Goal: Information Seeking & Learning: Learn about a topic

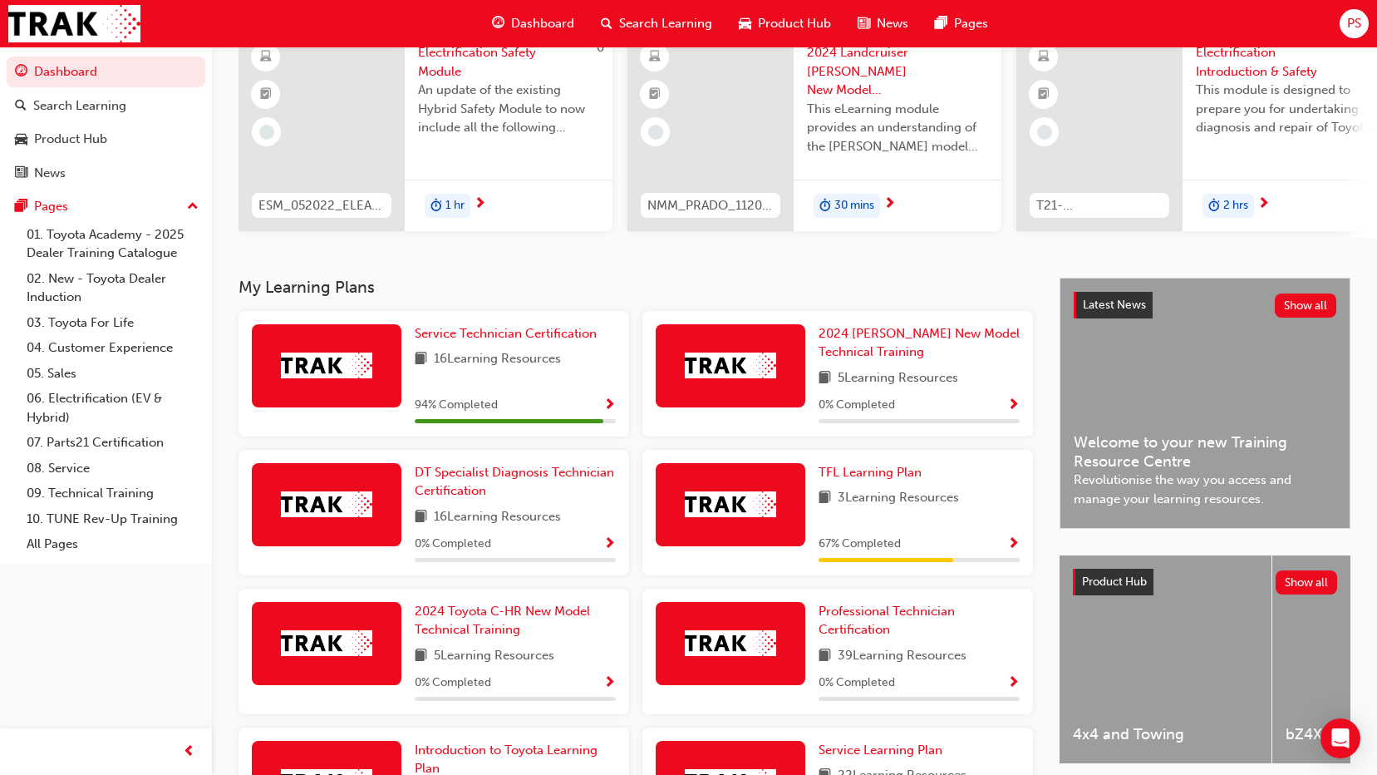
scroll to position [166, 0]
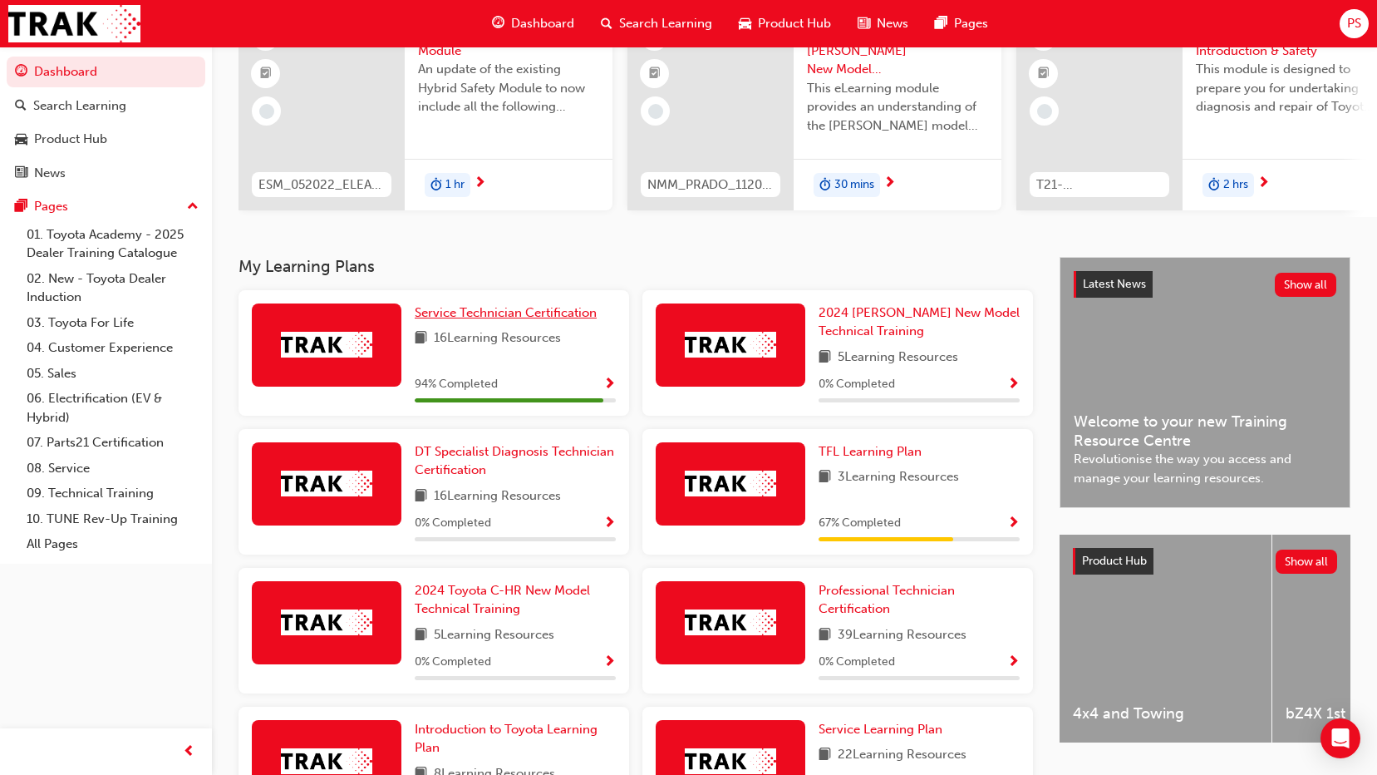
click at [443, 316] on span "Service Technician Certification" at bounding box center [506, 312] width 182 height 15
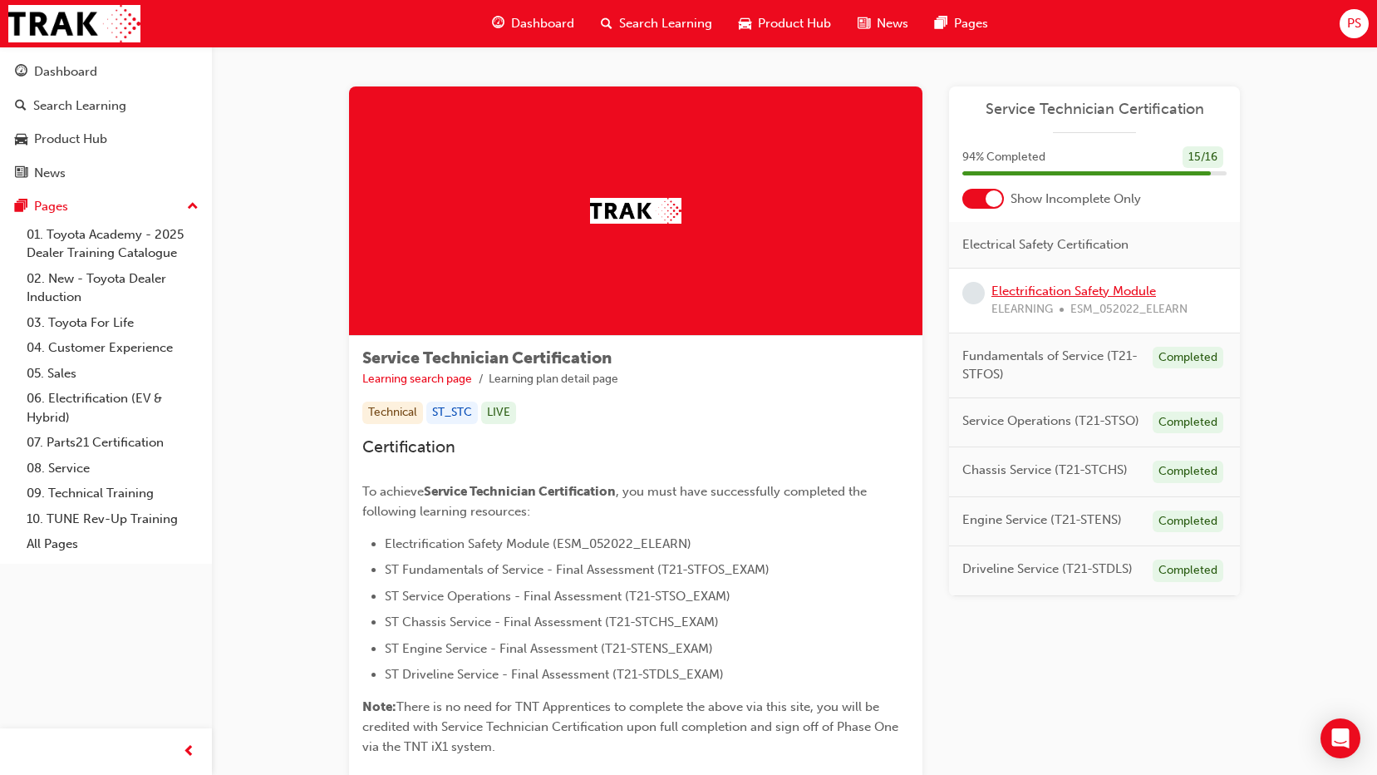
click at [995, 289] on link "Electrification Safety Module" at bounding box center [1074, 290] width 165 height 15
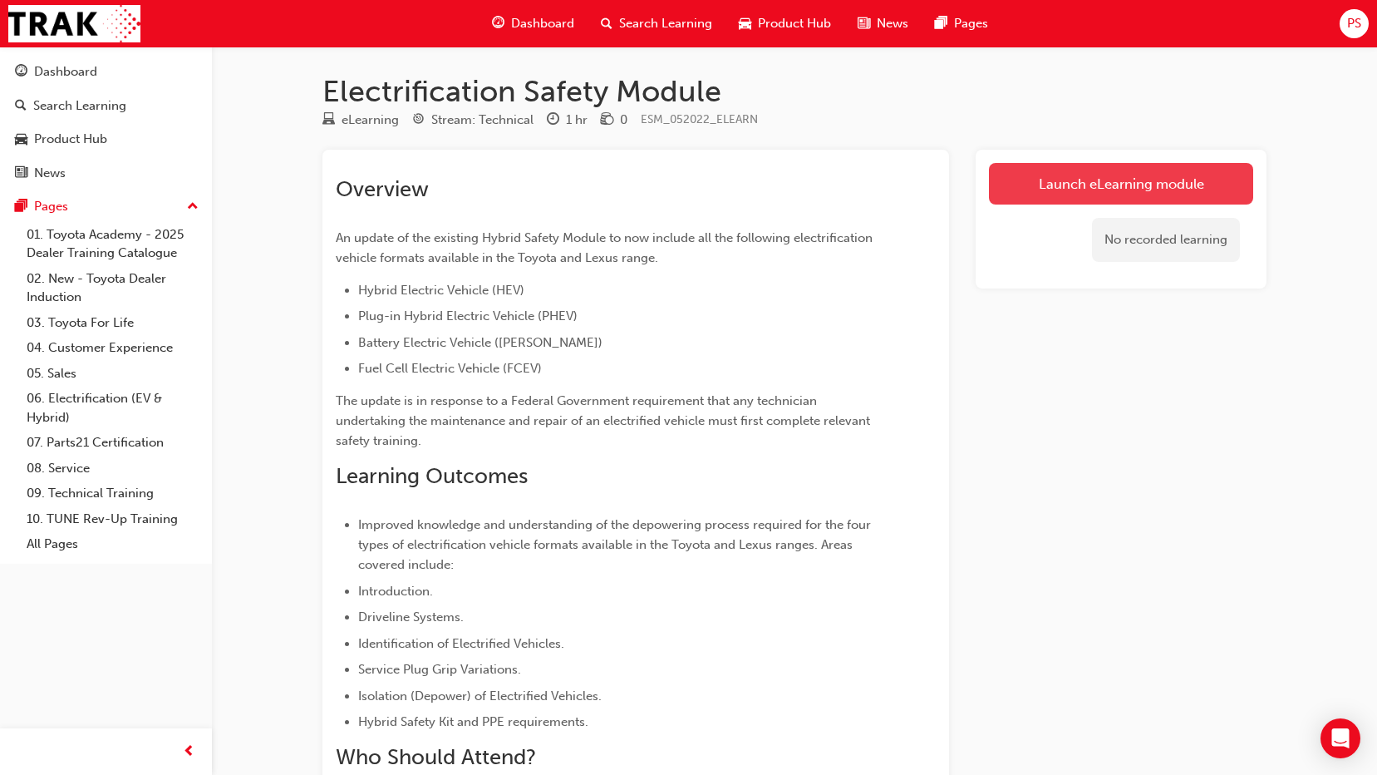
click at [1143, 187] on link "Launch eLearning module" at bounding box center [1121, 184] width 264 height 42
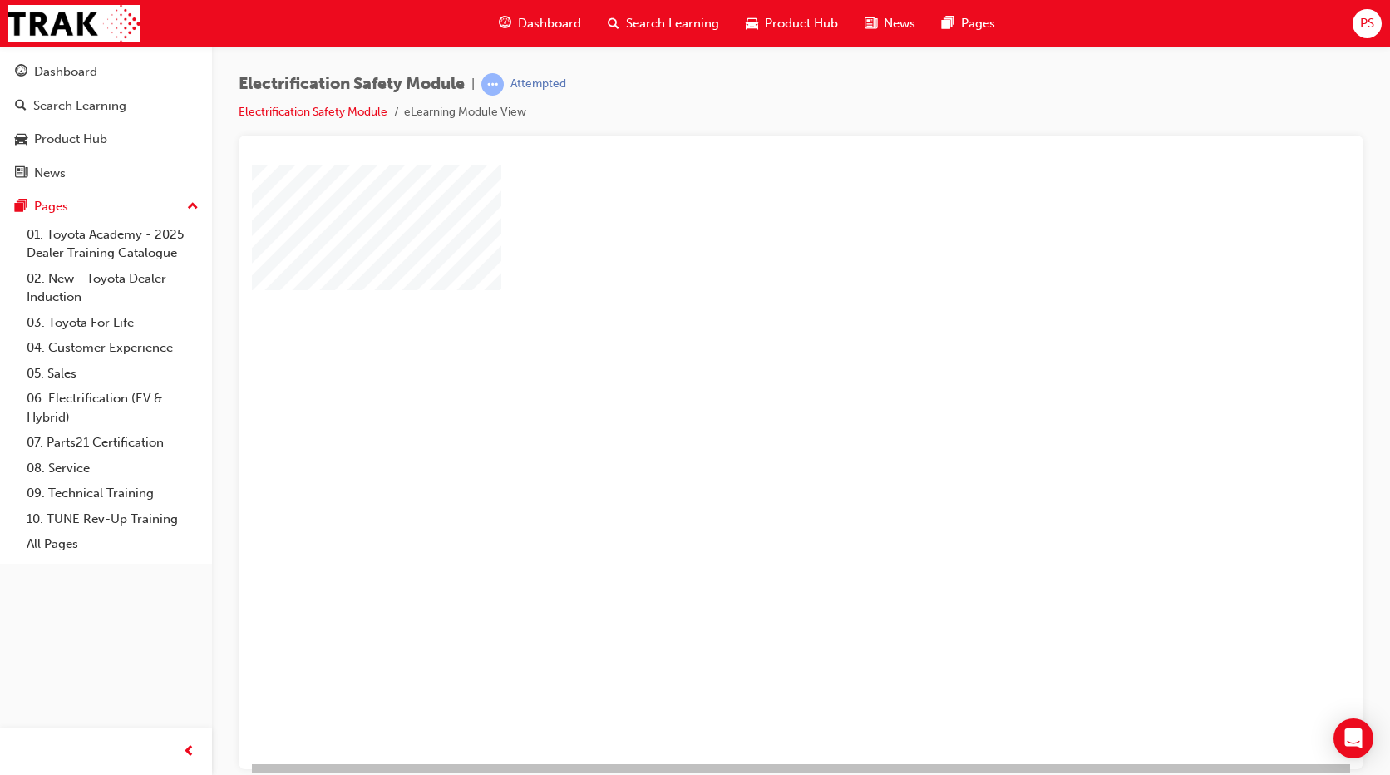
click at [753, 416] on div "play" at bounding box center [753, 416] width 0 height 0
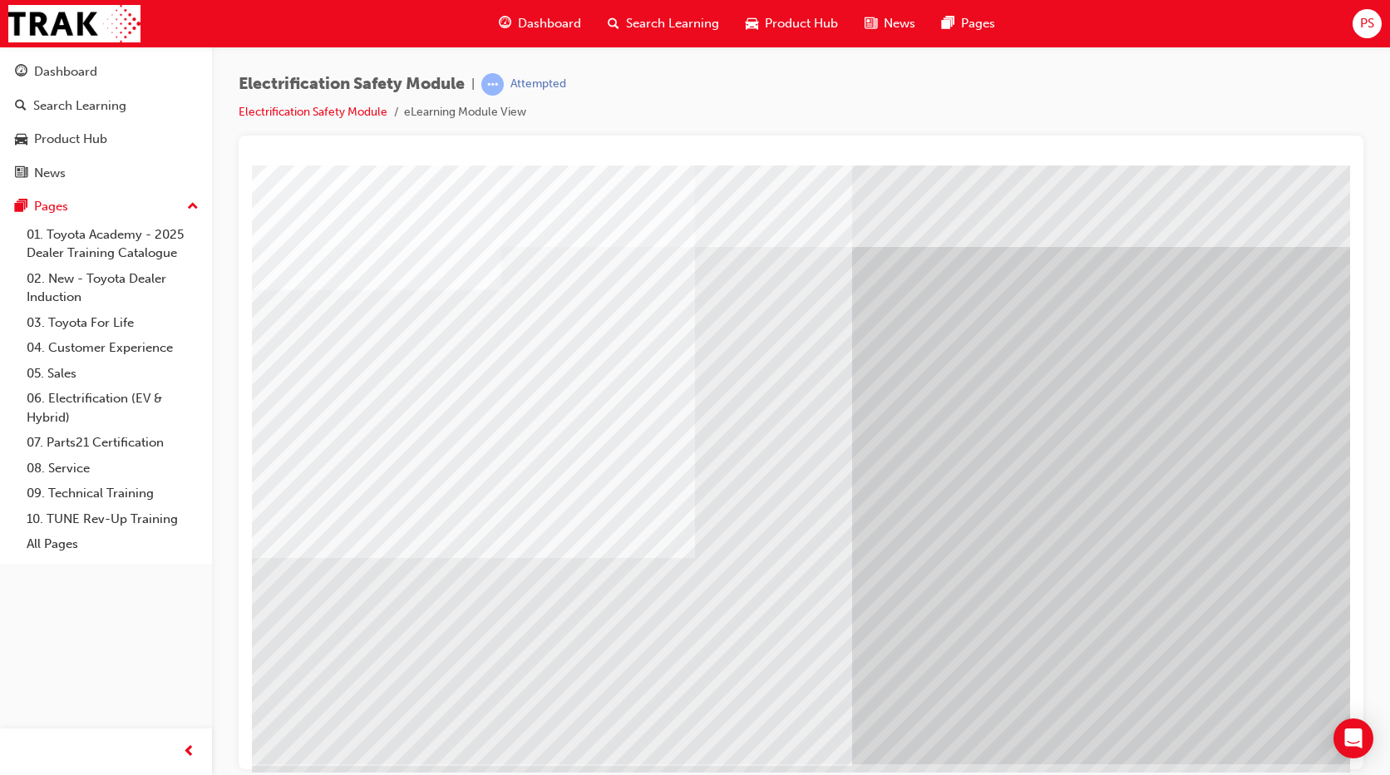
scroll to position [29, 0]
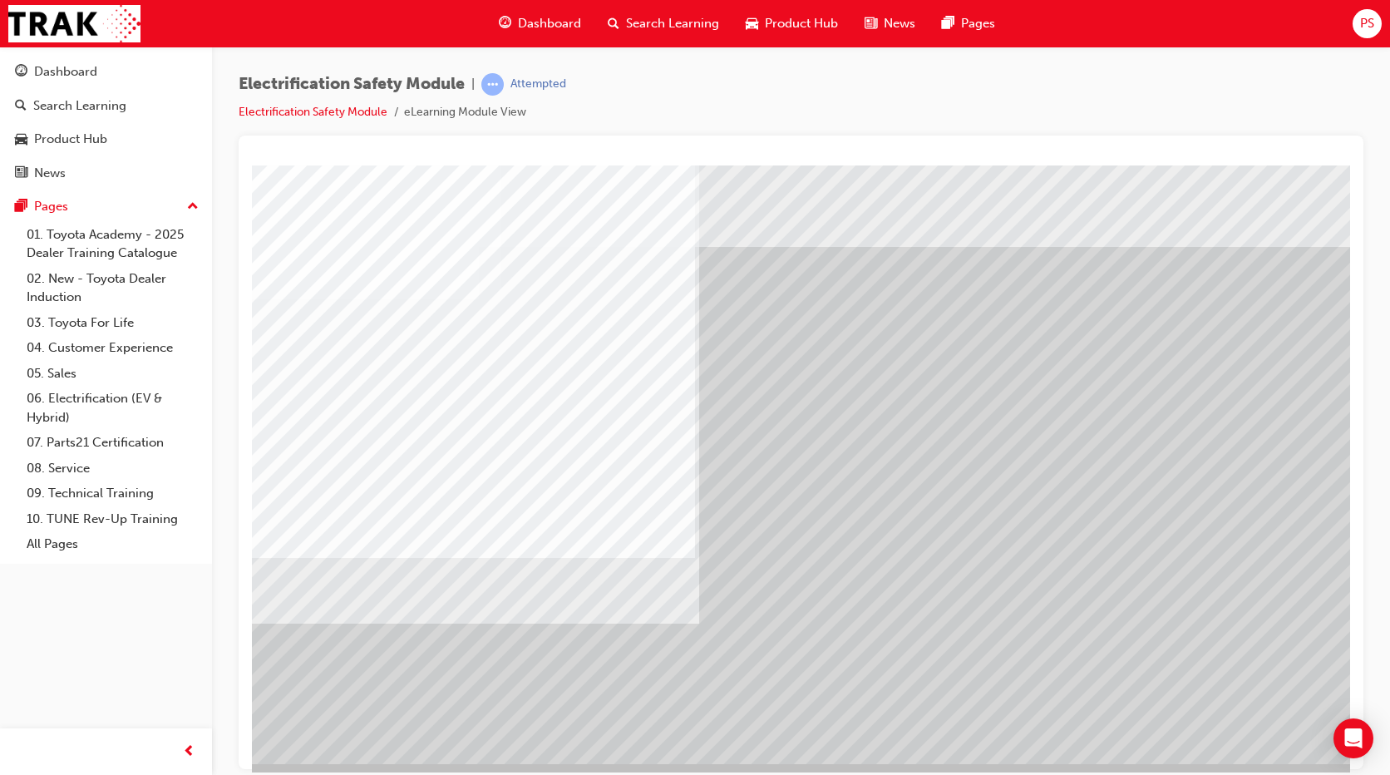
scroll to position [29, 0]
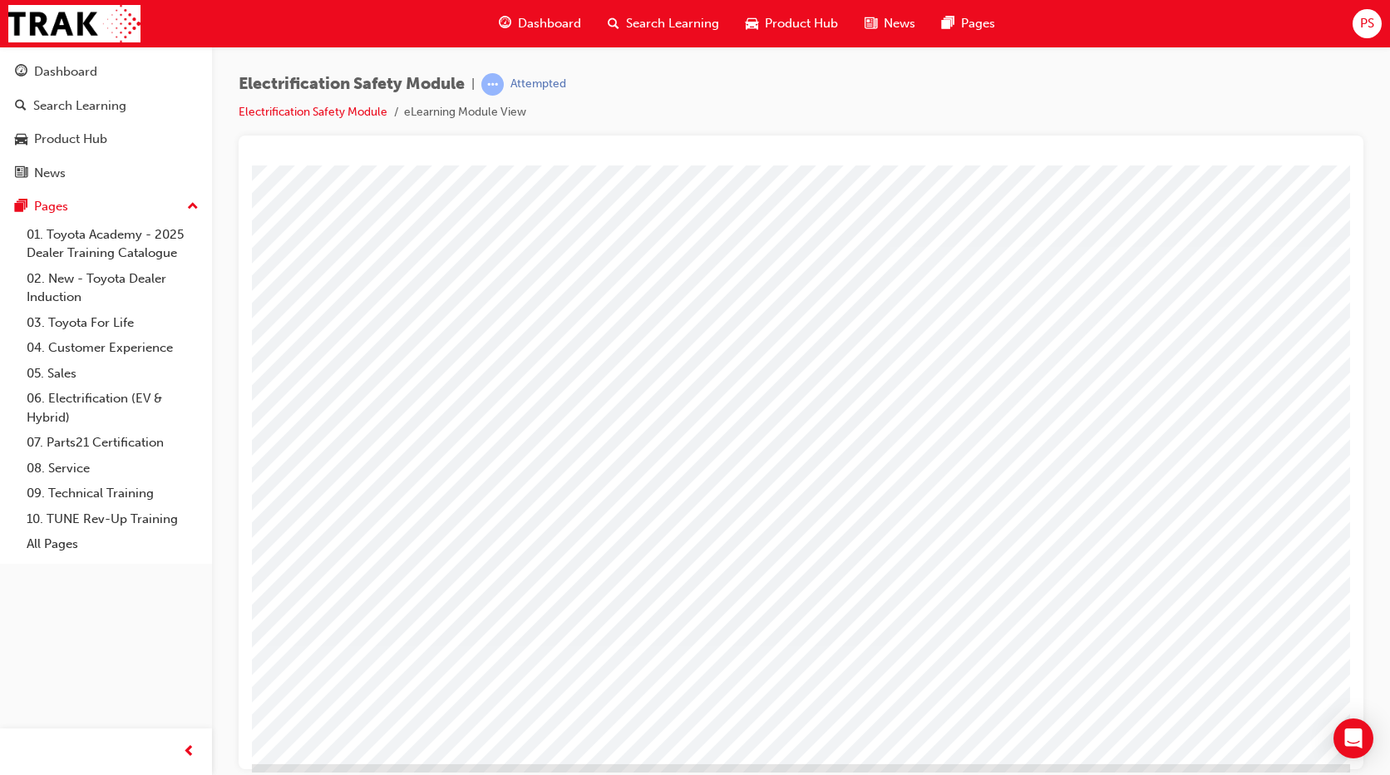
scroll to position [29, 0]
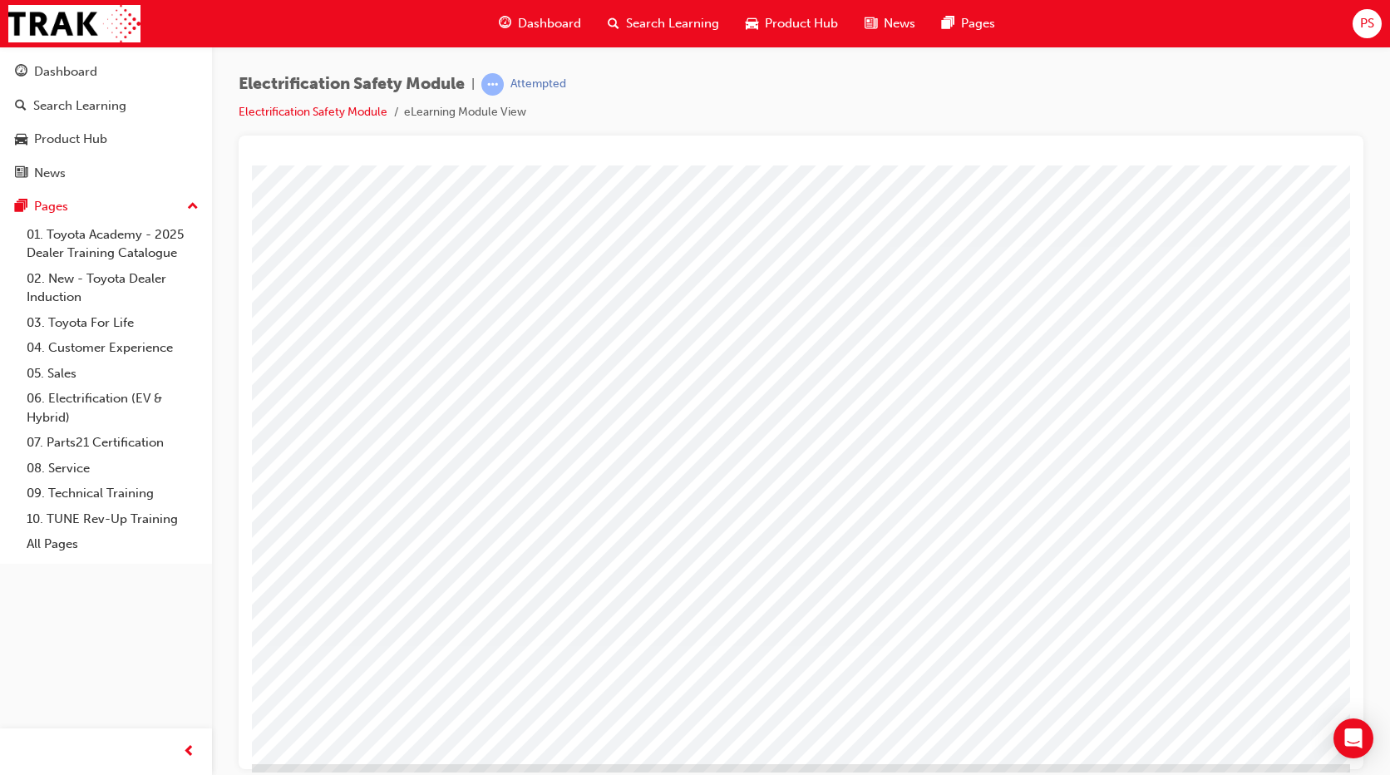
scroll to position [21, 0]
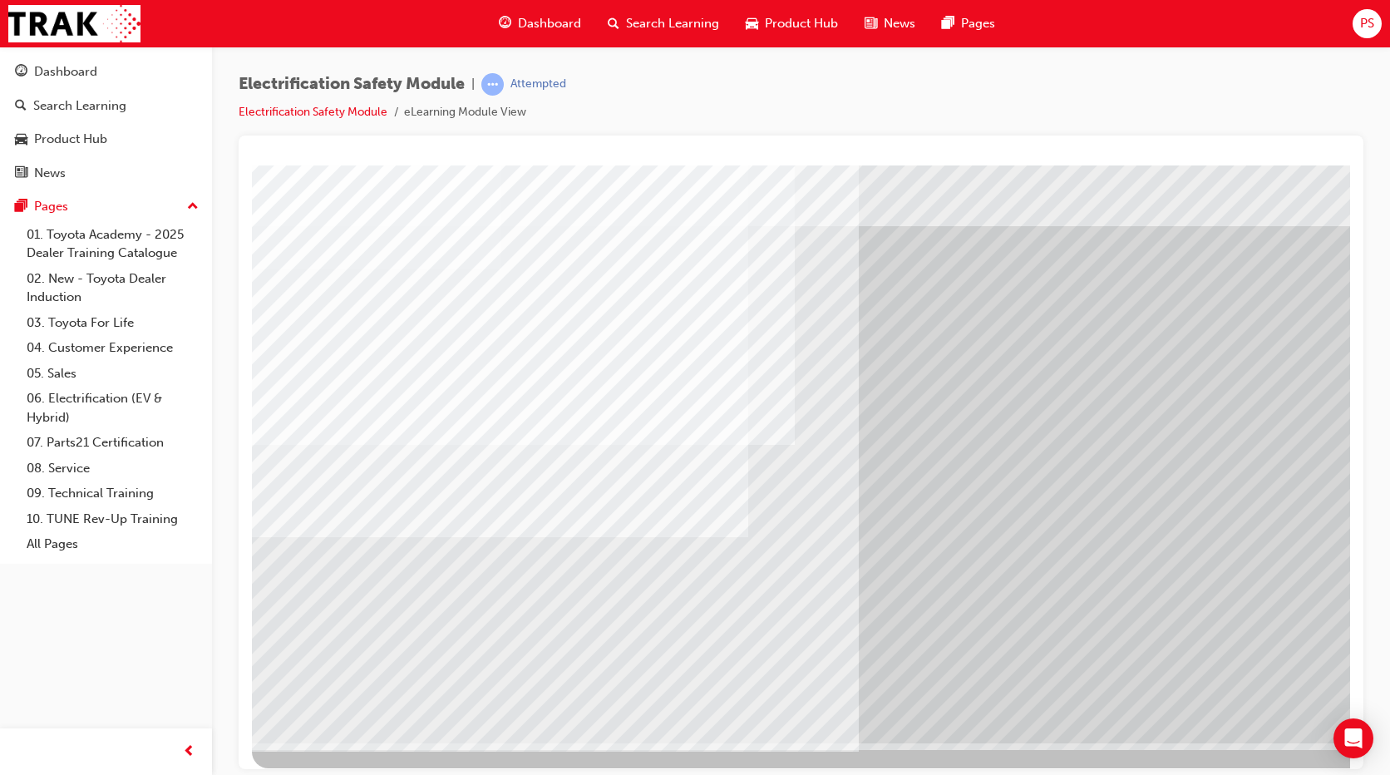
scroll to position [29, 0]
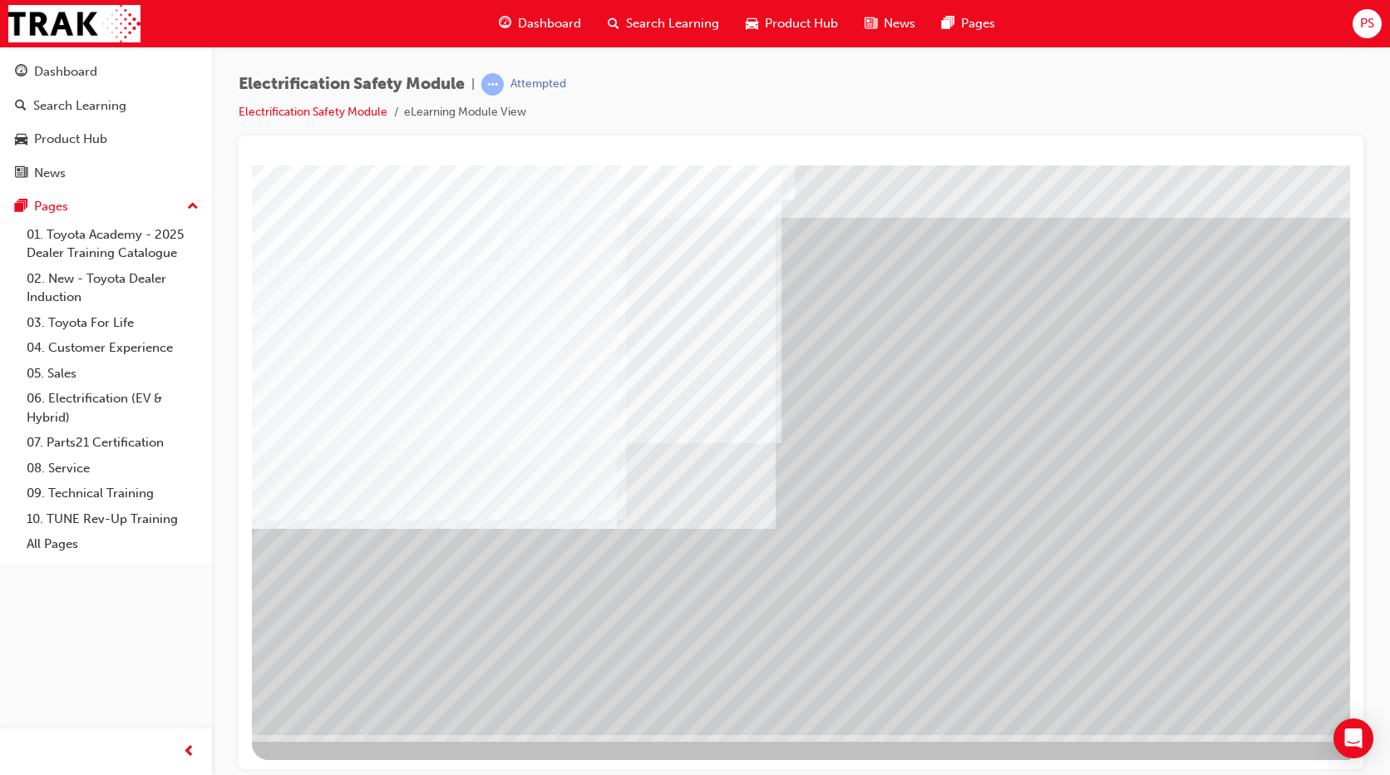
scroll to position [0, 0]
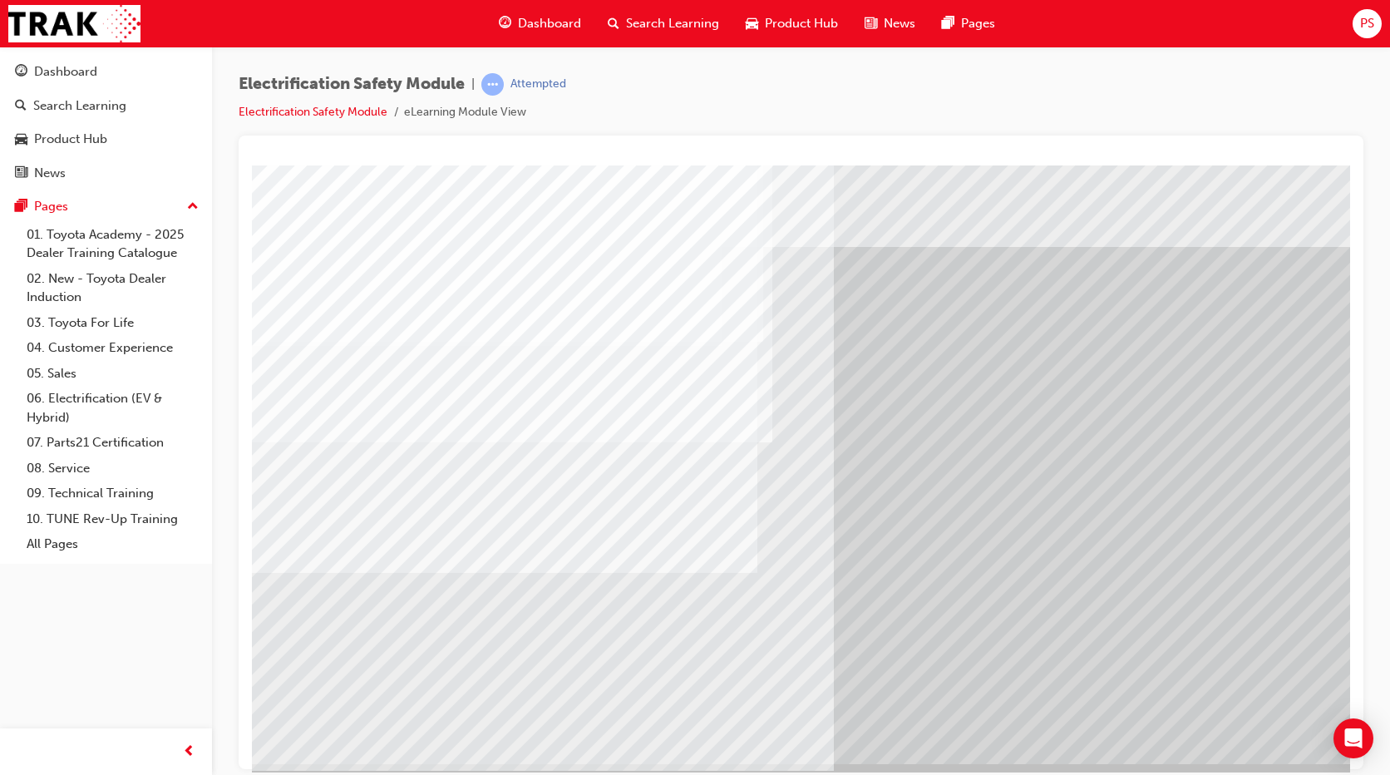
scroll to position [29, 0]
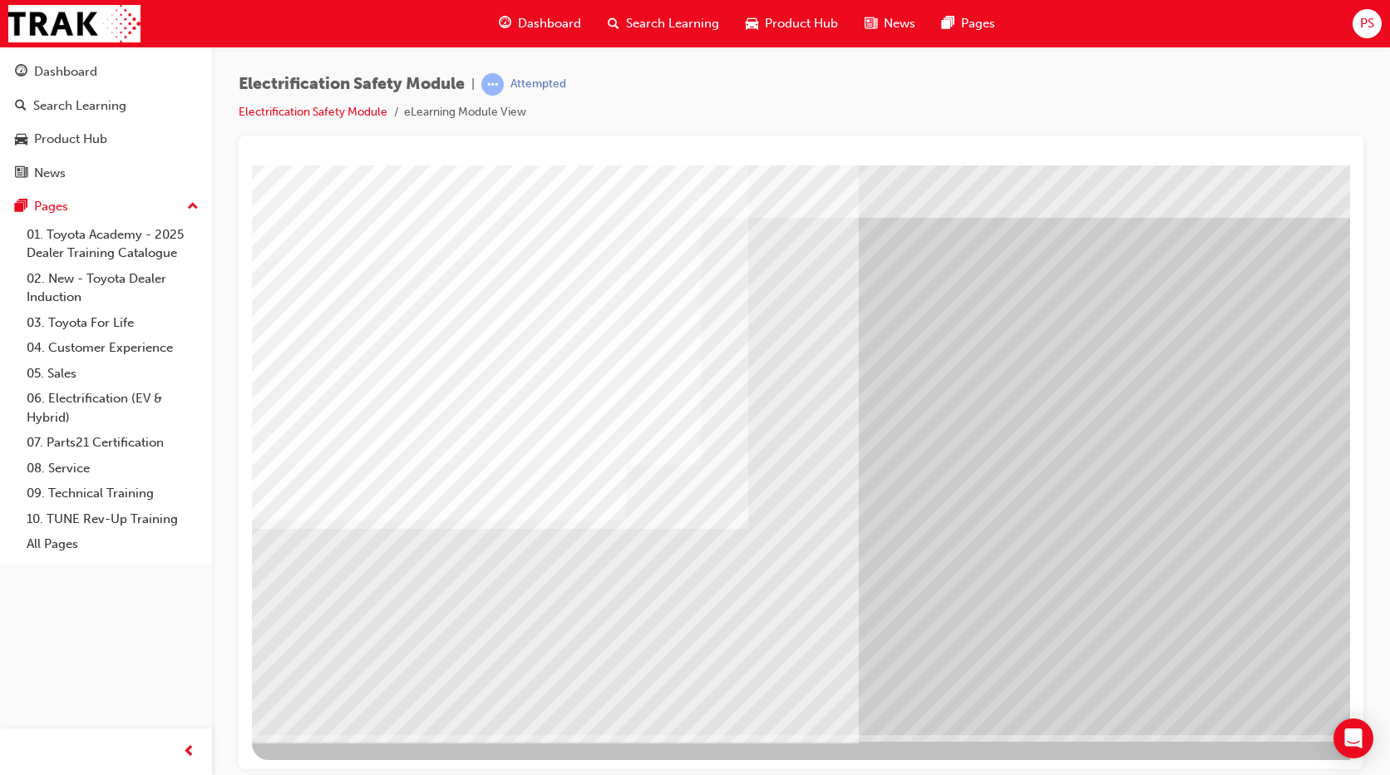
scroll to position [0, 0]
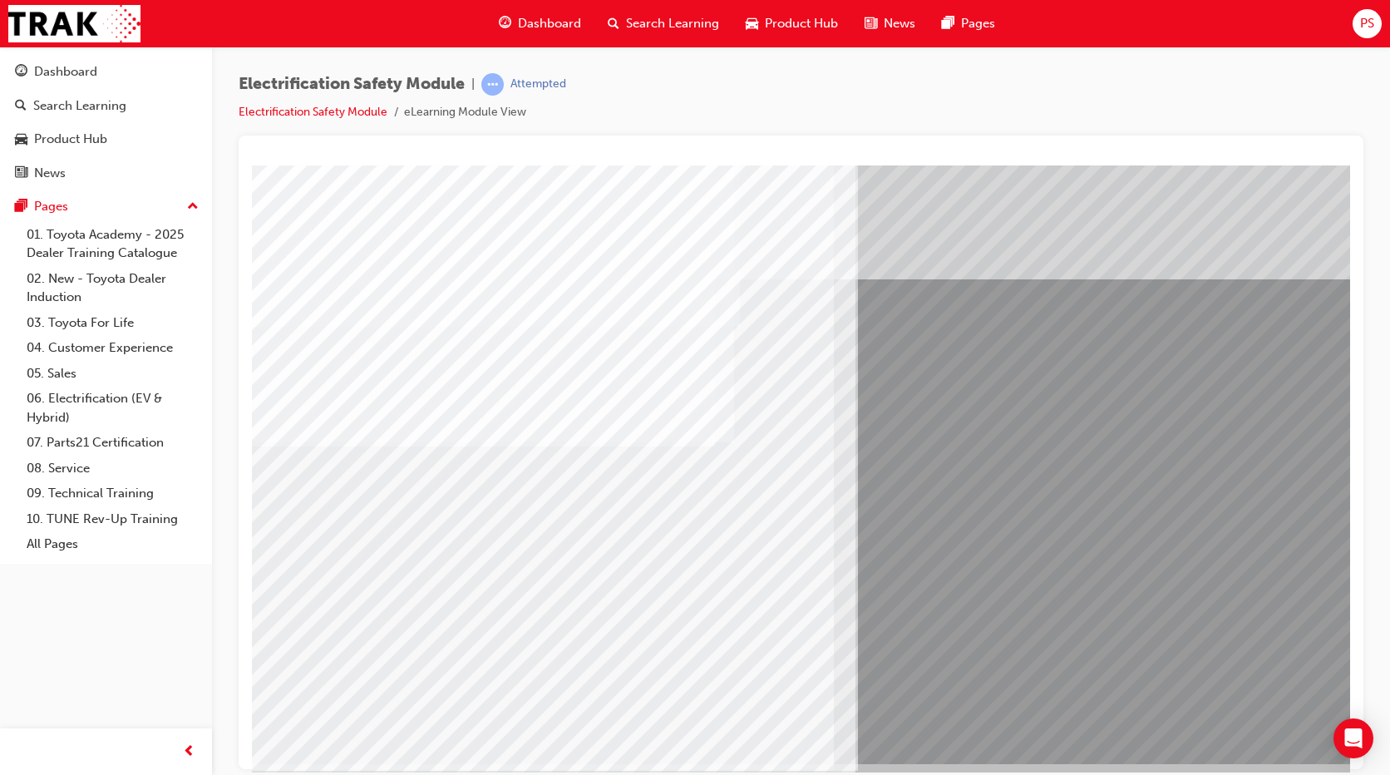
drag, startPoint x: 756, startPoint y: 511, endPoint x: 1065, endPoint y: 644, distance: 335.8
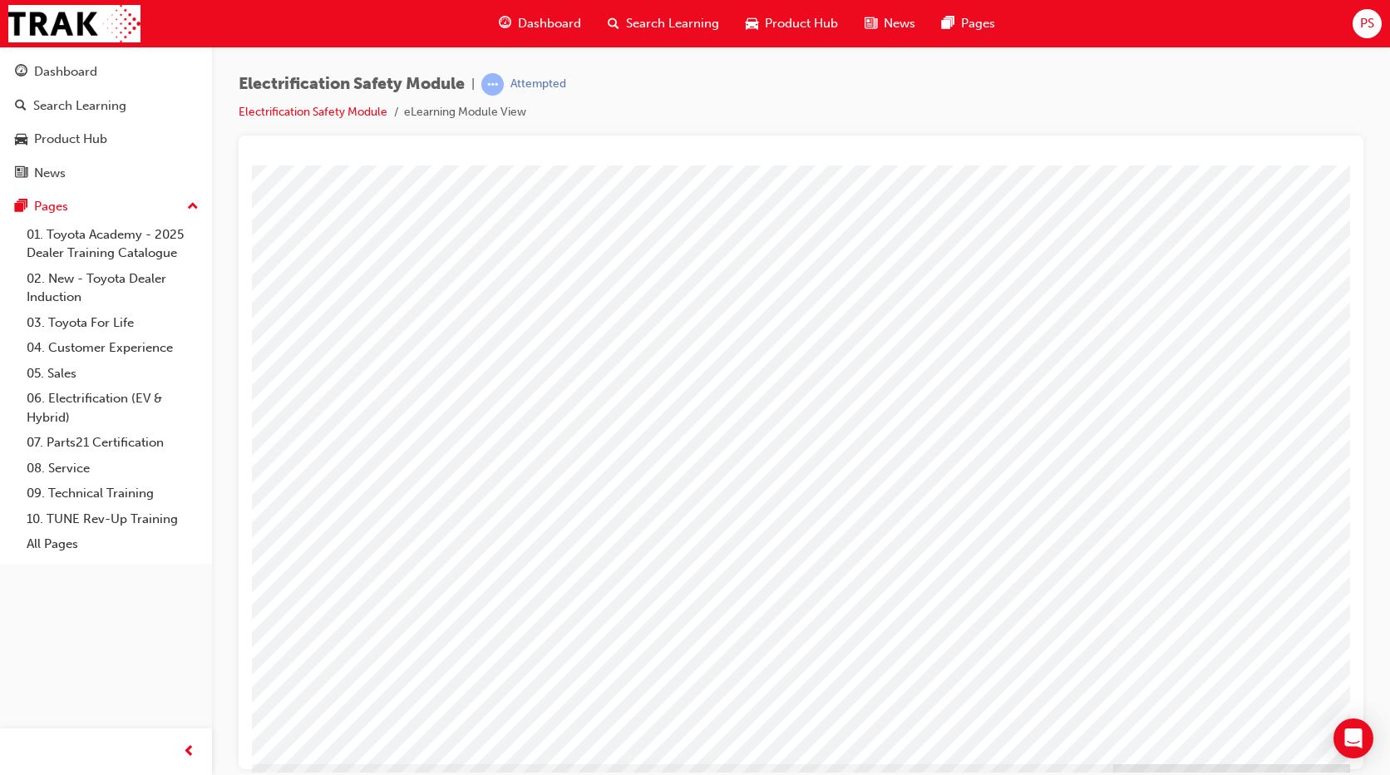
scroll to position [21, 0]
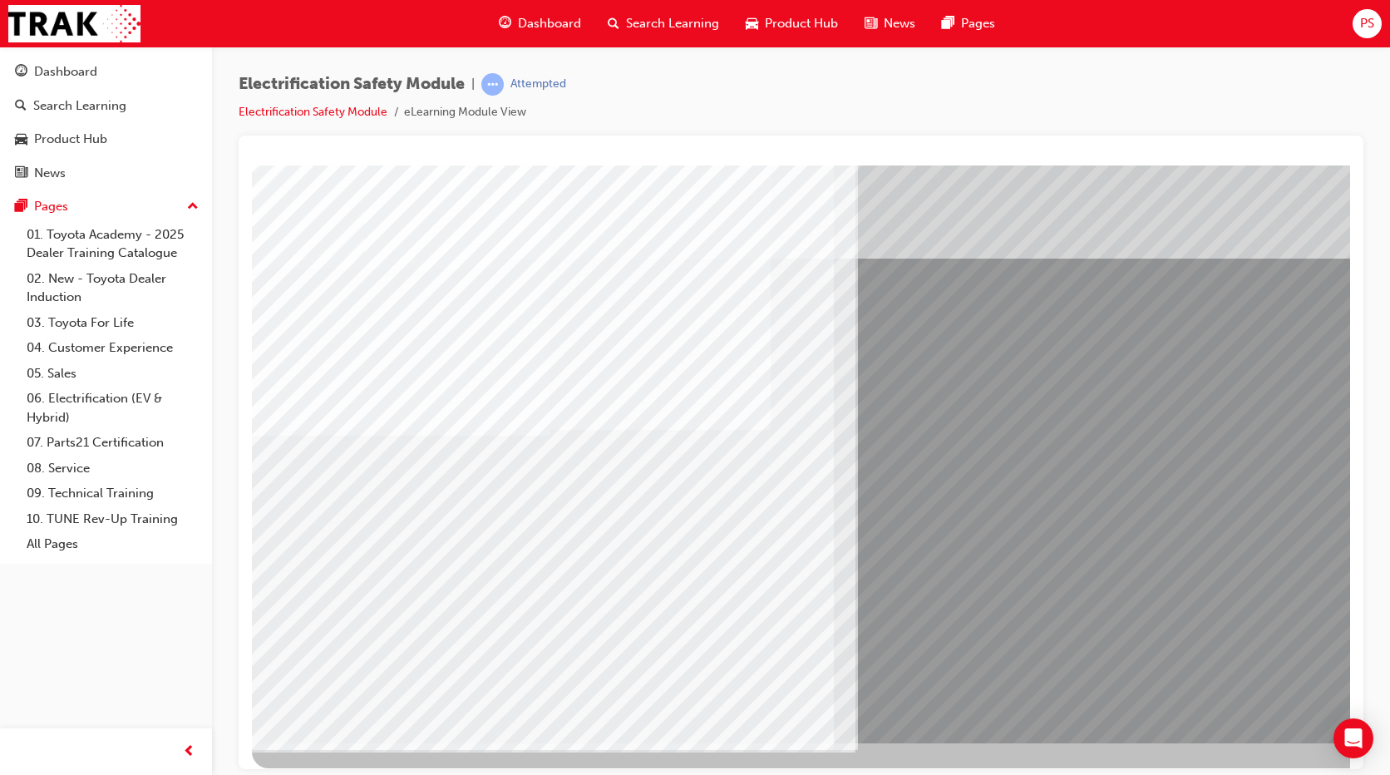
drag, startPoint x: 486, startPoint y: 587, endPoint x: 495, endPoint y: 608, distance: 22.7
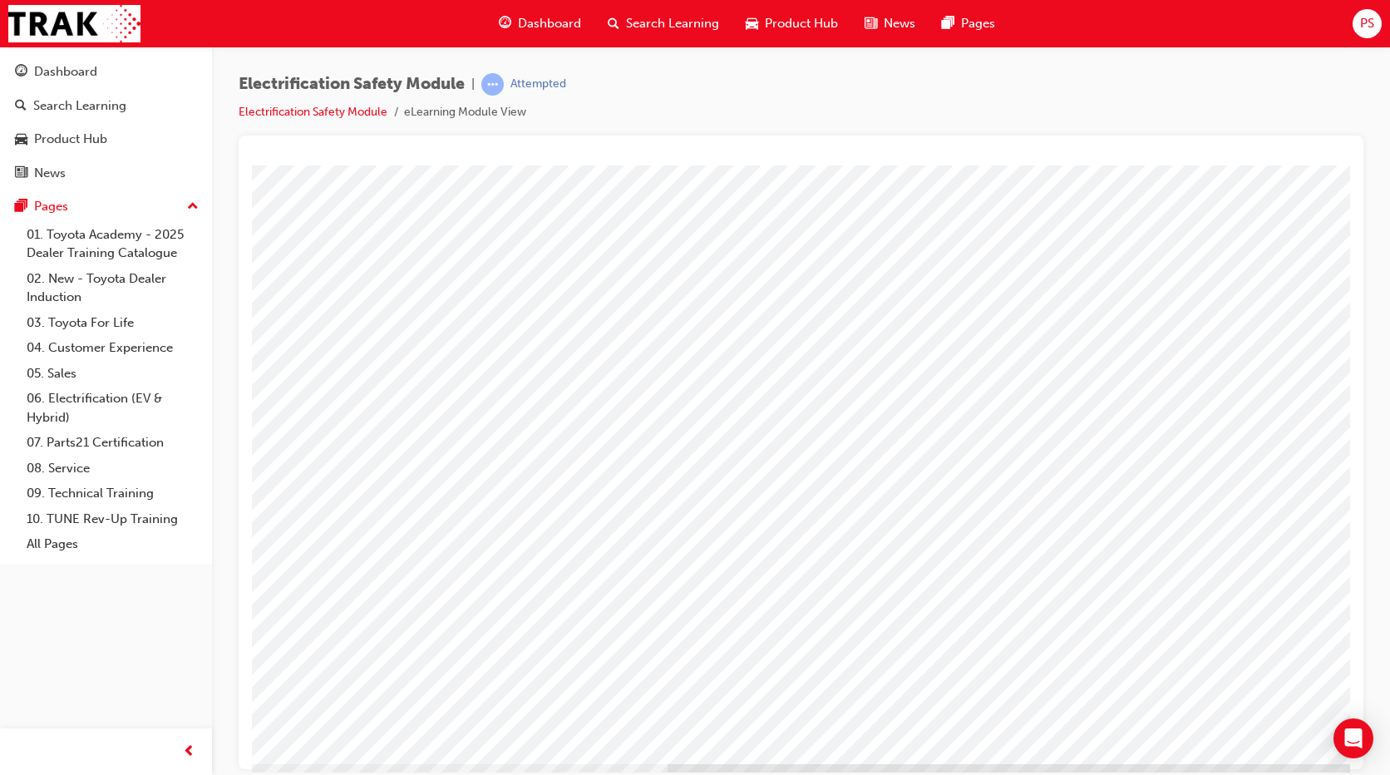
scroll to position [0, 0]
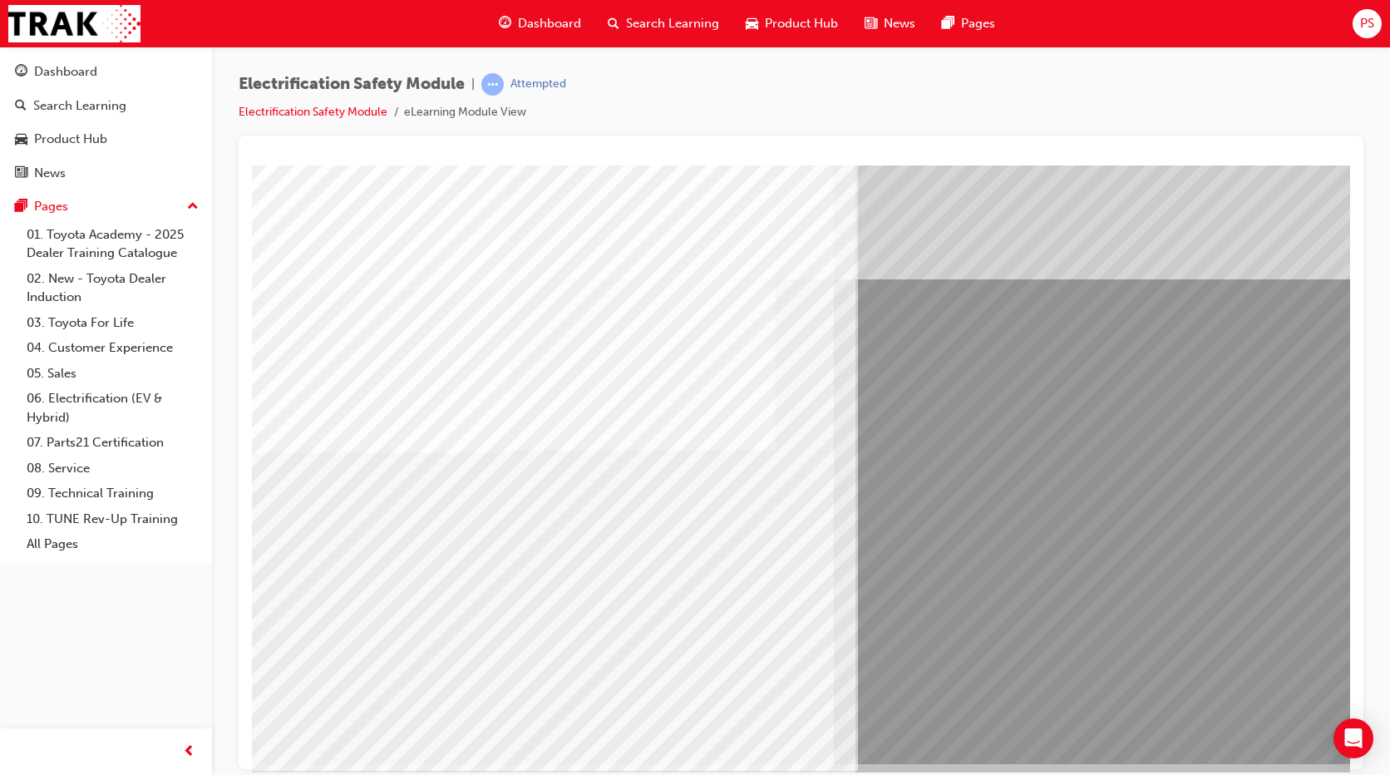
drag, startPoint x: 421, startPoint y: 596, endPoint x: 396, endPoint y: 598, distance: 25.1
click at [410, 597] on div "multistate" at bounding box center [817, 464] width 1130 height 598
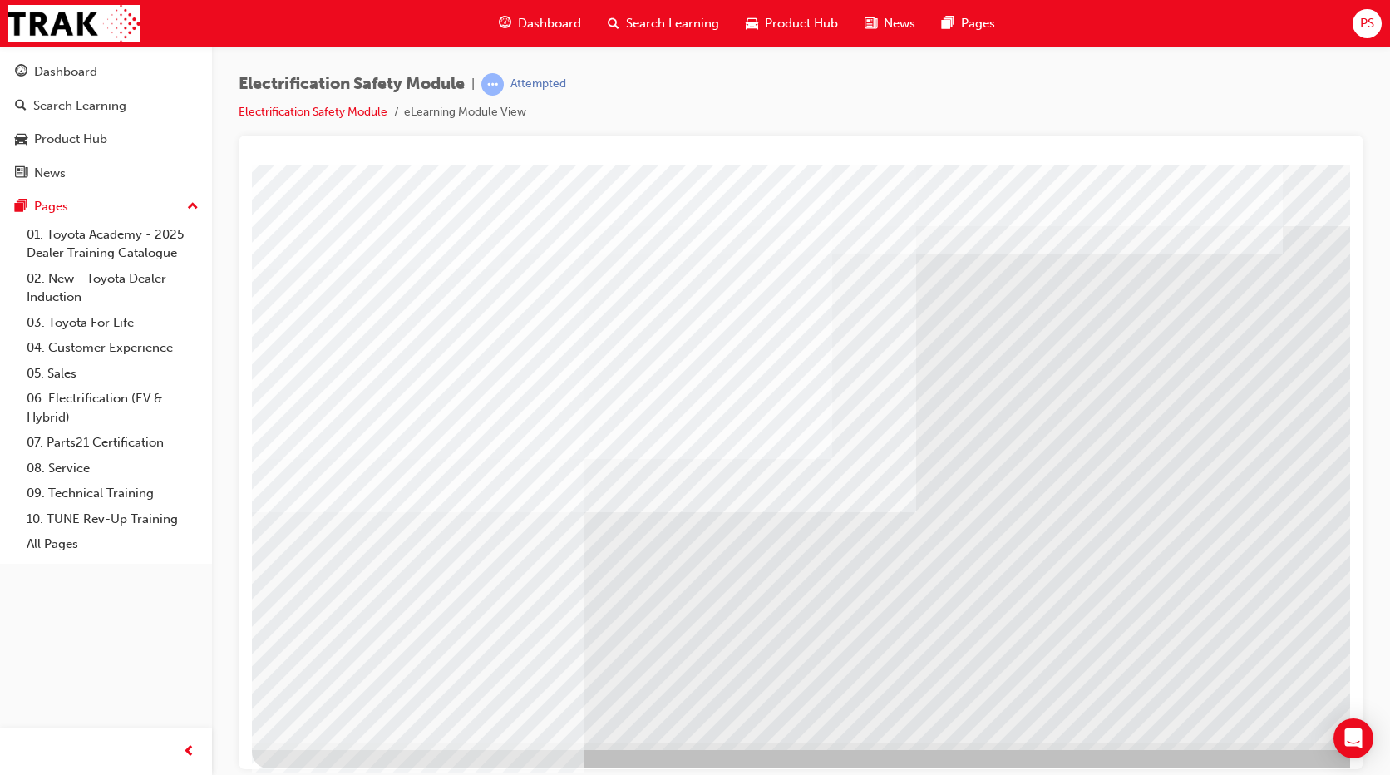
scroll to position [29, 0]
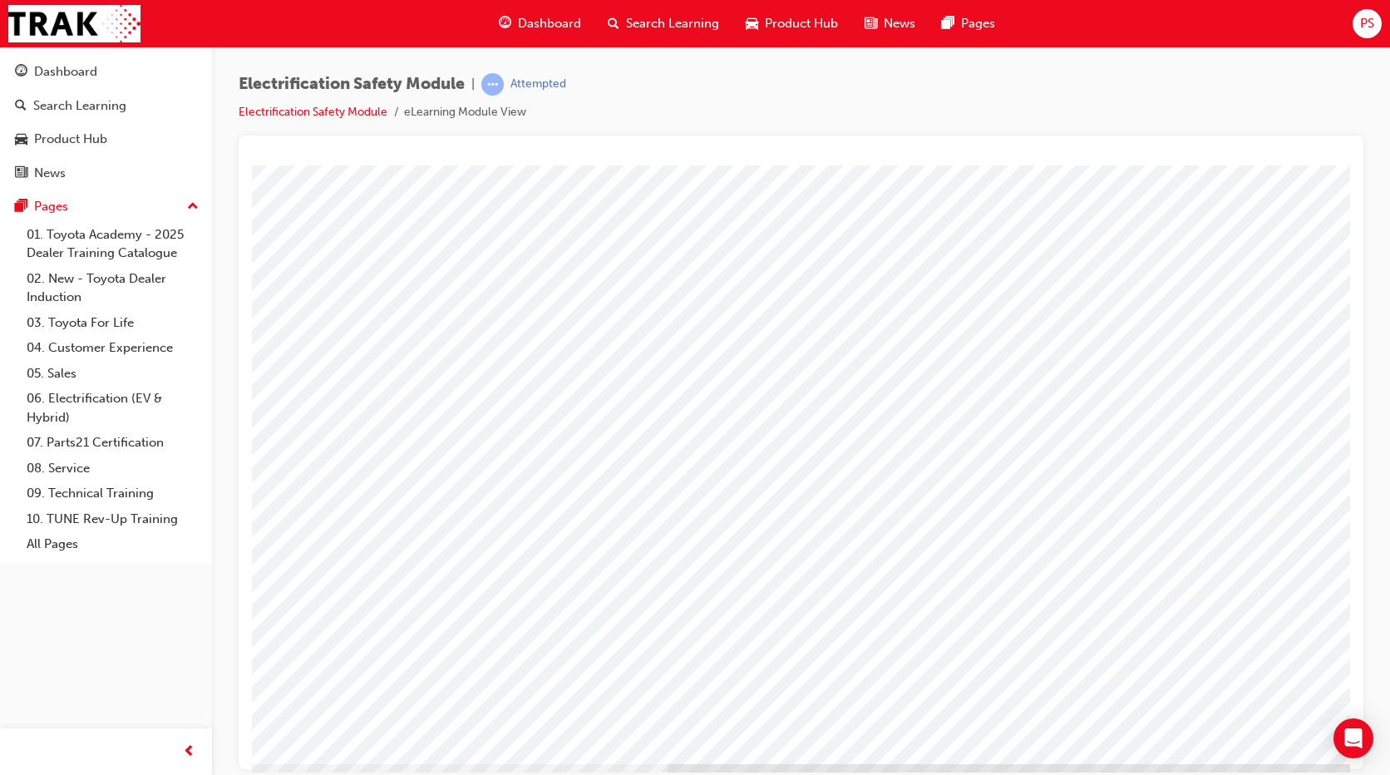
click at [988, 622] on html at bounding box center [973, 462] width 532 height 320
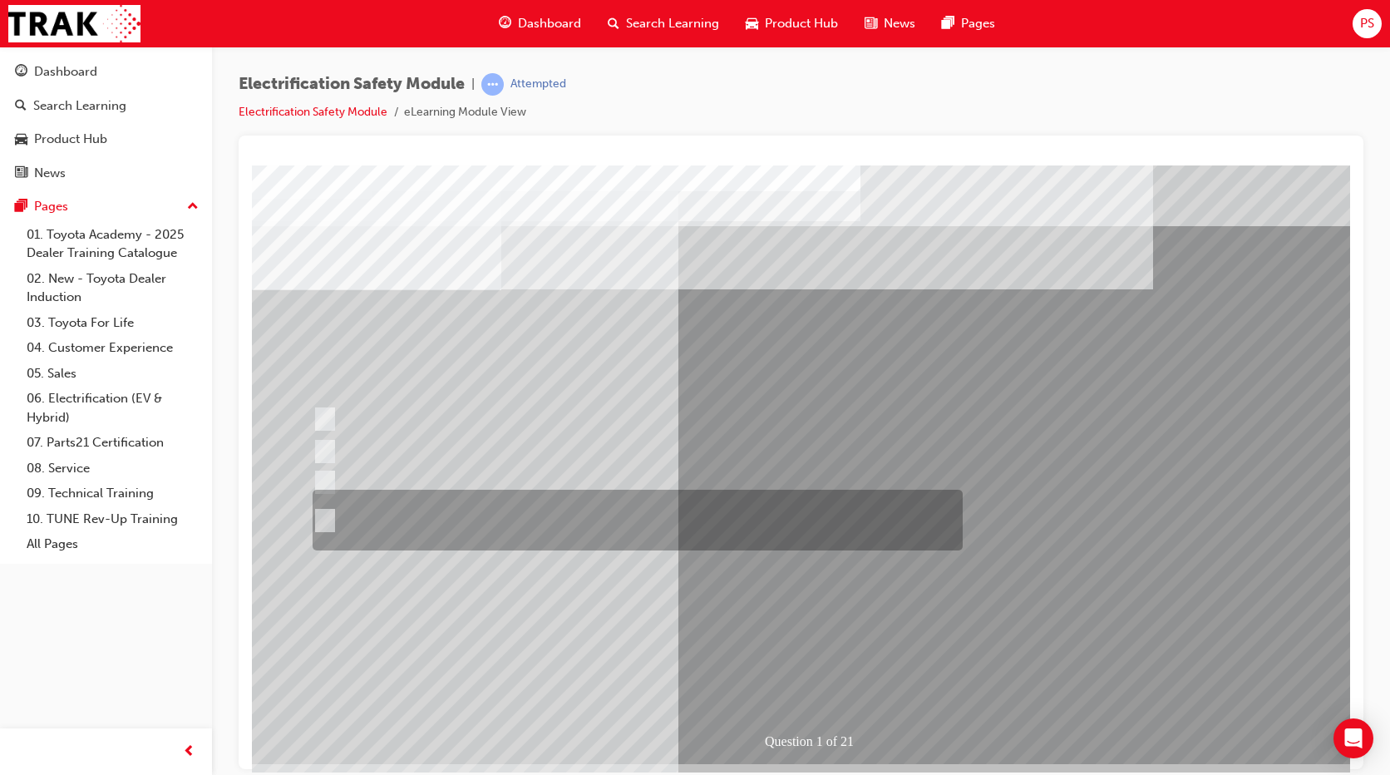
click at [588, 508] on div at bounding box center [633, 520] width 650 height 61
radio input "true"
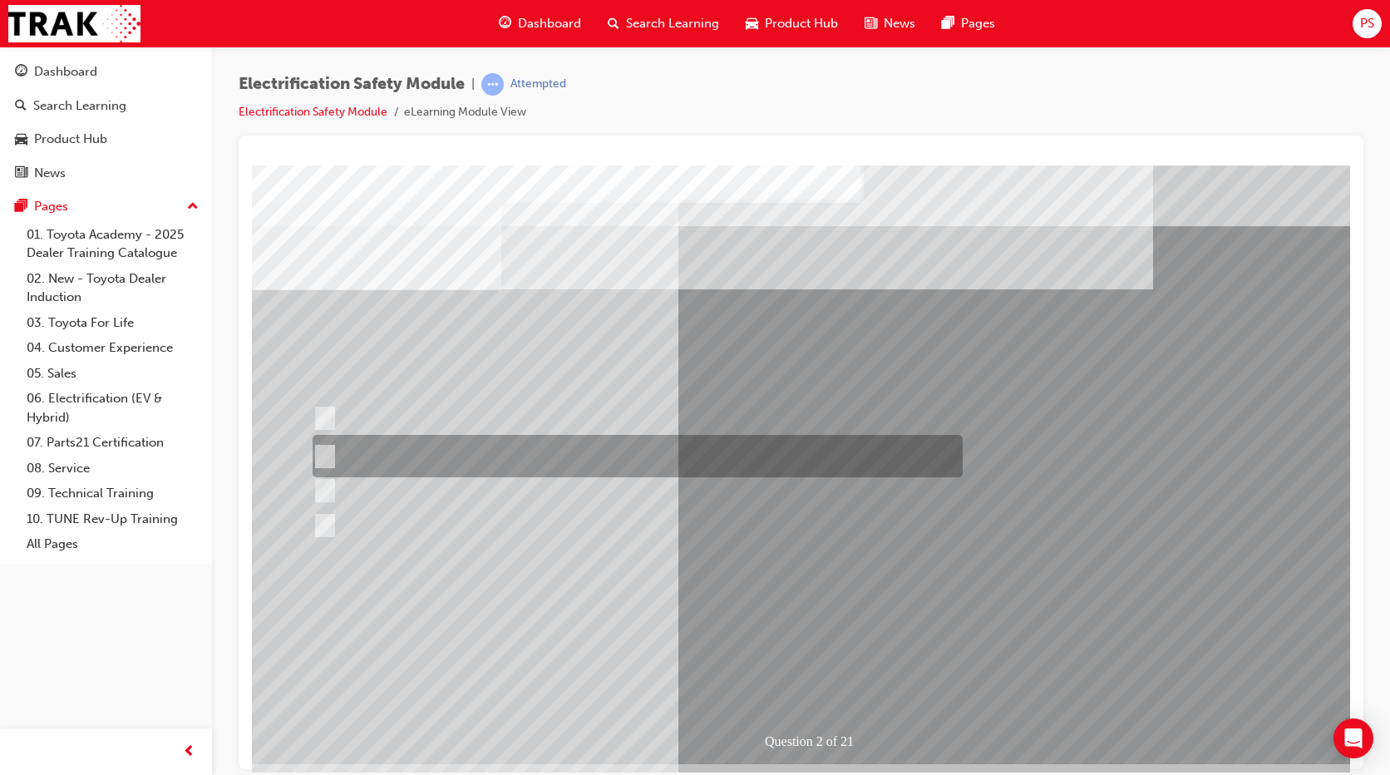
click at [497, 453] on div at bounding box center [633, 456] width 650 height 42
radio input "true"
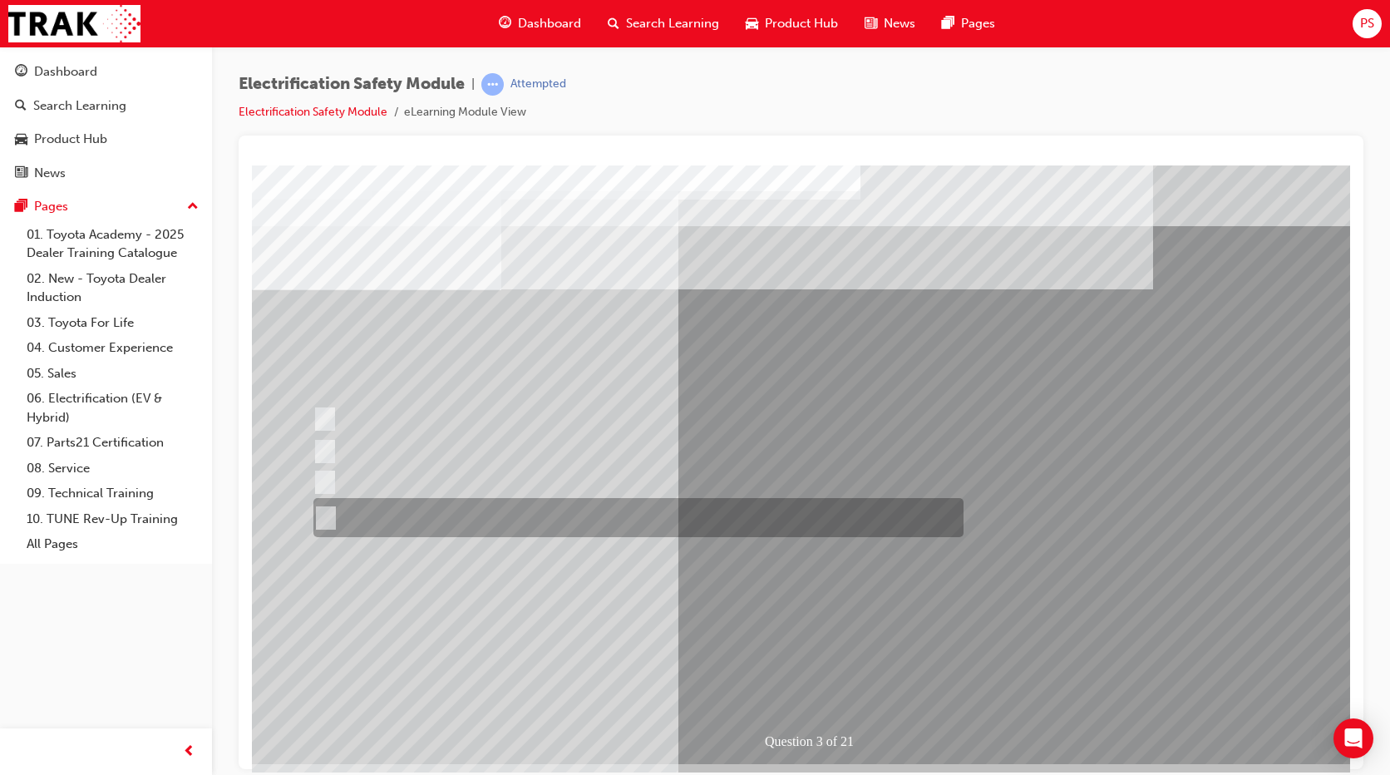
click at [510, 510] on div at bounding box center [634, 517] width 650 height 39
radio input "true"
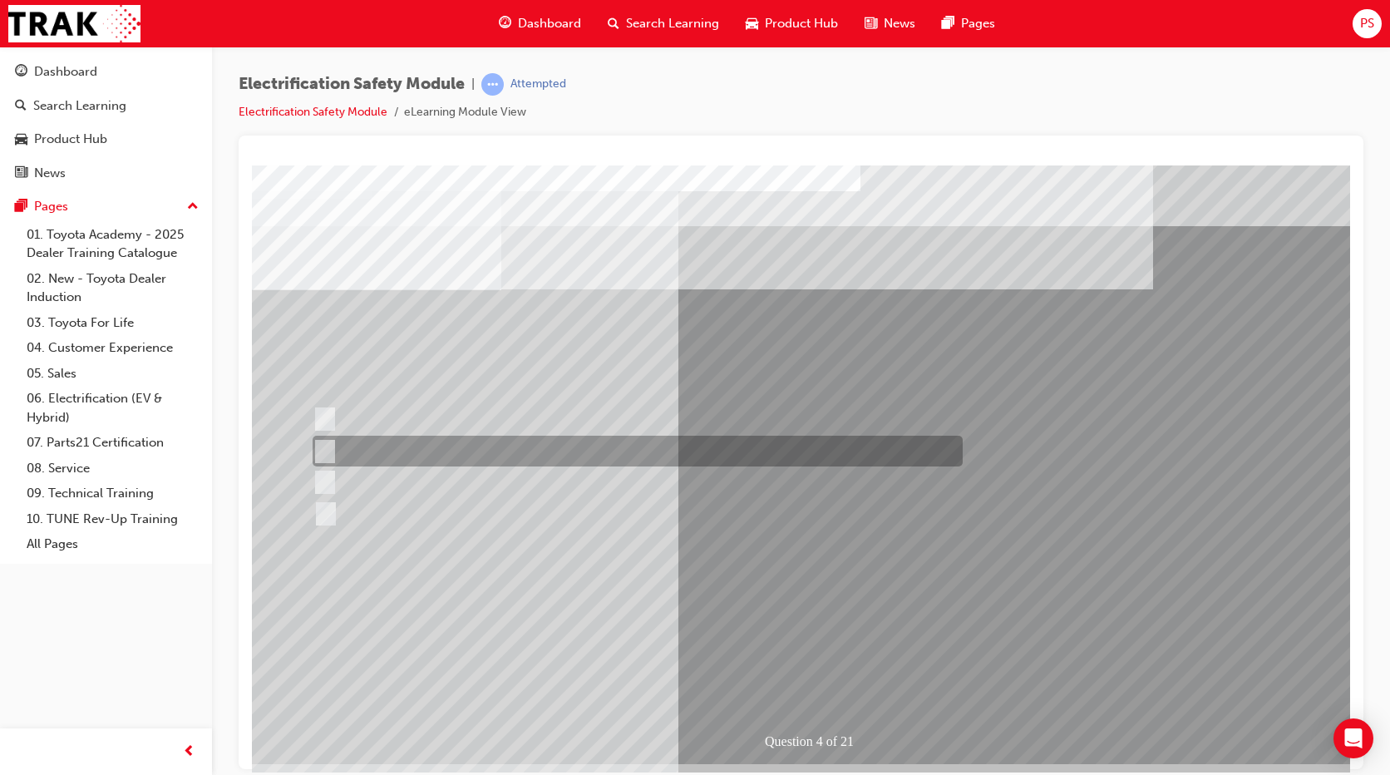
click at [440, 450] on div at bounding box center [633, 451] width 650 height 31
checkbox input "true"
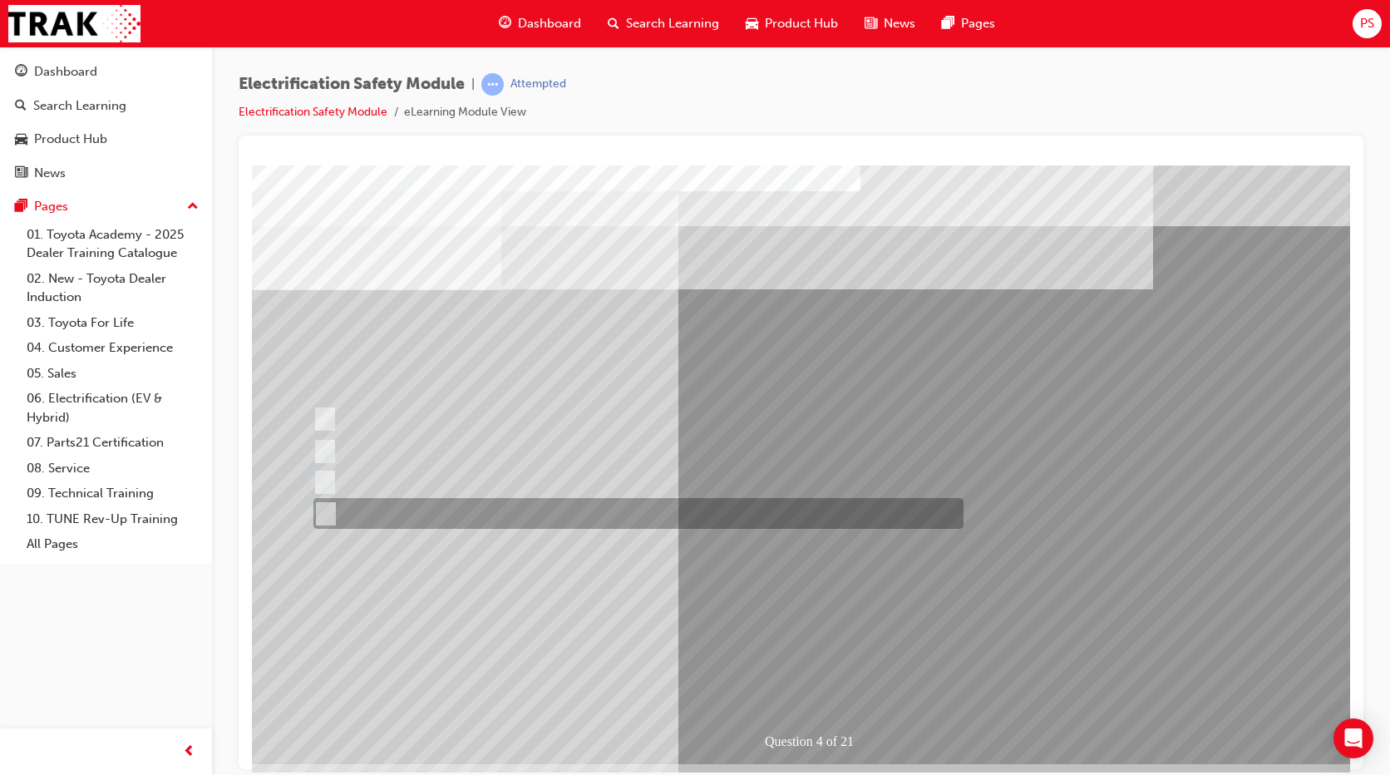
click at [462, 510] on div at bounding box center [634, 513] width 650 height 31
checkbox input "true"
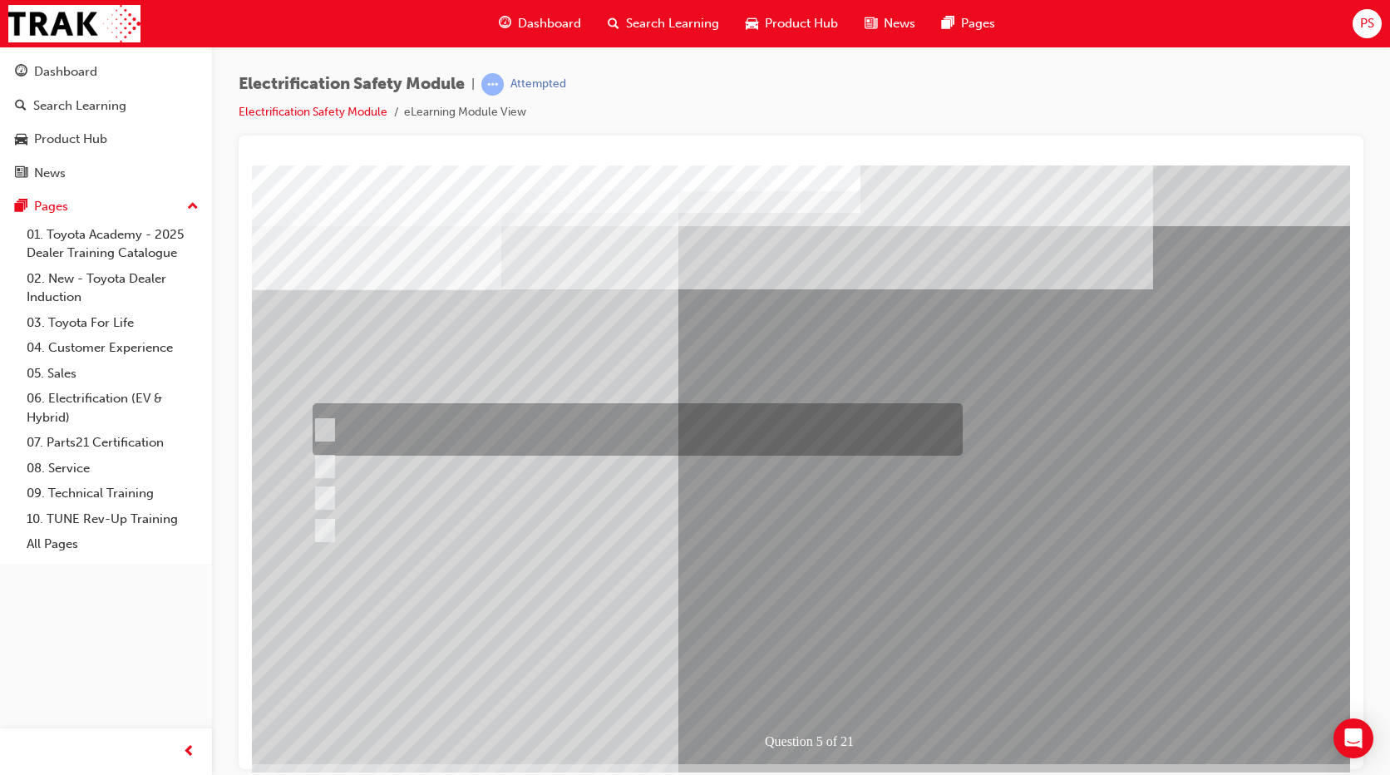
click at [398, 419] on div at bounding box center [633, 429] width 650 height 52
checkbox input "true"
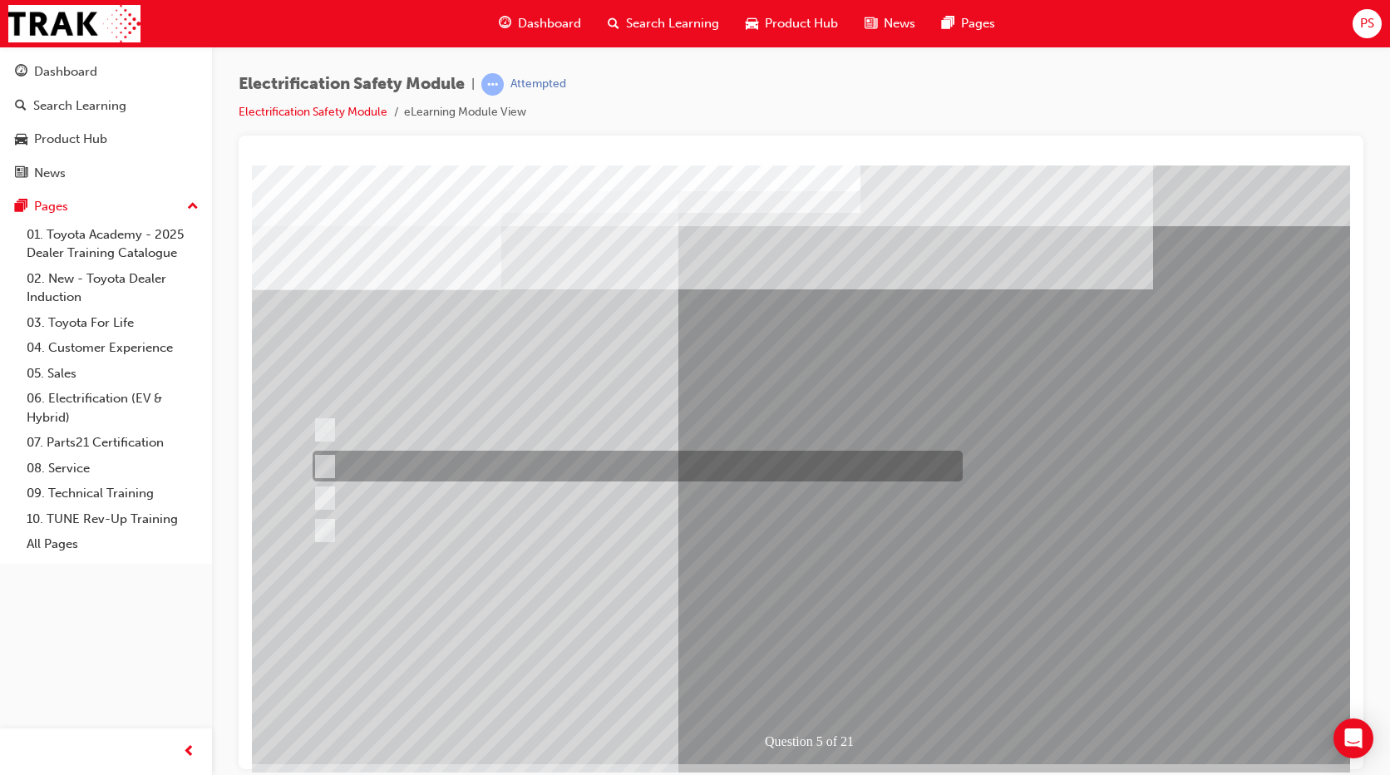
click at [402, 470] on div at bounding box center [633, 466] width 650 height 31
click at [408, 465] on div at bounding box center [633, 466] width 650 height 31
checkbox input "false"
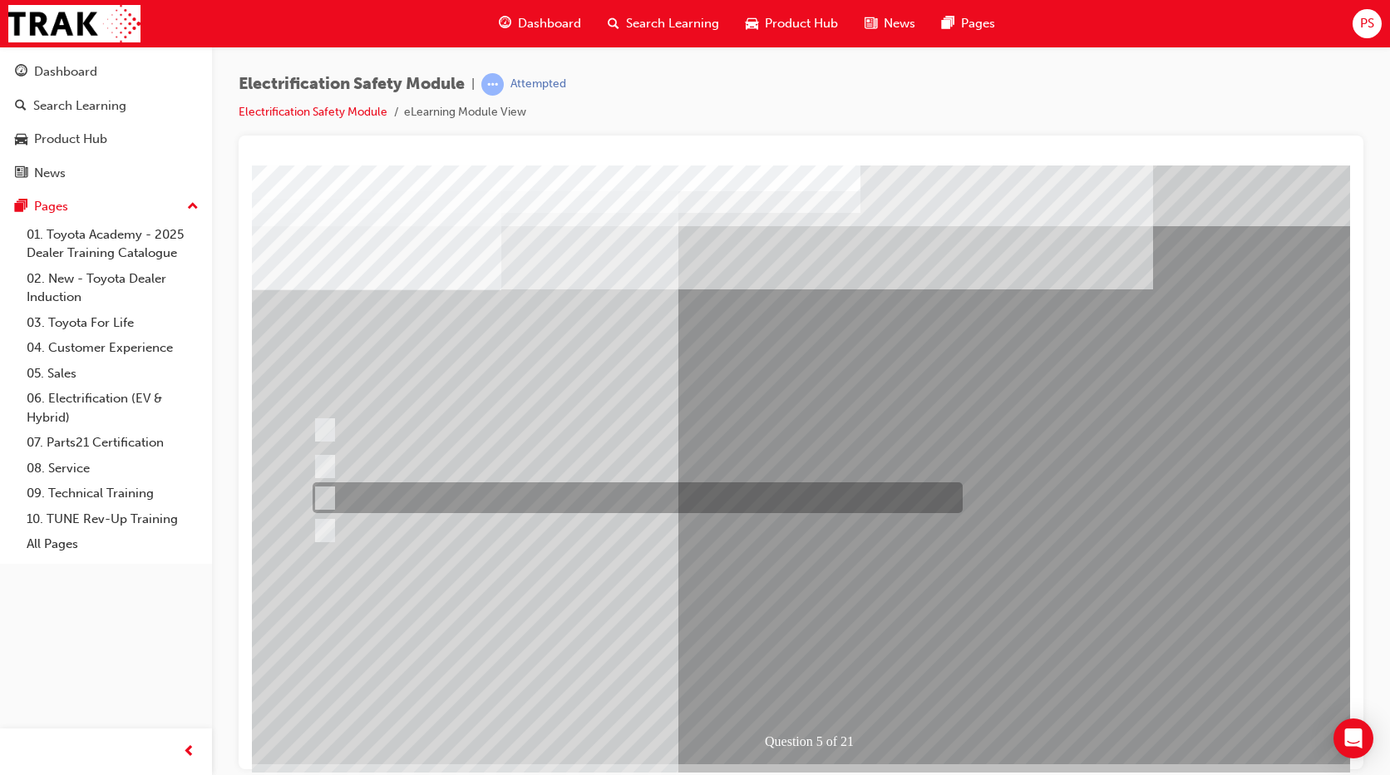
click at [426, 501] on div at bounding box center [633, 497] width 650 height 31
checkbox input "true"
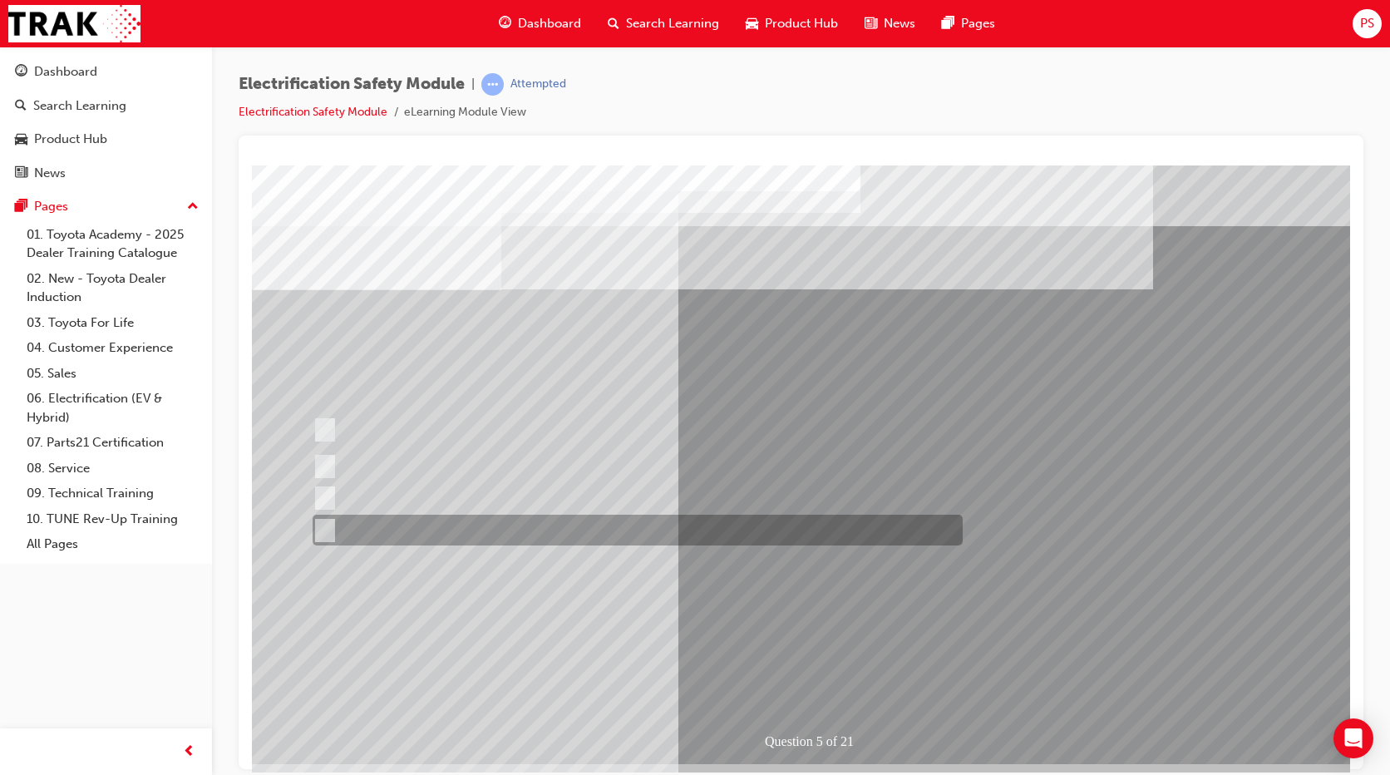
click at [426, 523] on div at bounding box center [633, 530] width 650 height 31
checkbox input "true"
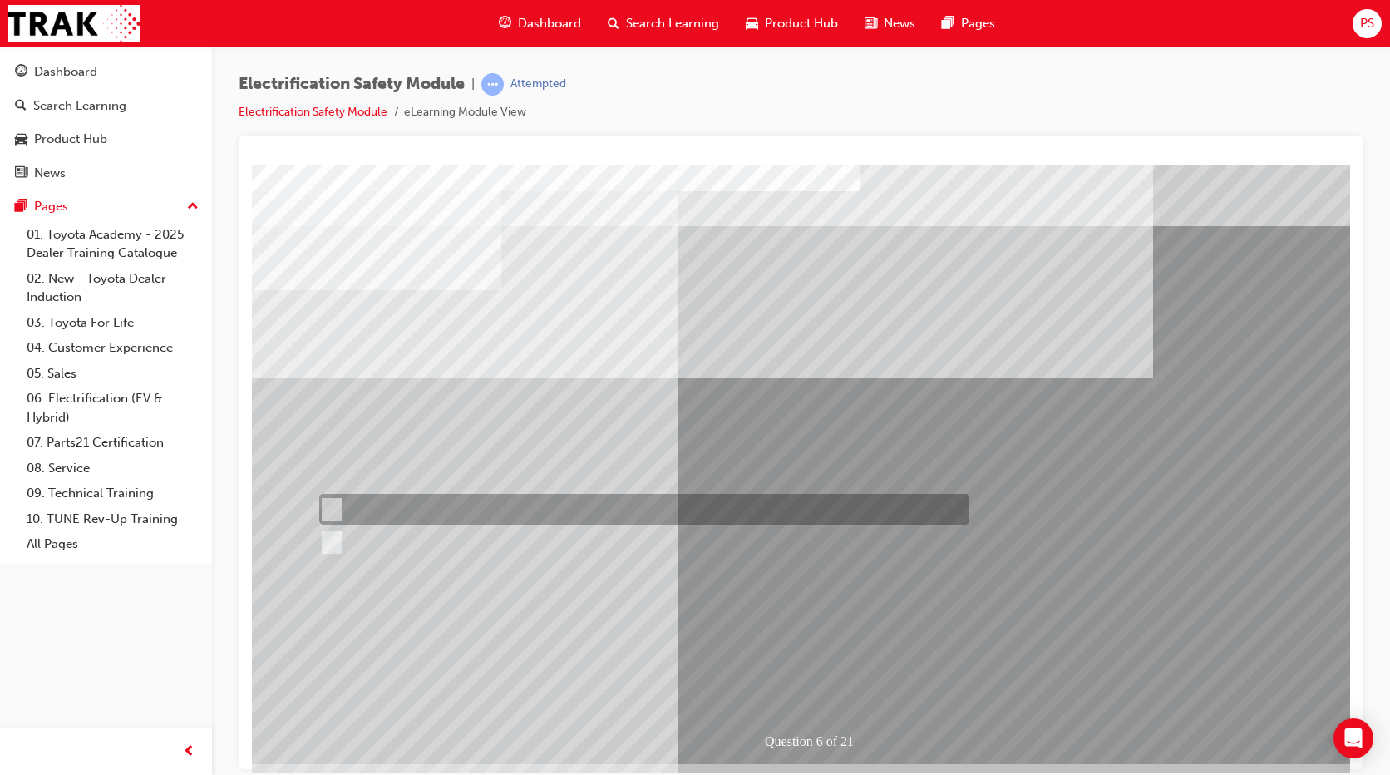
click at [367, 501] on div at bounding box center [640, 509] width 650 height 31
radio input "true"
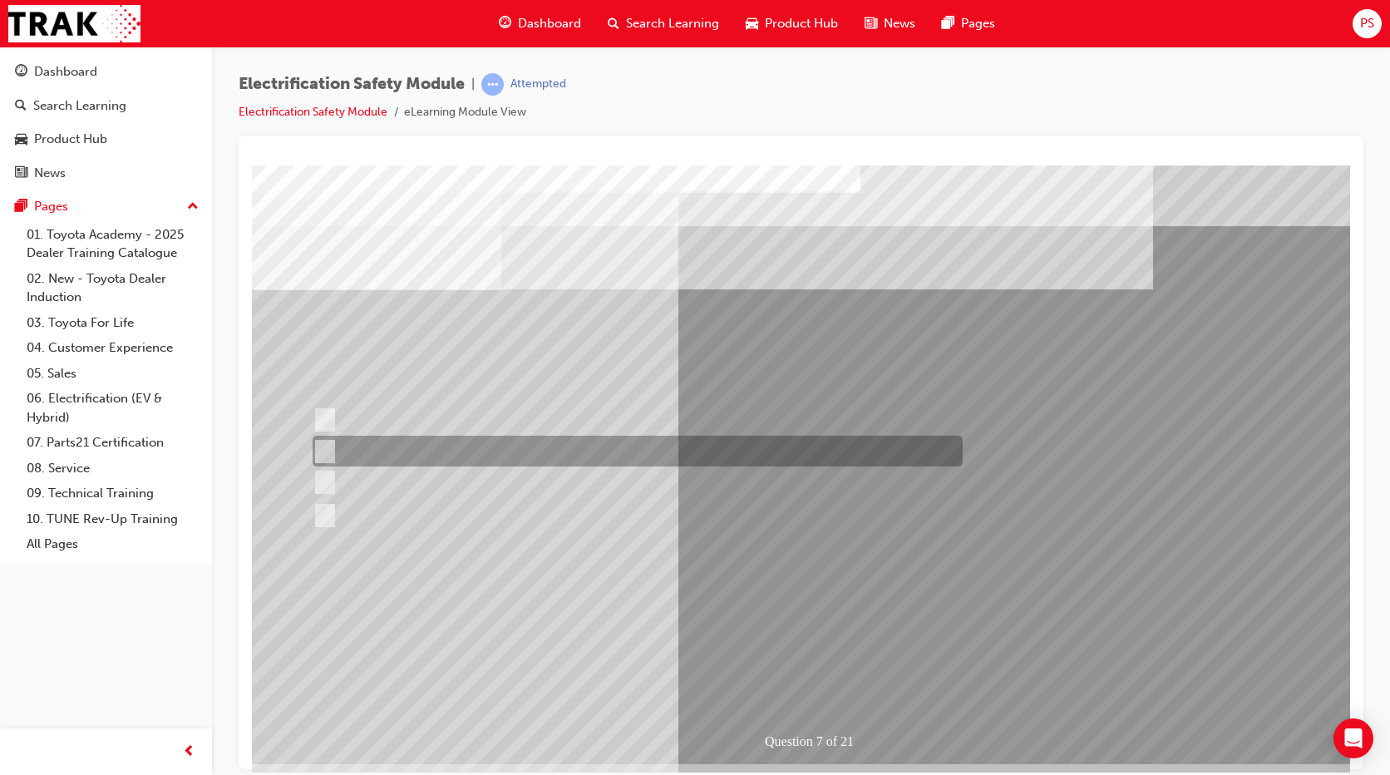
click at [413, 450] on div at bounding box center [633, 451] width 650 height 31
radio input "true"
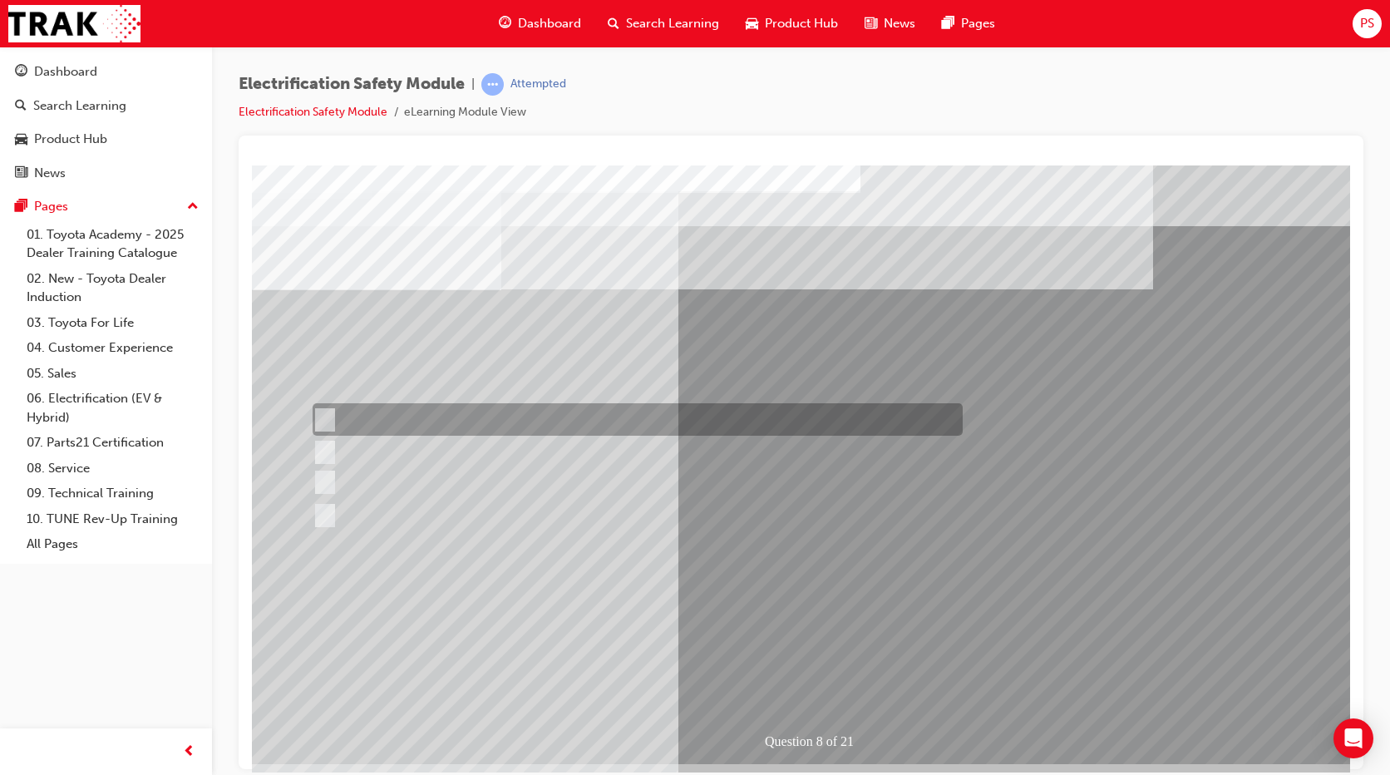
click at [419, 418] on div at bounding box center [633, 419] width 650 height 32
radio input "true"
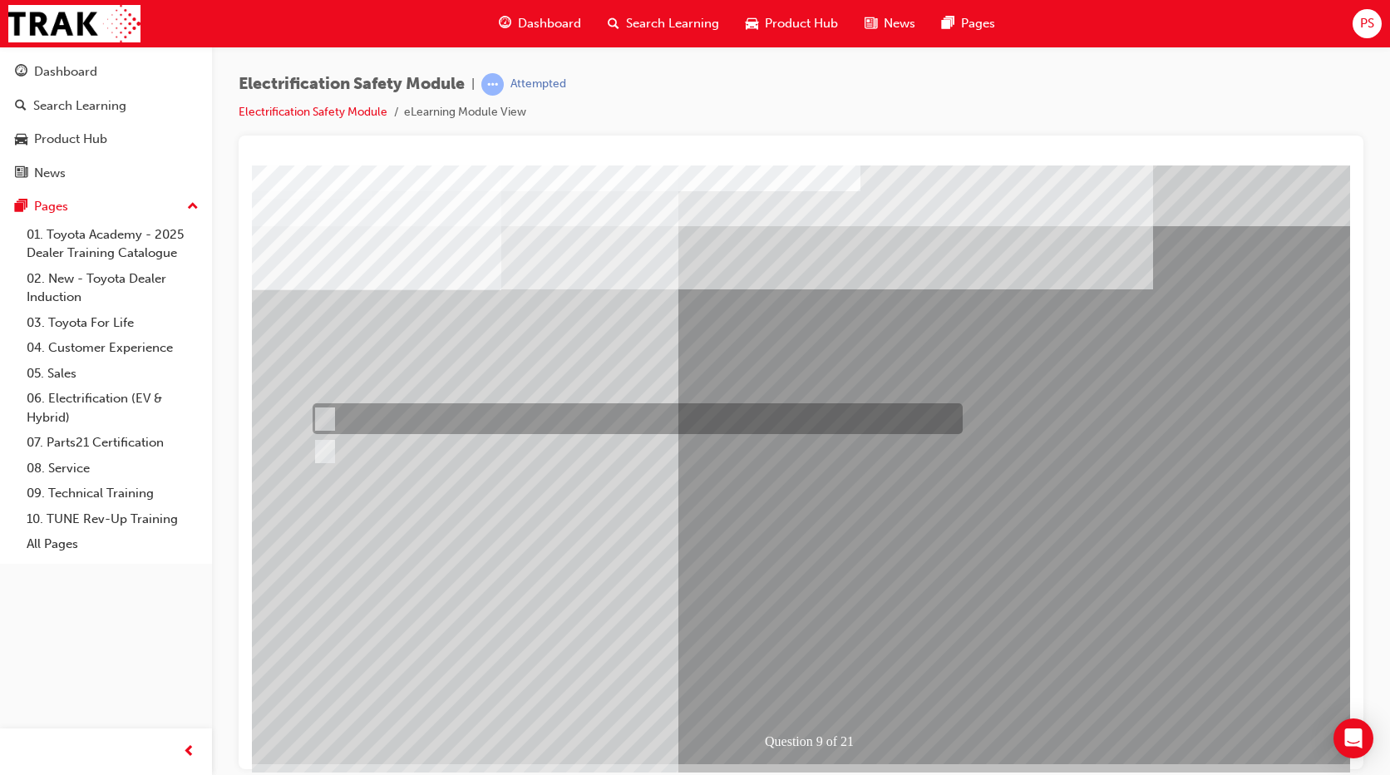
click at [317, 410] on input "True" at bounding box center [322, 419] width 18 height 18
radio input "true"
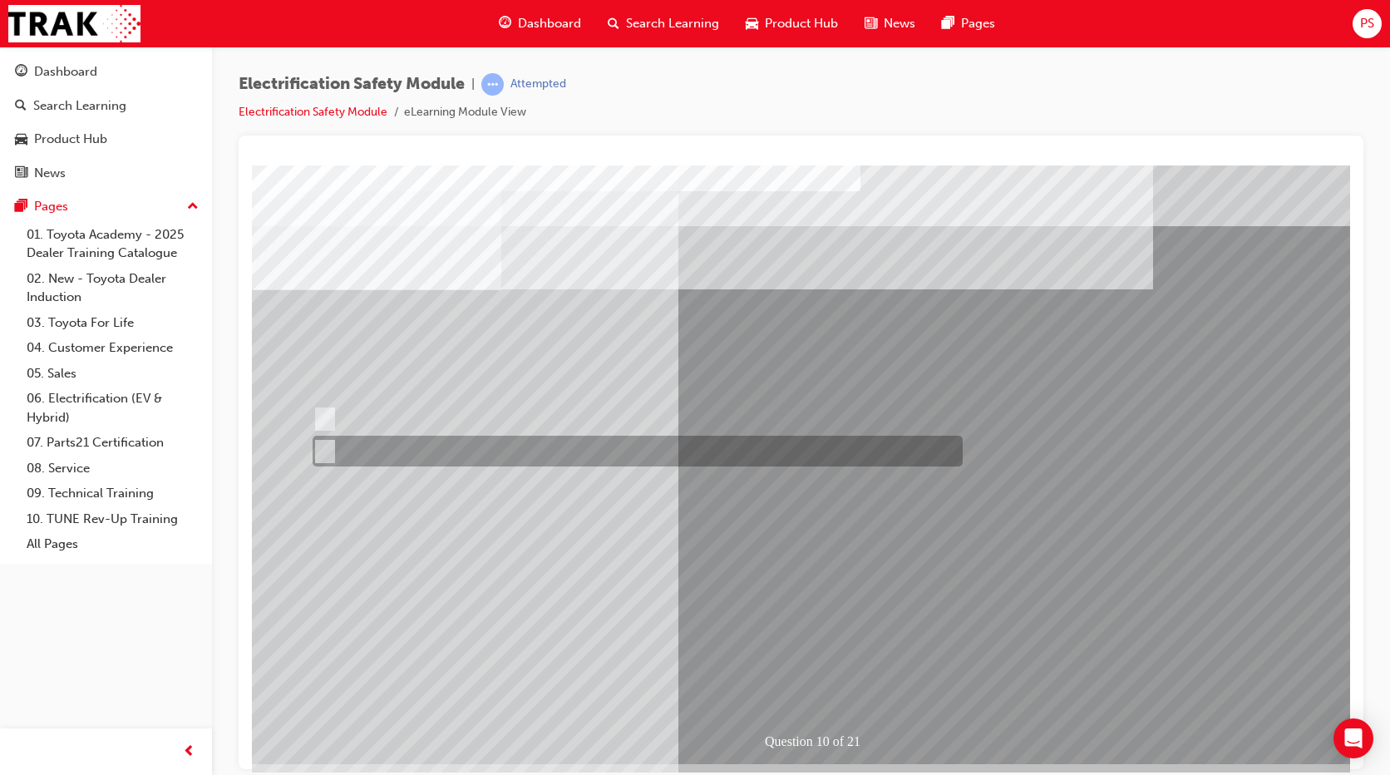
click at [382, 441] on div at bounding box center [633, 451] width 650 height 31
radio input "true"
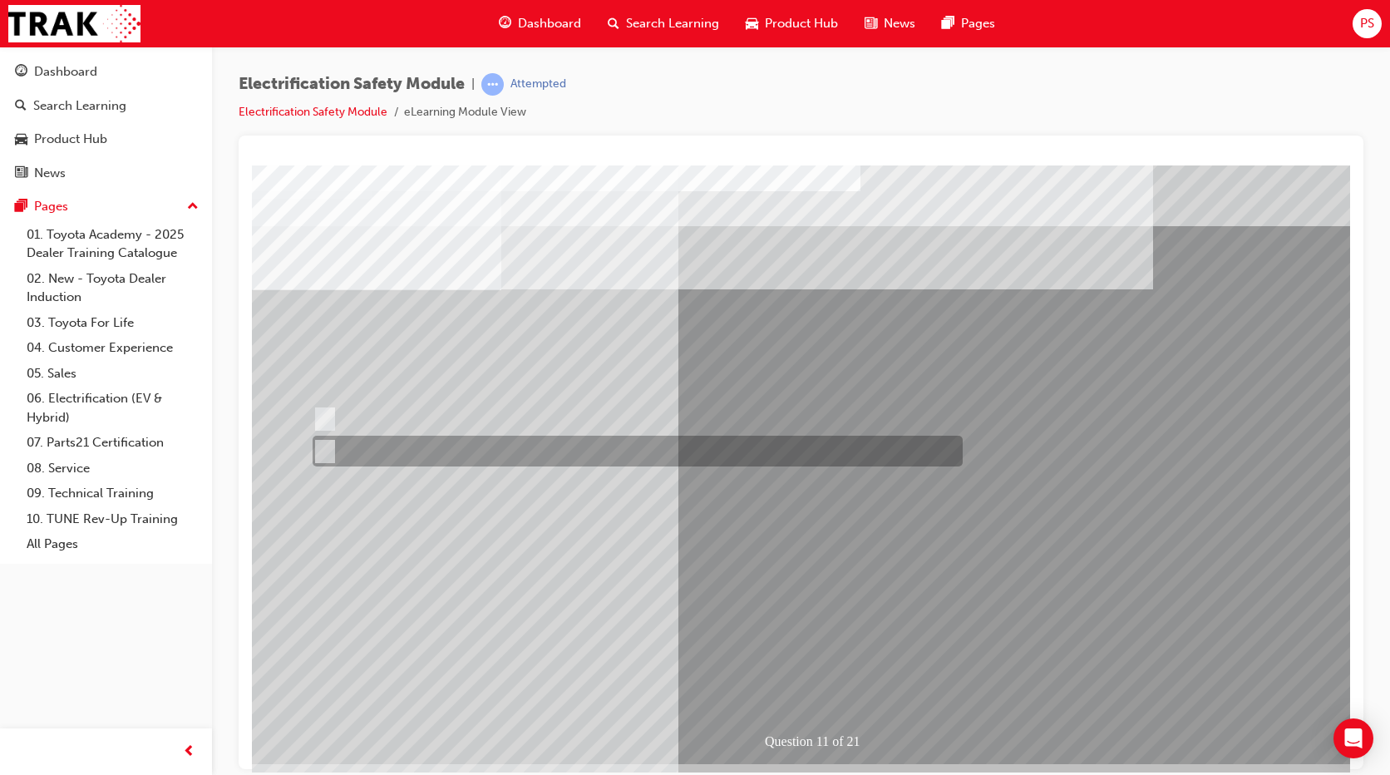
click at [367, 454] on div at bounding box center [633, 451] width 650 height 31
radio input "true"
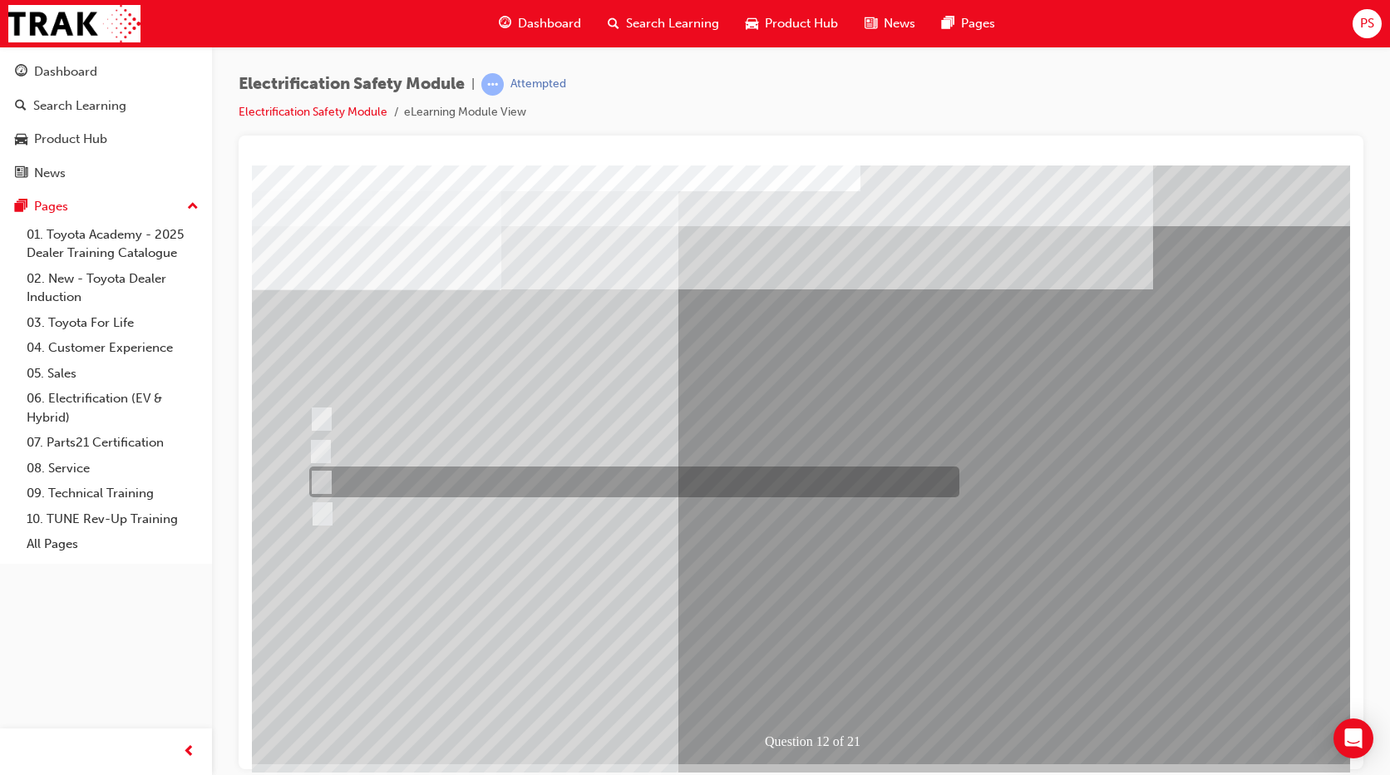
click at [423, 485] on div at bounding box center [630, 481] width 650 height 31
radio input "true"
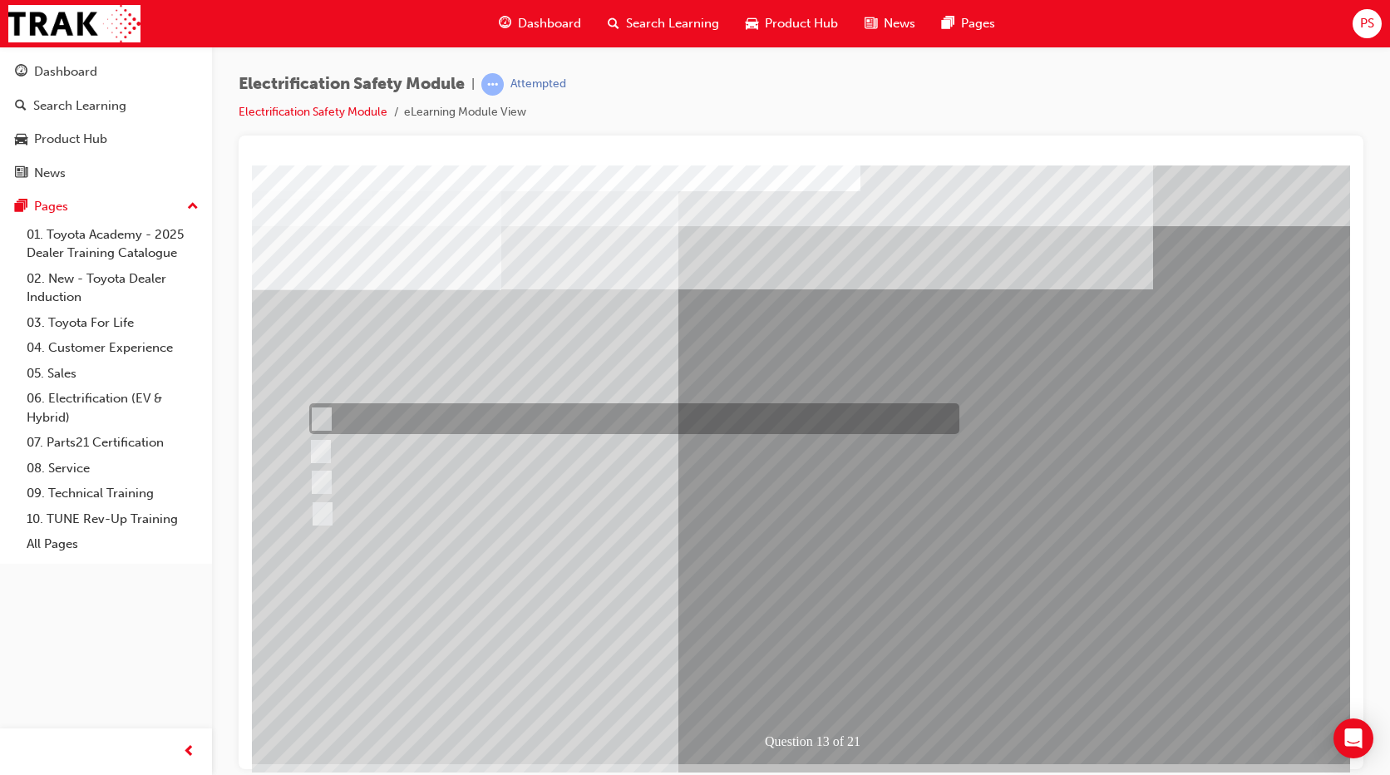
click at [337, 424] on div at bounding box center [630, 418] width 650 height 31
radio input "true"
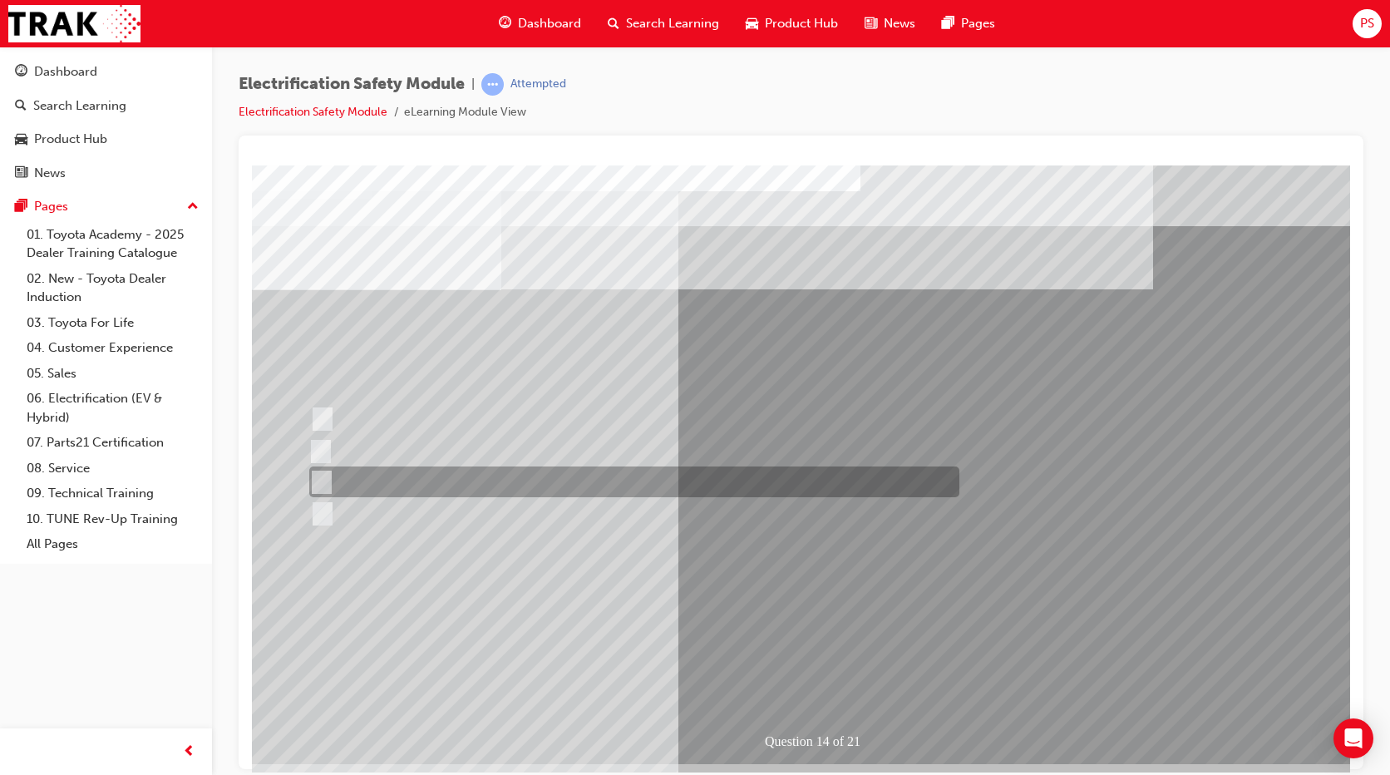
click at [371, 479] on div at bounding box center [630, 481] width 650 height 31
radio input "true"
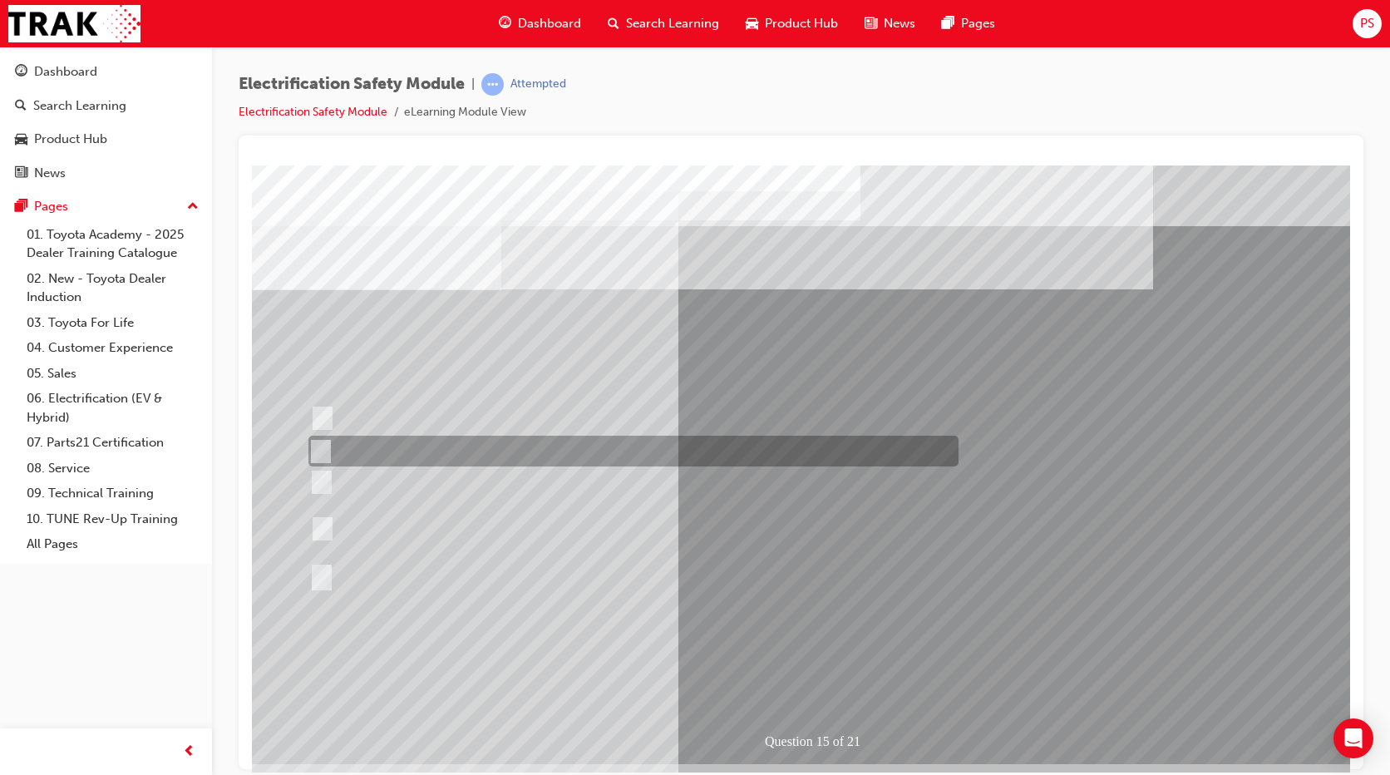
click at [416, 451] on div at bounding box center [629, 451] width 650 height 31
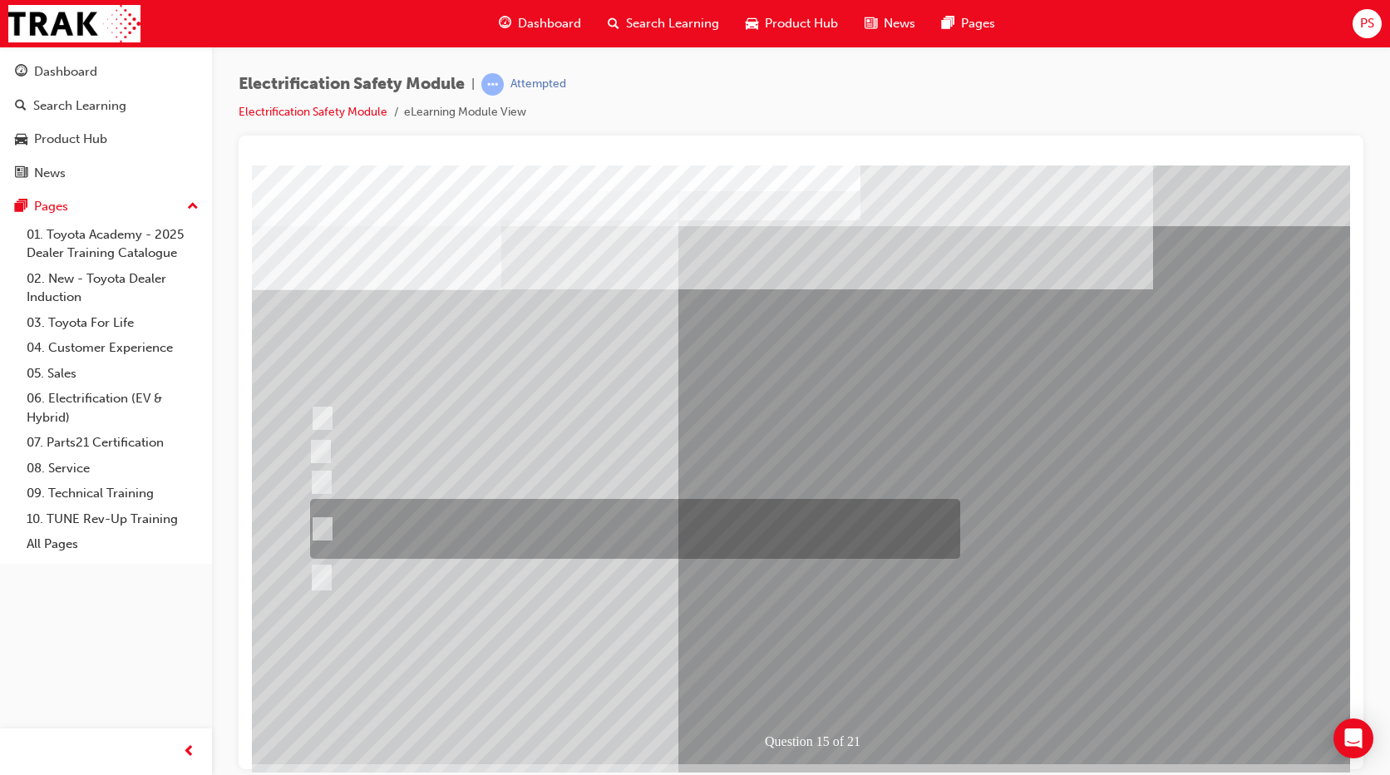
click at [411, 539] on div at bounding box center [631, 529] width 650 height 60
radio input "false"
radio input "true"
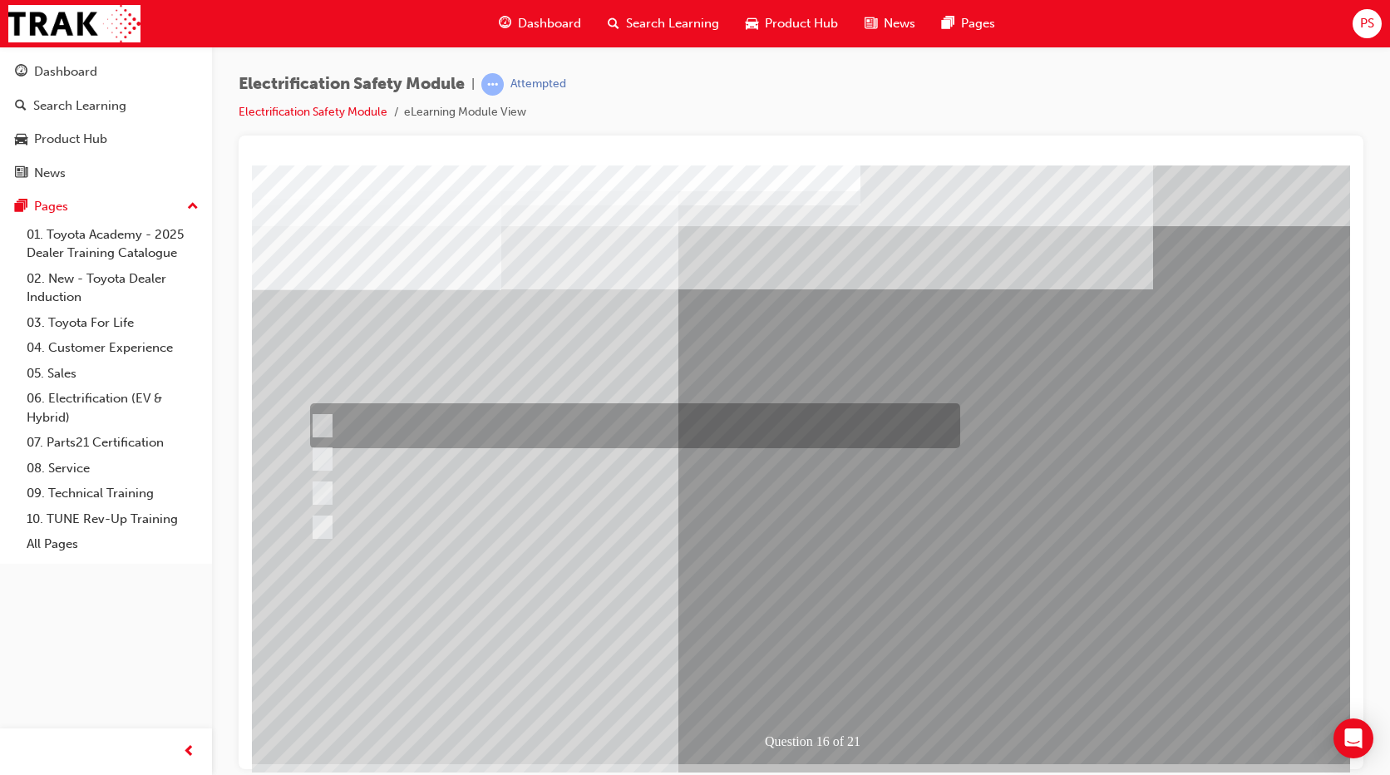
click at [467, 436] on div at bounding box center [631, 425] width 650 height 45
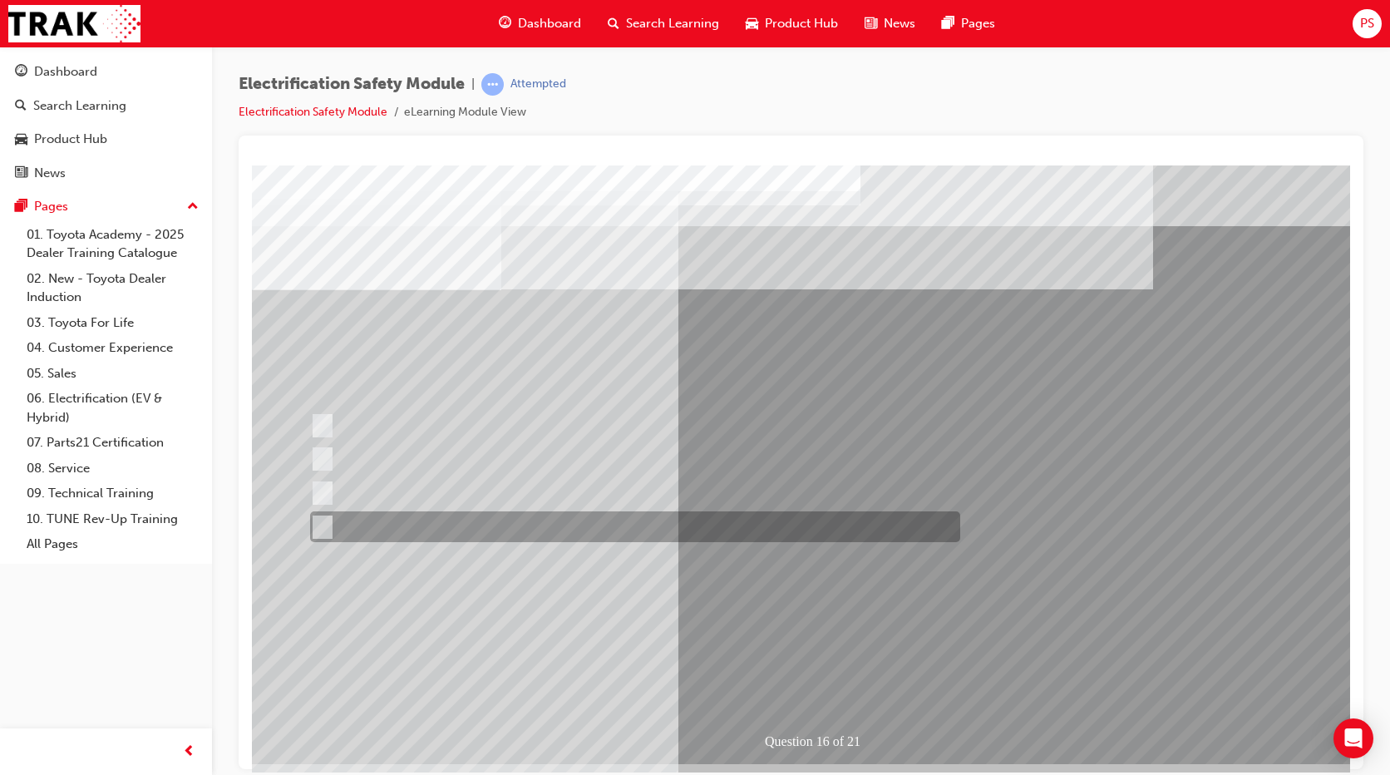
click at [585, 515] on div at bounding box center [631, 526] width 650 height 31
radio input "false"
radio input "true"
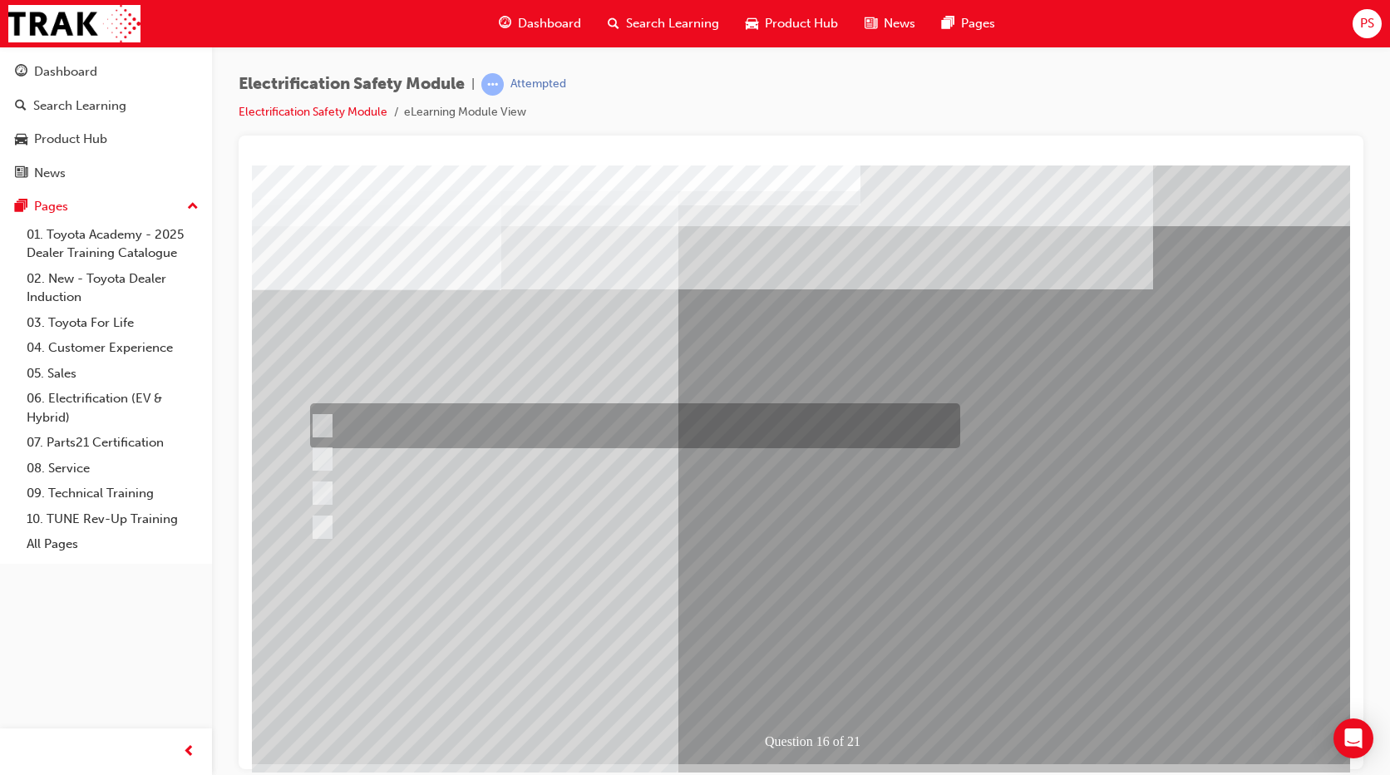
click at [485, 411] on div at bounding box center [631, 425] width 650 height 45
radio input "true"
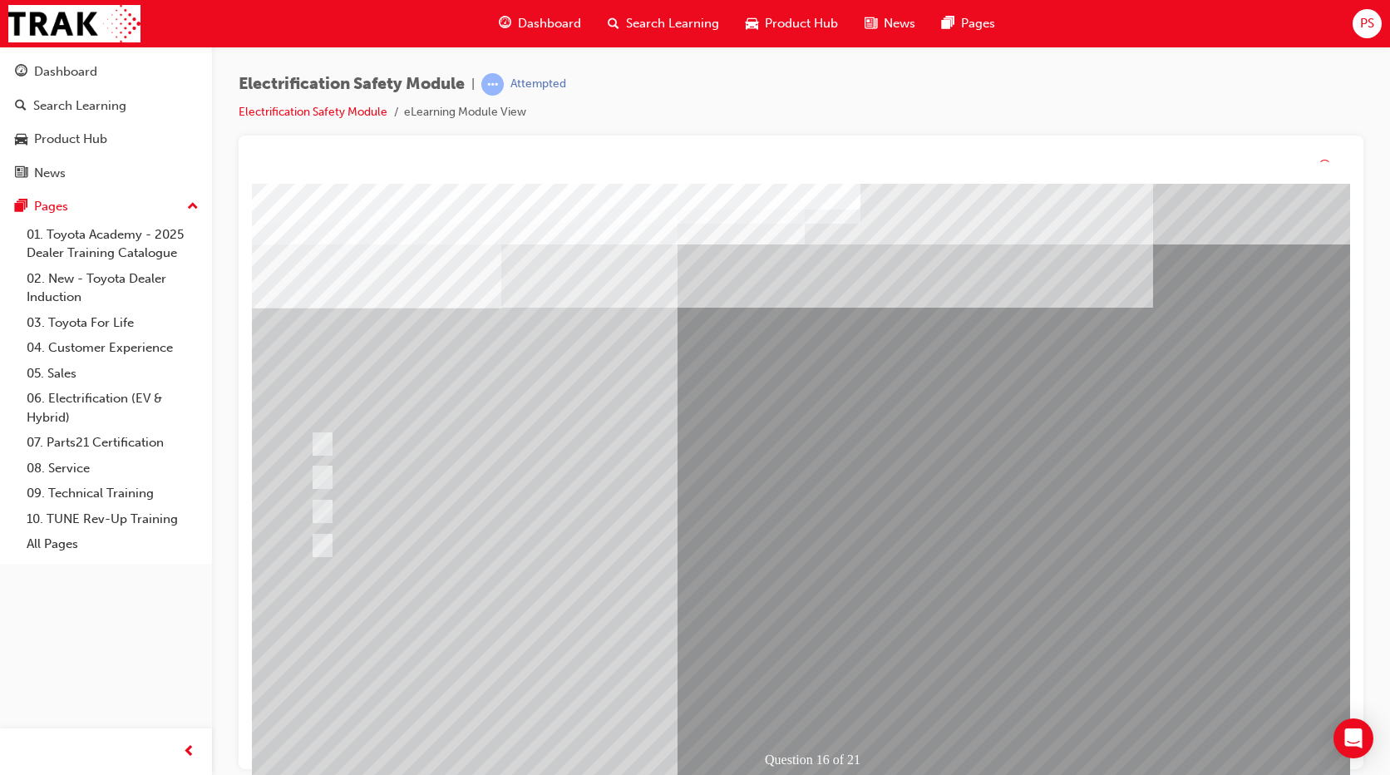
drag, startPoint x: 781, startPoint y: 637, endPoint x: 781, endPoint y: 654, distance: 17.5
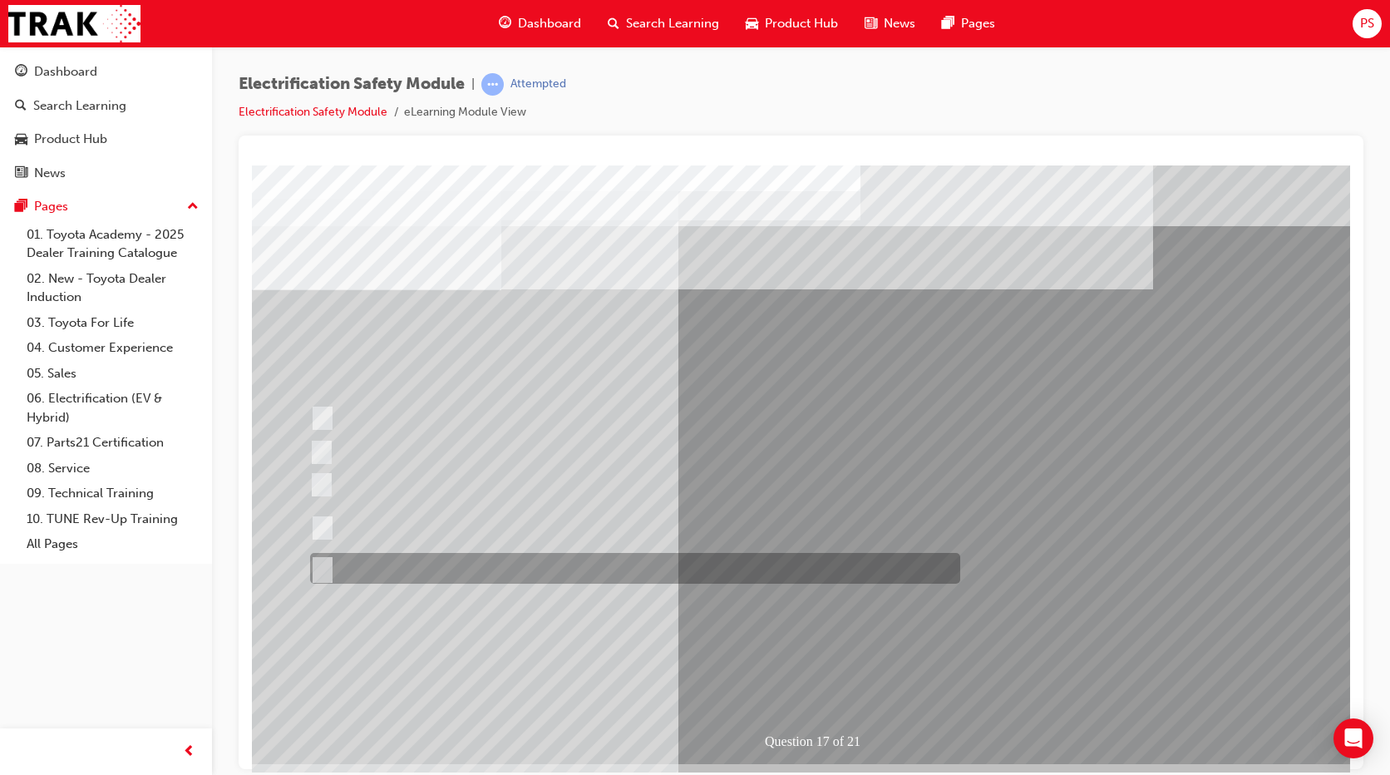
click at [401, 569] on div at bounding box center [631, 568] width 650 height 31
radio input "true"
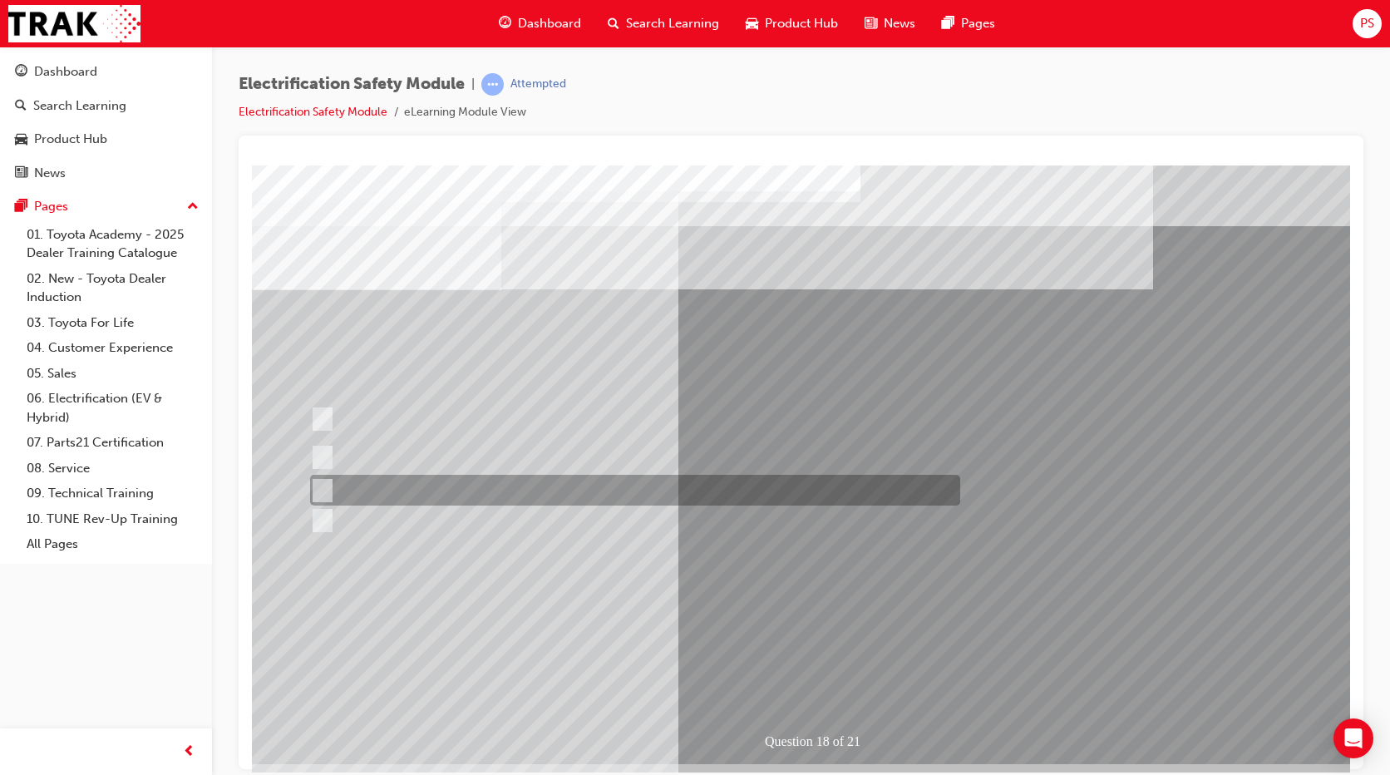
click at [538, 492] on div at bounding box center [631, 490] width 650 height 31
radio input "true"
click at [538, 492] on div at bounding box center [631, 490] width 650 height 31
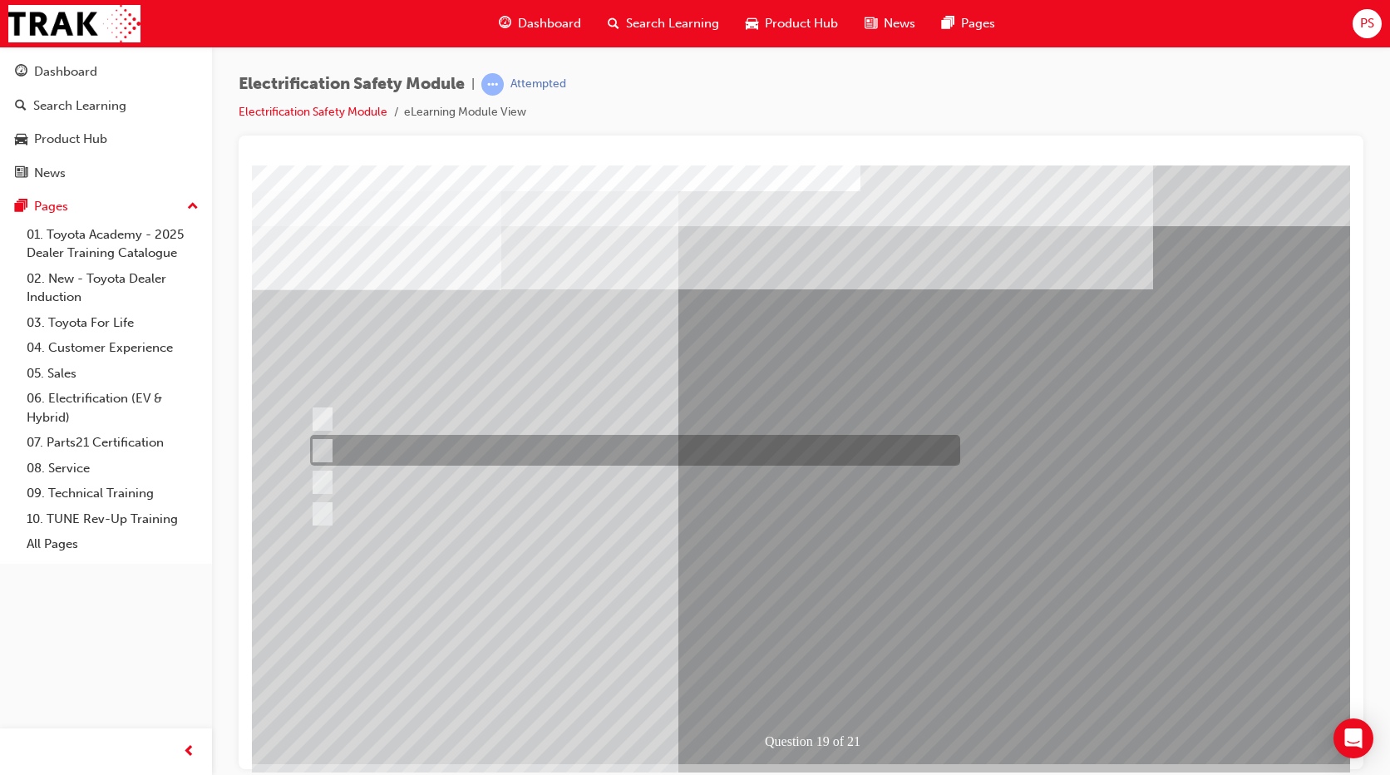
click at [619, 436] on div at bounding box center [631, 450] width 650 height 31
radio input "true"
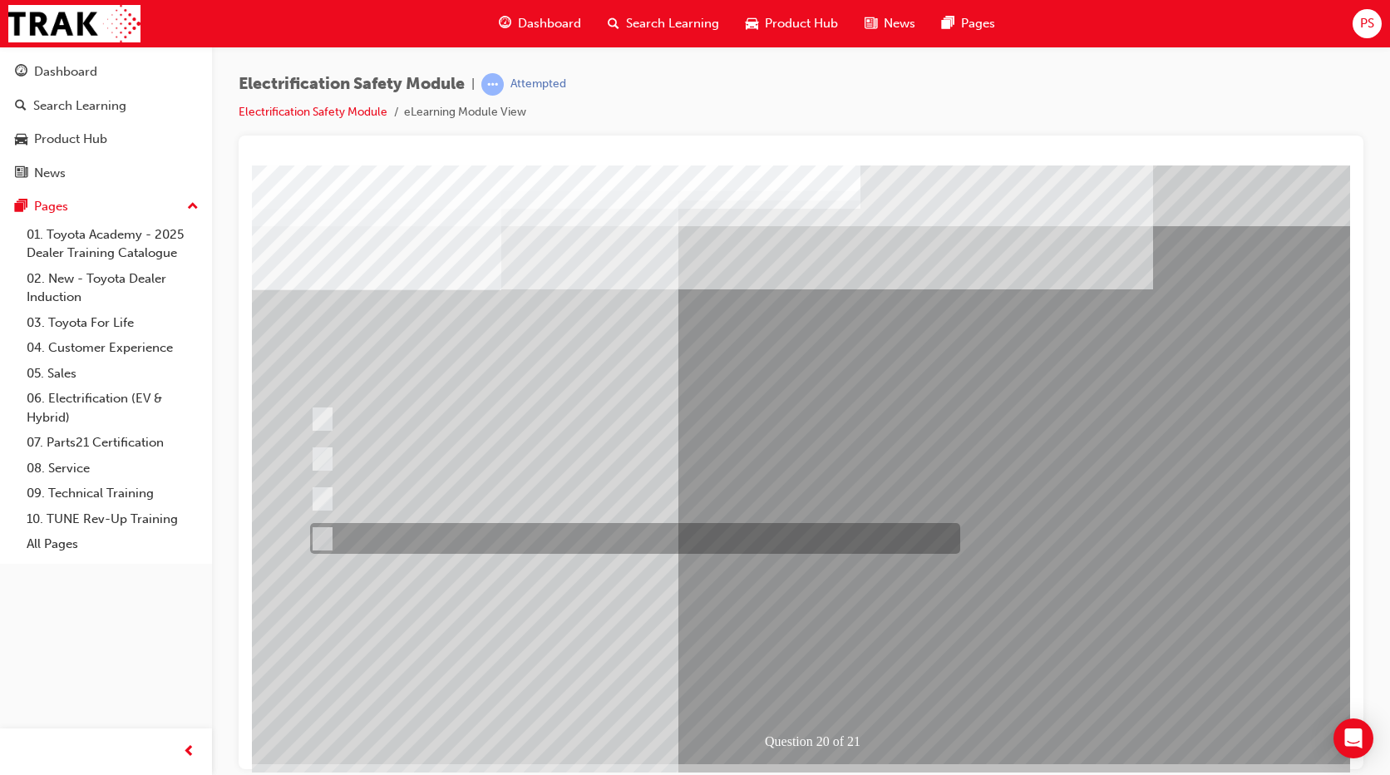
click at [345, 530] on div at bounding box center [631, 538] width 650 height 31
radio input "true"
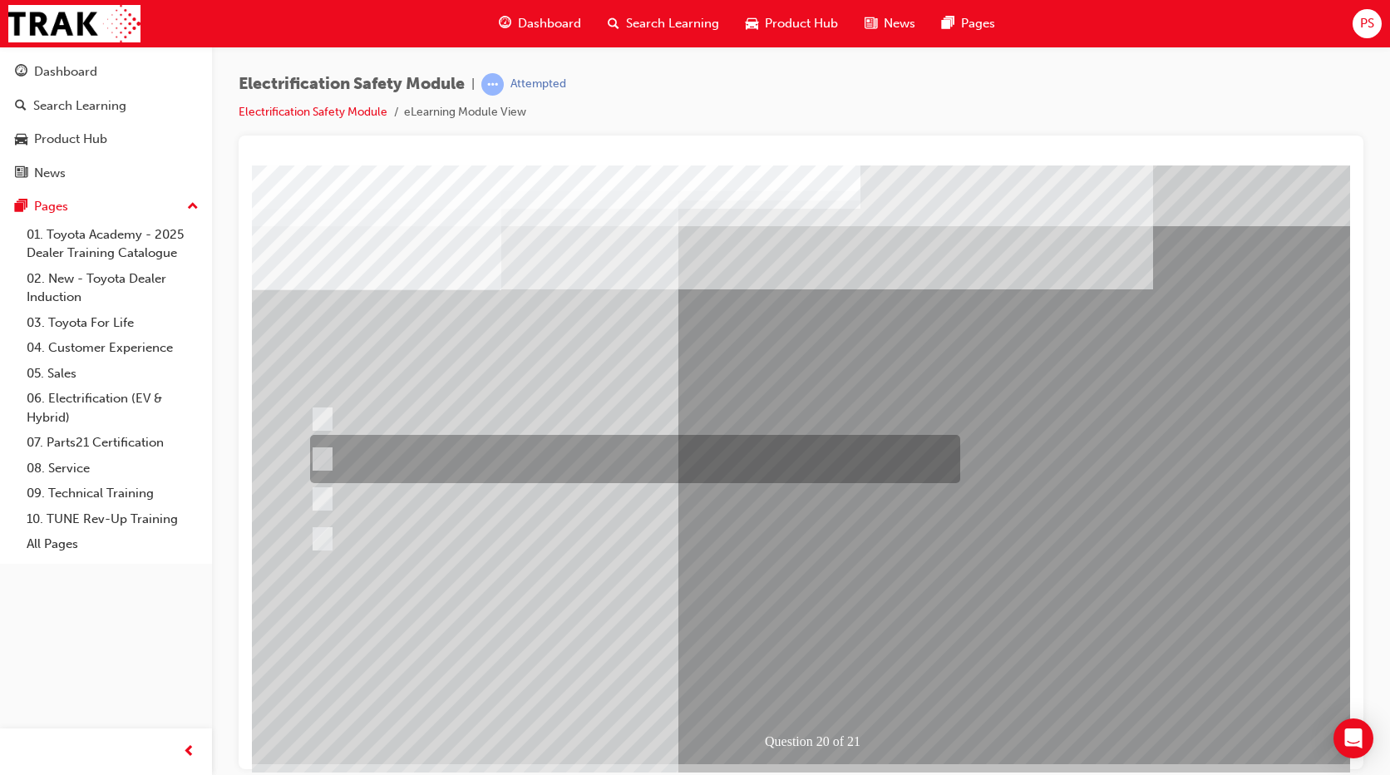
click at [397, 452] on div at bounding box center [631, 459] width 650 height 48
radio input "true"
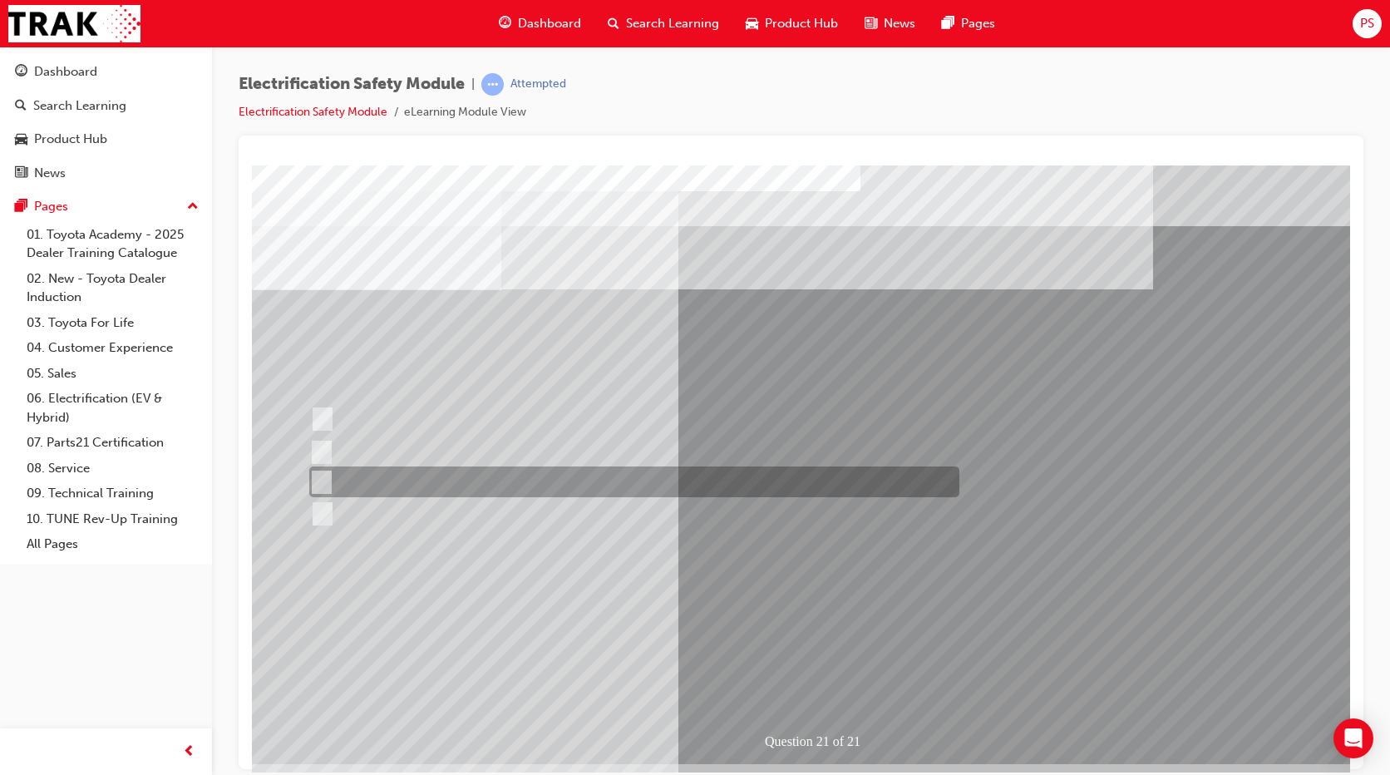
click at [339, 475] on div at bounding box center [630, 481] width 650 height 31
radio input "true"
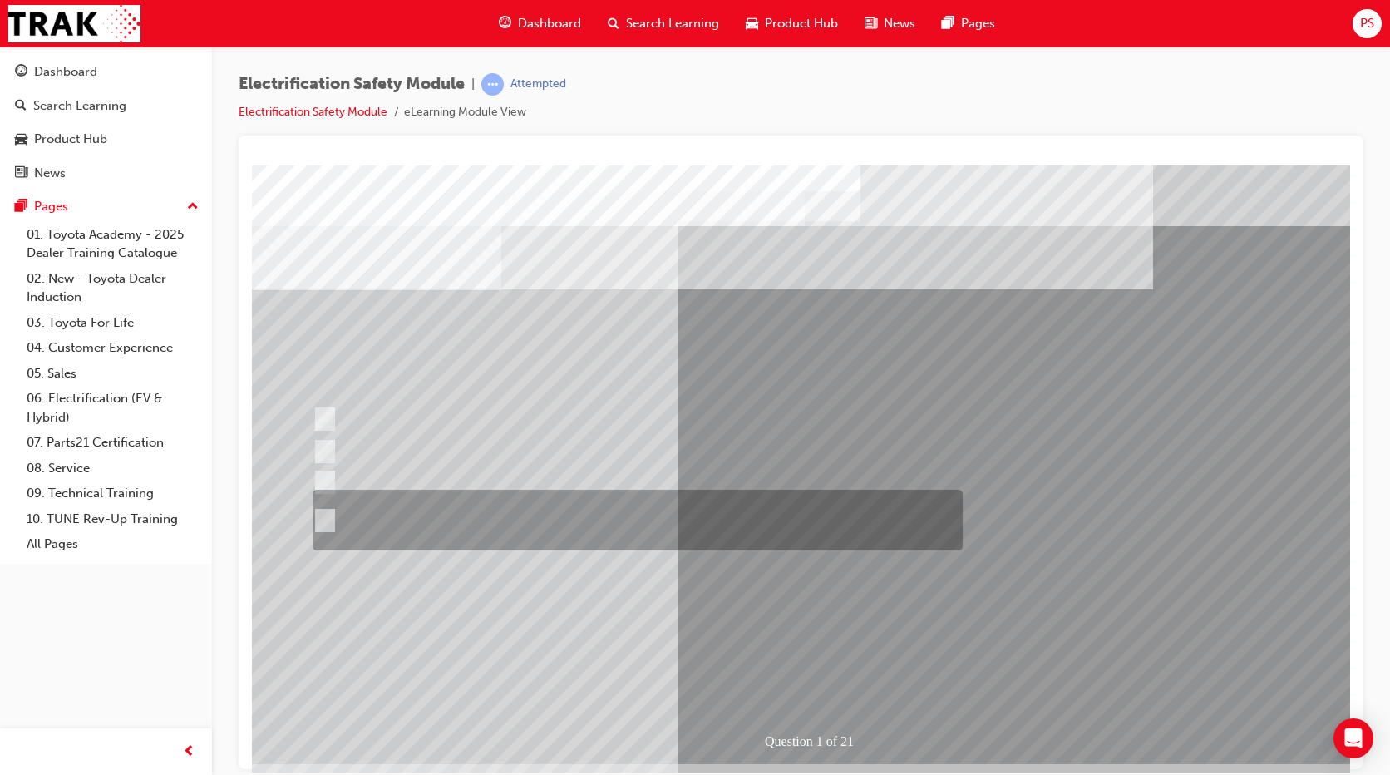
click at [563, 530] on div at bounding box center [633, 520] width 650 height 61
radio input "true"
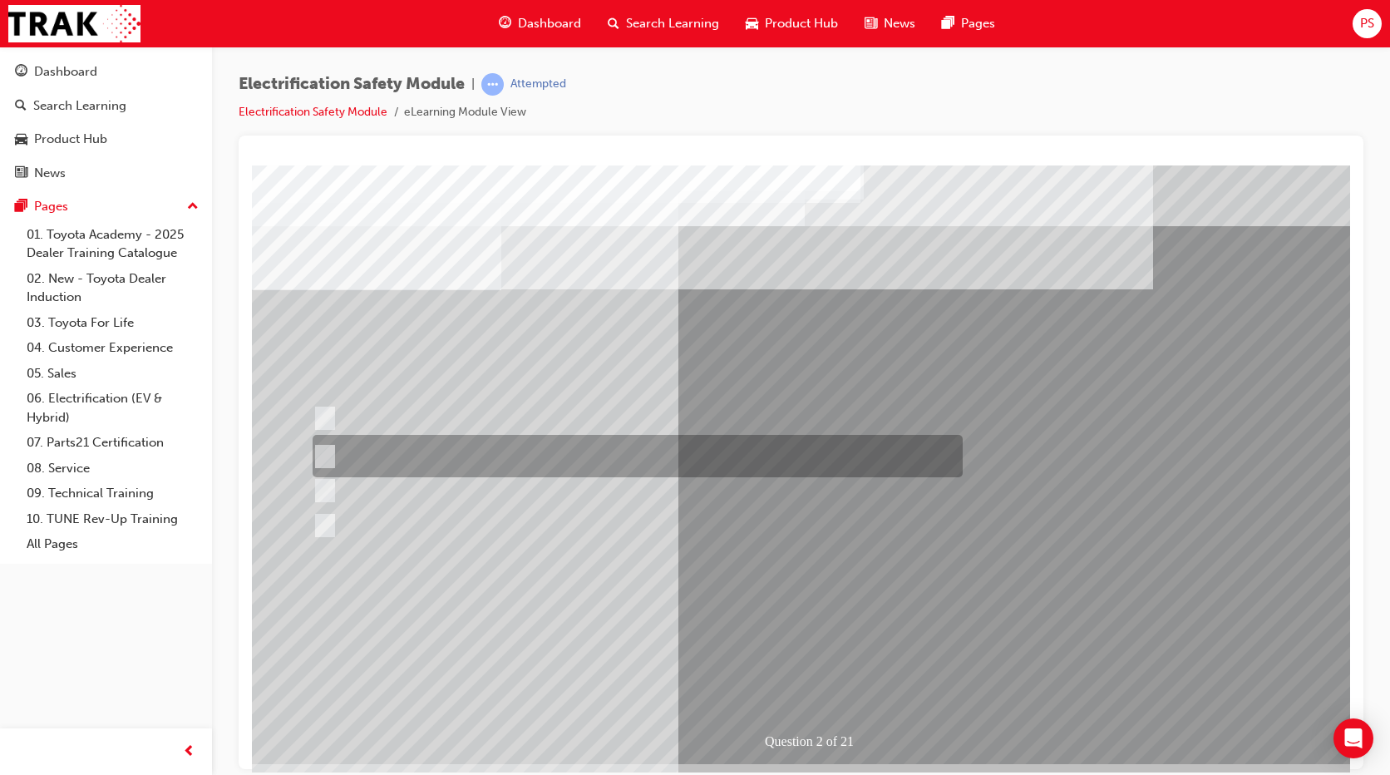
click at [402, 446] on div at bounding box center [633, 456] width 650 height 42
radio input "true"
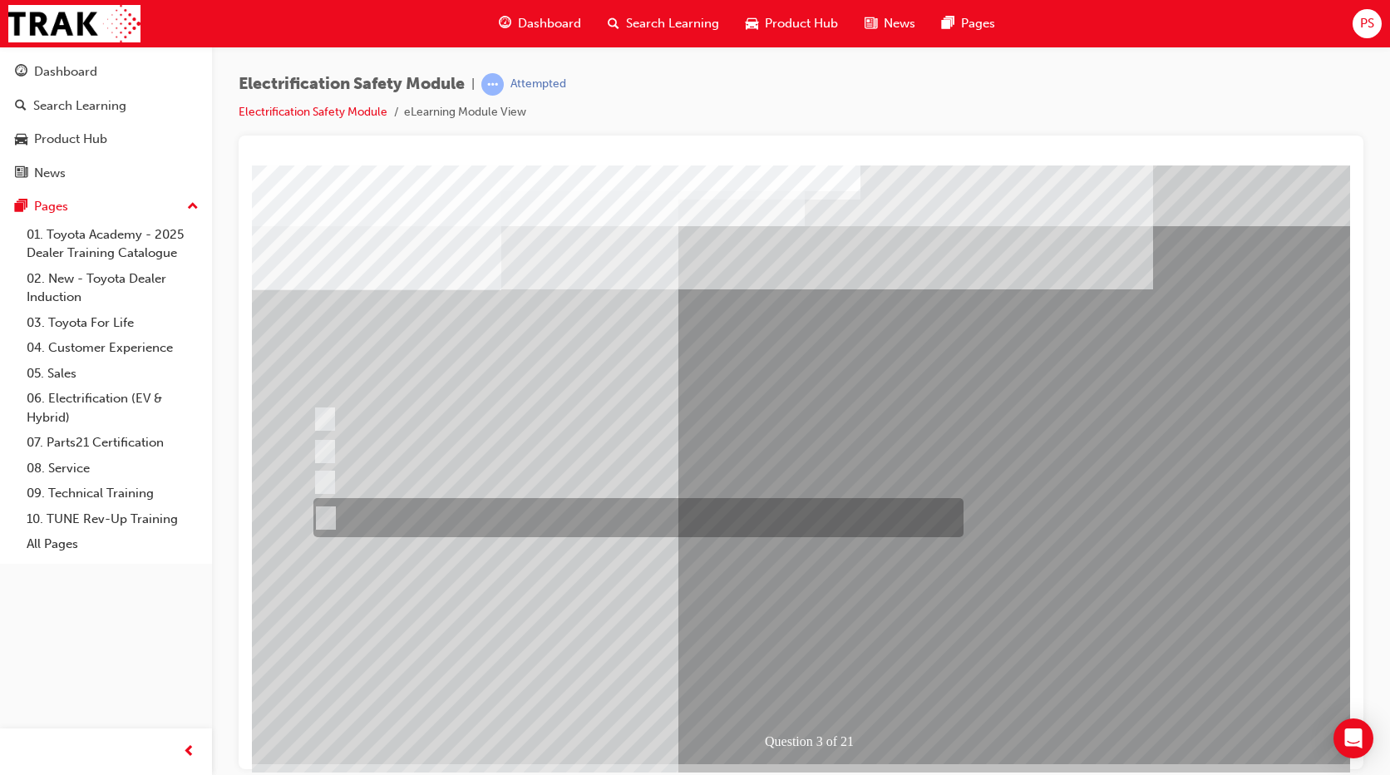
click at [432, 519] on div at bounding box center [634, 517] width 650 height 39
radio input "true"
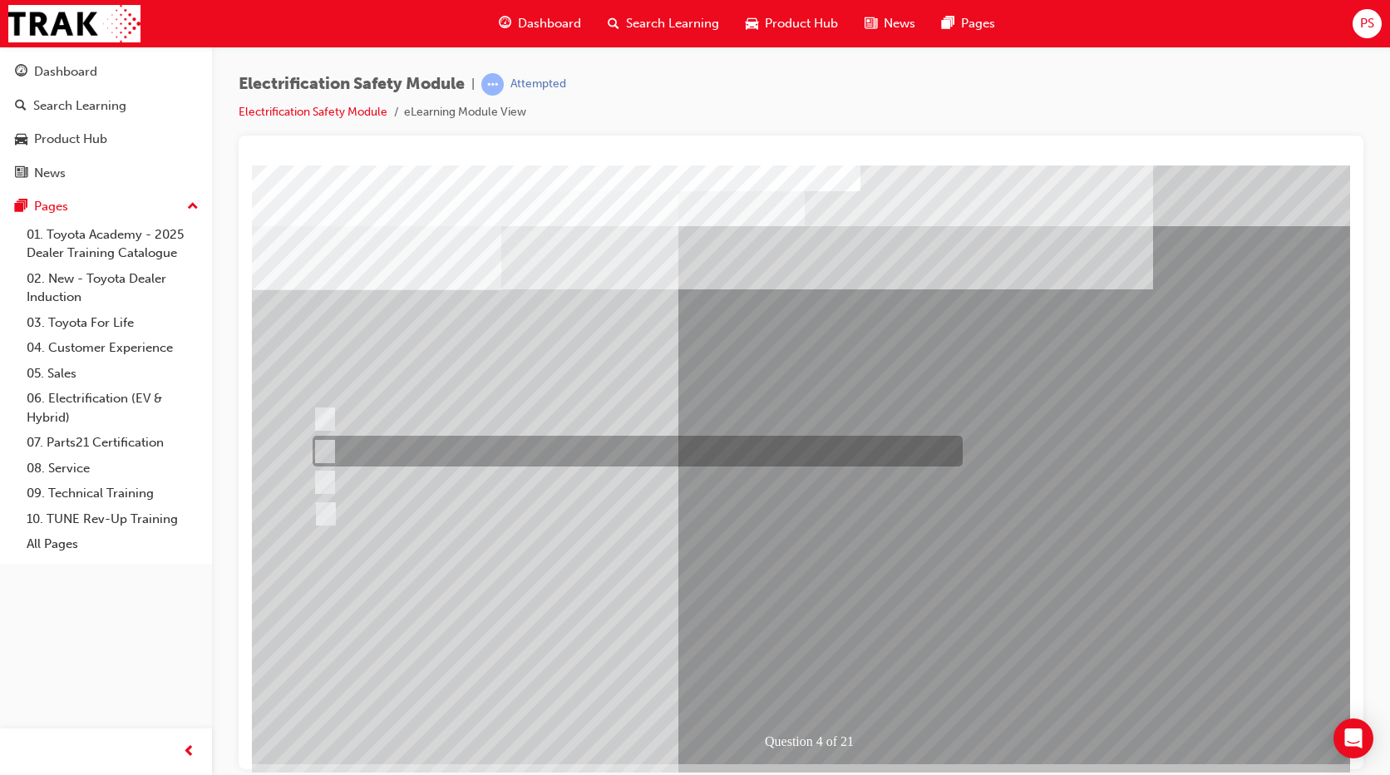
click at [388, 455] on div at bounding box center [633, 451] width 650 height 31
checkbox input "true"
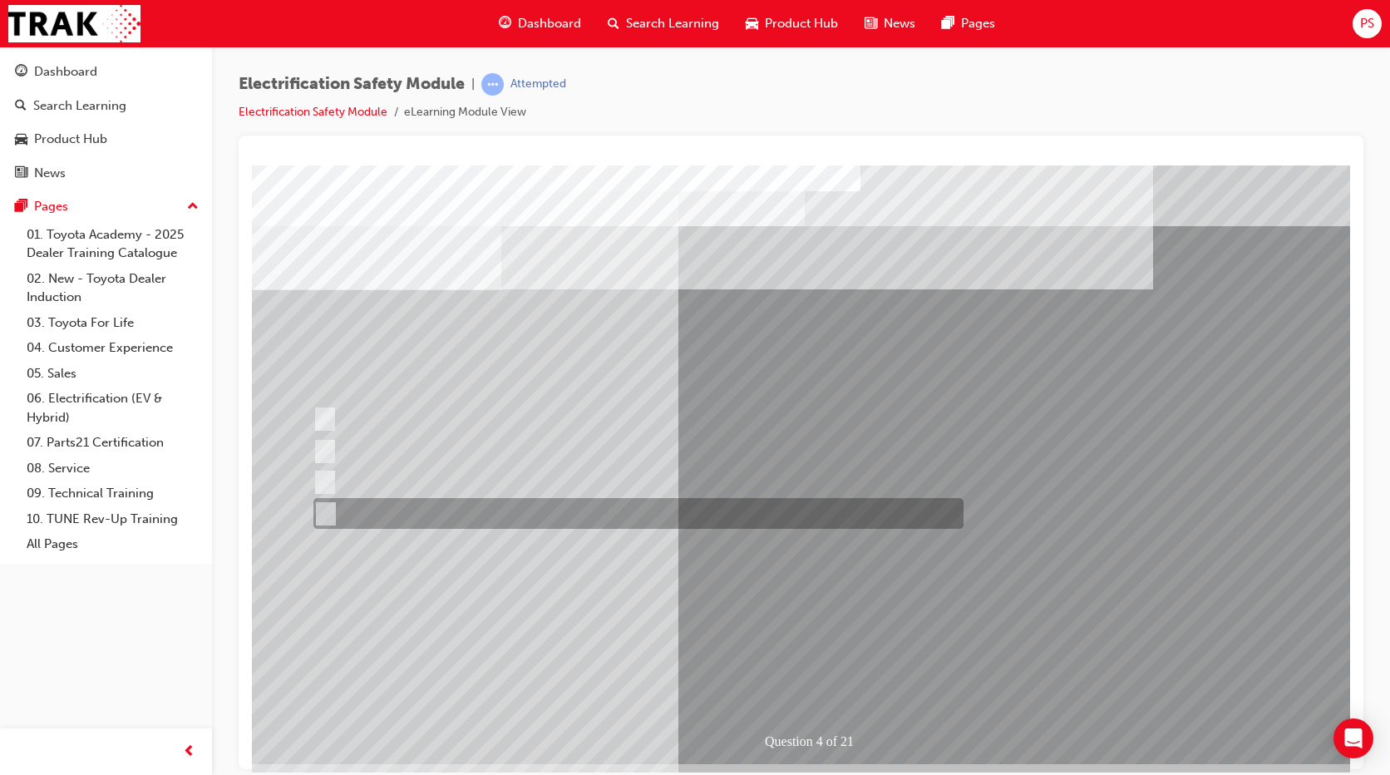
click at [406, 506] on div at bounding box center [634, 513] width 650 height 31
checkbox input "true"
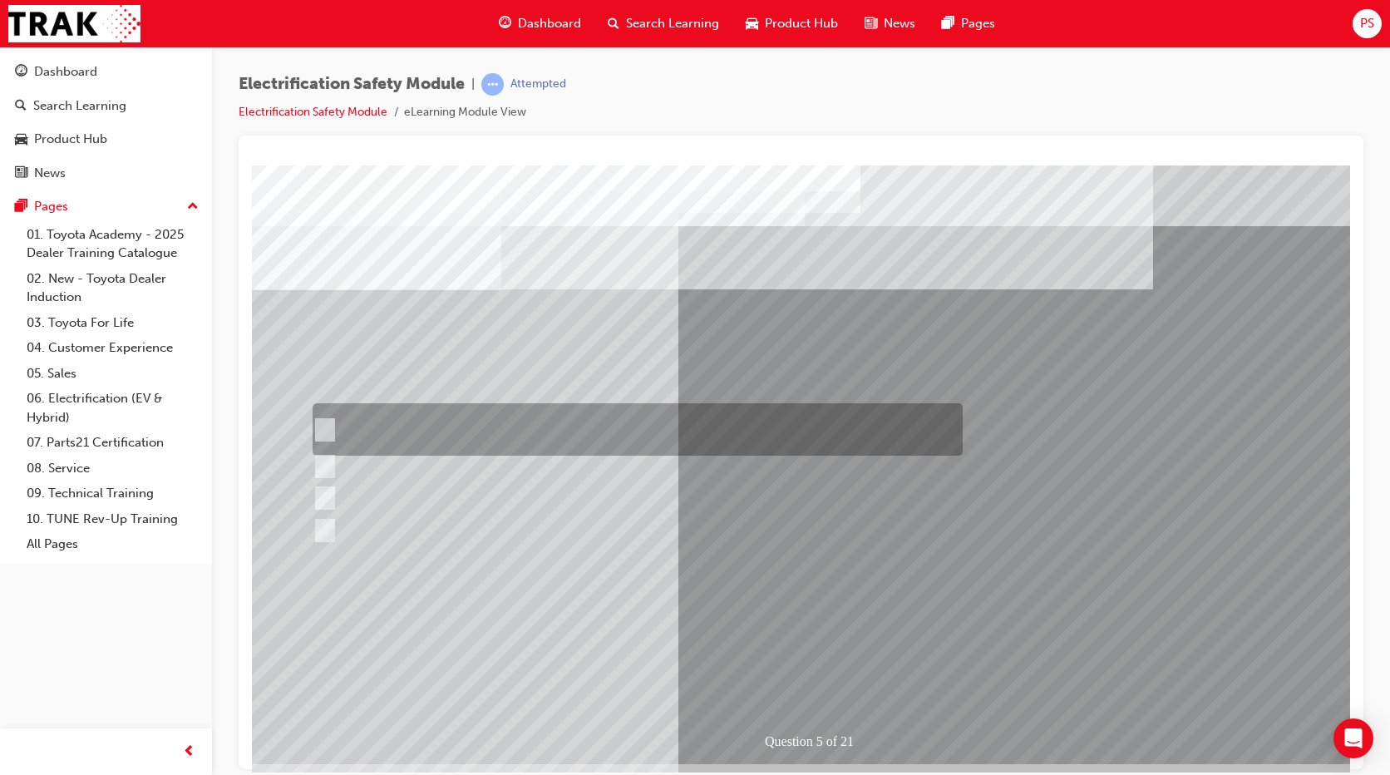
click at [394, 421] on div at bounding box center [633, 429] width 650 height 52
checkbox input "true"
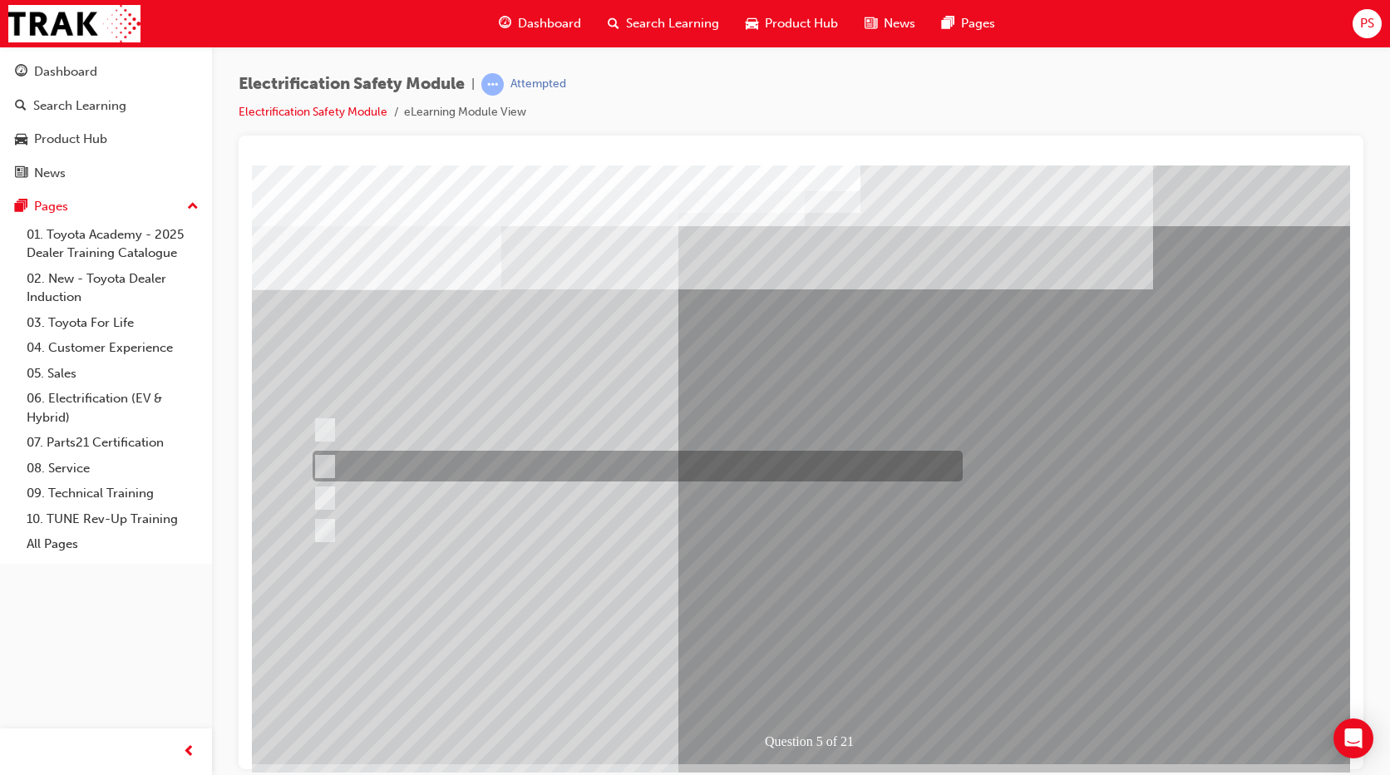
click at [410, 456] on div at bounding box center [633, 466] width 650 height 31
checkbox input "true"
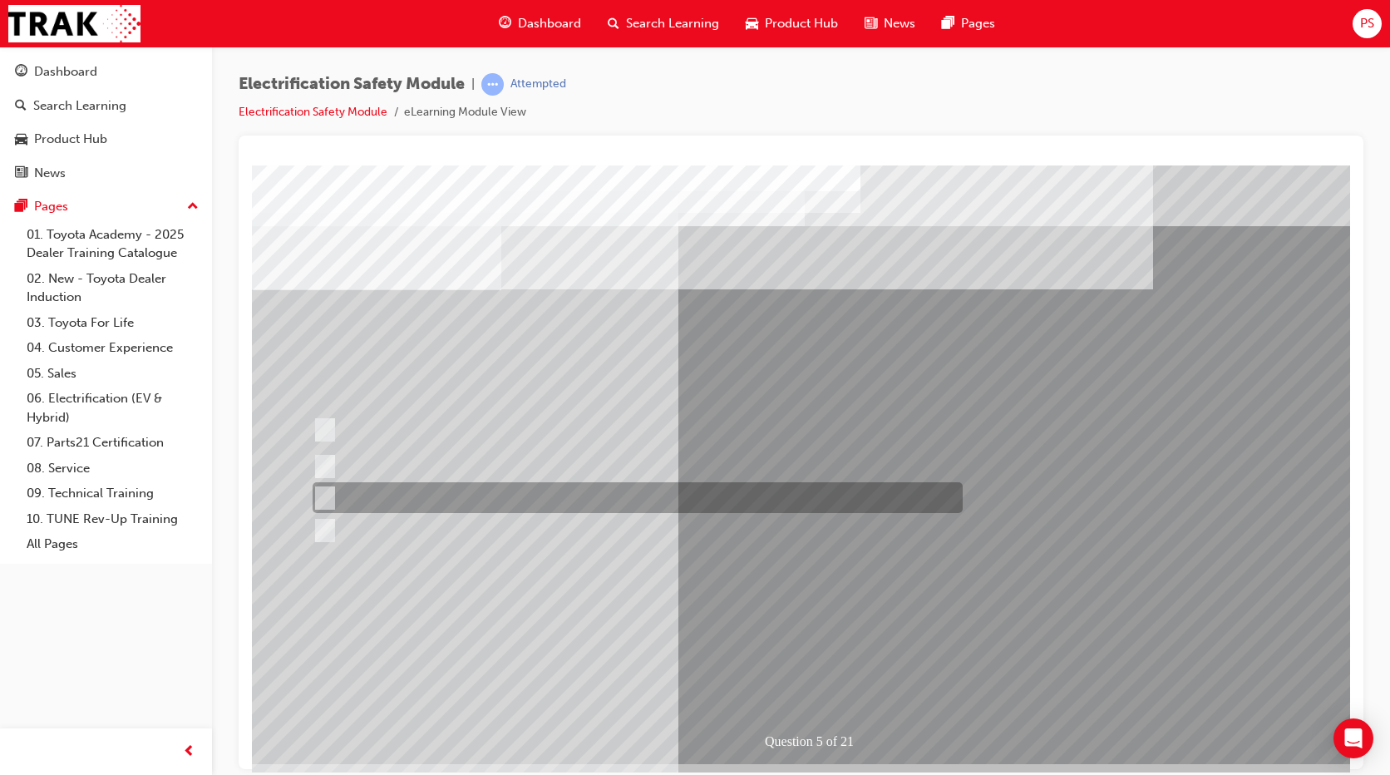
click at [451, 500] on div at bounding box center [633, 497] width 650 height 31
checkbox input "true"
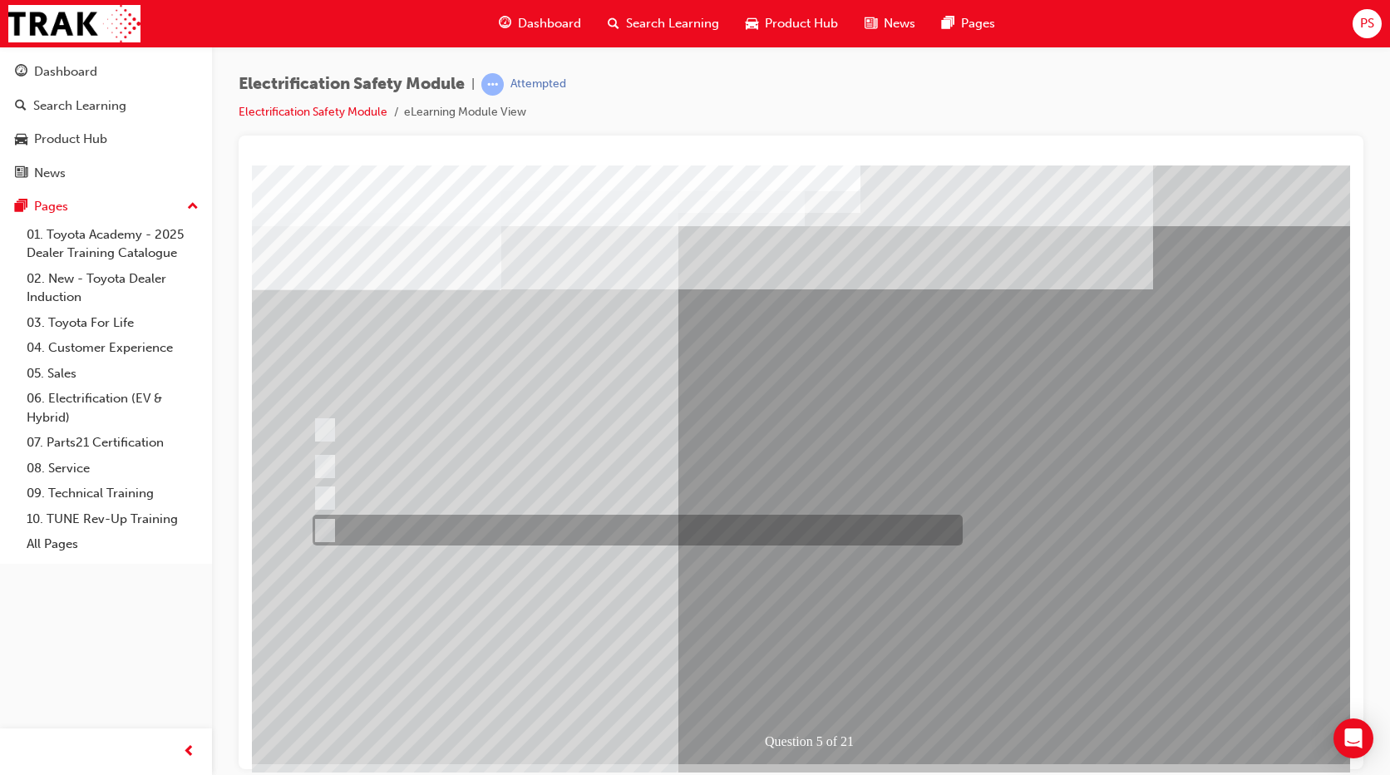
click at [496, 528] on div at bounding box center [633, 530] width 650 height 31
checkbox input "true"
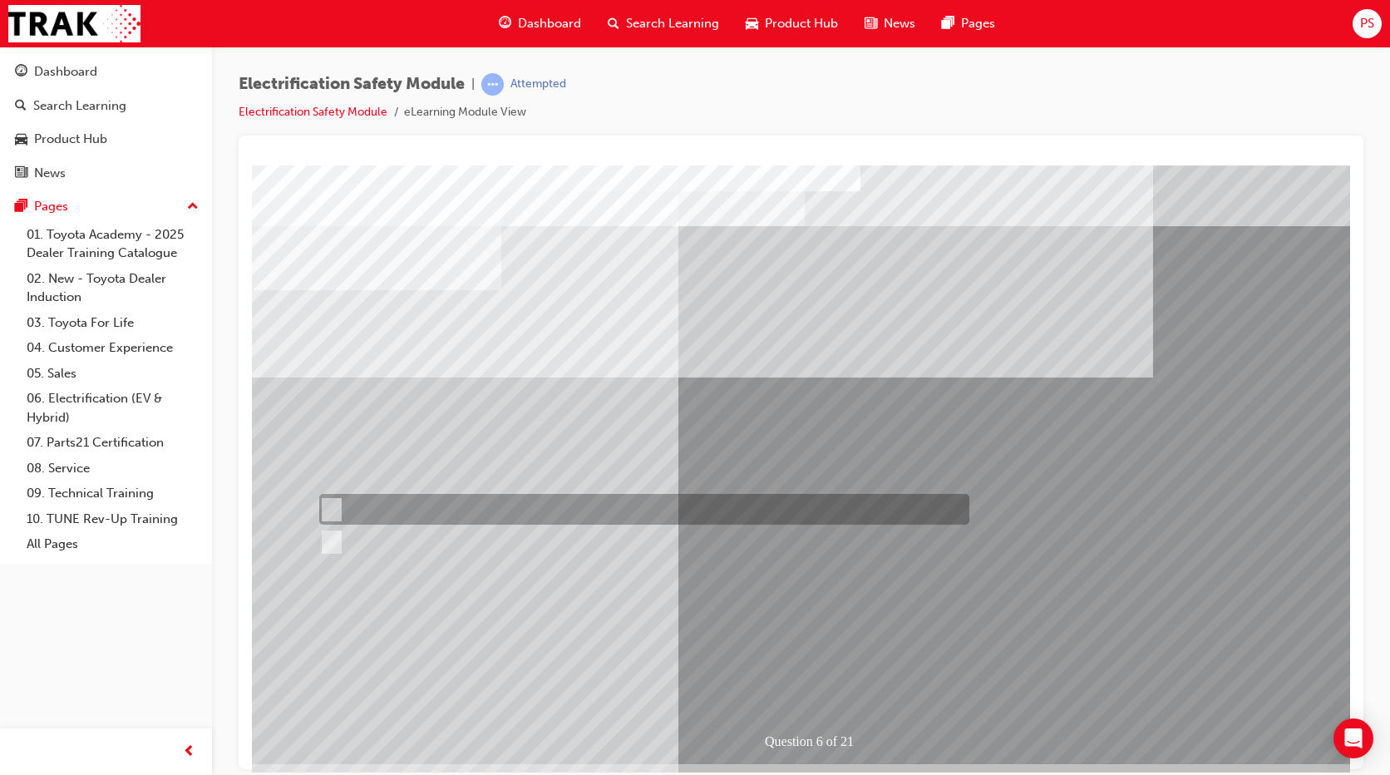
click at [379, 510] on div at bounding box center [640, 509] width 650 height 31
radio input "true"
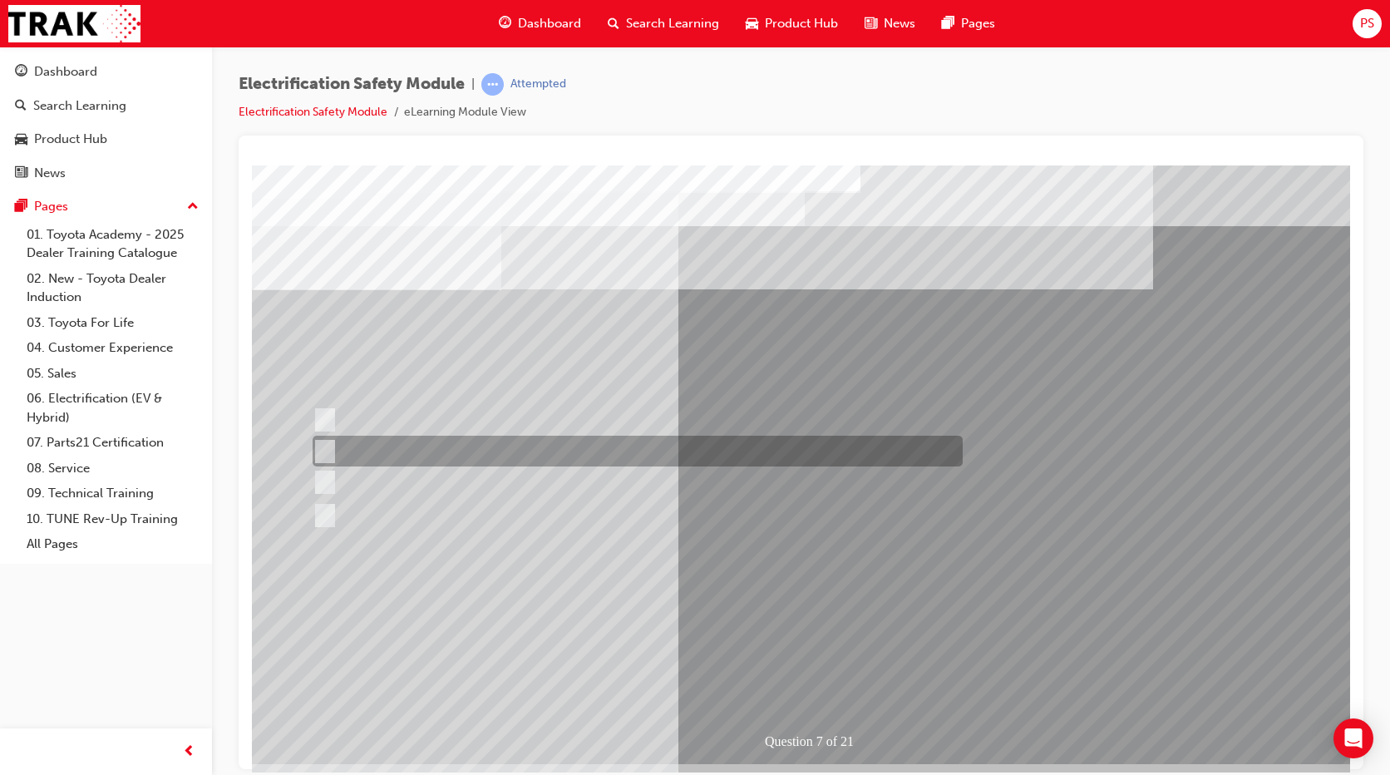
click at [486, 451] on div at bounding box center [633, 451] width 650 height 31
radio input "true"
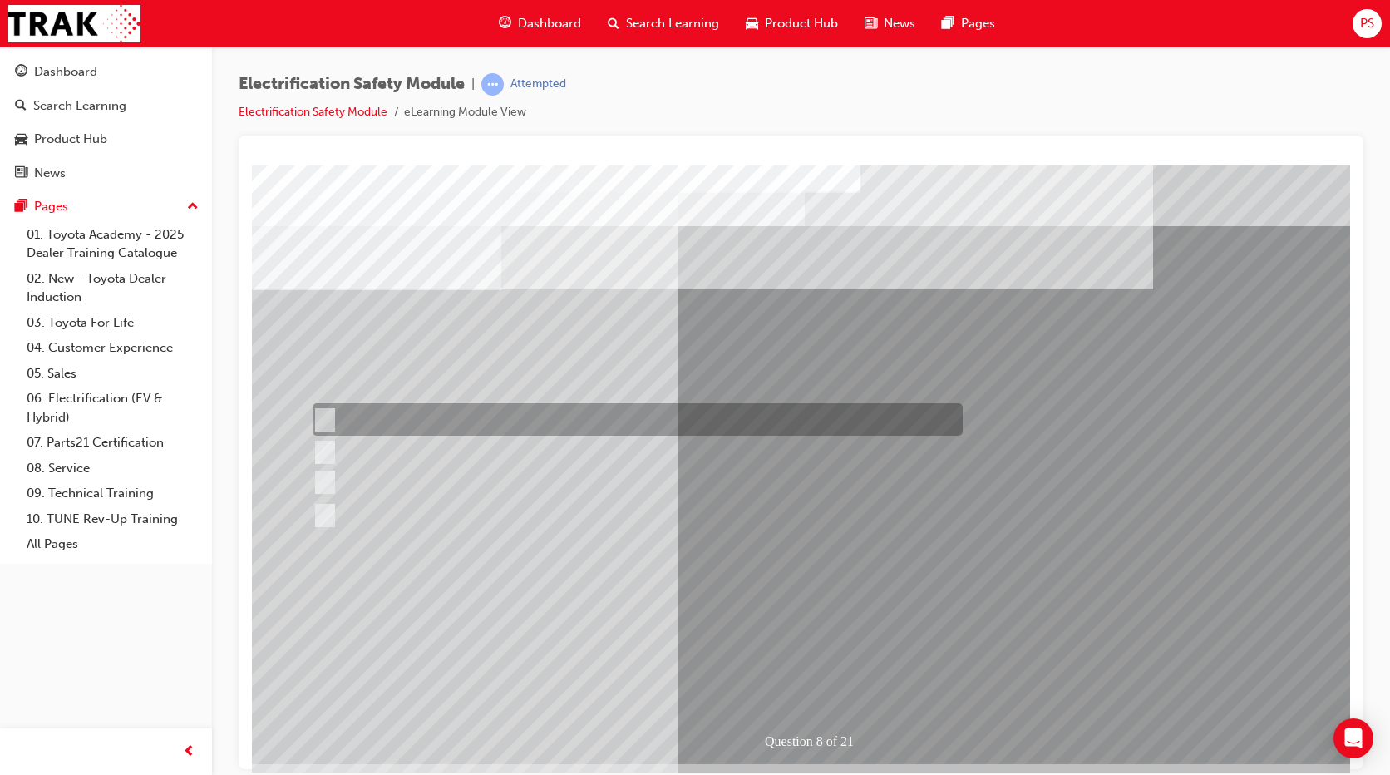
click at [423, 430] on div at bounding box center [633, 419] width 650 height 32
radio input "true"
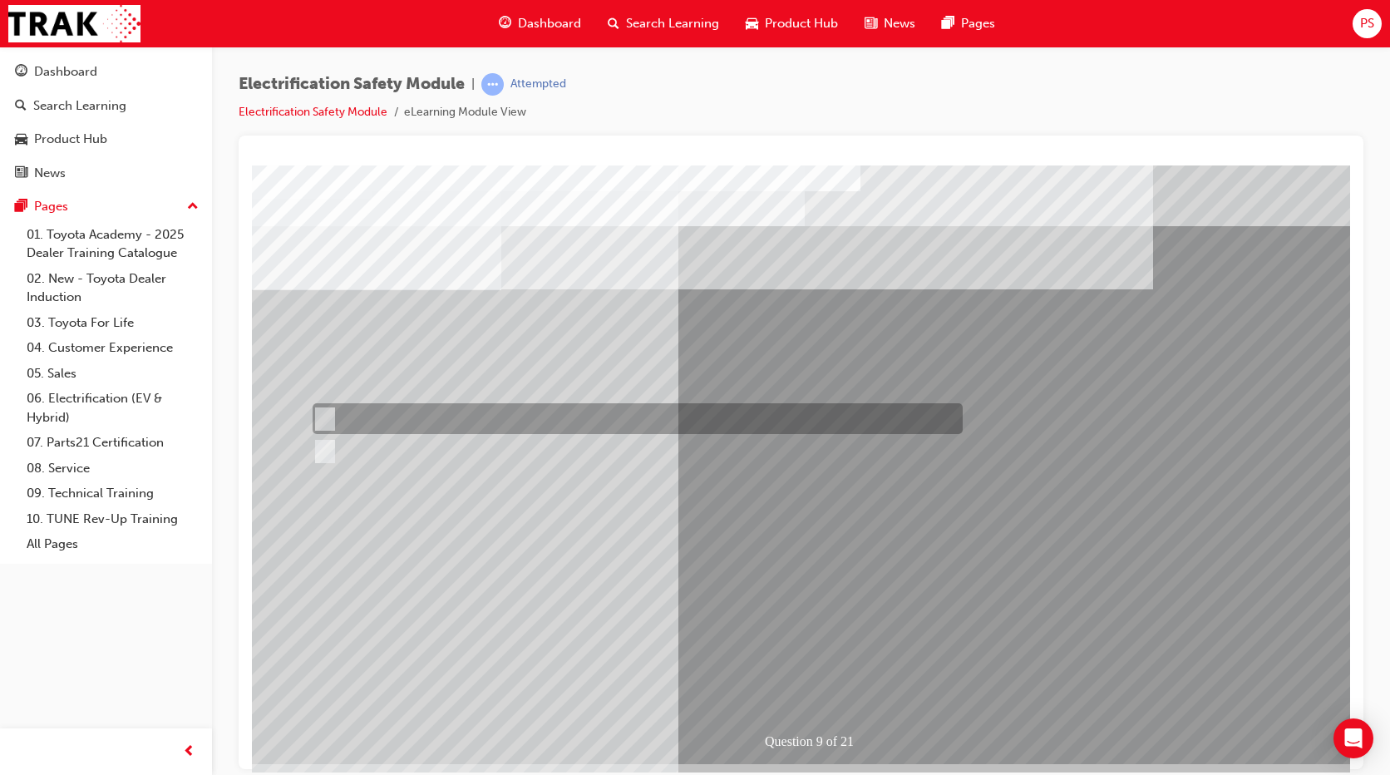
click at [333, 425] on div at bounding box center [633, 418] width 650 height 31
radio input "true"
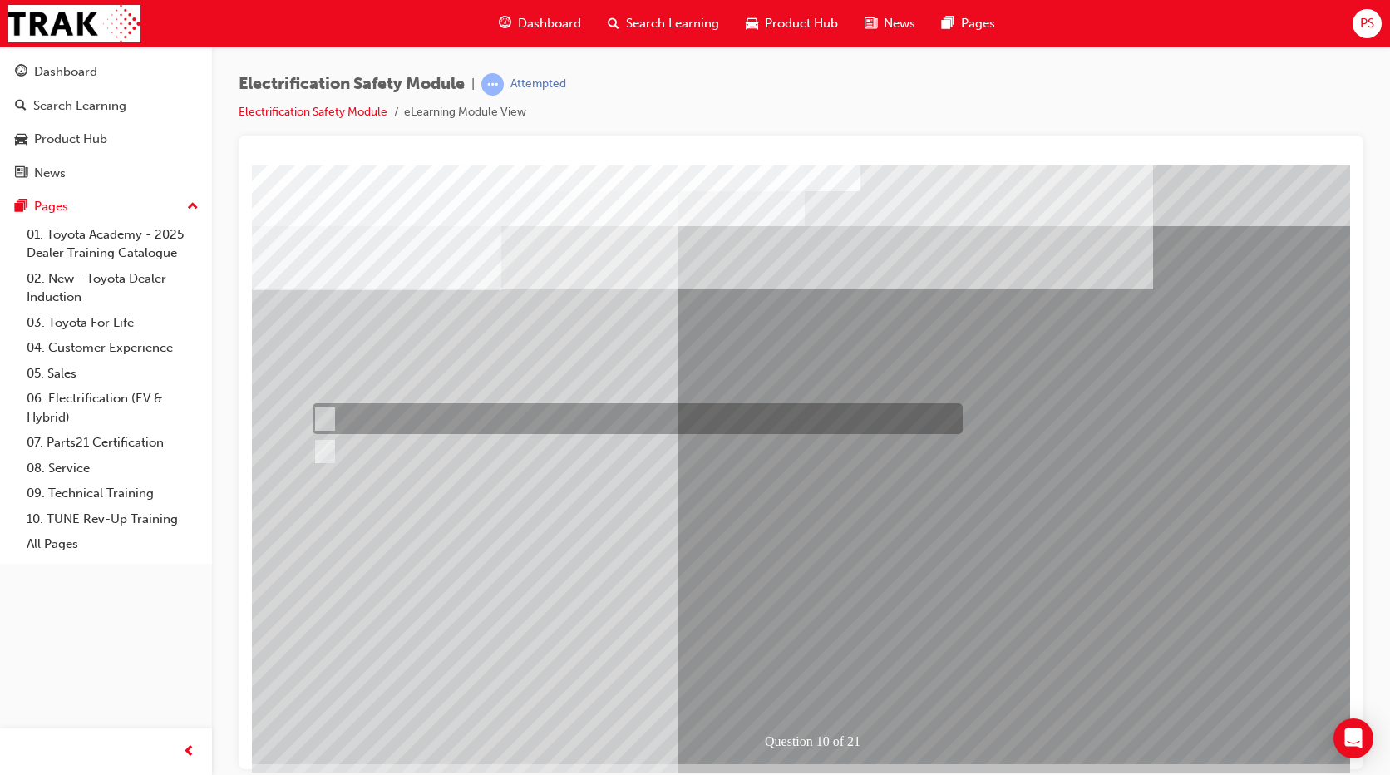
click at [395, 422] on div at bounding box center [633, 418] width 650 height 31
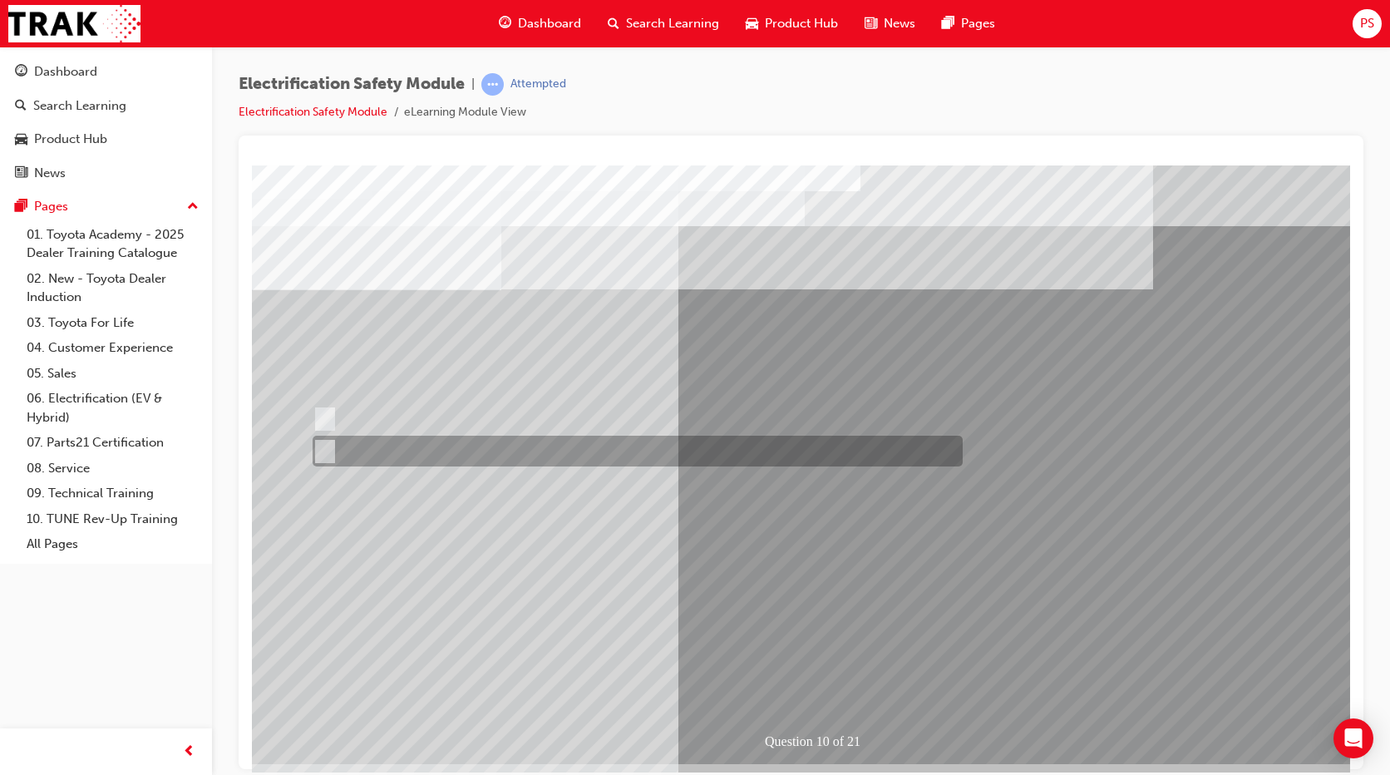
click at [393, 451] on div at bounding box center [633, 451] width 650 height 31
radio input "false"
radio input "true"
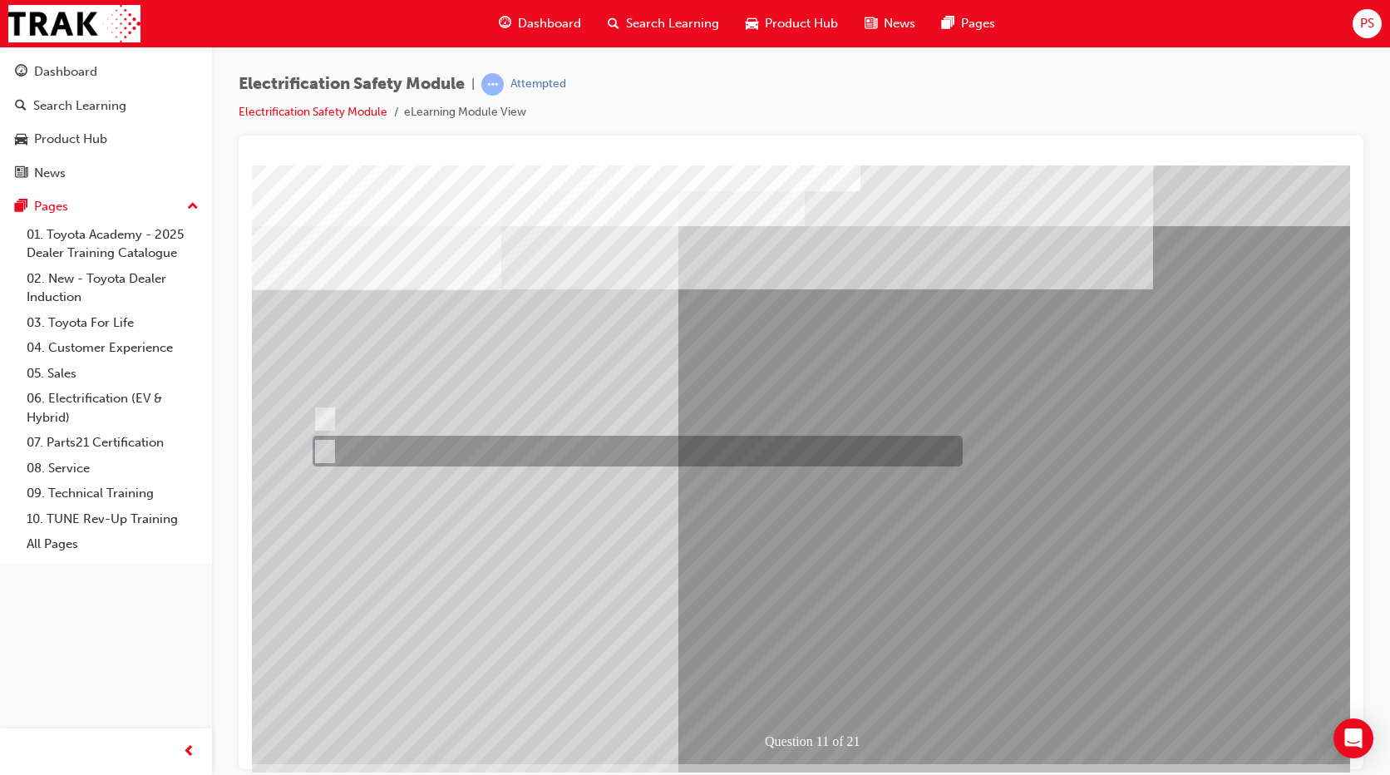
click at [403, 442] on div at bounding box center [633, 451] width 650 height 31
radio input "true"
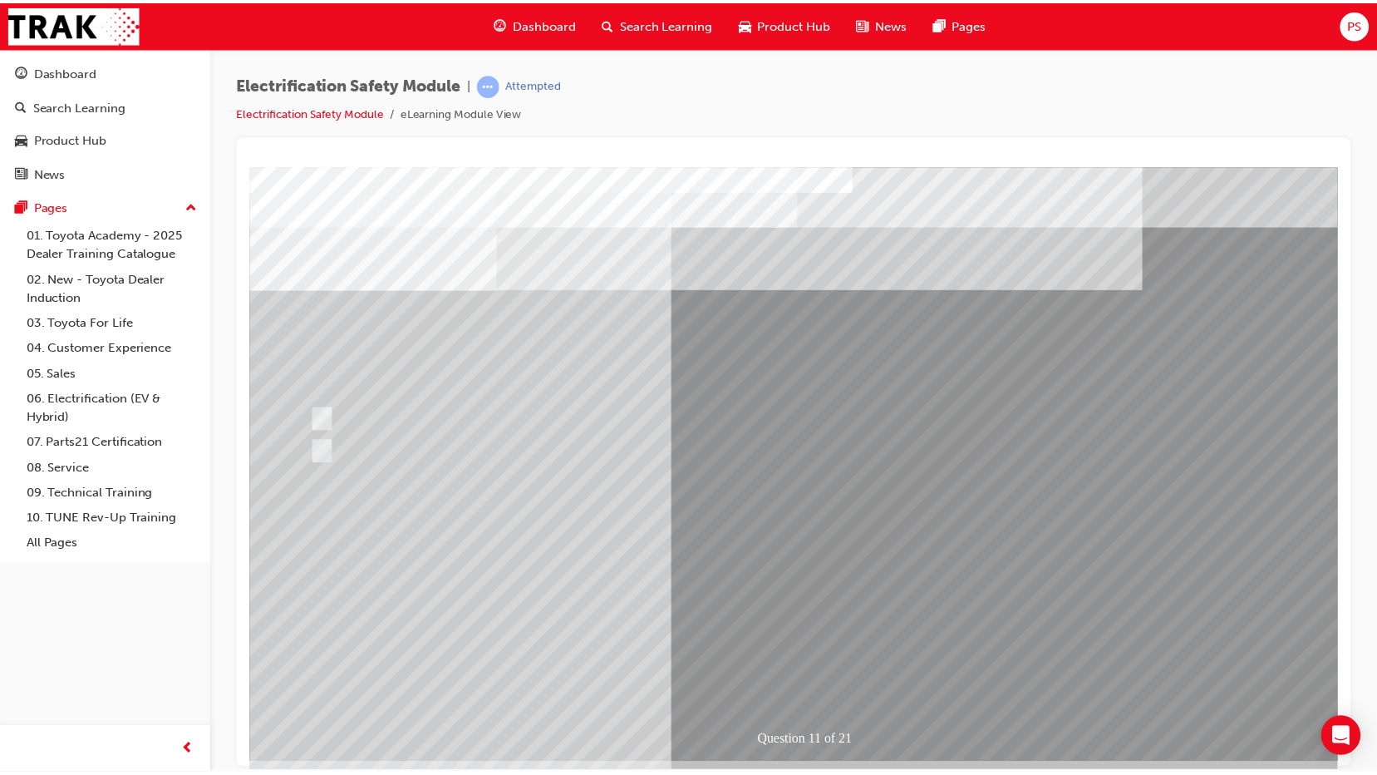
click at [711, 584] on div "Question 11 of 21" at bounding box center [814, 465] width 1130 height 598
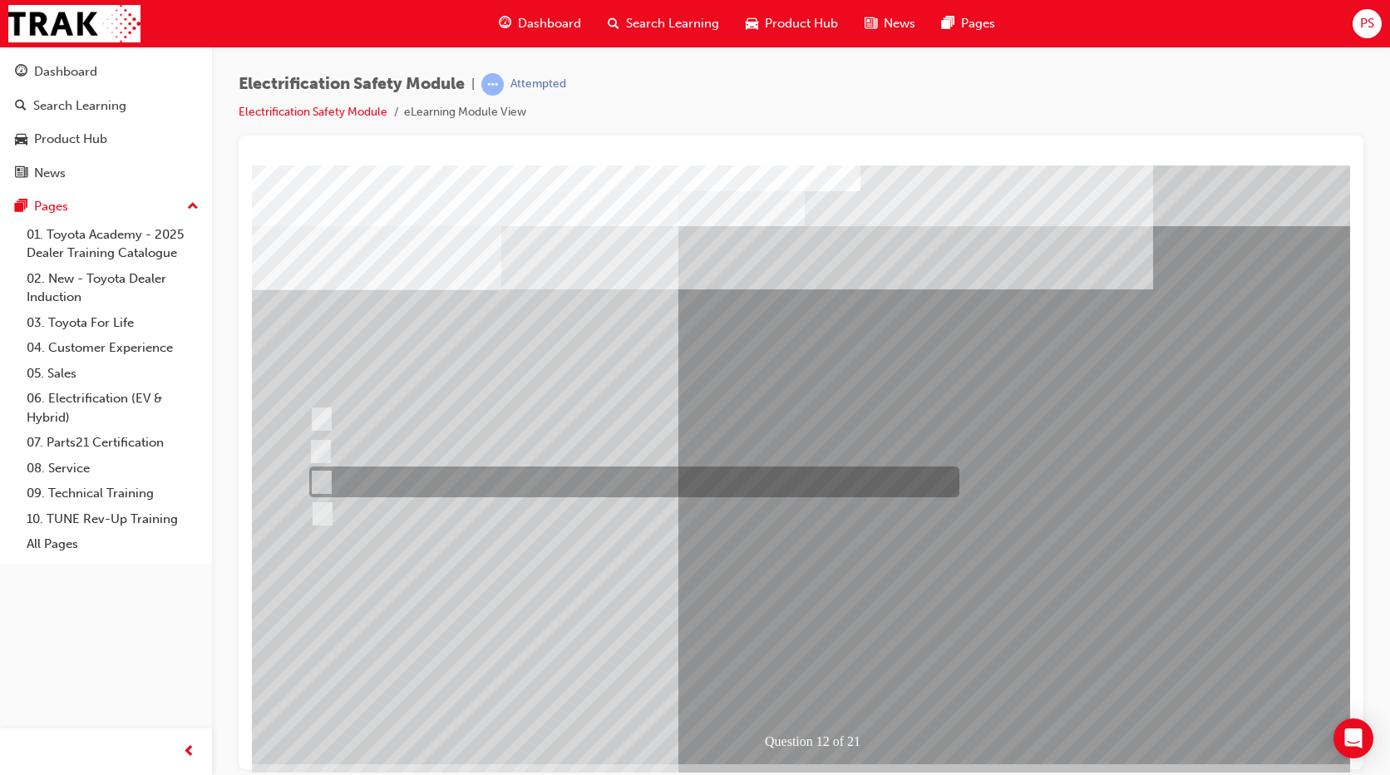
click at [418, 495] on div at bounding box center [630, 481] width 650 height 31
radio input "true"
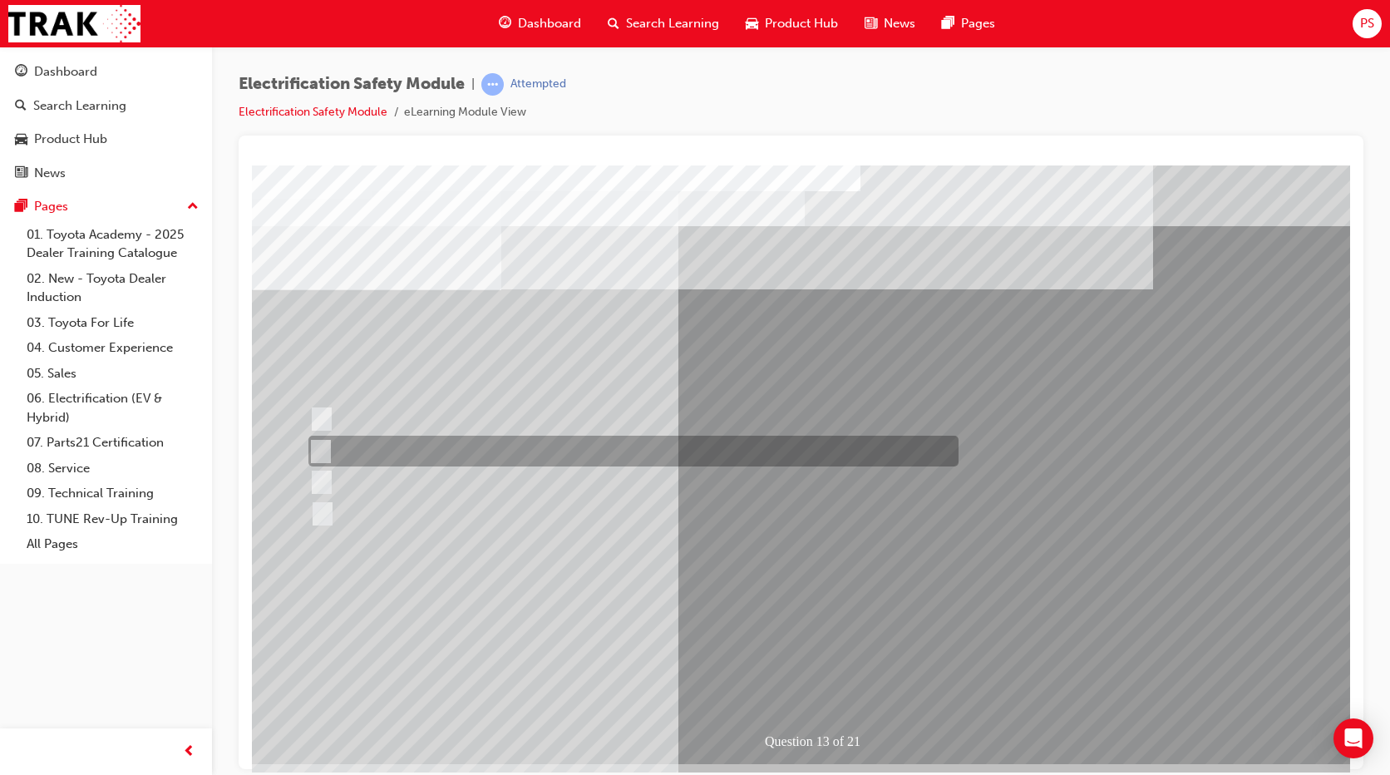
click at [351, 441] on div at bounding box center [629, 451] width 650 height 31
radio input "true"
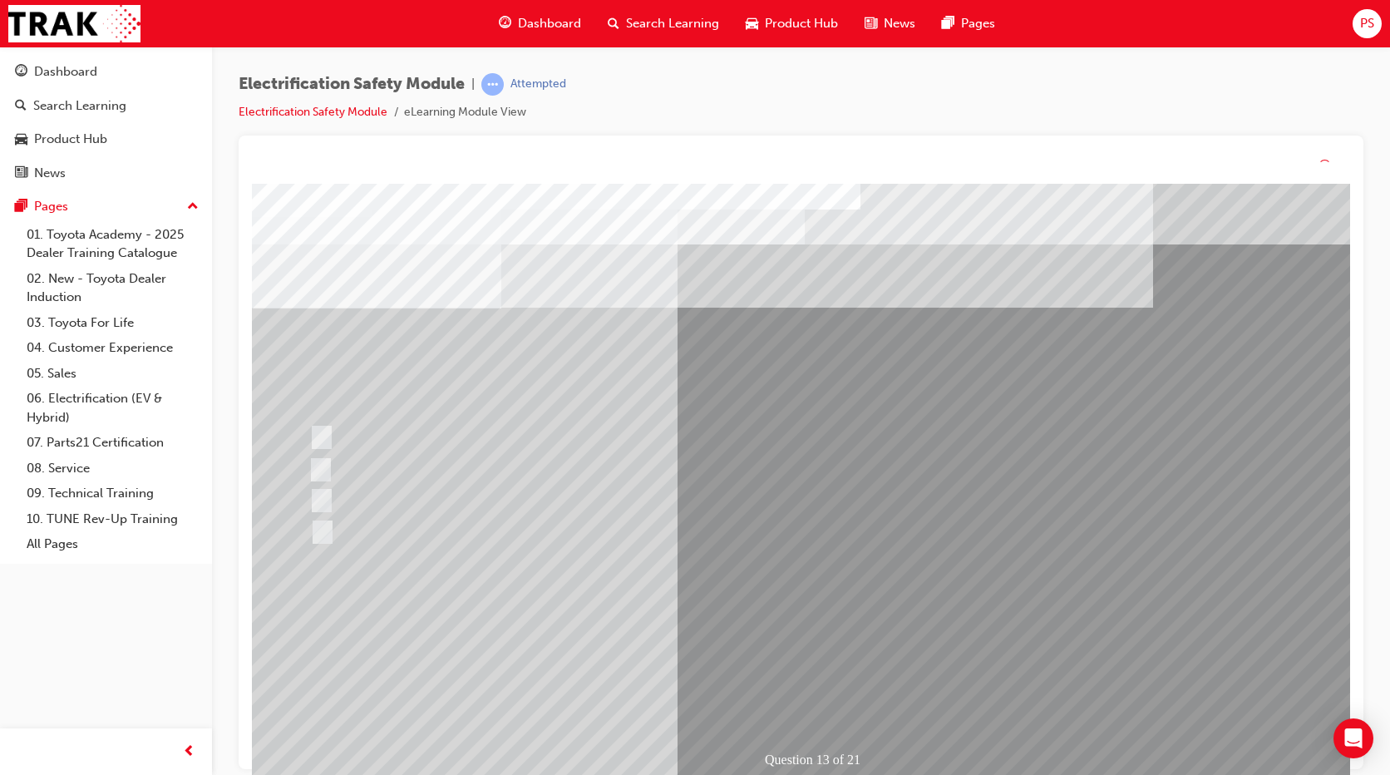
click at [754, 610] on div "Question 13 of 21" at bounding box center [817, 483] width 1130 height 598
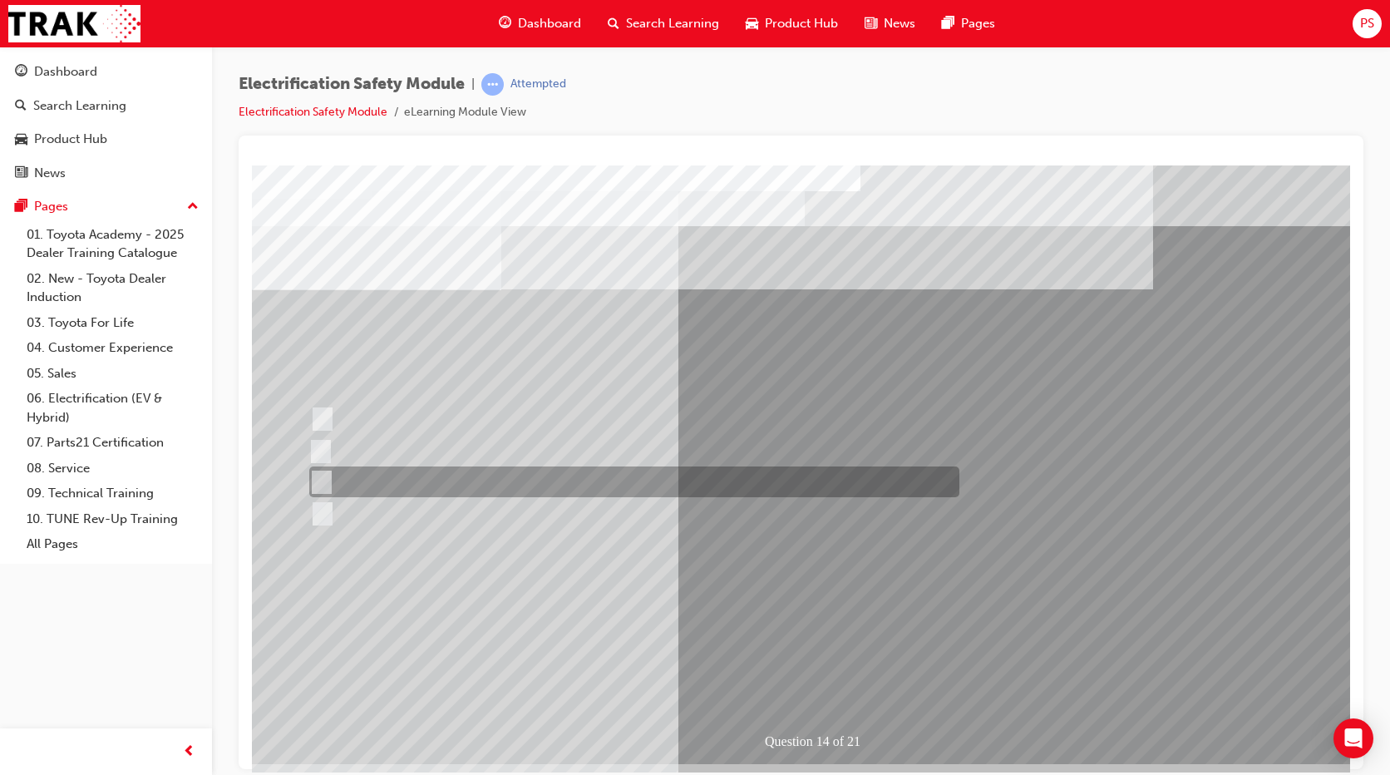
click at [334, 480] on div at bounding box center [630, 481] width 650 height 31
radio input "true"
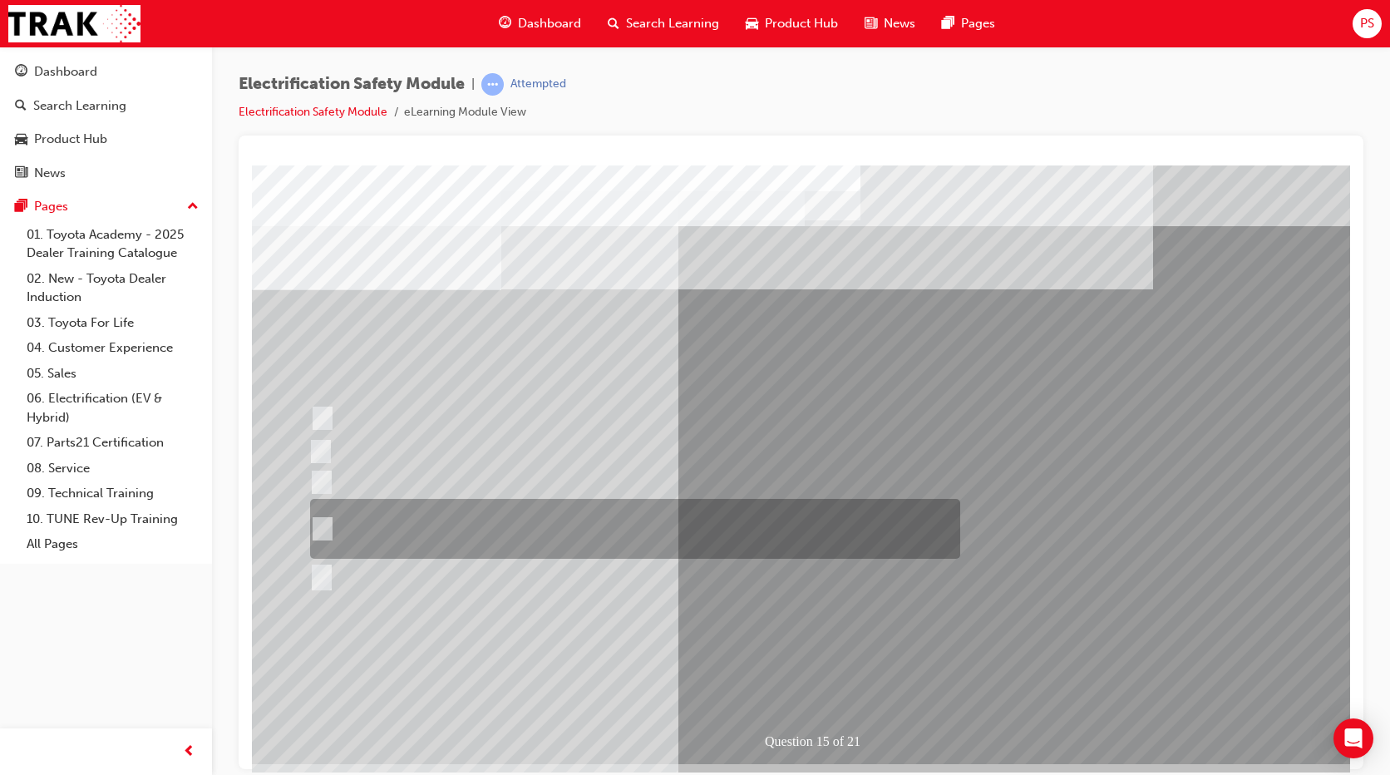
click at [406, 537] on div at bounding box center [631, 529] width 650 height 60
radio input "true"
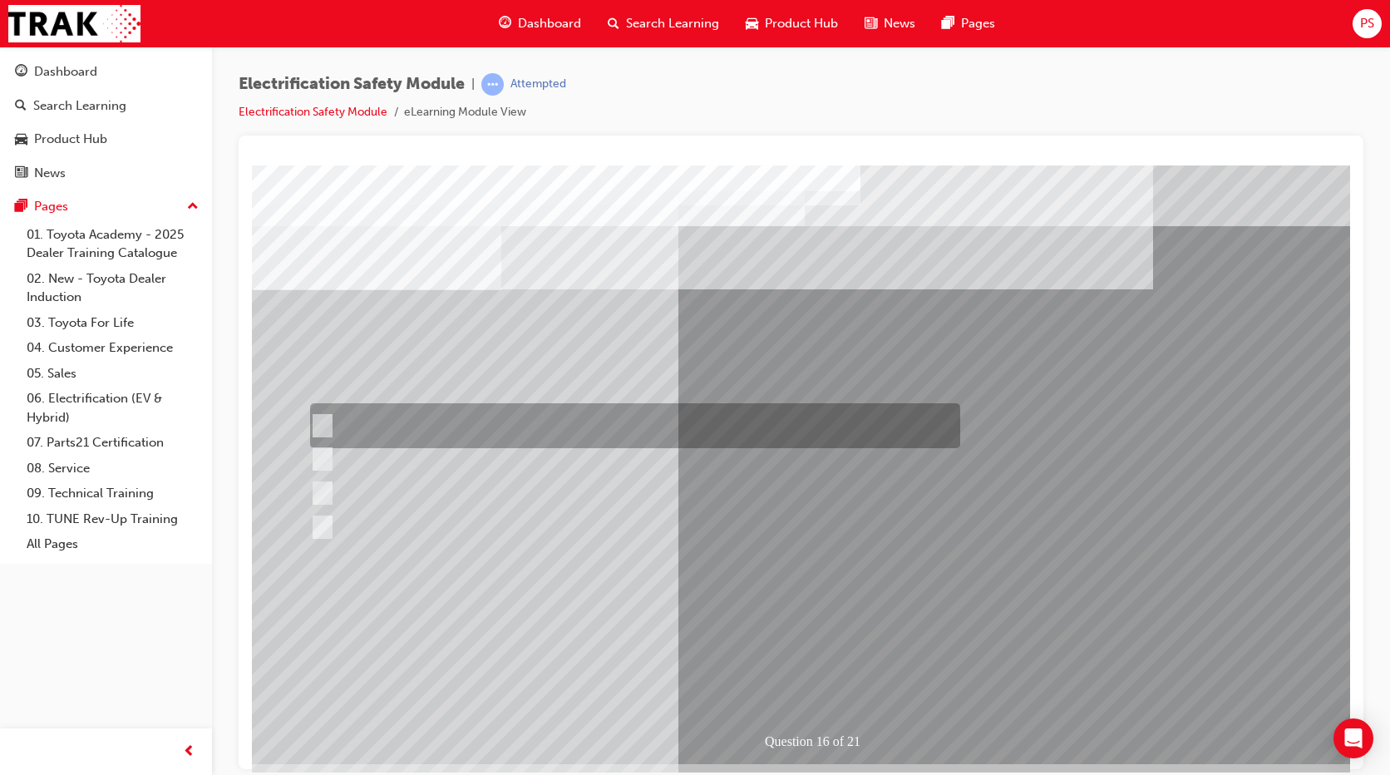
click at [401, 426] on div at bounding box center [631, 425] width 650 height 45
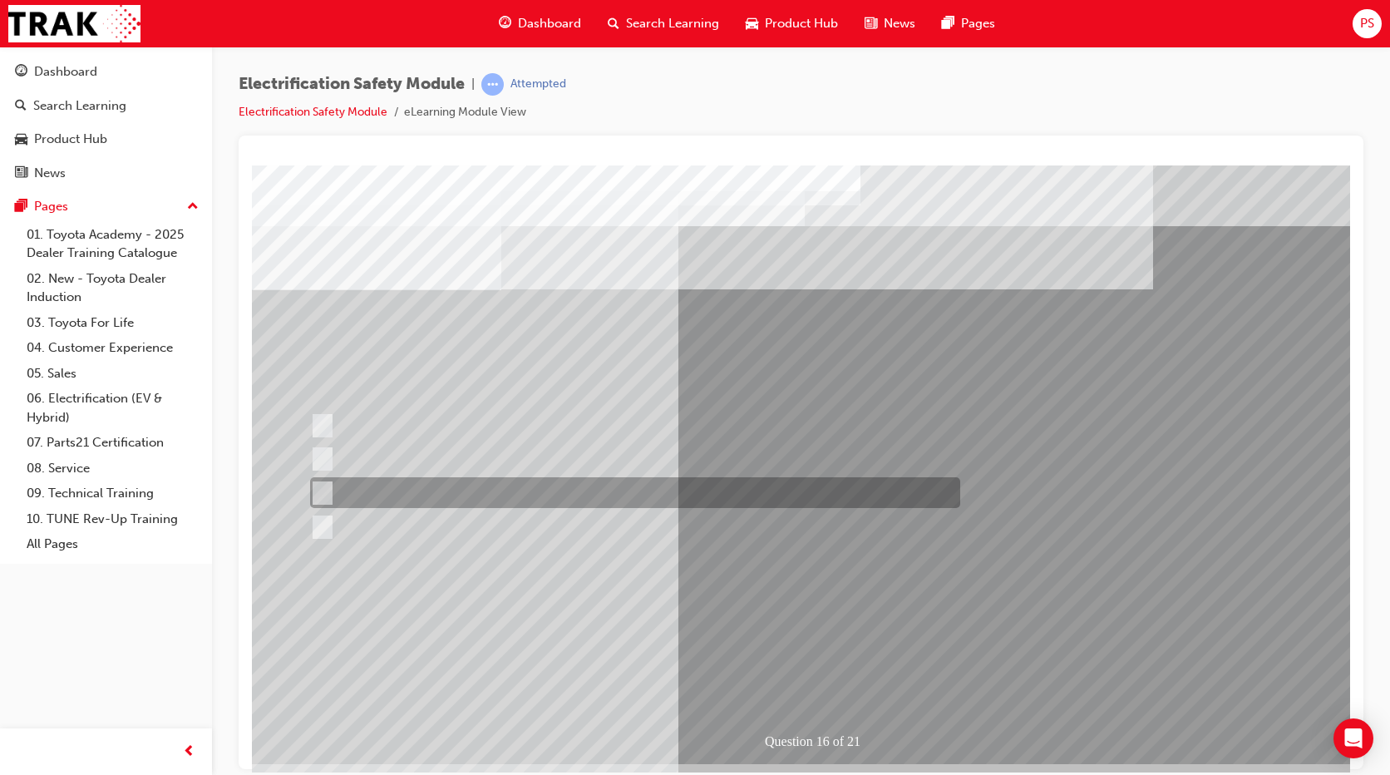
click at [419, 490] on div at bounding box center [631, 492] width 650 height 31
radio input "false"
radio input "true"
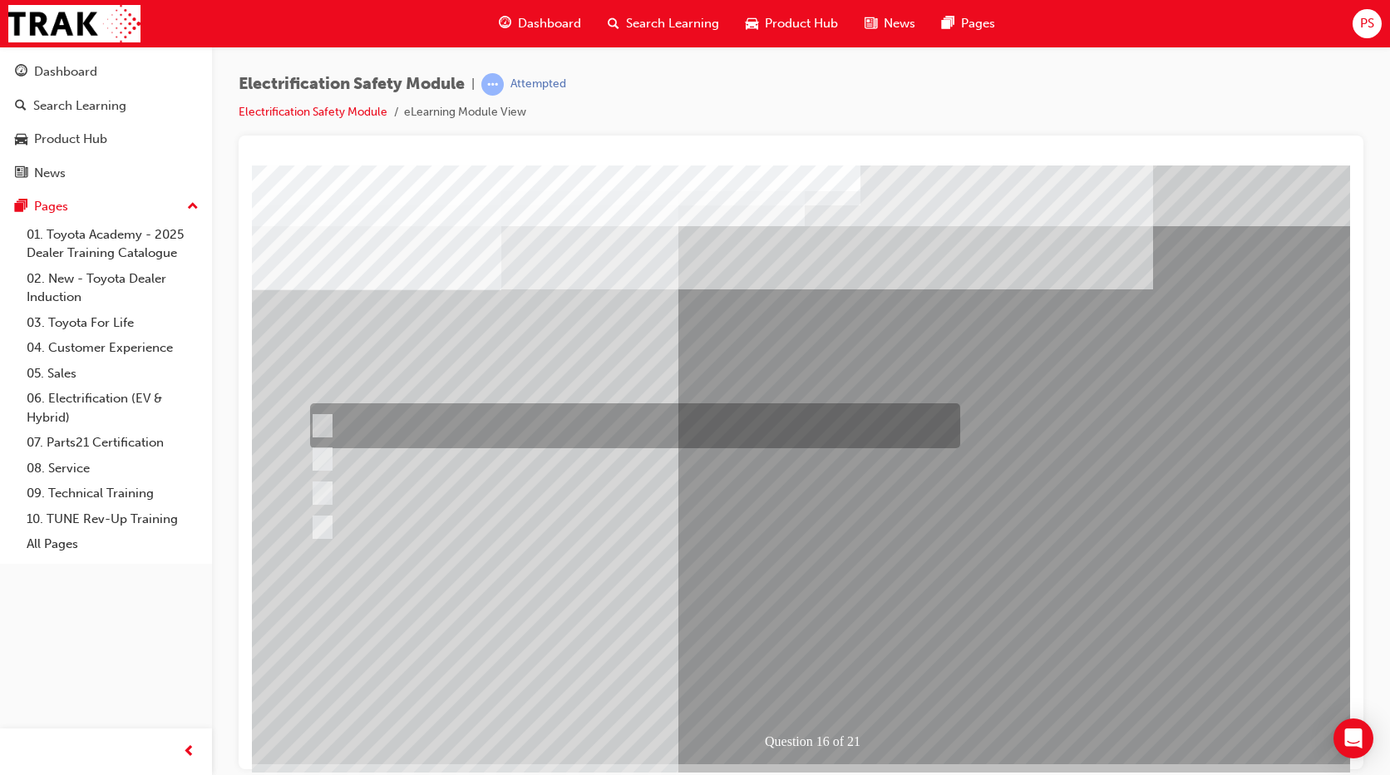
click at [426, 415] on div at bounding box center [631, 425] width 650 height 45
radio input "true"
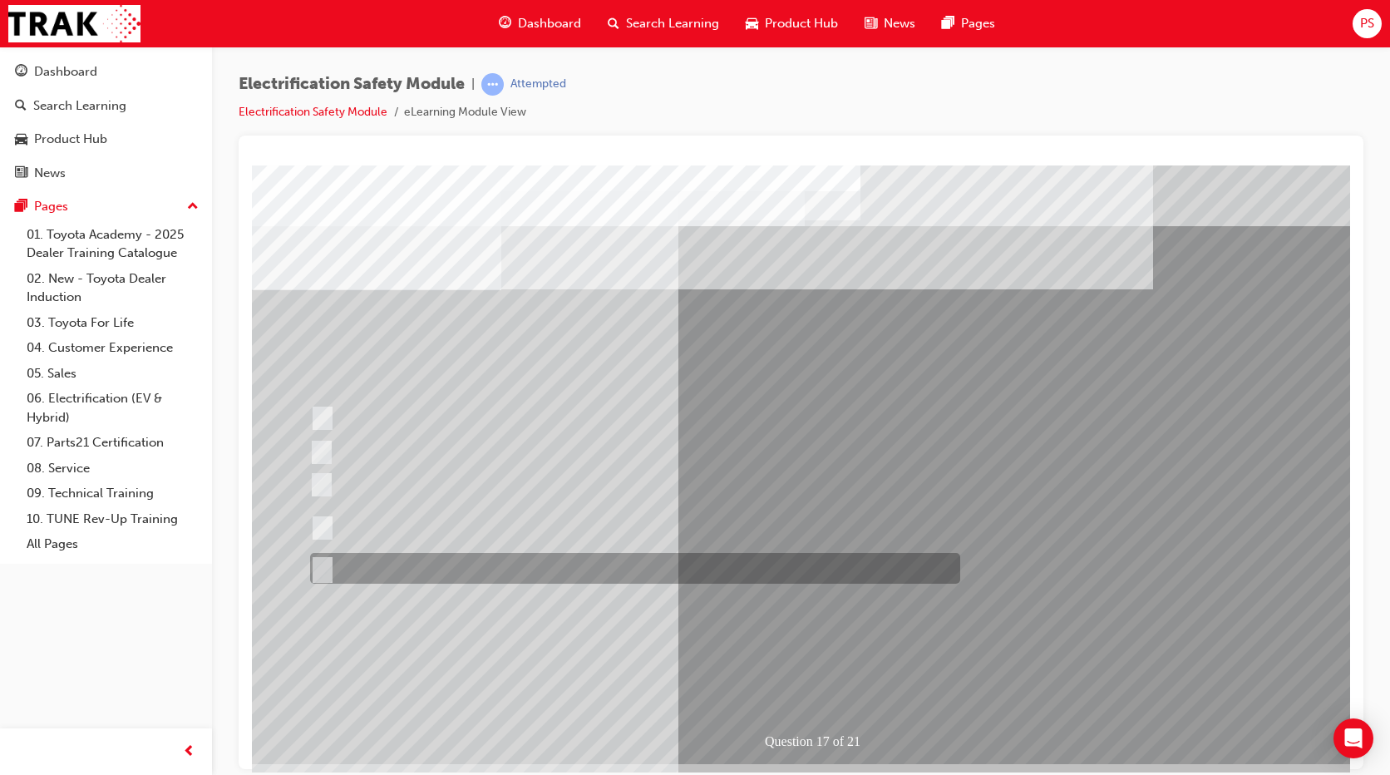
click at [411, 568] on div at bounding box center [631, 568] width 650 height 31
radio input "true"
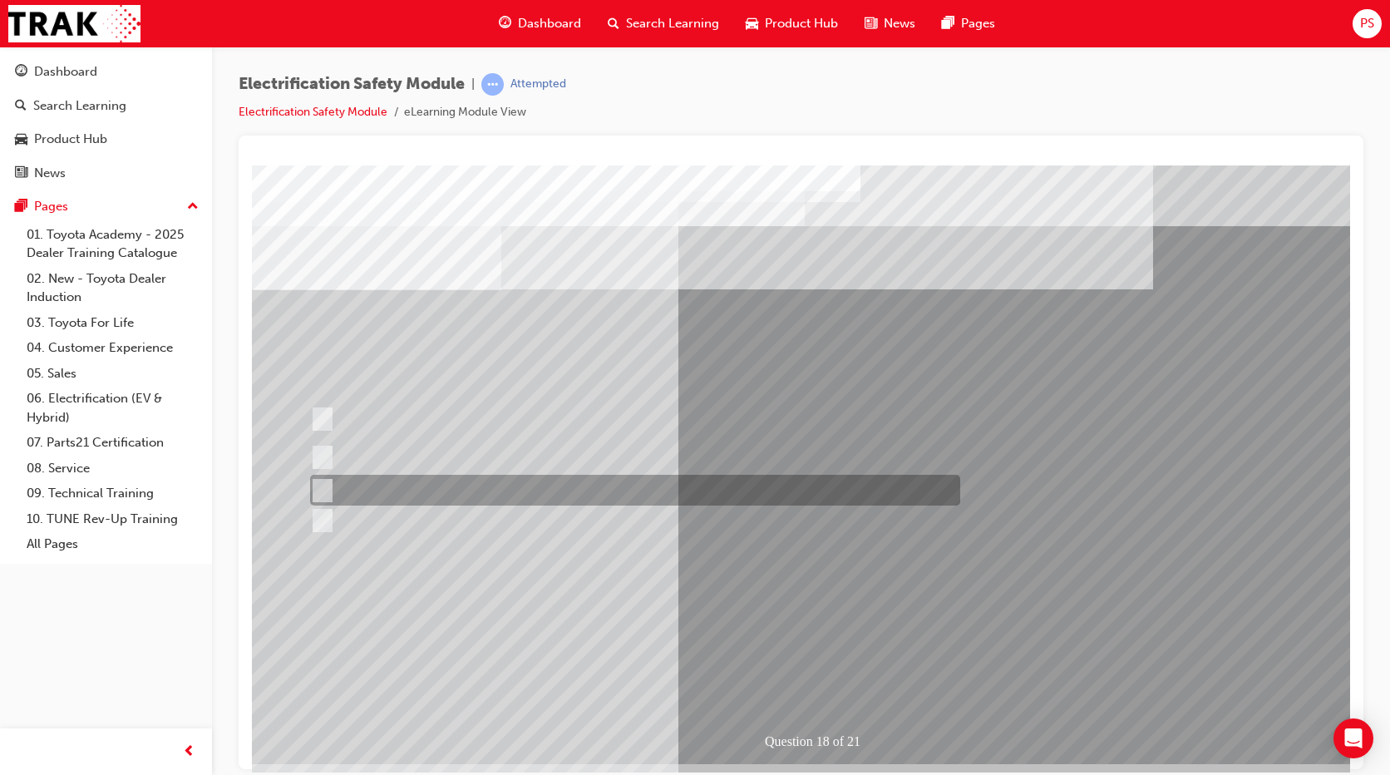
click at [372, 485] on div at bounding box center [631, 490] width 650 height 31
radio input "true"
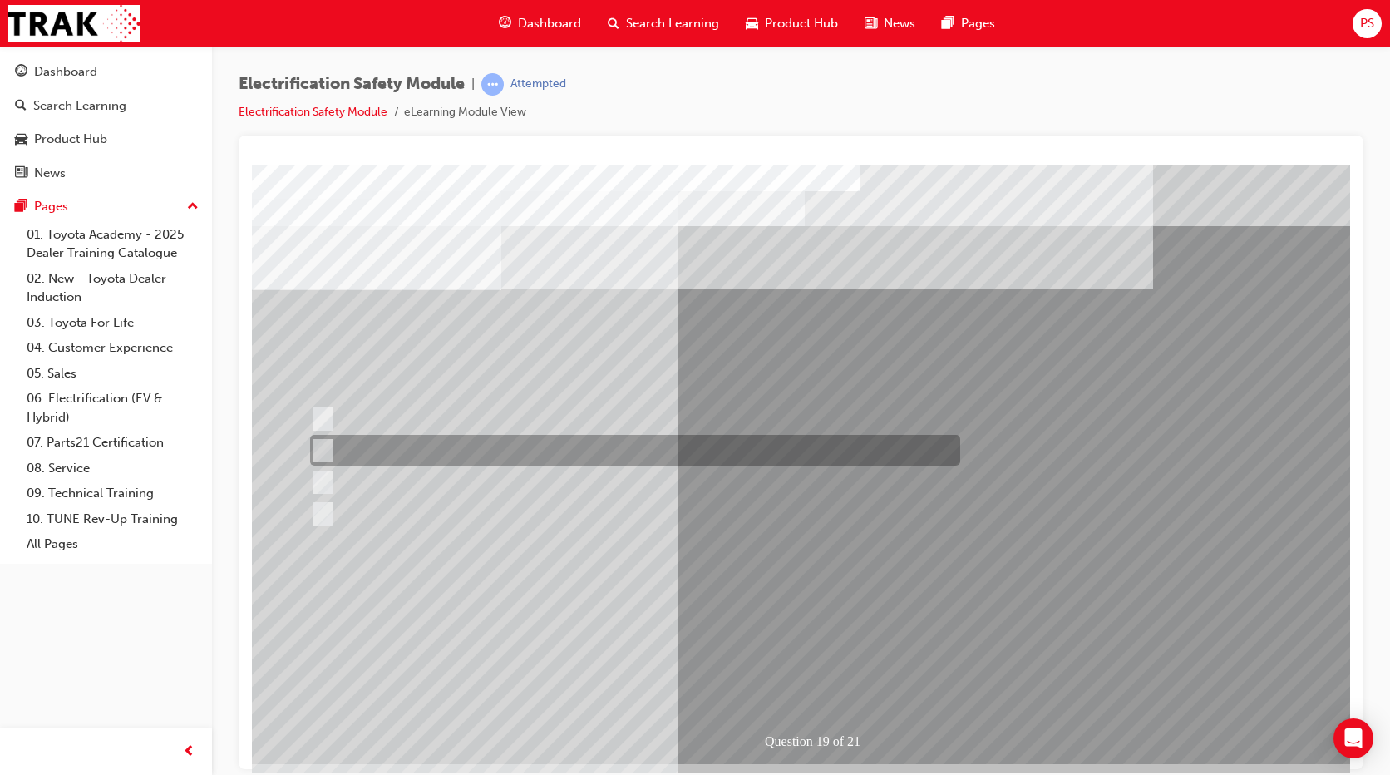
click at [585, 439] on div at bounding box center [631, 450] width 650 height 31
radio input "true"
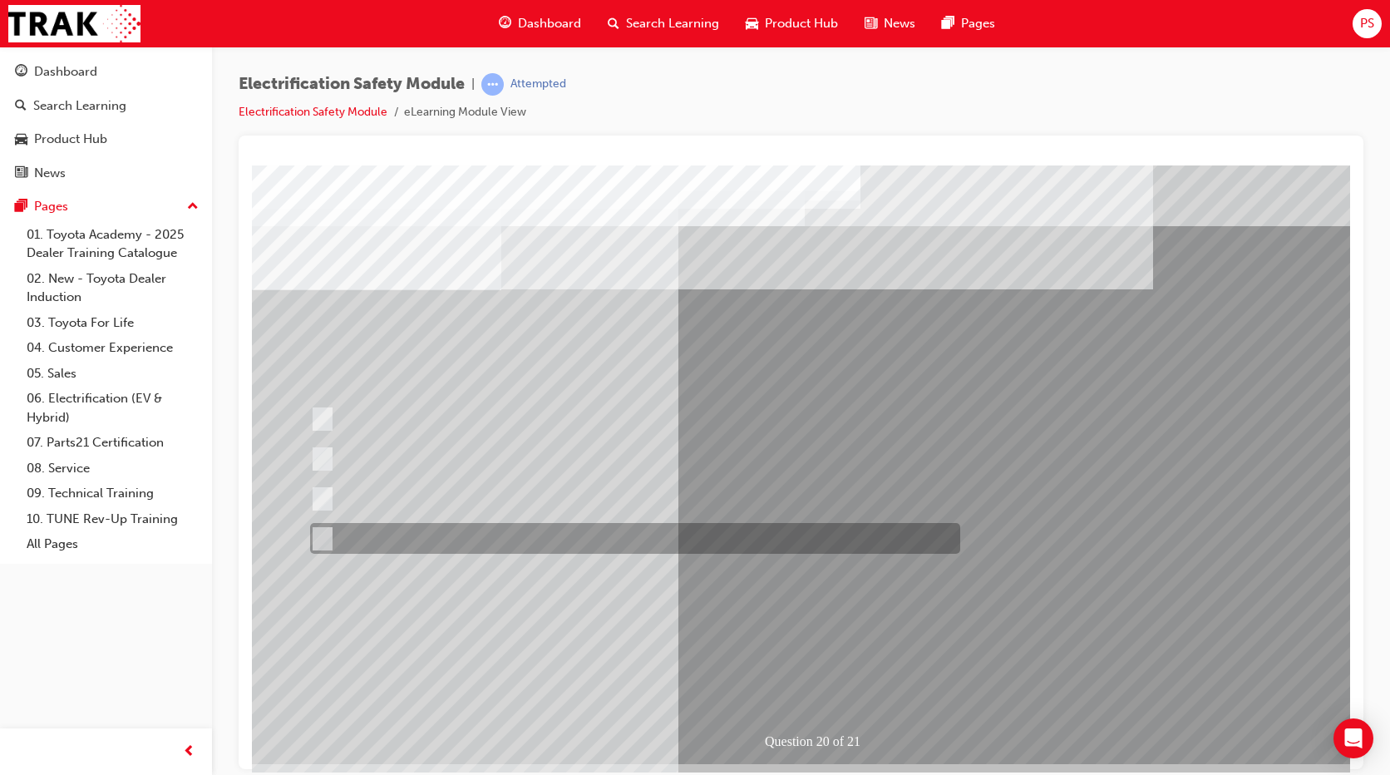
click at [422, 546] on div at bounding box center [631, 538] width 650 height 31
radio input "true"
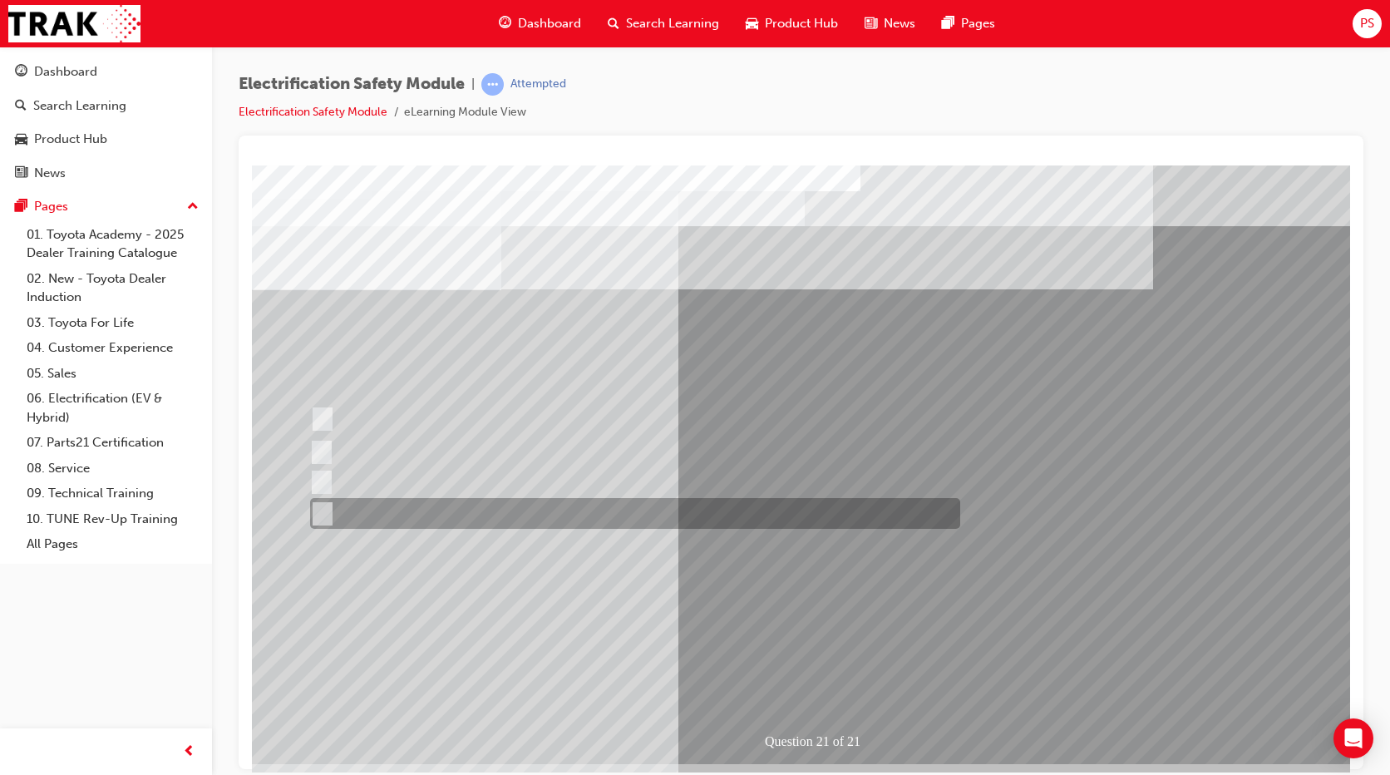
click at [461, 512] on div at bounding box center [631, 513] width 650 height 31
radio input "true"
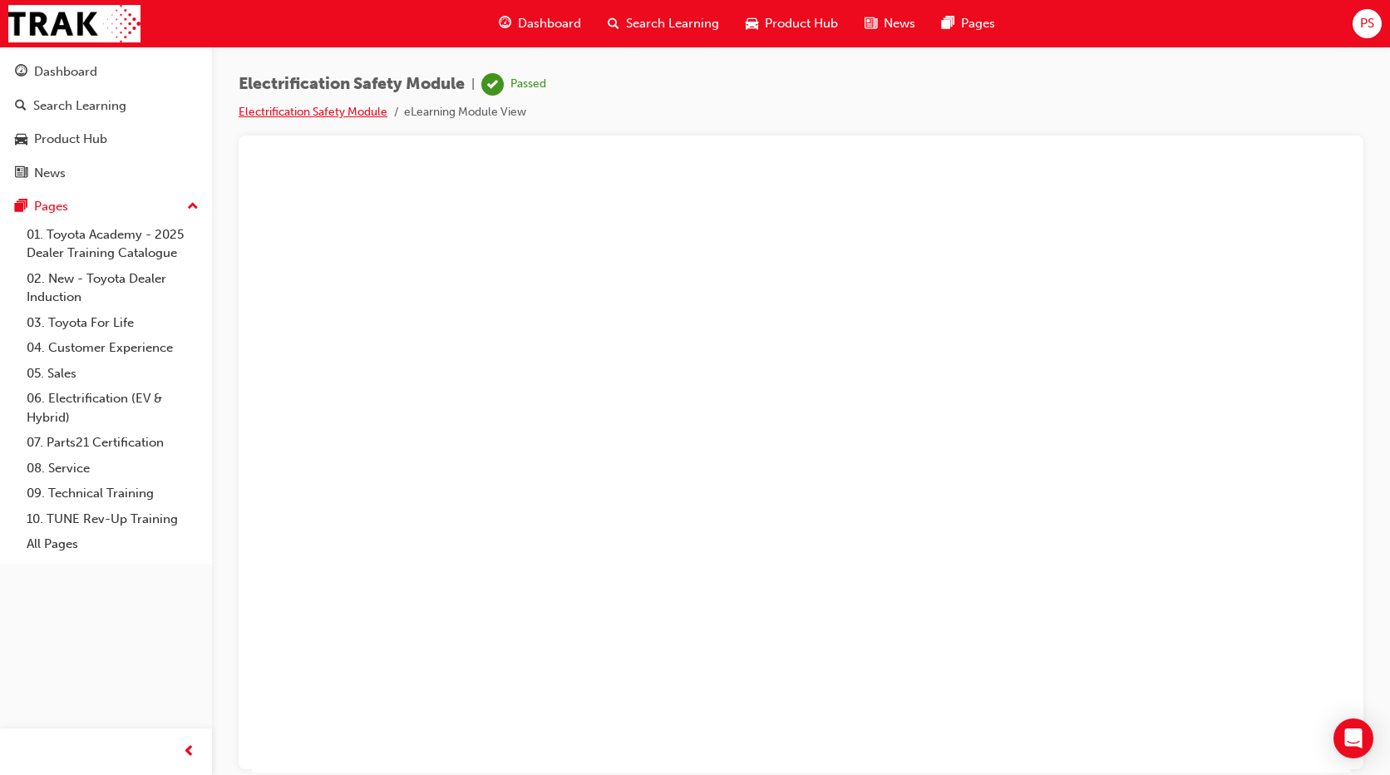
drag, startPoint x: 282, startPoint y: 5, endPoint x: 314, endPoint y: 108, distance: 108.1
click at [258, 113] on link "Electrification Safety Module" at bounding box center [313, 112] width 149 height 14
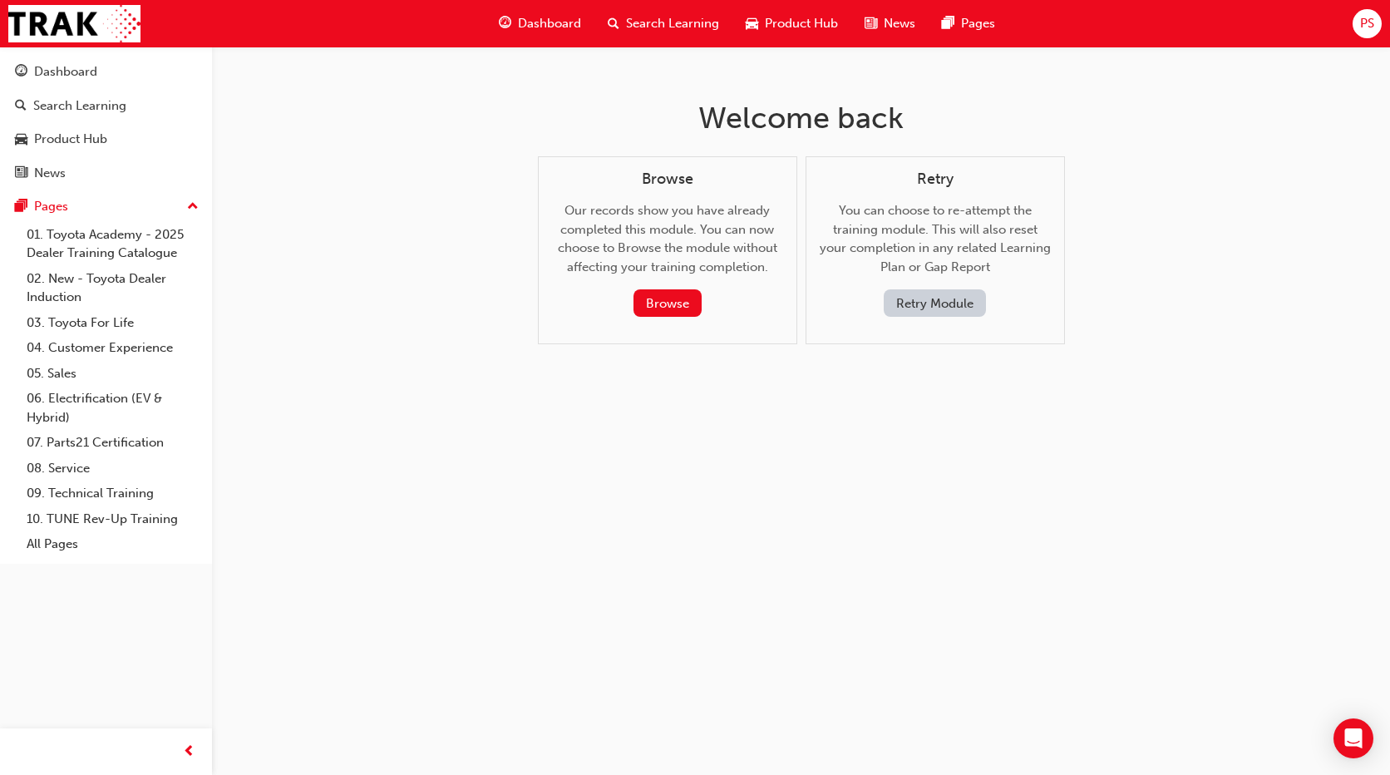
click at [942, 311] on button "Retry Module" at bounding box center [935, 302] width 102 height 27
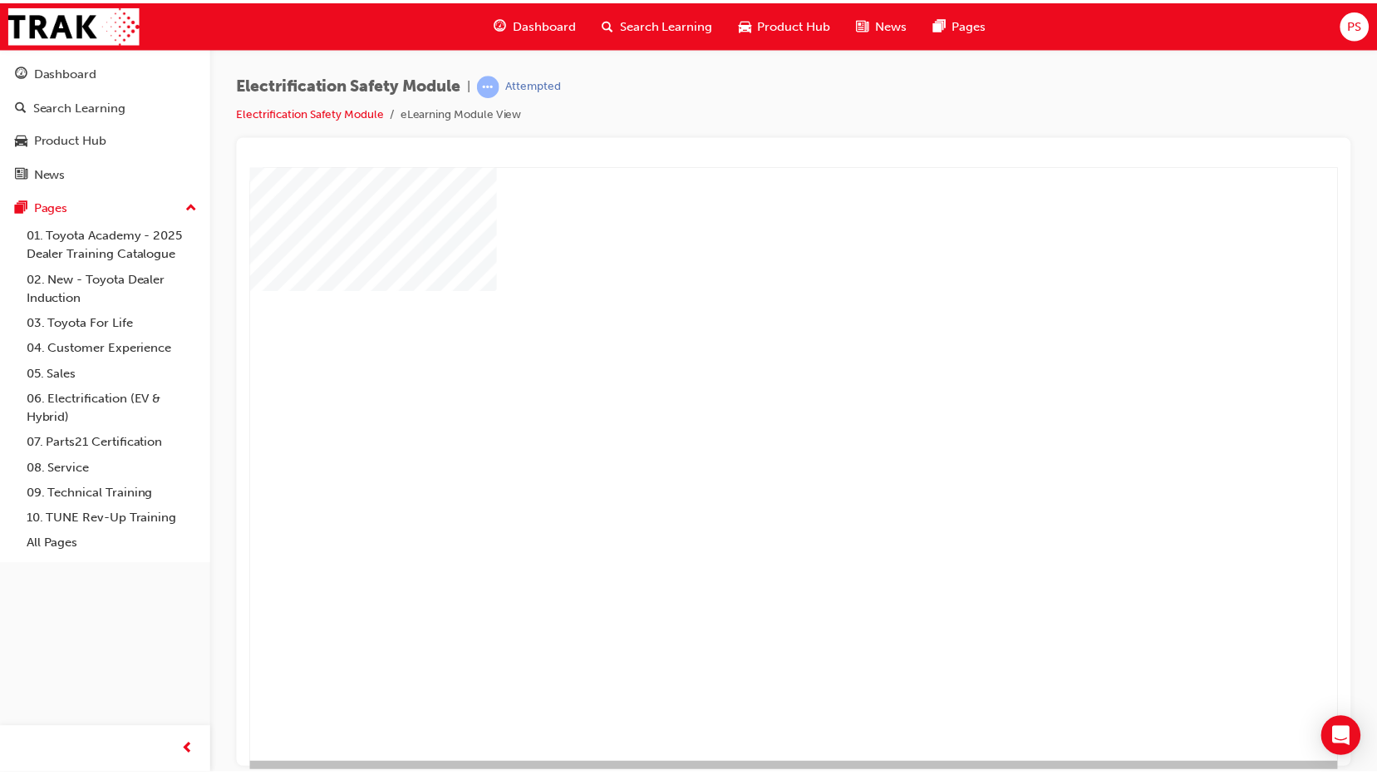
scroll to position [29, 0]
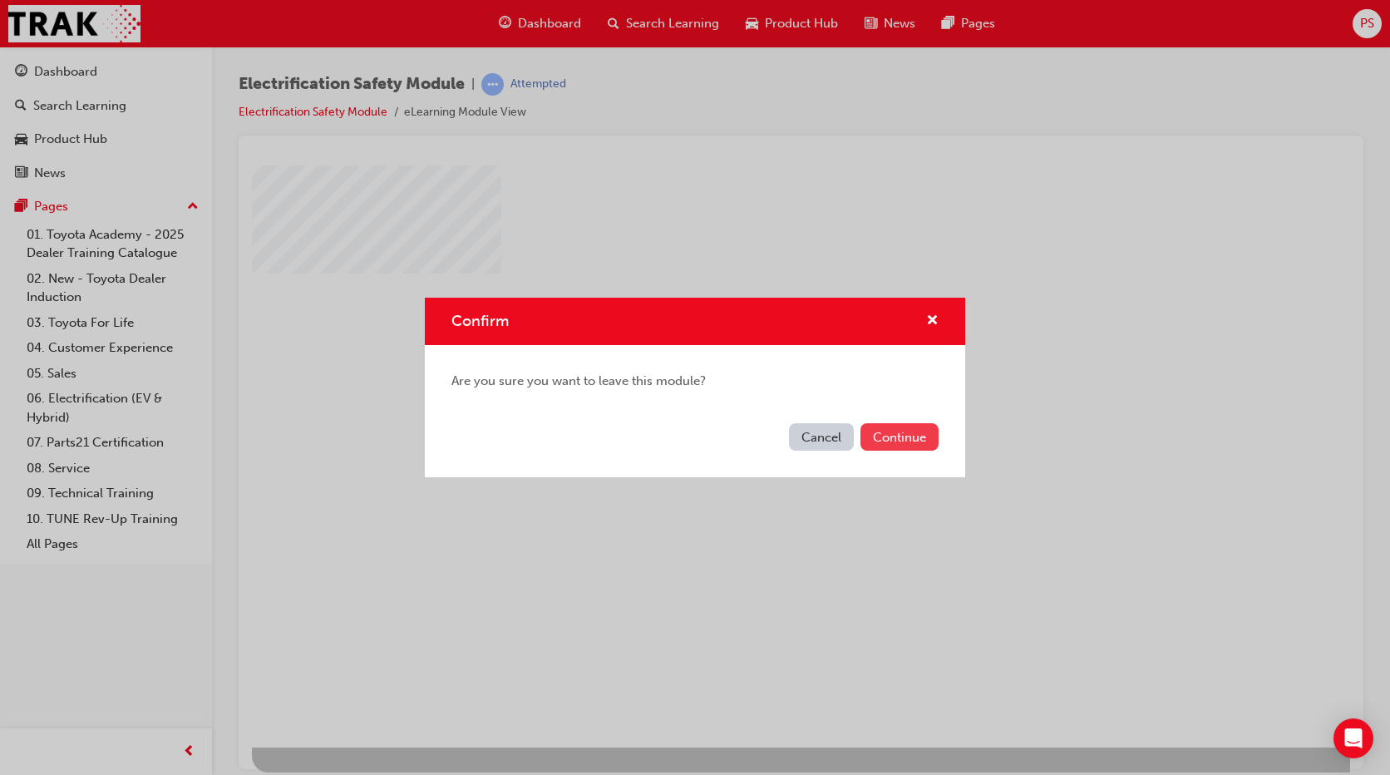
click at [893, 434] on button "Continue" at bounding box center [899, 436] width 78 height 27
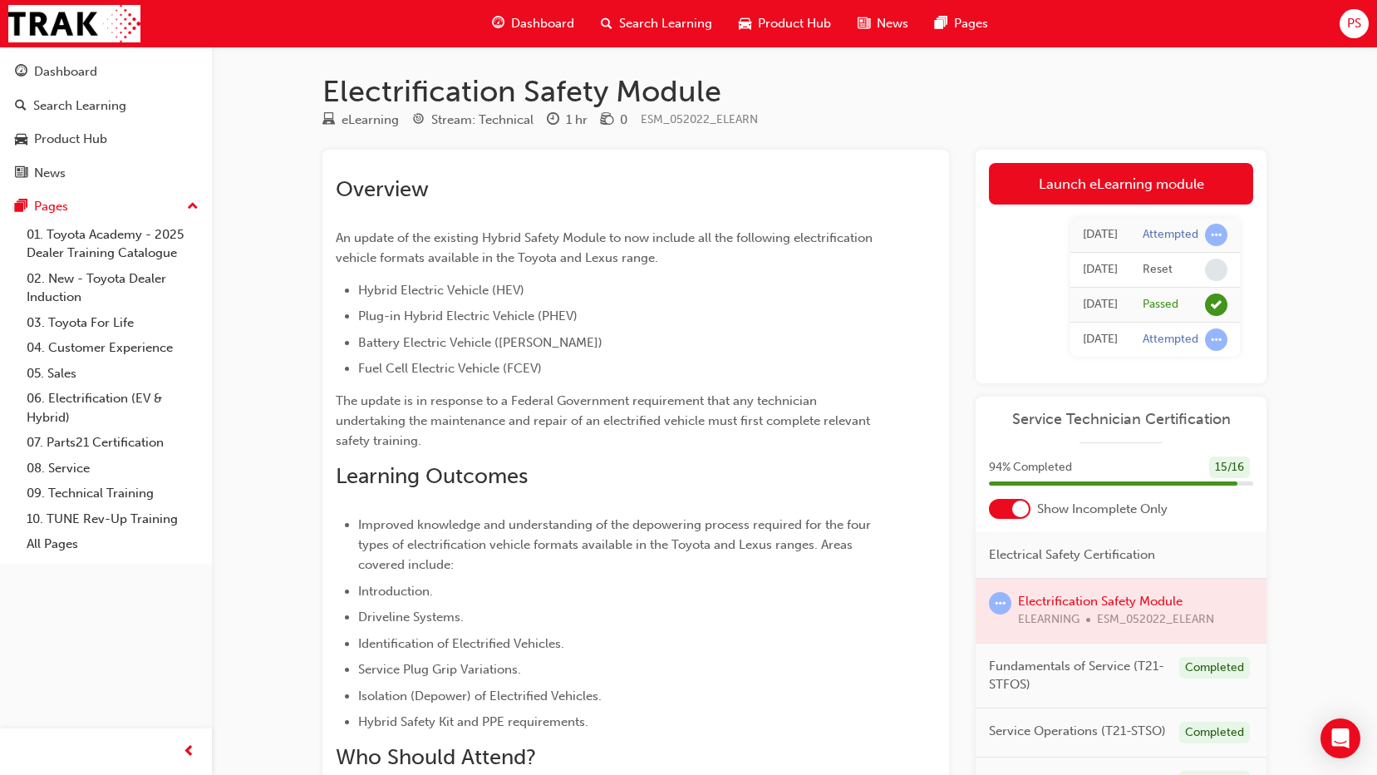
click at [1010, 506] on div at bounding box center [1010, 509] width 42 height 20
click at [1017, 507] on div at bounding box center [1010, 509] width 42 height 20
click at [535, 20] on span "Dashboard" at bounding box center [542, 23] width 63 height 19
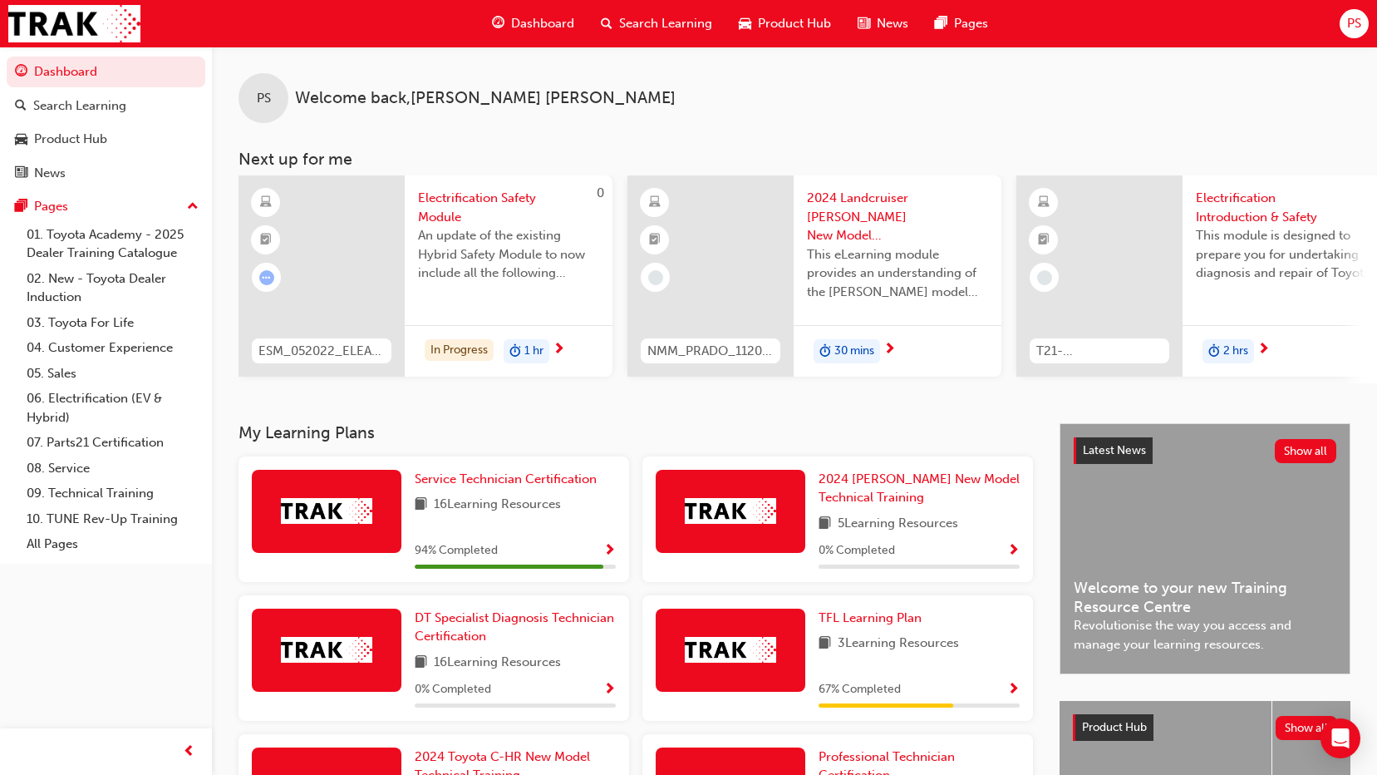
scroll to position [166, 0]
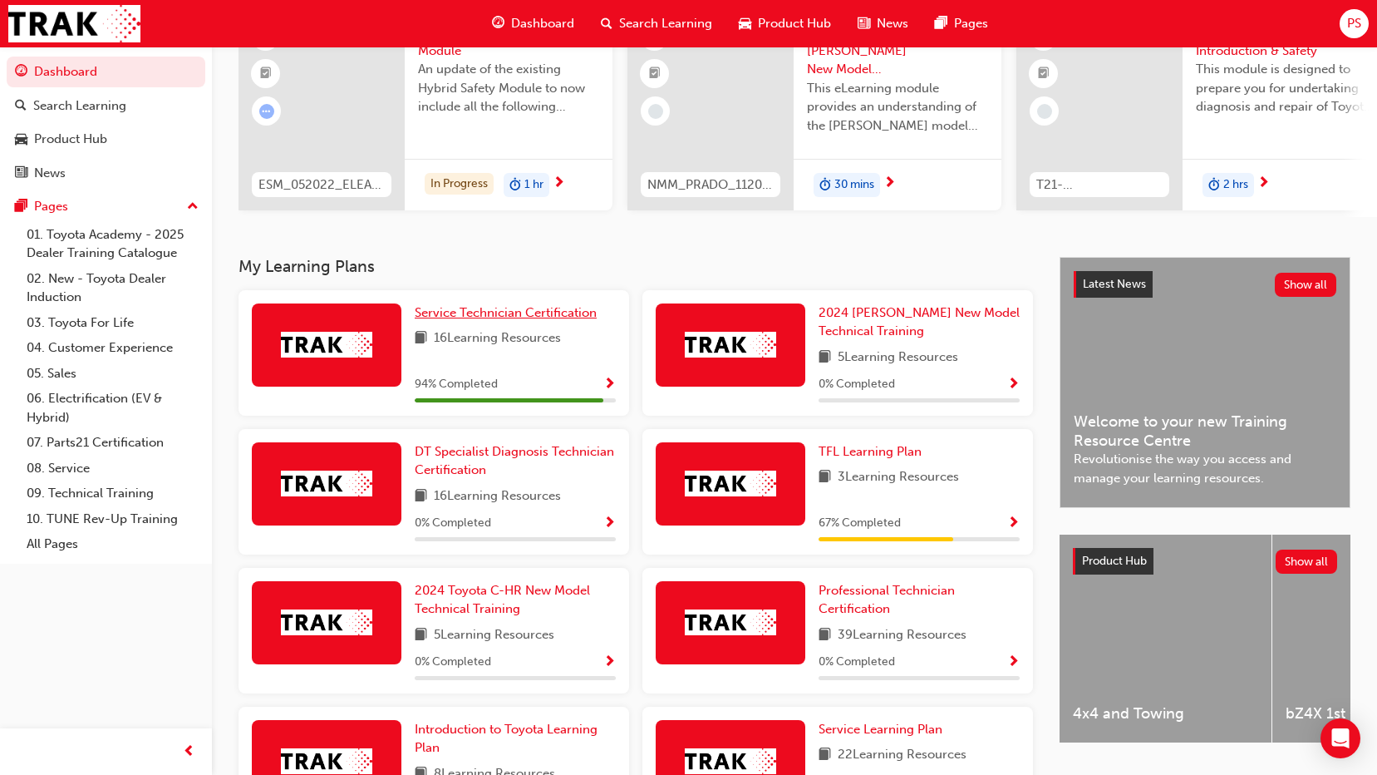
click at [508, 318] on span "Service Technician Certification" at bounding box center [506, 312] width 182 height 15
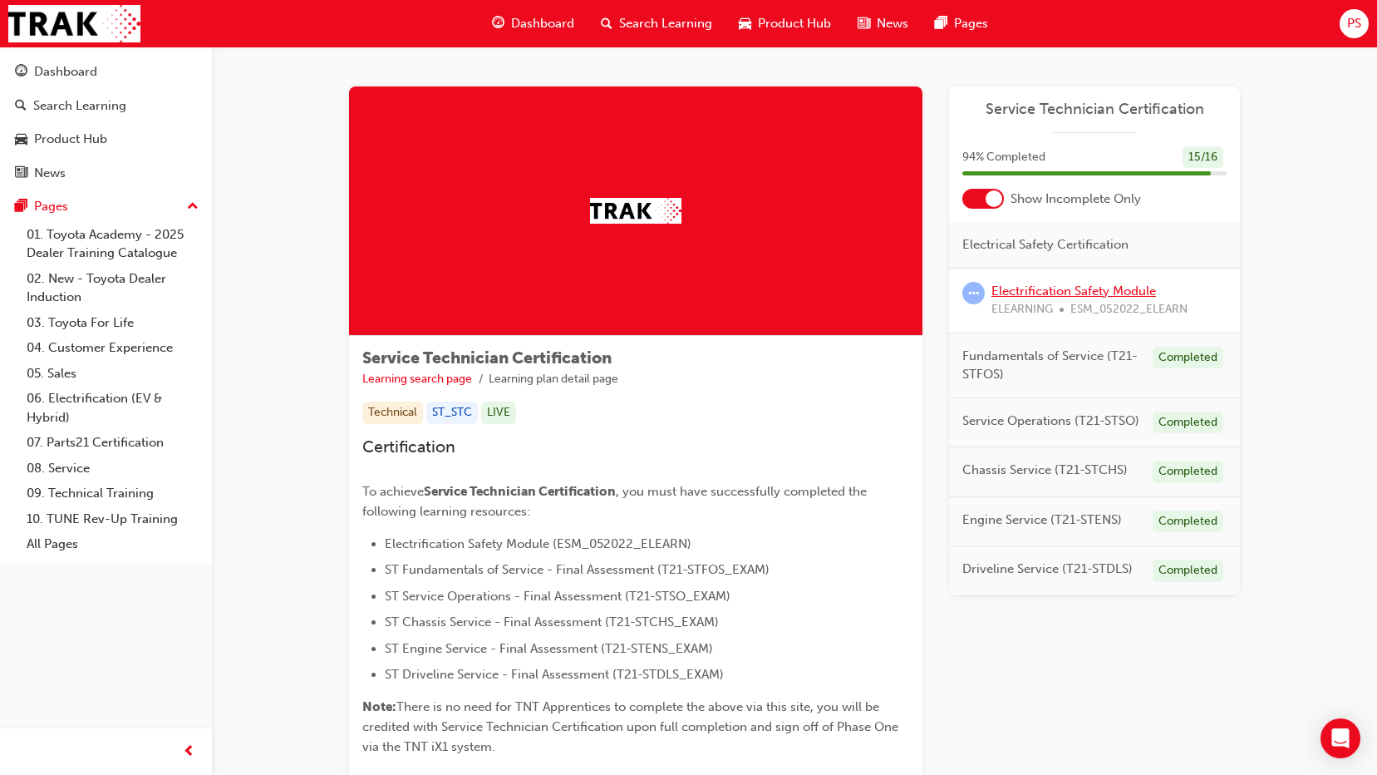
click at [1038, 291] on link "Electrification Safety Module" at bounding box center [1074, 290] width 165 height 15
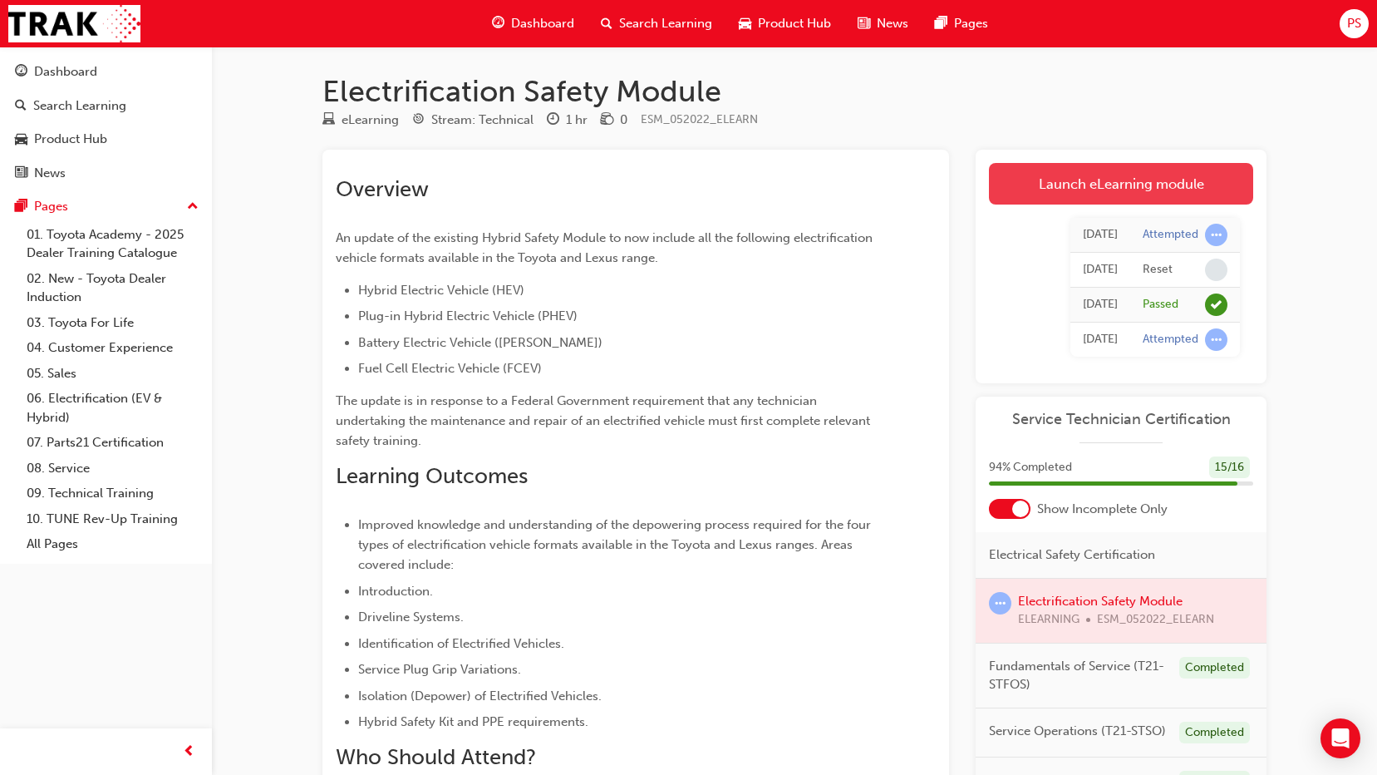
click at [1080, 181] on link "Launch eLearning module" at bounding box center [1121, 184] width 264 height 42
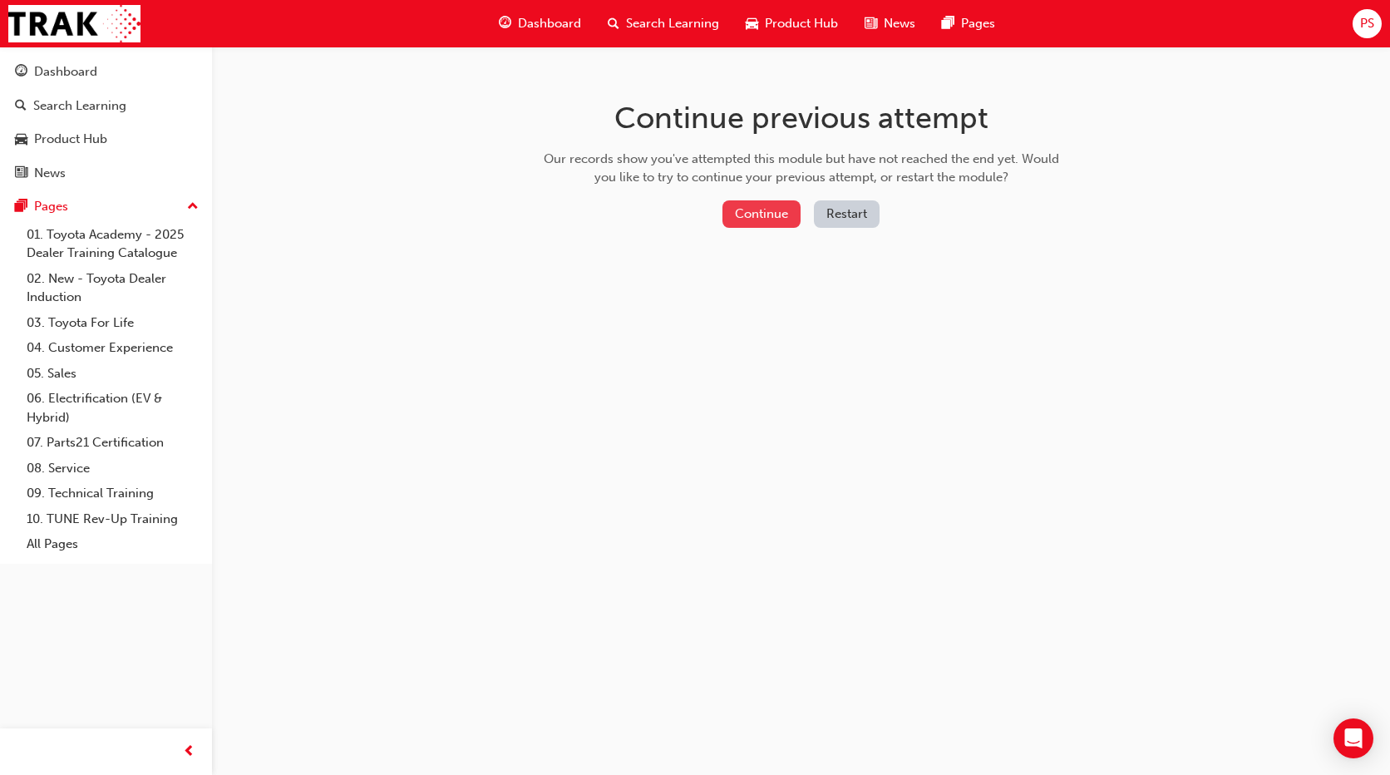
click at [766, 212] on button "Continue" at bounding box center [761, 213] width 78 height 27
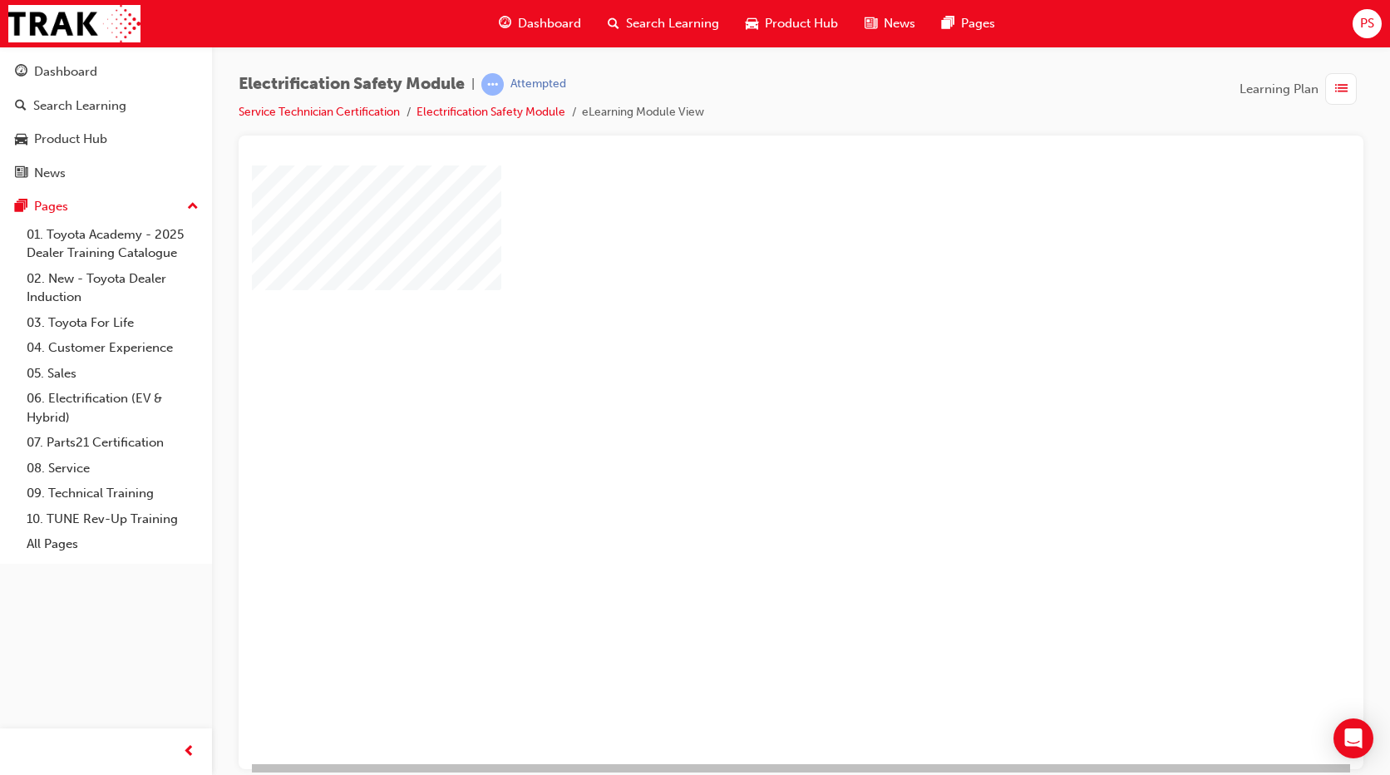
click at [1336, 90] on span "list-icon" at bounding box center [1341, 89] width 12 height 21
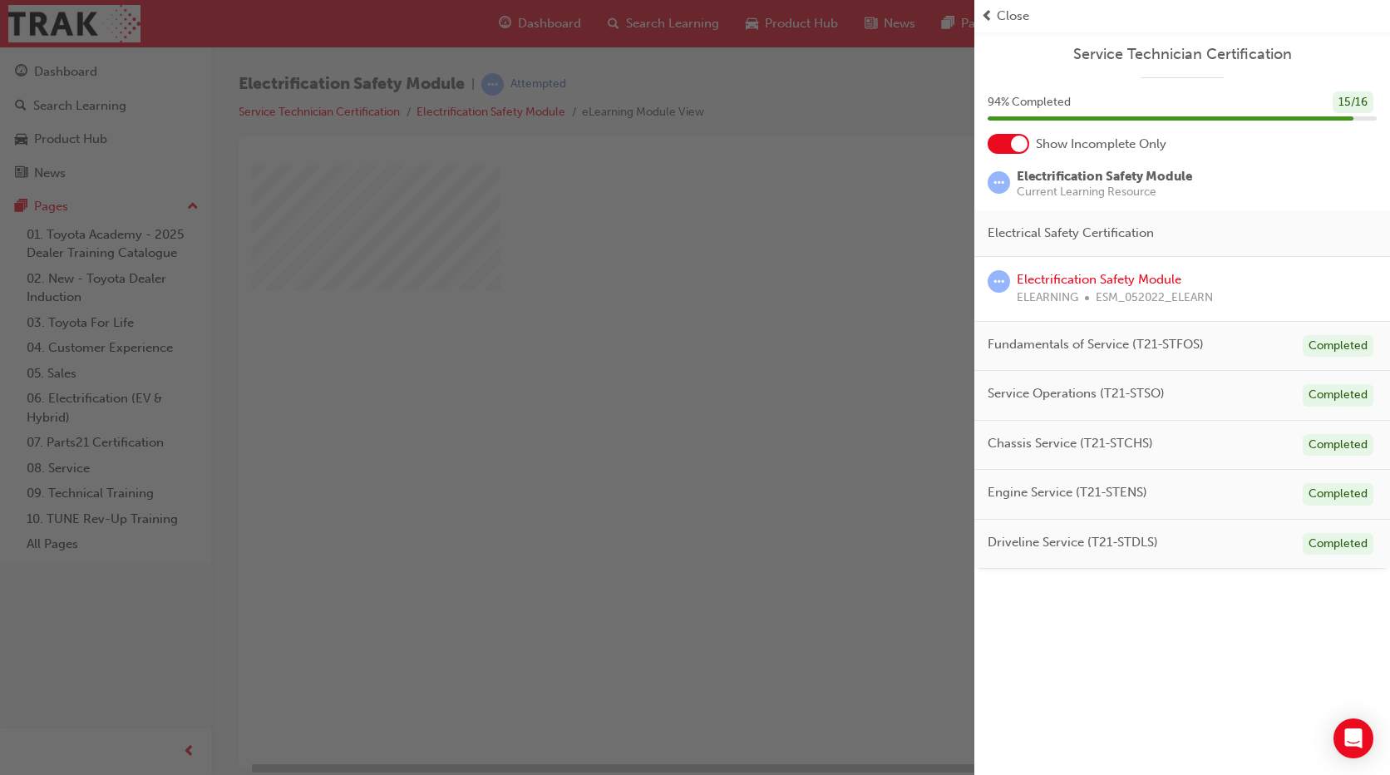
click at [1002, 13] on span "Close" at bounding box center [1013, 16] width 32 height 19
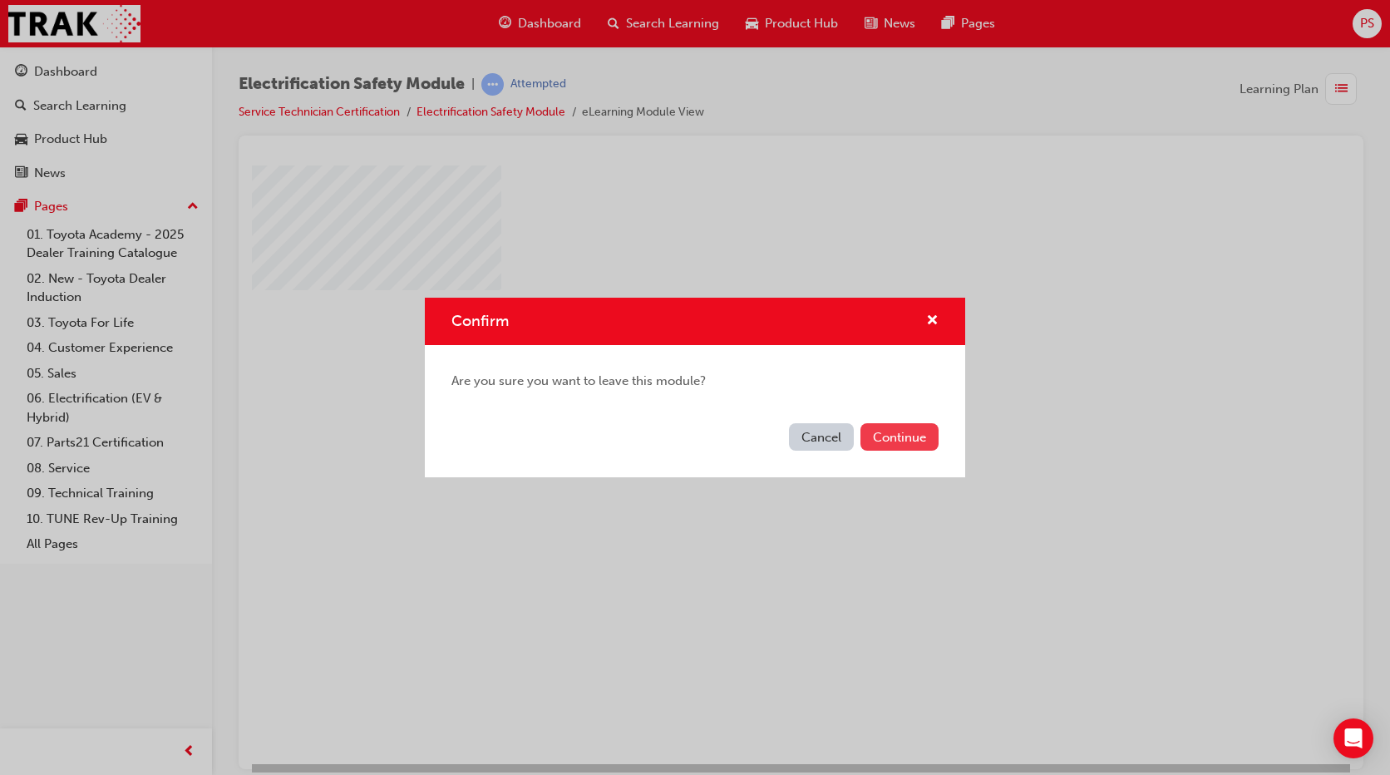
click at [909, 436] on button "Continue" at bounding box center [899, 436] width 78 height 27
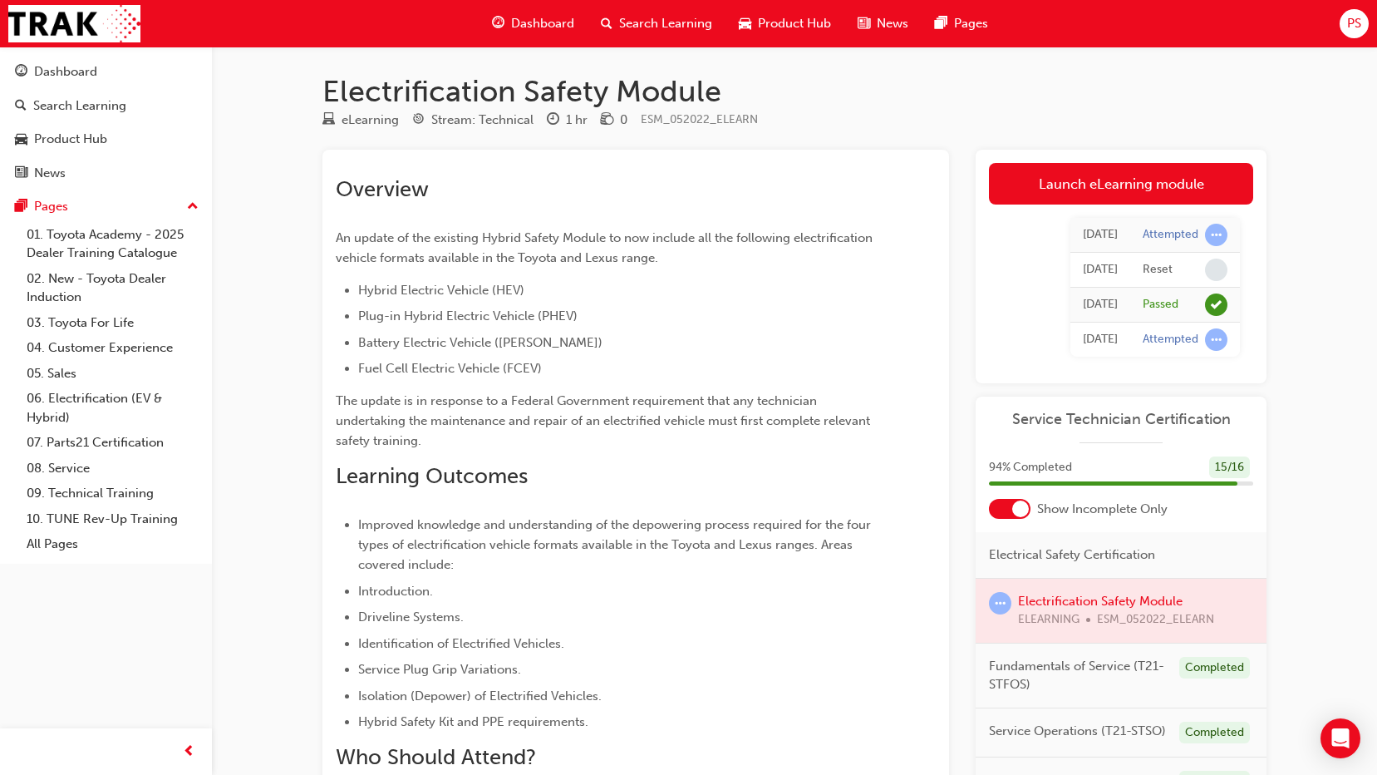
click at [652, 23] on span "Search Learning" at bounding box center [665, 23] width 93 height 19
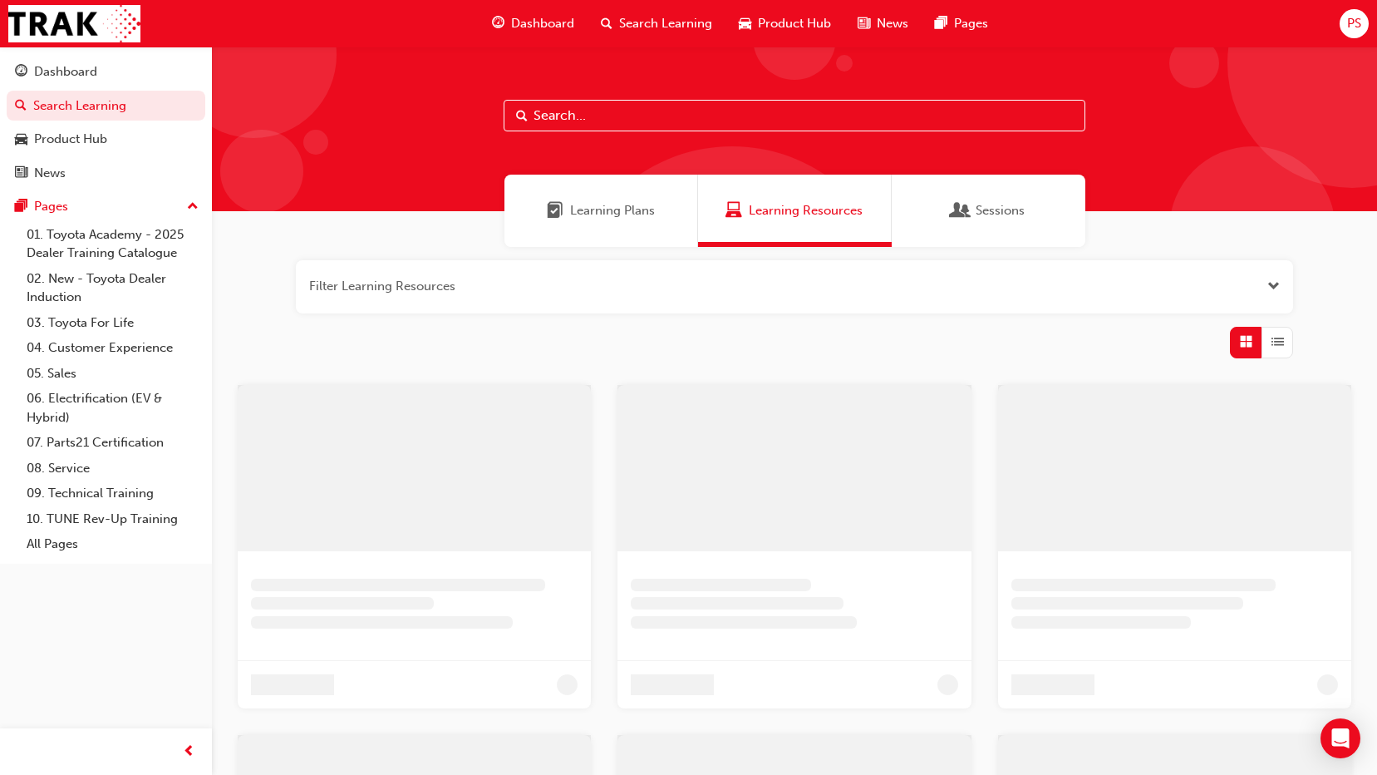
click at [652, 110] on input "text" at bounding box center [795, 116] width 582 height 32
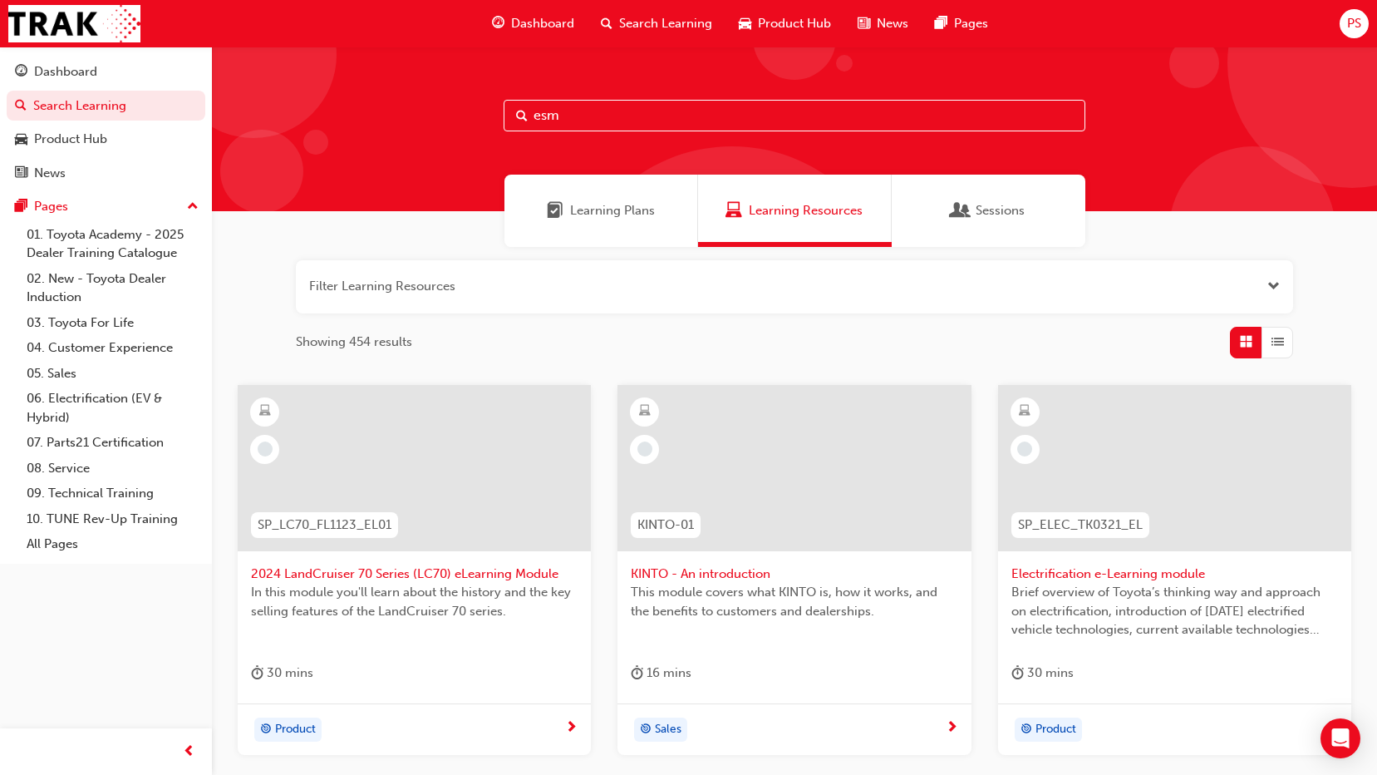
type input "esm"
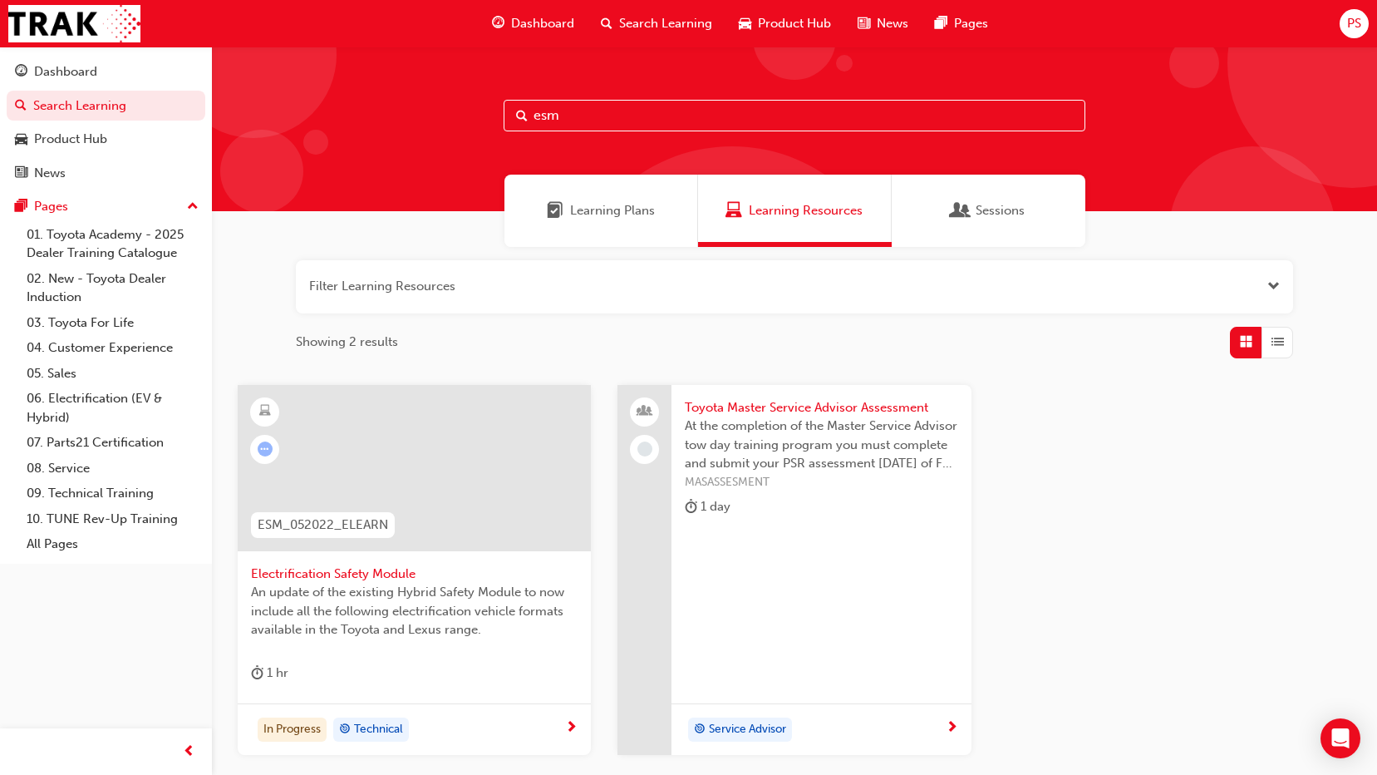
scroll to position [83, 0]
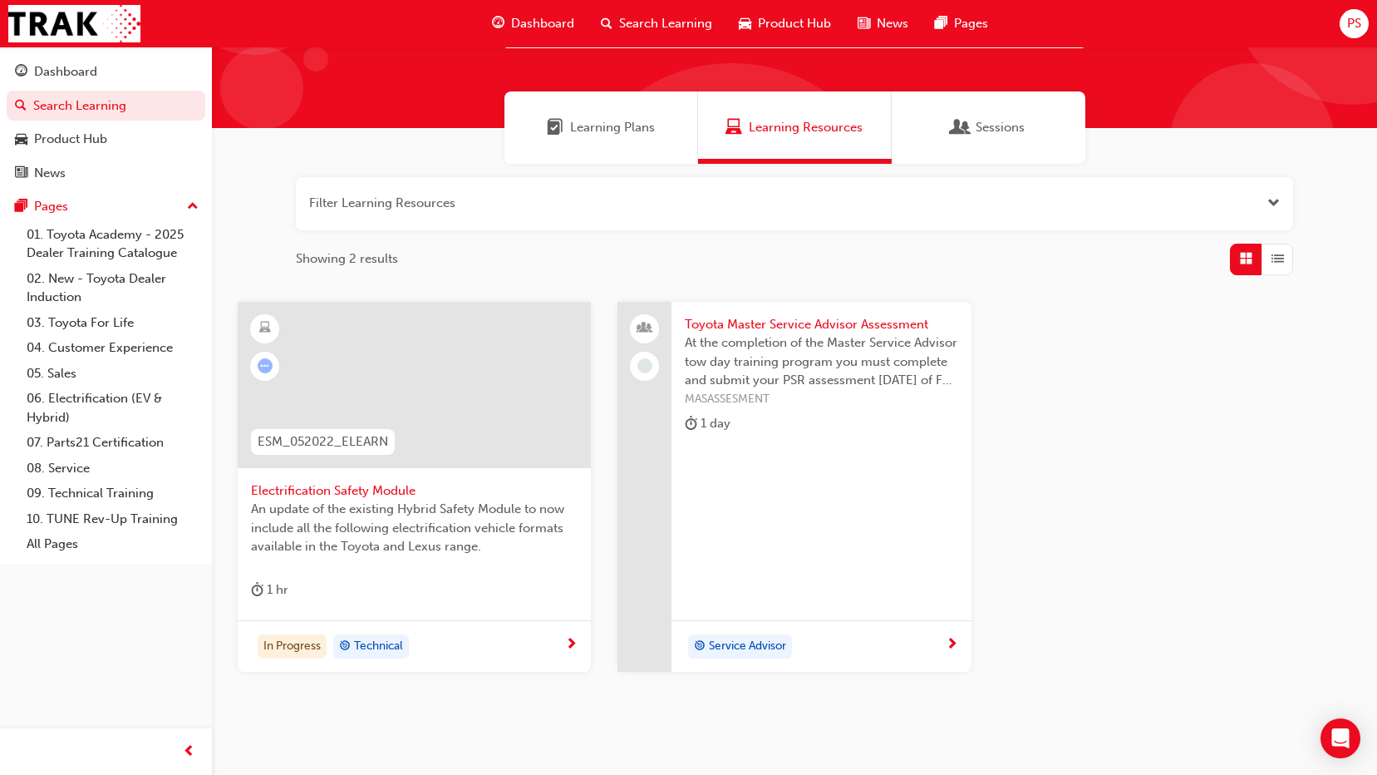
click at [572, 639] on span "next-icon" at bounding box center [571, 645] width 12 height 15
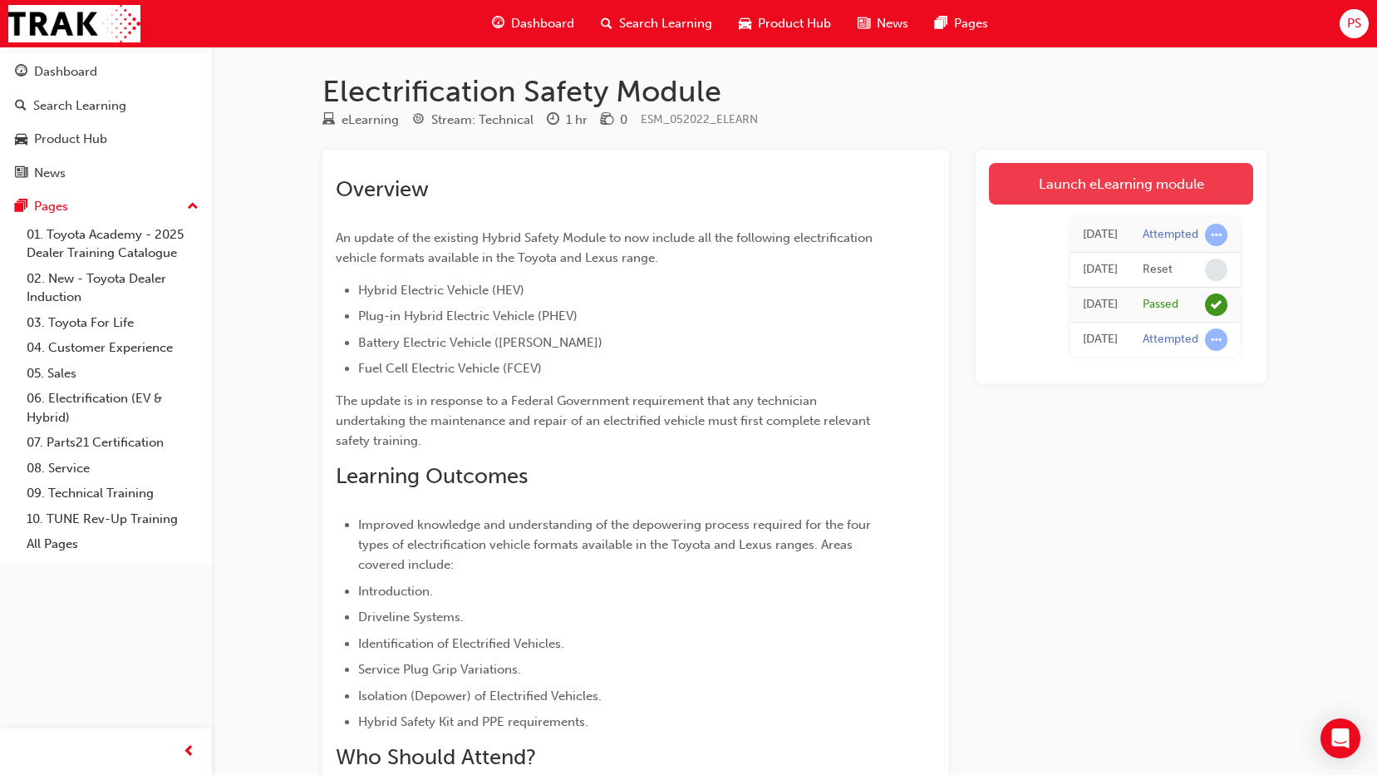
click at [1075, 179] on link "Launch eLearning module" at bounding box center [1121, 184] width 264 height 42
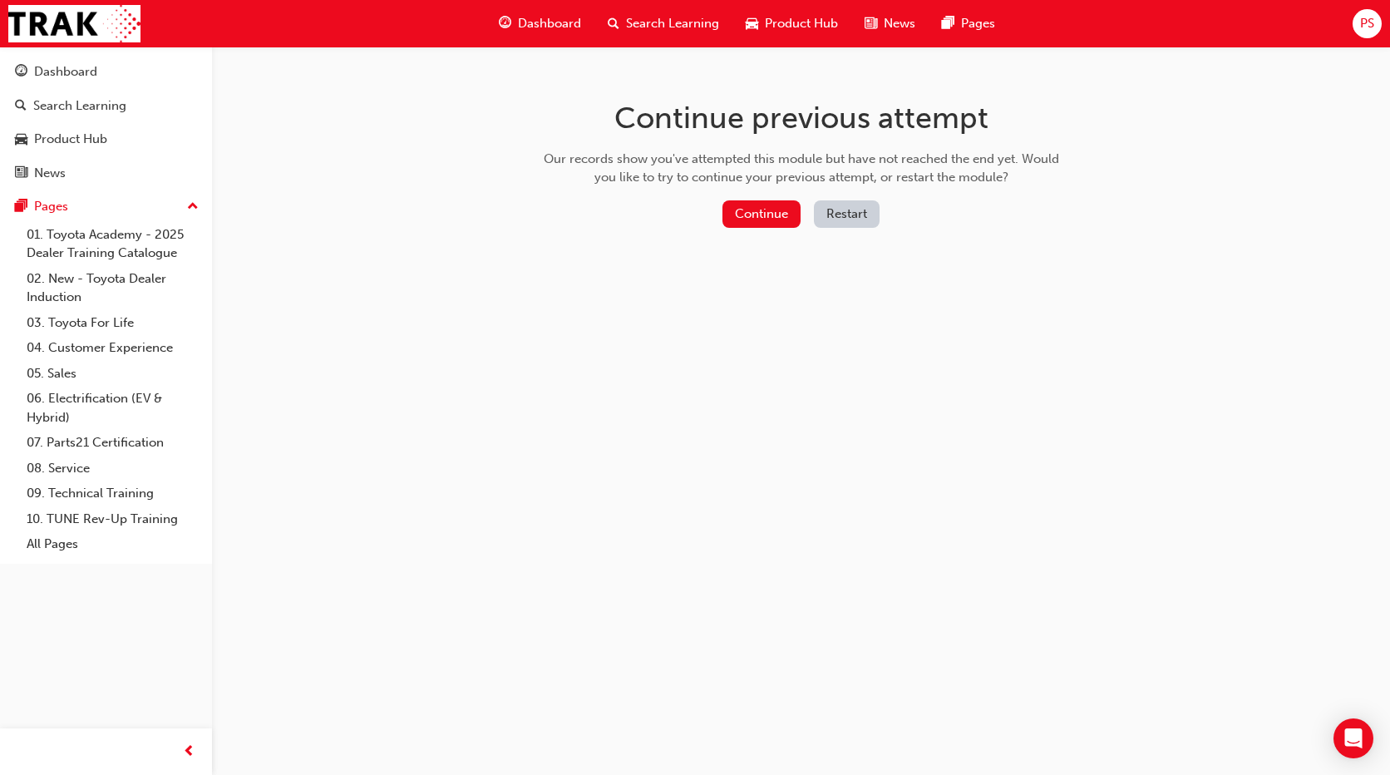
click at [638, 22] on span "Search Learning" at bounding box center [672, 23] width 93 height 19
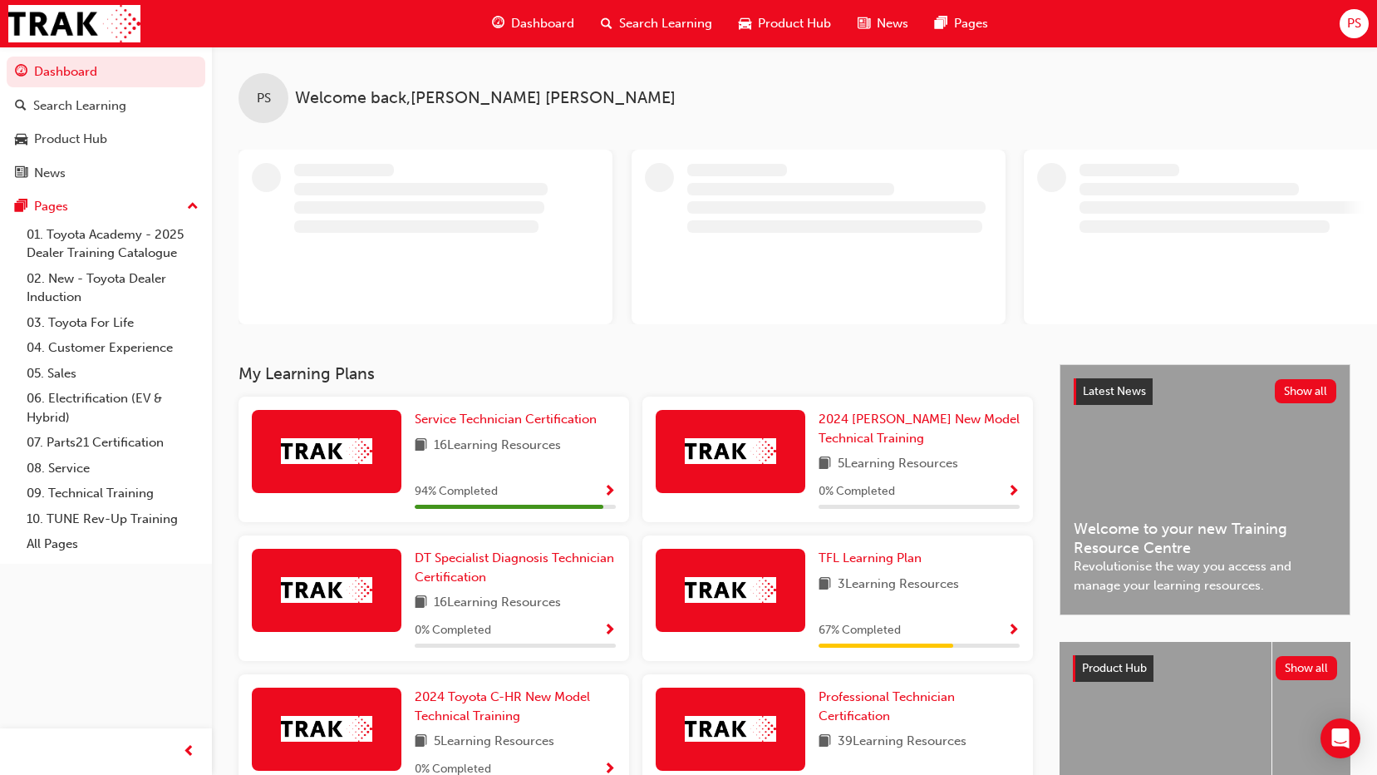
click at [541, 16] on span "Dashboard" at bounding box center [542, 23] width 63 height 19
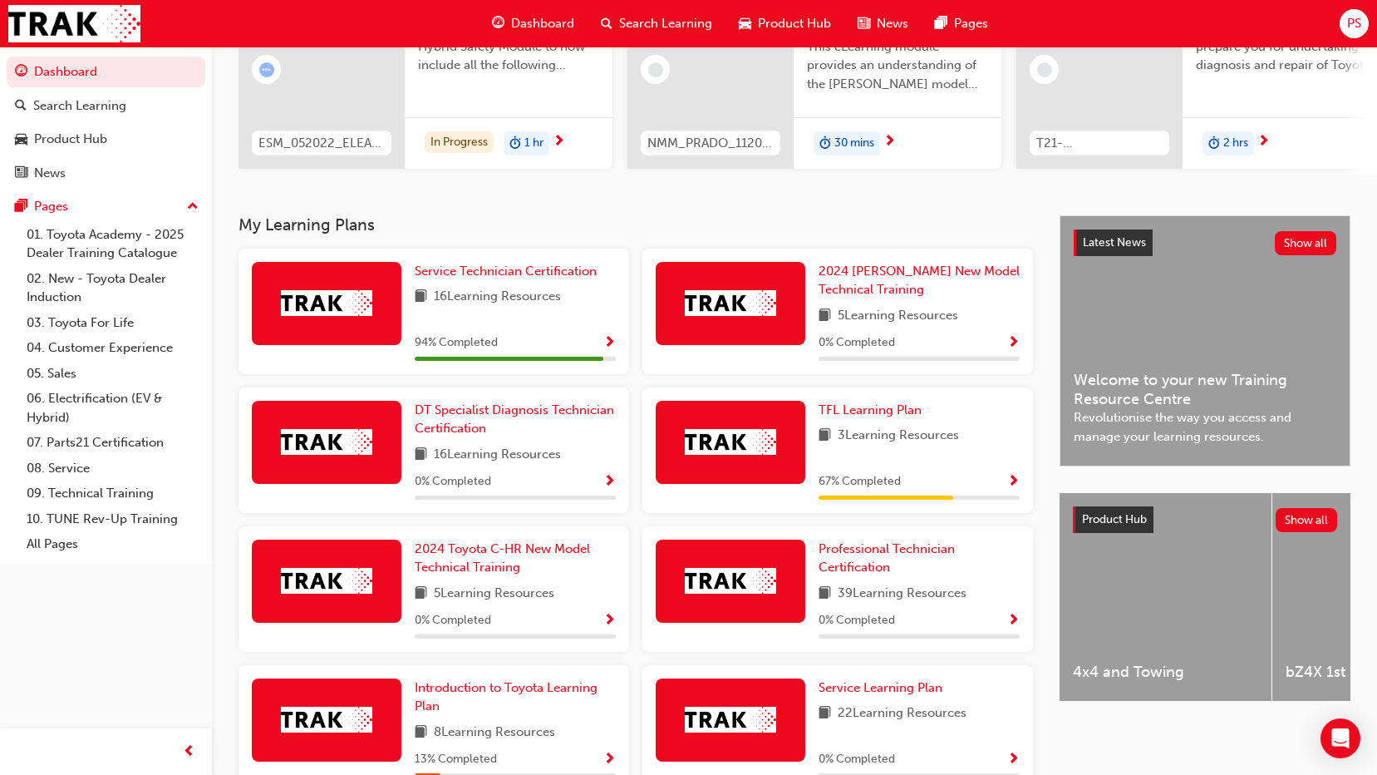
scroll to position [312, 0]
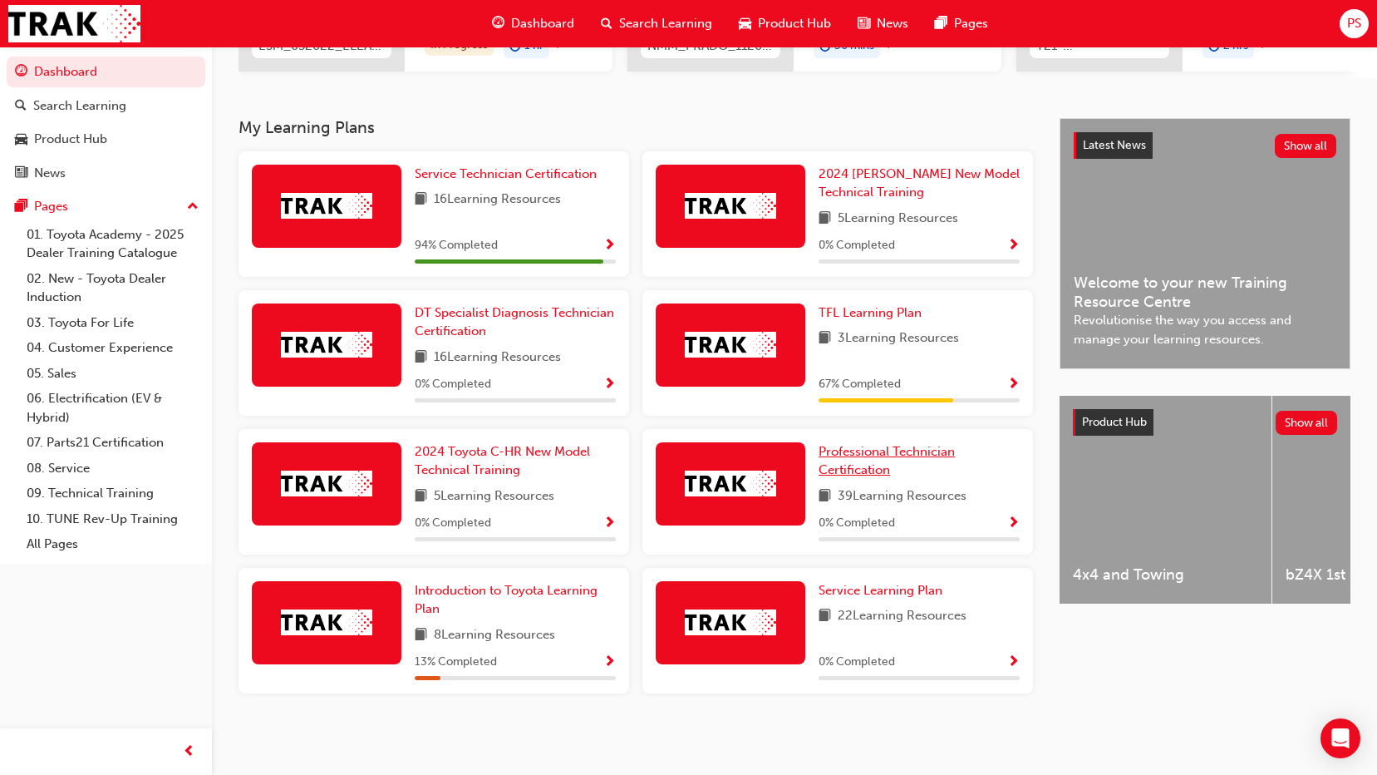
click at [844, 452] on span "Professional Technician Certification" at bounding box center [887, 461] width 136 height 34
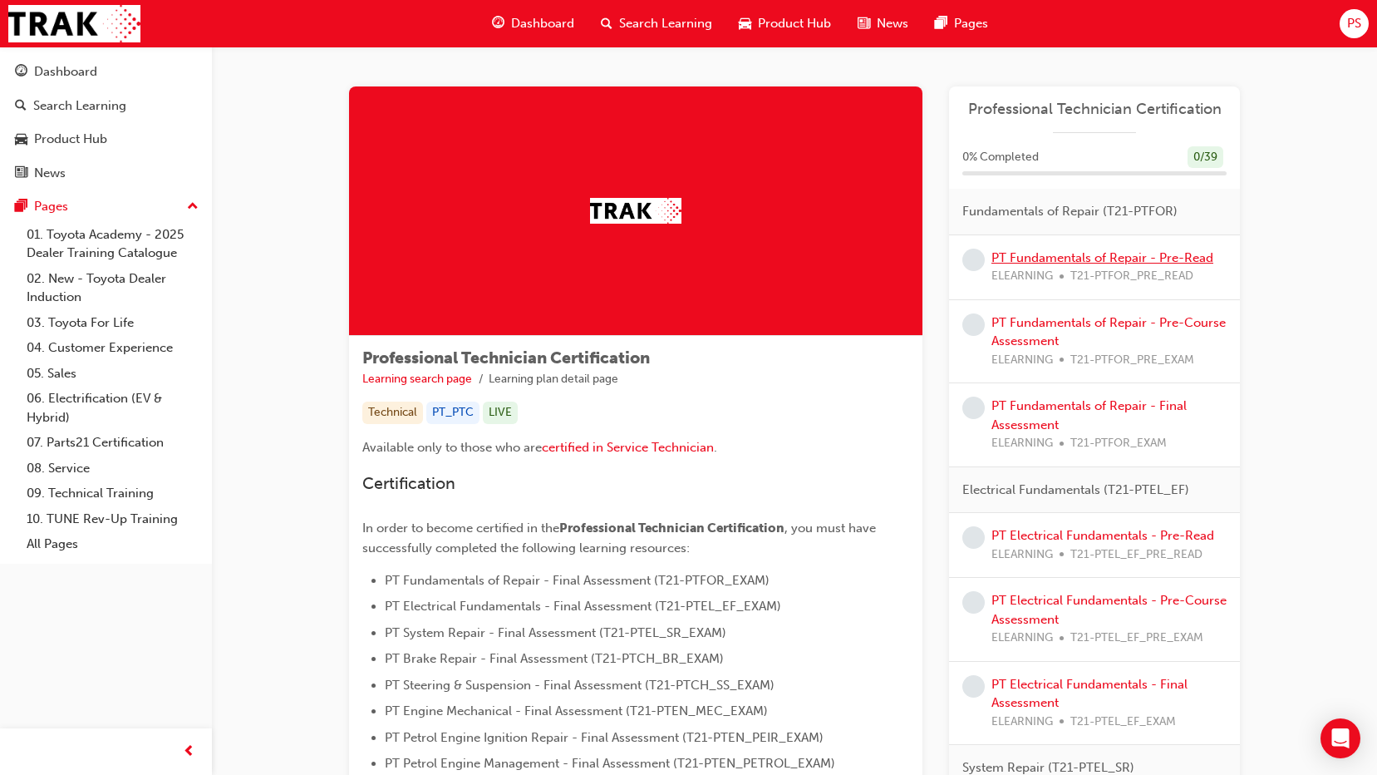
click at [1028, 258] on link "PT Fundamentals of Repair - Pre-Read" at bounding box center [1103, 257] width 222 height 15
click at [1014, 262] on link "PT Fundamentals of Repair - Pre-Read" at bounding box center [1103, 257] width 222 height 15
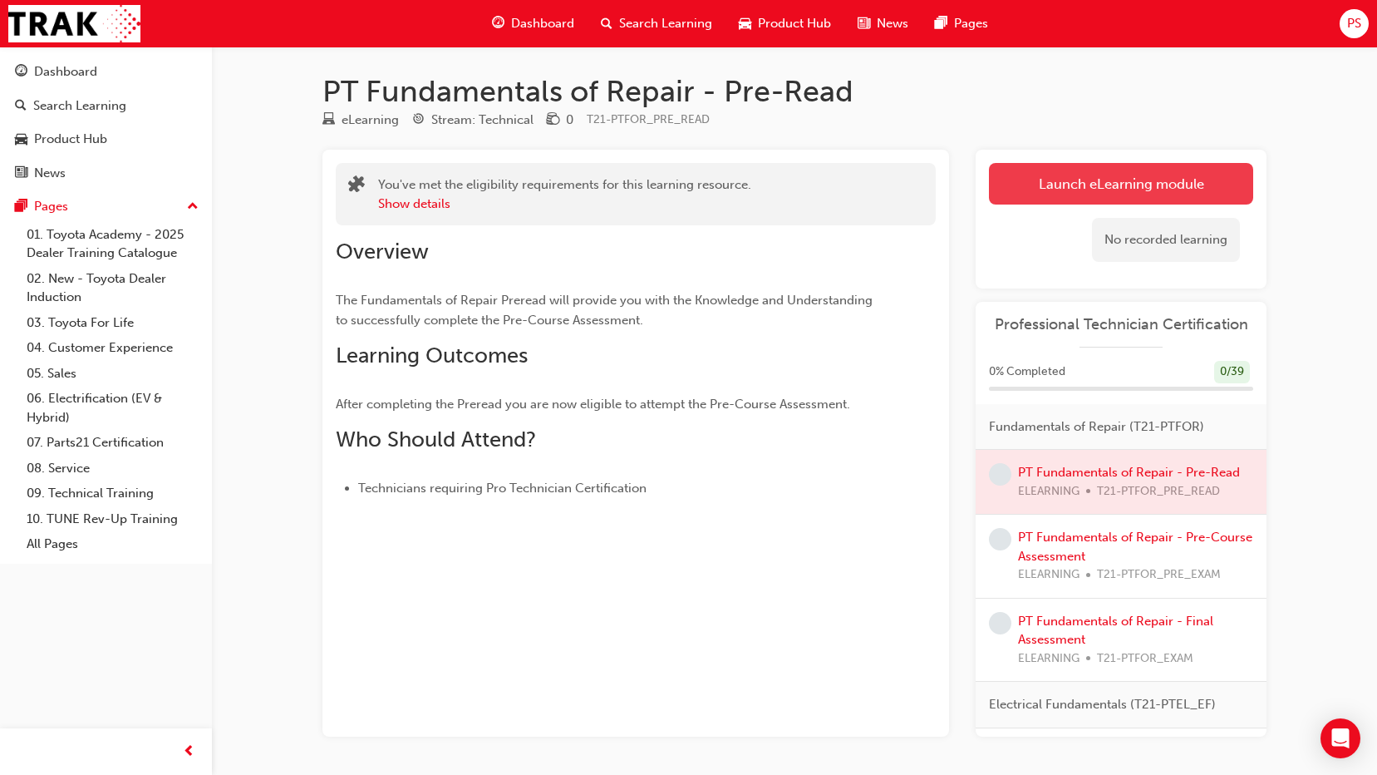
click at [1076, 179] on link "Launch eLearning module" at bounding box center [1121, 184] width 264 height 42
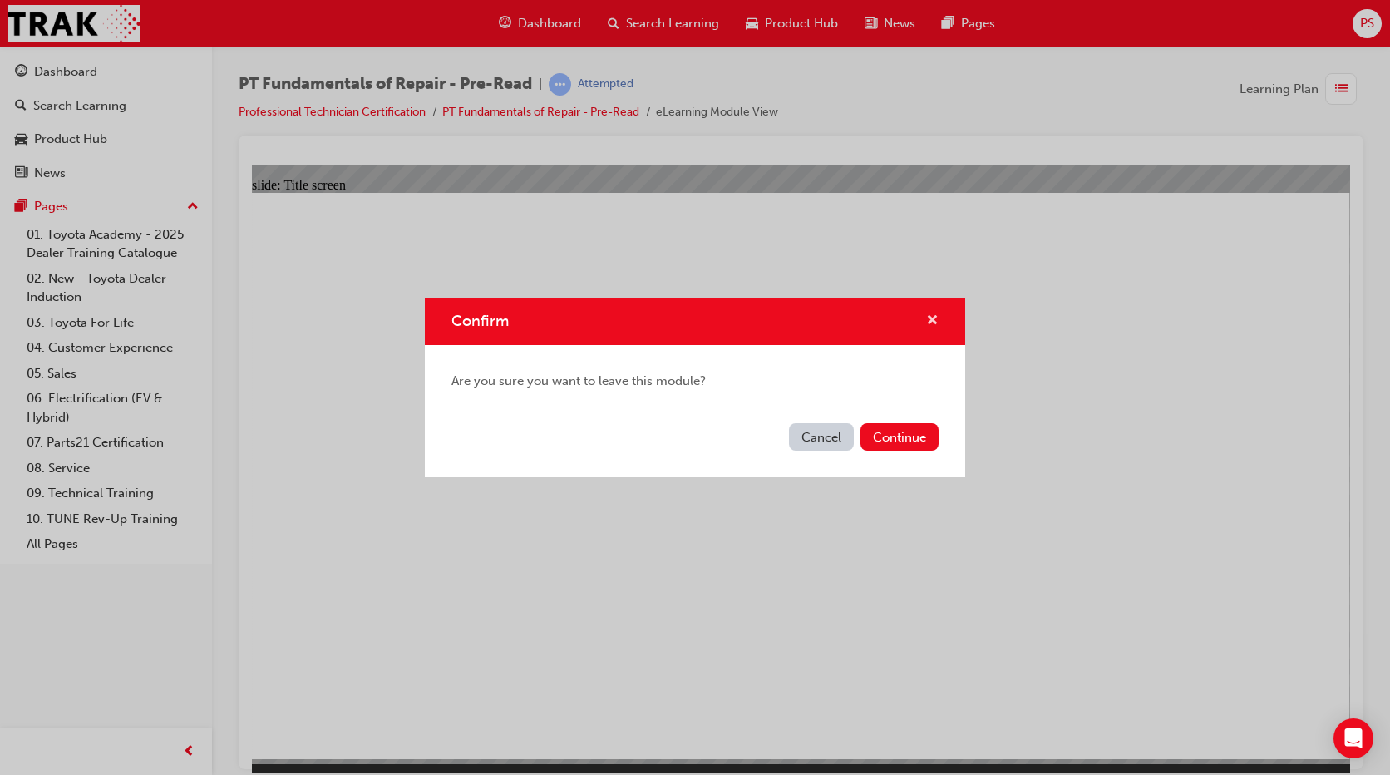
click at [932, 314] on span "cross-icon" at bounding box center [932, 321] width 12 height 15
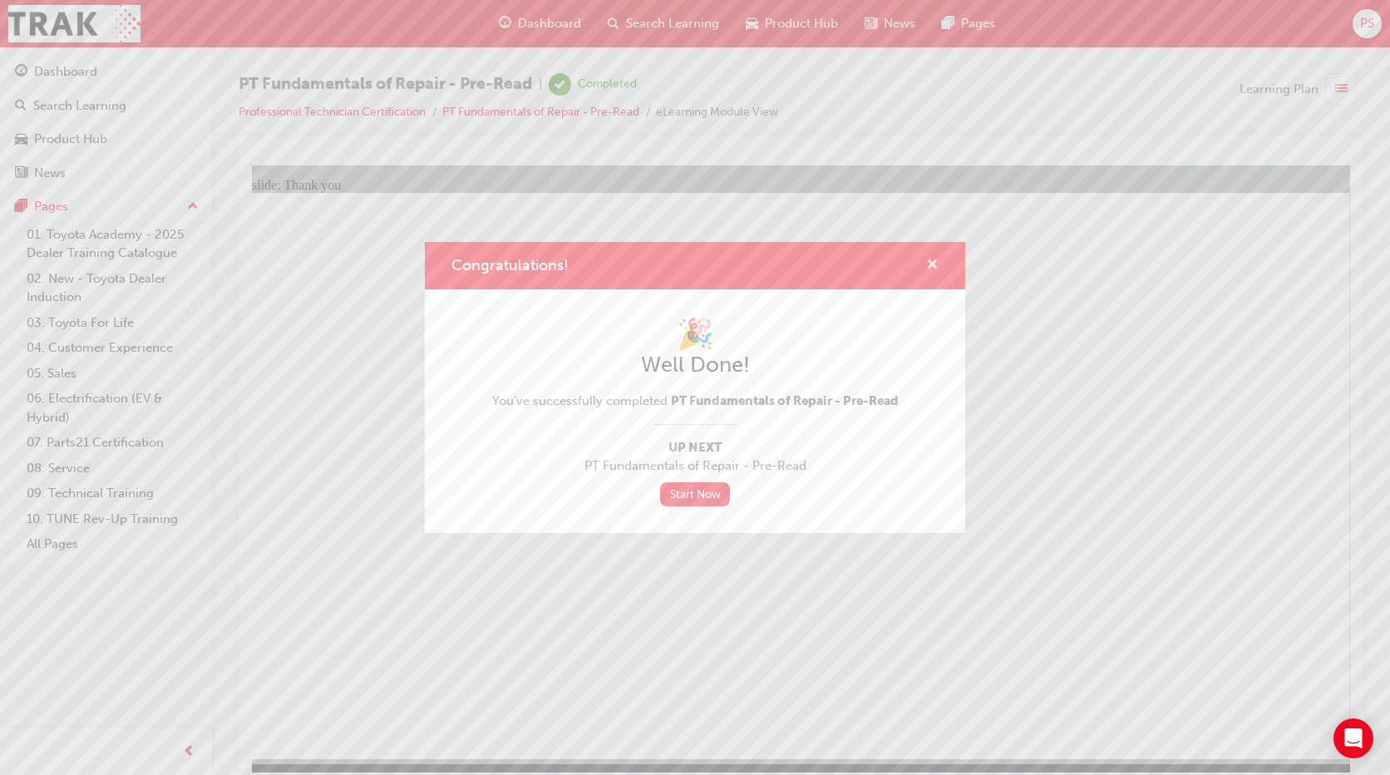
click at [933, 271] on span "cross-icon" at bounding box center [932, 266] width 12 height 15
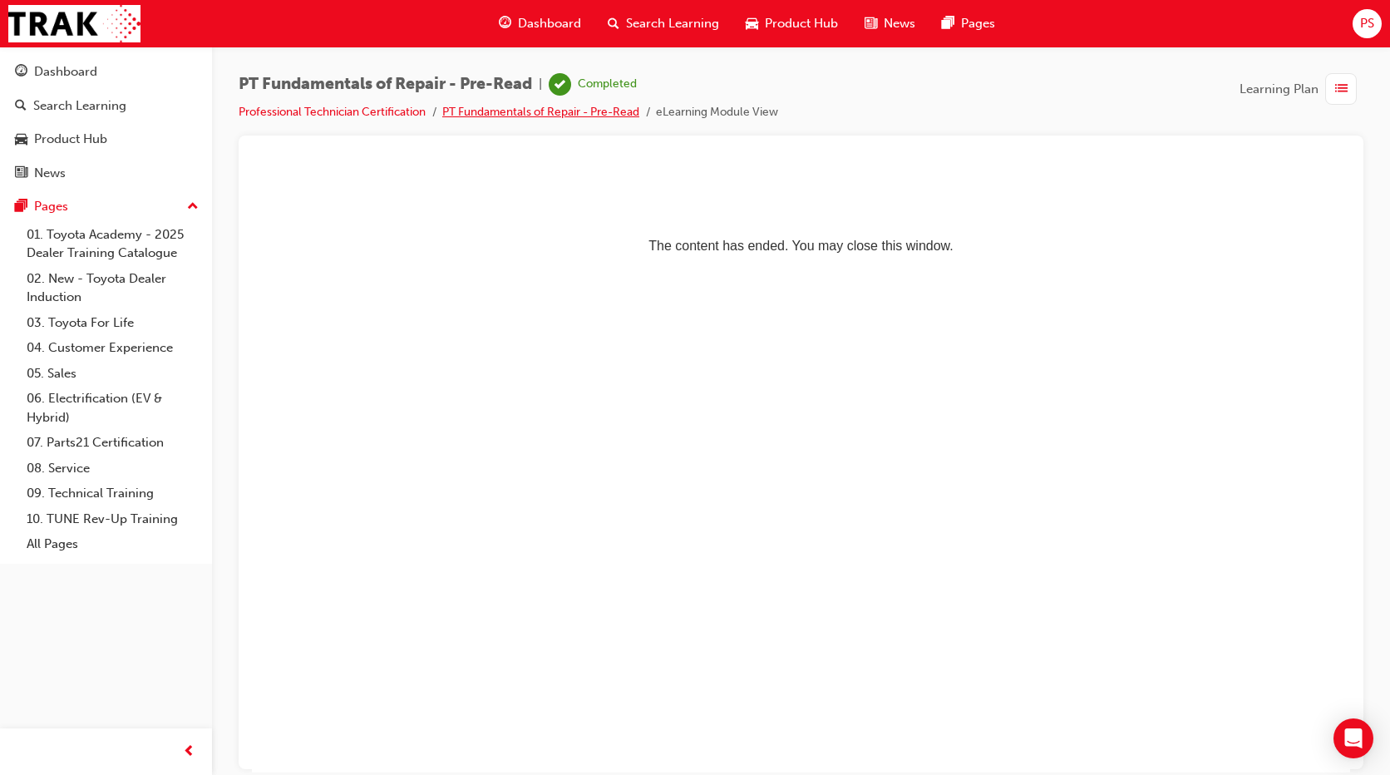
click at [540, 106] on link "PT Fundamentals of Repair - Pre-Read" at bounding box center [540, 112] width 197 height 14
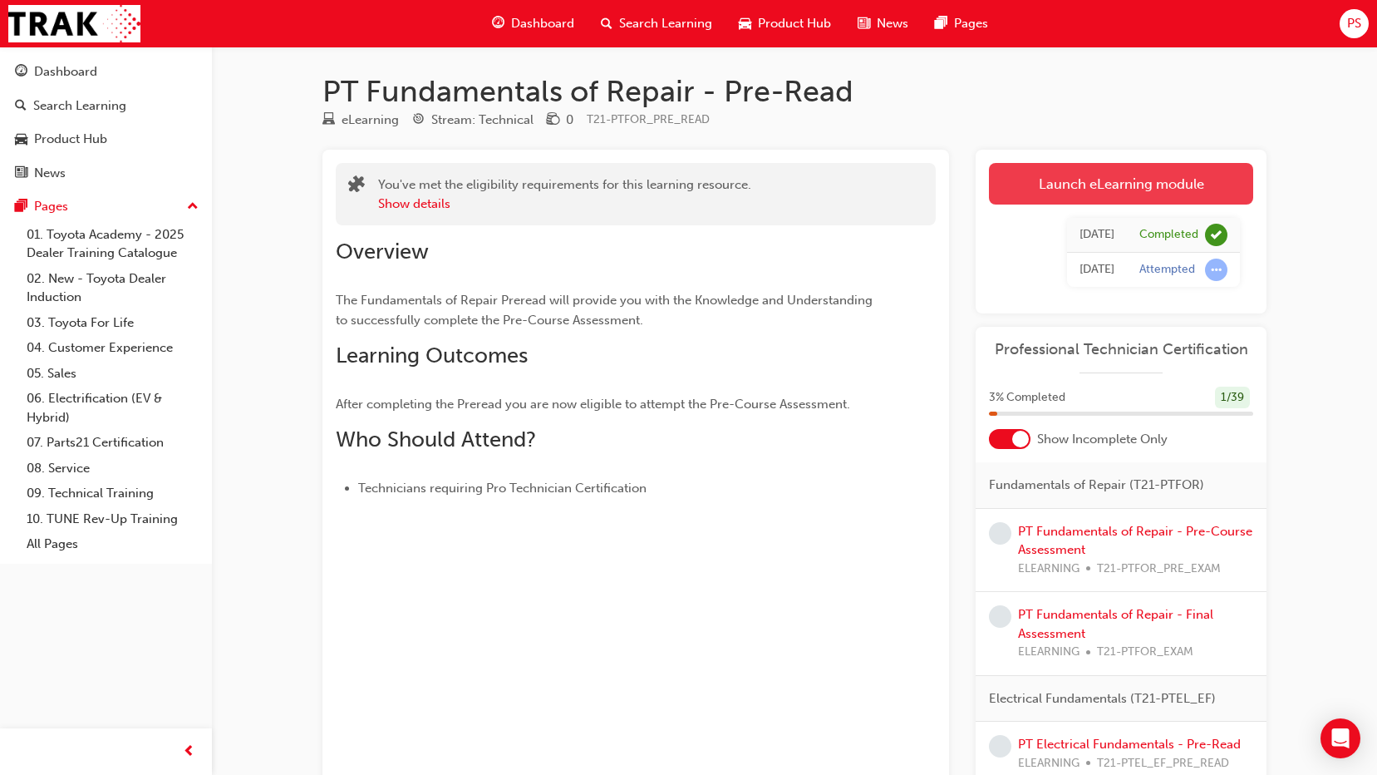
click at [1054, 190] on link "Launch eLearning module" at bounding box center [1121, 184] width 264 height 42
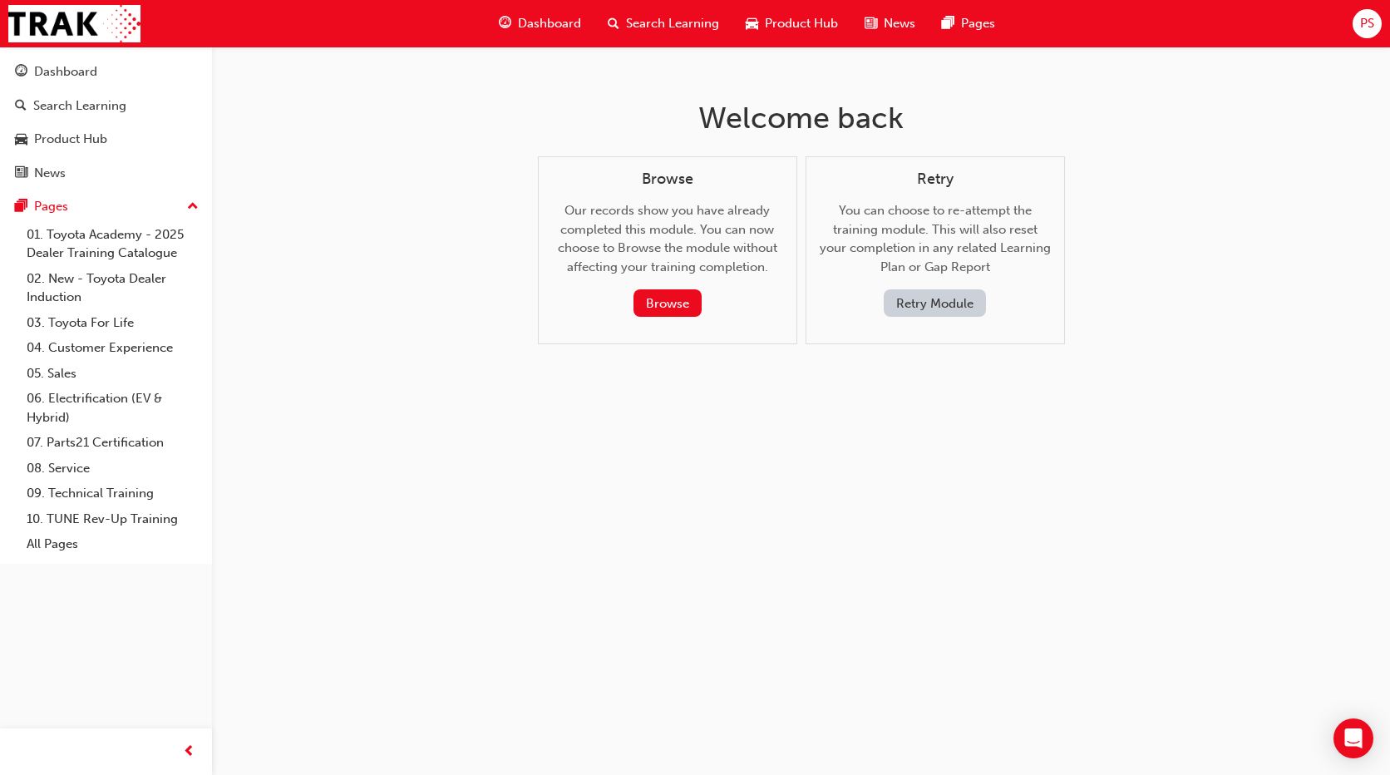
click at [904, 298] on button "Retry Module" at bounding box center [935, 302] width 102 height 27
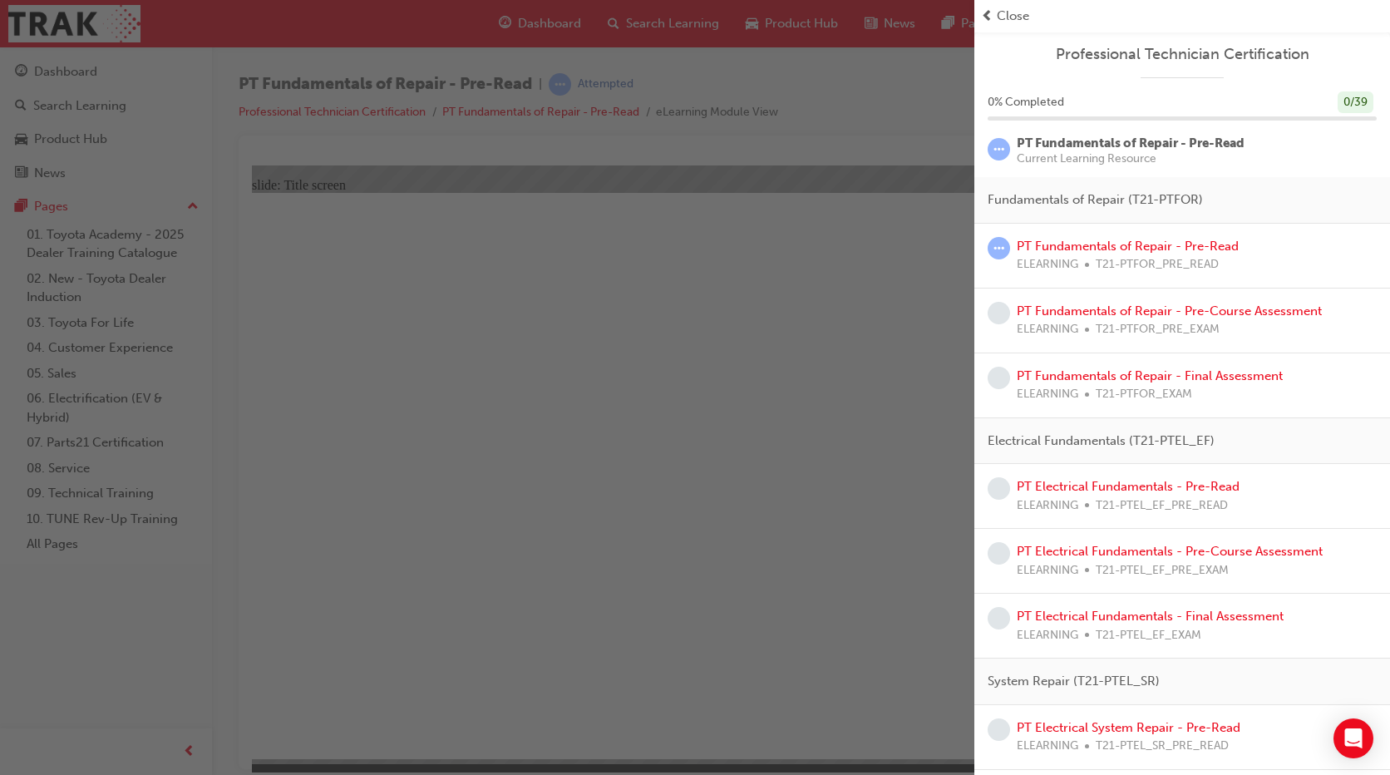
click at [856, 147] on div "button" at bounding box center [487, 387] width 974 height 775
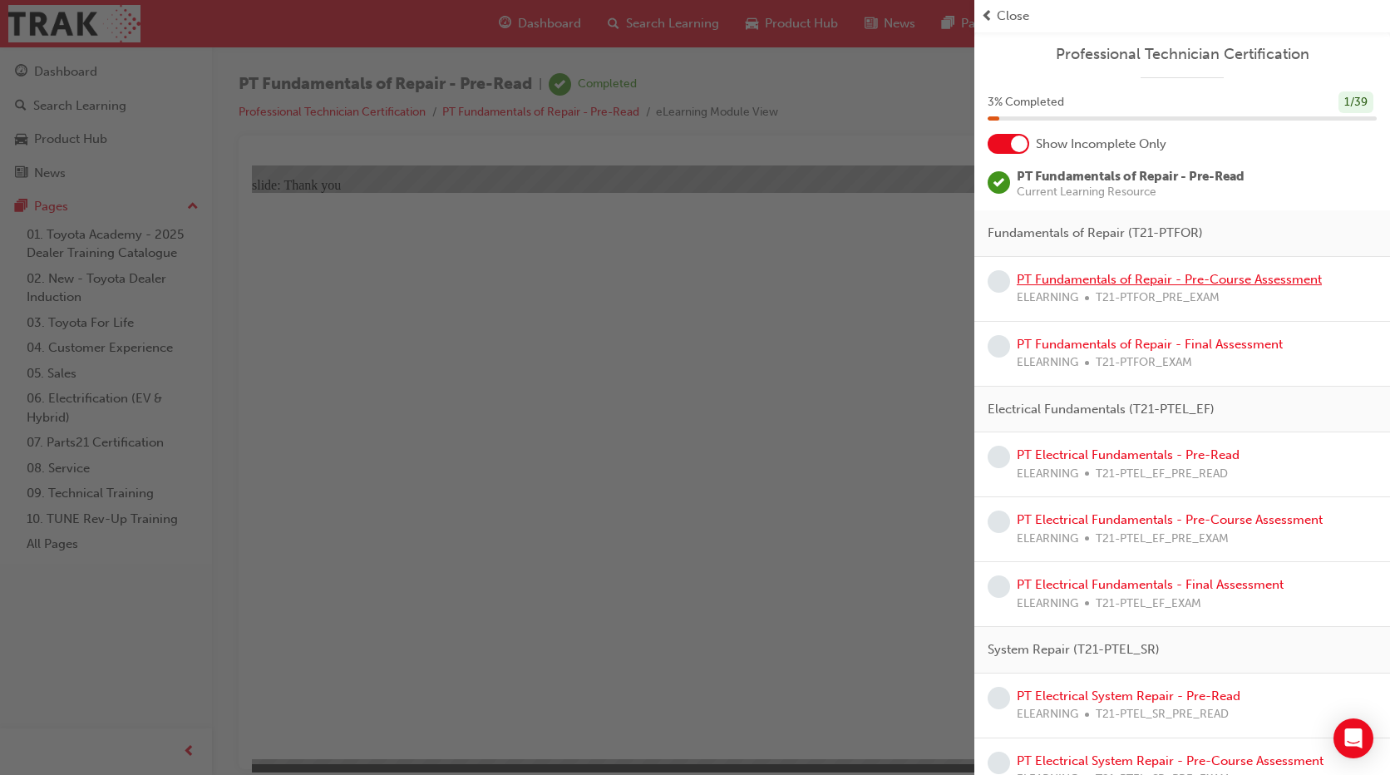
click at [1116, 286] on link "PT Fundamentals of Repair - Pre-Course Assessment" at bounding box center [1169, 279] width 305 height 15
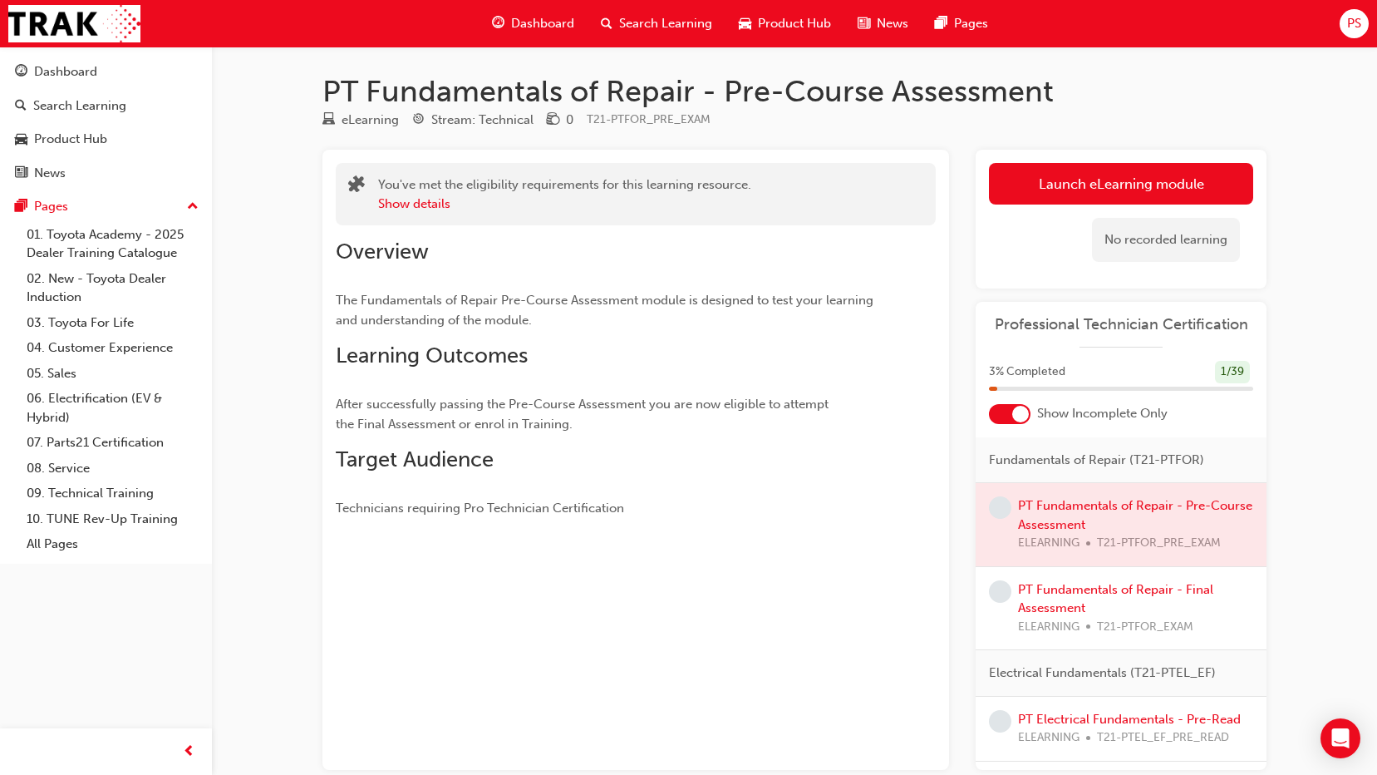
drag, startPoint x: 458, startPoint y: 239, endPoint x: 436, endPoint y: 221, distance: 28.4
click at [1047, 508] on div at bounding box center [1121, 524] width 291 height 83
click at [1135, 178] on link "Launch eLearning module" at bounding box center [1121, 184] width 264 height 42
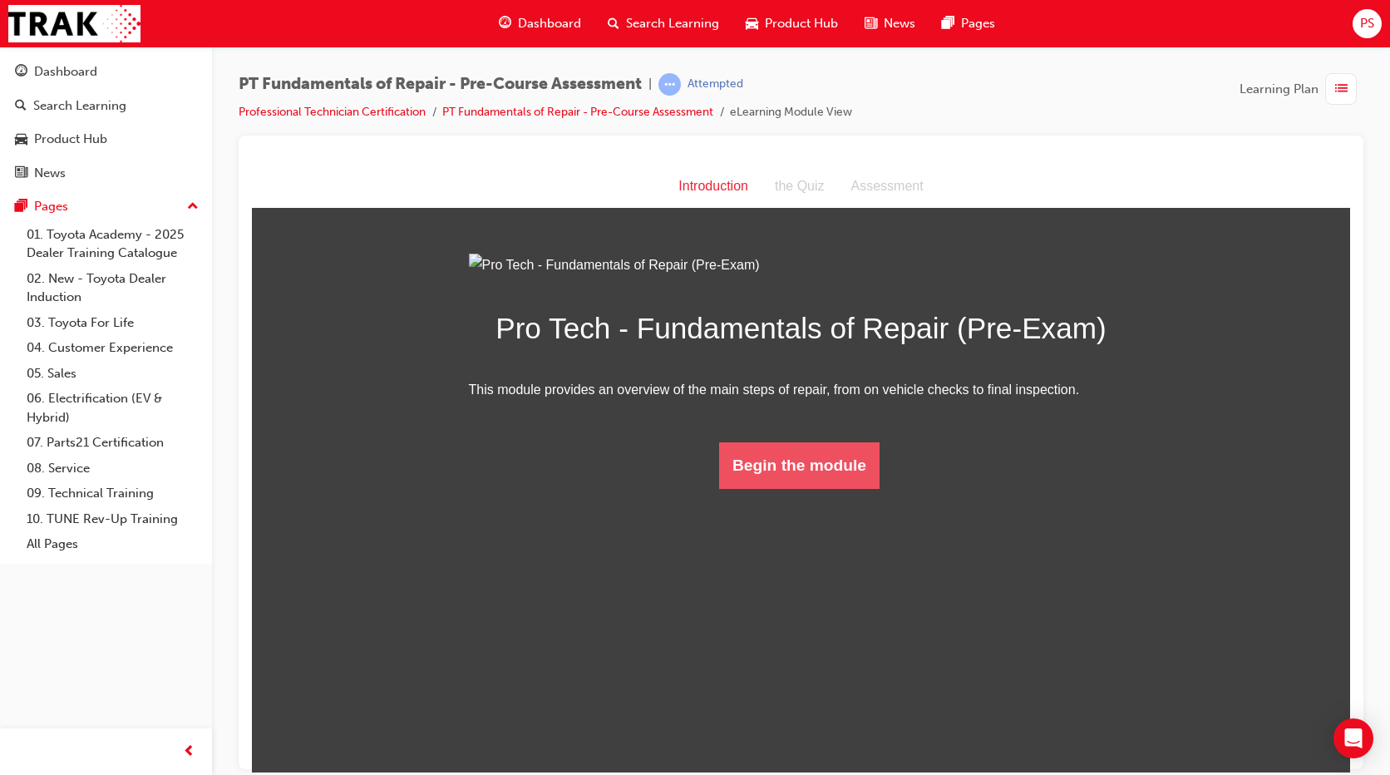
click at [802, 488] on button "Begin the module" at bounding box center [799, 464] width 160 height 47
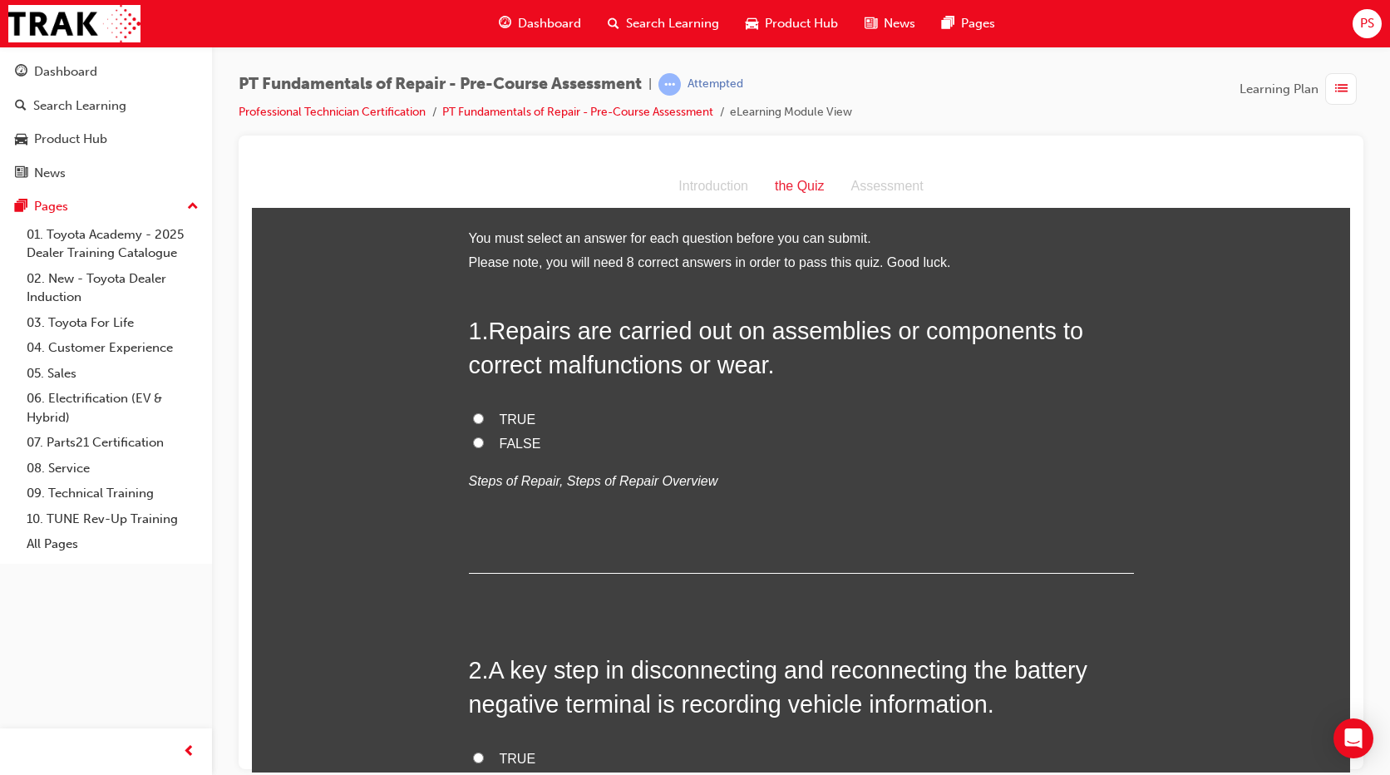
click at [508, 418] on span "TRUE" at bounding box center [518, 418] width 37 height 14
click at [484, 418] on input "TRUE" at bounding box center [478, 417] width 11 height 11
radio input "true"
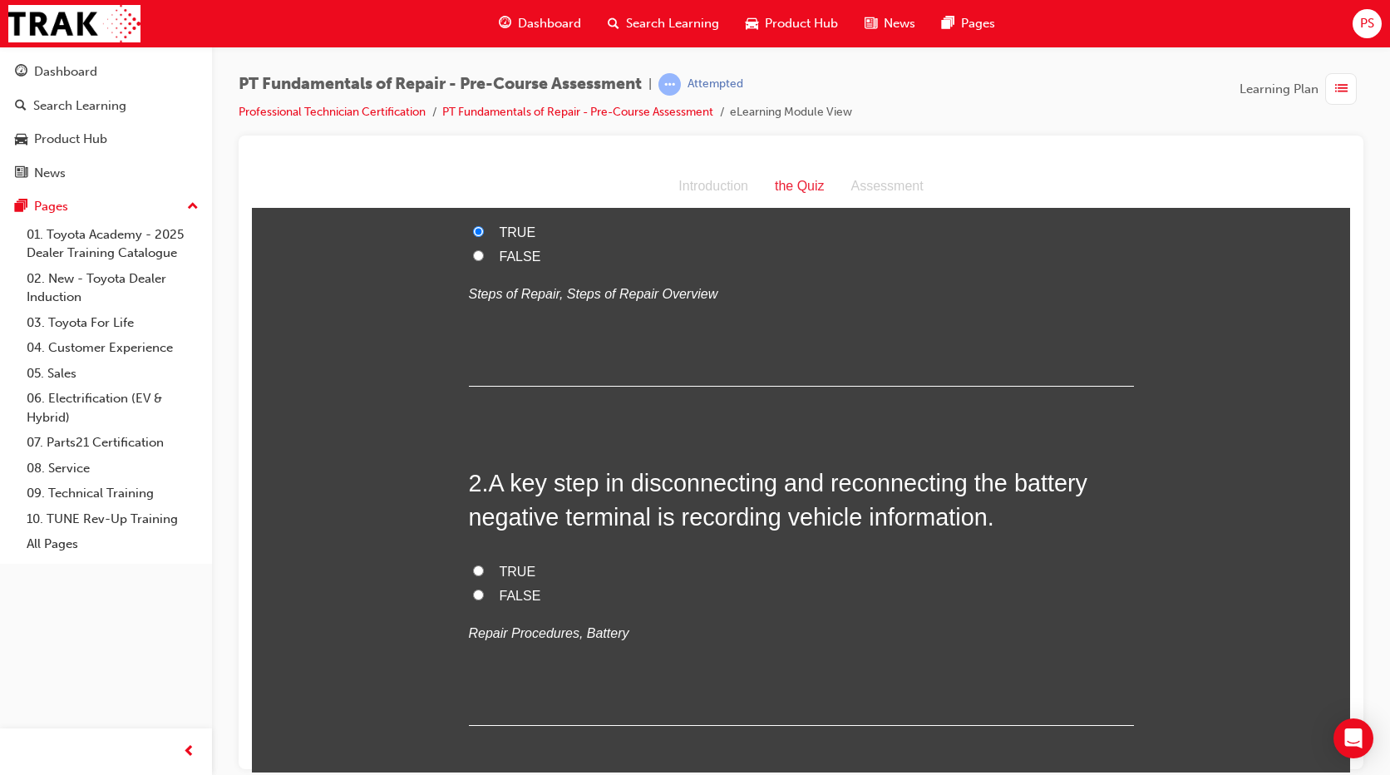
scroll to position [208, 0]
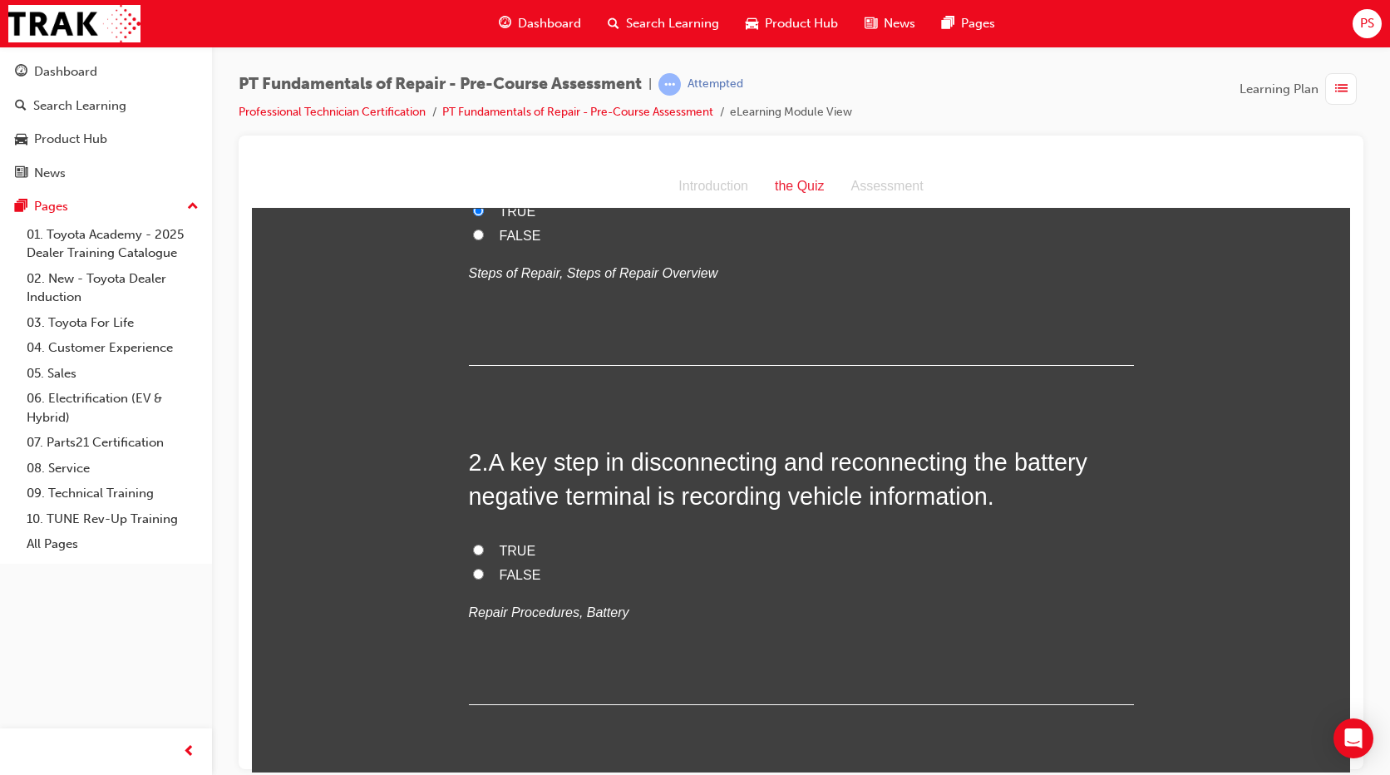
click at [506, 545] on span "TRUE" at bounding box center [518, 550] width 37 height 14
click at [484, 545] on input "TRUE" at bounding box center [478, 549] width 11 height 11
radio input "true"
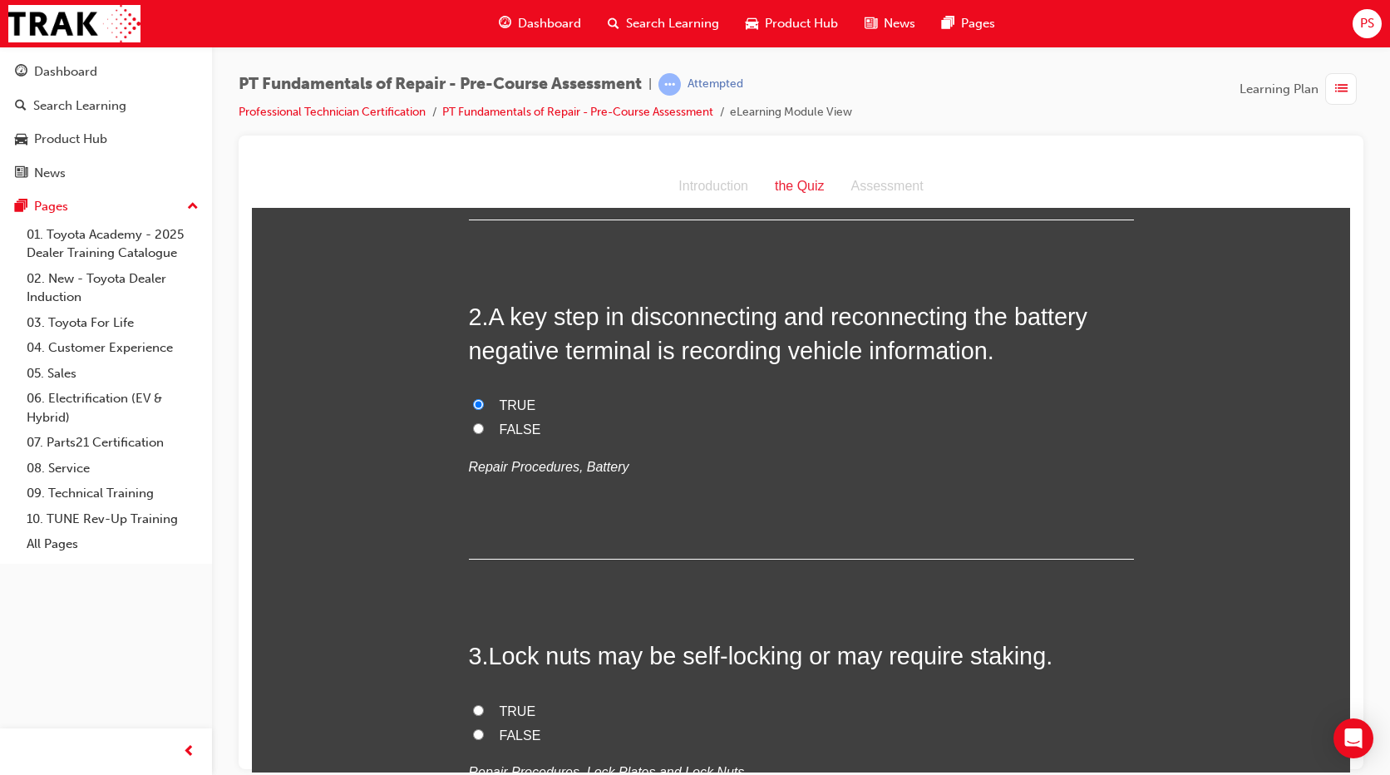
scroll to position [540, 0]
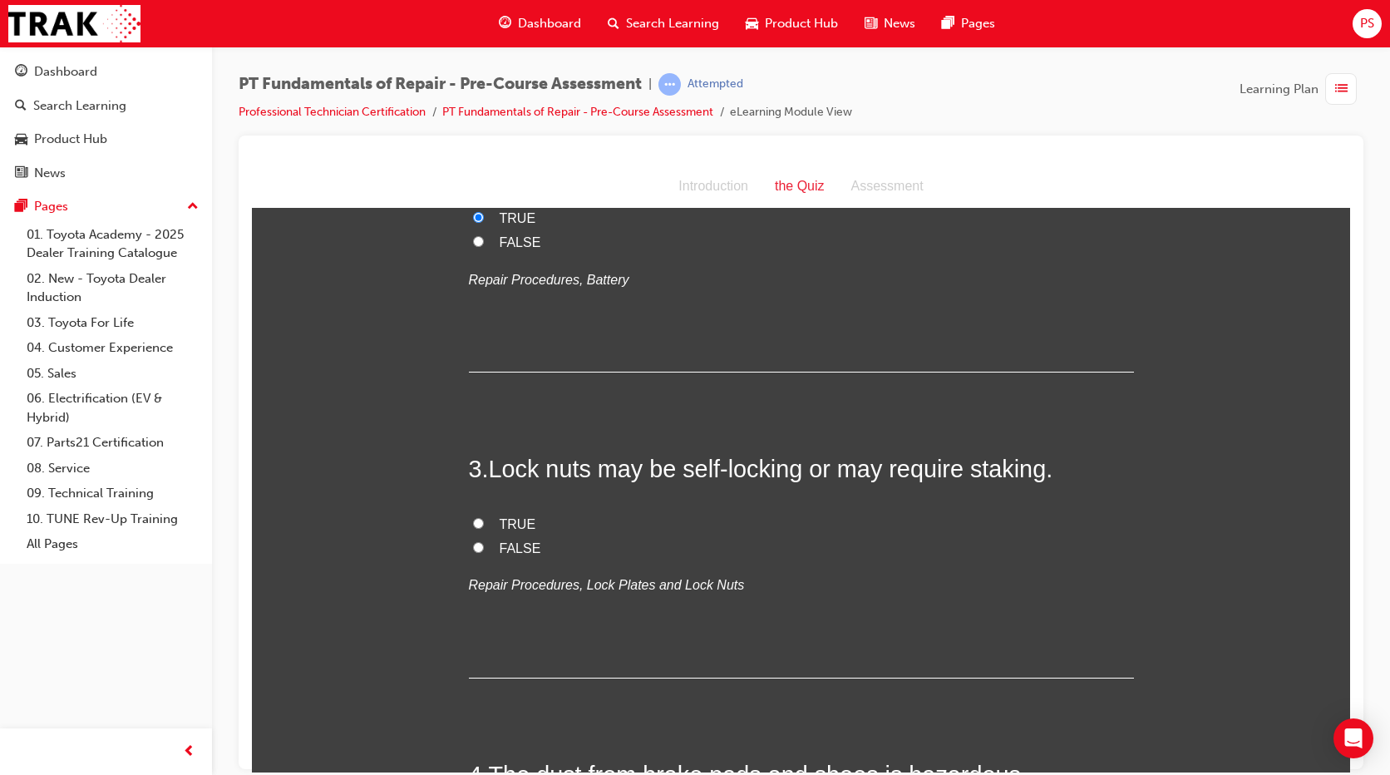
click at [510, 521] on span "TRUE" at bounding box center [518, 523] width 37 height 14
click at [484, 521] on input "TRUE" at bounding box center [478, 522] width 11 height 11
radio input "true"
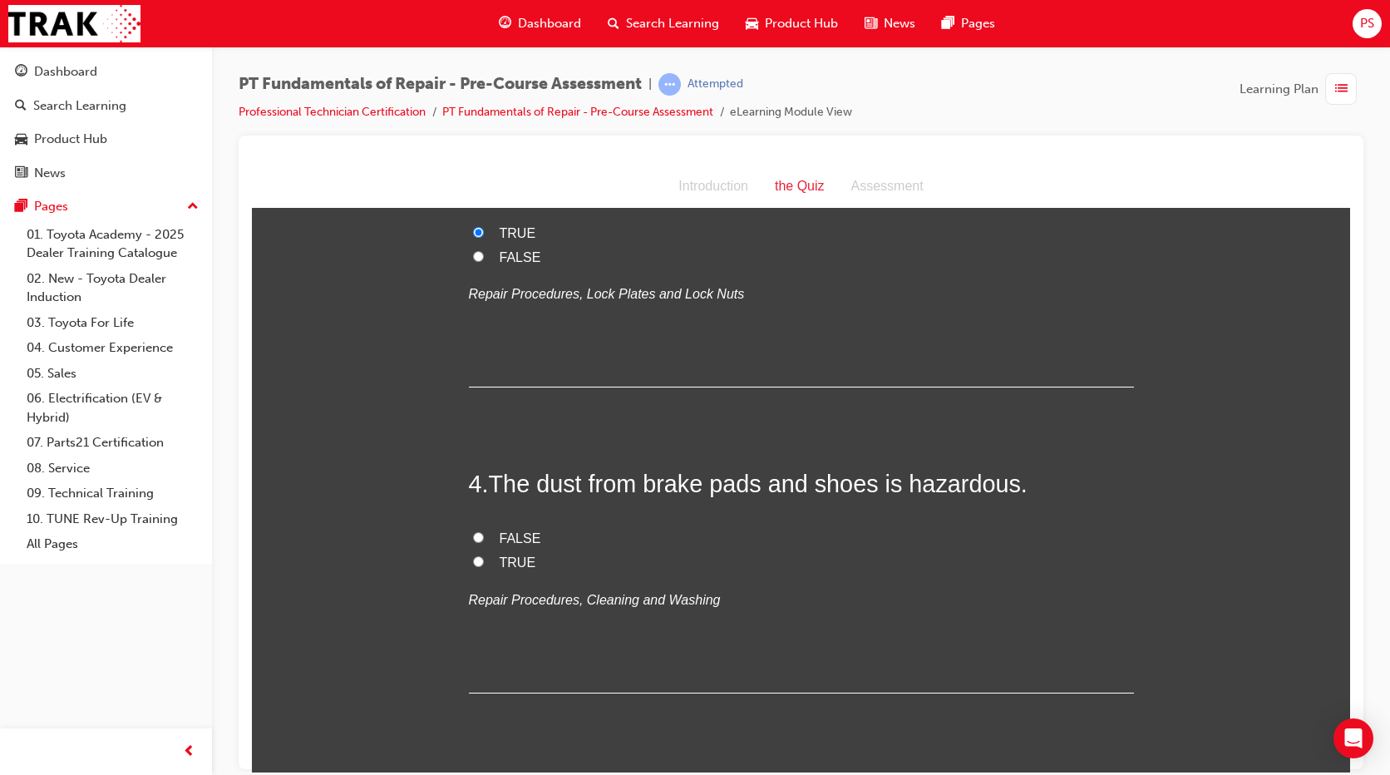
scroll to position [894, 0]
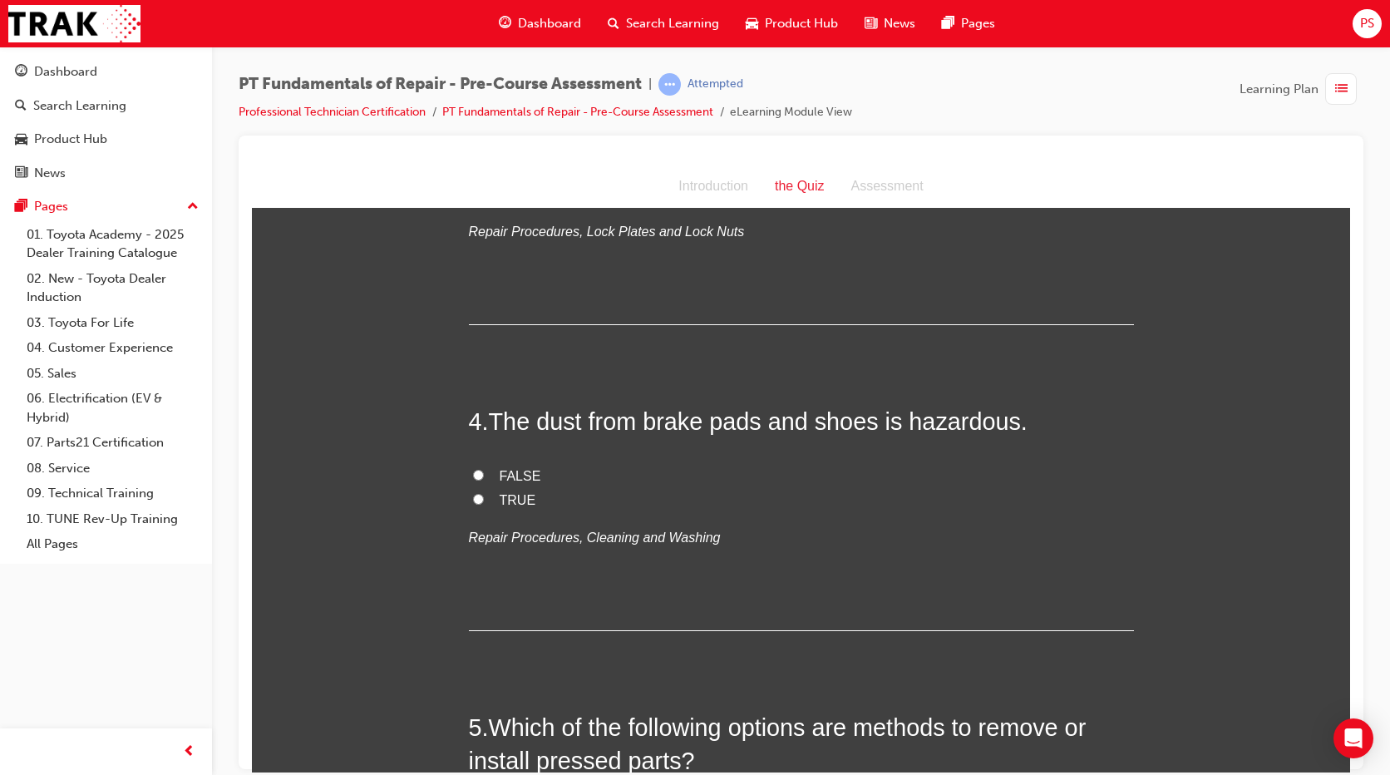
click at [507, 492] on span "TRUE" at bounding box center [518, 499] width 37 height 14
click at [484, 493] on input "TRUE" at bounding box center [478, 498] width 11 height 11
radio input "true"
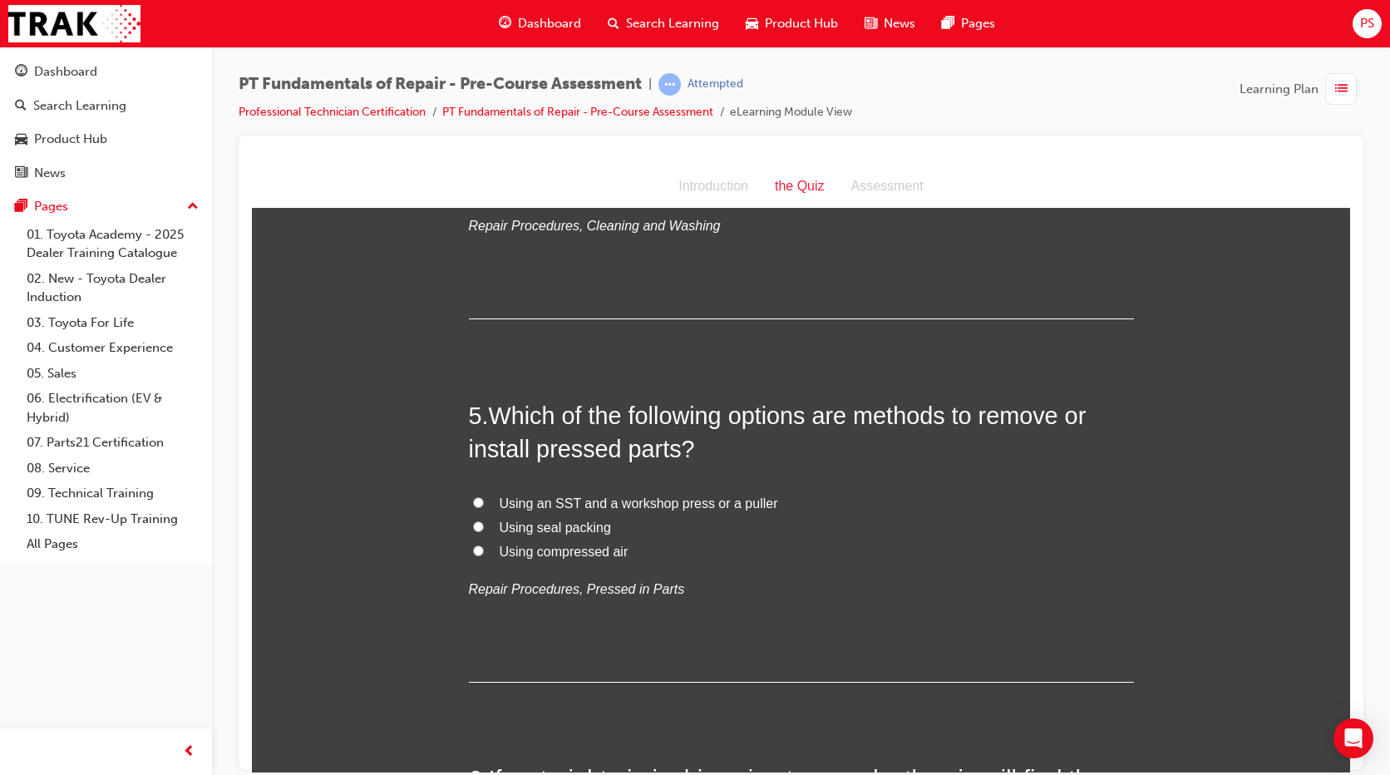
scroll to position [1226, 0]
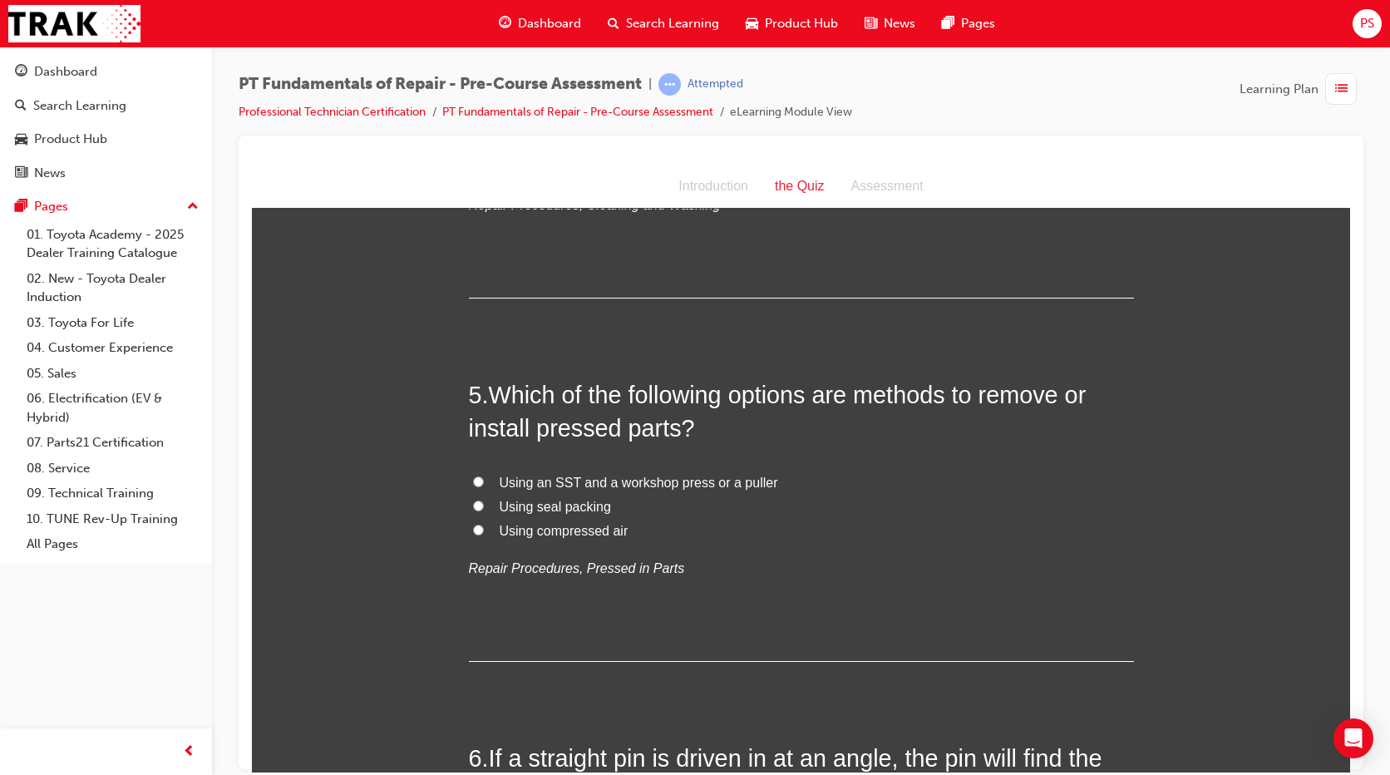
click at [677, 479] on span "Using an SST and a workshop press or a puller" at bounding box center [639, 482] width 278 height 14
click at [484, 479] on input "Using an SST and a workshop press or a puller" at bounding box center [478, 480] width 11 height 11
radio input "true"
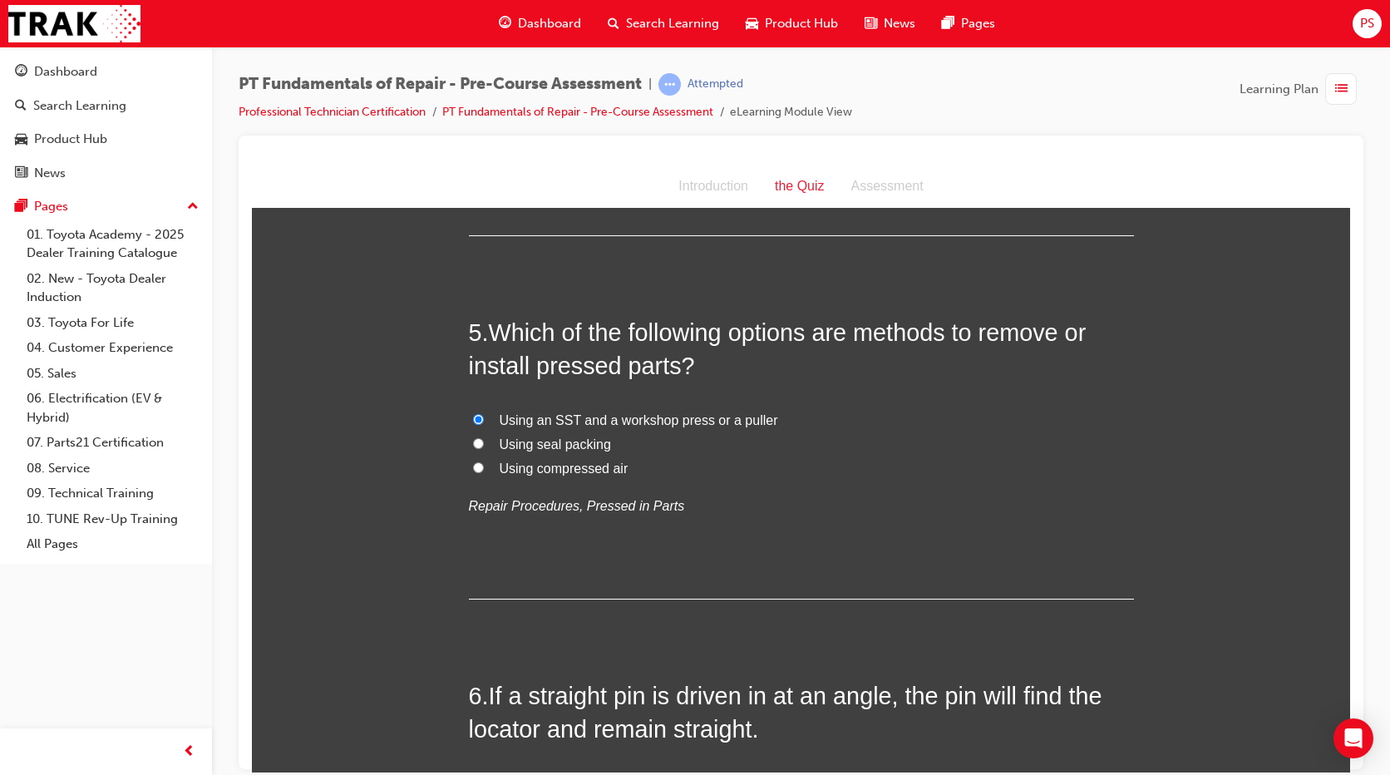
scroll to position [1455, 0]
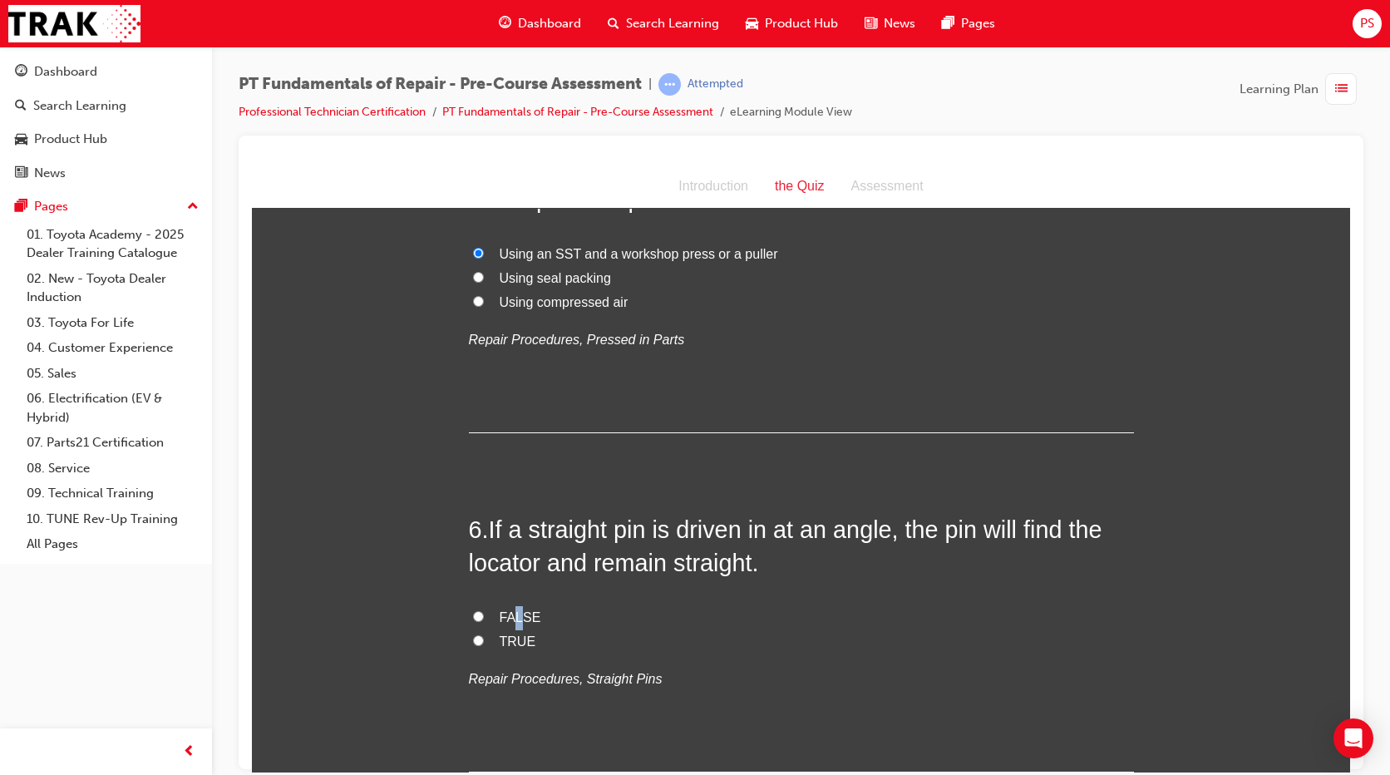
click at [514, 613] on span "FALSE" at bounding box center [521, 616] width 42 height 14
drag, startPoint x: 514, startPoint y: 613, endPoint x: 478, endPoint y: 617, distance: 36.0
click at [478, 617] on label "FALSE" at bounding box center [801, 617] width 665 height 24
click at [478, 617] on input "FALSE" at bounding box center [478, 615] width 11 height 11
radio input "true"
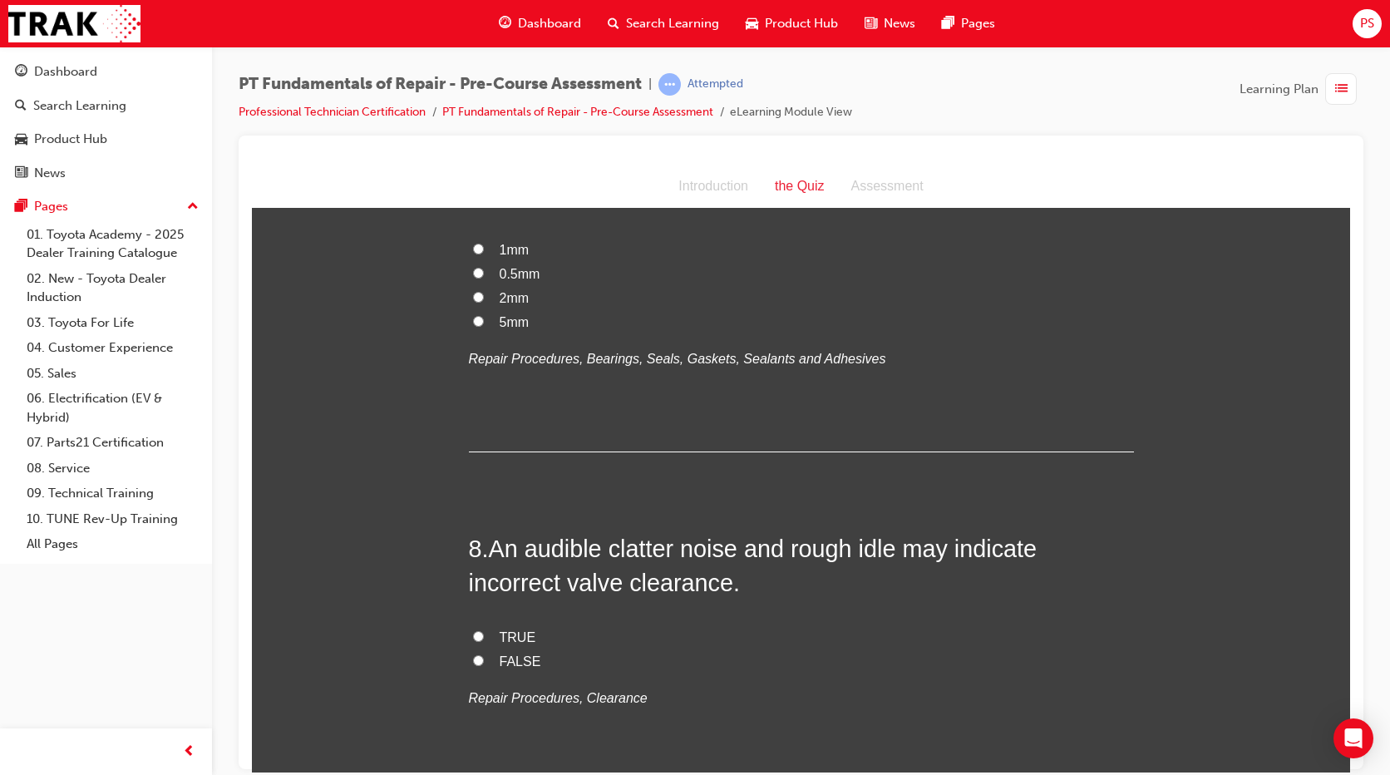
scroll to position [2203, 0]
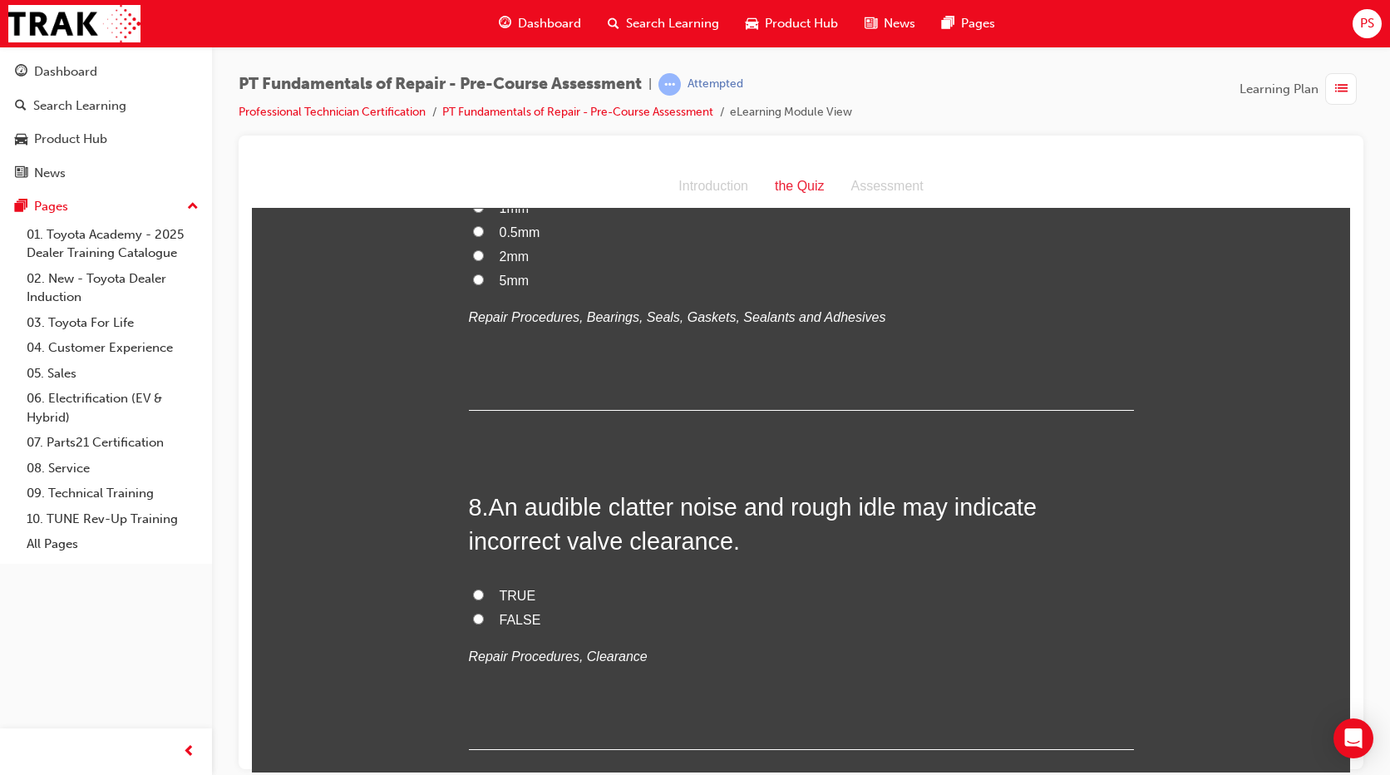
click at [489, 249] on label "2mm" at bounding box center [801, 256] width 665 height 24
click at [484, 249] on input "2mm" at bounding box center [478, 254] width 11 height 11
radio input "true"
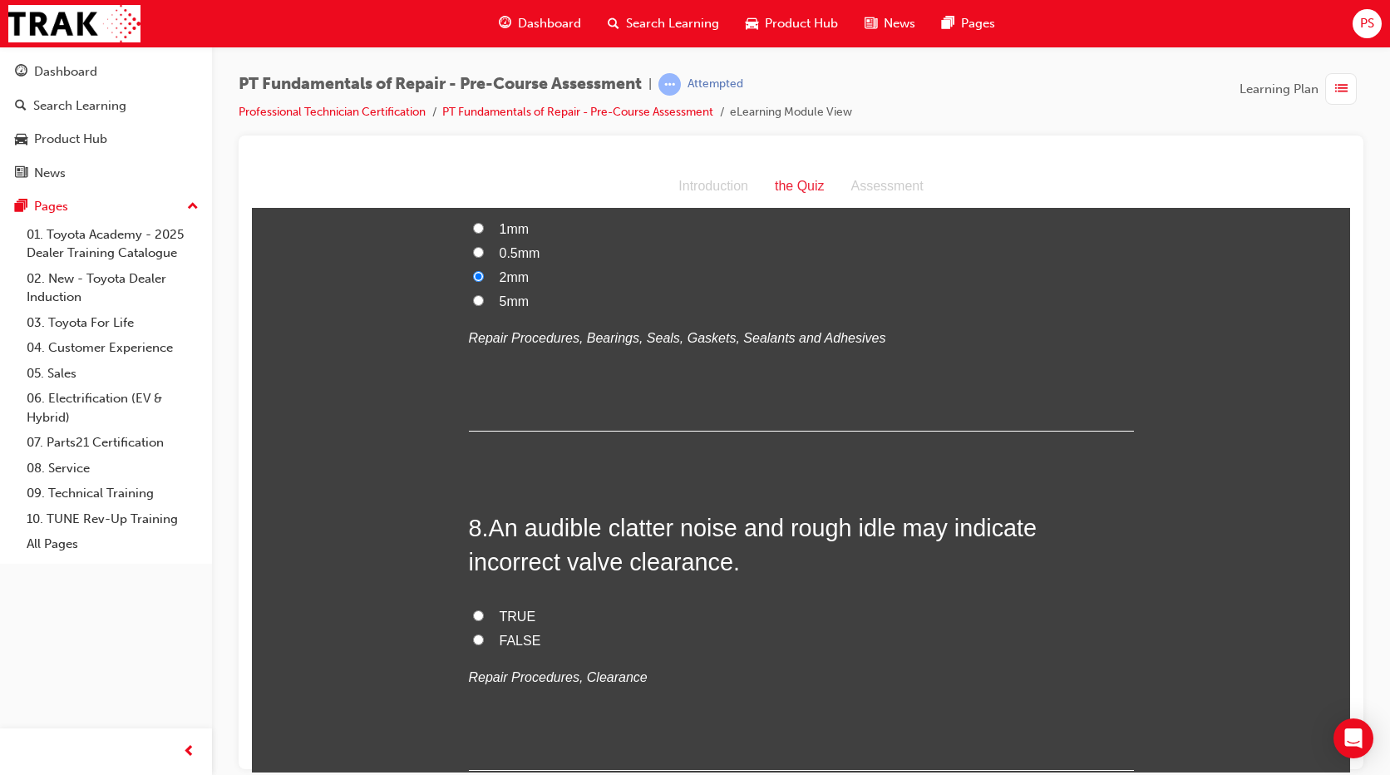
click at [473, 618] on input "TRUE" at bounding box center [478, 614] width 11 height 11
radio input "true"
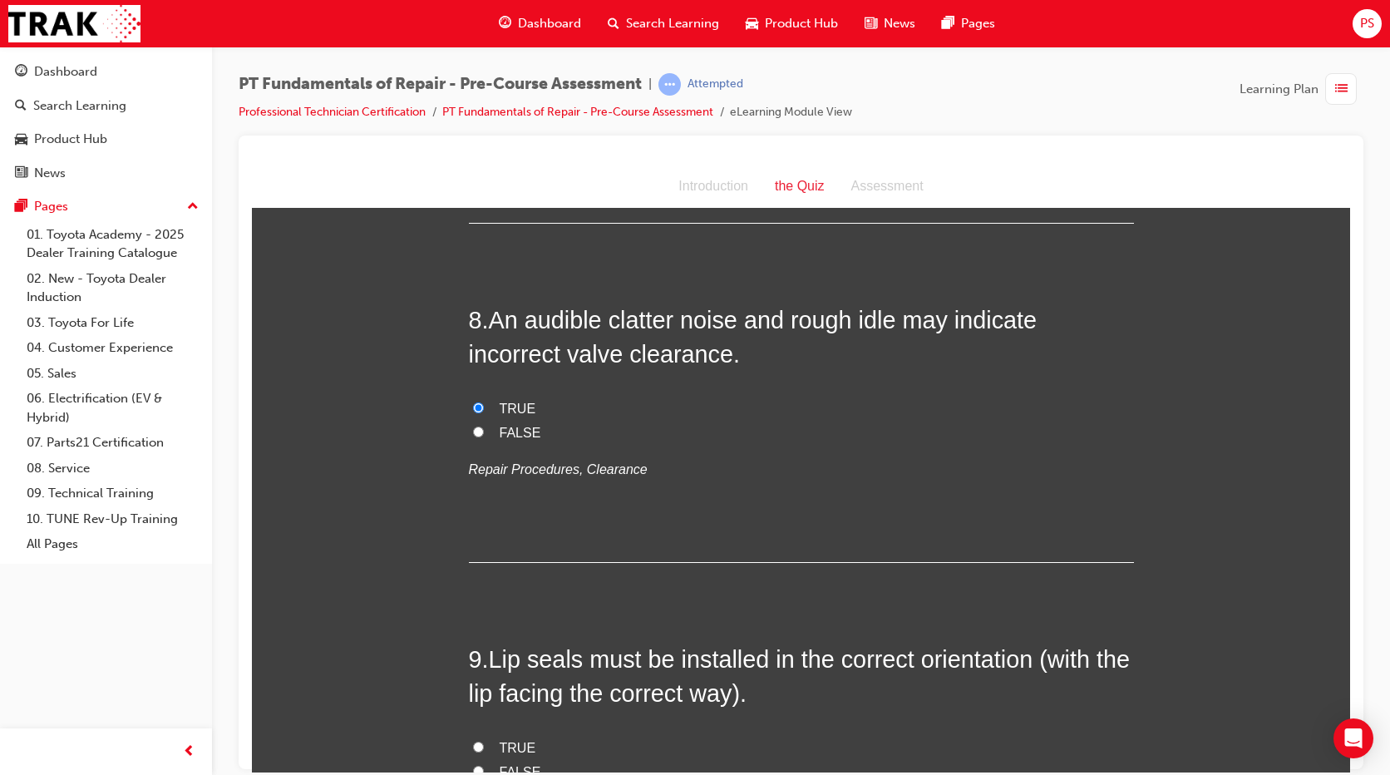
scroll to position [2556, 0]
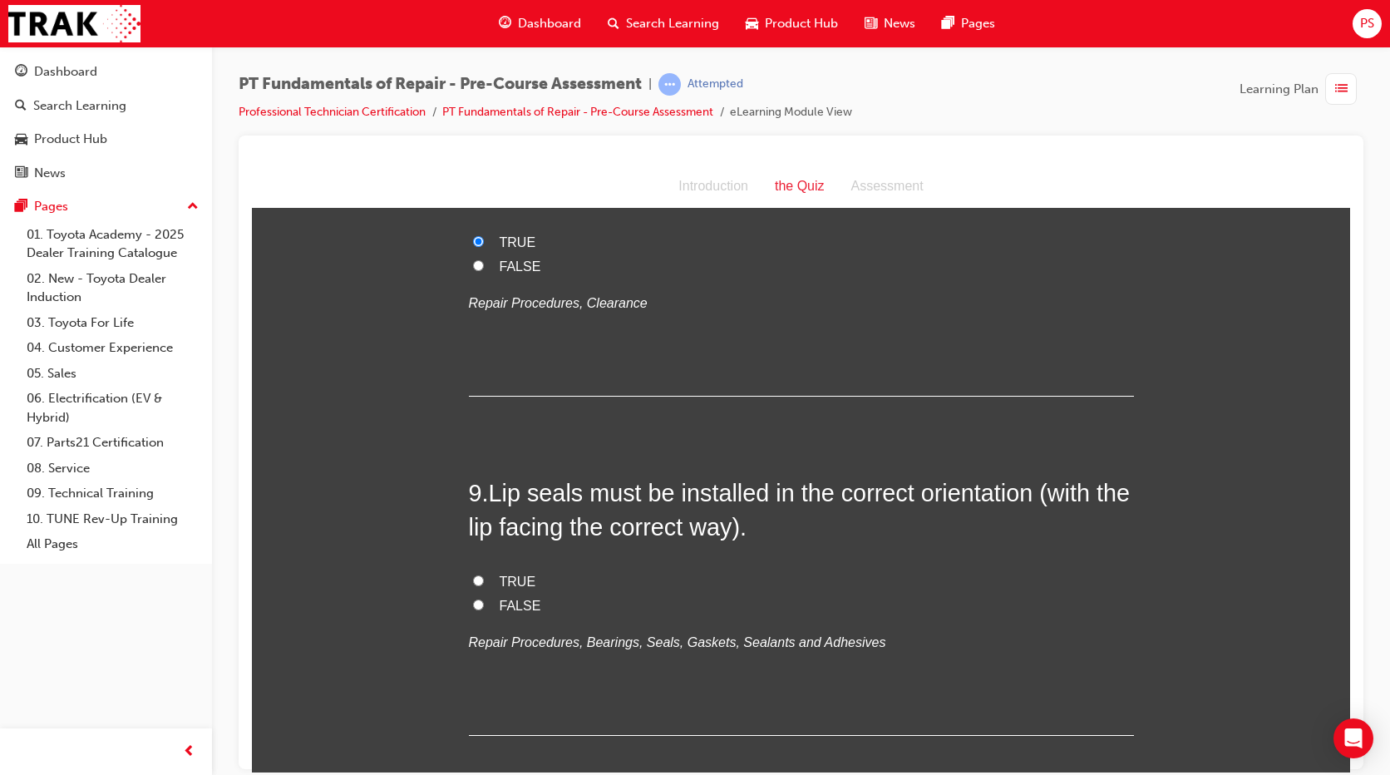
click at [500, 574] on span "TRUE" at bounding box center [518, 581] width 37 height 14
click at [484, 574] on input "TRUE" at bounding box center [478, 579] width 11 height 11
radio input "true"
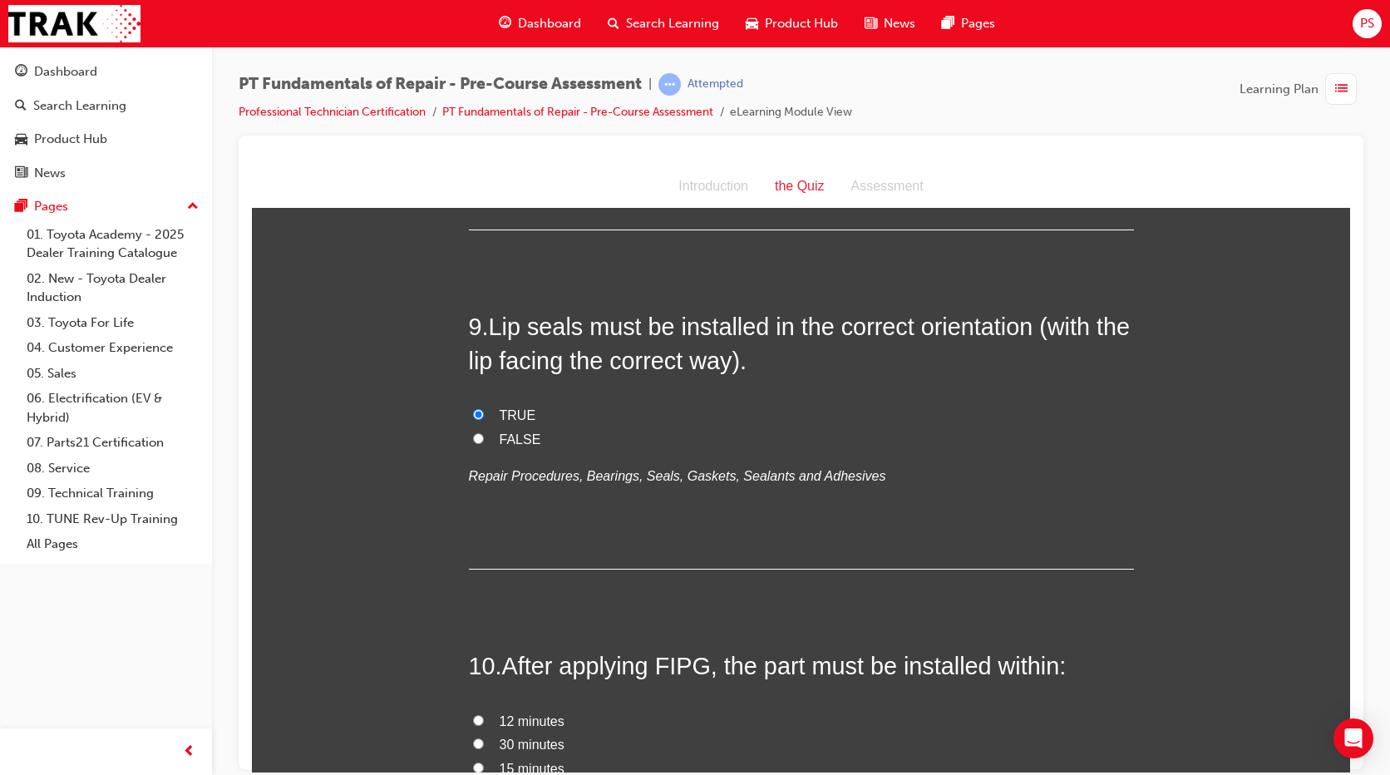
scroll to position [2847, 0]
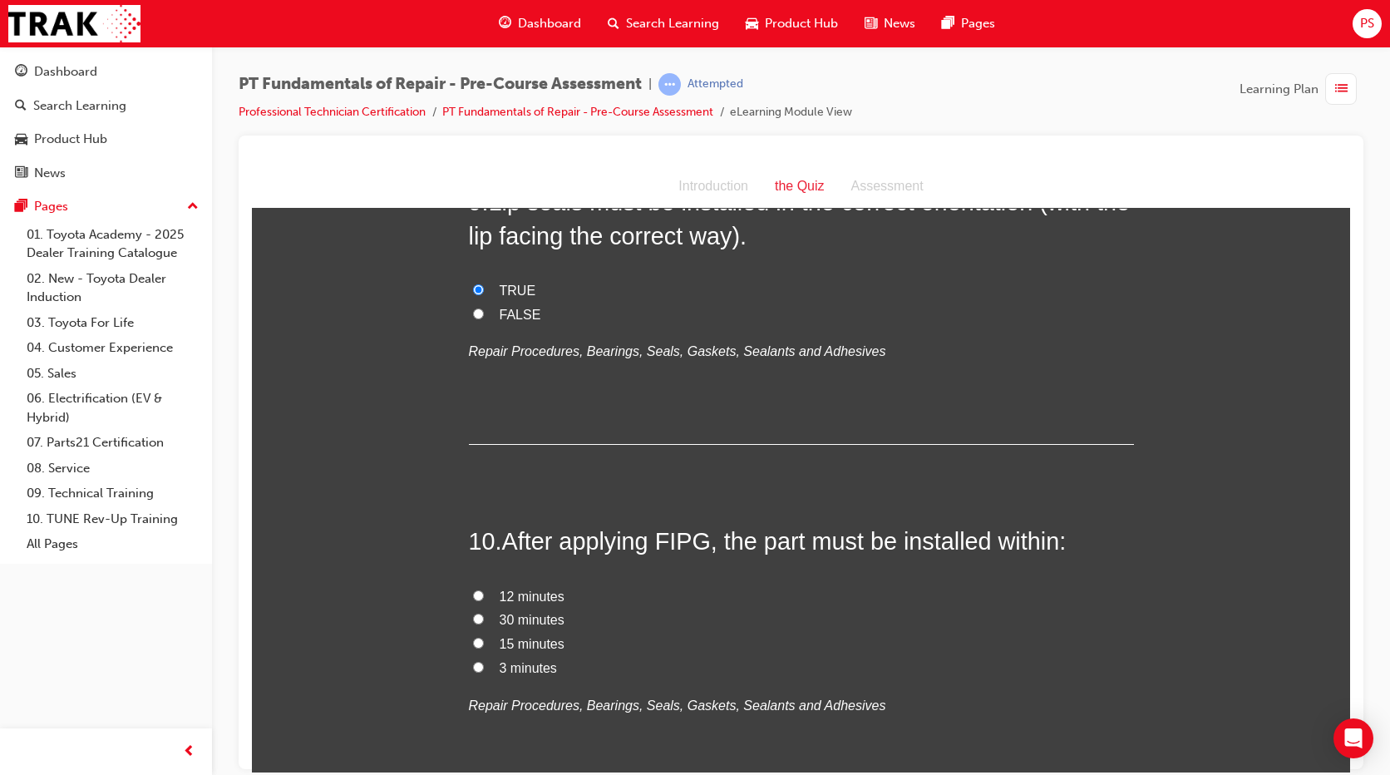
click at [509, 666] on span "3 minutes" at bounding box center [528, 667] width 57 height 14
click at [484, 666] on input "3 minutes" at bounding box center [478, 666] width 11 height 11
radio input "true"
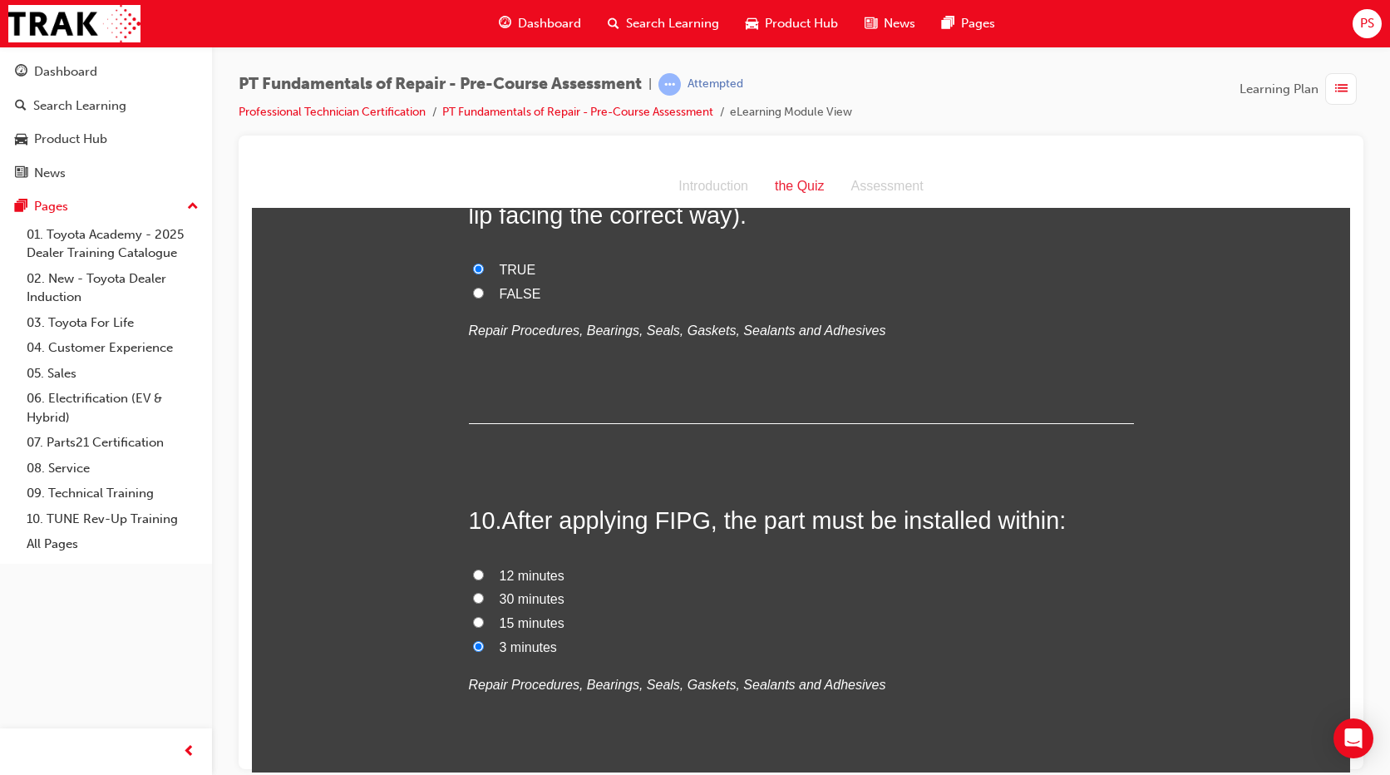
scroll to position [2999, 0]
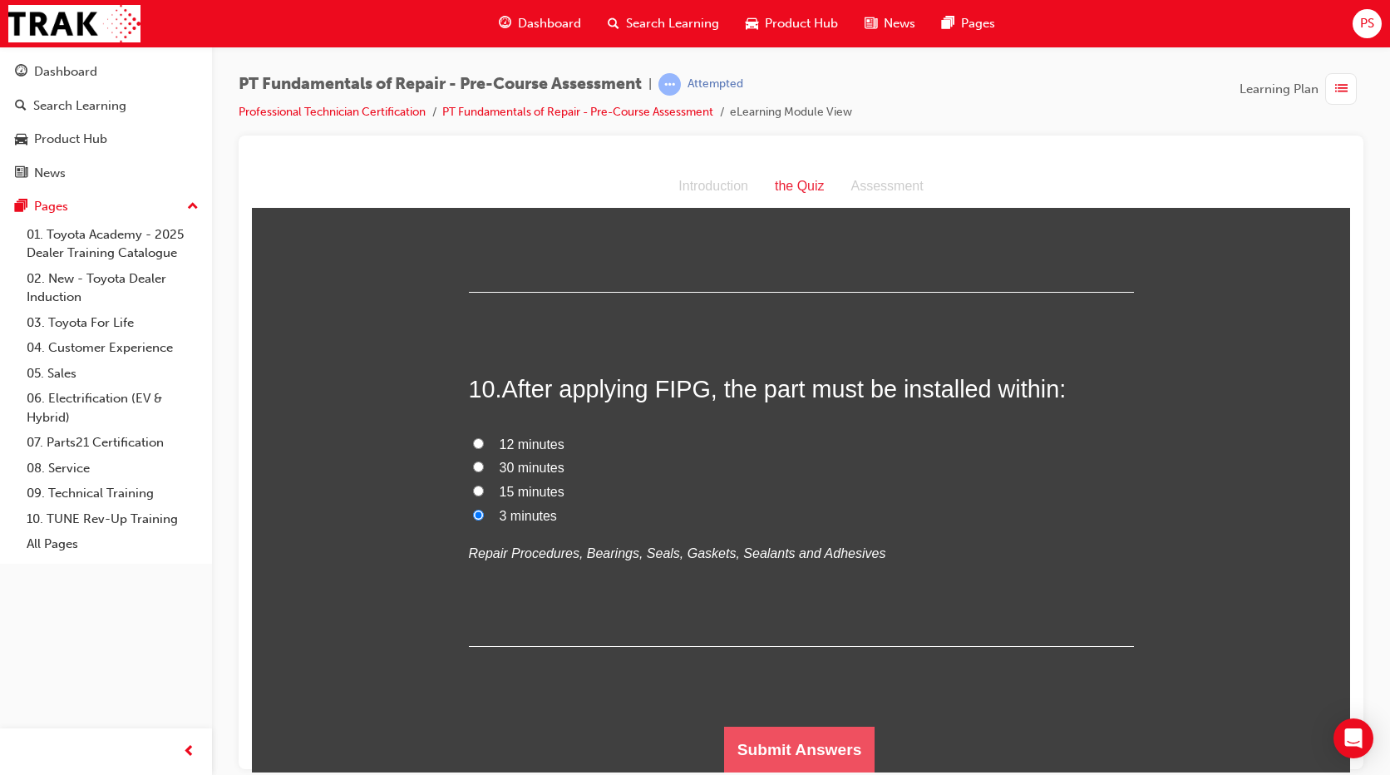
click at [756, 765] on button "Submit Answers" at bounding box center [799, 749] width 151 height 47
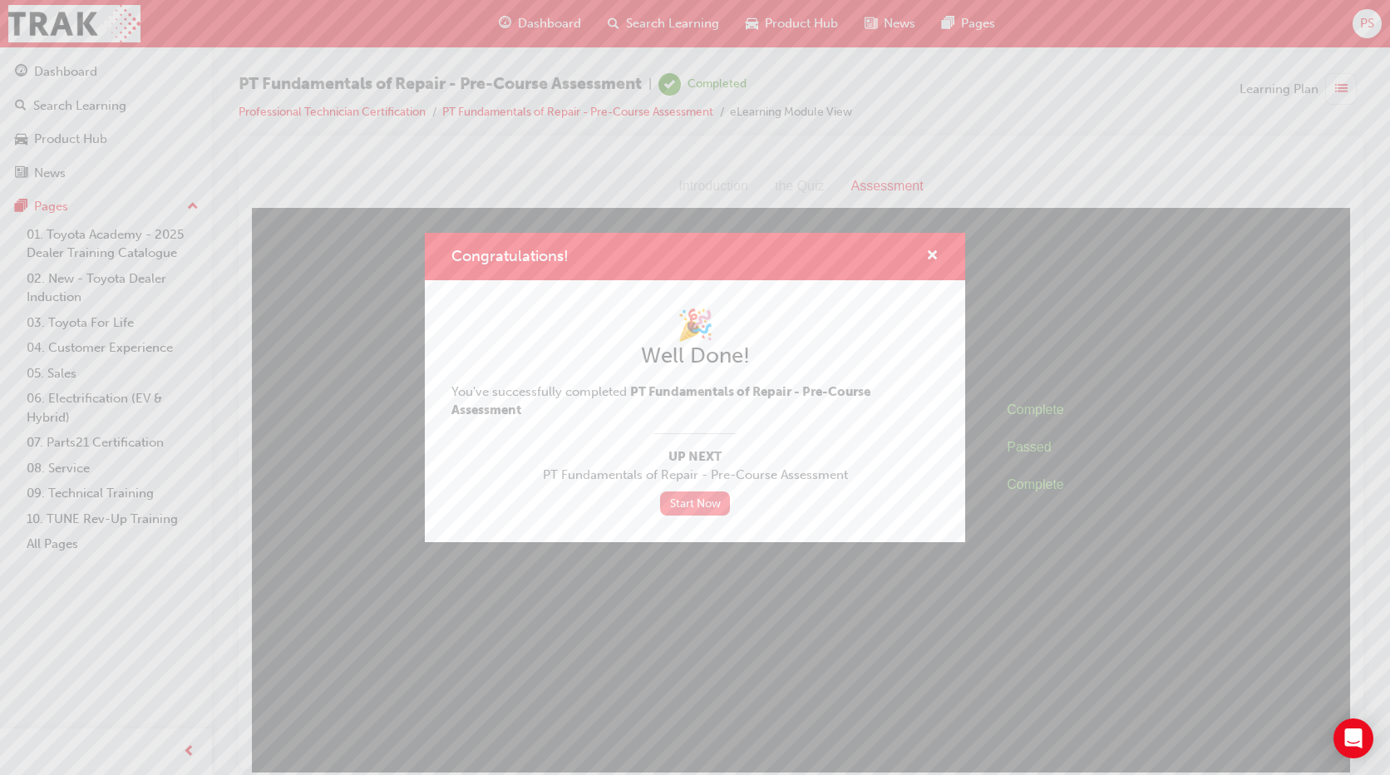
click at [684, 507] on link "Start Now" at bounding box center [695, 503] width 70 height 24
click at [673, 503] on link "Start Now" at bounding box center [695, 503] width 70 height 24
click at [935, 257] on span "cross-icon" at bounding box center [932, 256] width 12 height 15
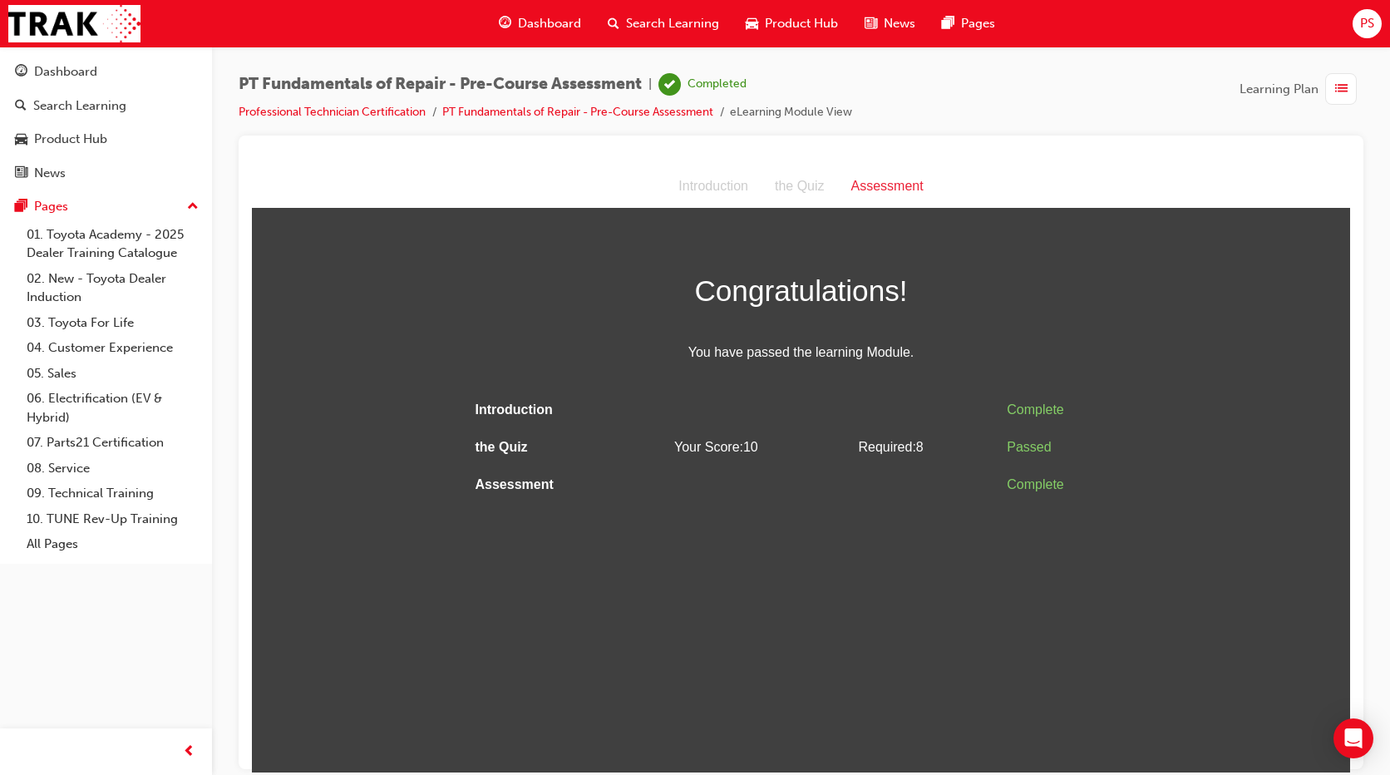
click at [1337, 82] on span "list-icon" at bounding box center [1341, 89] width 12 height 21
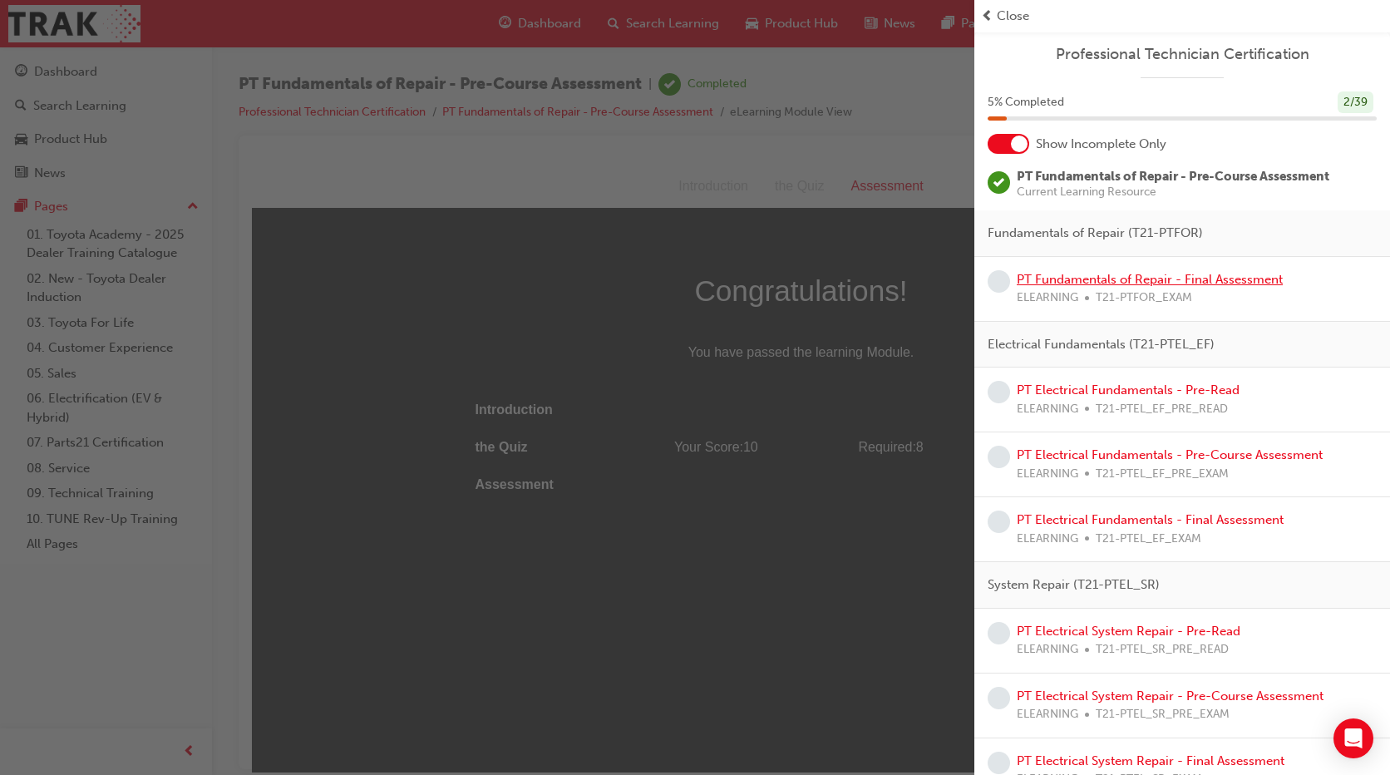
click at [1108, 284] on link "PT Fundamentals of Repair - Final Assessment" at bounding box center [1150, 279] width 266 height 15
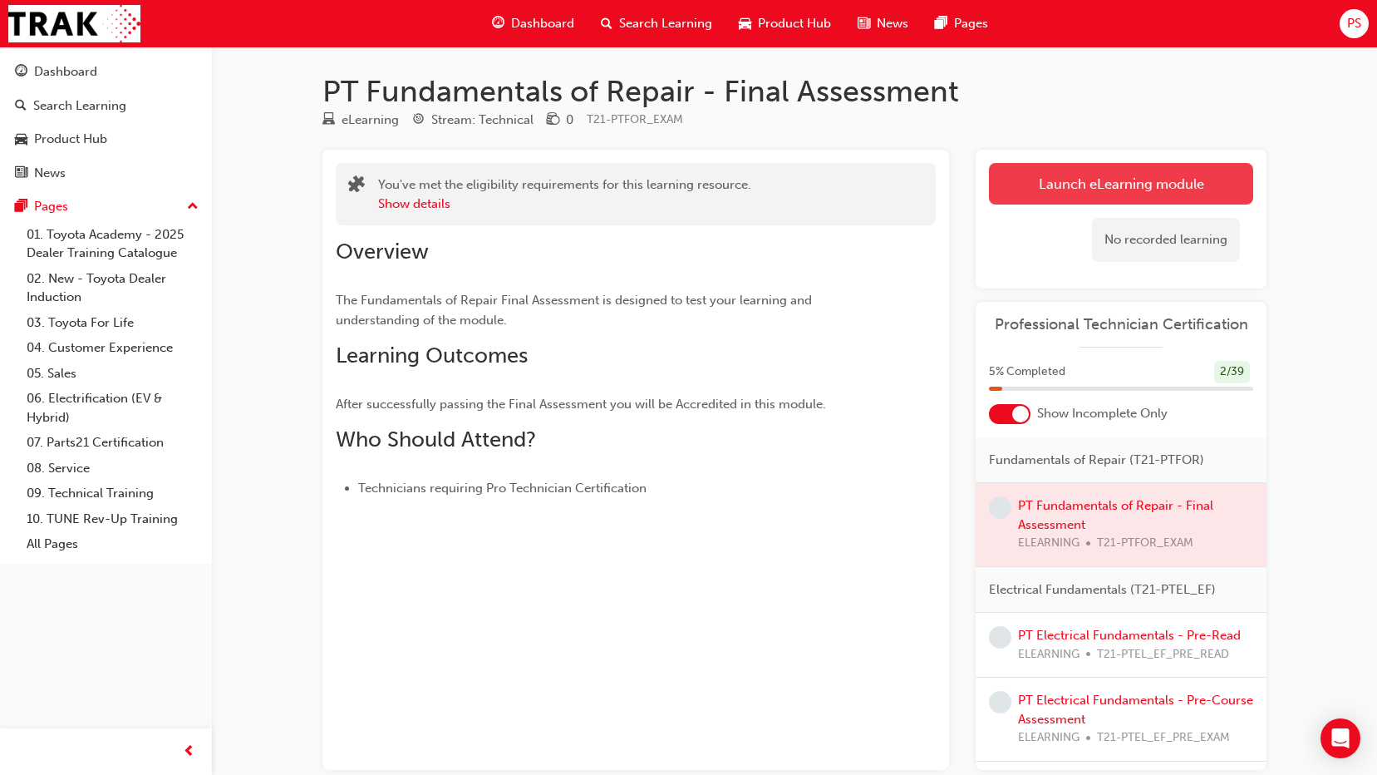
click at [1067, 185] on link "Launch eLearning module" at bounding box center [1121, 184] width 264 height 42
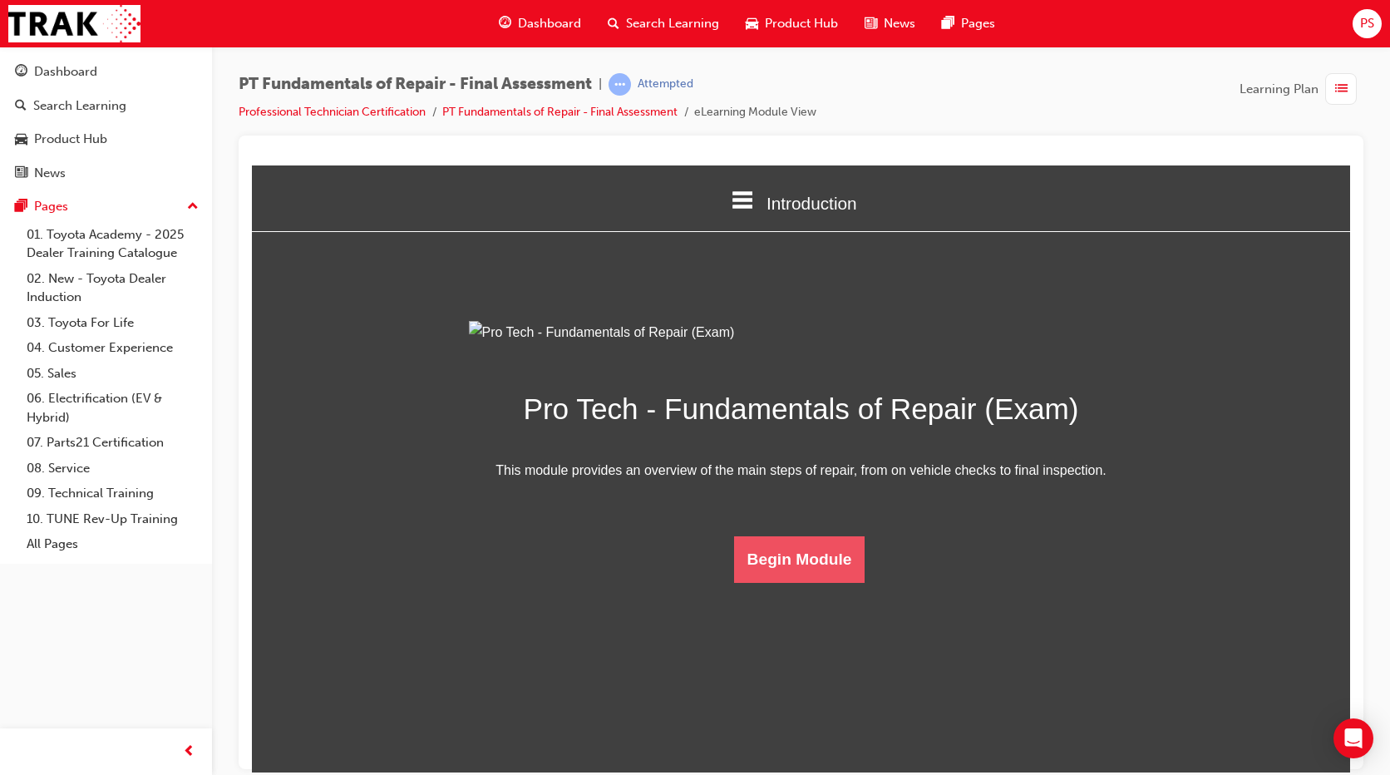
click at [780, 582] on button "Begin Module" at bounding box center [799, 558] width 131 height 47
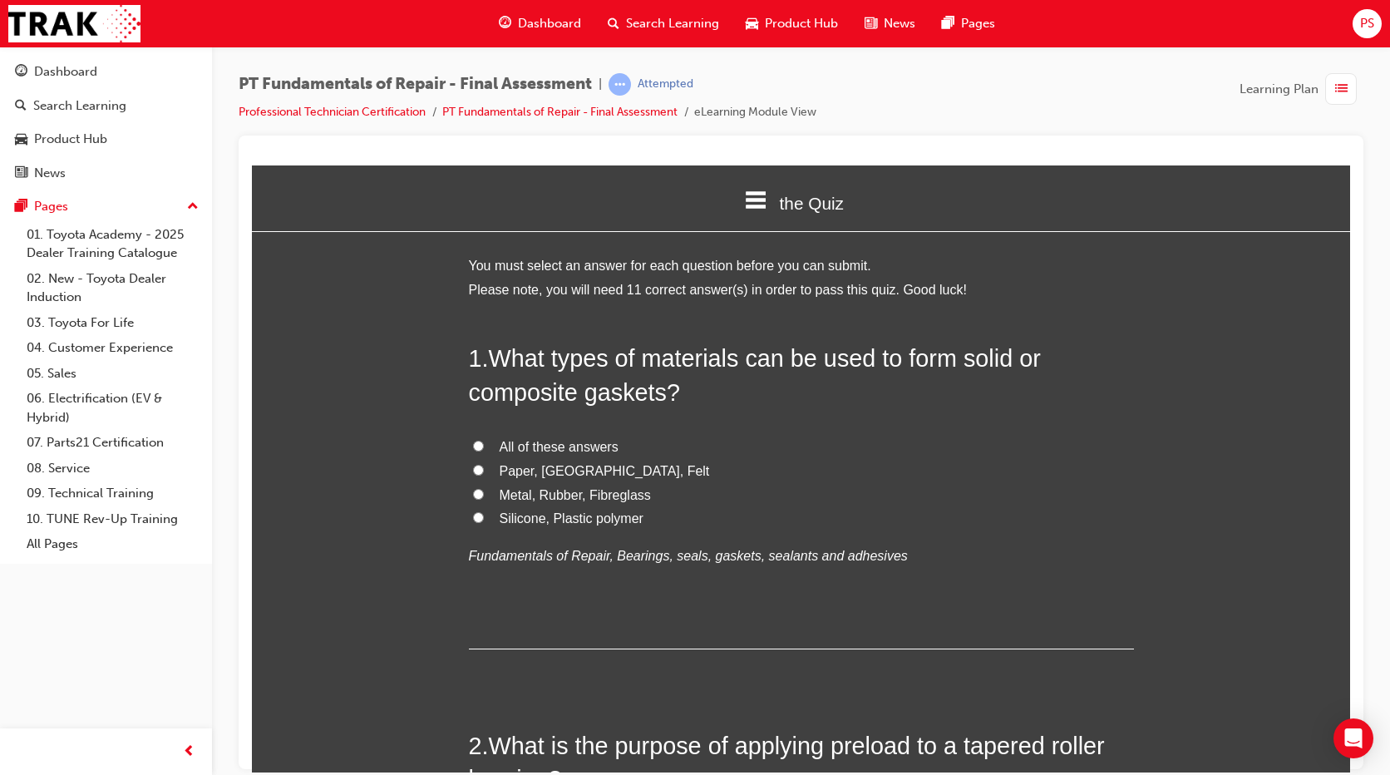
click at [473, 440] on input "All of these answers" at bounding box center [478, 445] width 11 height 11
radio input "true"
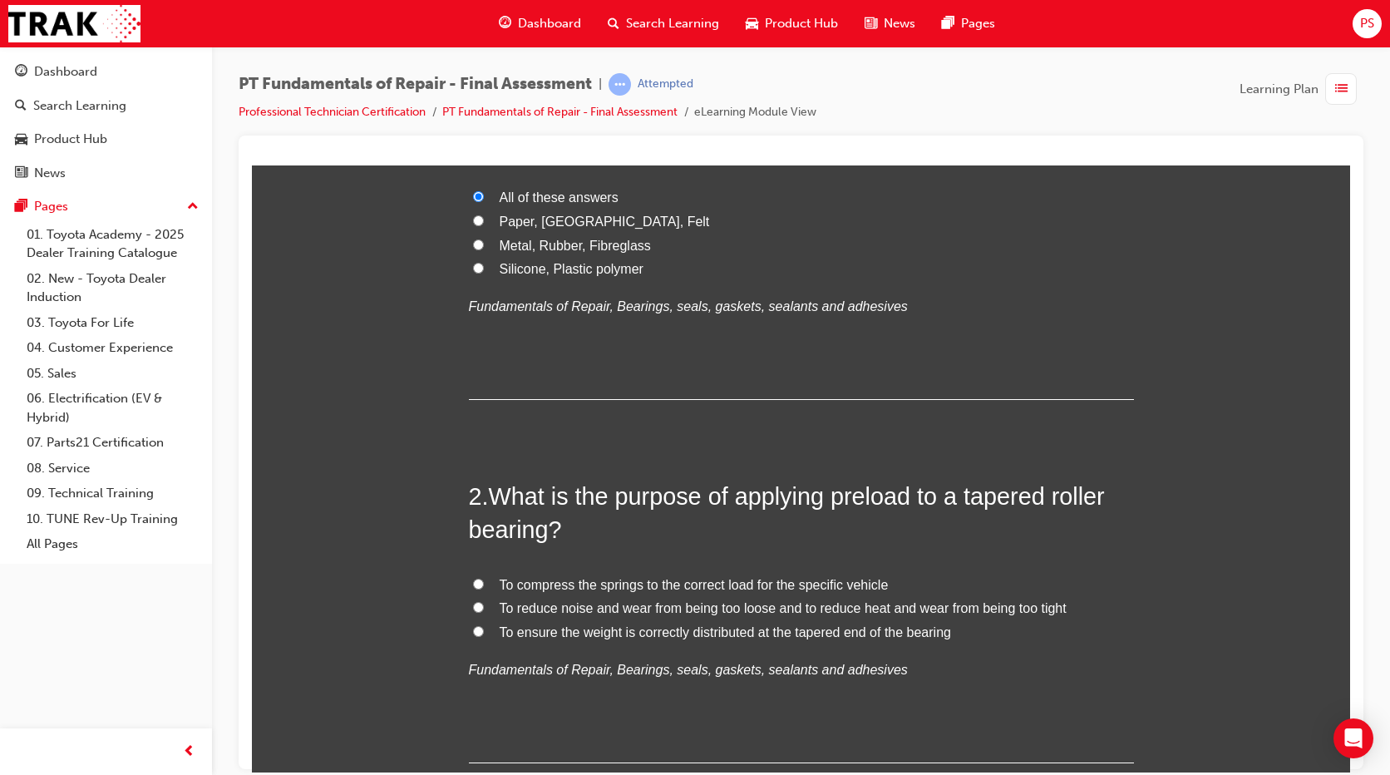
scroll to position [229, 0]
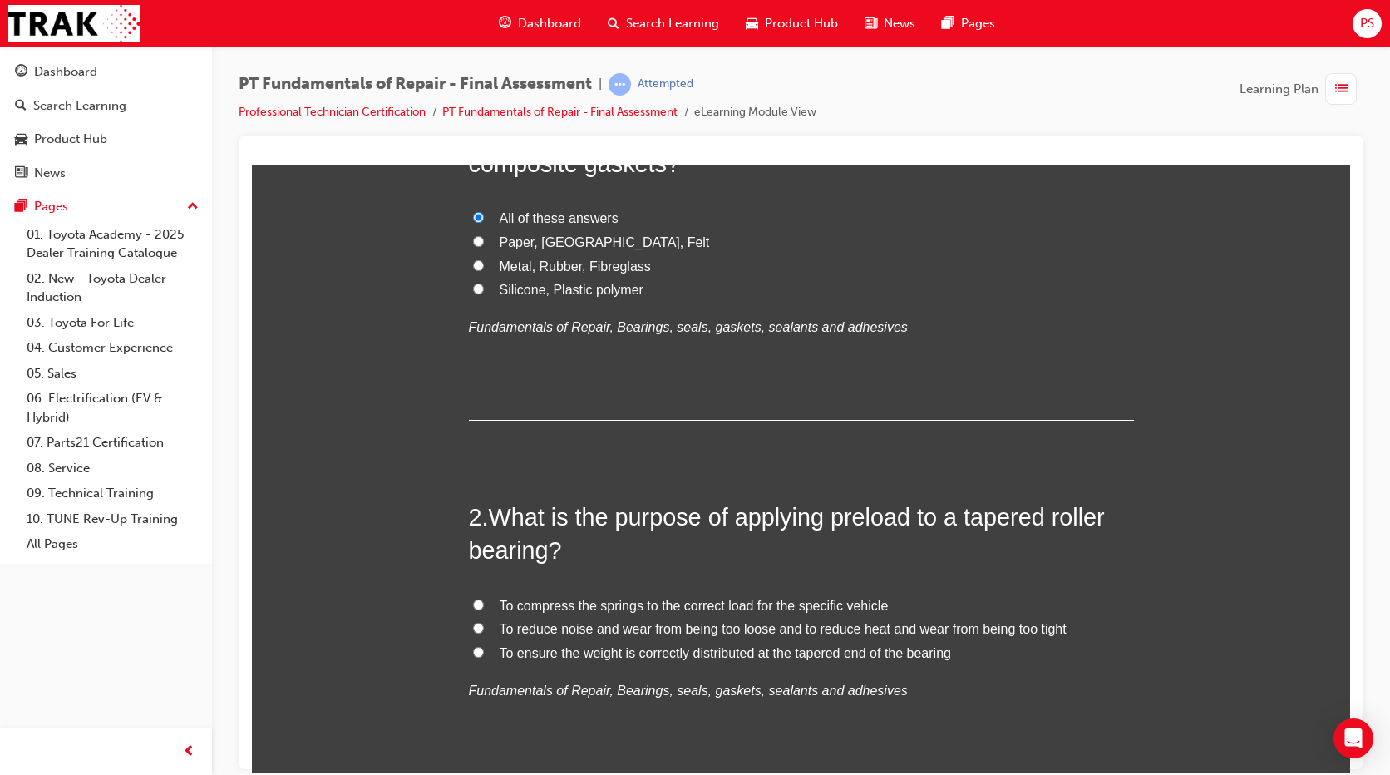
click at [966, 549] on h2 "2 . What is the purpose of applying preload to a tapered roller bearing?" at bounding box center [801, 533] width 665 height 67
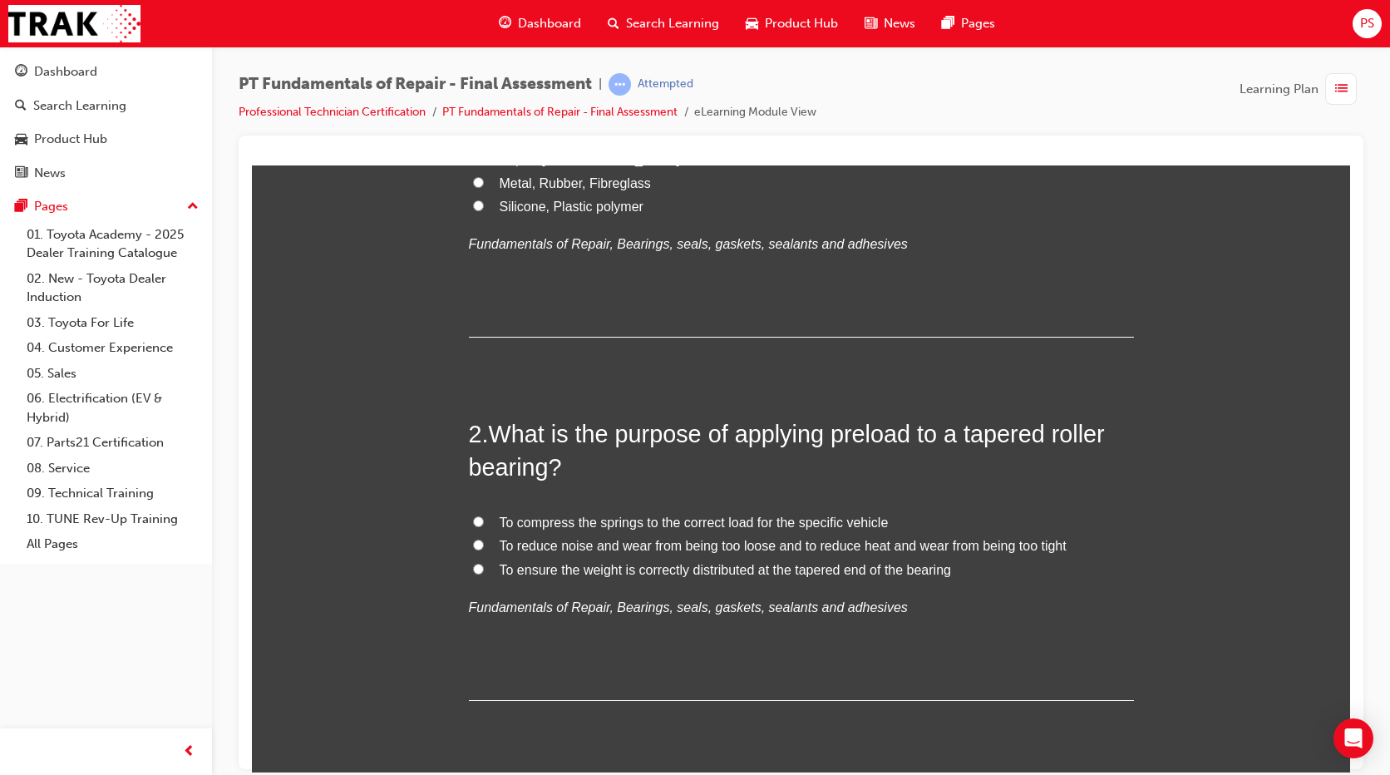
scroll to position [416, 0]
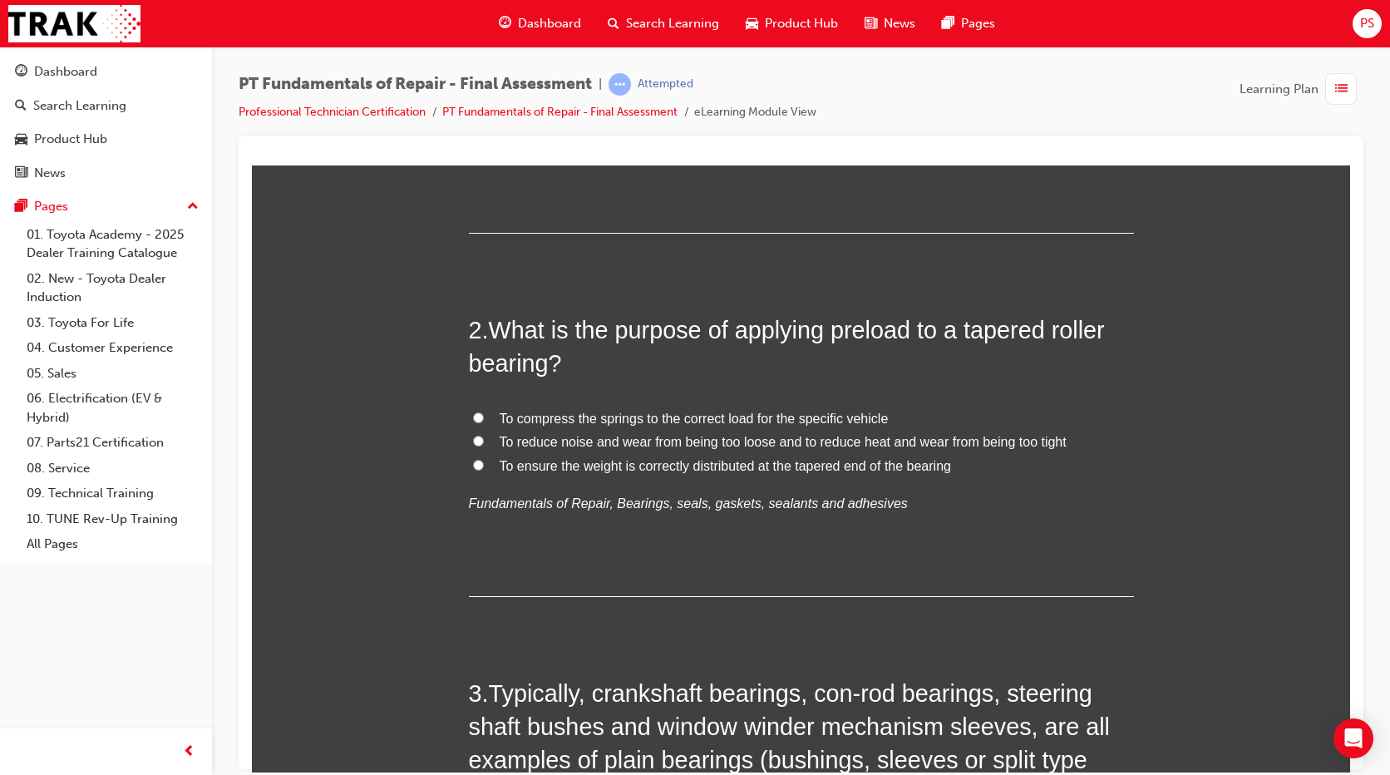
click at [571, 436] on span "To reduce noise and wear from being too loose and to reduce heat and wear from …" at bounding box center [783, 441] width 567 height 14
click at [484, 436] on input "To reduce noise and wear from being too loose and to reduce heat and wear from …" at bounding box center [478, 440] width 11 height 11
radio input "true"
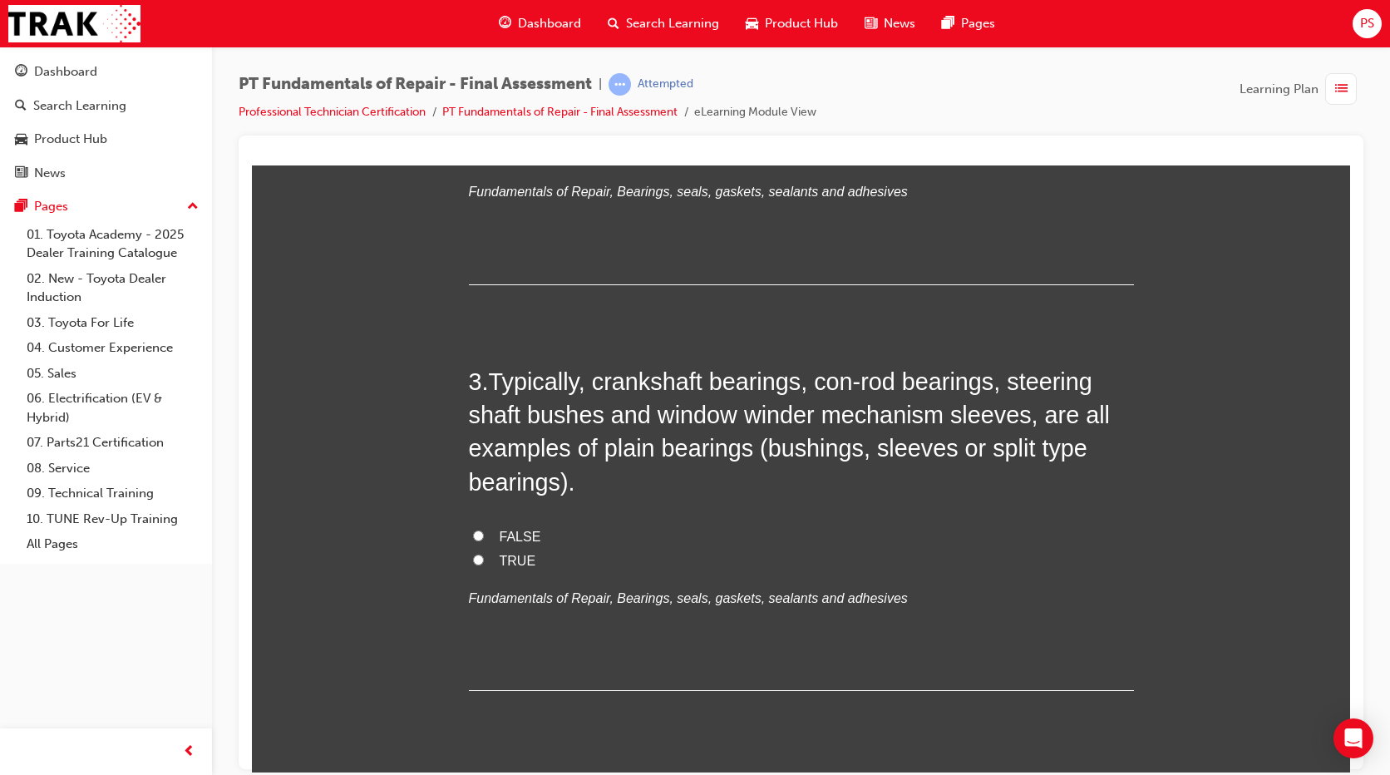
scroll to position [707, 0]
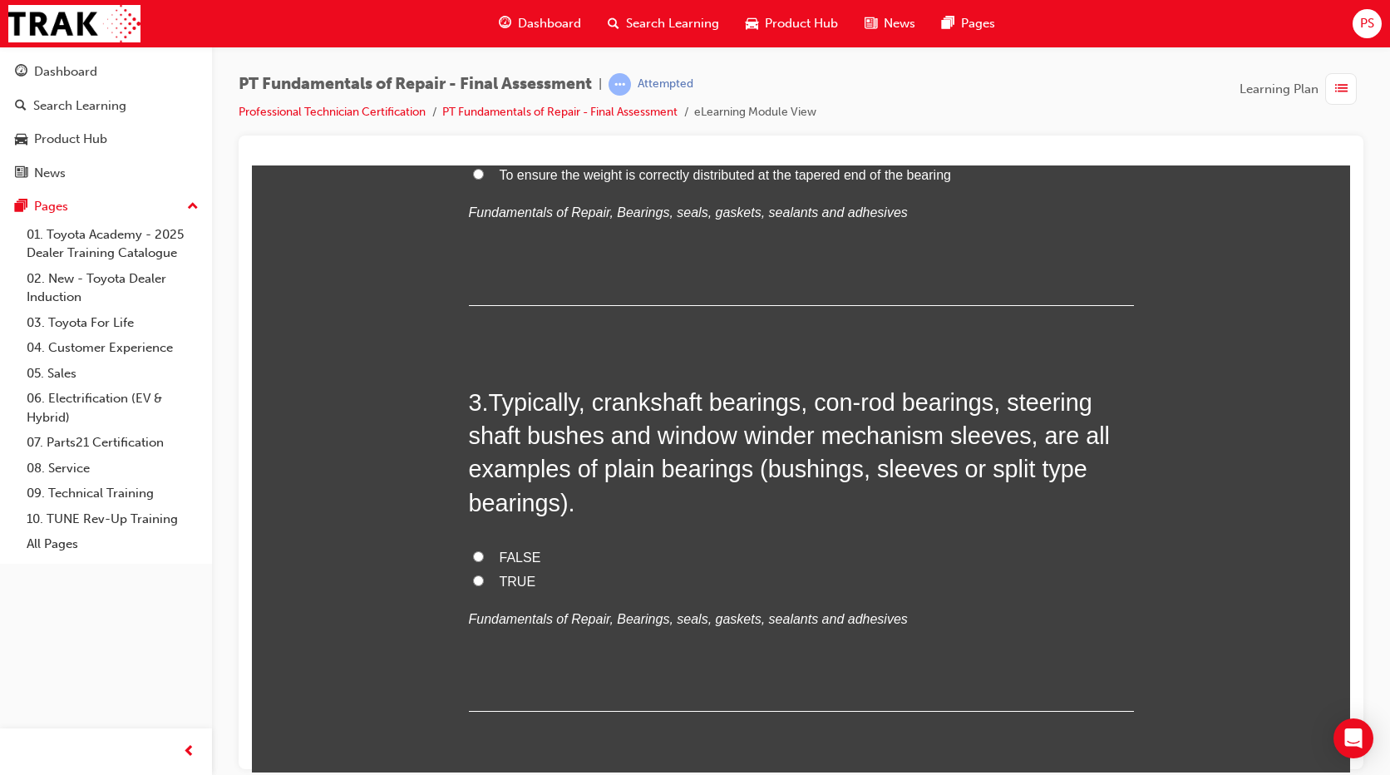
click at [473, 554] on input "FALSE" at bounding box center [478, 555] width 11 height 11
radio input "true"
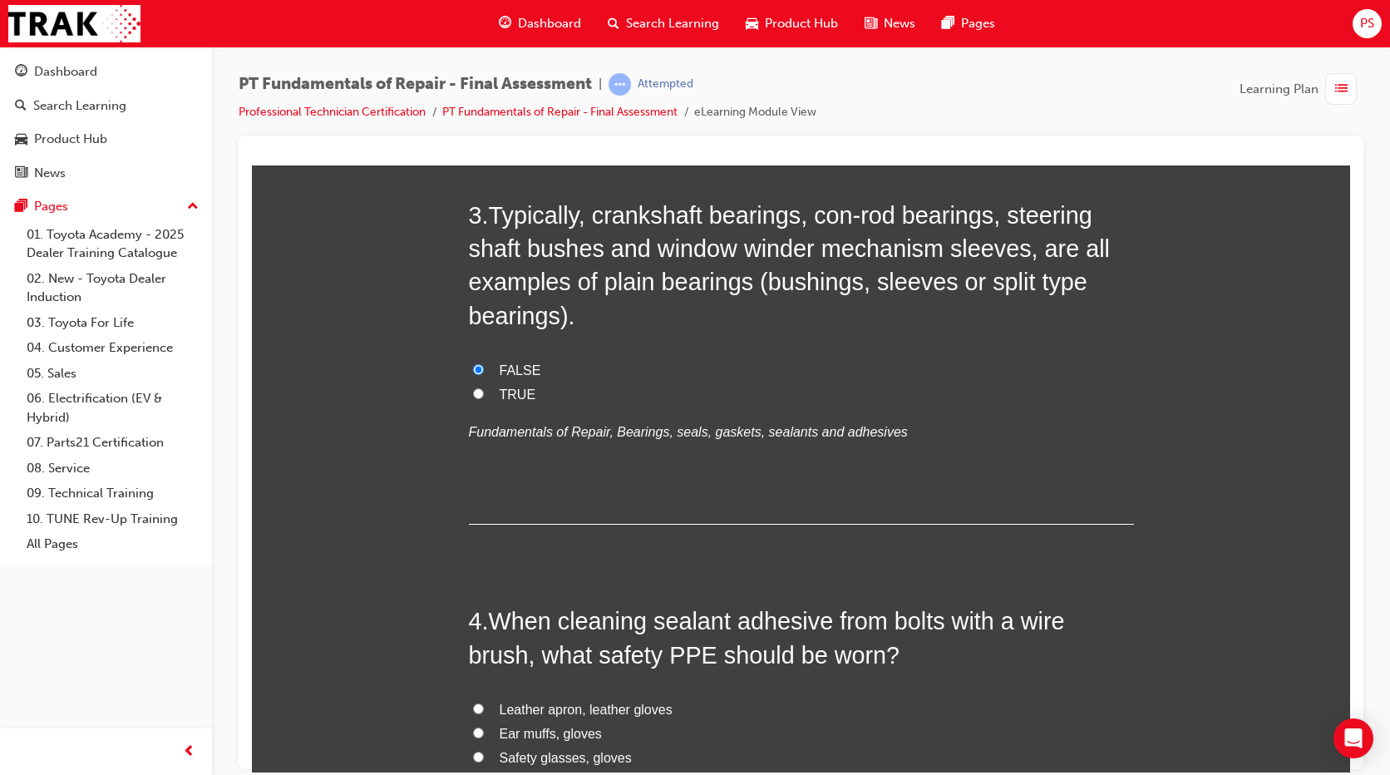
scroll to position [873, 0]
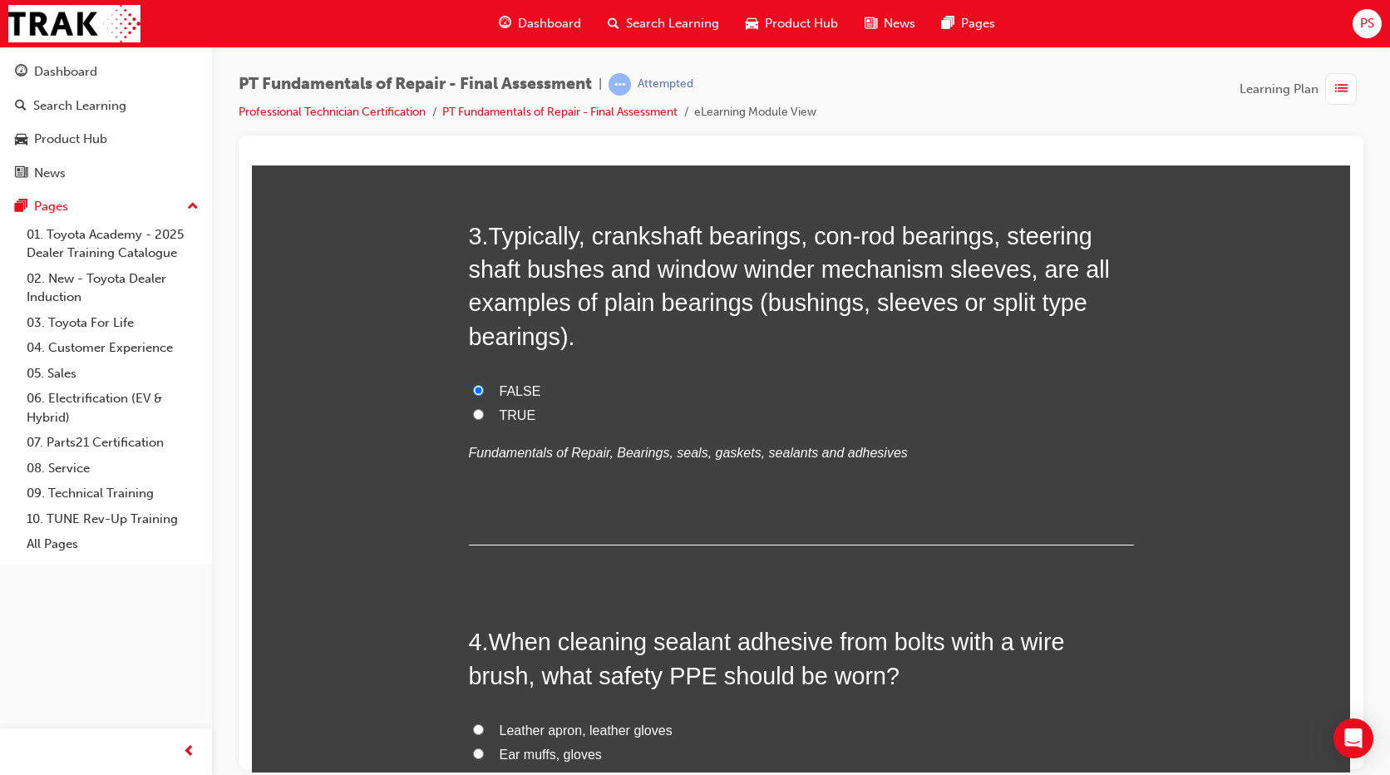
click at [515, 417] on span "TRUE" at bounding box center [518, 414] width 37 height 14
click at [484, 417] on input "TRUE" at bounding box center [478, 413] width 11 height 11
radio input "true"
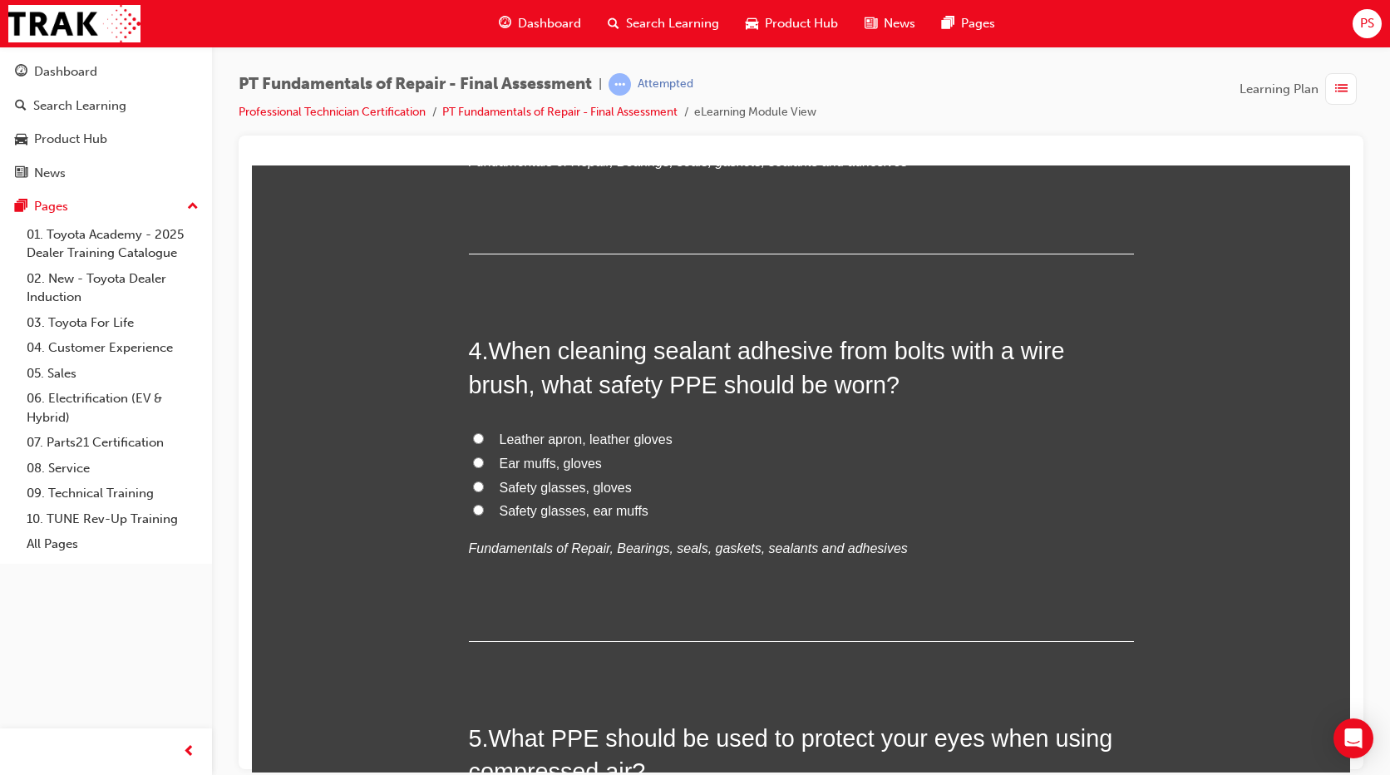
scroll to position [1226, 0]
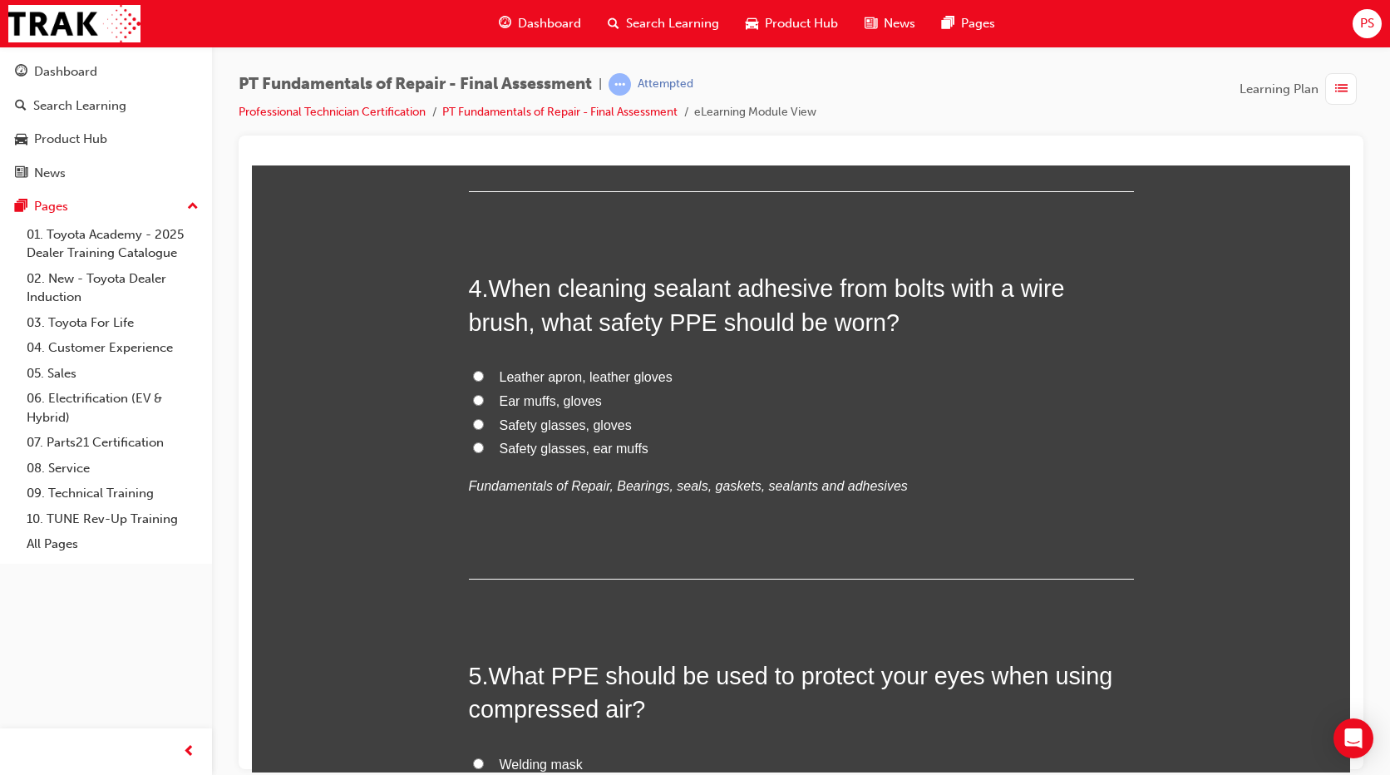
click at [576, 423] on span "Safety glasses, gloves" at bounding box center [566, 424] width 132 height 14
click at [484, 423] on input "Safety glasses, gloves" at bounding box center [478, 423] width 11 height 11
radio input "true"
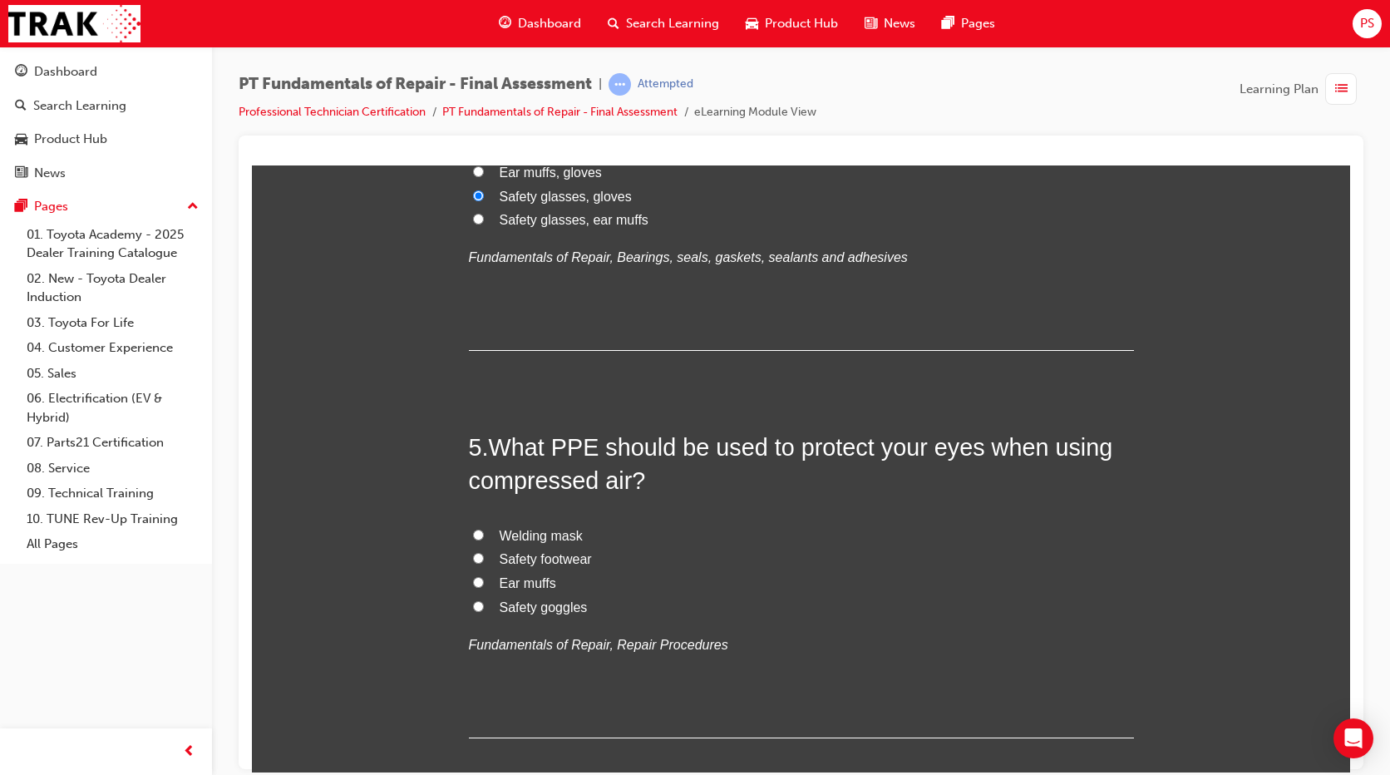
scroll to position [1475, 0]
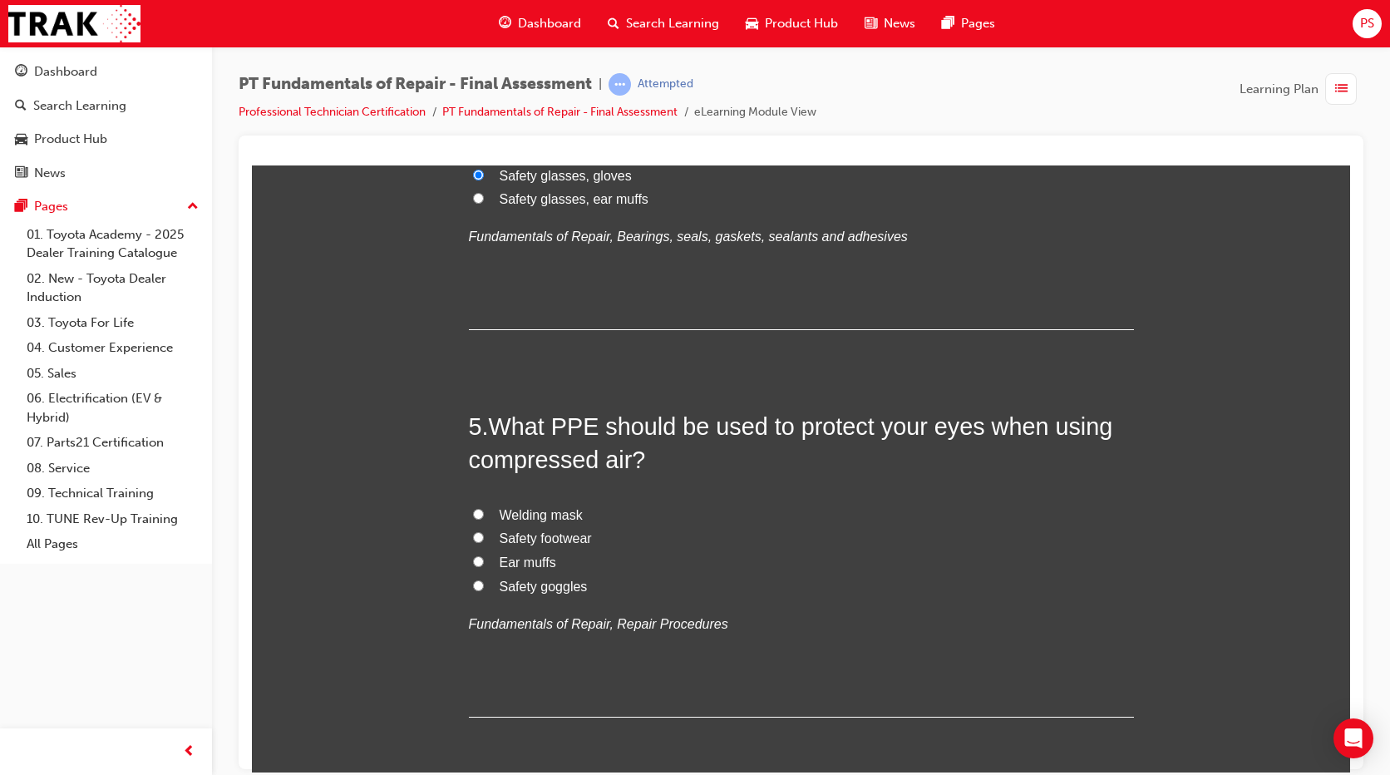
click at [536, 586] on span "Safety goggles" at bounding box center [544, 586] width 88 height 14
click at [484, 586] on input "Safety goggles" at bounding box center [478, 584] width 11 height 11
radio input "true"
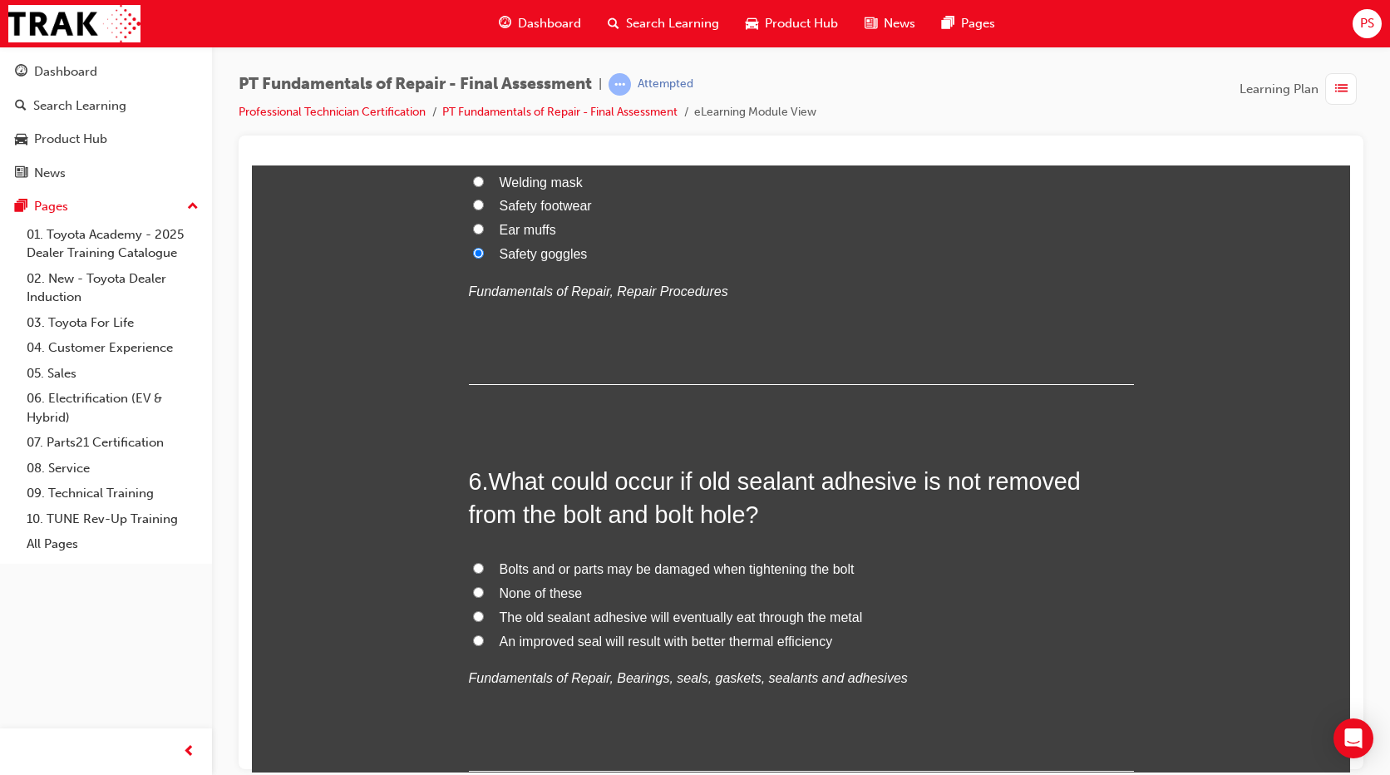
scroll to position [1829, 0]
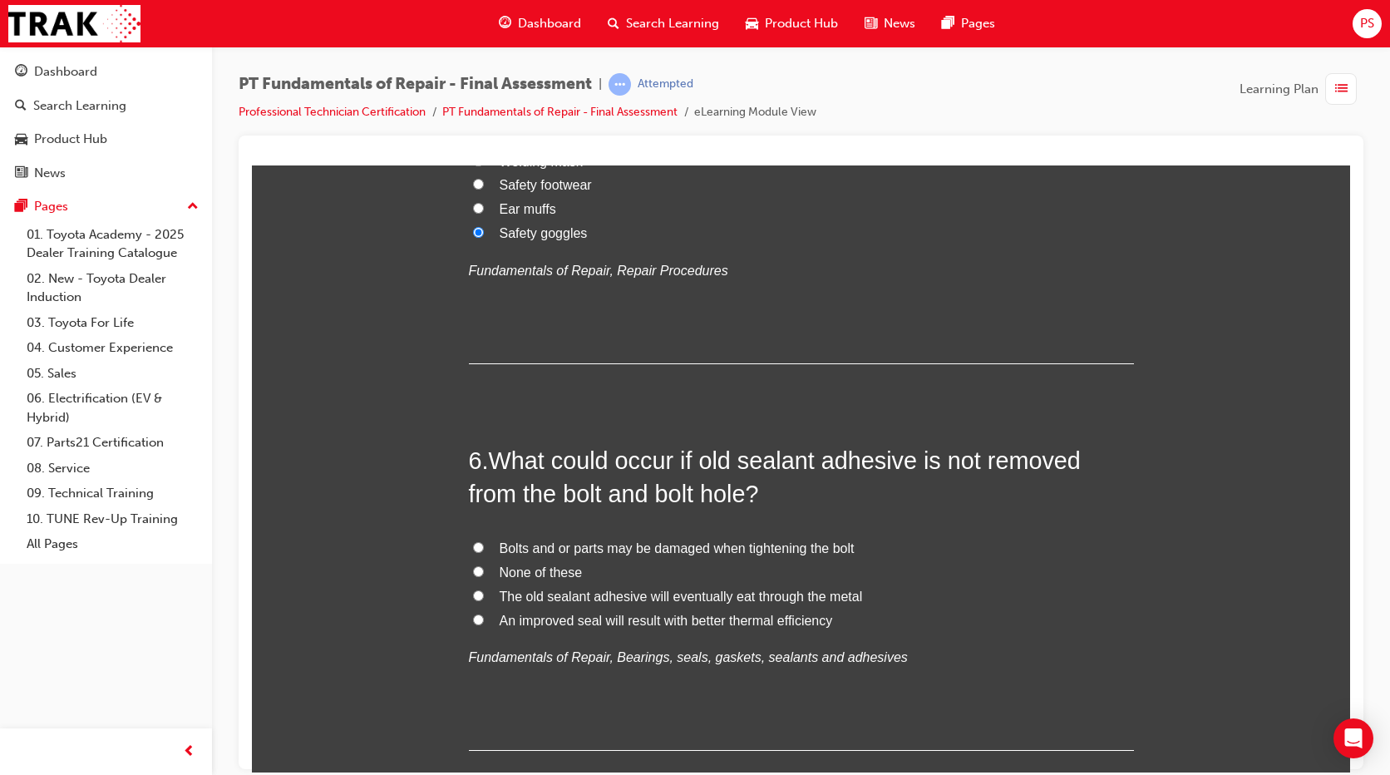
click at [782, 551] on span "Bolts and or parts may be damaged when tightening the bolt" at bounding box center [677, 547] width 355 height 14
click at [484, 551] on input "Bolts and or parts may be damaged when tightening the bolt" at bounding box center [478, 546] width 11 height 11
radio input "true"
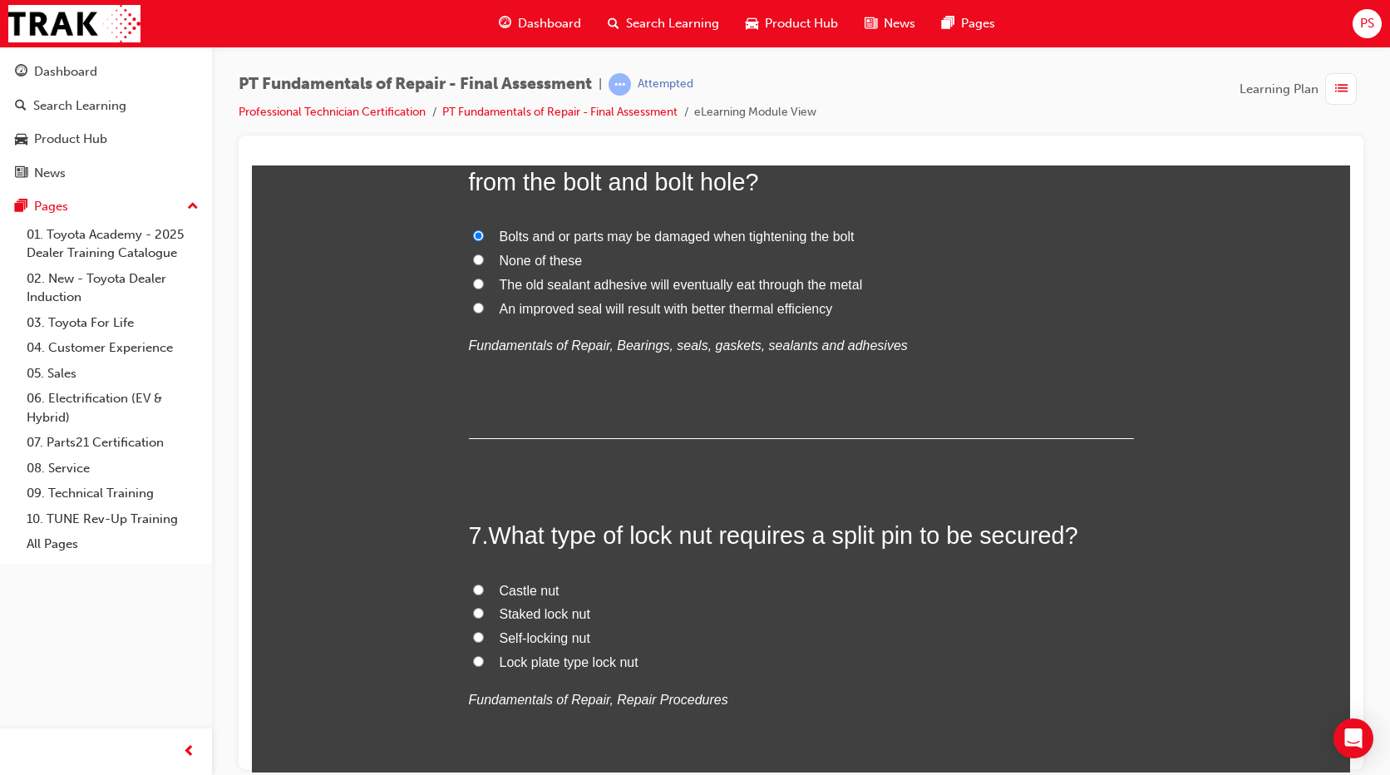
scroll to position [2224, 0]
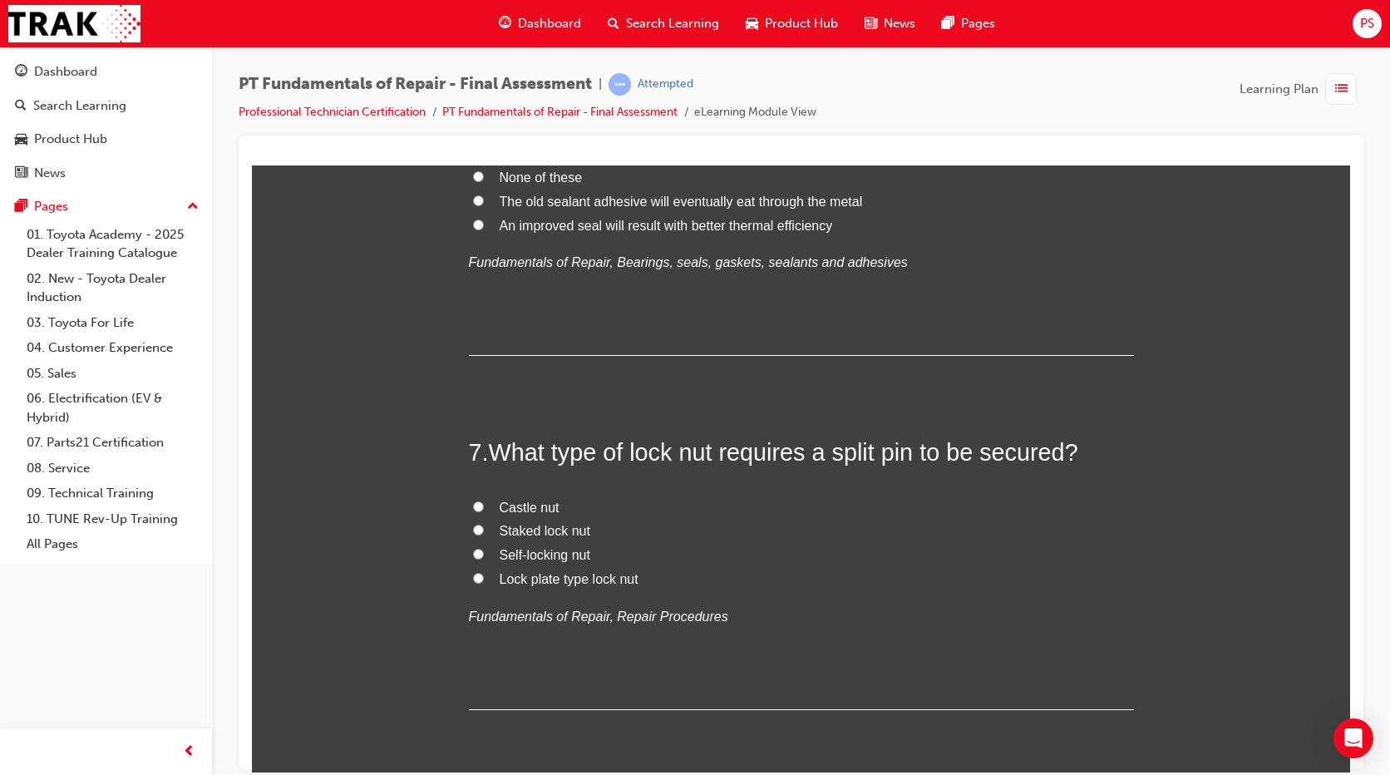
click at [519, 505] on span "Castle nut" at bounding box center [530, 507] width 60 height 14
click at [484, 505] on input "Castle nut" at bounding box center [478, 505] width 11 height 11
radio input "true"
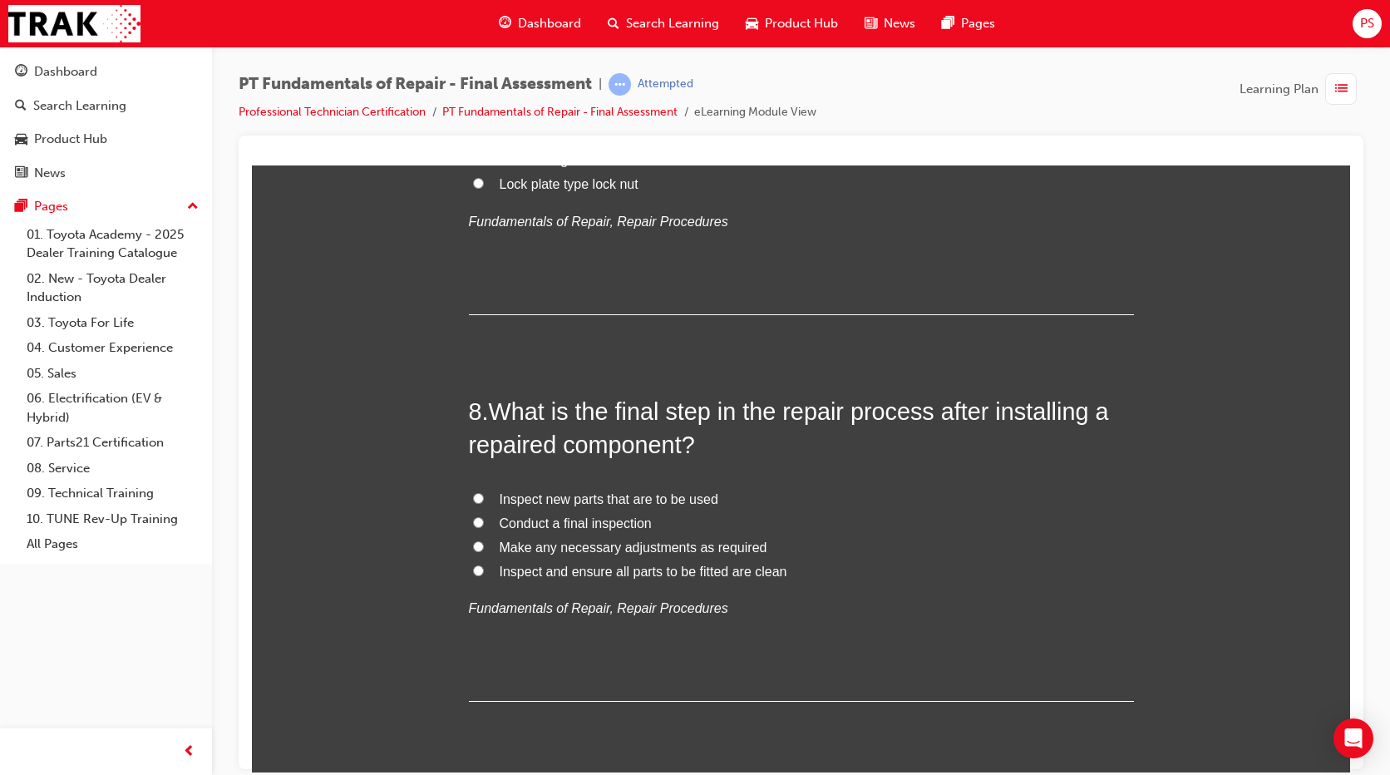
scroll to position [2639, 0]
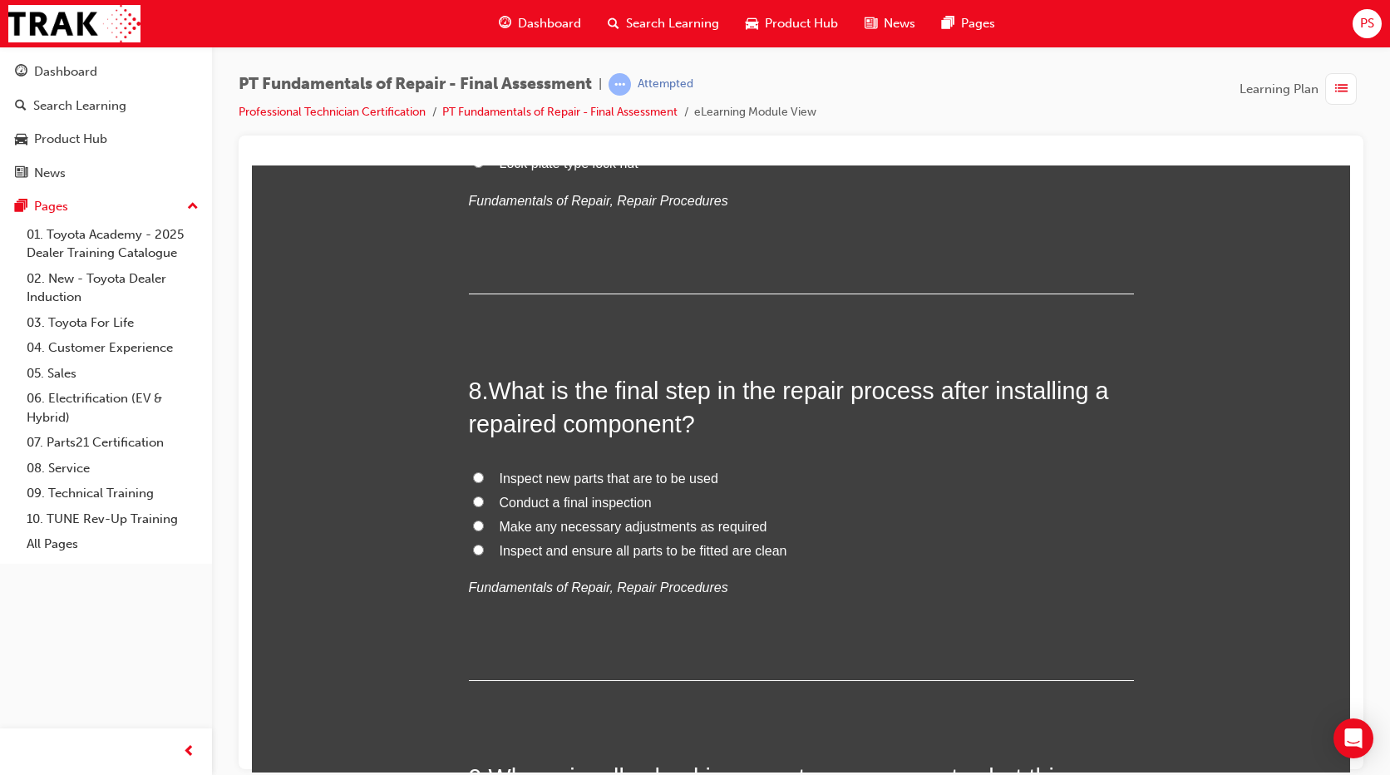
click at [546, 502] on span "Conduct a final inspection" at bounding box center [576, 502] width 152 height 14
click at [484, 502] on input "Conduct a final inspection" at bounding box center [478, 500] width 11 height 11
radio input "true"
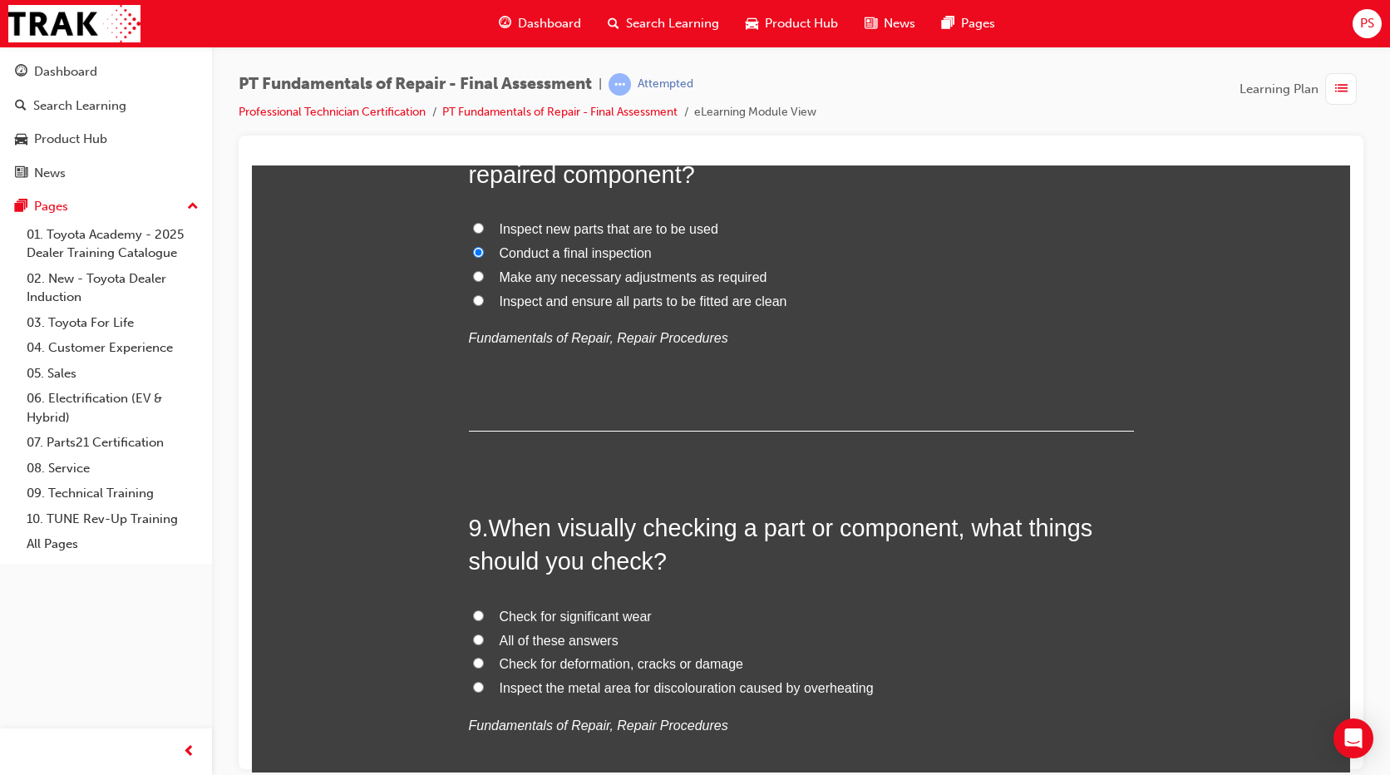
scroll to position [2992, 0]
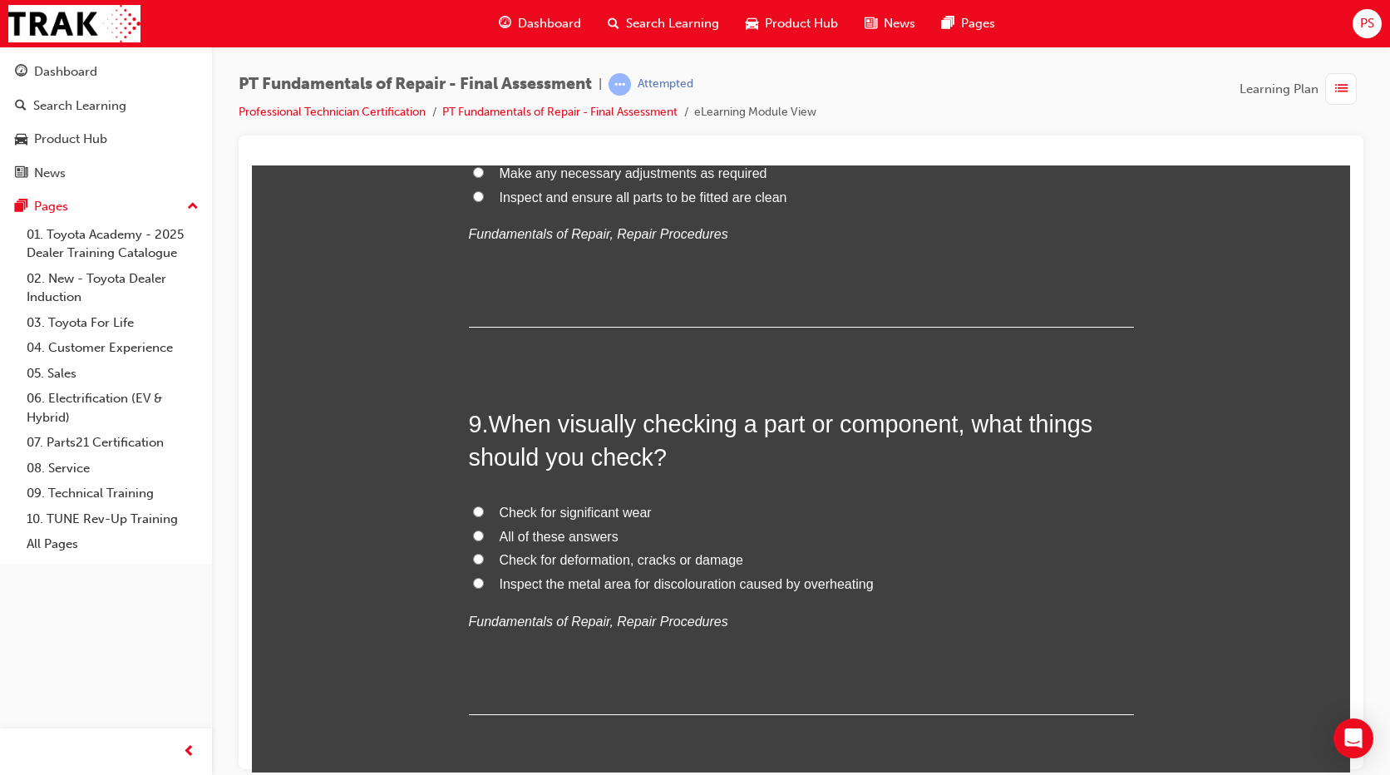
click at [566, 529] on span "All of these answers" at bounding box center [559, 536] width 119 height 14
click at [484, 530] on input "All of these answers" at bounding box center [478, 535] width 11 height 11
radio input "true"
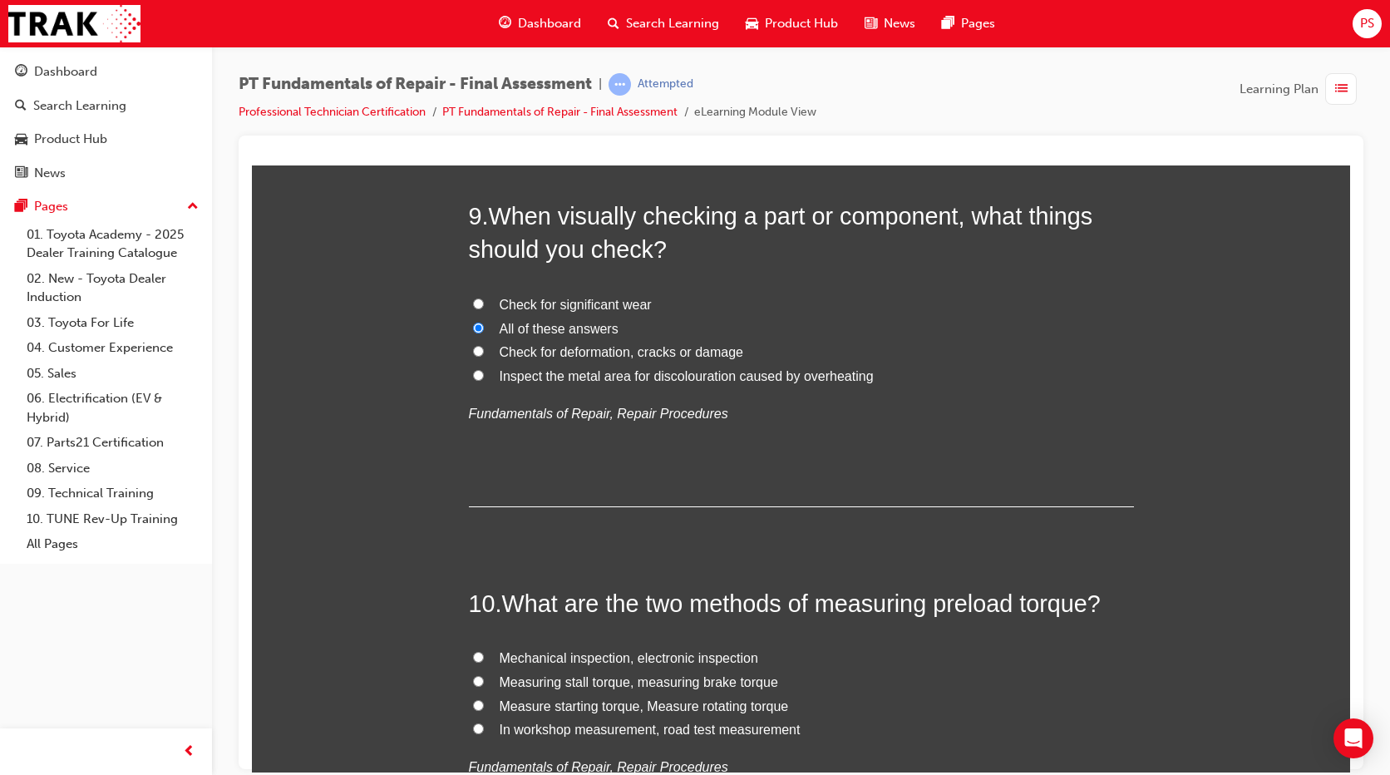
scroll to position [3387, 0]
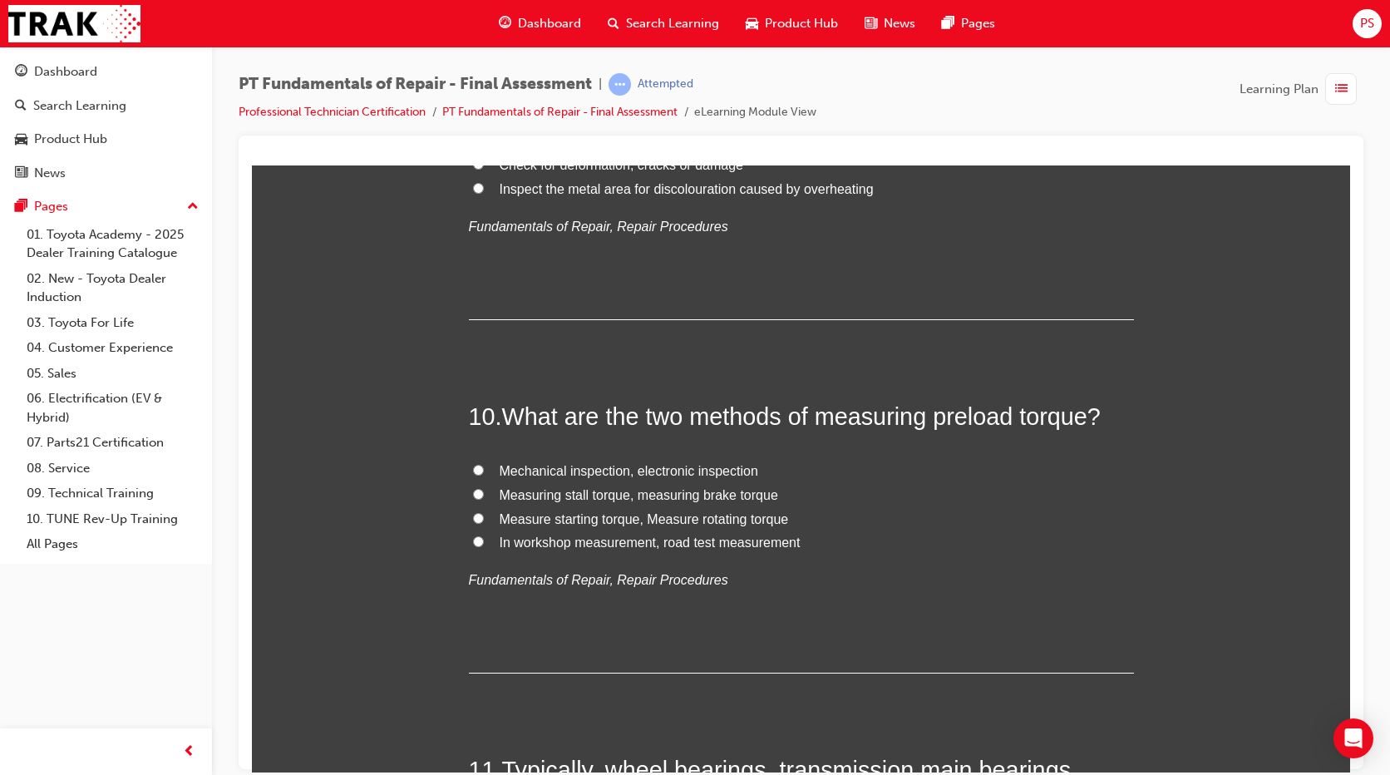
click at [594, 520] on span "Measure starting torque, Measure rotating torque" at bounding box center [644, 518] width 289 height 14
click at [484, 520] on input "Measure starting torque, Measure rotating torque" at bounding box center [478, 517] width 11 height 11
radio input "true"
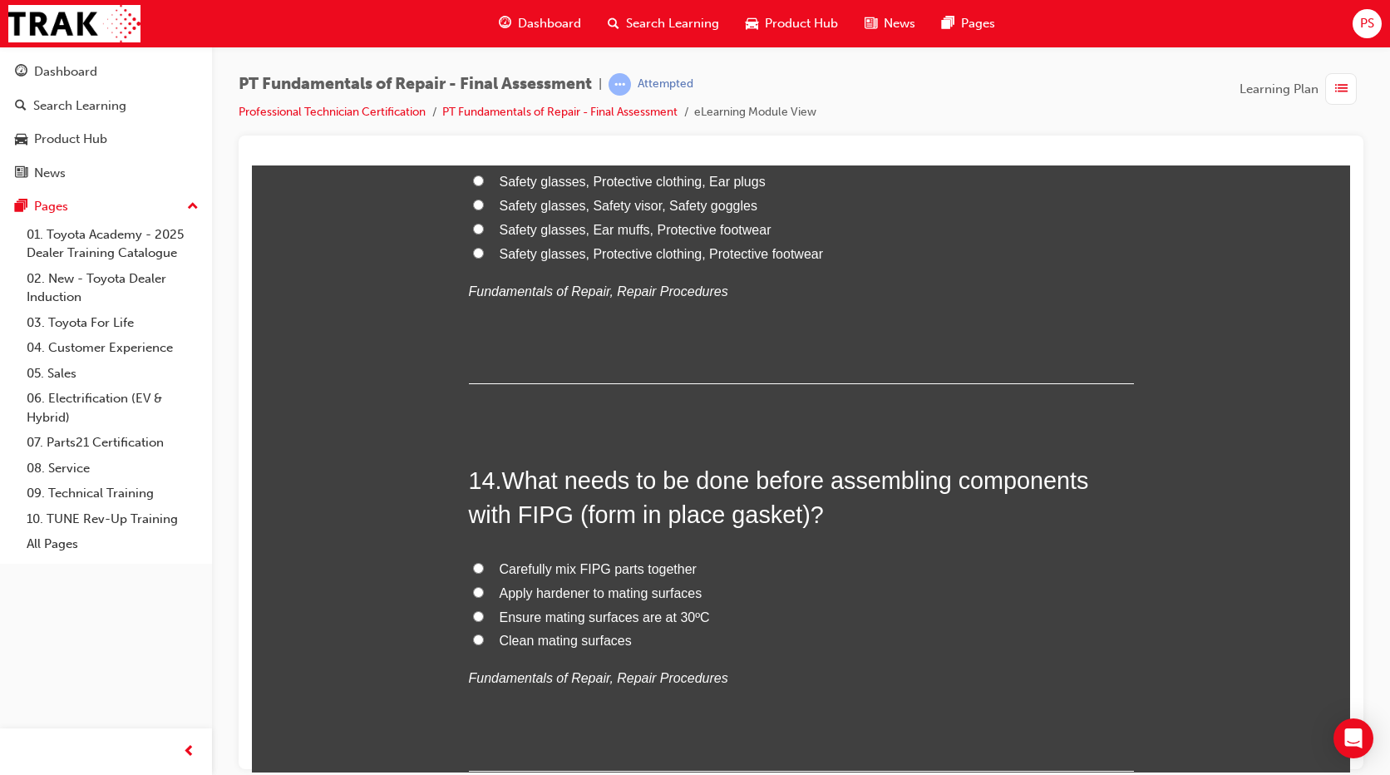
scroll to position [4769, 0]
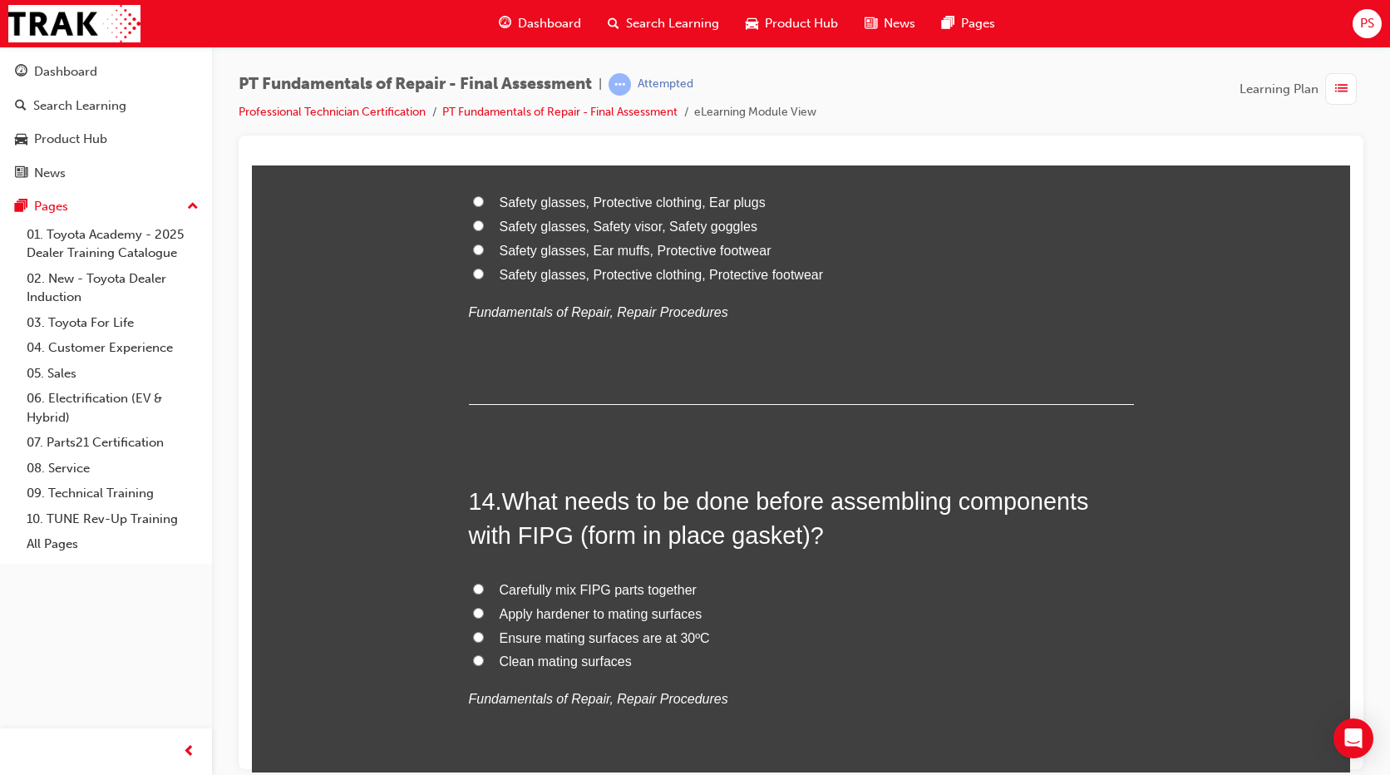
click at [594, 659] on span "Clean mating surfaces" at bounding box center [566, 660] width 132 height 14
click at [484, 659] on input "Clean mating surfaces" at bounding box center [478, 659] width 11 height 11
radio input "true"
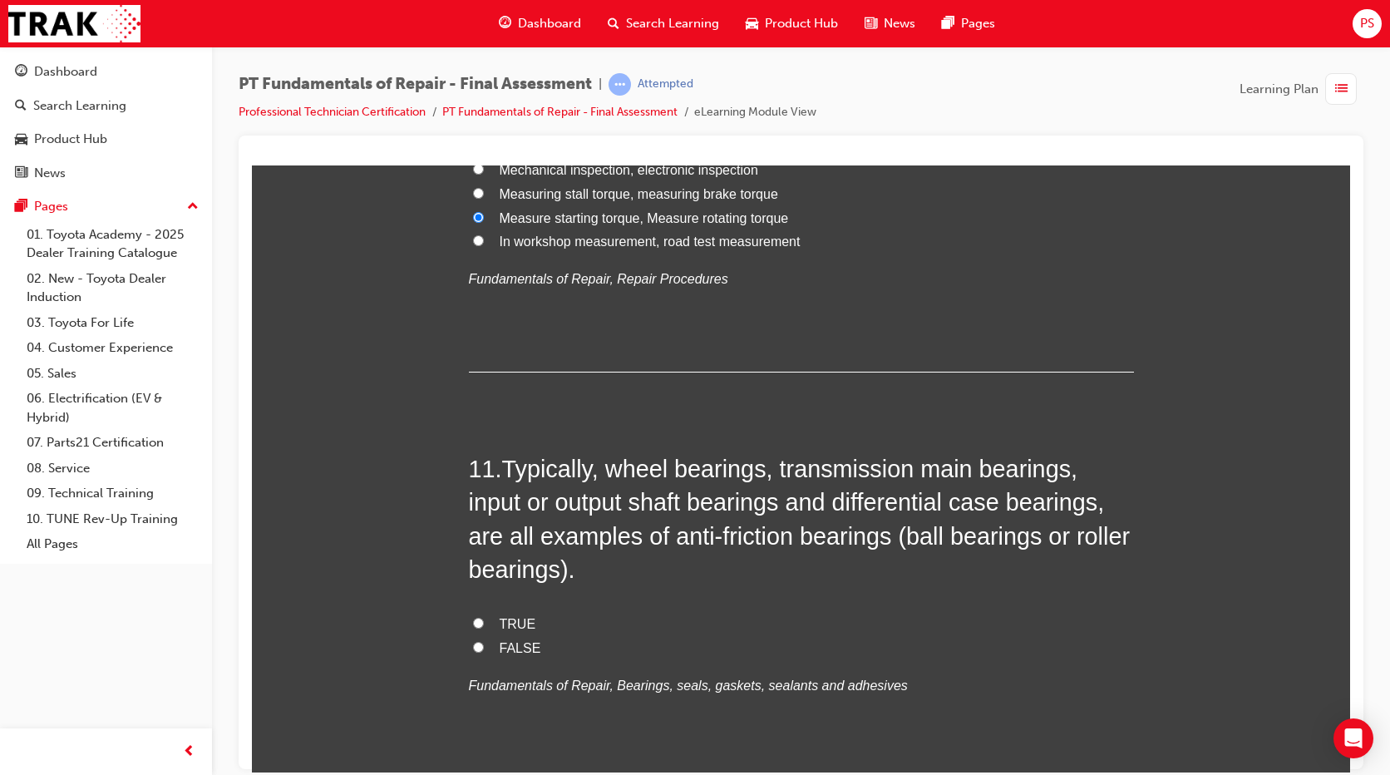
scroll to position [3709, 0]
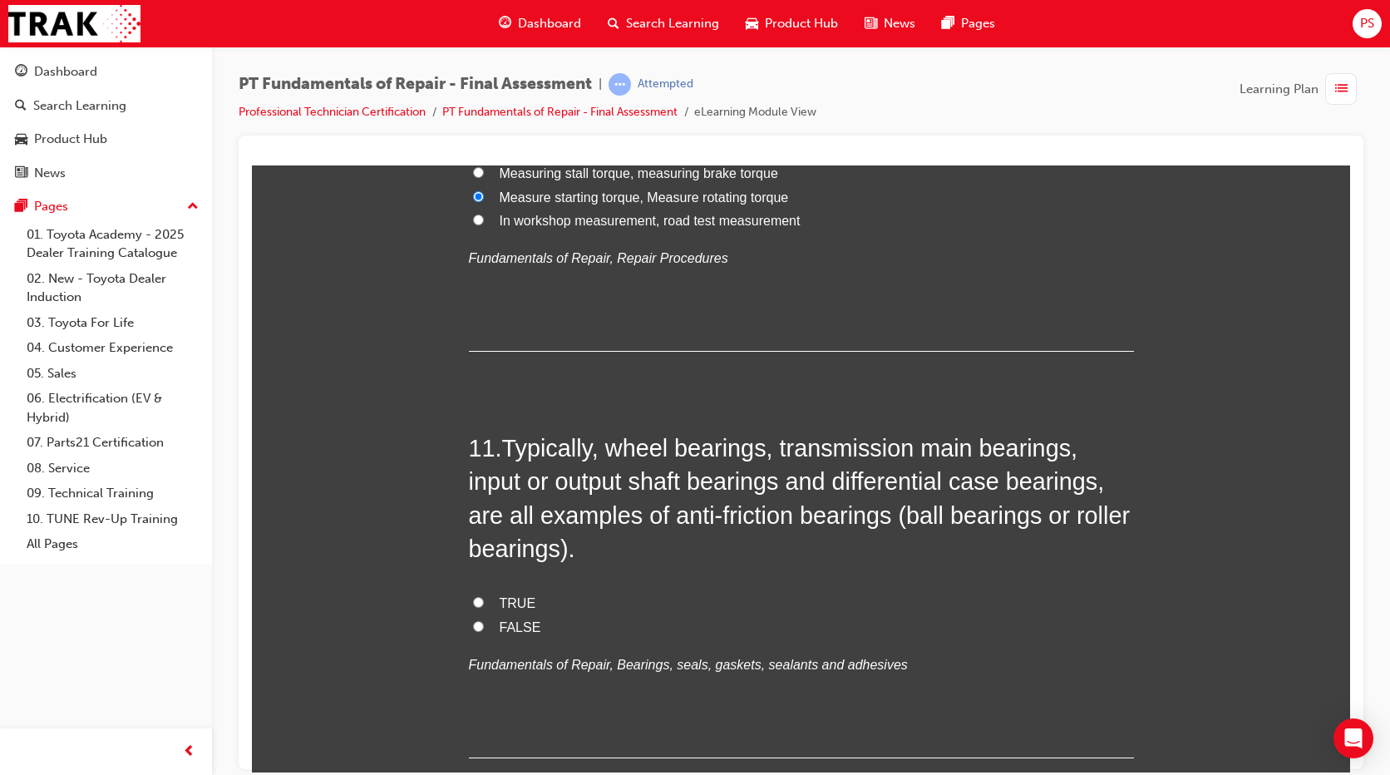
click at [482, 600] on label "TRUE" at bounding box center [801, 603] width 665 height 24
click at [482, 600] on input "TRUE" at bounding box center [478, 601] width 11 height 11
radio input "true"
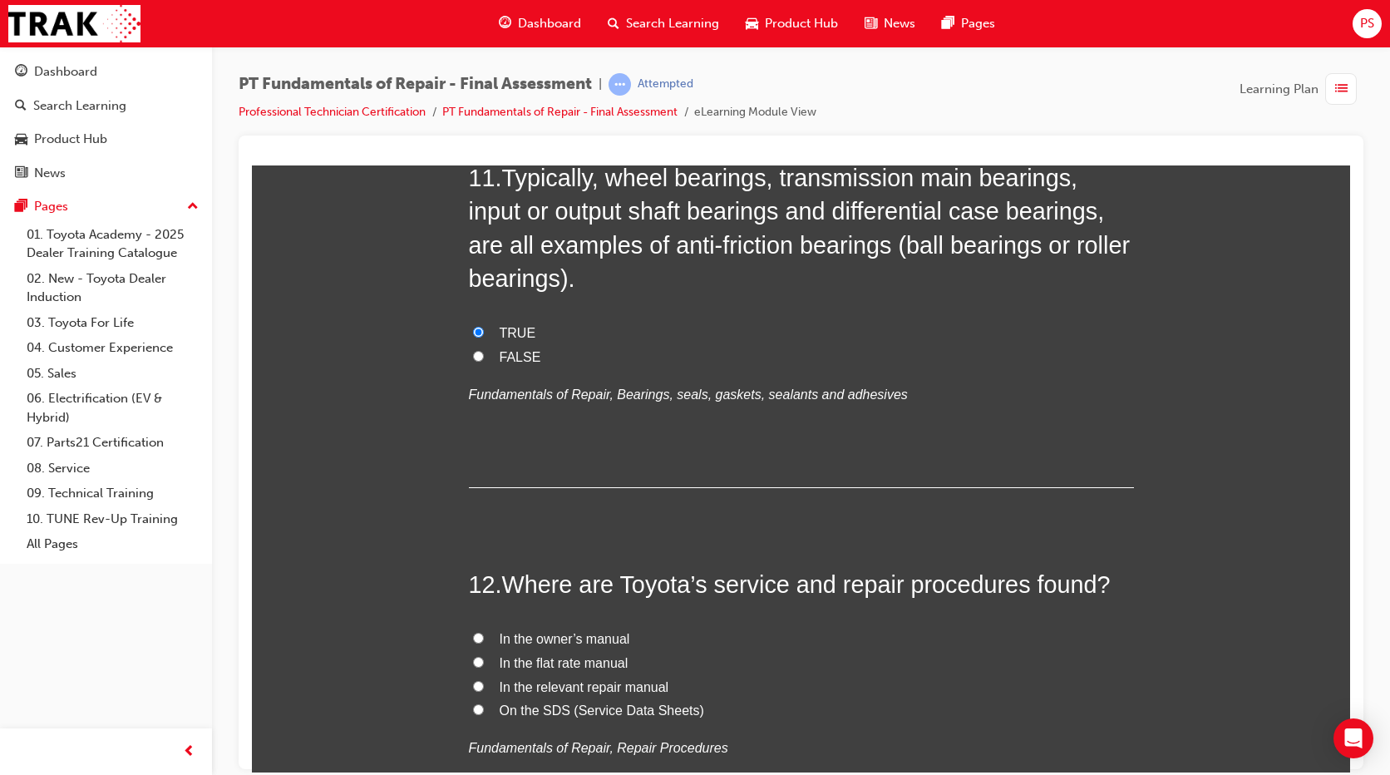
scroll to position [4083, 0]
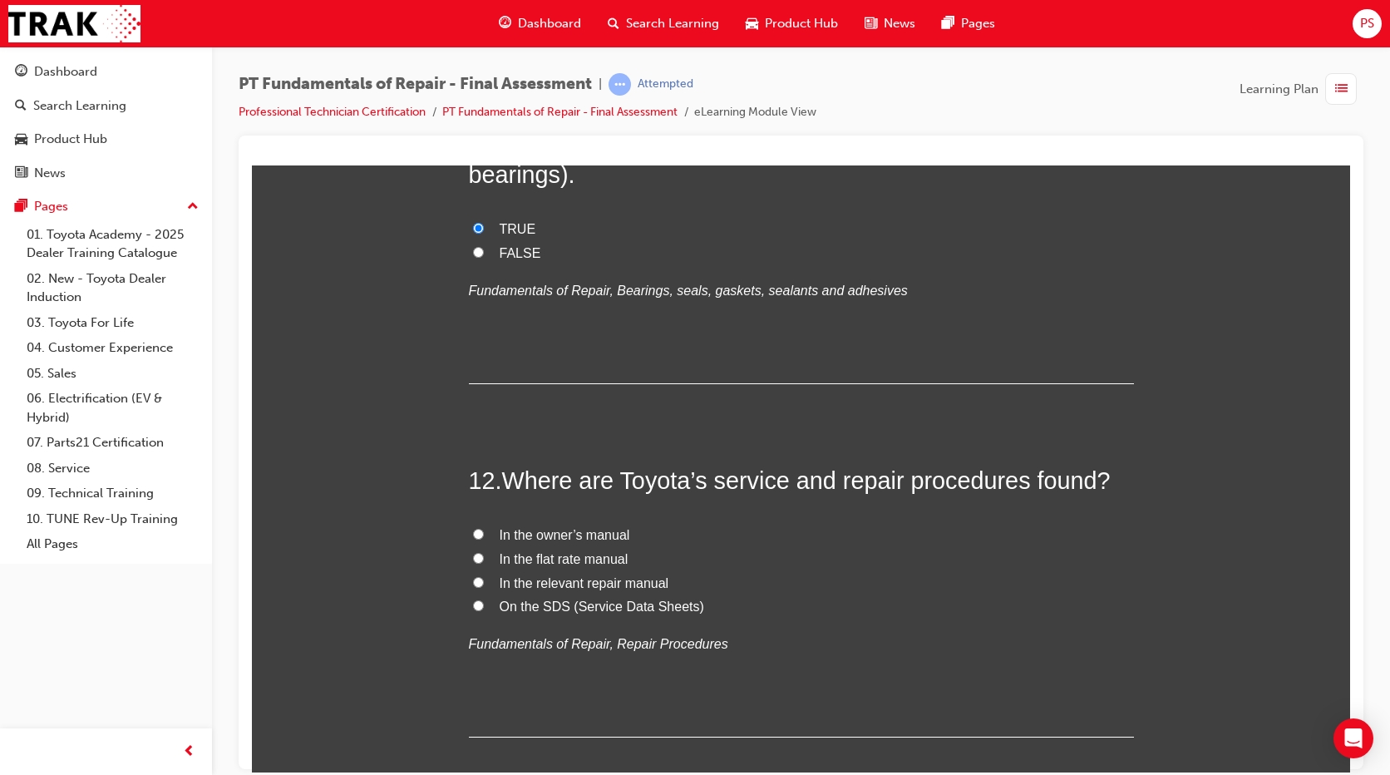
click at [590, 575] on span "In the relevant repair manual" at bounding box center [585, 582] width 170 height 14
click at [484, 576] on input "In the relevant repair manual" at bounding box center [478, 581] width 11 height 11
radio input "true"
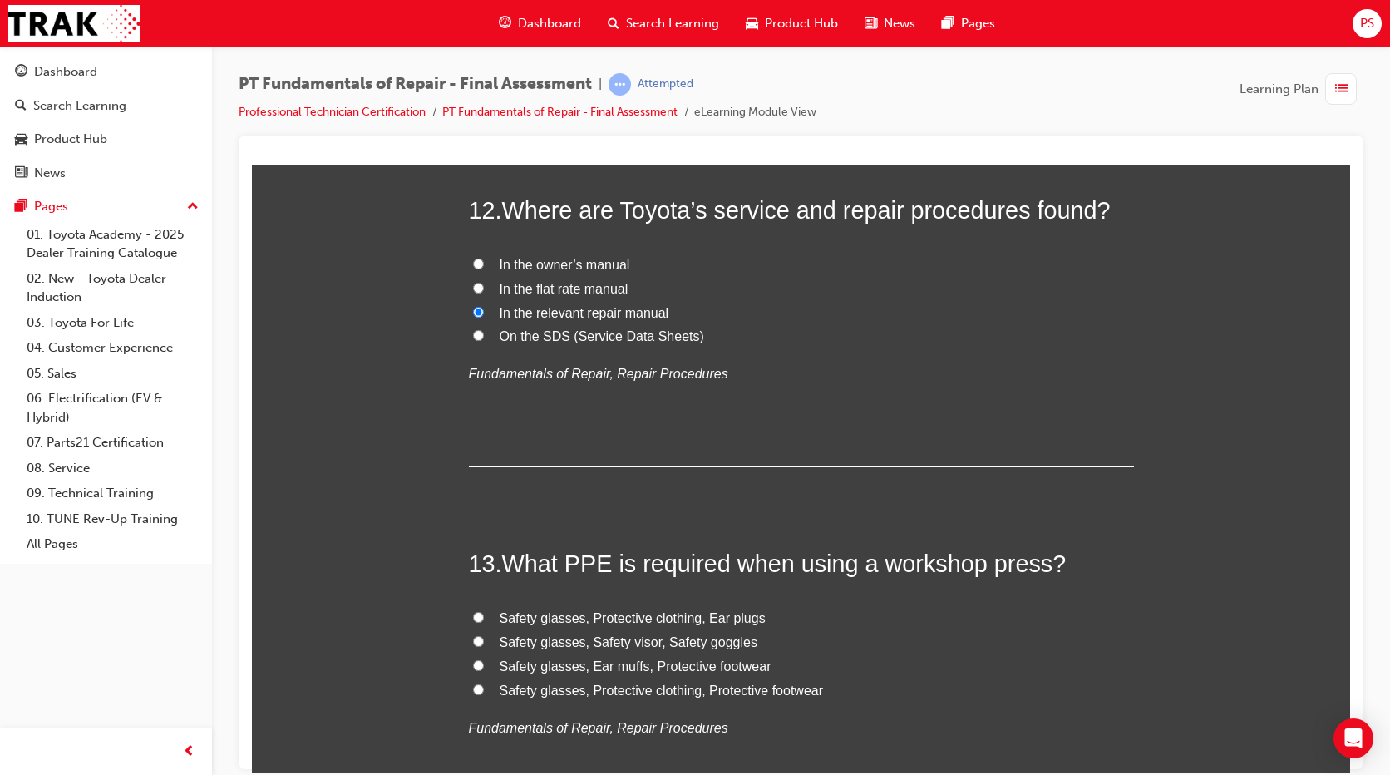
scroll to position [4623, 0]
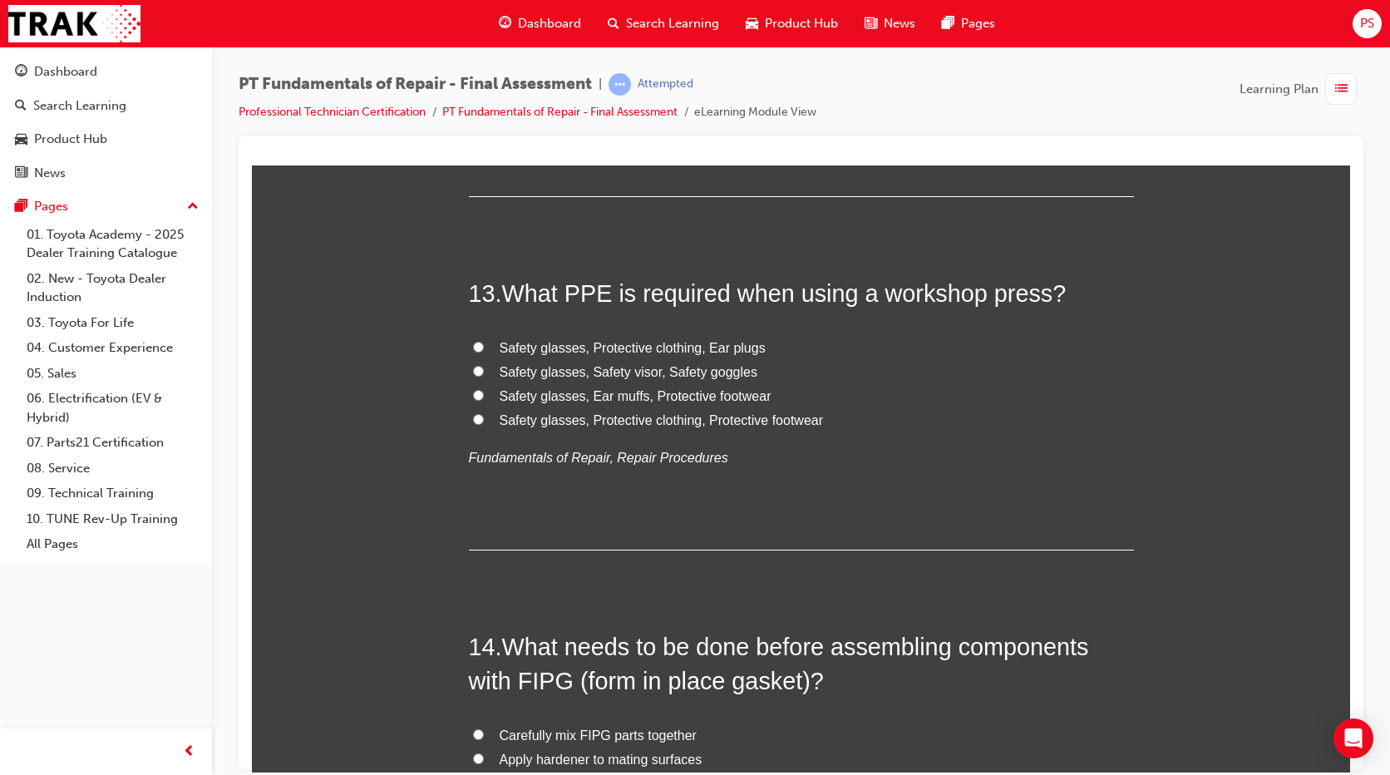
click at [576, 417] on span "Safety glasses, Protective clothing, Protective footwear" at bounding box center [662, 419] width 324 height 14
click at [484, 417] on input "Safety glasses, Protective clothing, Protective footwear" at bounding box center [478, 418] width 11 height 11
radio input "true"
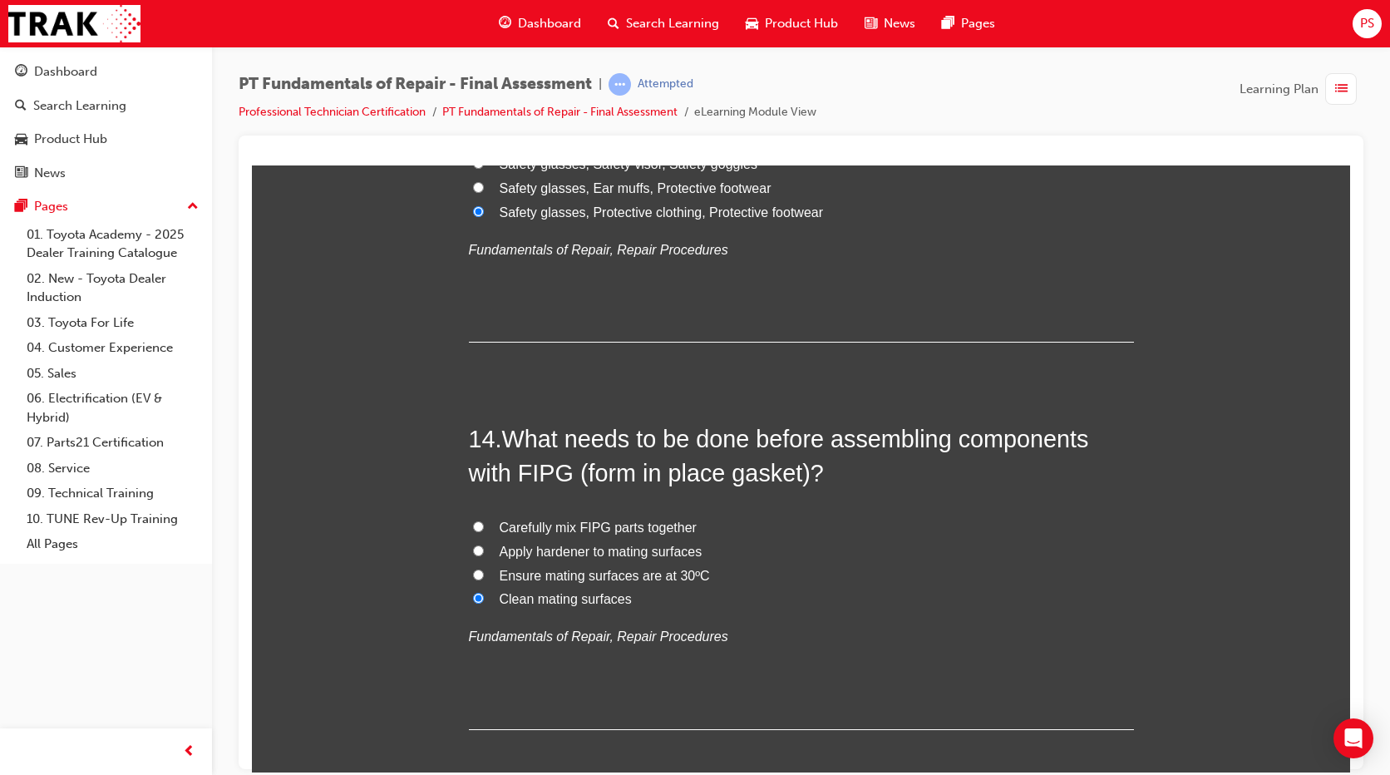
scroll to position [4914, 0]
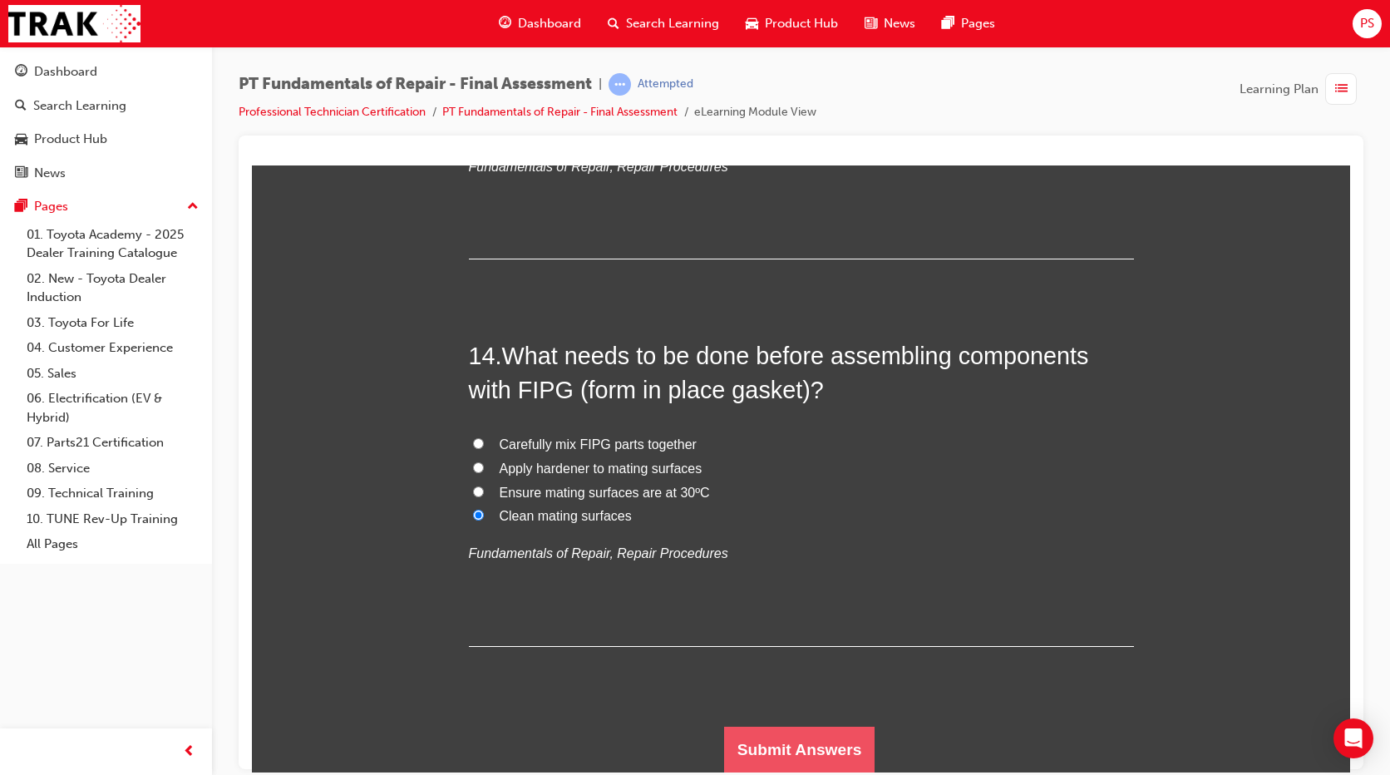
click at [830, 742] on button "Submit Answers" at bounding box center [799, 749] width 151 height 47
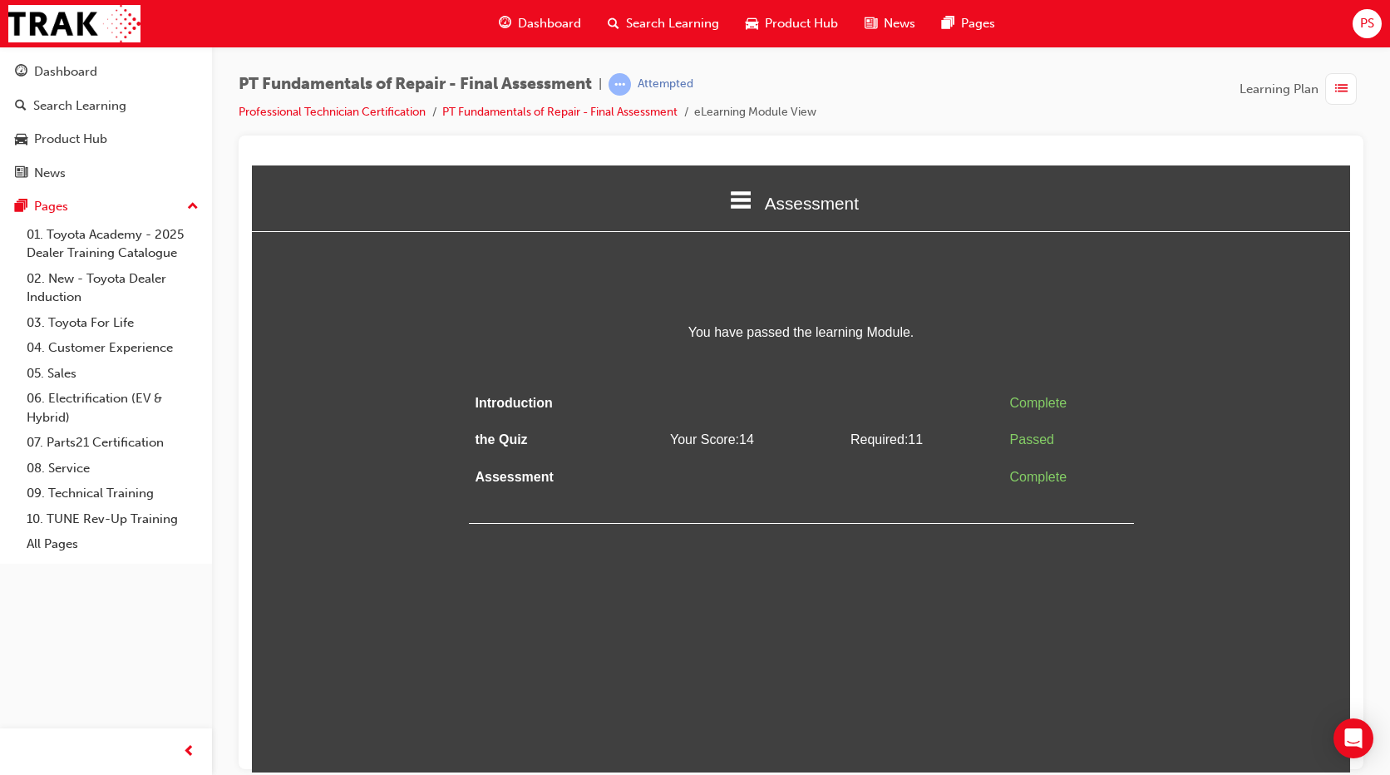
scroll to position [0, 0]
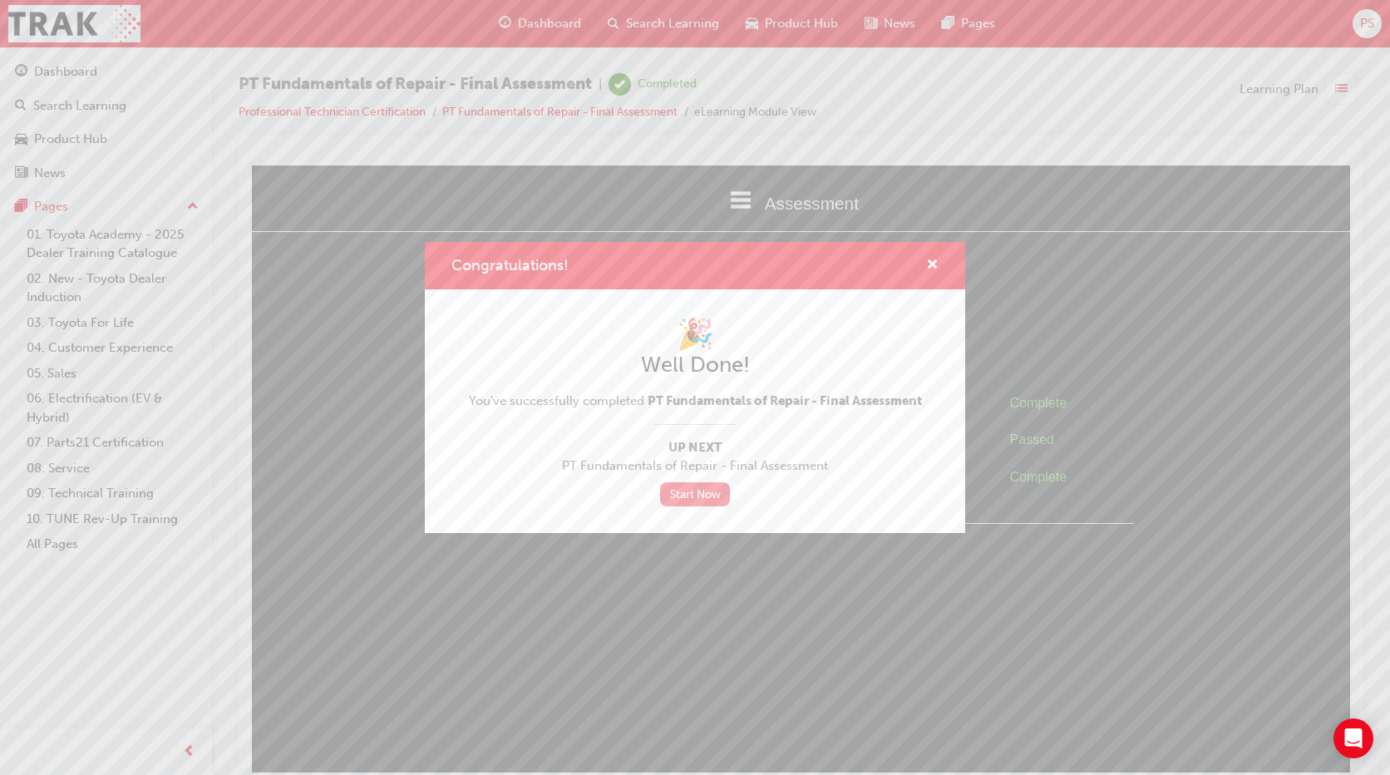
click at [677, 490] on link "Start Now" at bounding box center [695, 494] width 70 height 24
click at [937, 261] on span "cross-icon" at bounding box center [932, 266] width 12 height 15
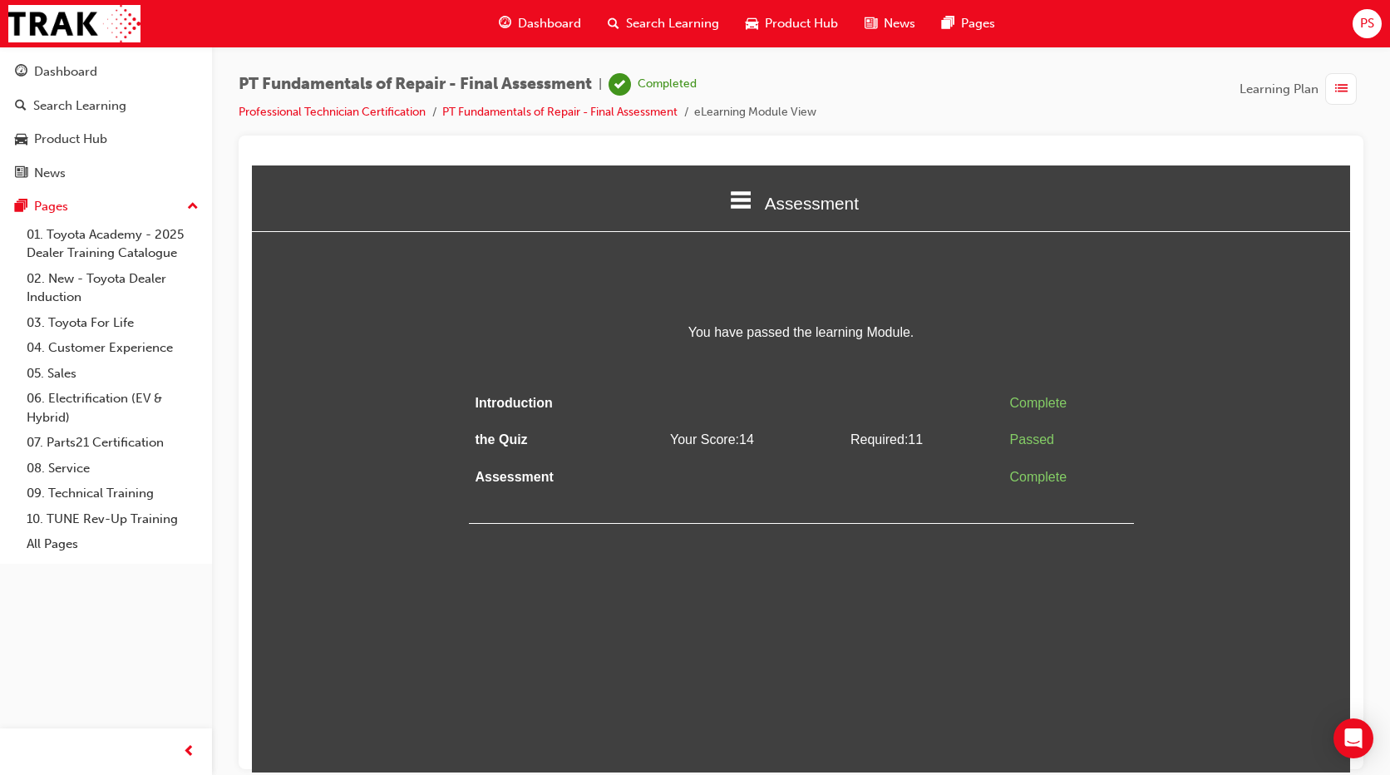
click at [1347, 90] on span "list-icon" at bounding box center [1341, 89] width 12 height 21
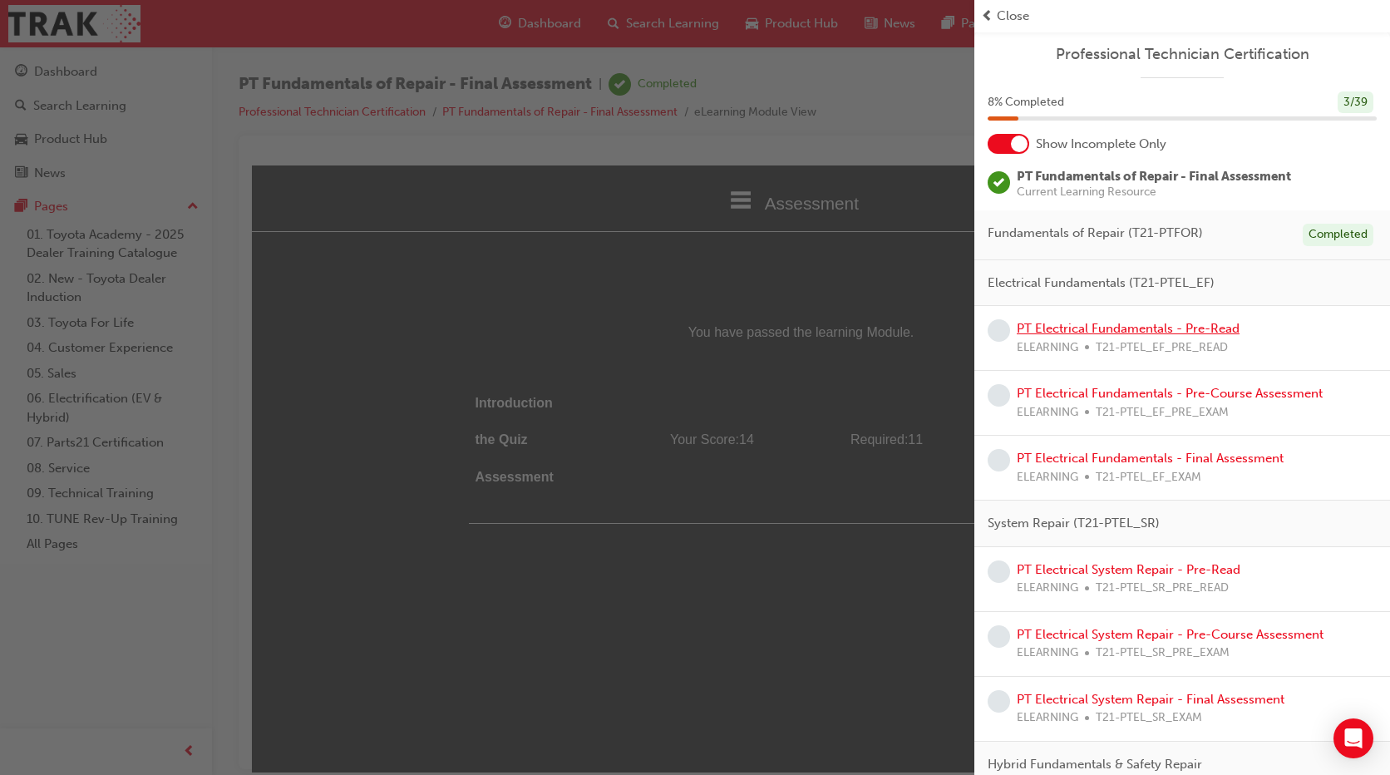
click at [1115, 326] on link "PT Electrical Fundamentals - Pre-Read" at bounding box center [1128, 328] width 223 height 15
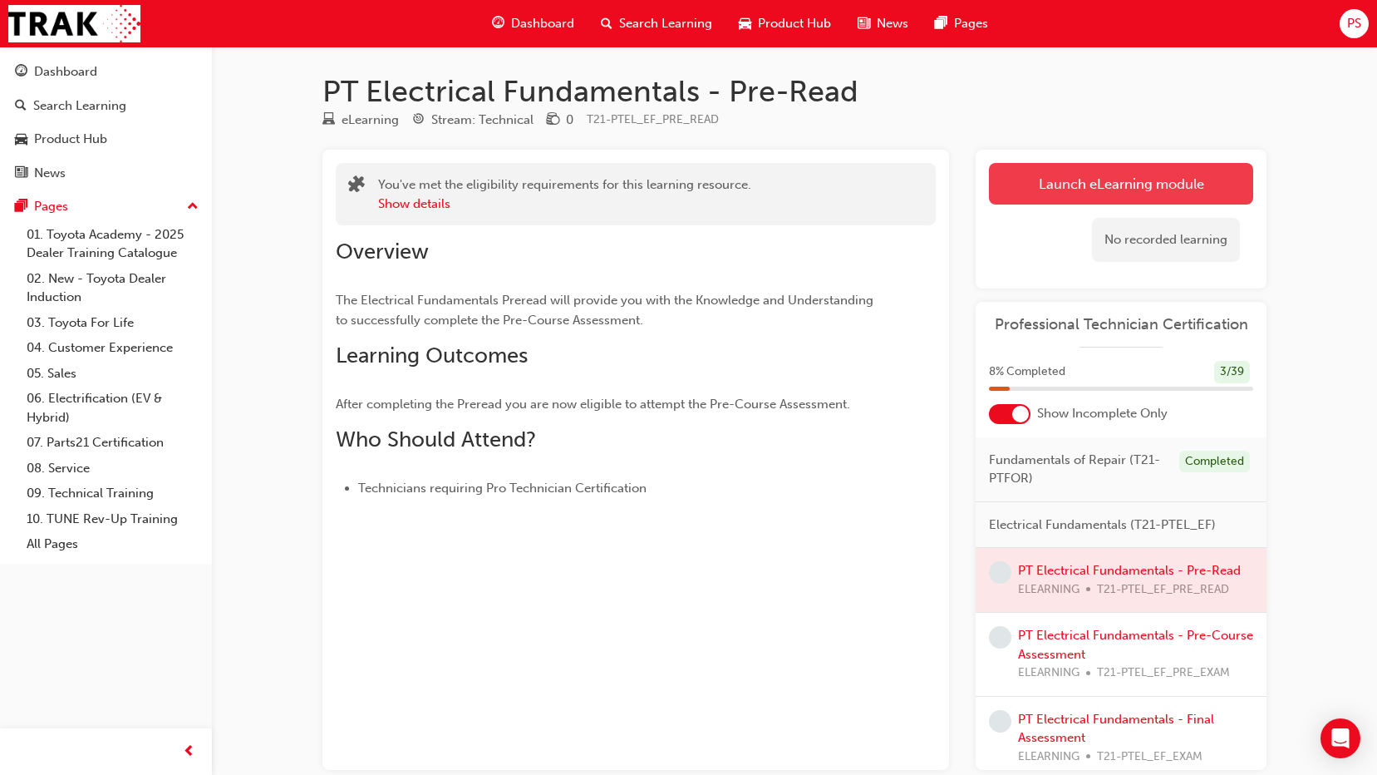
click at [1105, 185] on link "Launch eLearning module" at bounding box center [1121, 184] width 264 height 42
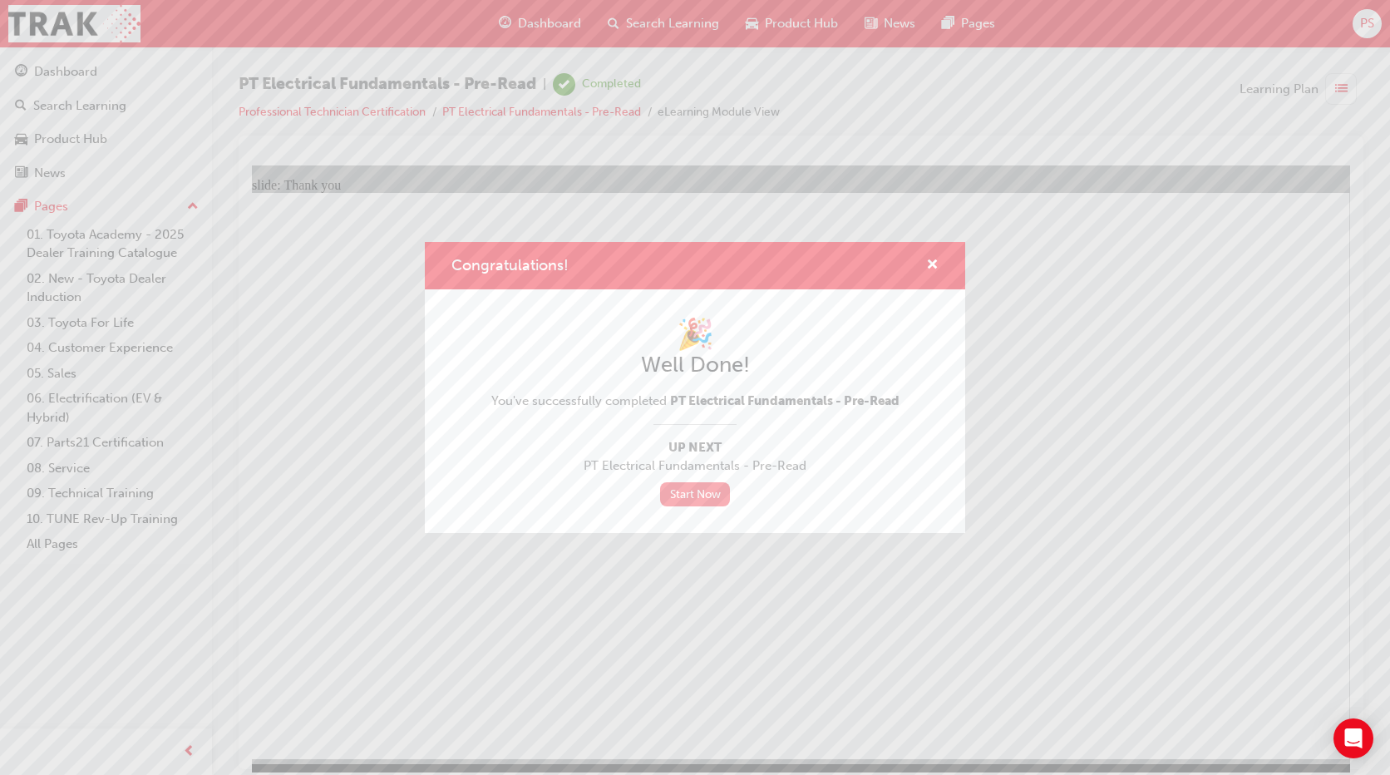
click at [702, 489] on link "Start Now" at bounding box center [695, 494] width 70 height 24
click at [937, 268] on span "cross-icon" at bounding box center [932, 266] width 12 height 15
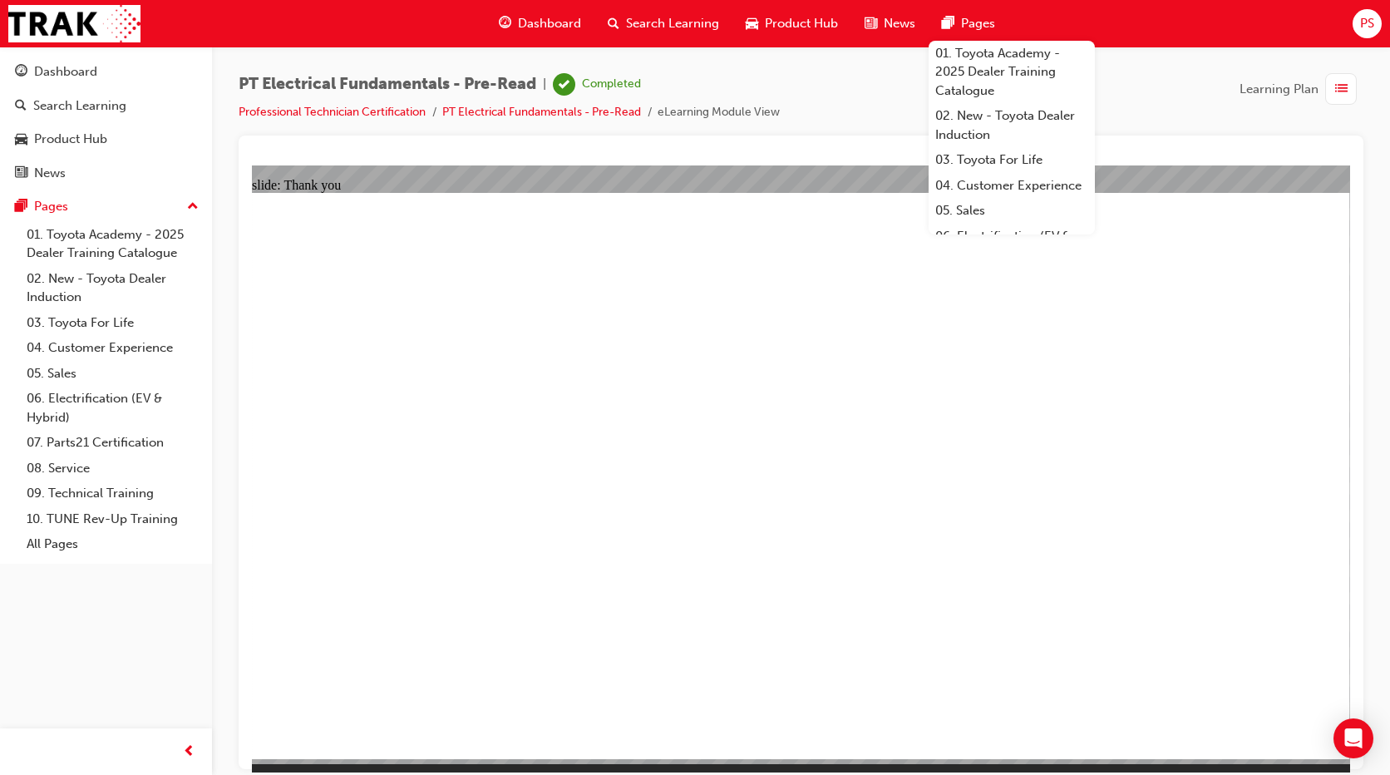
click at [1337, 84] on span "list-icon" at bounding box center [1341, 89] width 12 height 21
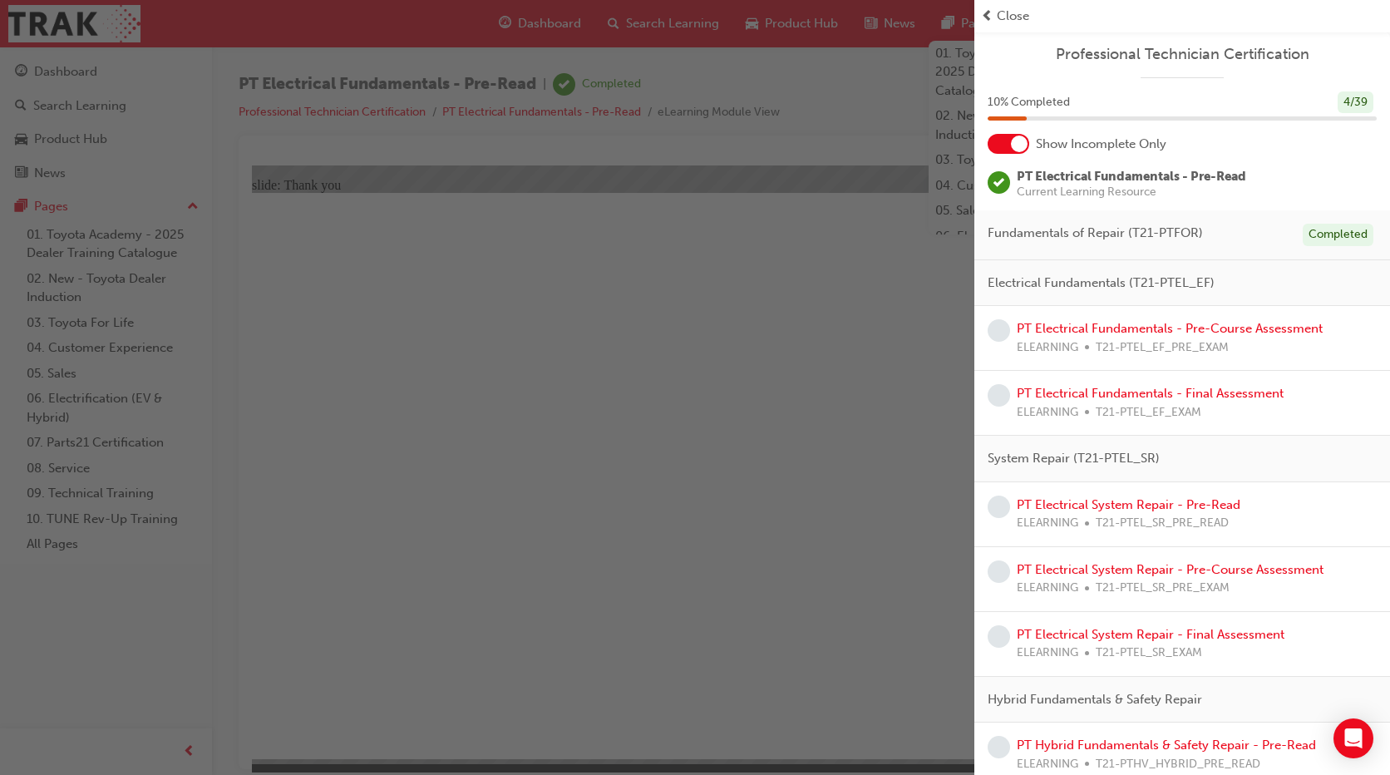
scroll to position [21, 0]
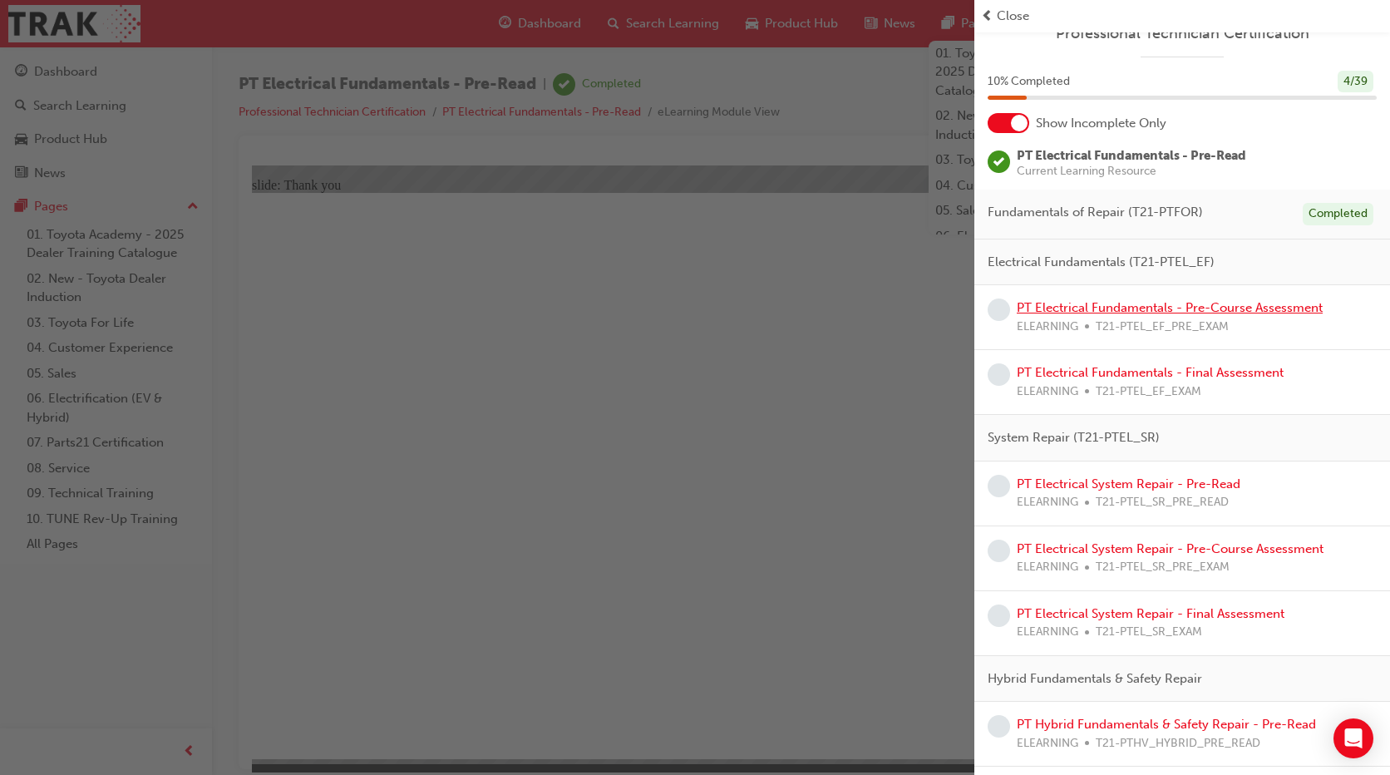
click at [1129, 308] on link "PT Electrical Fundamentals - Pre-Course Assessment" at bounding box center [1170, 307] width 306 height 15
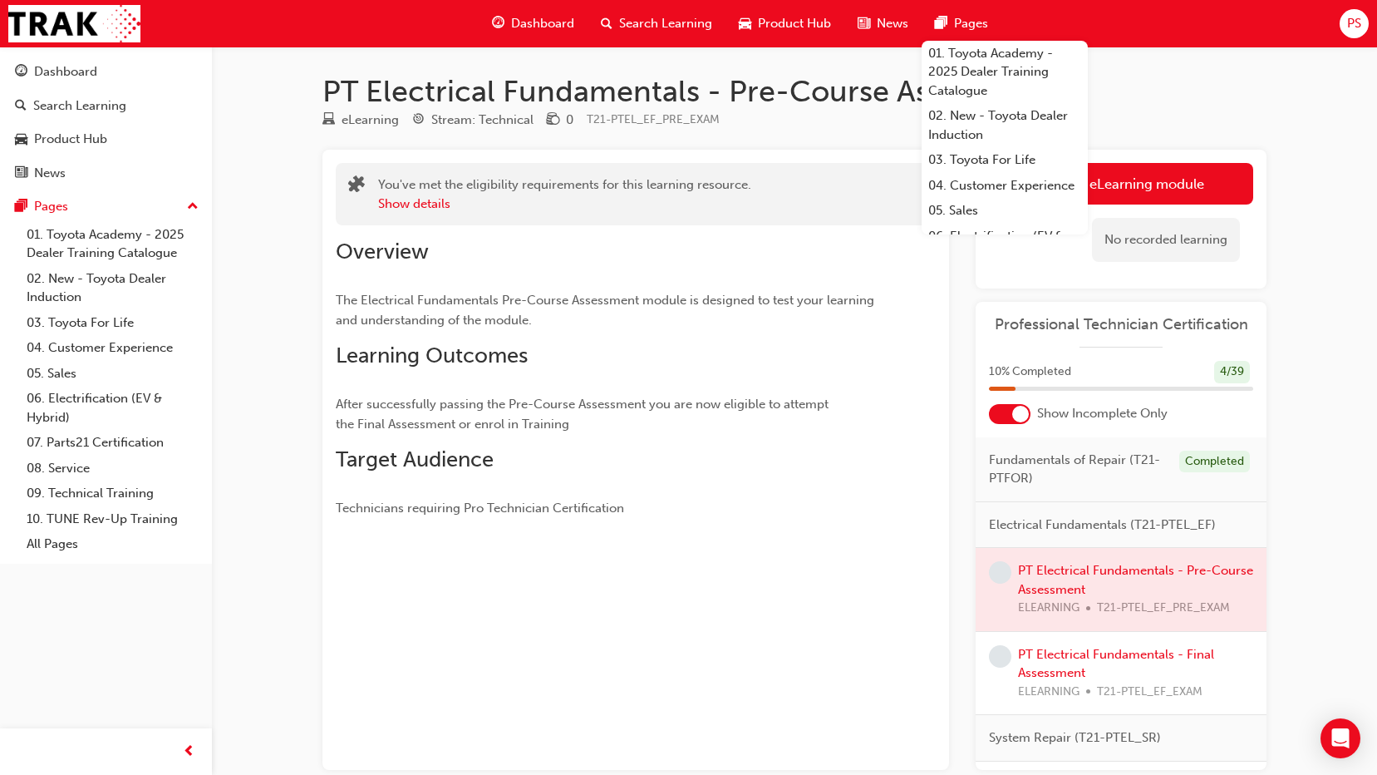
click at [756, 284] on div "Overview The Electrical Fundamentals Pre-Course Assessment module is designed t…" at bounding box center [606, 378] width 540 height 279
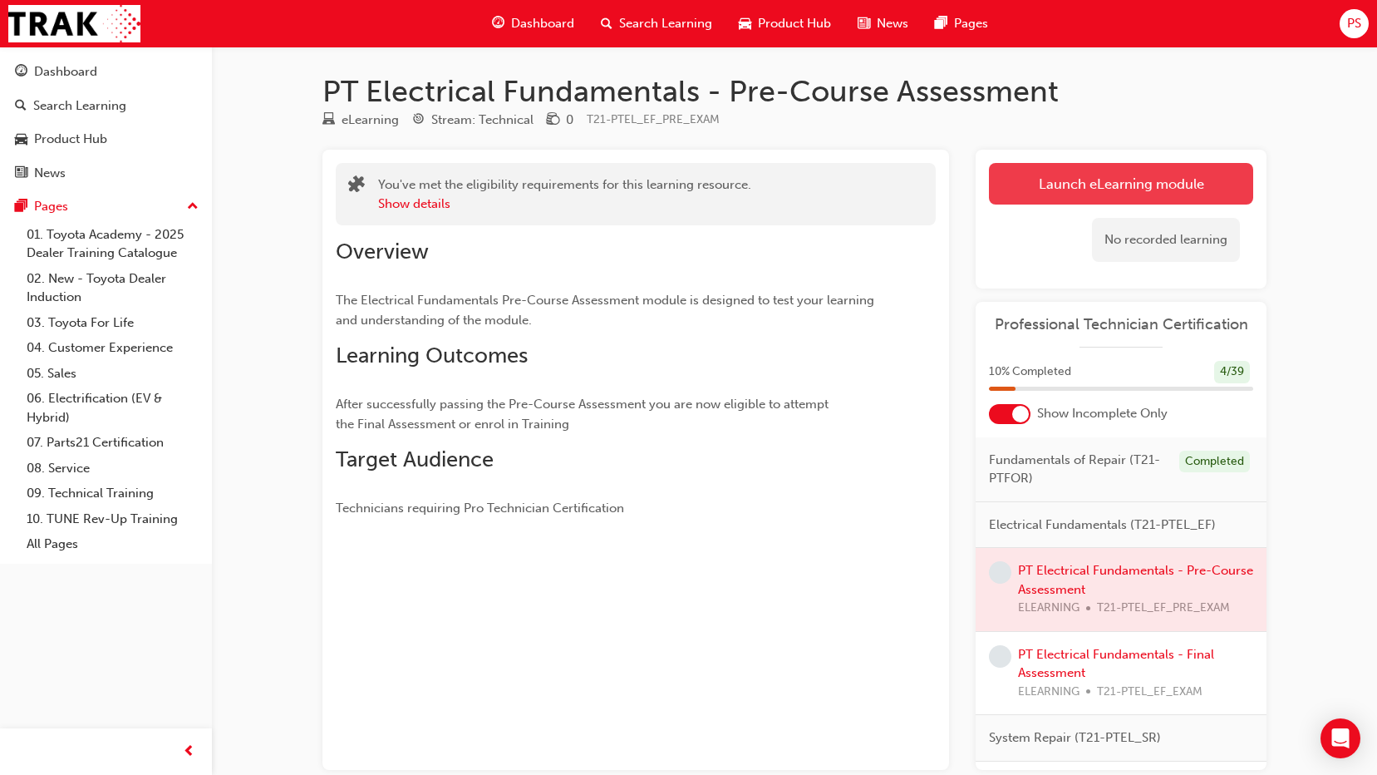
click at [1170, 178] on link "Launch eLearning module" at bounding box center [1121, 184] width 264 height 42
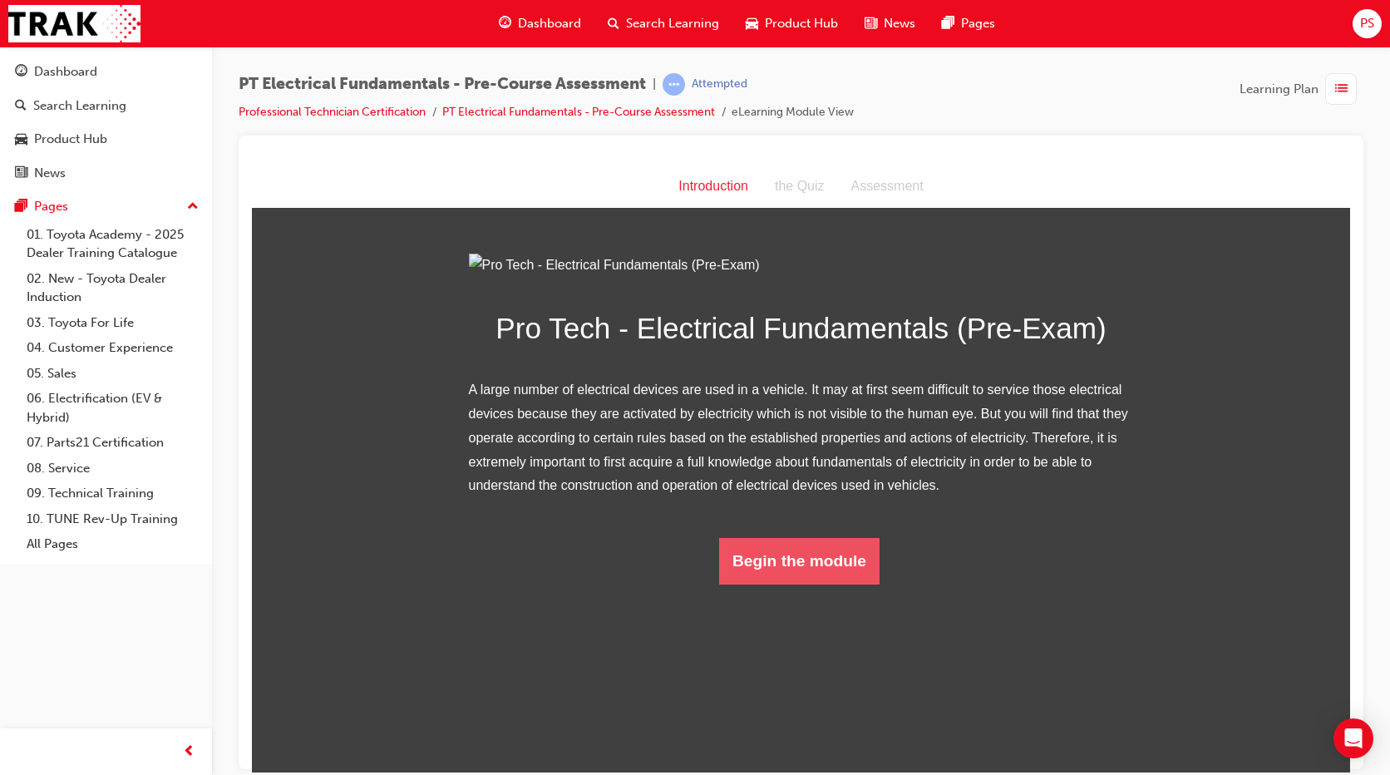
click at [805, 584] on button "Begin the module" at bounding box center [799, 560] width 160 height 47
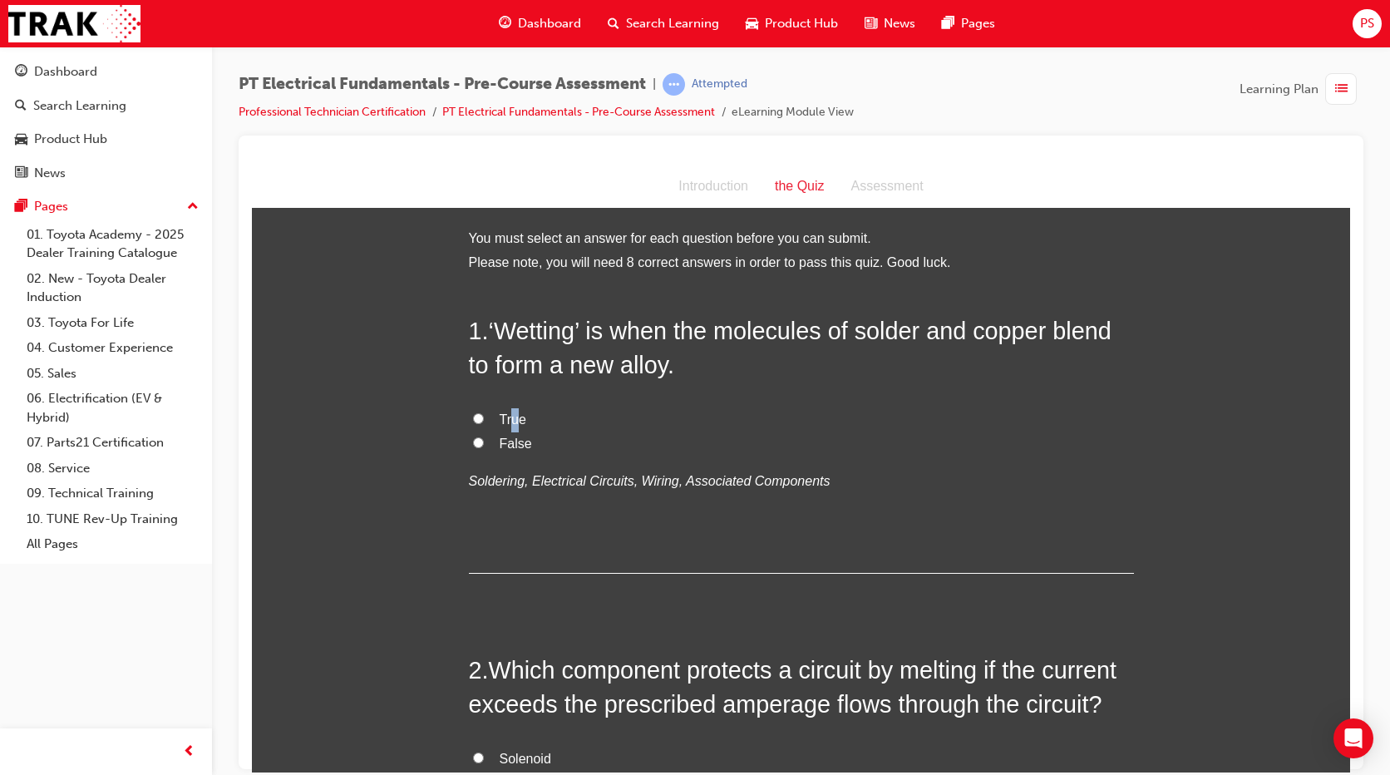
click at [512, 407] on label "True" at bounding box center [801, 419] width 665 height 24
drag, startPoint x: 512, startPoint y: 406, endPoint x: 504, endPoint y: 416, distance: 13.0
click at [504, 416] on span "True" at bounding box center [513, 418] width 27 height 14
click at [484, 416] on input "True" at bounding box center [478, 417] width 11 height 11
radio input "true"
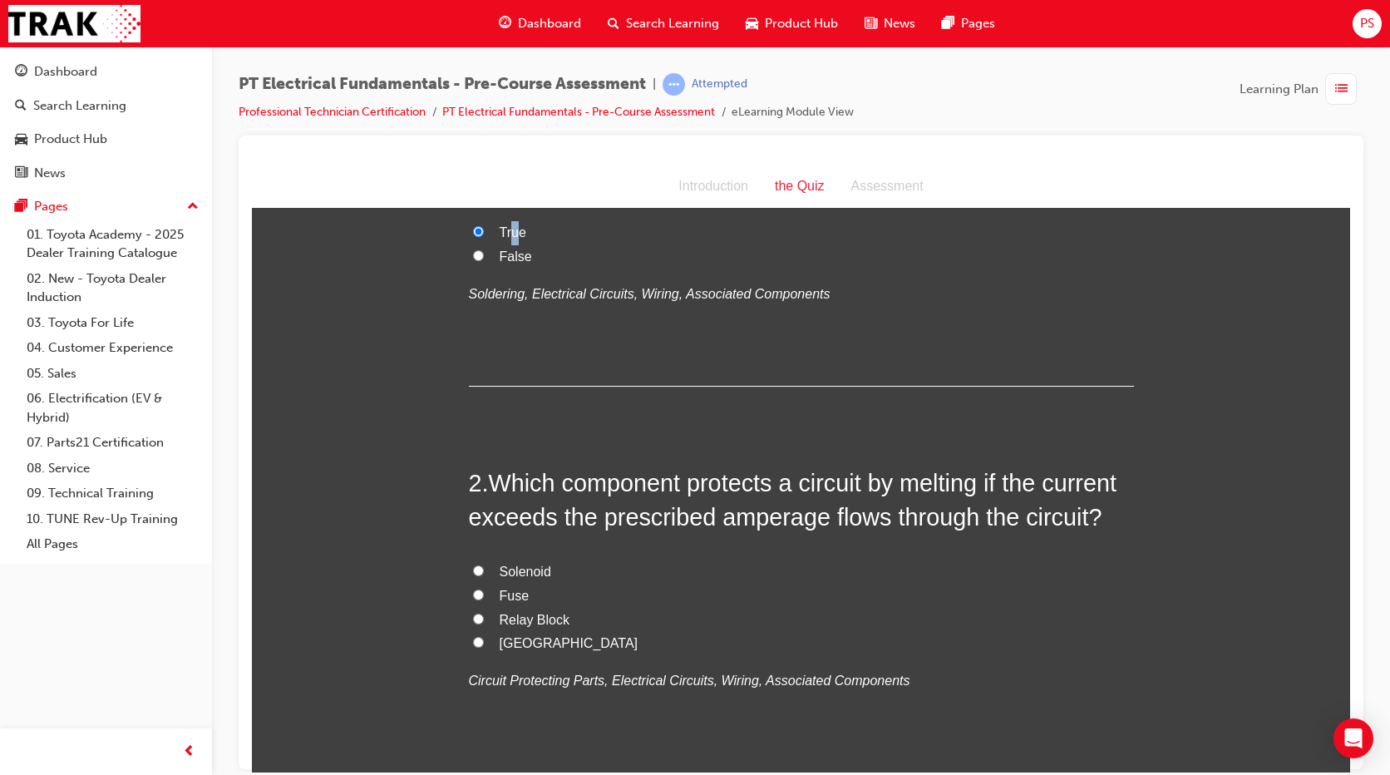
scroll to position [208, 0]
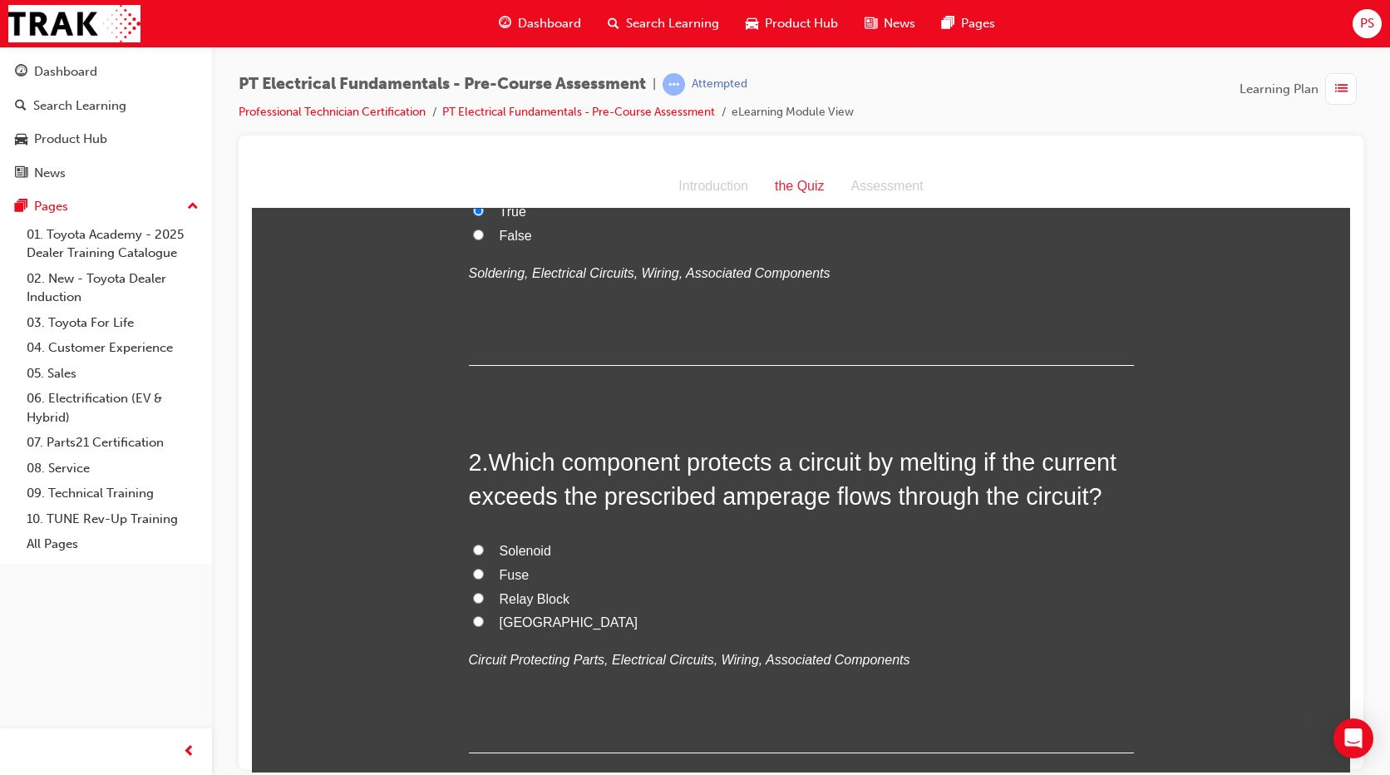
click at [509, 570] on span "Fuse" at bounding box center [515, 574] width 30 height 14
click at [484, 570] on input "Fuse" at bounding box center [478, 573] width 11 height 11
radio input "true"
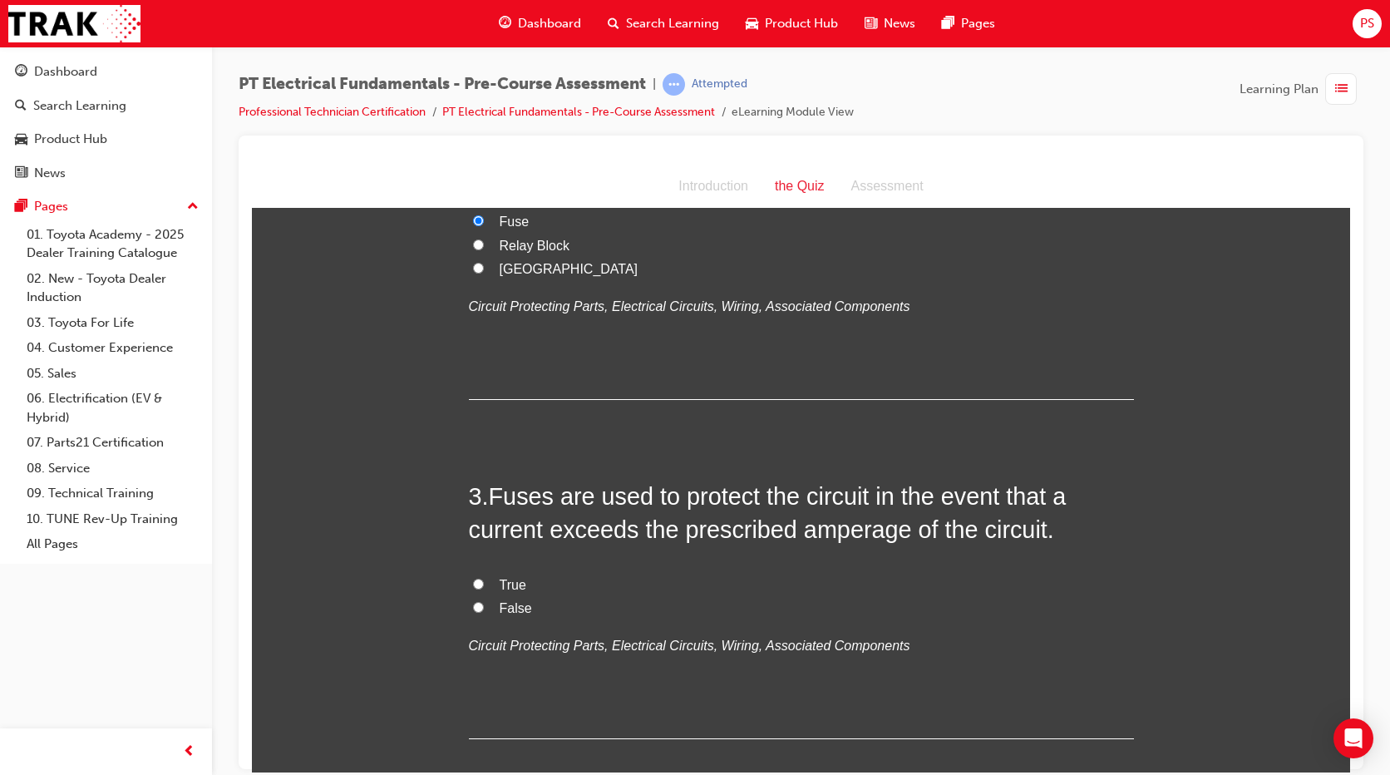
scroll to position [603, 0]
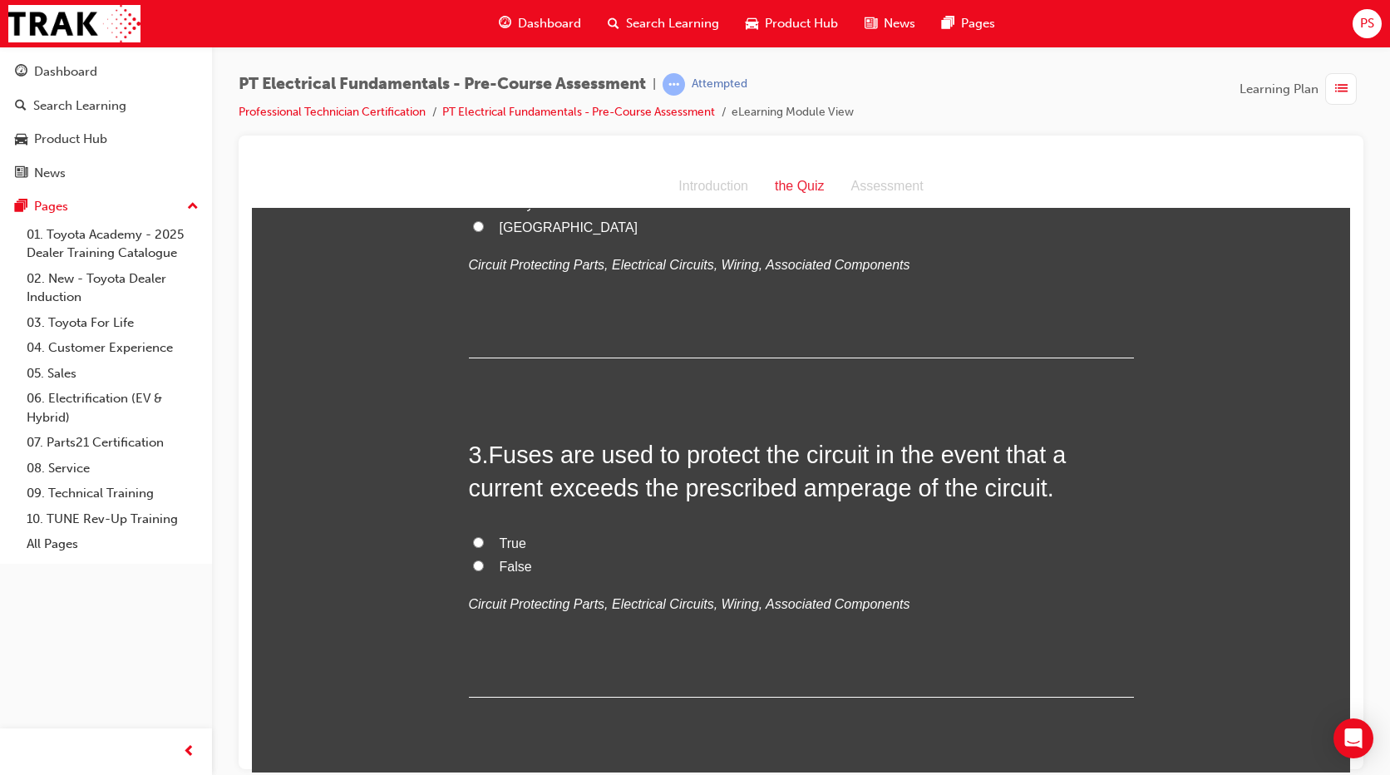
click at [473, 540] on input "True" at bounding box center [478, 541] width 11 height 11
radio input "true"
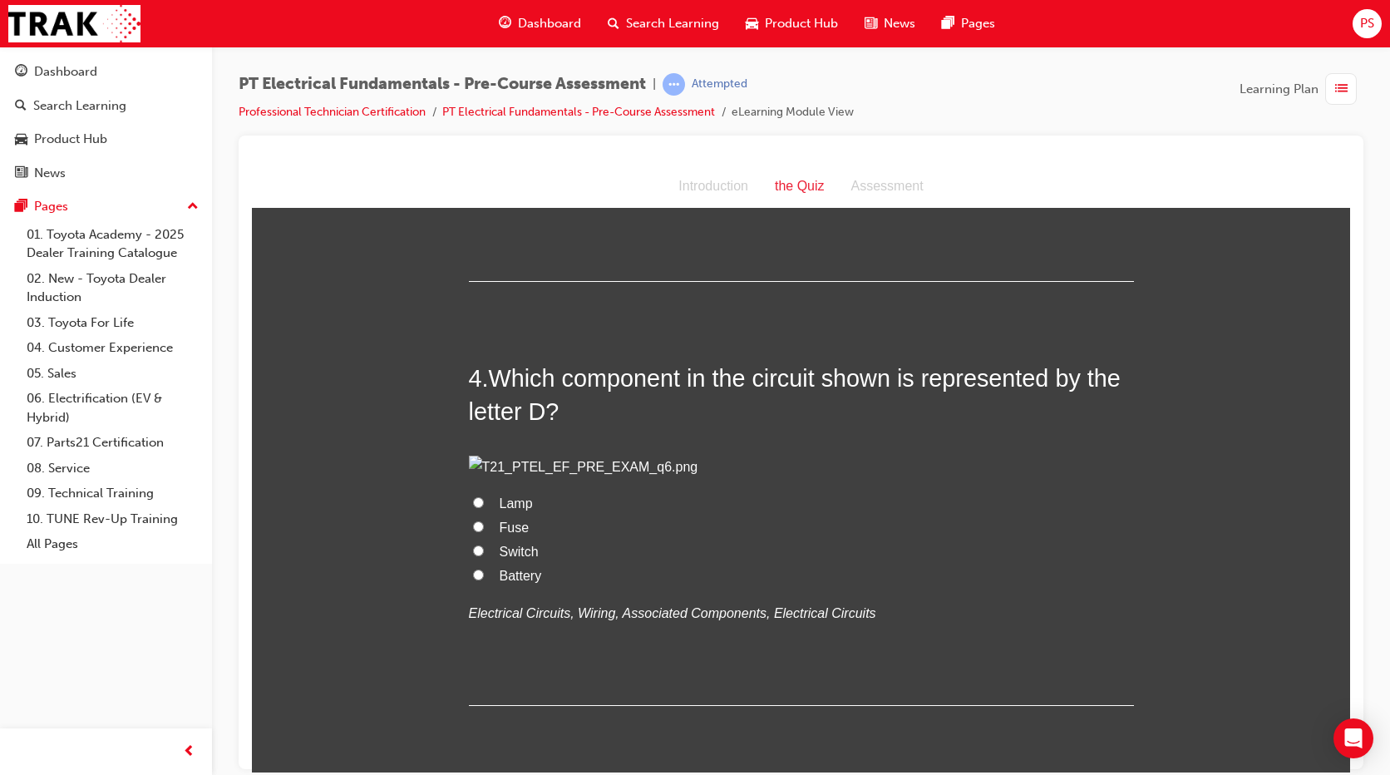
scroll to position [1060, 0]
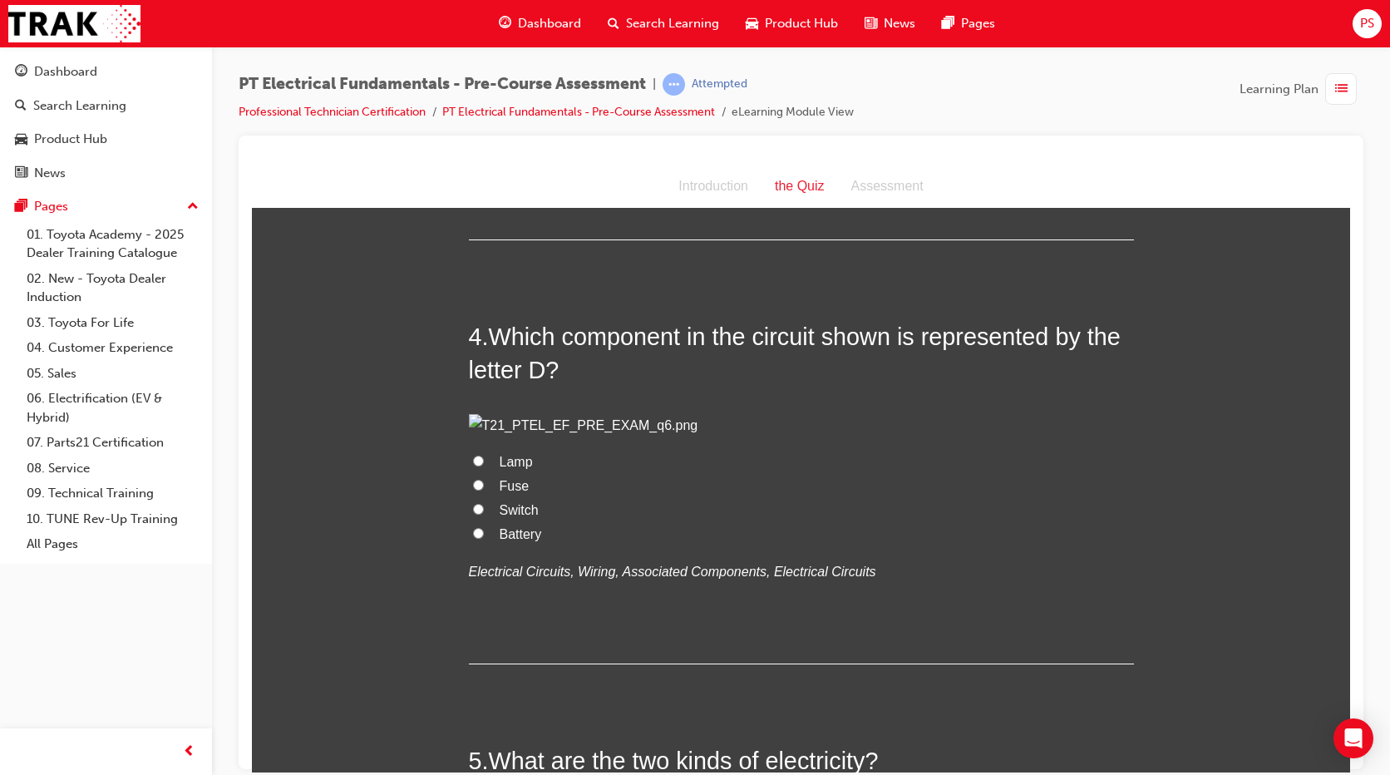
click at [481, 522] on label "Switch" at bounding box center [801, 510] width 665 height 24
click at [481, 514] on input "Switch" at bounding box center [478, 508] width 11 height 11
radio input "true"
click at [473, 514] on input "Switch" at bounding box center [478, 508] width 11 height 11
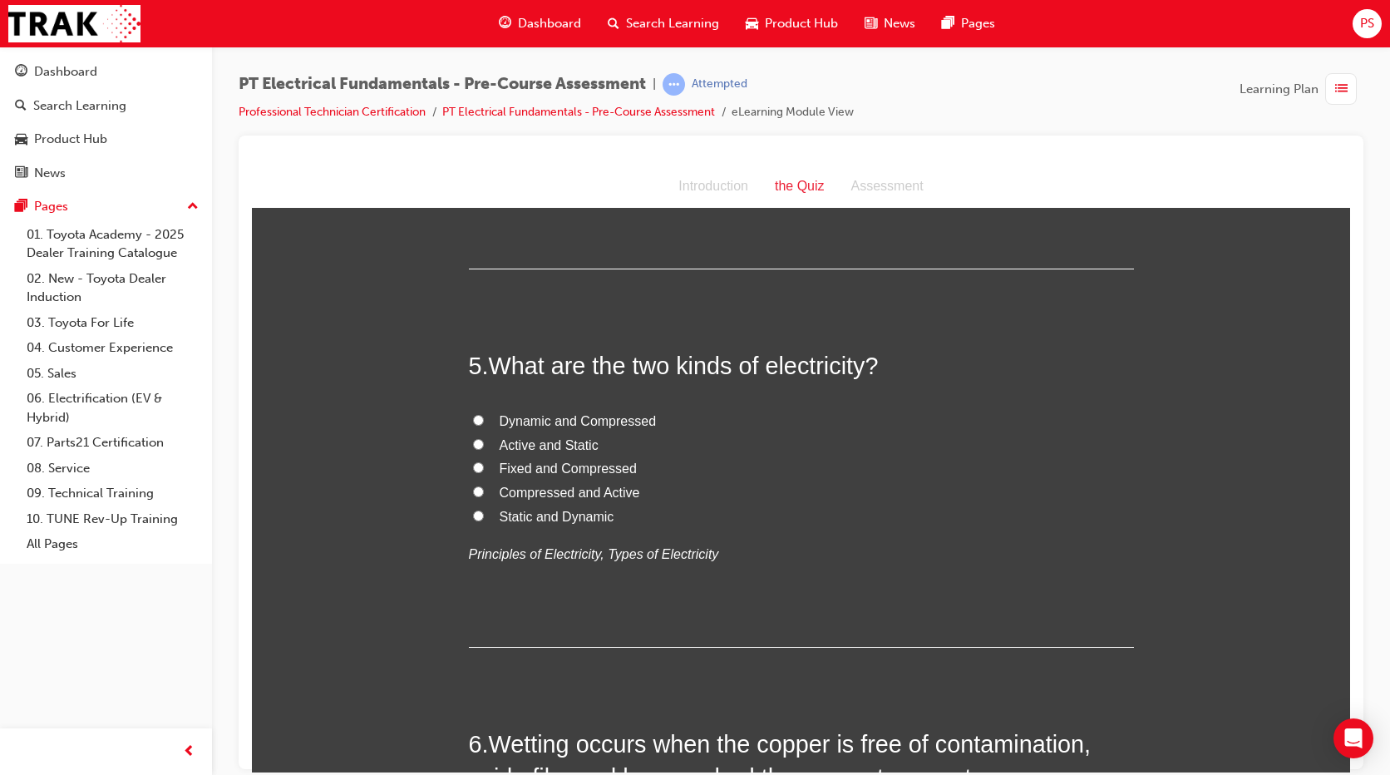
scroll to position [1579, 0]
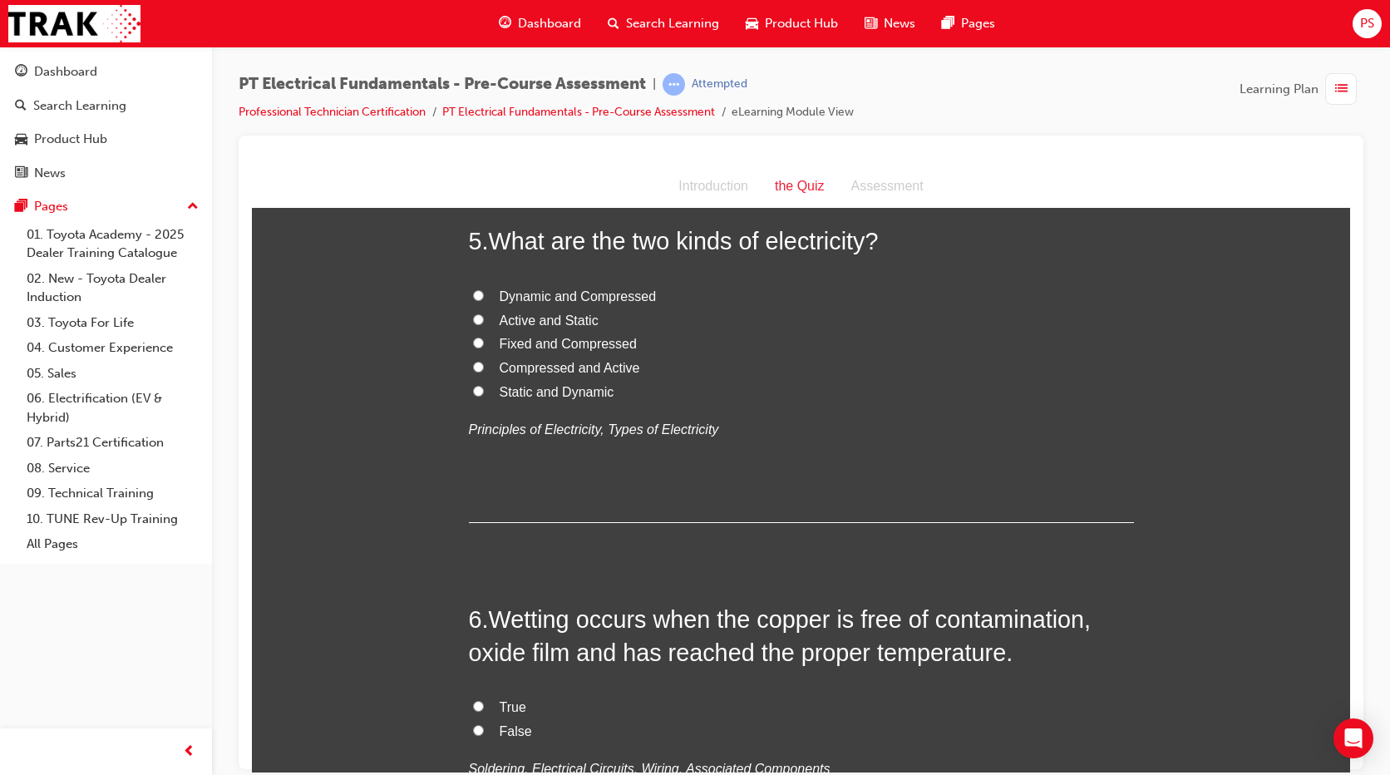
click at [543, 398] on span "Static and Dynamic" at bounding box center [557, 391] width 115 height 14
click at [484, 396] on input "Static and Dynamic" at bounding box center [478, 390] width 11 height 11
radio input "true"
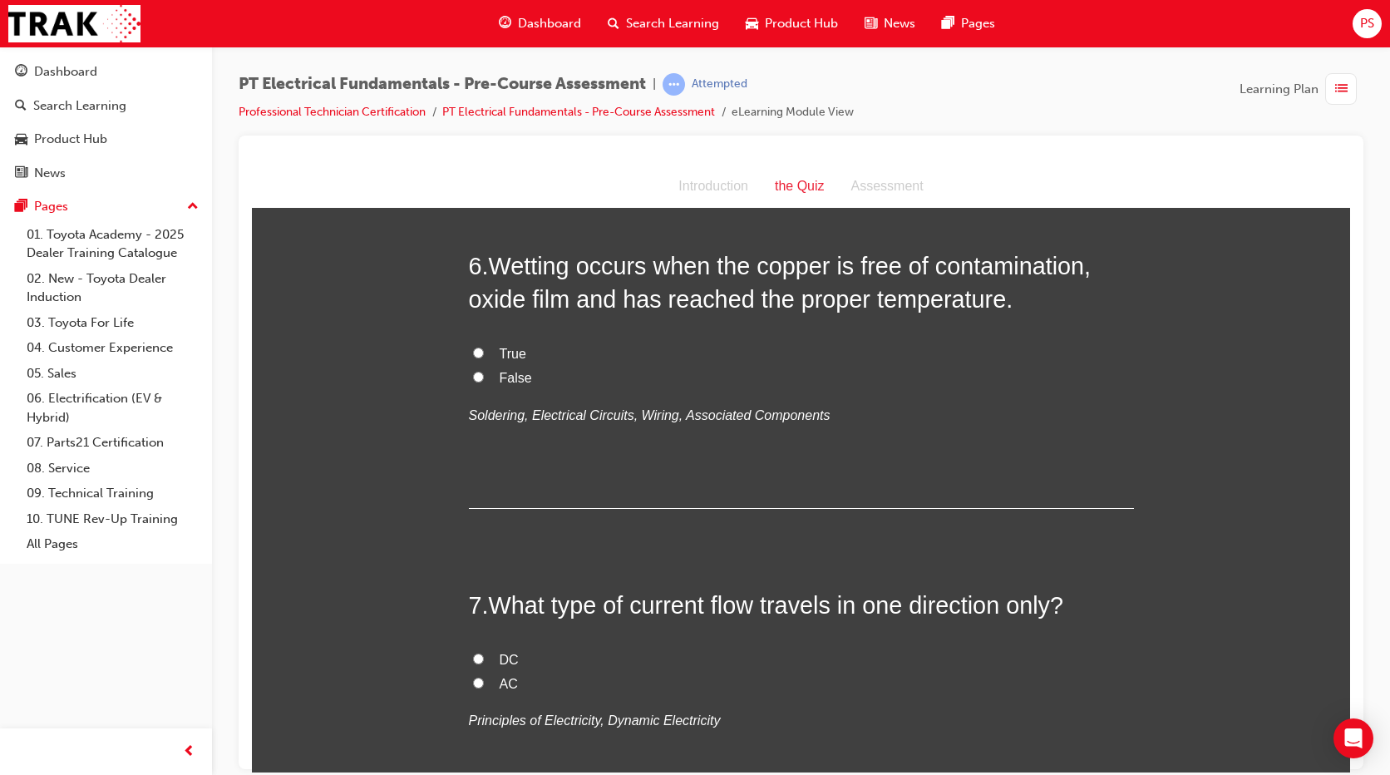
scroll to position [1953, 0]
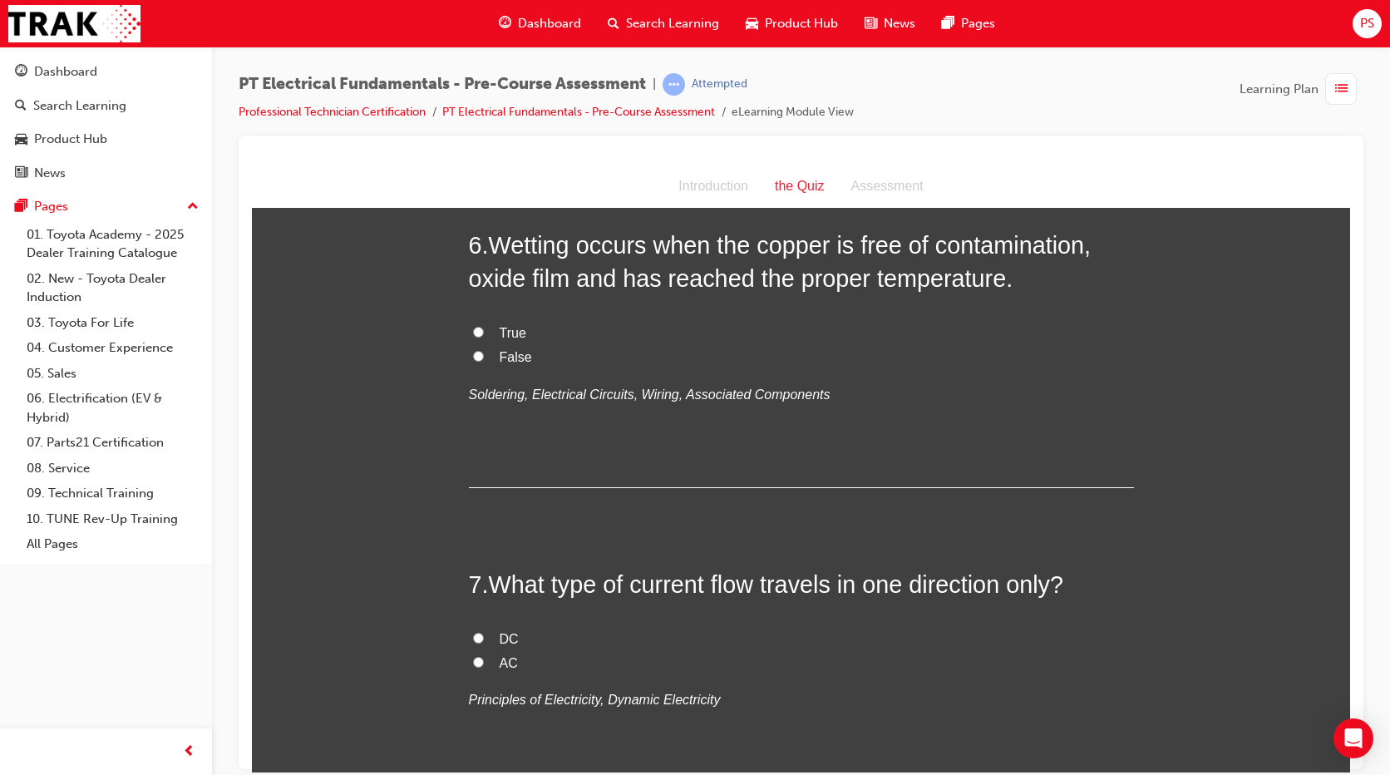
click at [500, 339] on span "True" at bounding box center [513, 332] width 27 height 14
click at [484, 337] on input "True" at bounding box center [478, 331] width 11 height 11
radio input "true"
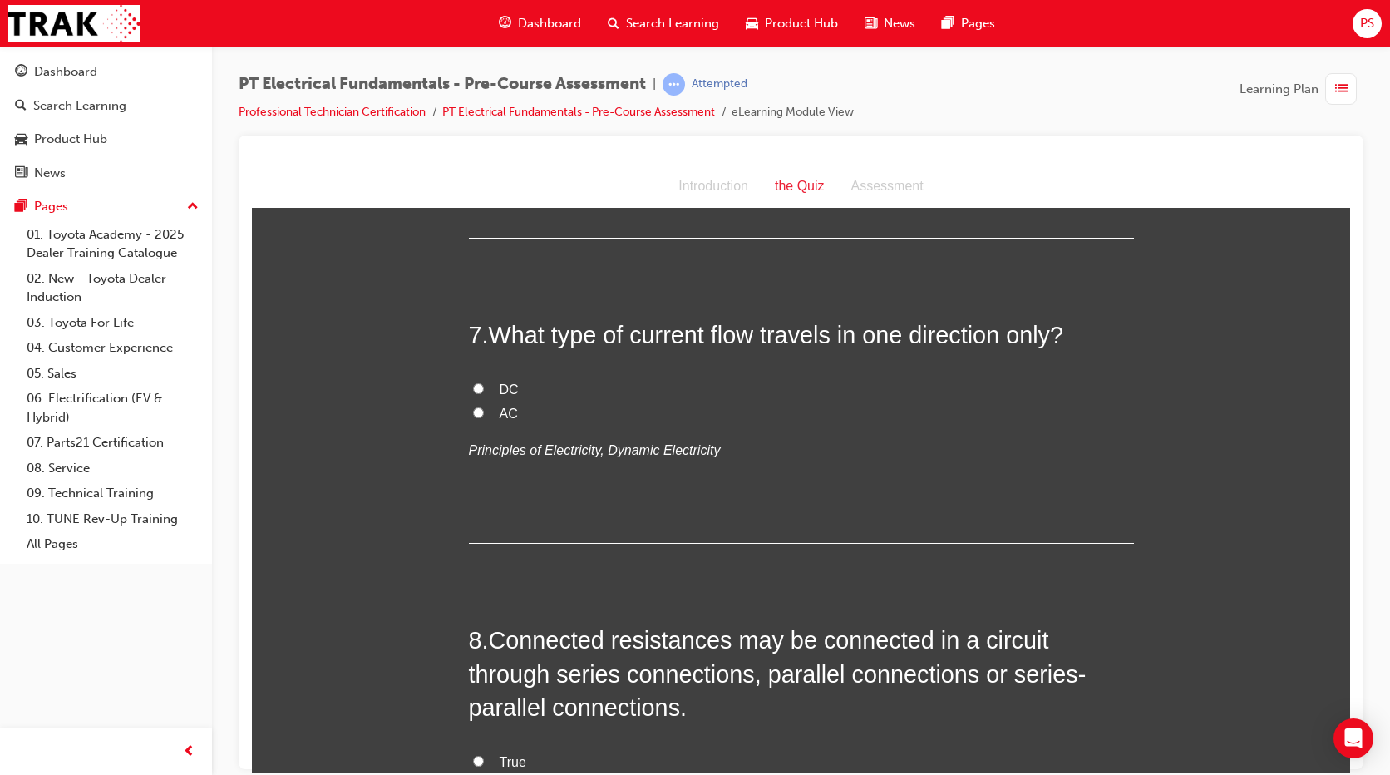
scroll to position [2265, 0]
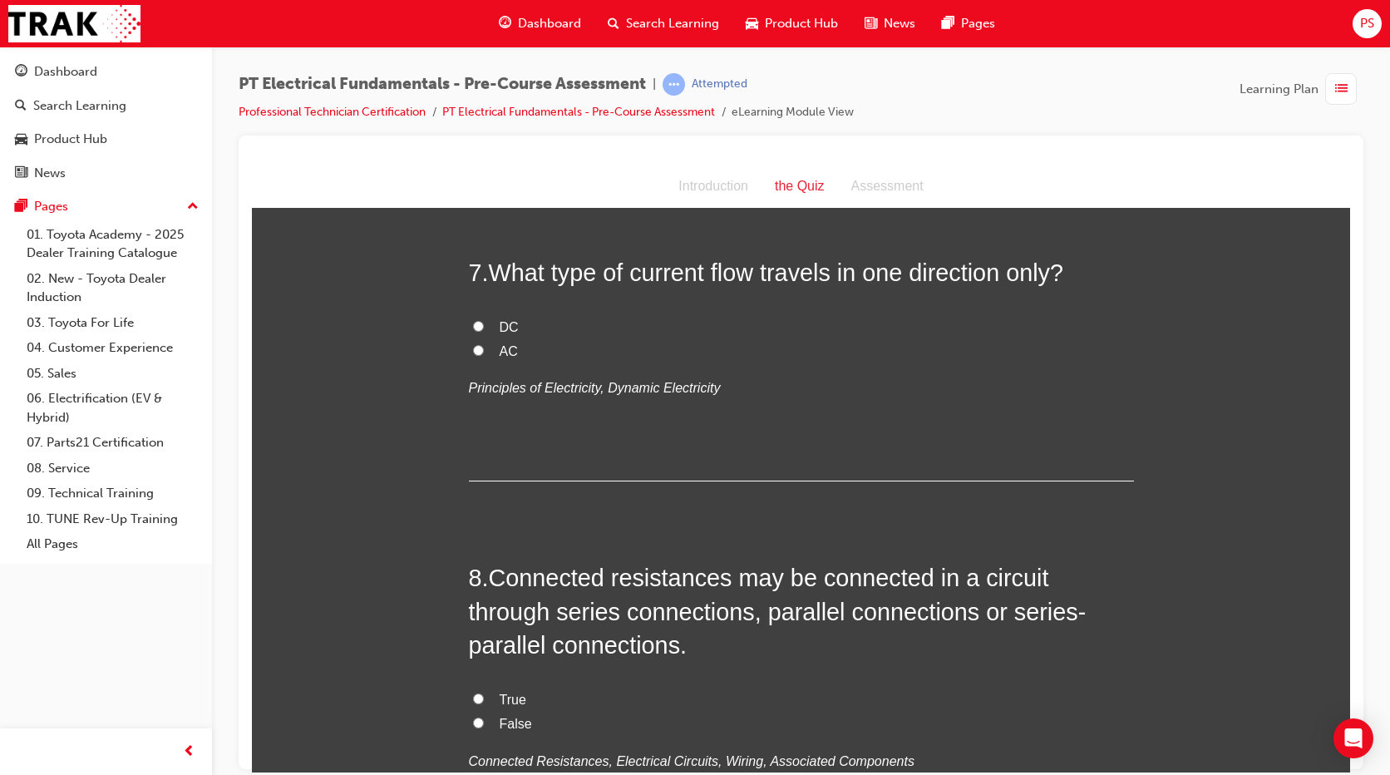
click at [492, 339] on label "DC" at bounding box center [801, 327] width 665 height 24
click at [484, 331] on input "DC" at bounding box center [478, 325] width 11 height 11
radio input "true"
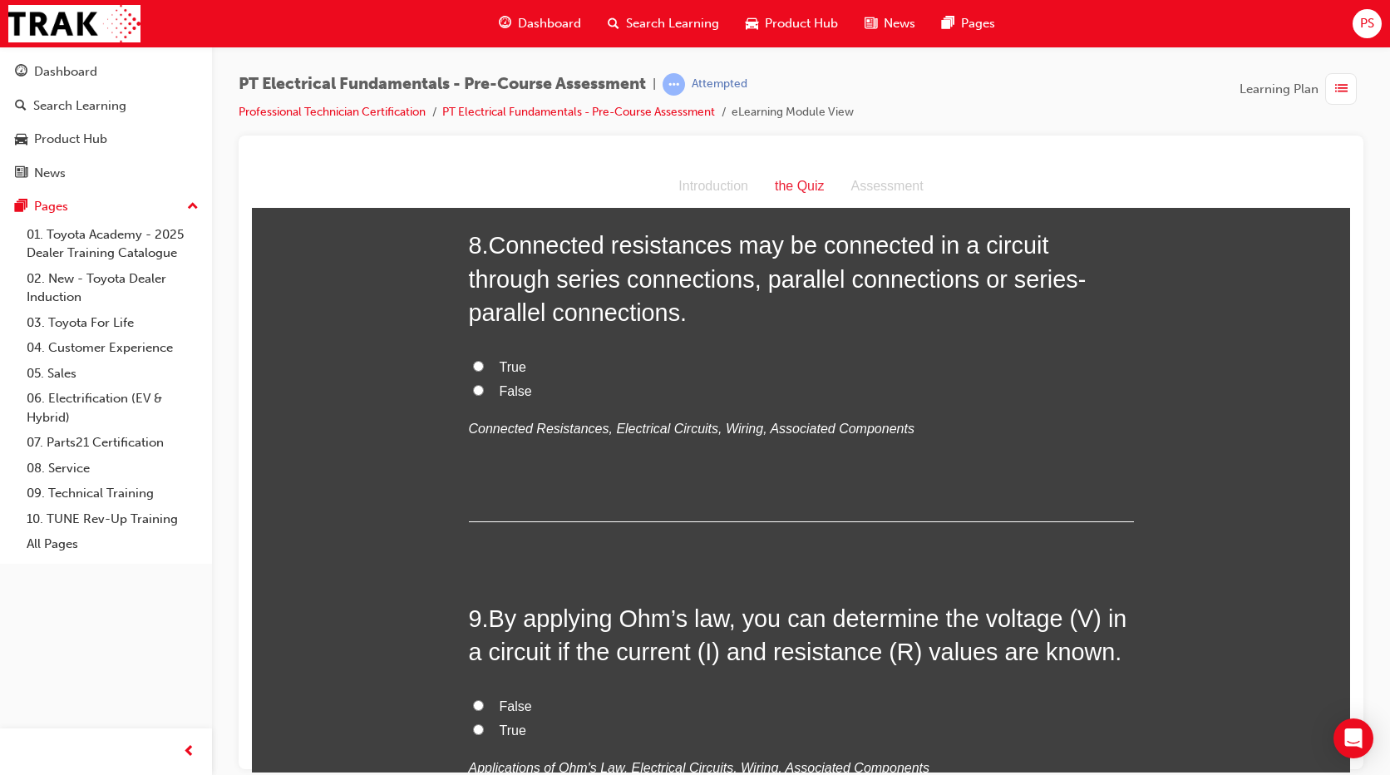
scroll to position [2702, 0]
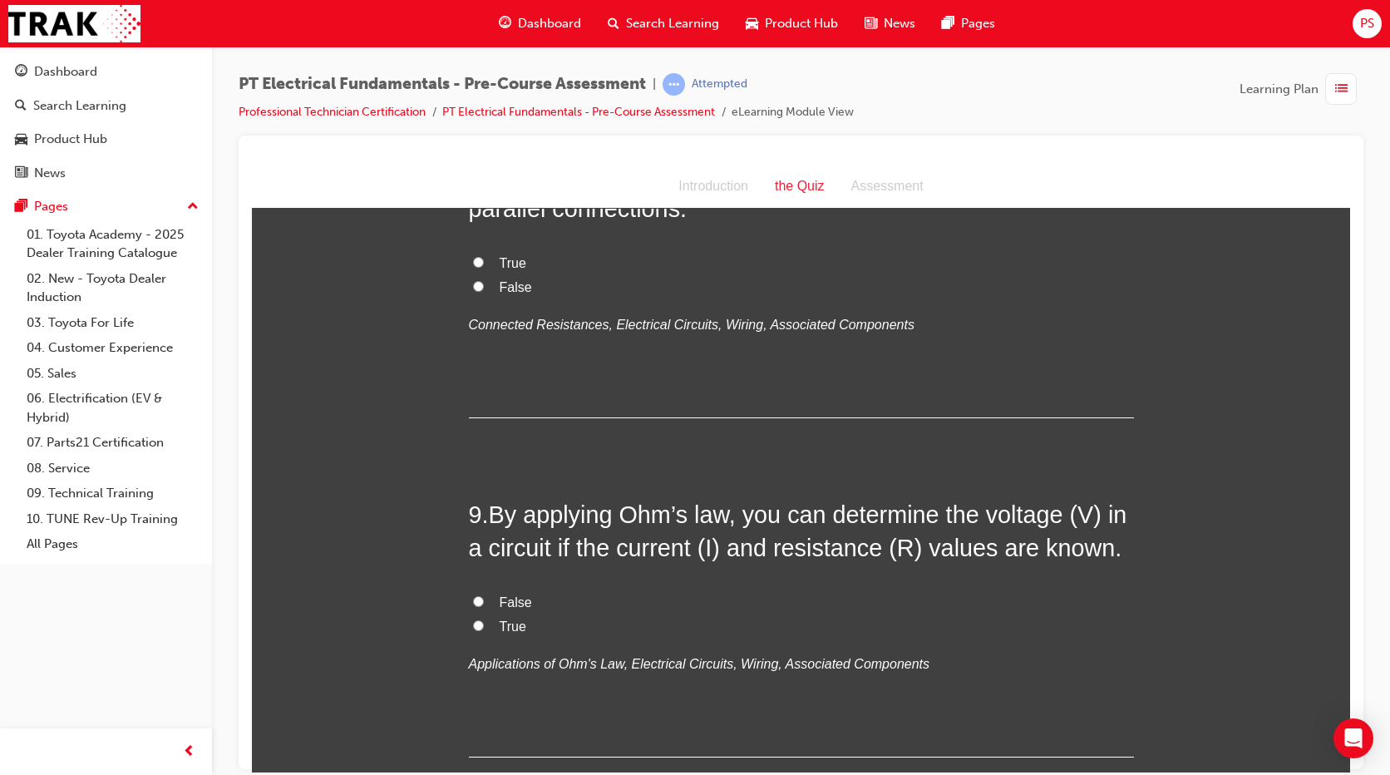
click at [514, 269] on span "True" at bounding box center [513, 262] width 27 height 14
click at [484, 267] on input "True" at bounding box center [478, 261] width 11 height 11
radio input "true"
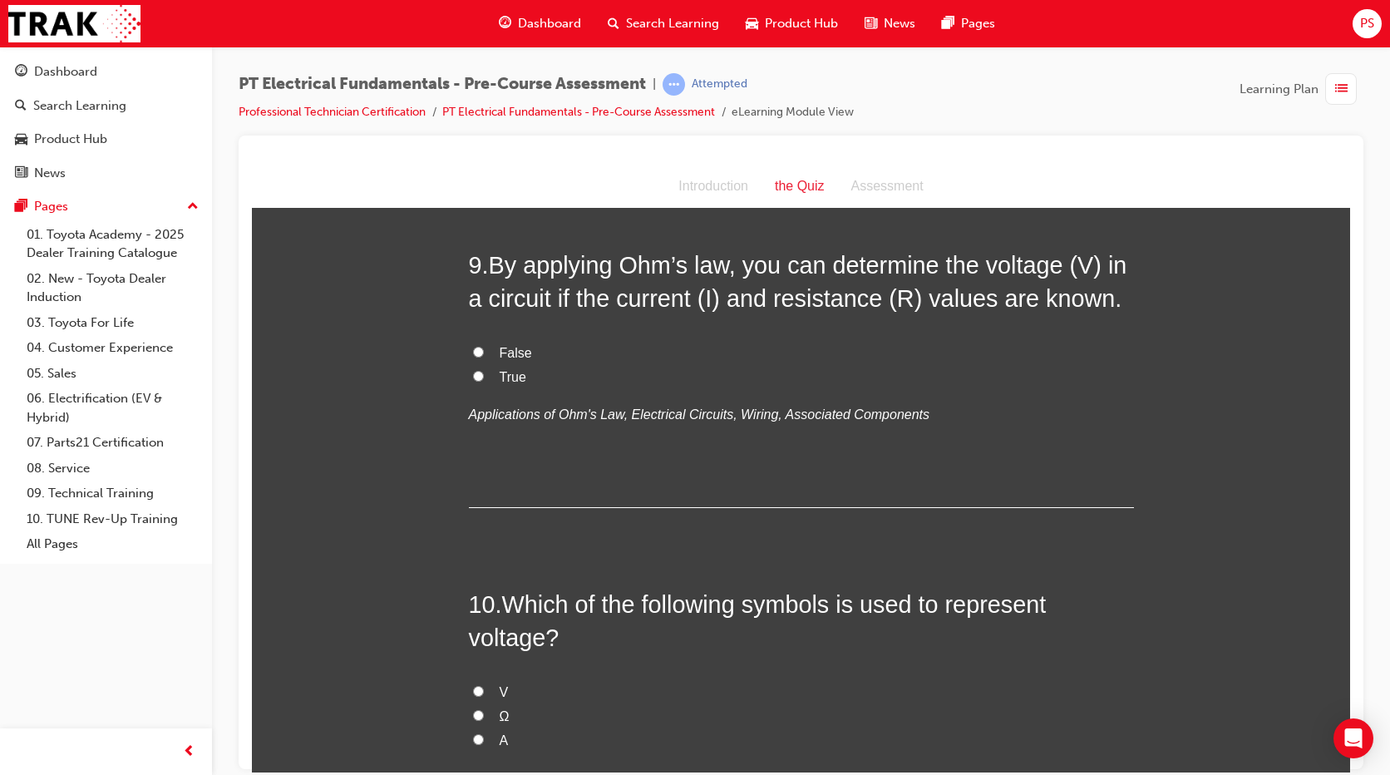
scroll to position [3096, 0]
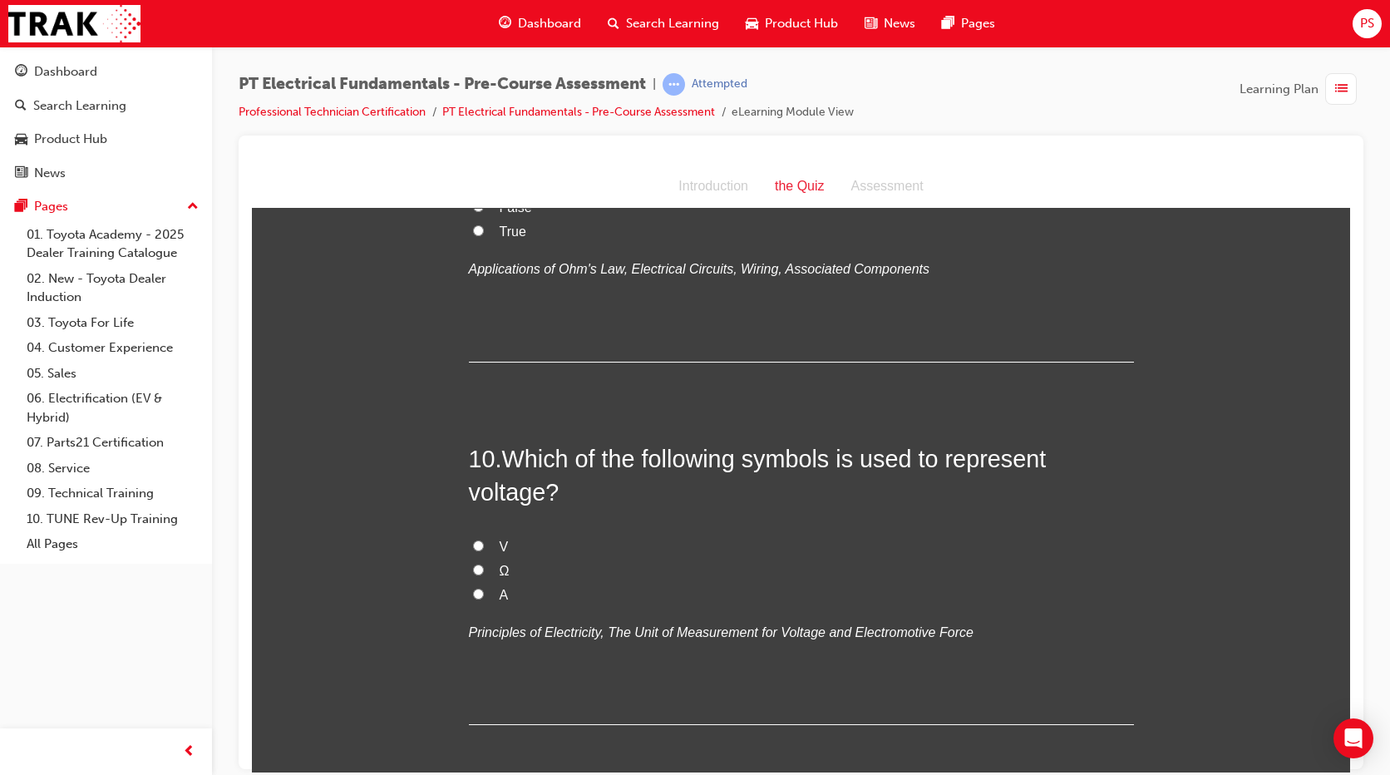
click at [486, 244] on label "True" at bounding box center [801, 231] width 665 height 24
click at [484, 235] on input "True" at bounding box center [478, 229] width 11 height 11
radio input "true"
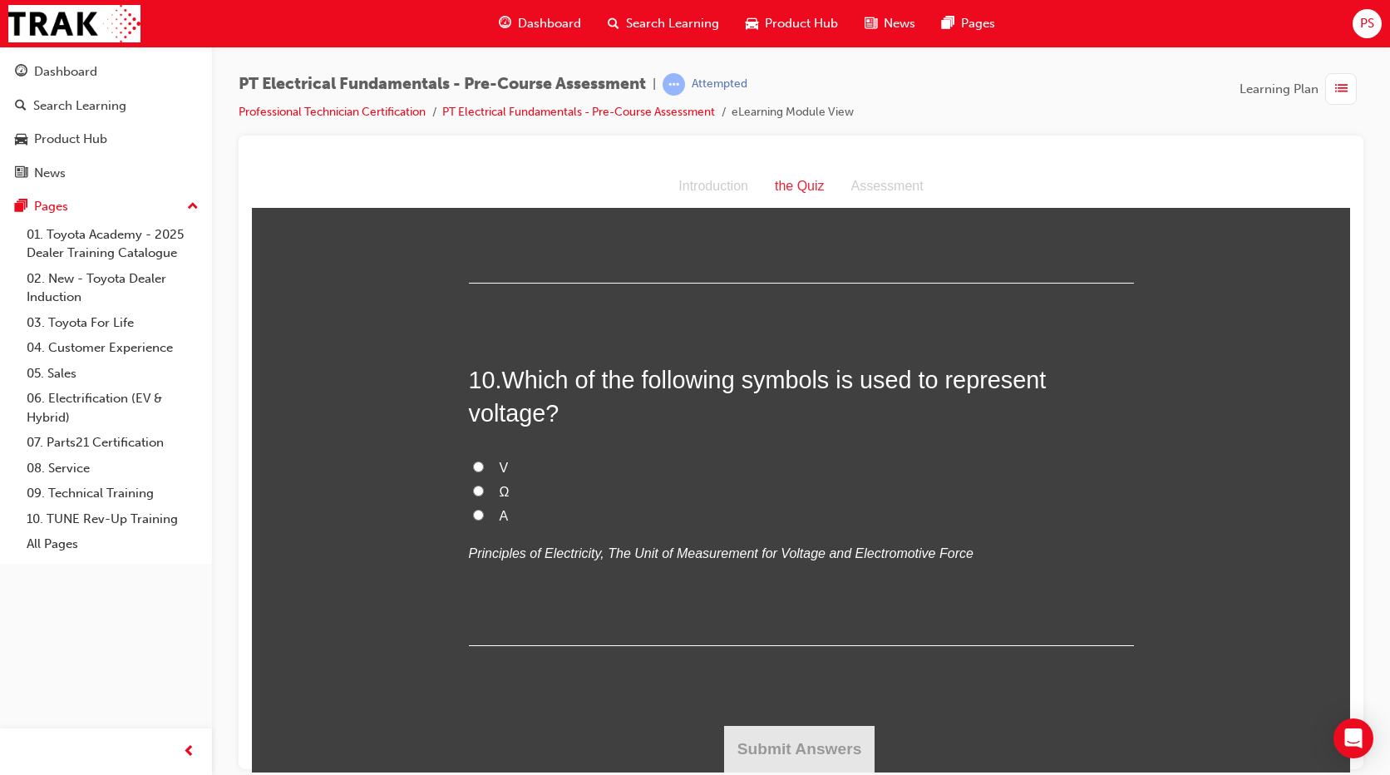
click at [500, 474] on span "V" at bounding box center [504, 467] width 9 height 14
click at [484, 471] on input "V" at bounding box center [478, 466] width 11 height 11
radio input "true"
click at [752, 750] on button "Submit Answers" at bounding box center [799, 748] width 151 height 47
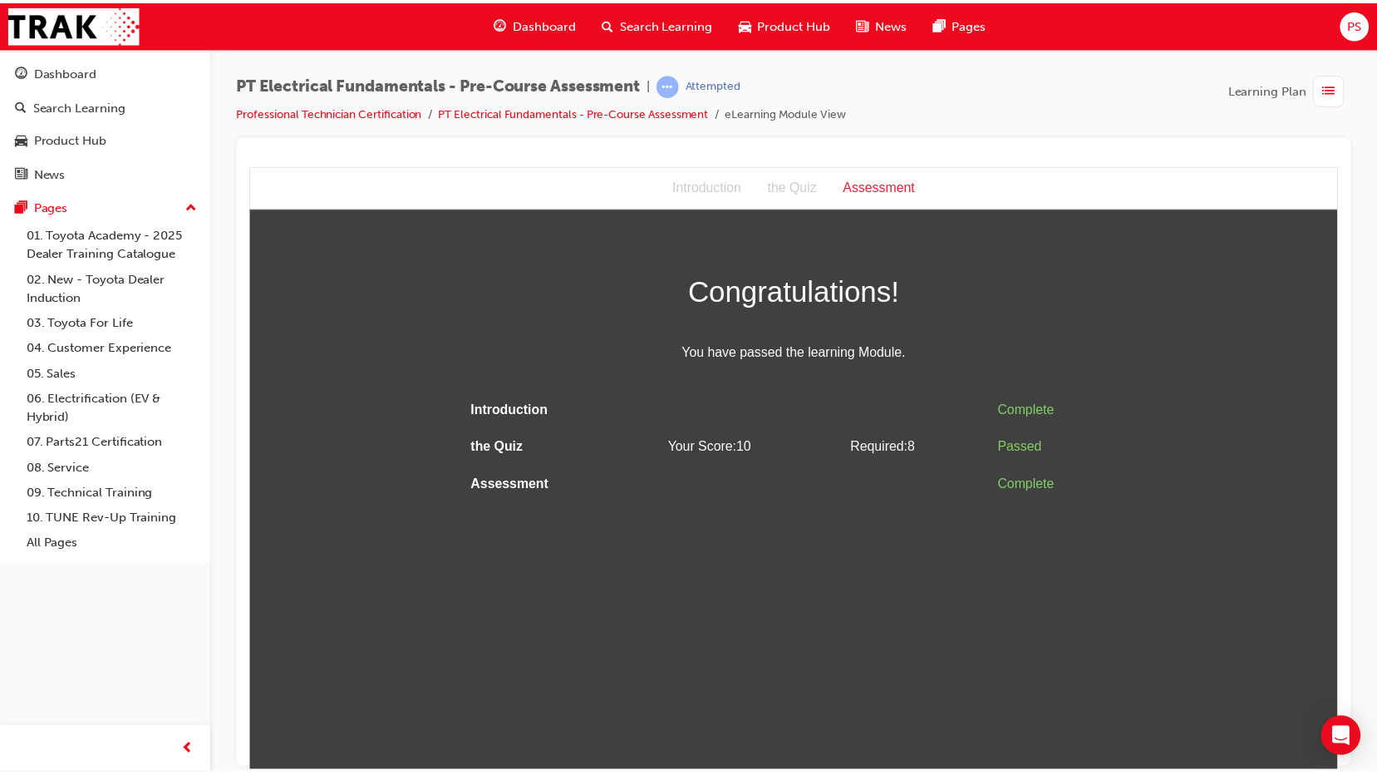
scroll to position [0, 0]
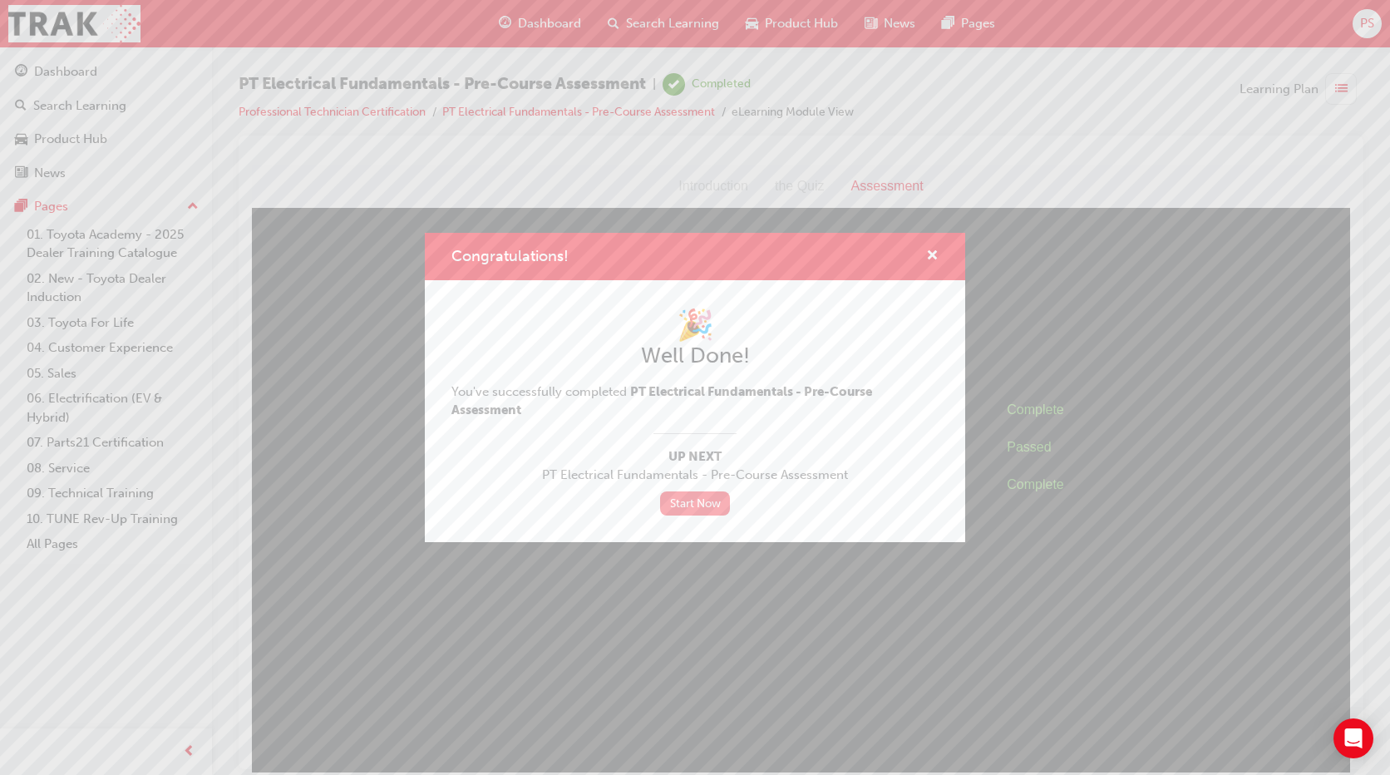
click at [682, 508] on link "Start Now" at bounding box center [695, 503] width 70 height 24
click at [931, 249] on span "cross-icon" at bounding box center [932, 256] width 12 height 15
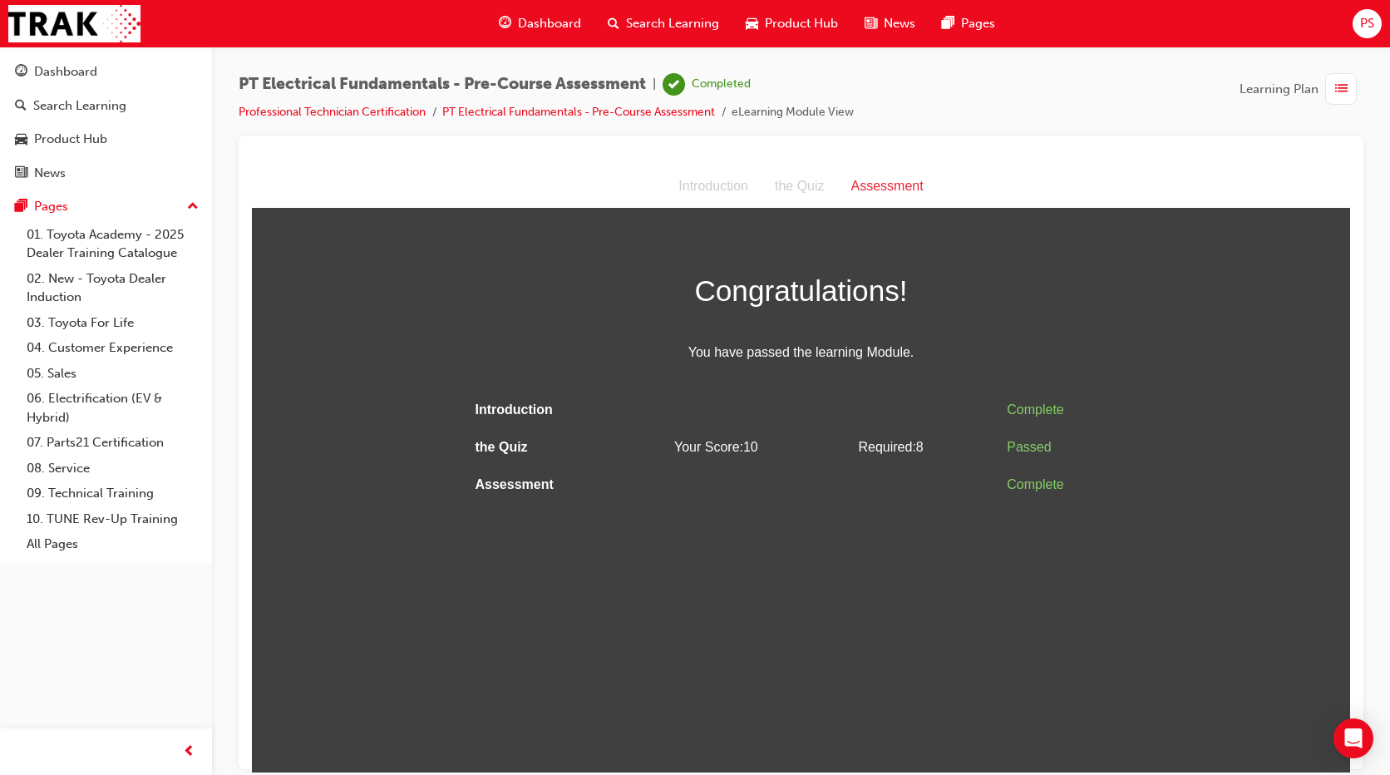
click at [1337, 95] on span "list-icon" at bounding box center [1341, 89] width 12 height 21
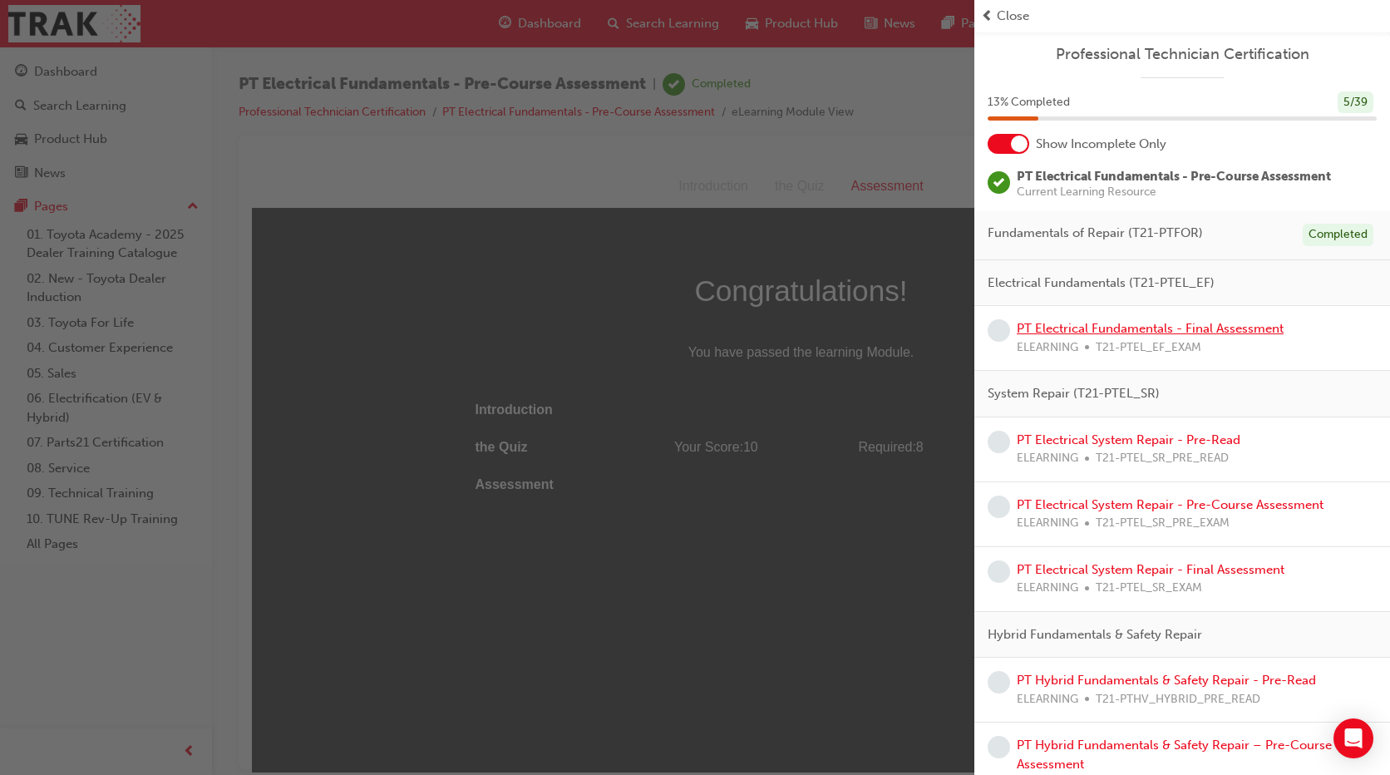
click at [1049, 326] on link "PT Electrical Fundamentals - Final Assessment" at bounding box center [1150, 328] width 267 height 15
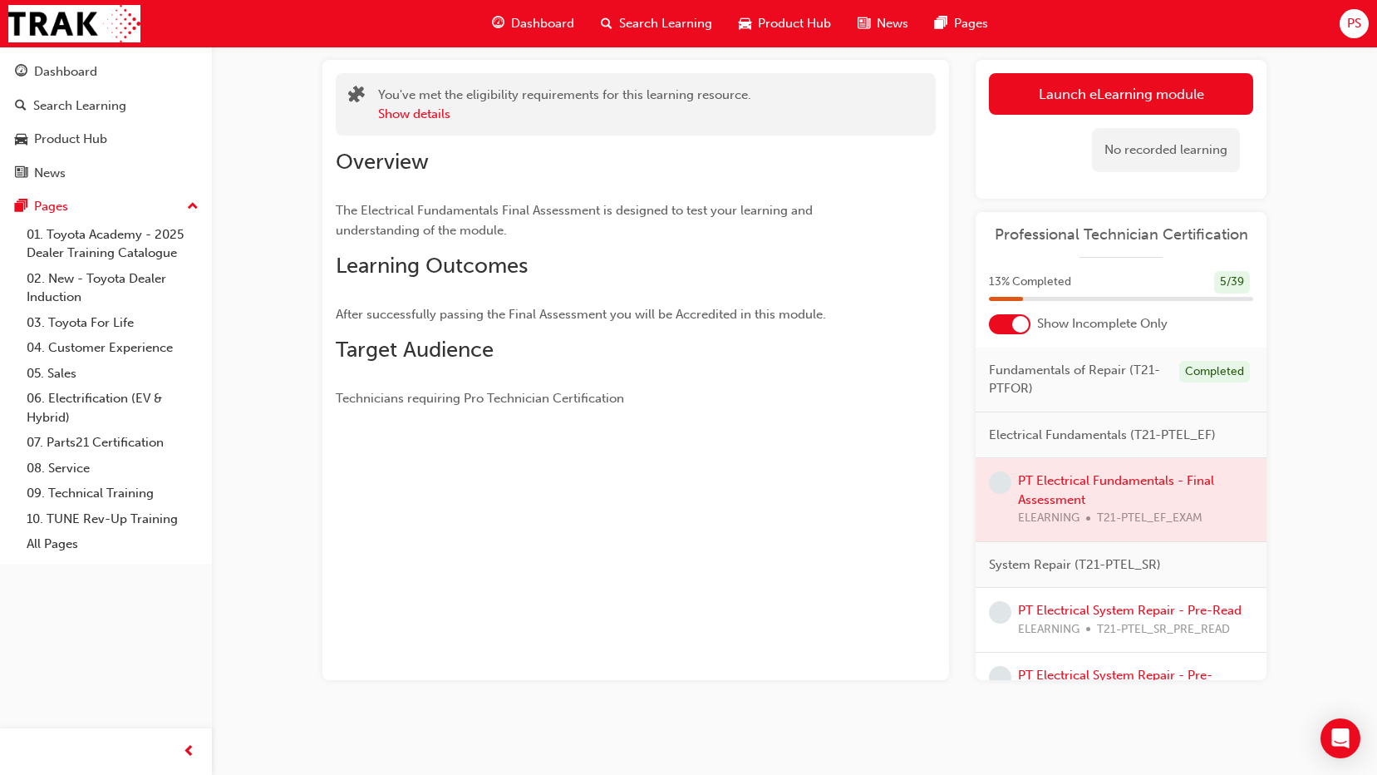
click at [1058, 478] on div at bounding box center [1121, 499] width 291 height 83
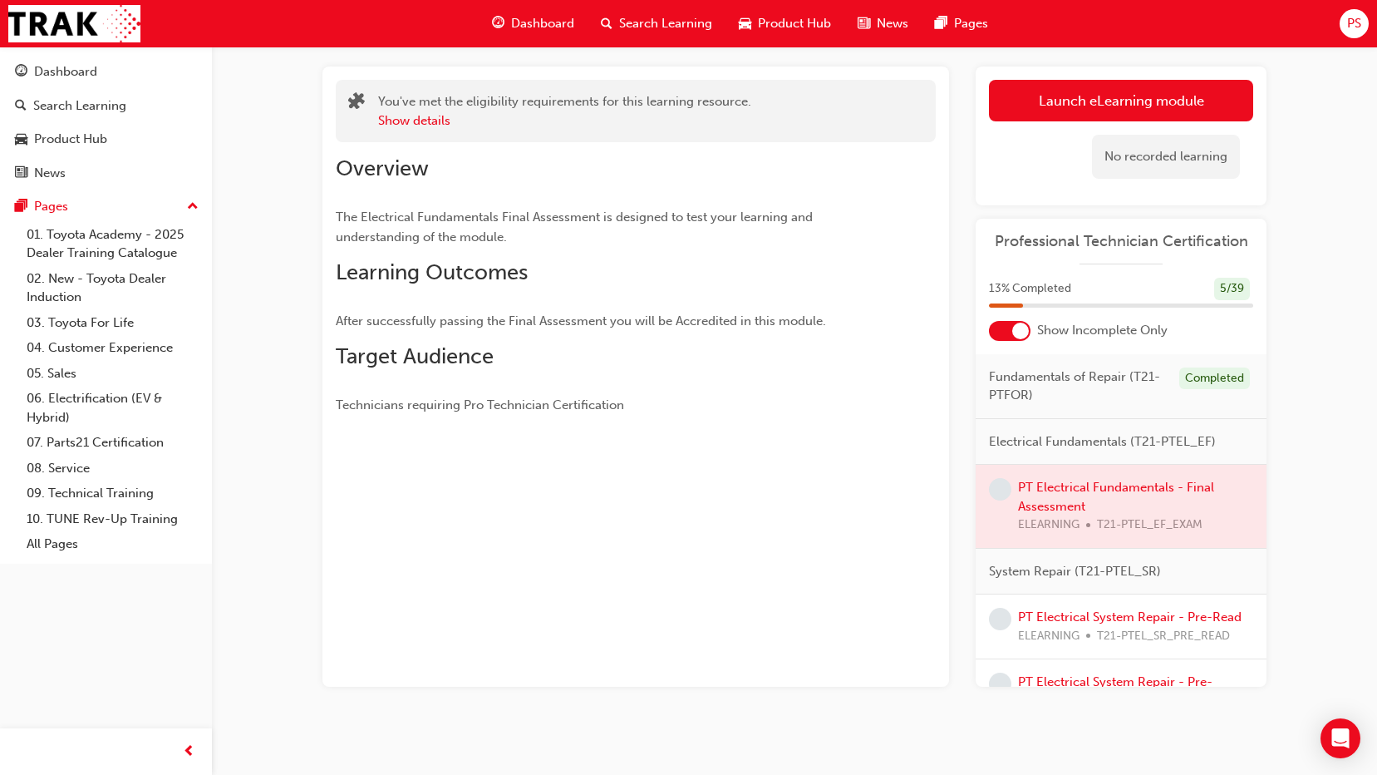
scroll to position [90, 0]
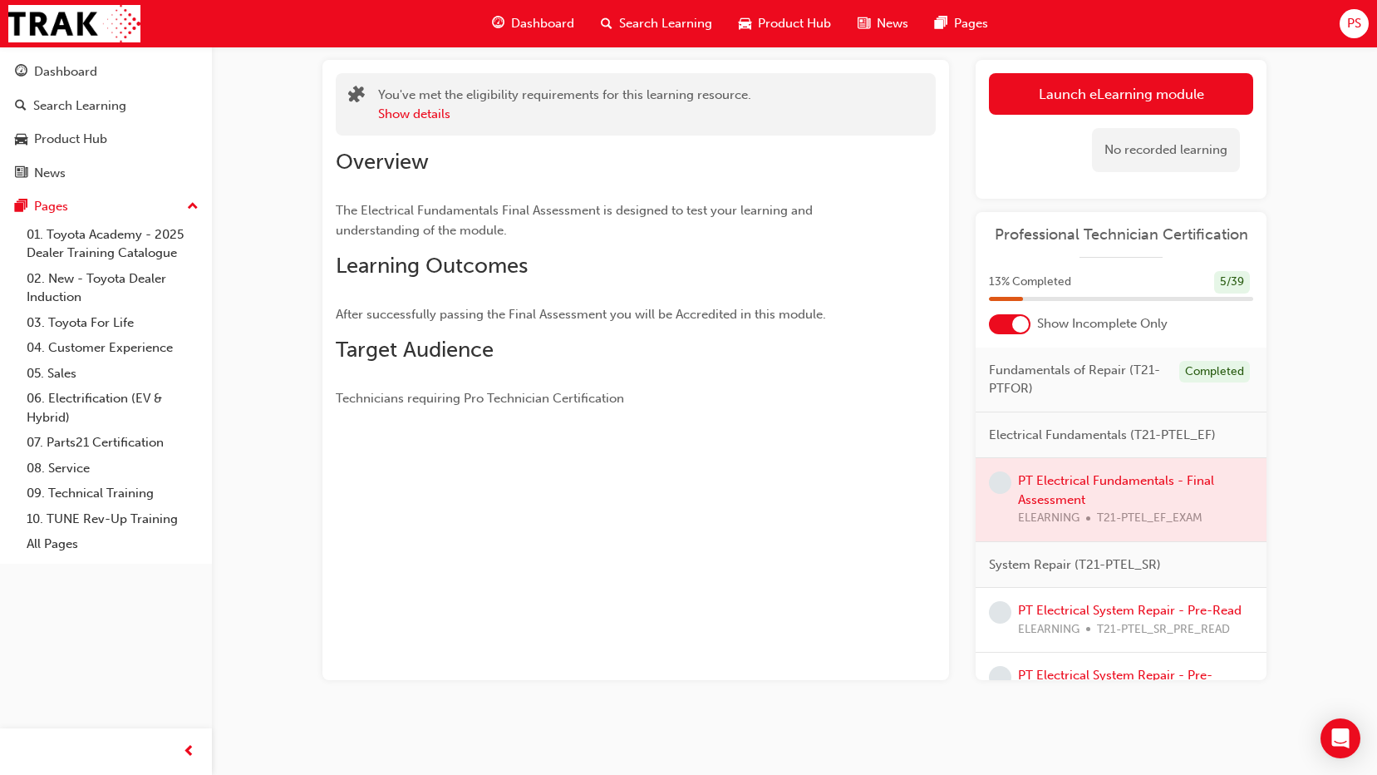
click at [1092, 436] on span "Electrical Fundamentals (T21-PTEL_EF)" at bounding box center [1102, 435] width 227 height 19
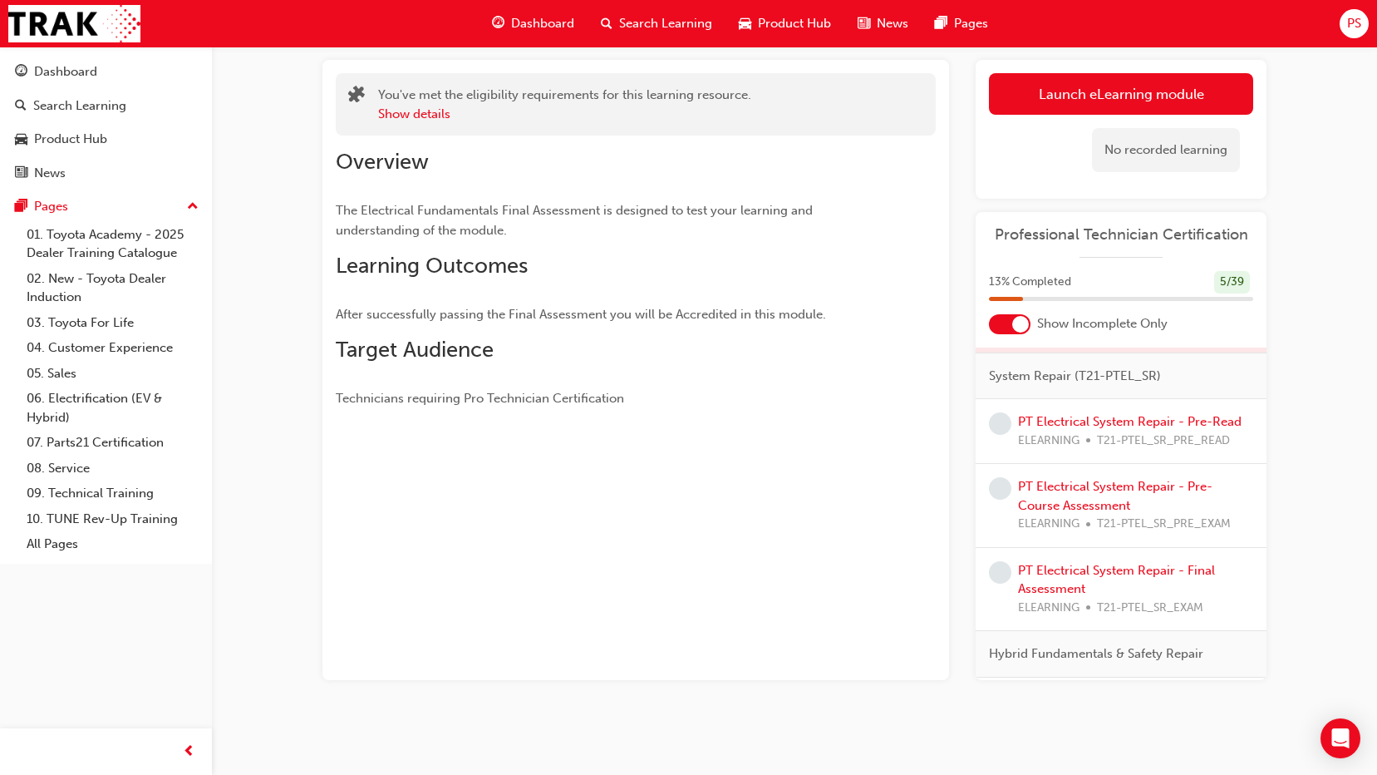
scroll to position [114, 0]
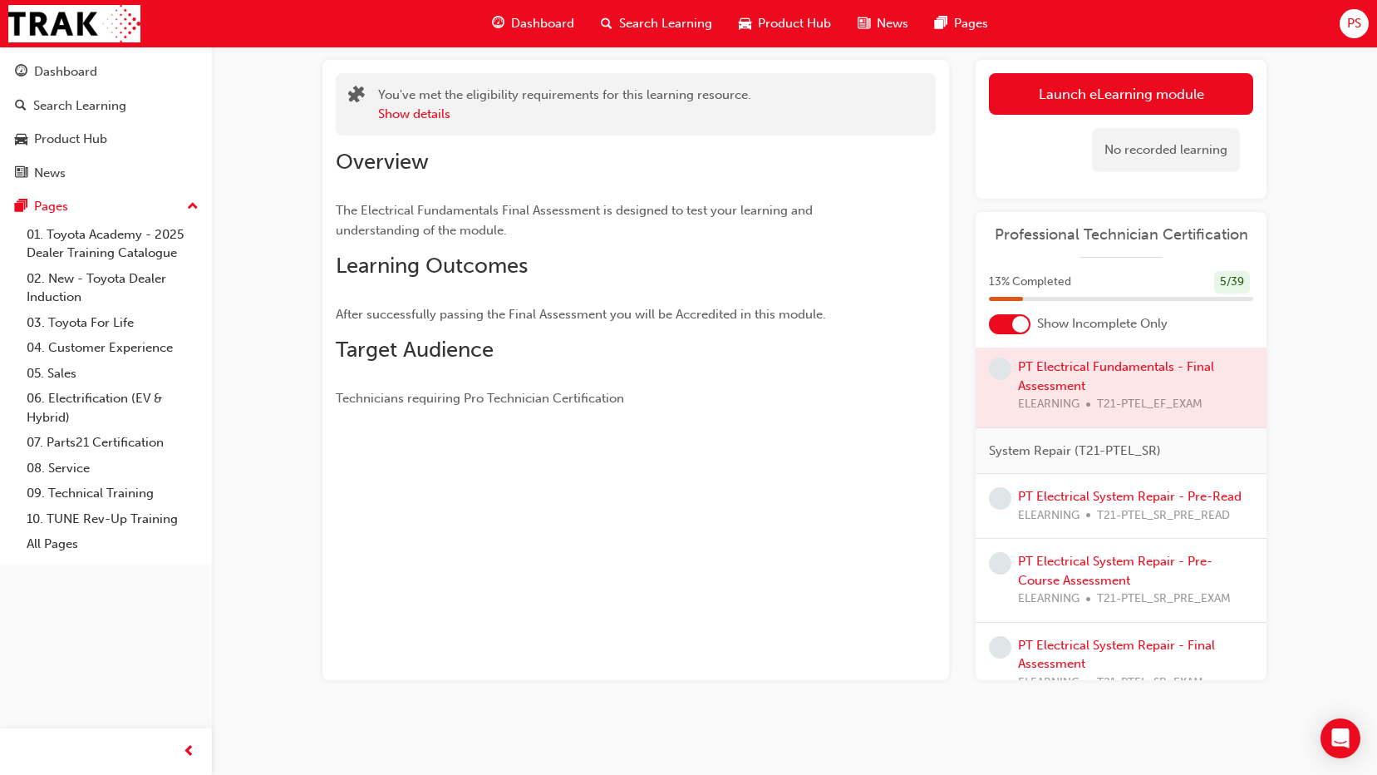
click at [1041, 382] on div at bounding box center [1121, 385] width 291 height 83
click at [1042, 500] on link "PT Electrical System Repair - Pre-Read" at bounding box center [1130, 496] width 224 height 15
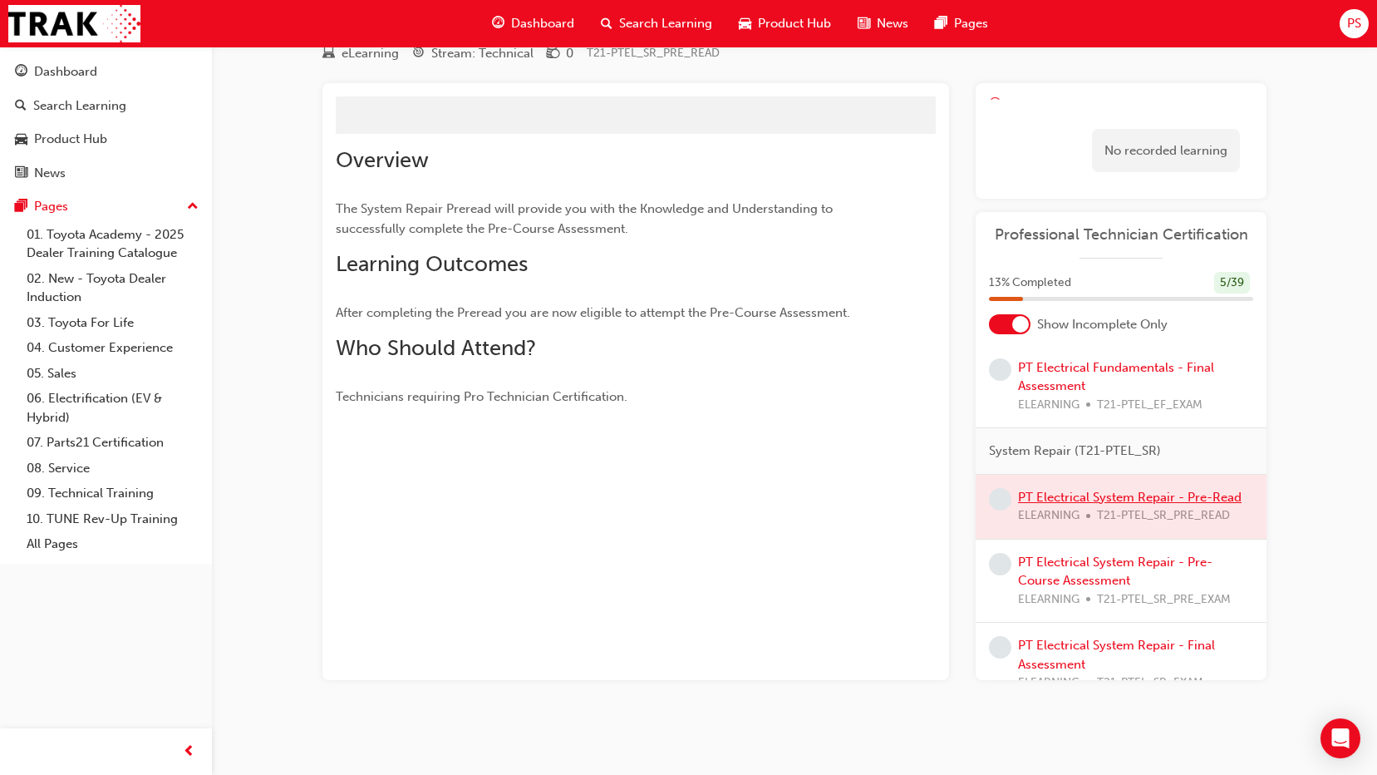
scroll to position [90, 0]
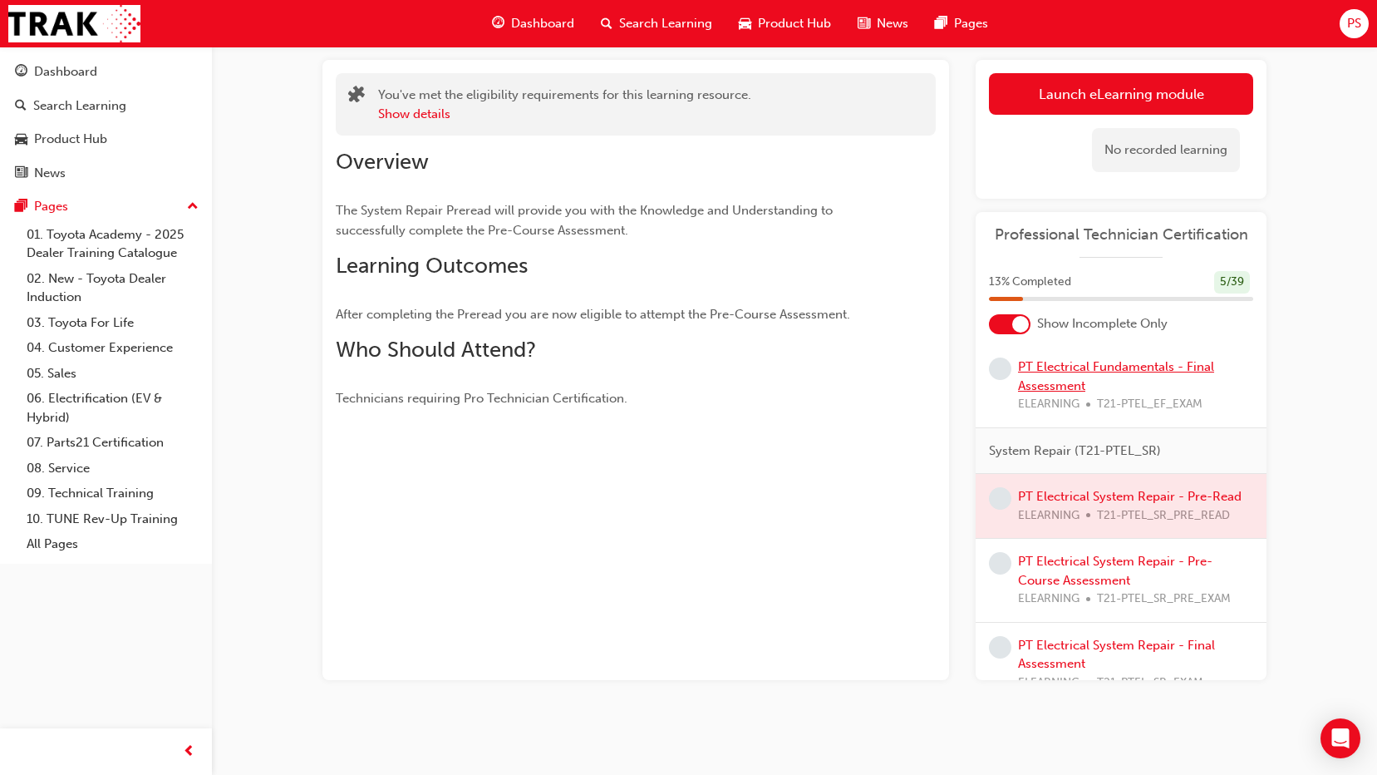
click at [1052, 377] on link "PT Electrical Fundamentals - Final Assessment" at bounding box center [1116, 376] width 196 height 34
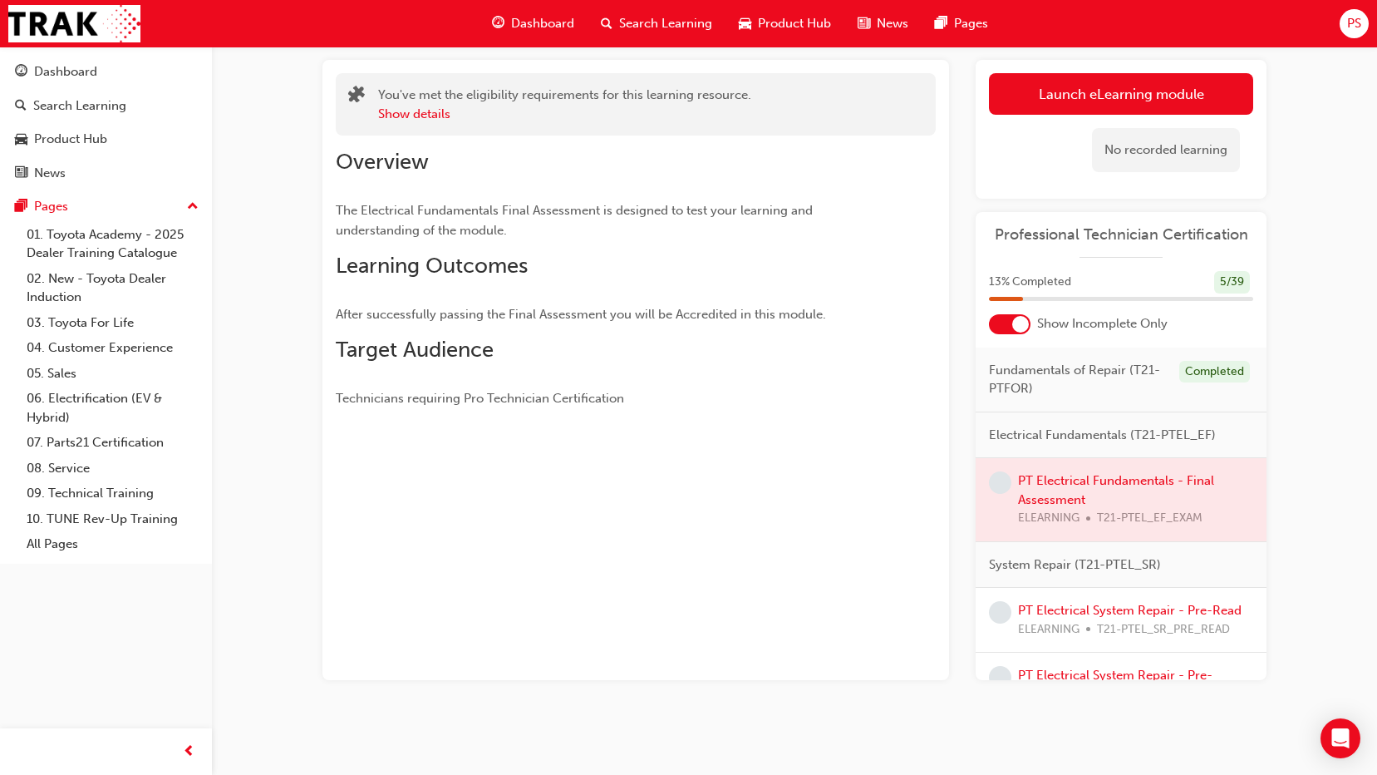
click at [1001, 317] on div at bounding box center [1010, 324] width 42 height 20
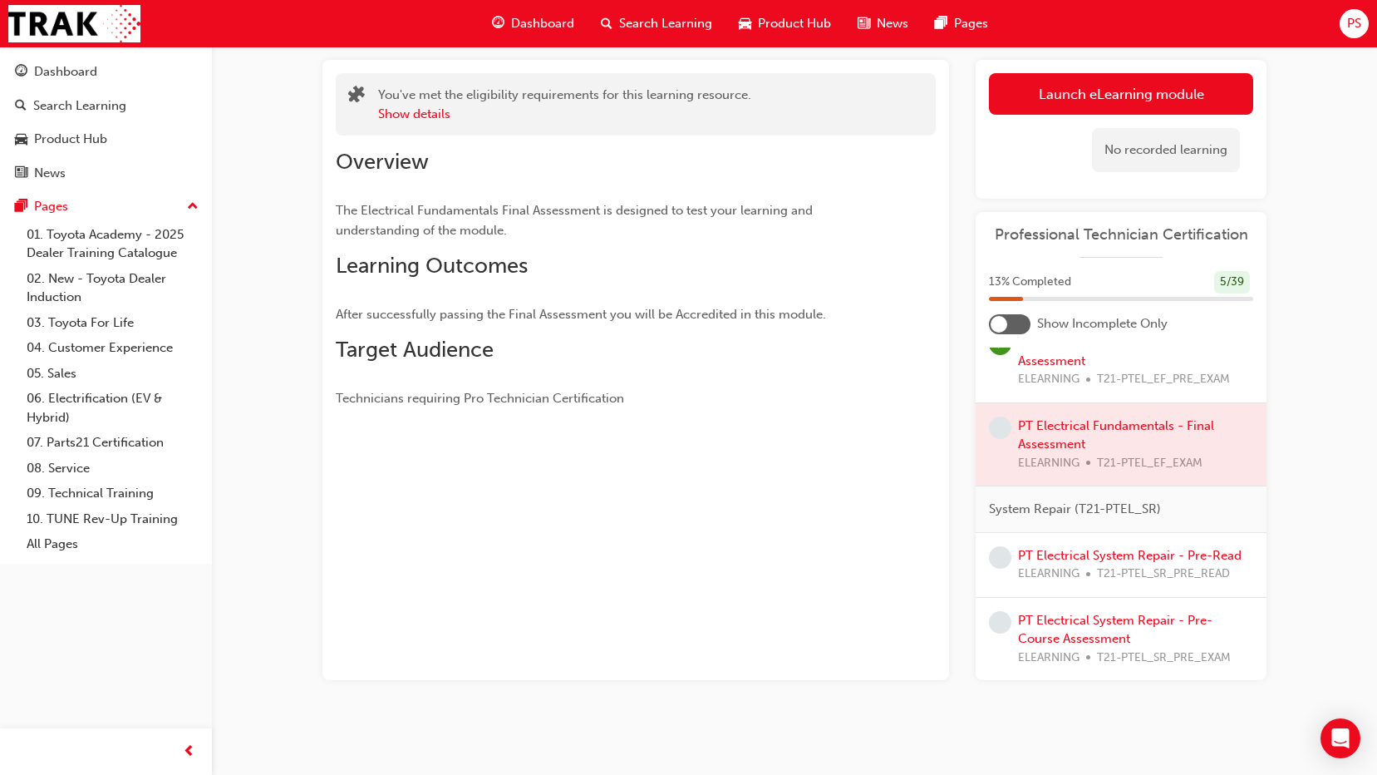
scroll to position [458, 0]
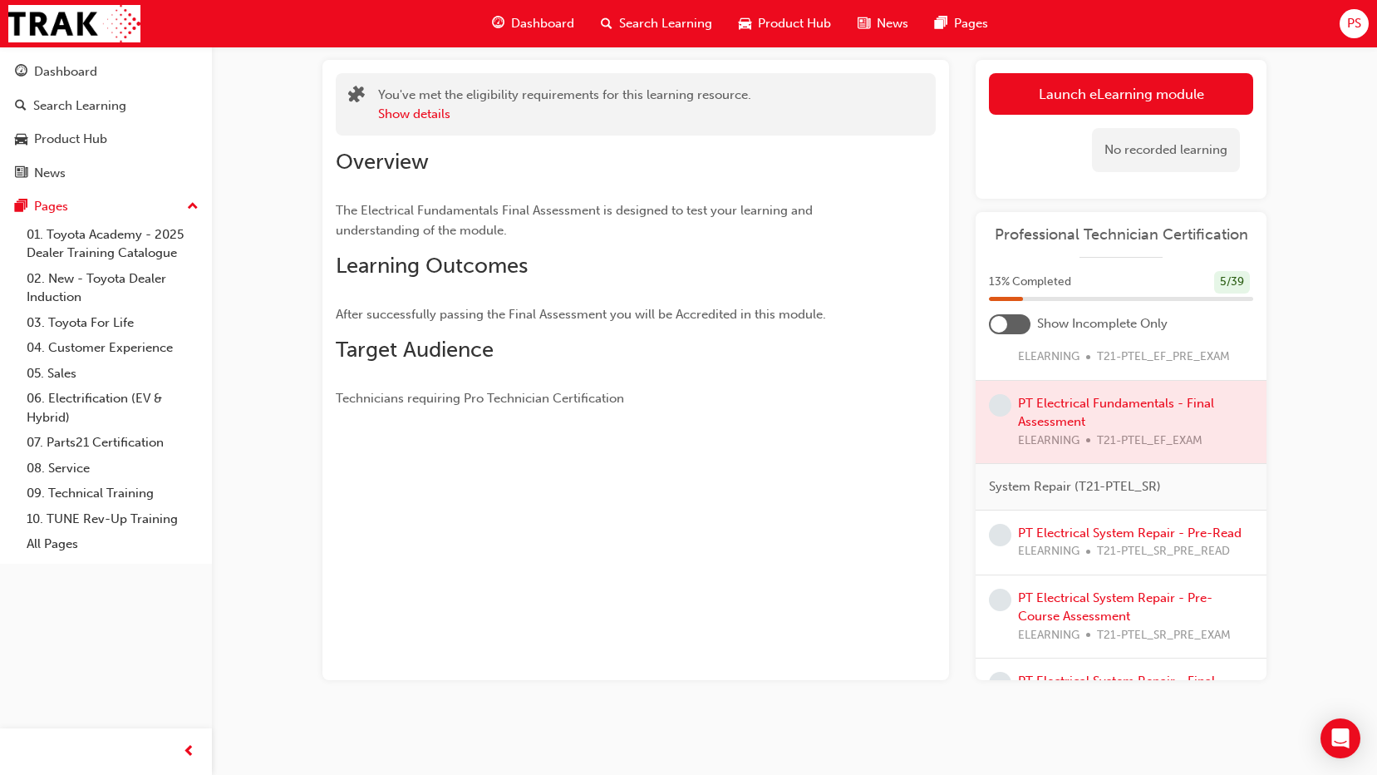
click at [1014, 318] on div at bounding box center [1010, 324] width 42 height 20
click at [1055, 402] on div at bounding box center [1121, 421] width 291 height 83
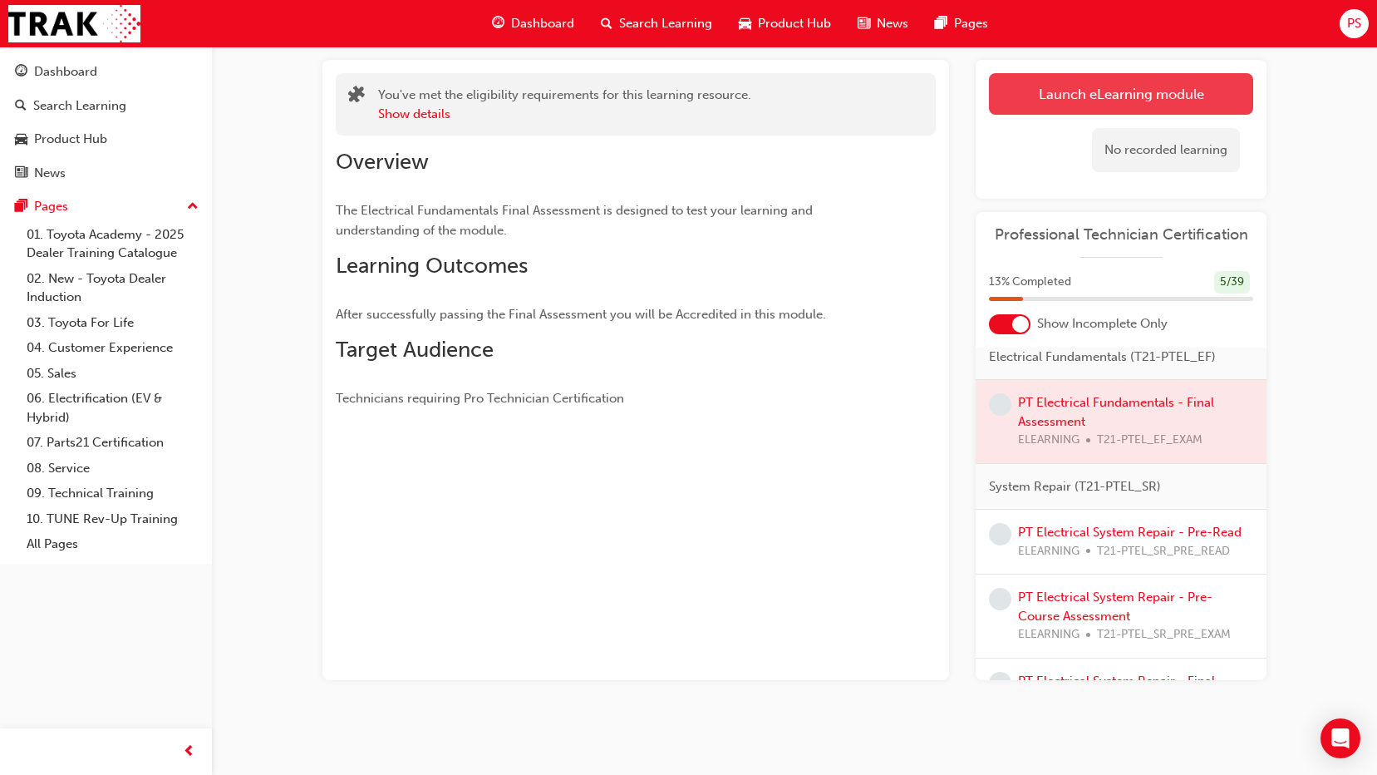
click at [1099, 104] on link "Launch eLearning module" at bounding box center [1121, 94] width 264 height 42
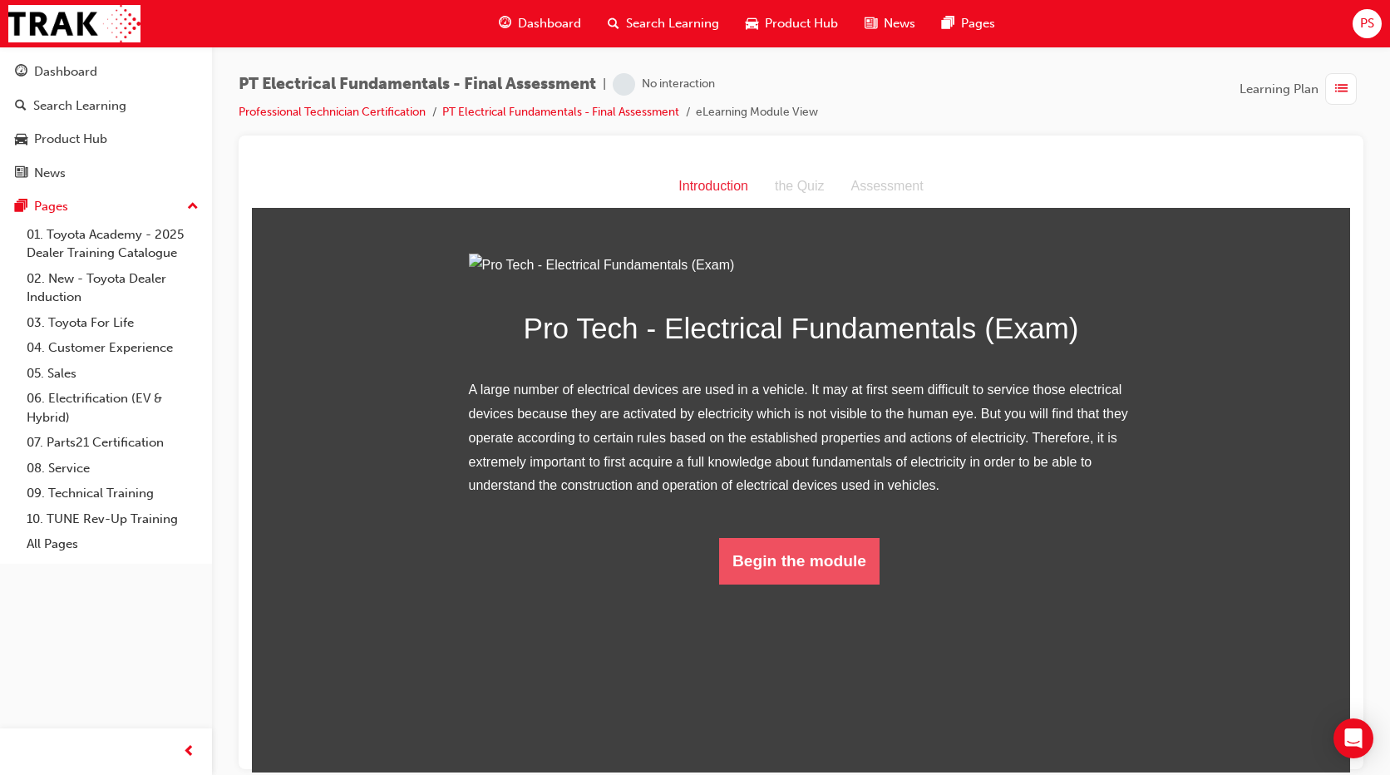
click at [766, 584] on button "Begin the module" at bounding box center [799, 560] width 160 height 47
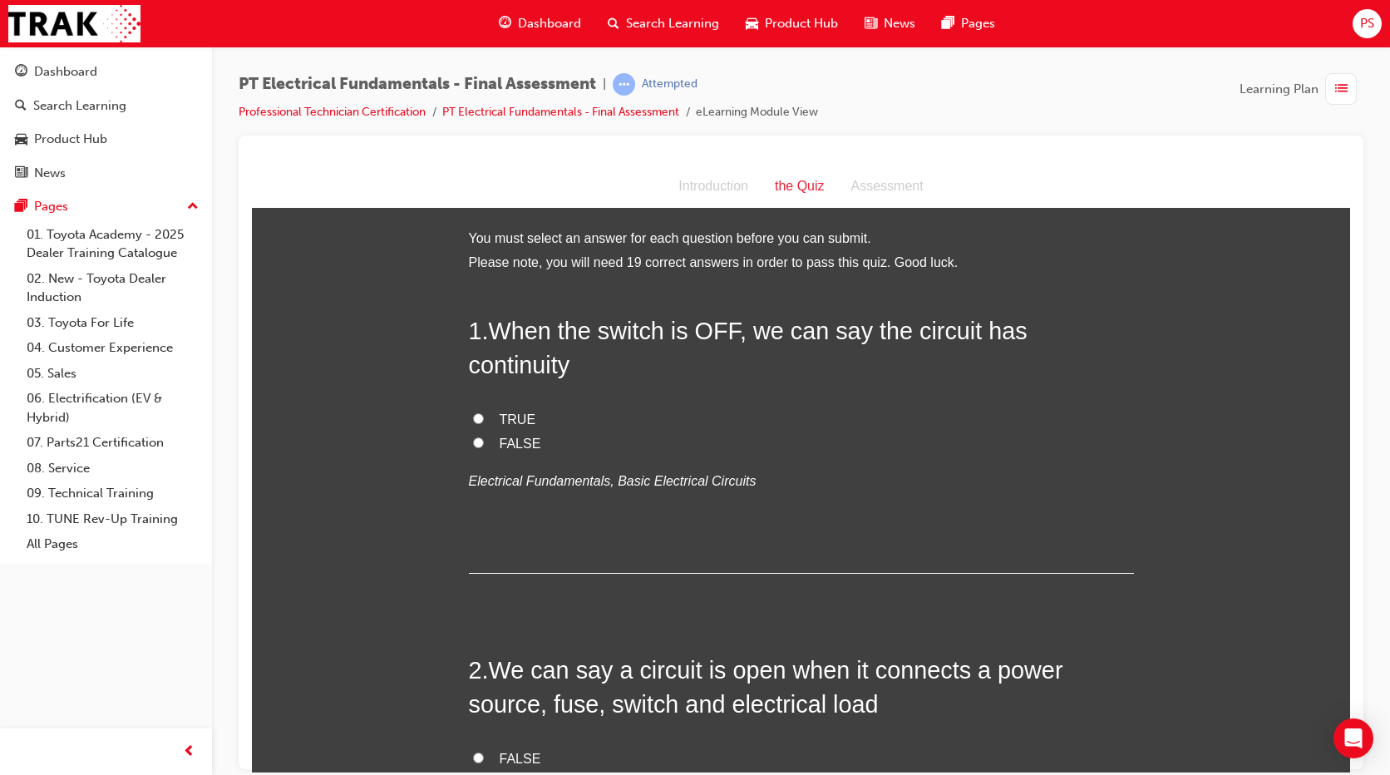
click at [500, 436] on span "FALSE" at bounding box center [521, 443] width 42 height 14
click at [484, 436] on input "FALSE" at bounding box center [478, 441] width 11 height 11
radio input "true"
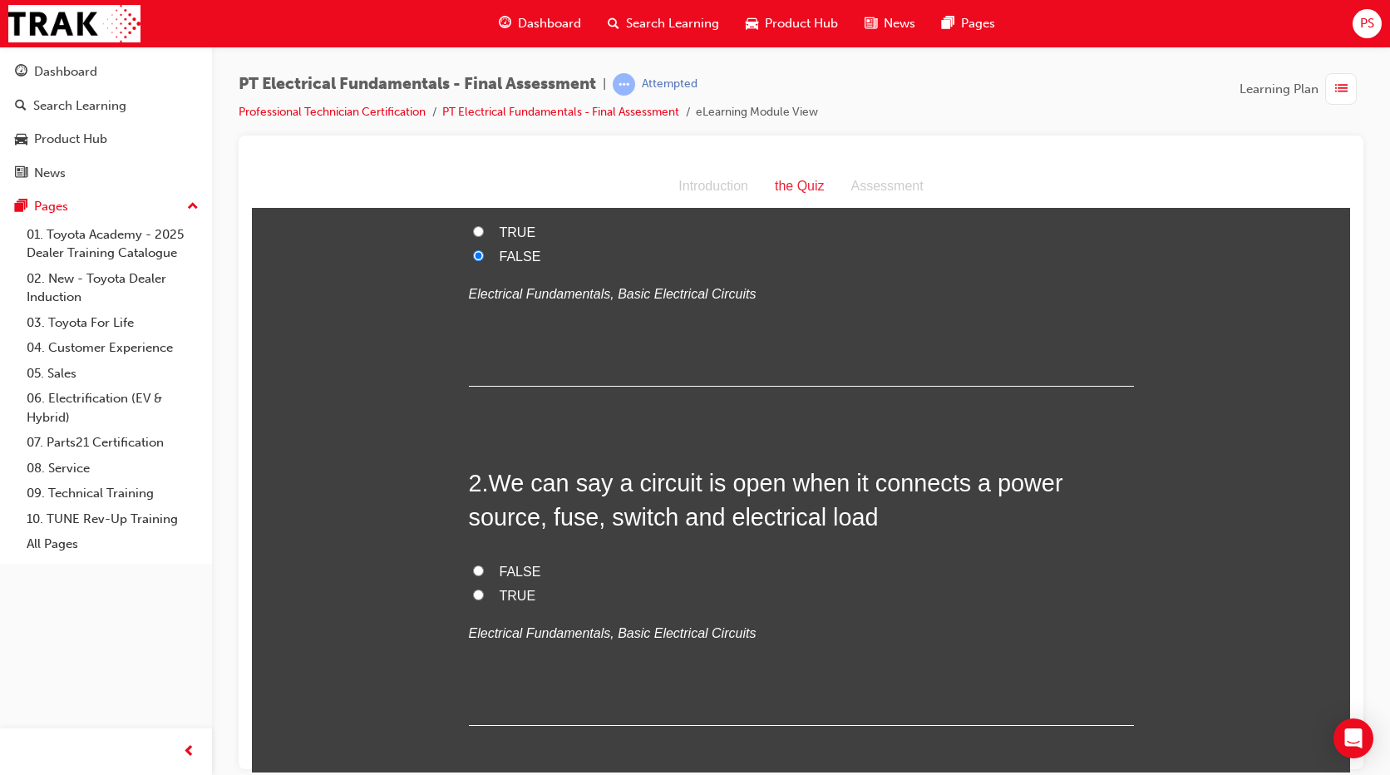
scroll to position [395, 0]
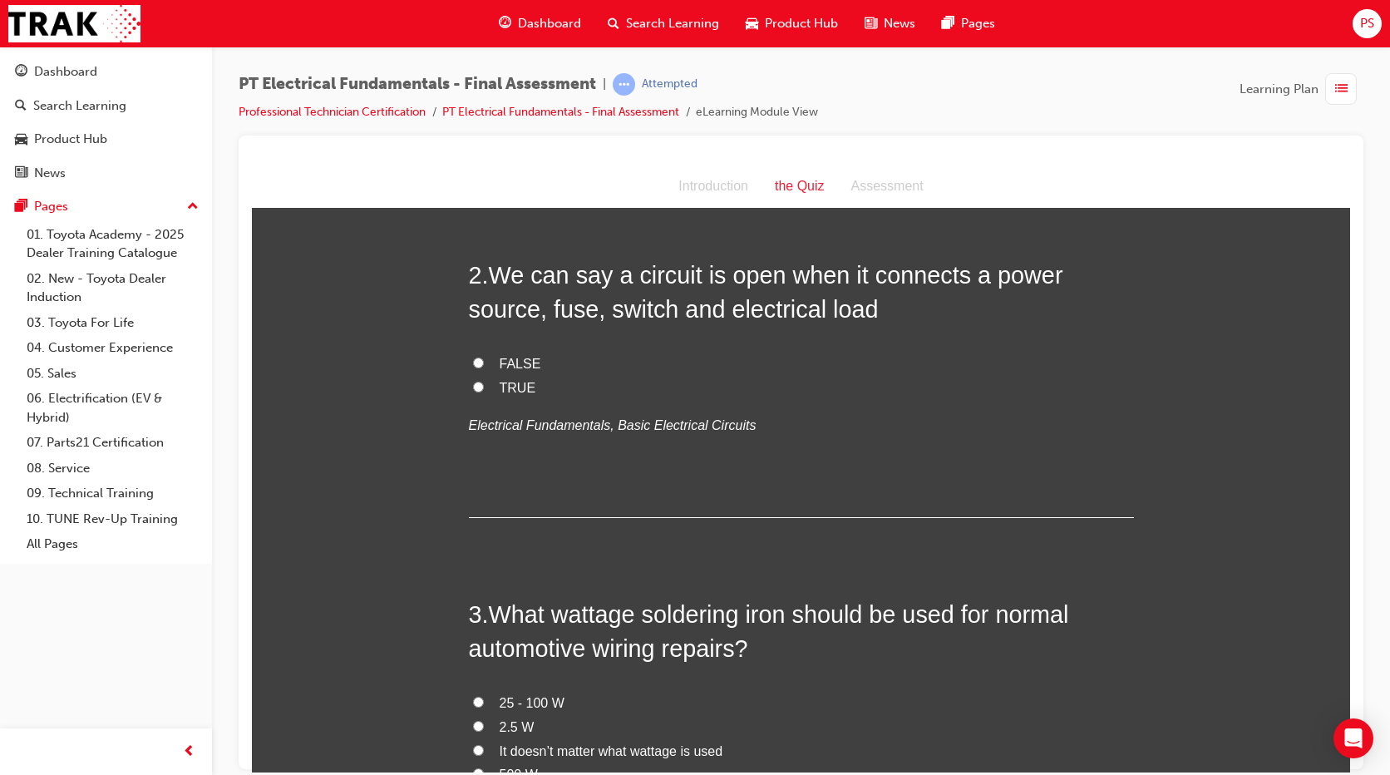
click at [500, 356] on span "FALSE" at bounding box center [521, 363] width 42 height 14
click at [484, 357] on input "FALSE" at bounding box center [478, 362] width 11 height 11
radio input "true"
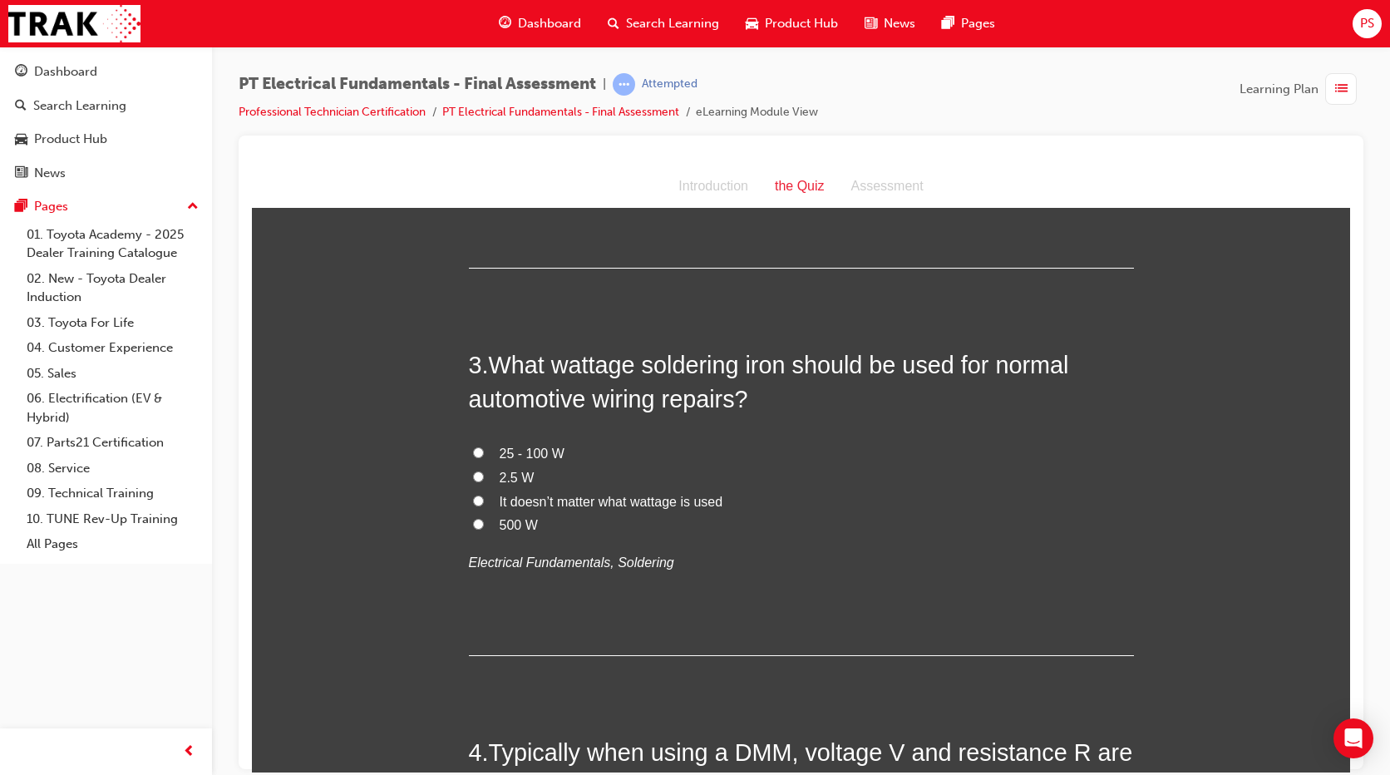
scroll to position [686, 0]
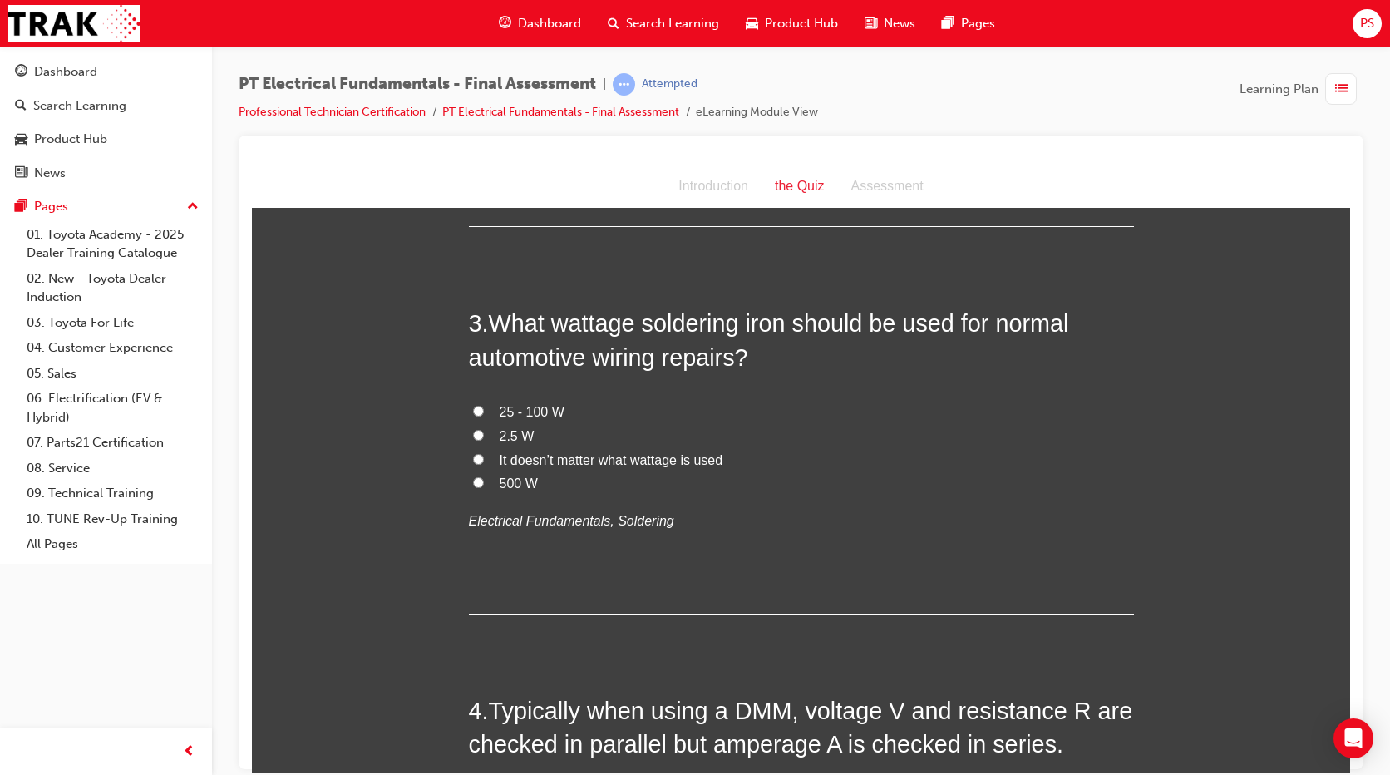
click at [507, 404] on span "25 - 100 W" at bounding box center [532, 411] width 65 height 14
click at [484, 405] on input "25 - 100 W" at bounding box center [478, 410] width 11 height 11
radio input "true"
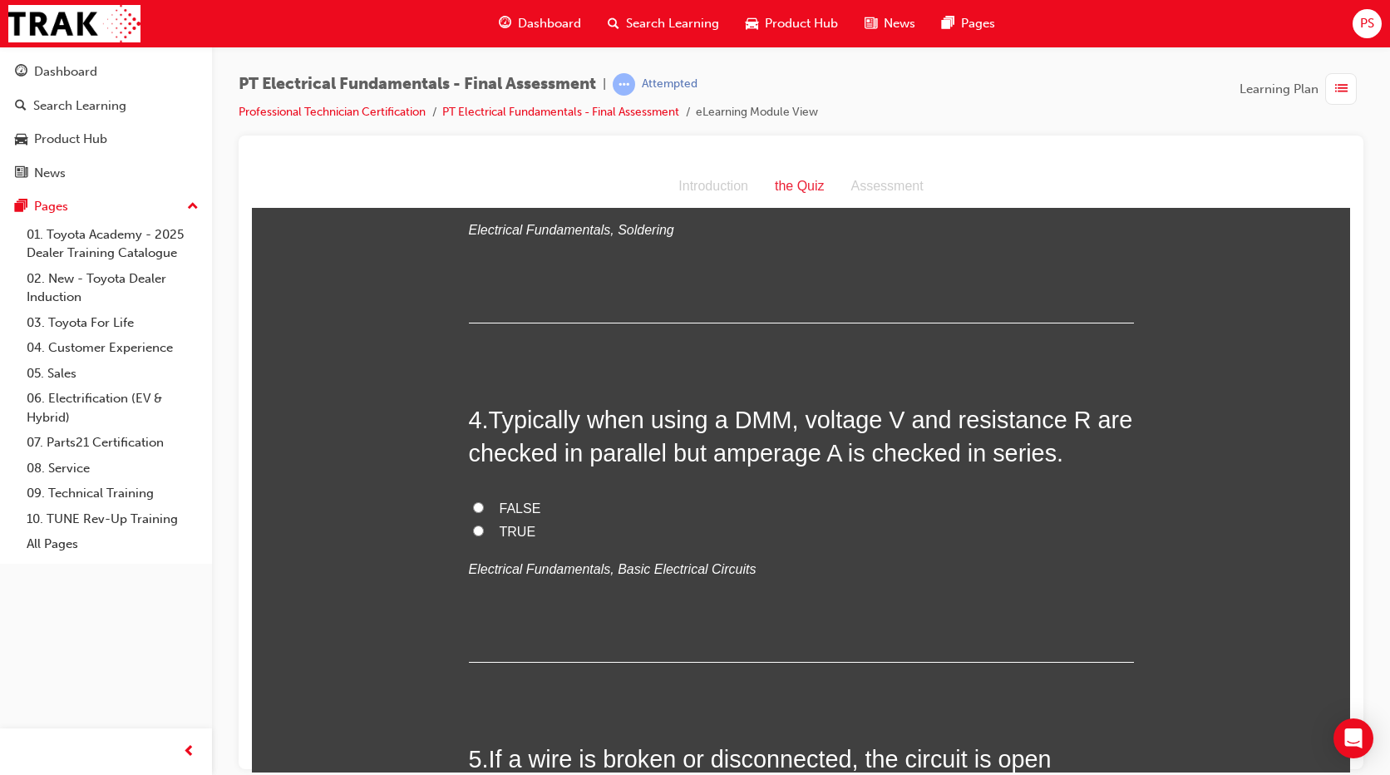
scroll to position [956, 0]
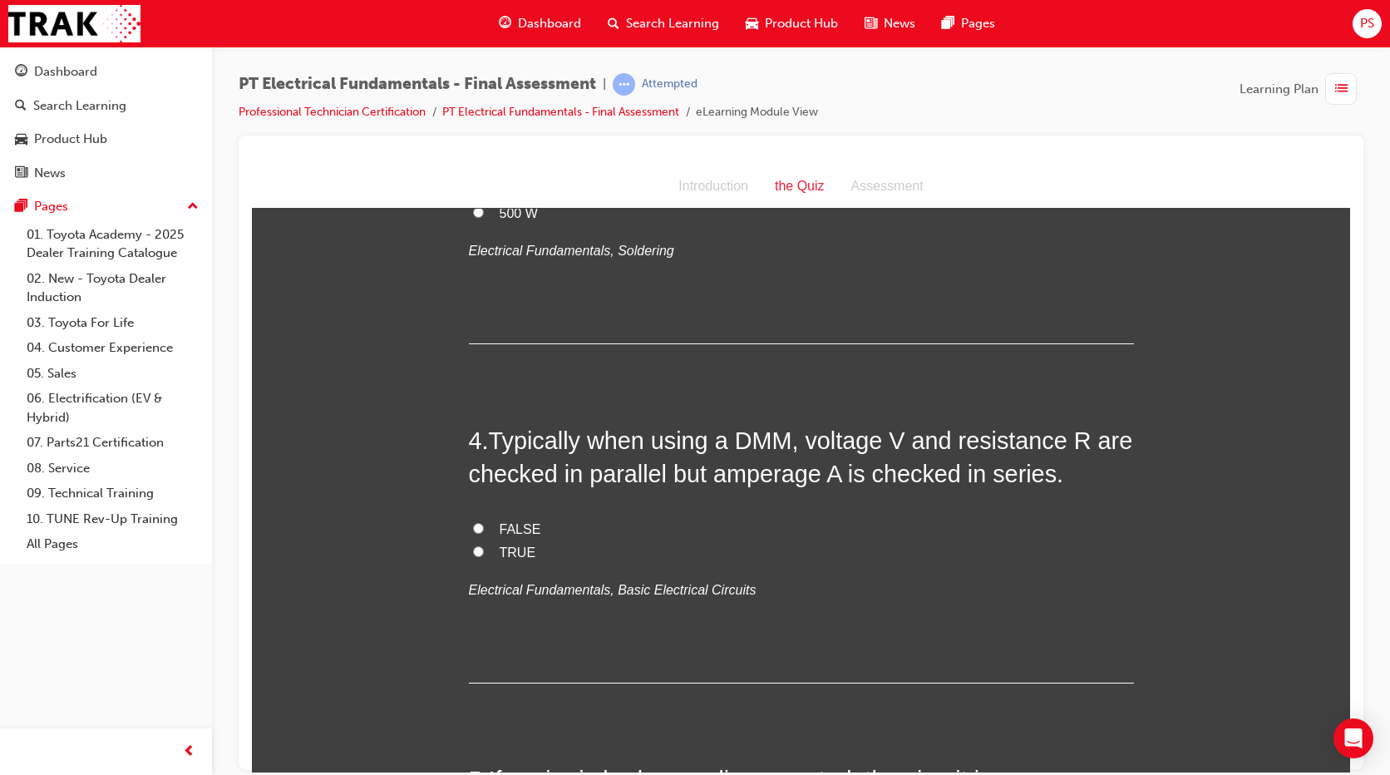
click at [515, 544] on span "TRUE" at bounding box center [518, 551] width 37 height 14
click at [484, 545] on input "TRUE" at bounding box center [478, 550] width 11 height 11
radio input "true"
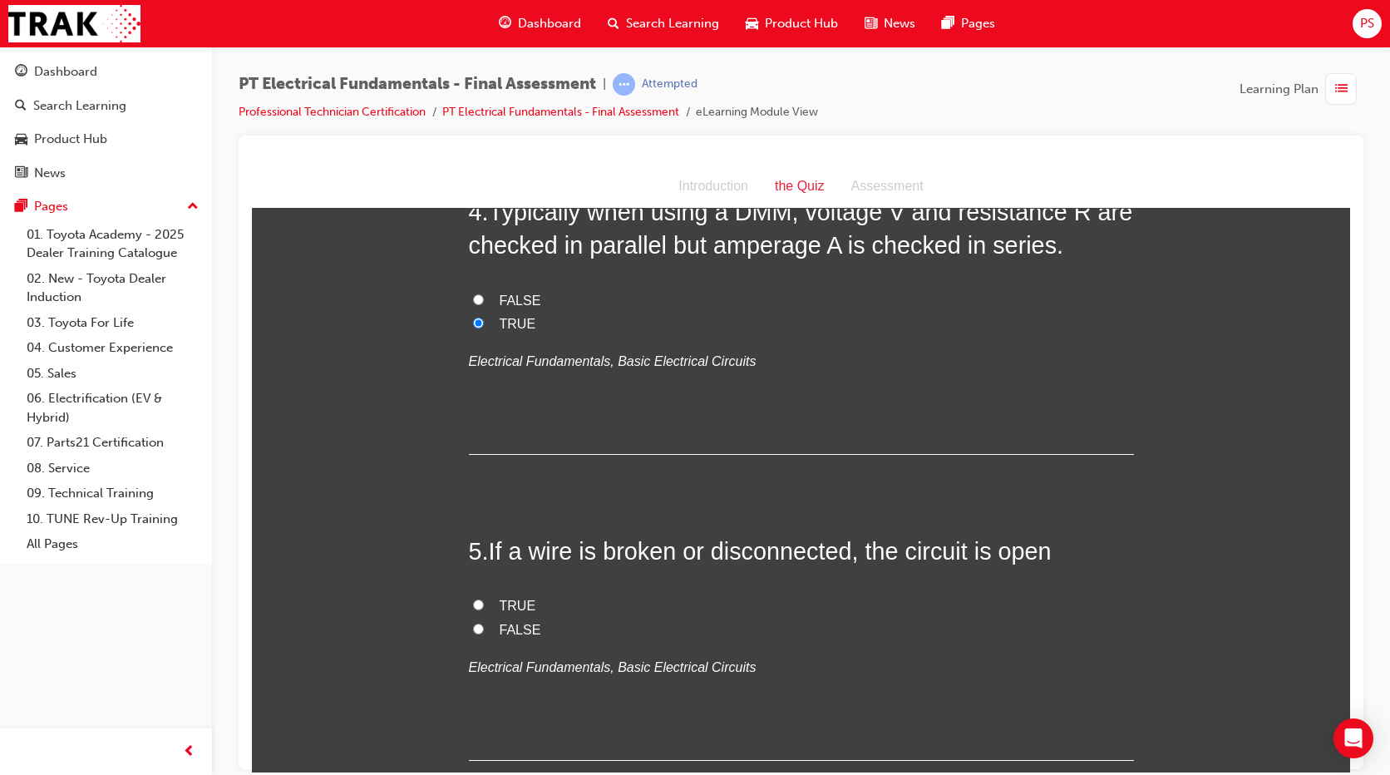
scroll to position [1226, 0]
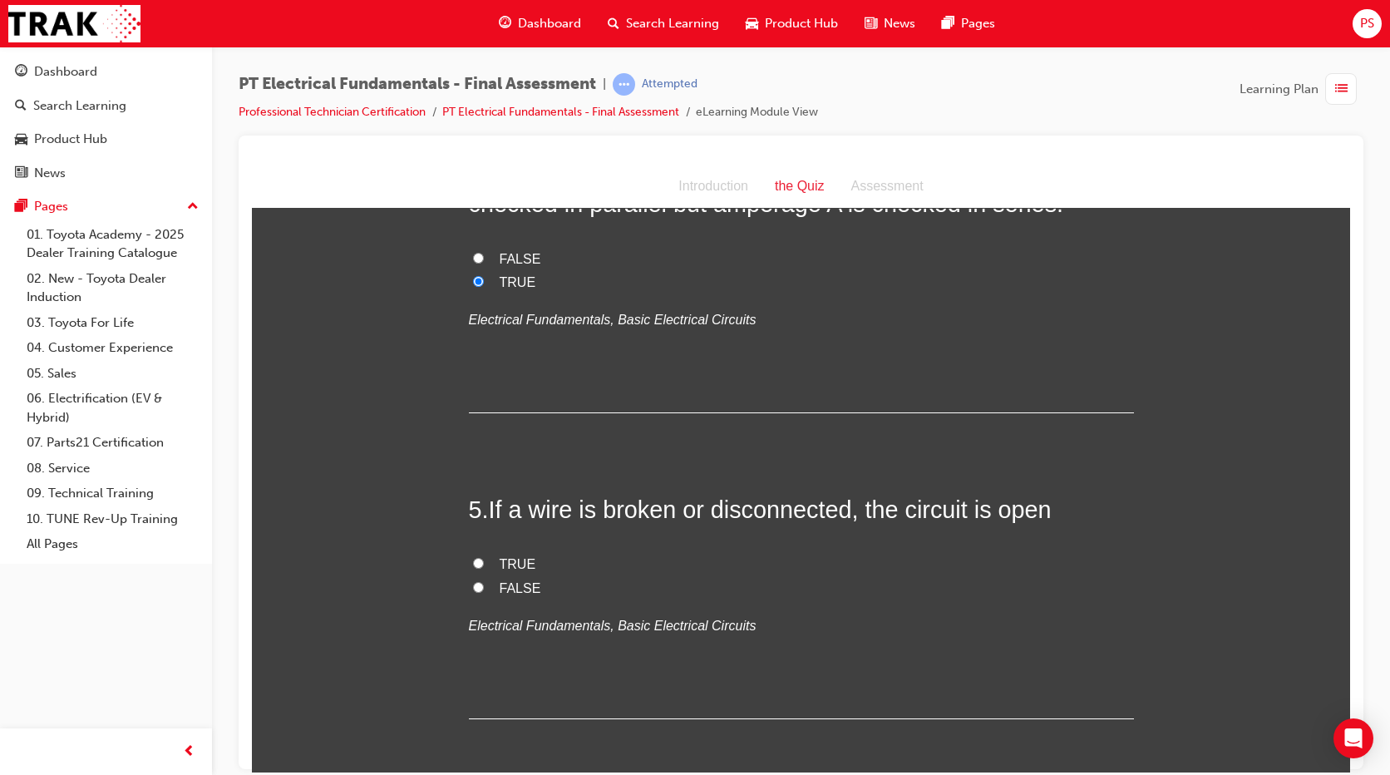
click at [473, 557] on input "TRUE" at bounding box center [478, 562] width 11 height 11
radio input "true"
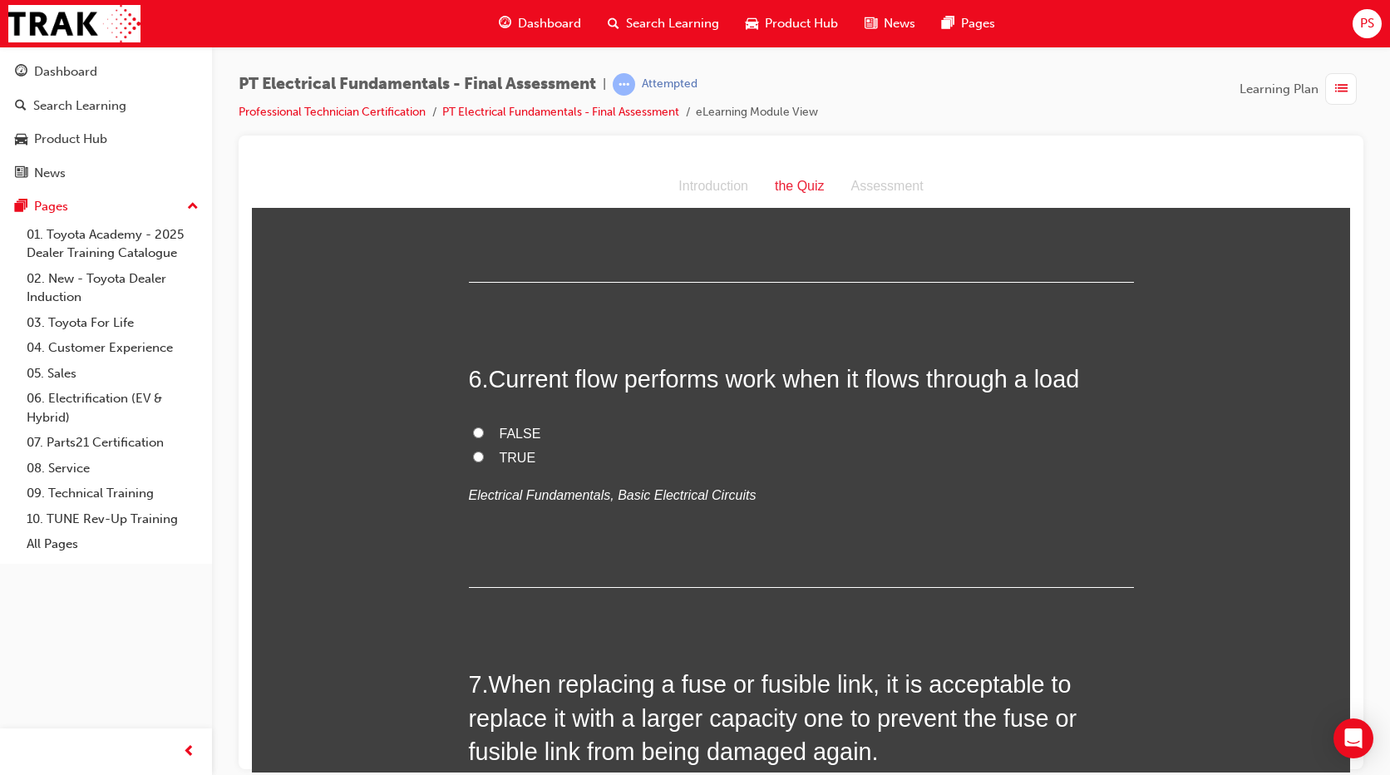
scroll to position [1621, 0]
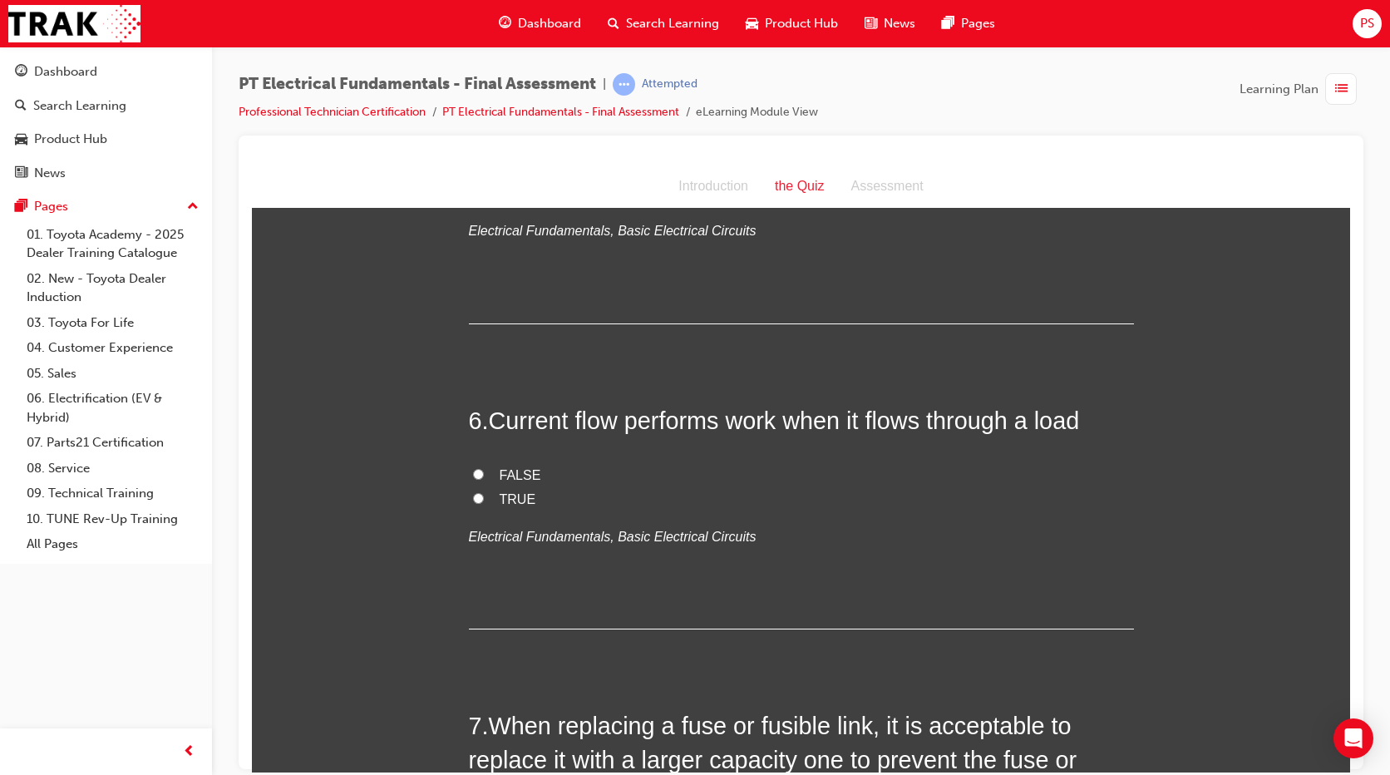
click at [476, 492] on input "TRUE" at bounding box center [478, 497] width 11 height 11
radio input "true"
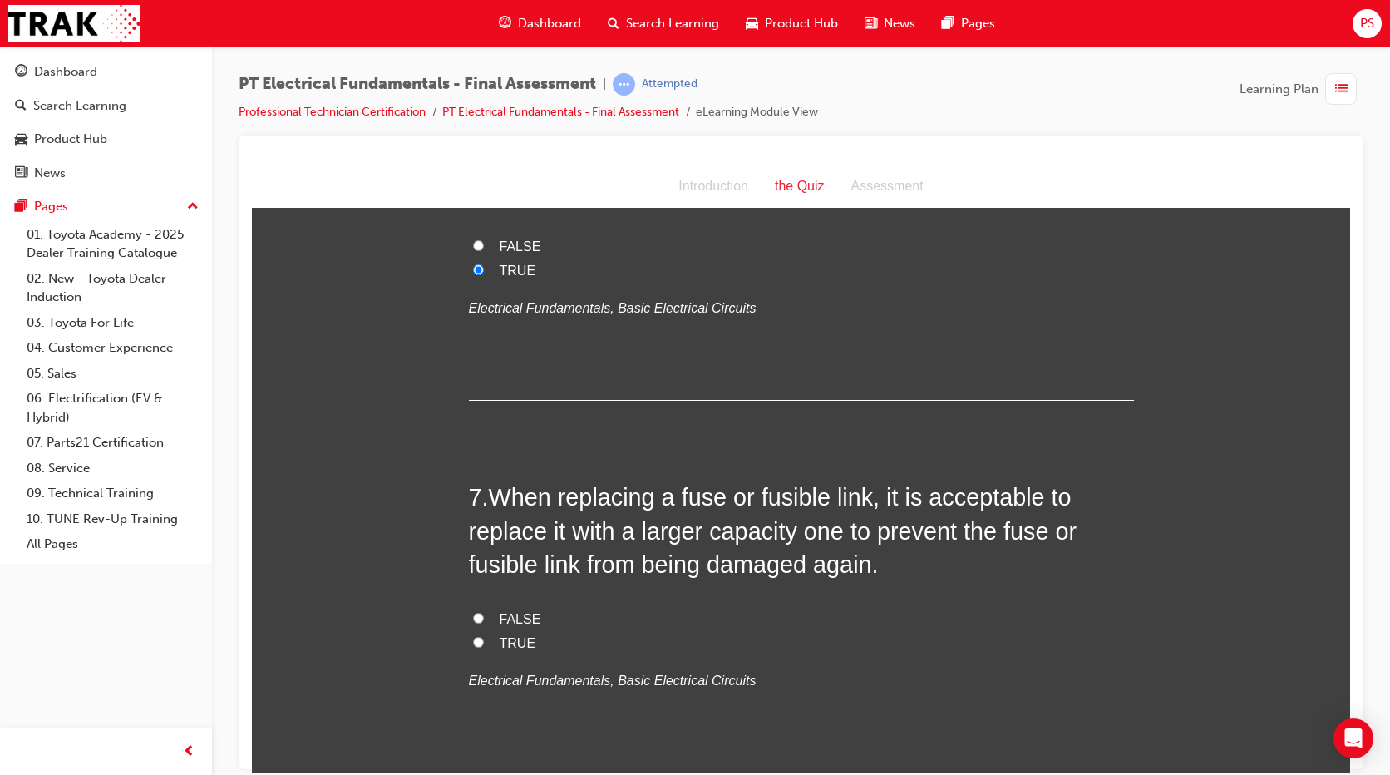
click at [503, 611] on span "FALSE" at bounding box center [521, 618] width 42 height 14
click at [484, 612] on input "FALSE" at bounding box center [478, 617] width 11 height 11
radio input "true"
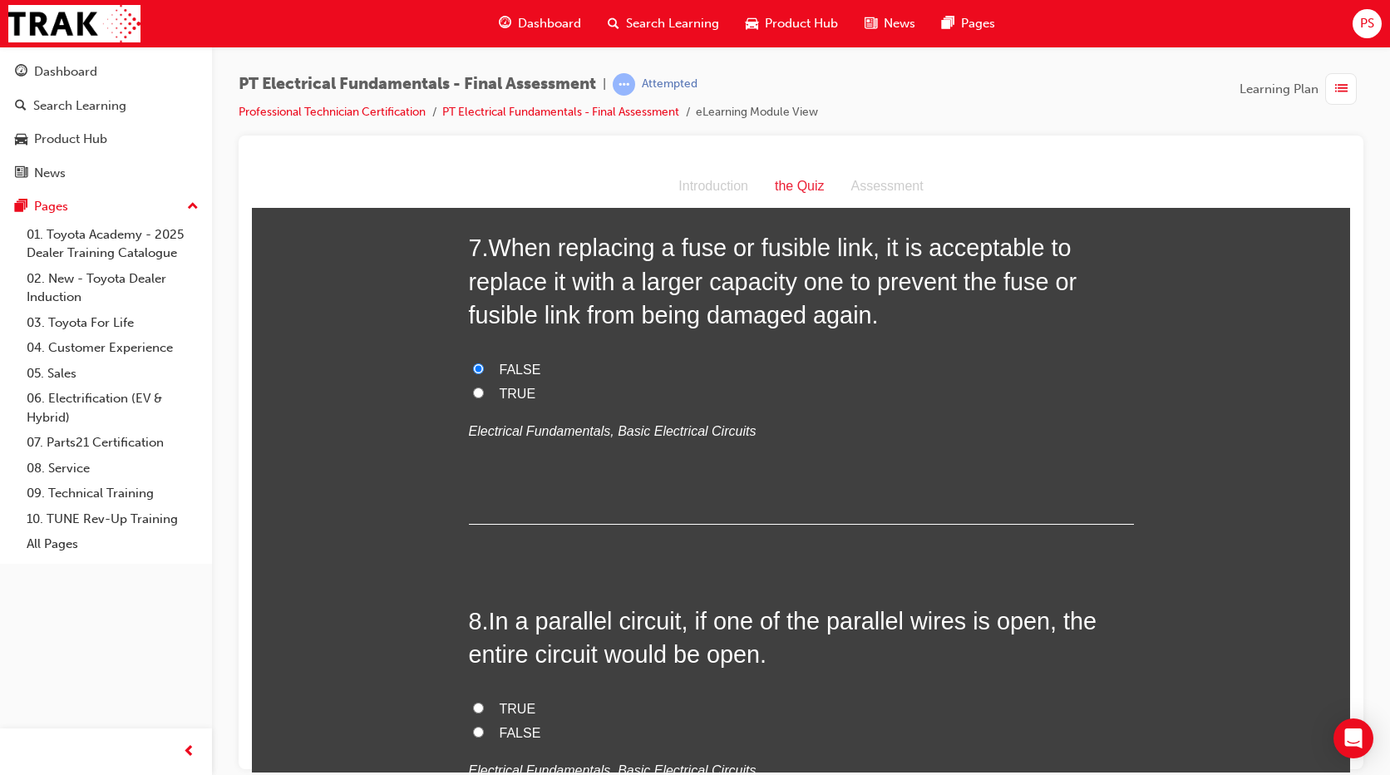
scroll to position [2161, 0]
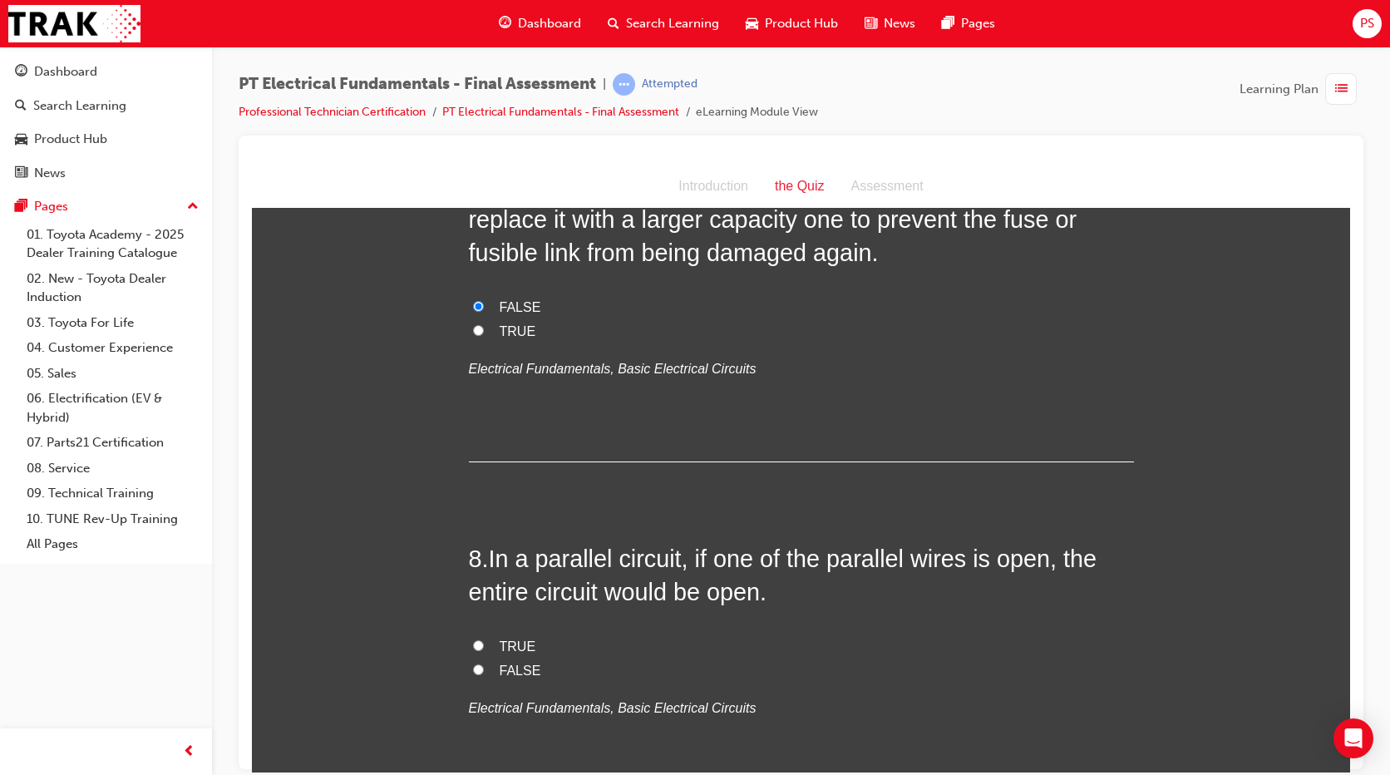
click at [530, 662] on span "FALSE" at bounding box center [521, 669] width 42 height 14
click at [484, 663] on input "FALSE" at bounding box center [478, 668] width 11 height 11
radio input "true"
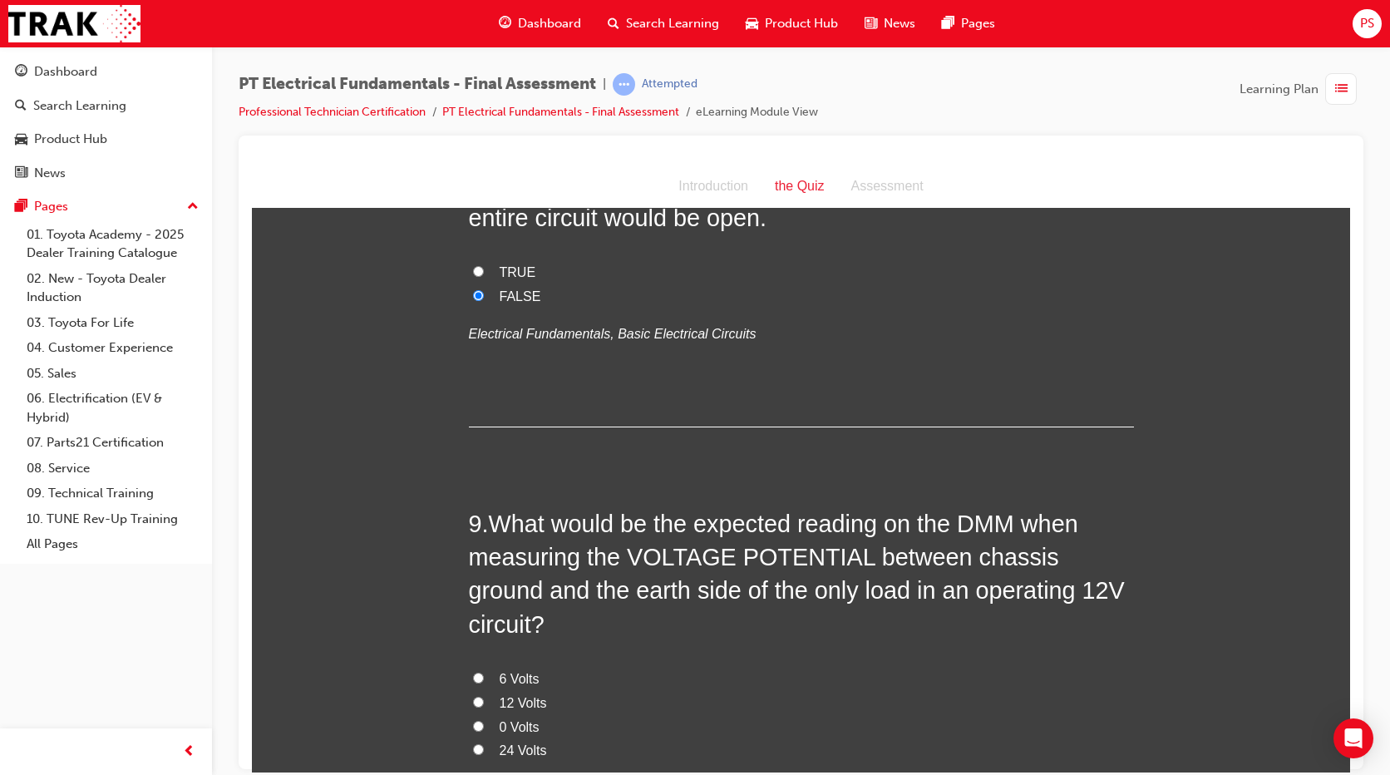
scroll to position [2515, 0]
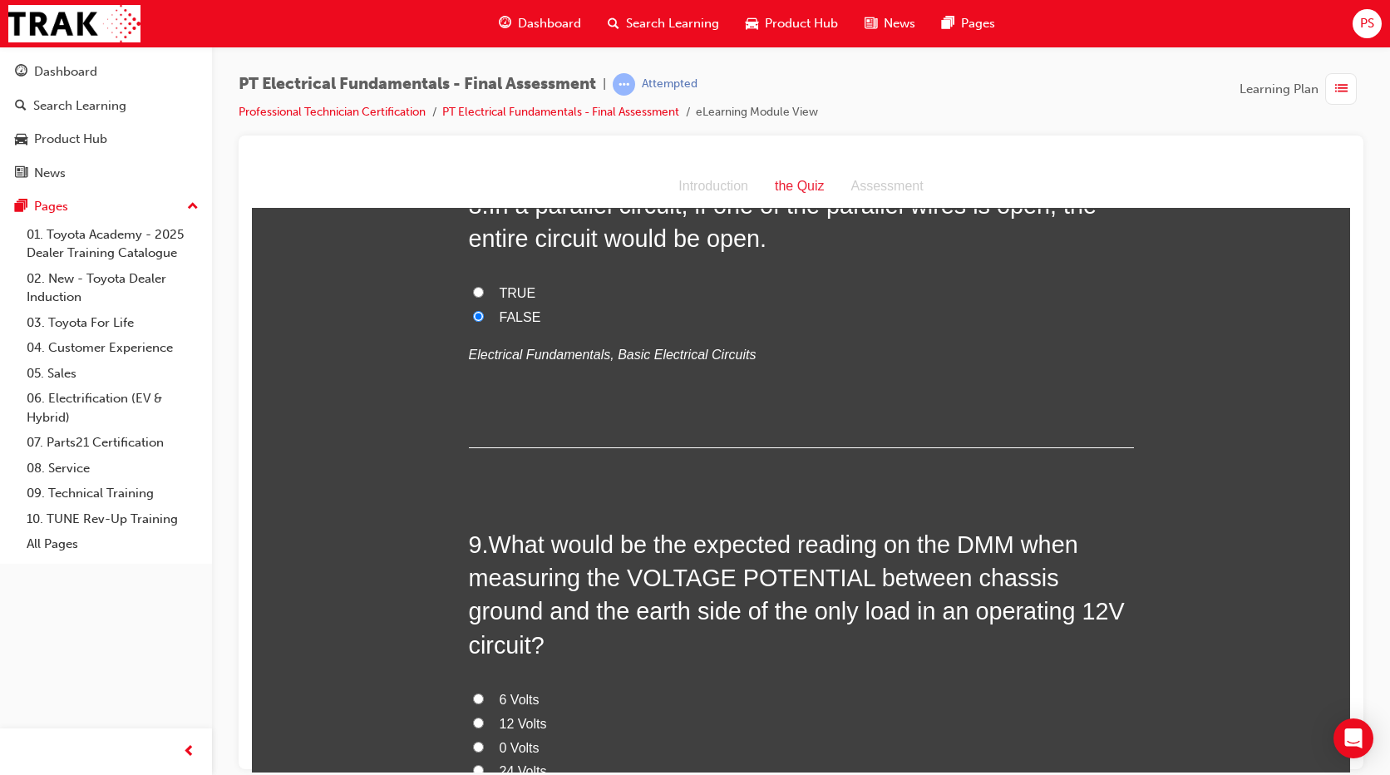
drag, startPoint x: 712, startPoint y: 595, endPoint x: 551, endPoint y: 378, distance: 269.8
click at [551, 378] on div "8 . In a parallel circuit, if one of the parallel wires is open, the entire cir…" at bounding box center [801, 317] width 665 height 259
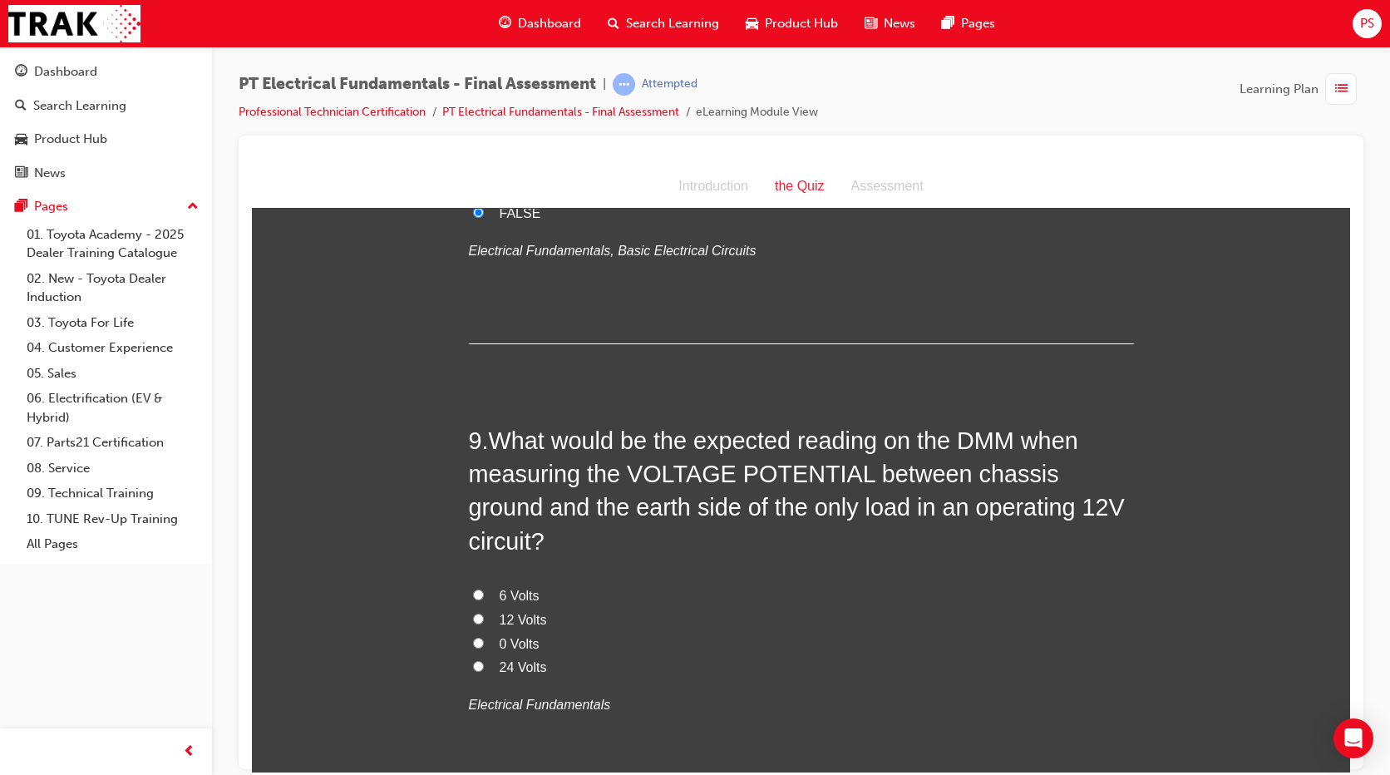
scroll to position [2639, 0]
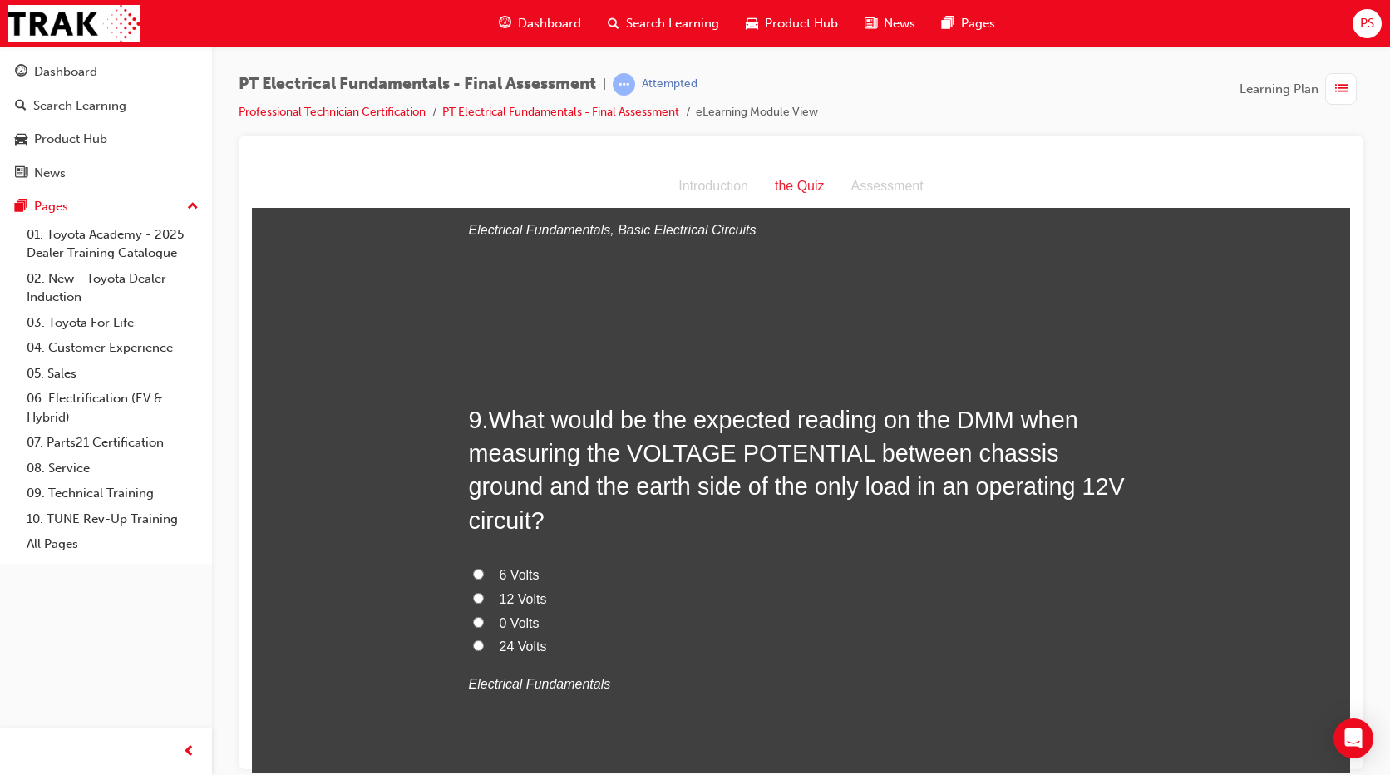
click at [510, 615] on span "0 Volts" at bounding box center [520, 622] width 40 height 14
click at [484, 616] on input "0 Volts" at bounding box center [478, 621] width 11 height 11
radio input "true"
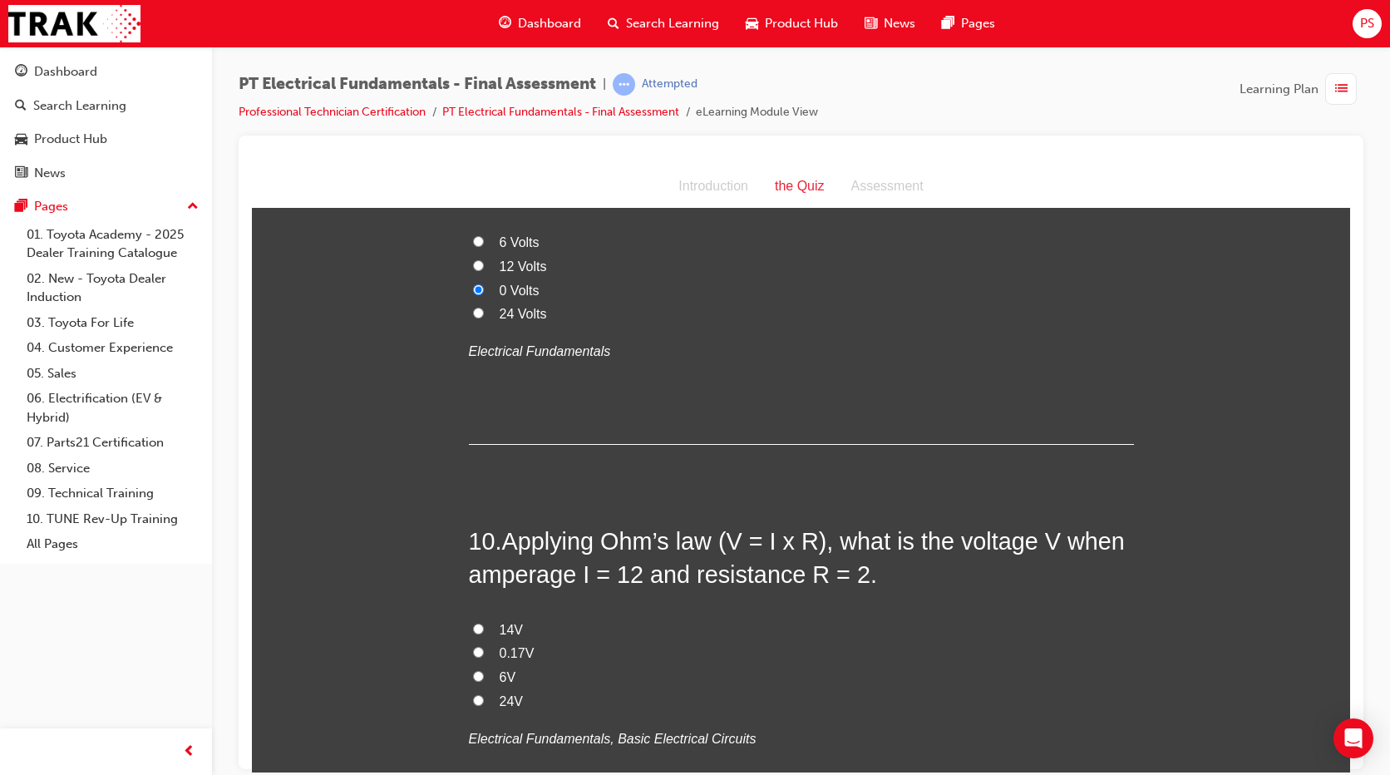
scroll to position [2992, 0]
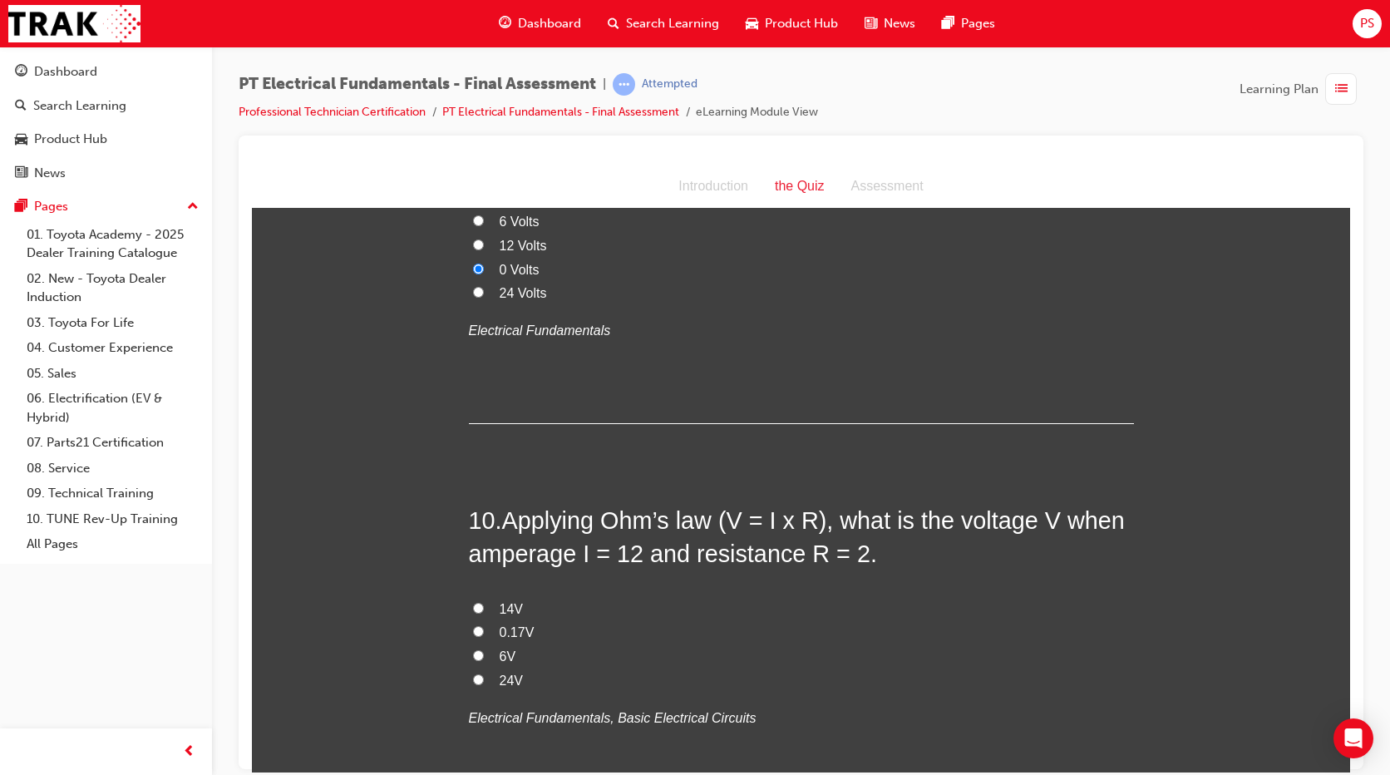
click at [500, 672] on span "24V" at bounding box center [511, 679] width 23 height 14
click at [484, 673] on input "24V" at bounding box center [478, 678] width 11 height 11
radio input "true"
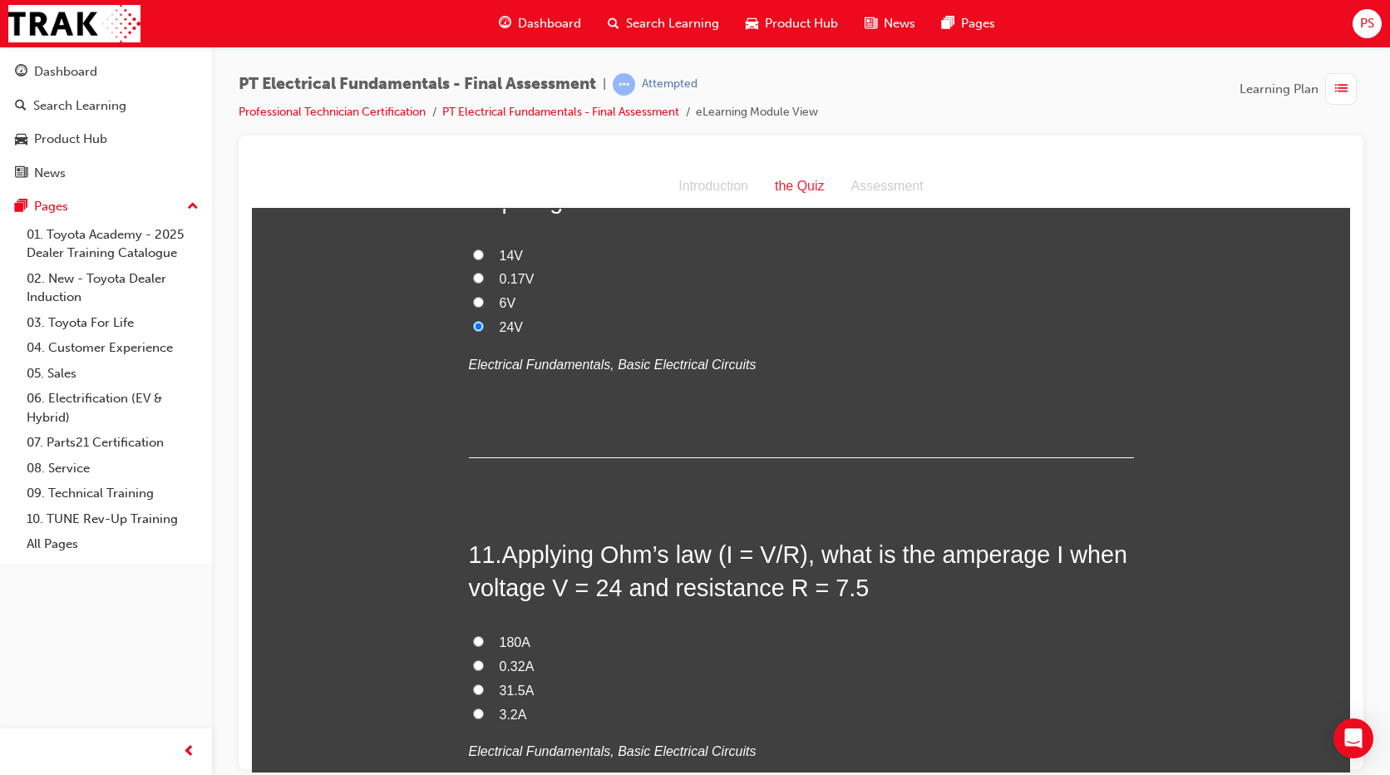
scroll to position [3367, 0]
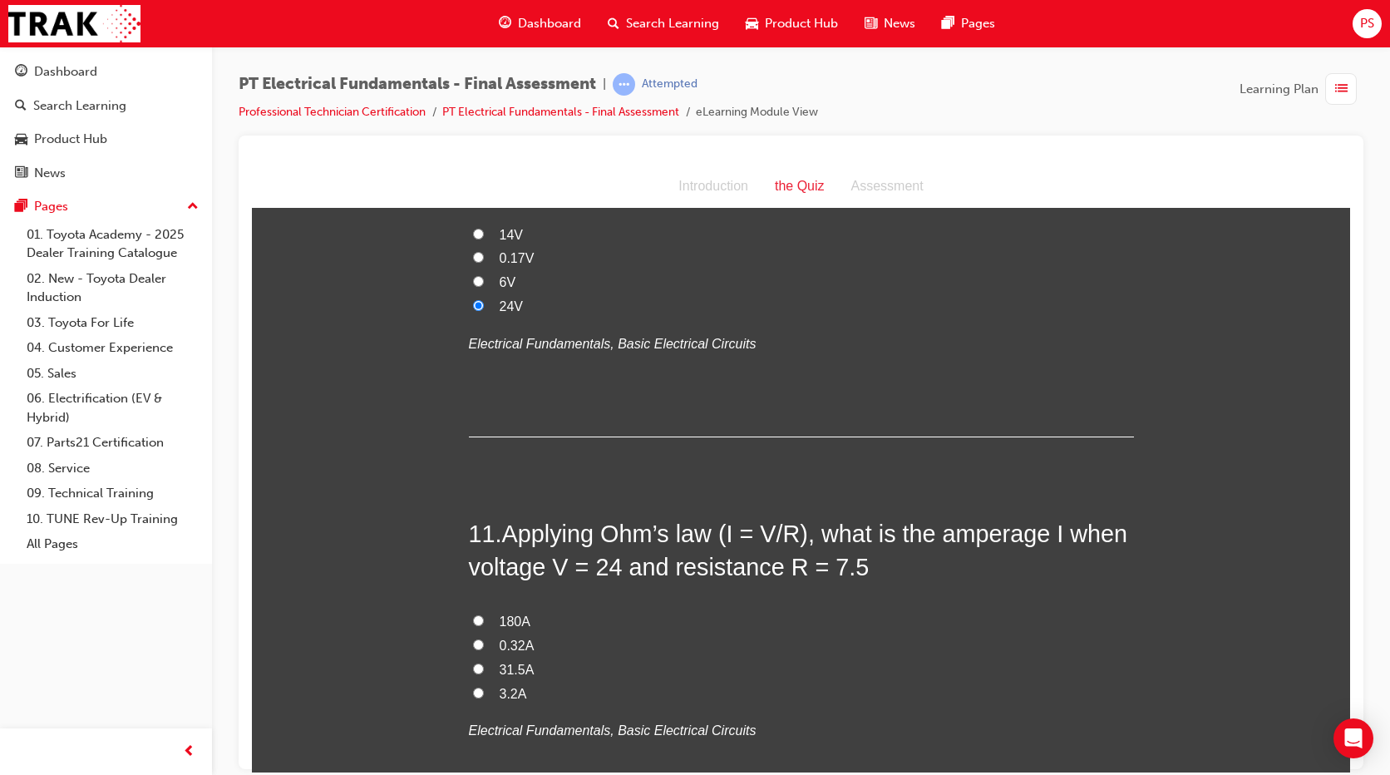
click at [511, 686] on span "3.2A" at bounding box center [513, 693] width 27 height 14
click at [484, 687] on input "3.2A" at bounding box center [478, 692] width 11 height 11
radio input "true"
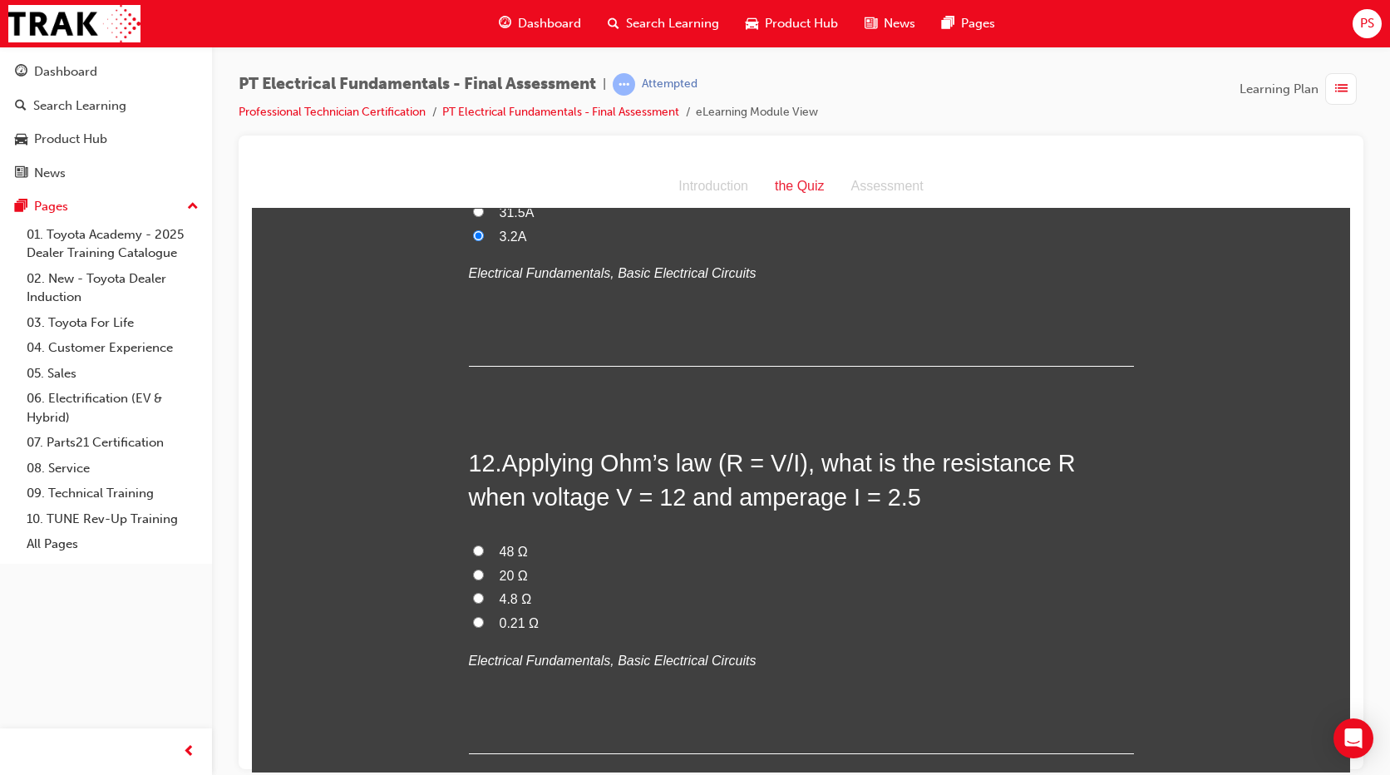
scroll to position [3844, 0]
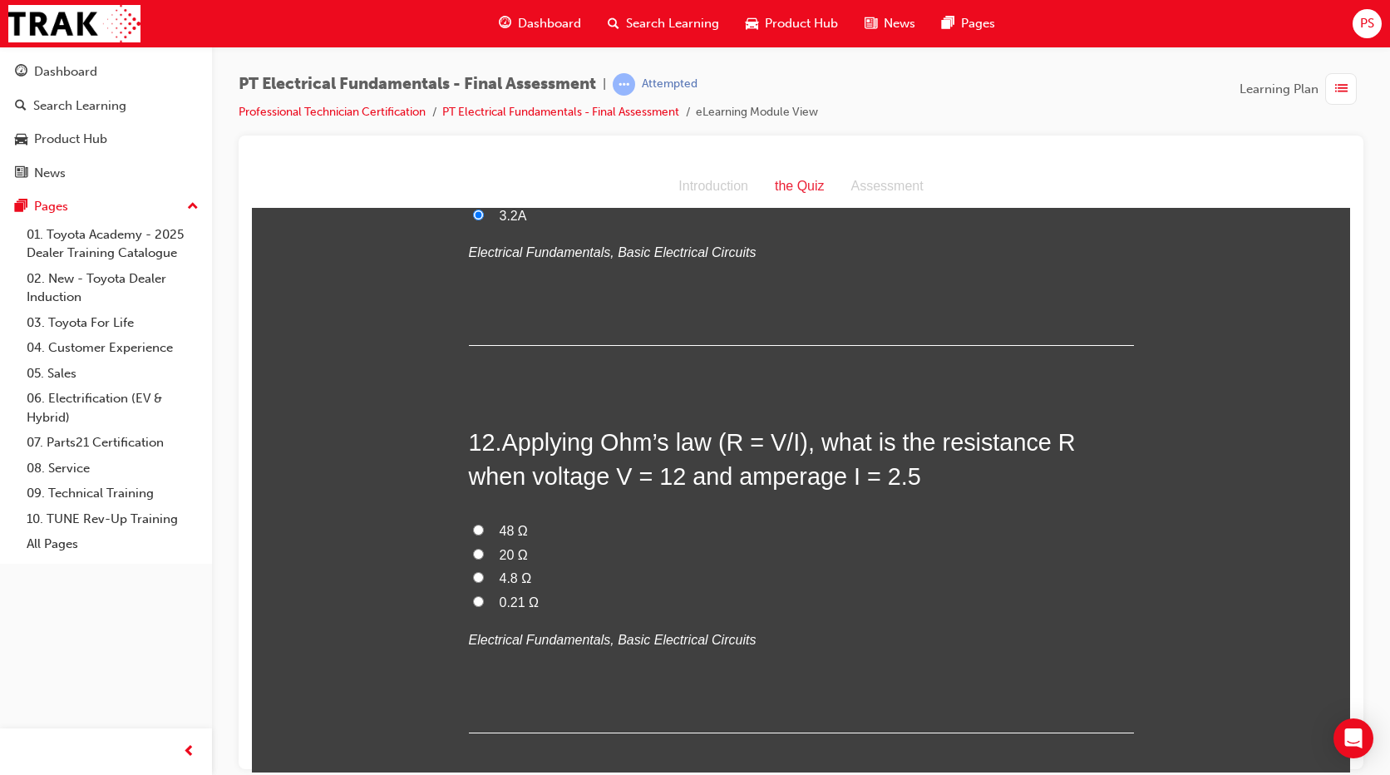
click at [520, 570] on span "4.8 Ω" at bounding box center [516, 577] width 32 height 14
click at [484, 571] on input "4.8 Ω" at bounding box center [478, 576] width 11 height 11
radio input "true"
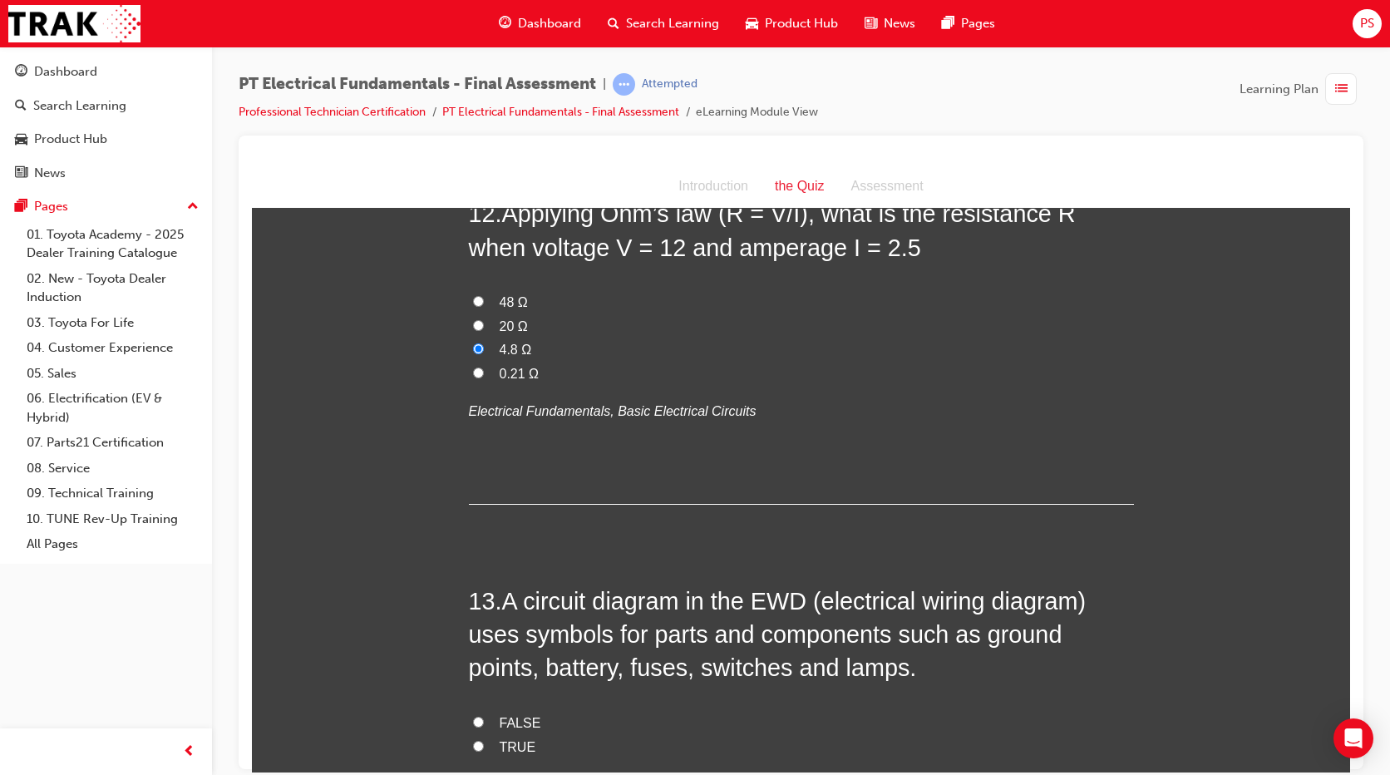
scroll to position [4198, 0]
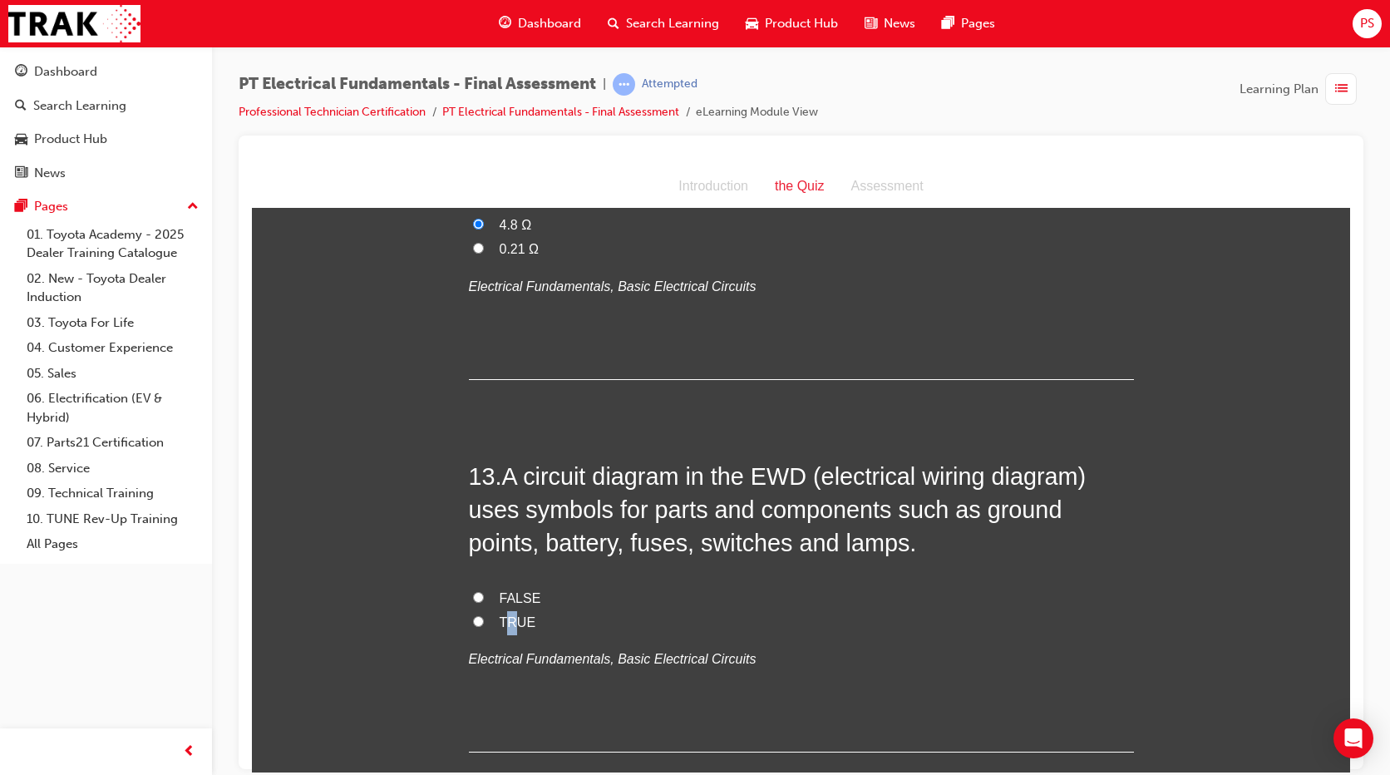
click at [505, 614] on span "TRUE" at bounding box center [518, 621] width 37 height 14
drag, startPoint x: 505, startPoint y: 558, endPoint x: 487, endPoint y: 547, distance: 20.5
click at [487, 610] on label "TRUE" at bounding box center [801, 622] width 665 height 24
click at [484, 615] on input "TRUE" at bounding box center [478, 620] width 11 height 11
radio input "true"
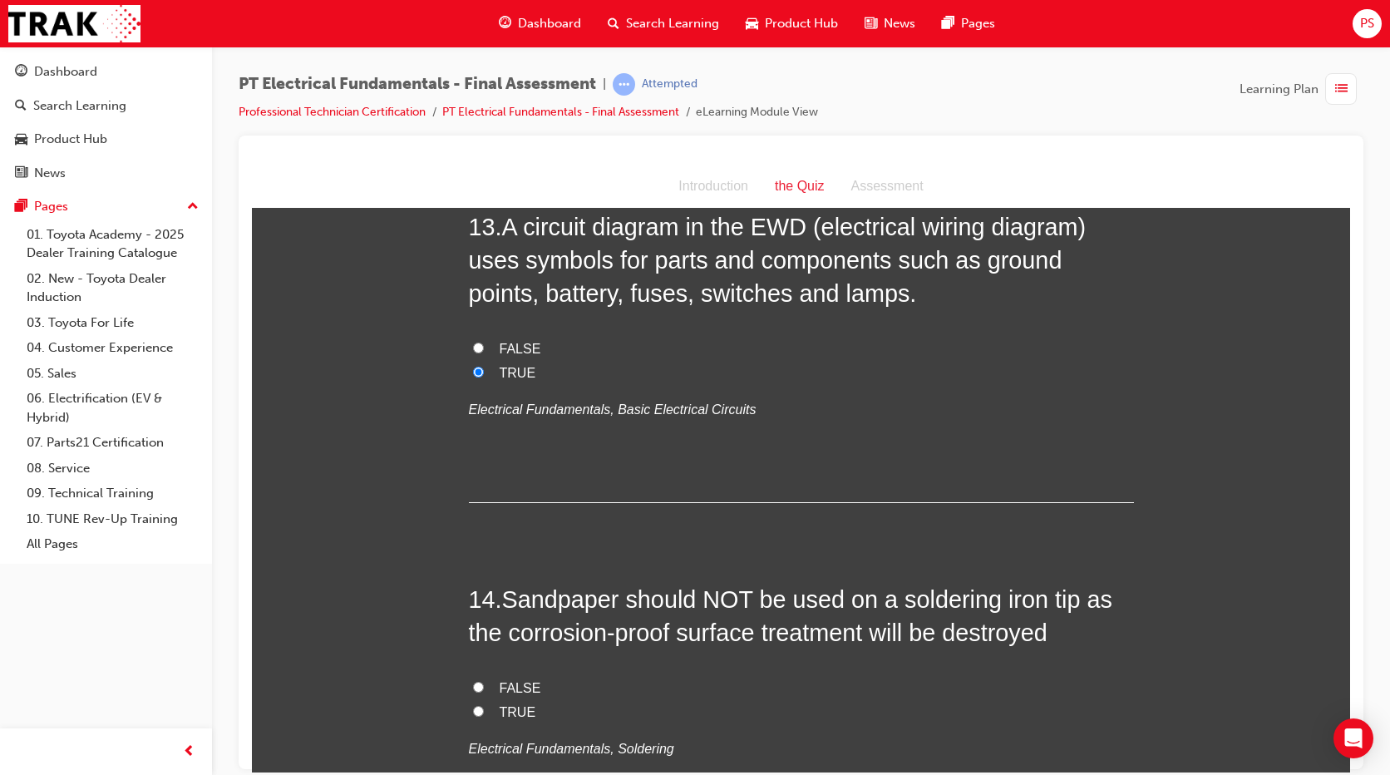
scroll to position [4572, 0]
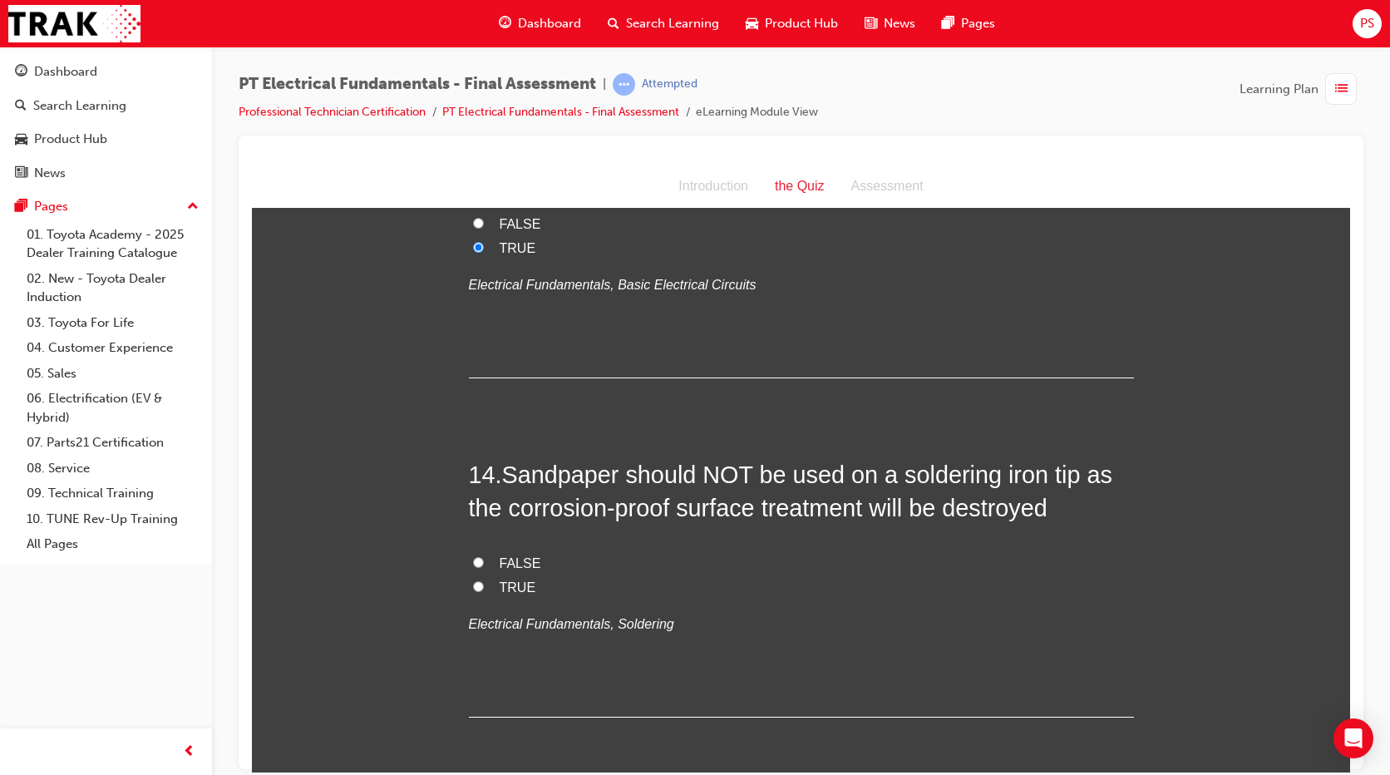
click at [507, 579] on span "TRUE" at bounding box center [518, 586] width 37 height 14
drag, startPoint x: 507, startPoint y: 521, endPoint x: 470, endPoint y: 510, distance: 38.9
click at [470, 575] on label "TRUE" at bounding box center [801, 587] width 665 height 24
click at [473, 580] on input "TRUE" at bounding box center [478, 585] width 11 height 11
radio input "true"
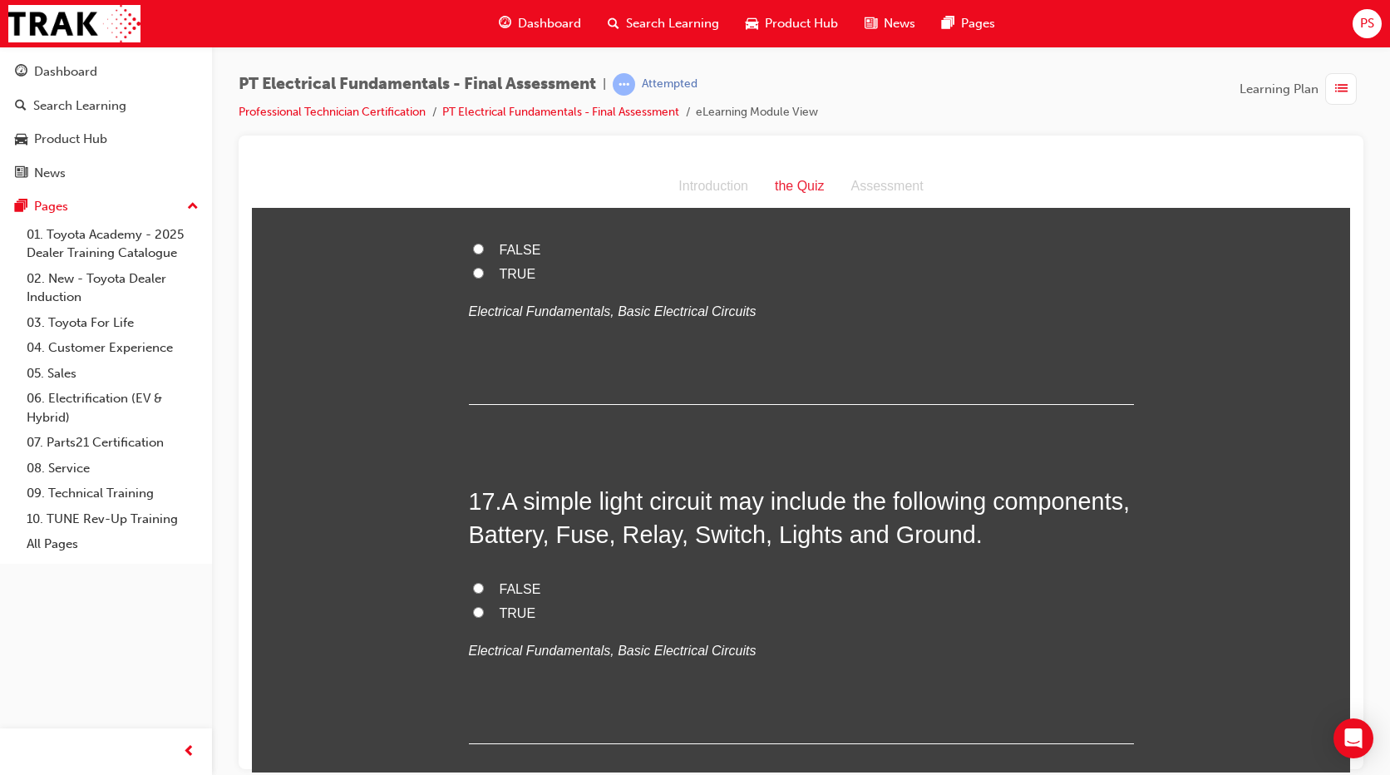
scroll to position [5590, 0]
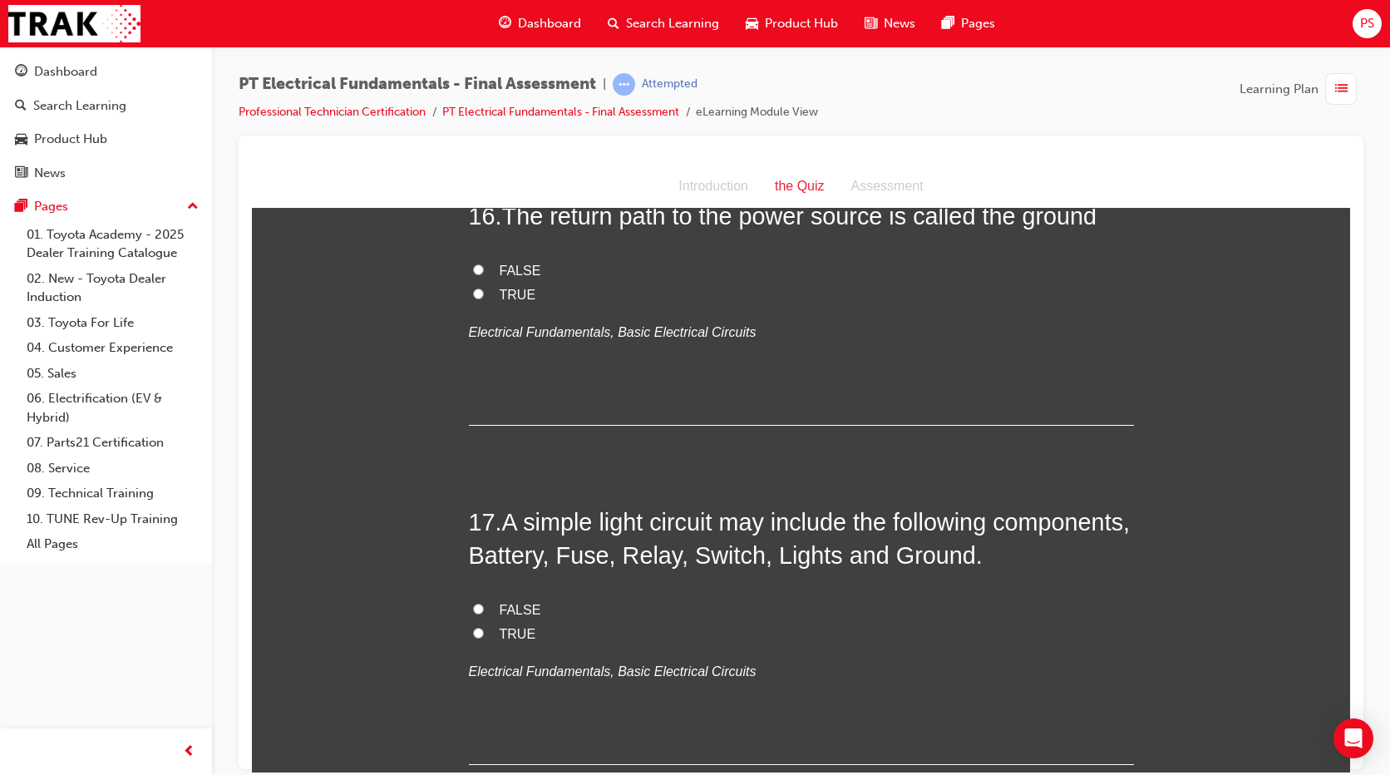
click at [500, 626] on span "TRUE" at bounding box center [518, 633] width 37 height 14
click at [484, 627] on input "TRUE" at bounding box center [478, 632] width 11 height 11
radio input "true"
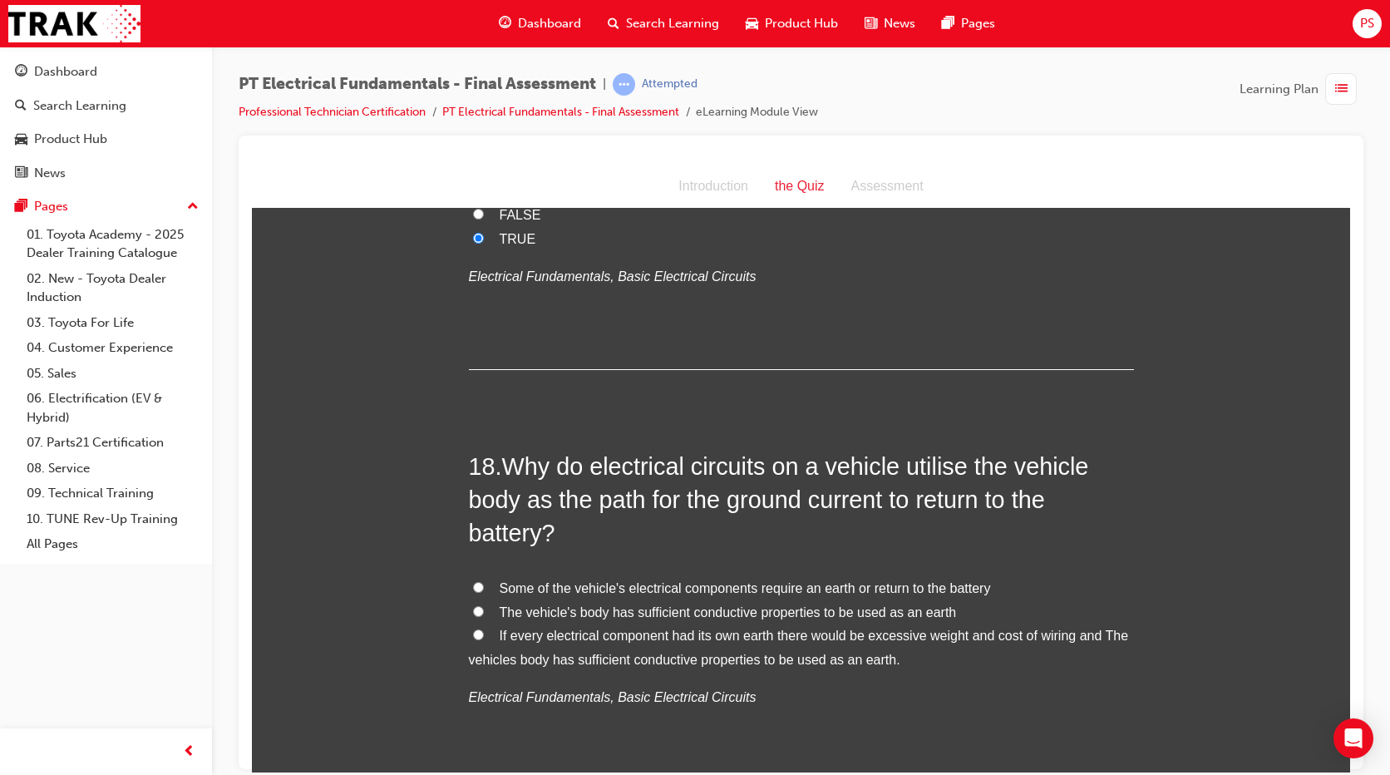
scroll to position [6006, 0]
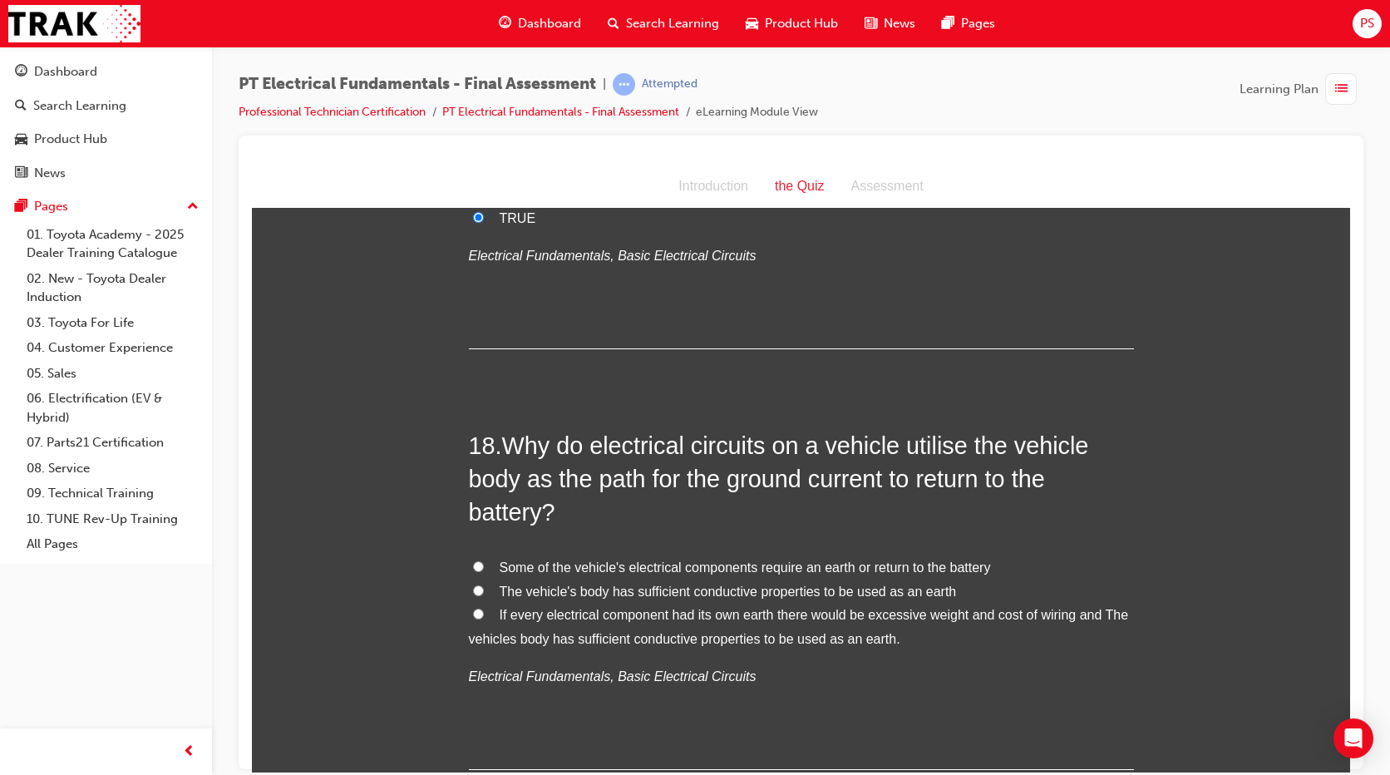
click at [694, 607] on span "If every electrical component had its own earth there would be excessive weight…" at bounding box center [799, 626] width 660 height 38
click at [484, 608] on input "If every electrical component had its own earth there would be excessive weight…" at bounding box center [478, 613] width 11 height 11
radio input "true"
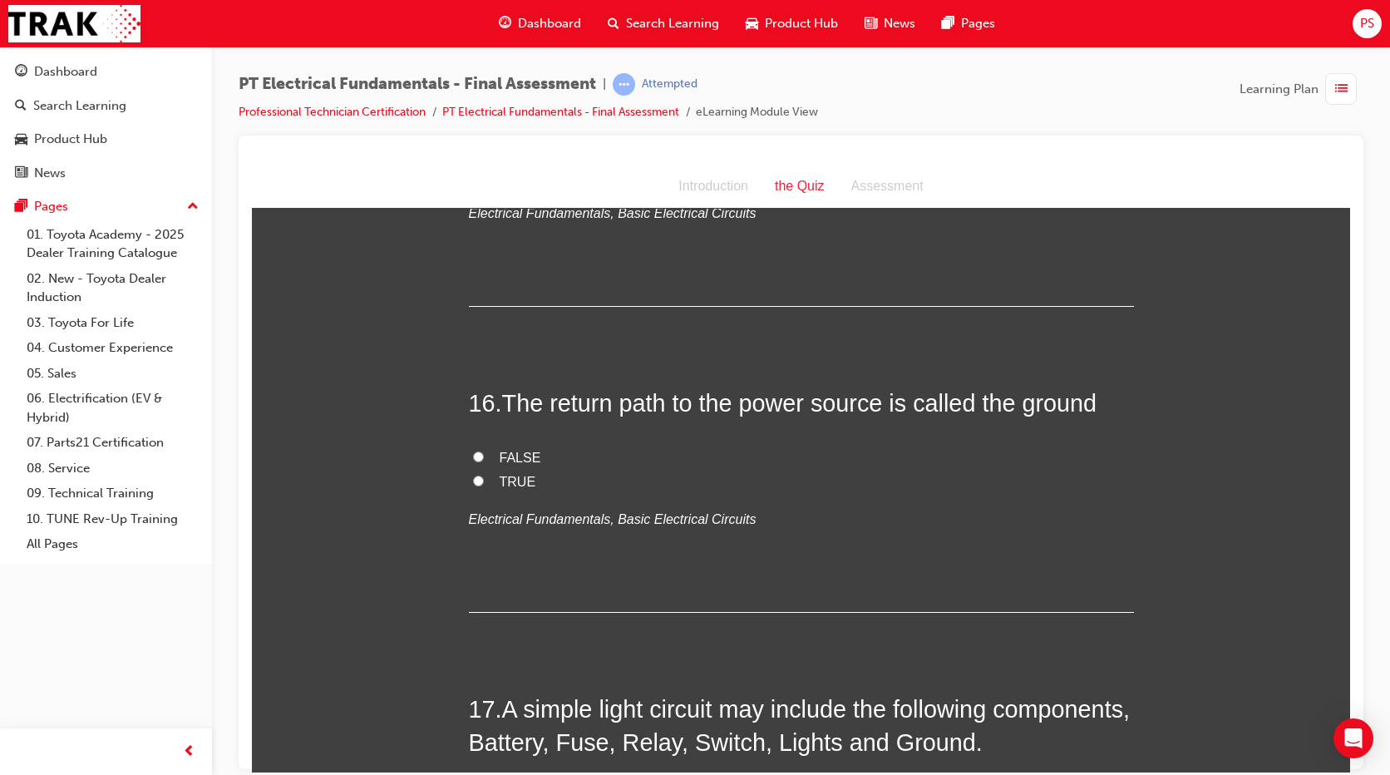
scroll to position [5382, 0]
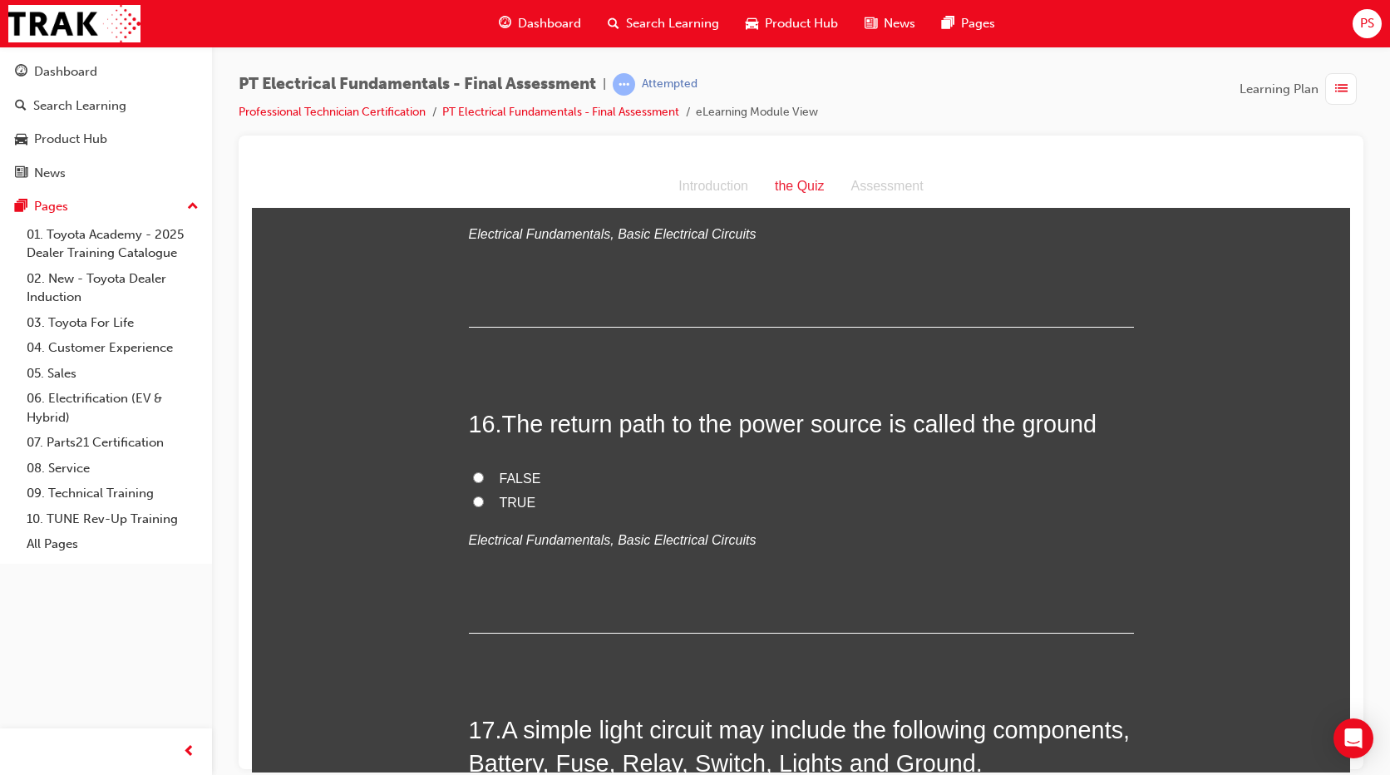
click at [469, 490] on label "TRUE" at bounding box center [801, 502] width 665 height 24
click at [473, 495] on input "TRUE" at bounding box center [478, 500] width 11 height 11
radio input "true"
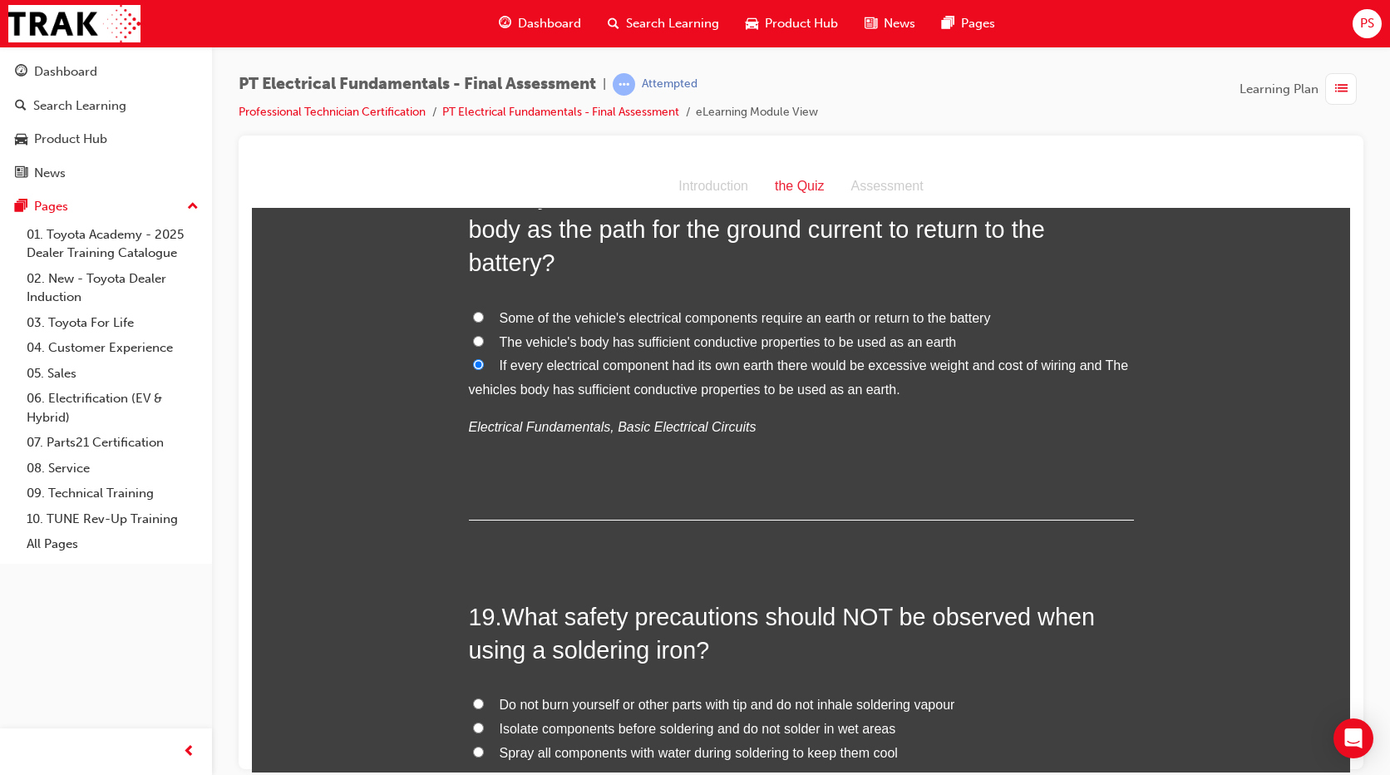
scroll to position [6338, 0]
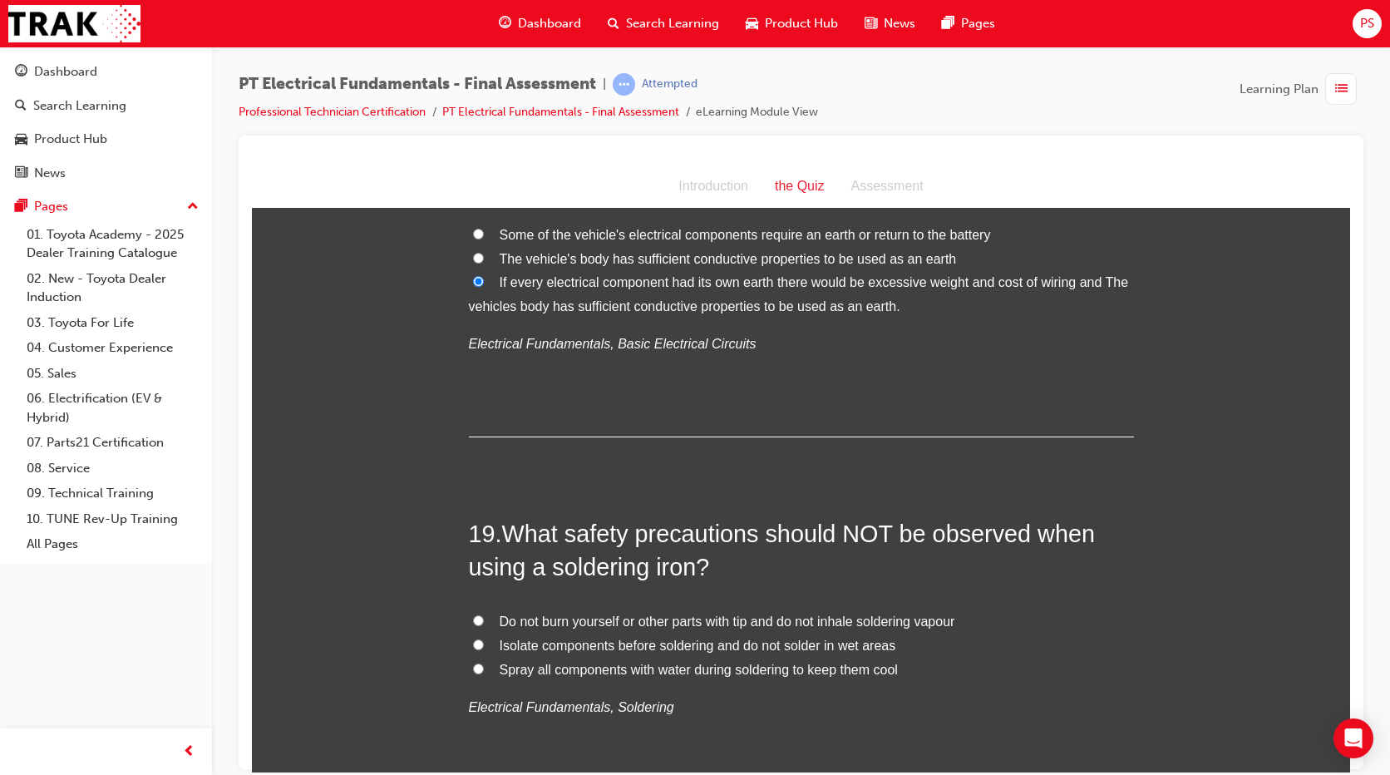
click at [633, 662] on span "Spray all components with water during soldering to keep them cool" at bounding box center [699, 669] width 398 height 14
click at [484, 662] on input "Spray all components with water during soldering to keep them cool" at bounding box center [478, 667] width 11 height 11
radio input "true"
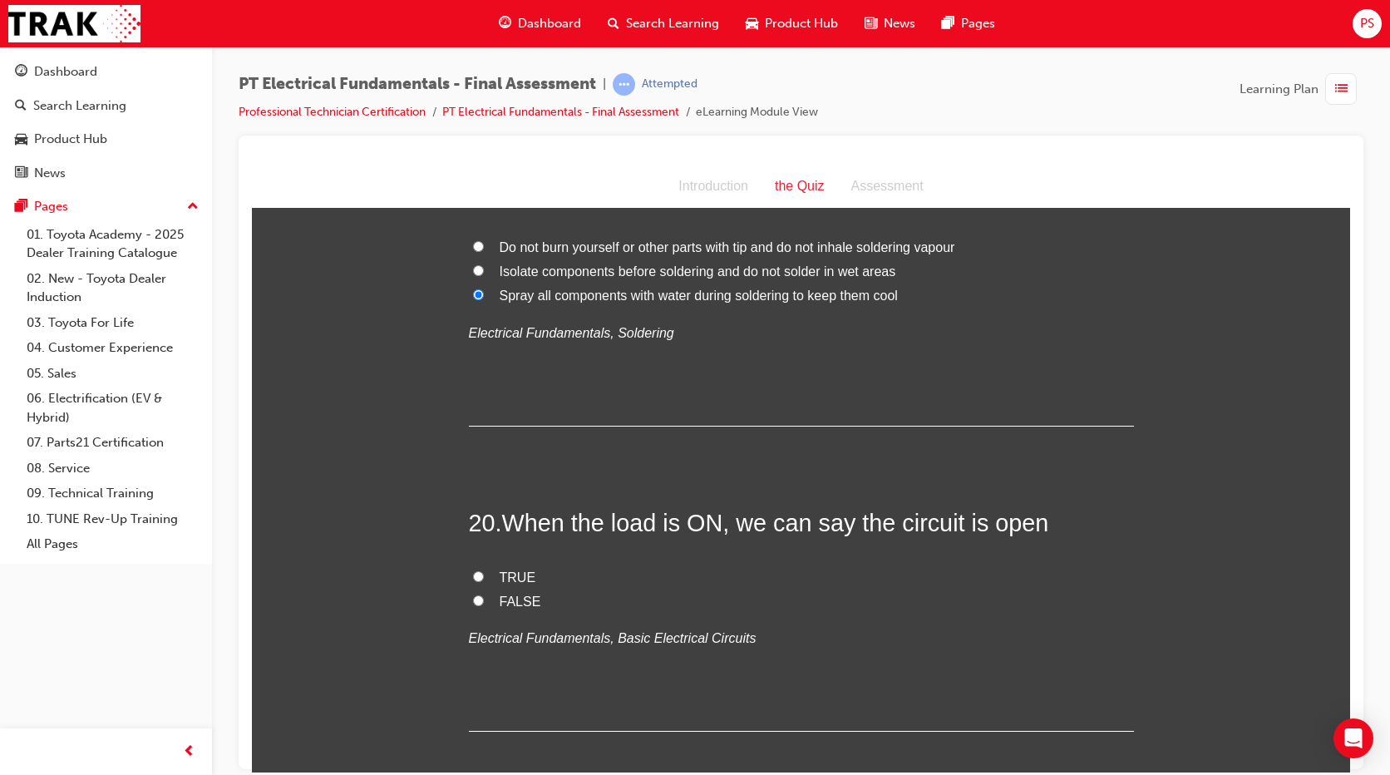
scroll to position [6733, 0]
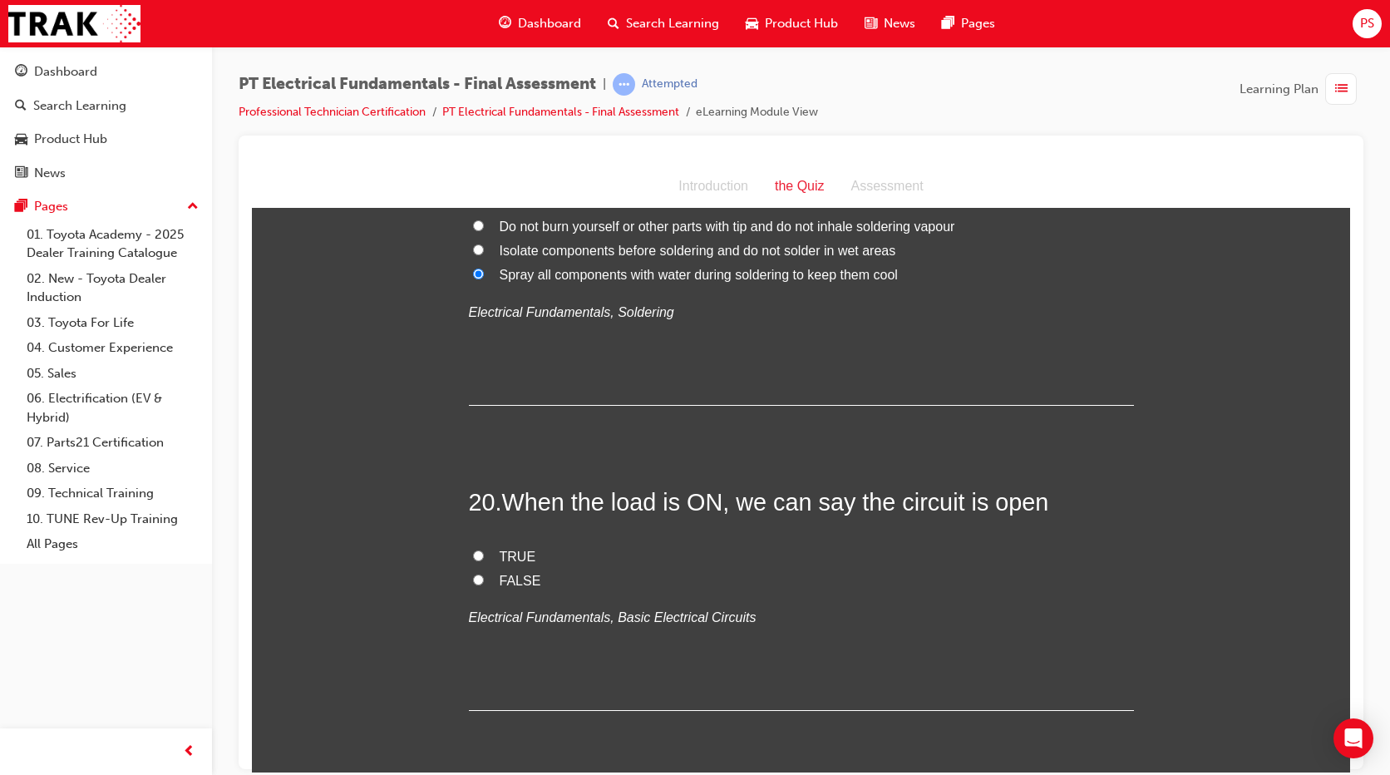
click at [530, 573] on span "FALSE" at bounding box center [521, 580] width 42 height 14
click at [484, 574] on input "FALSE" at bounding box center [478, 579] width 11 height 11
radio input "true"
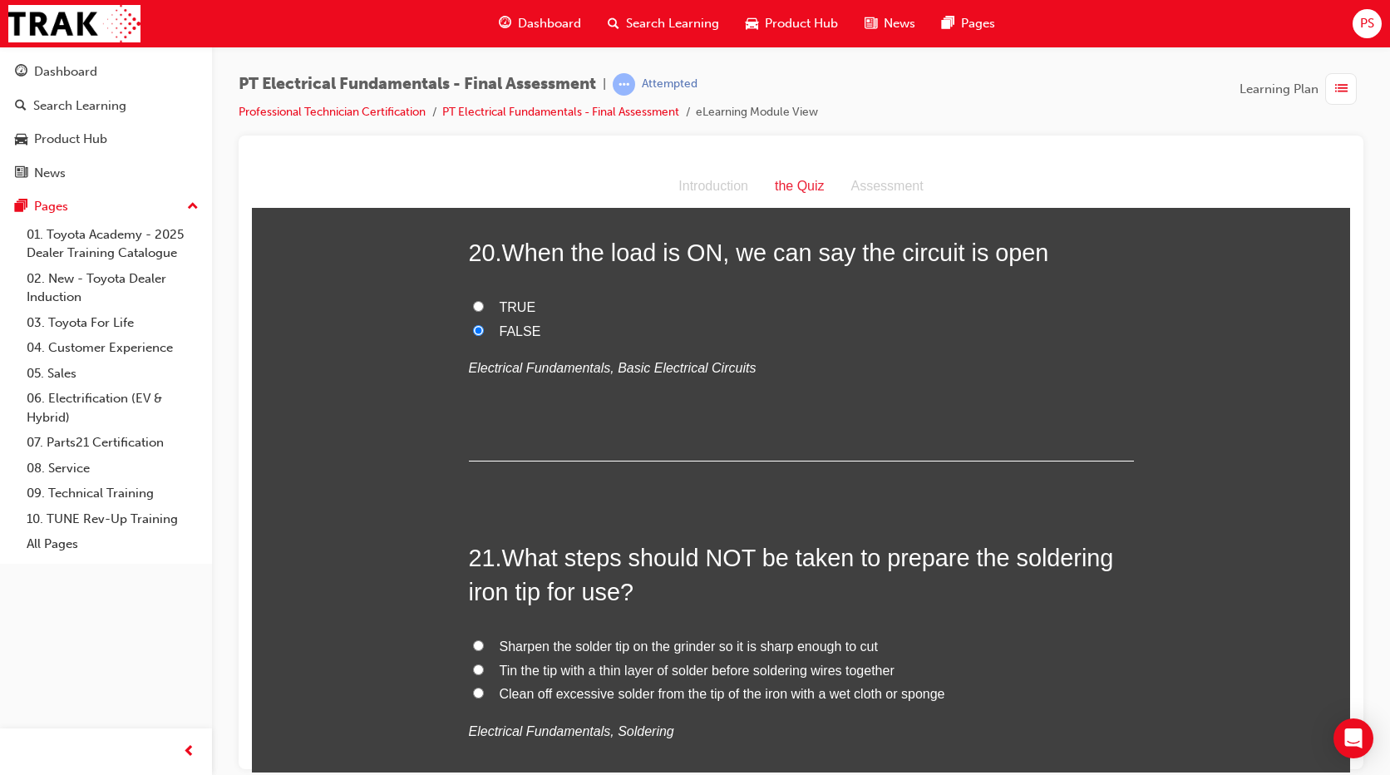
scroll to position [7003, 0]
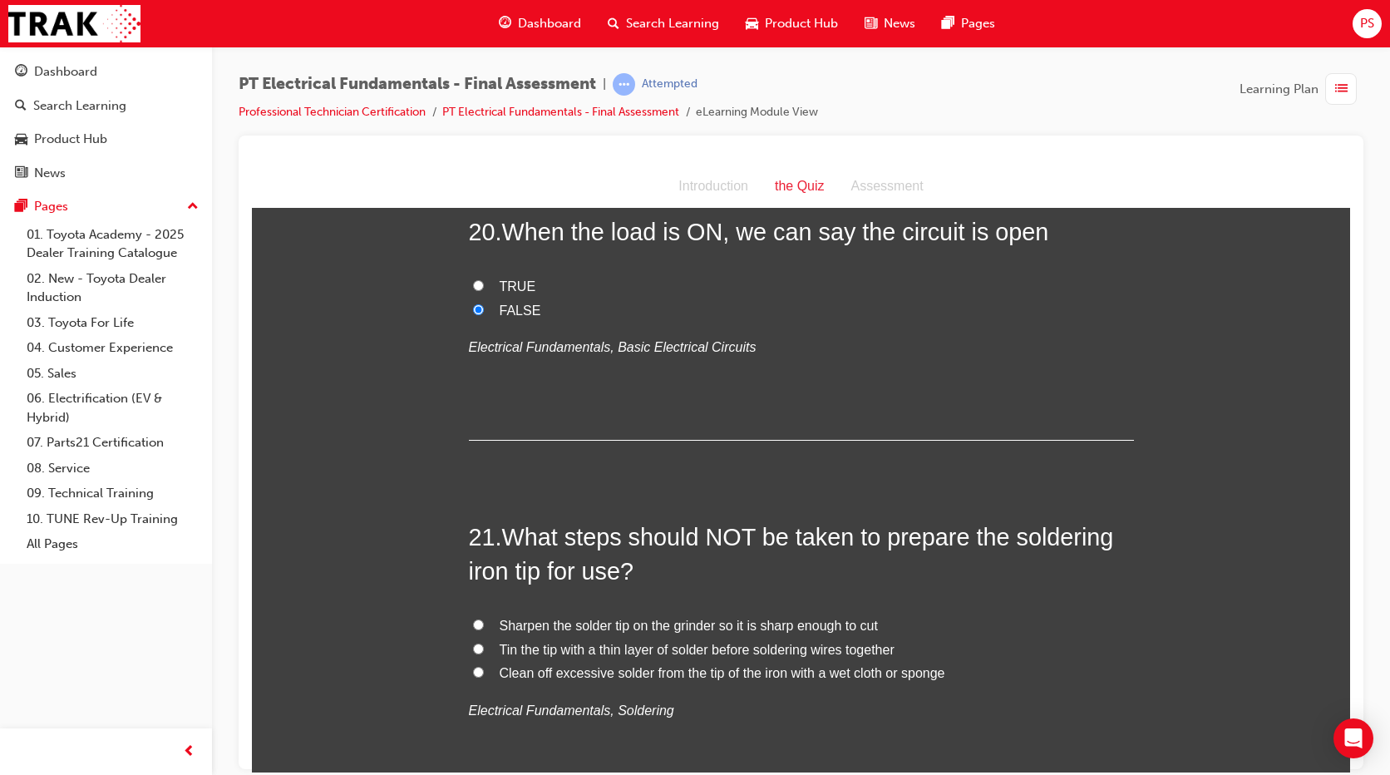
click at [683, 618] on span "Sharpen the solder tip on the grinder so it is sharp enough to cut" at bounding box center [689, 625] width 378 height 14
click at [484, 618] on input "Sharpen the solder tip on the grinder so it is sharp enough to cut" at bounding box center [478, 623] width 11 height 11
radio input "true"
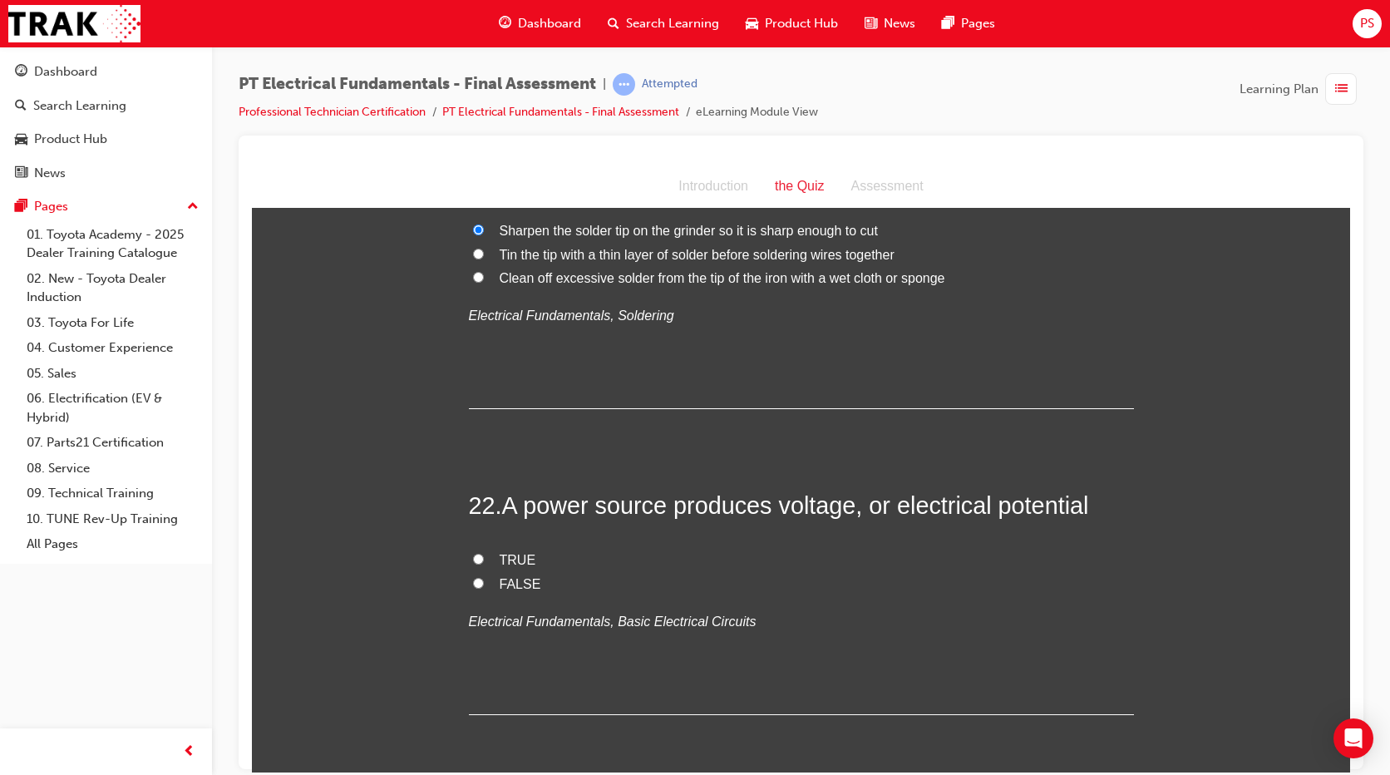
scroll to position [7440, 0]
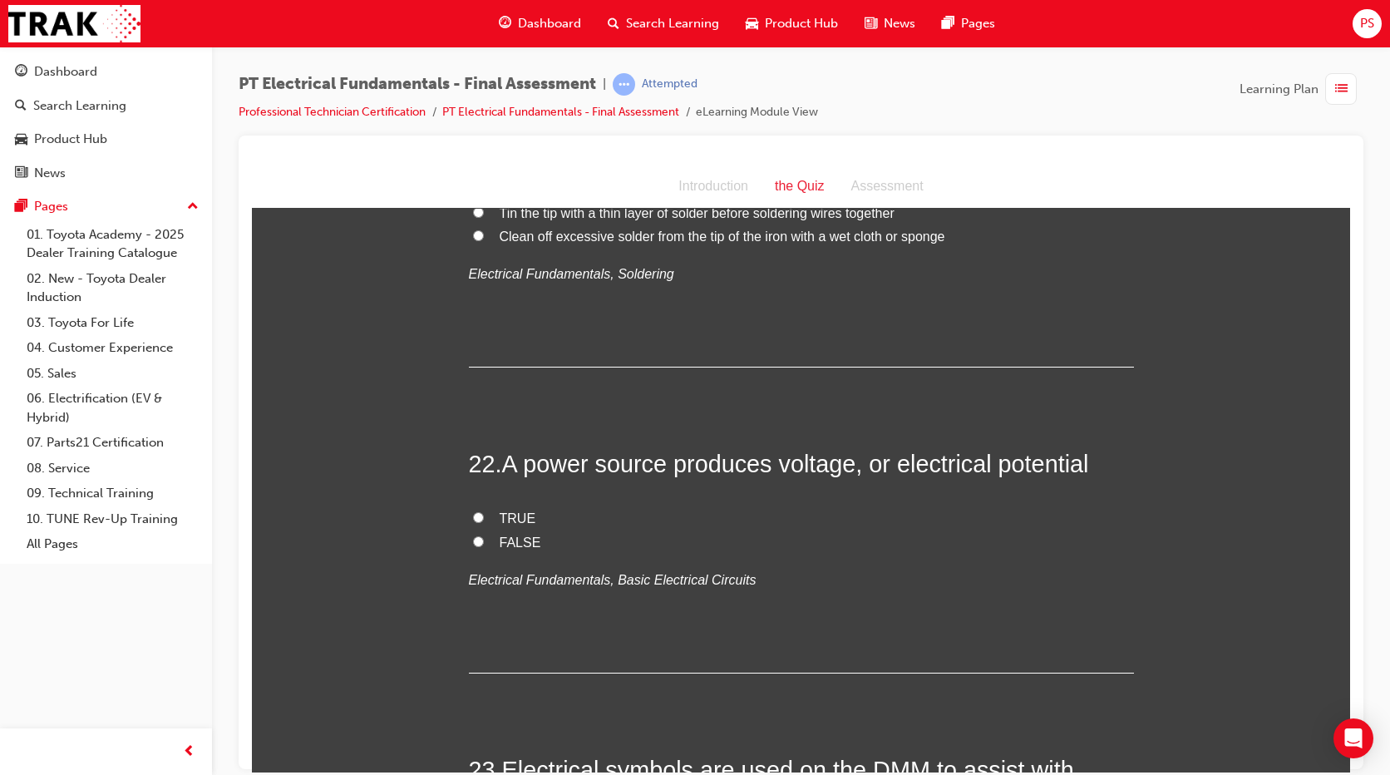
click at [500, 510] on span "TRUE" at bounding box center [518, 517] width 37 height 14
click at [484, 511] on input "TRUE" at bounding box center [478, 516] width 11 height 11
radio input "true"
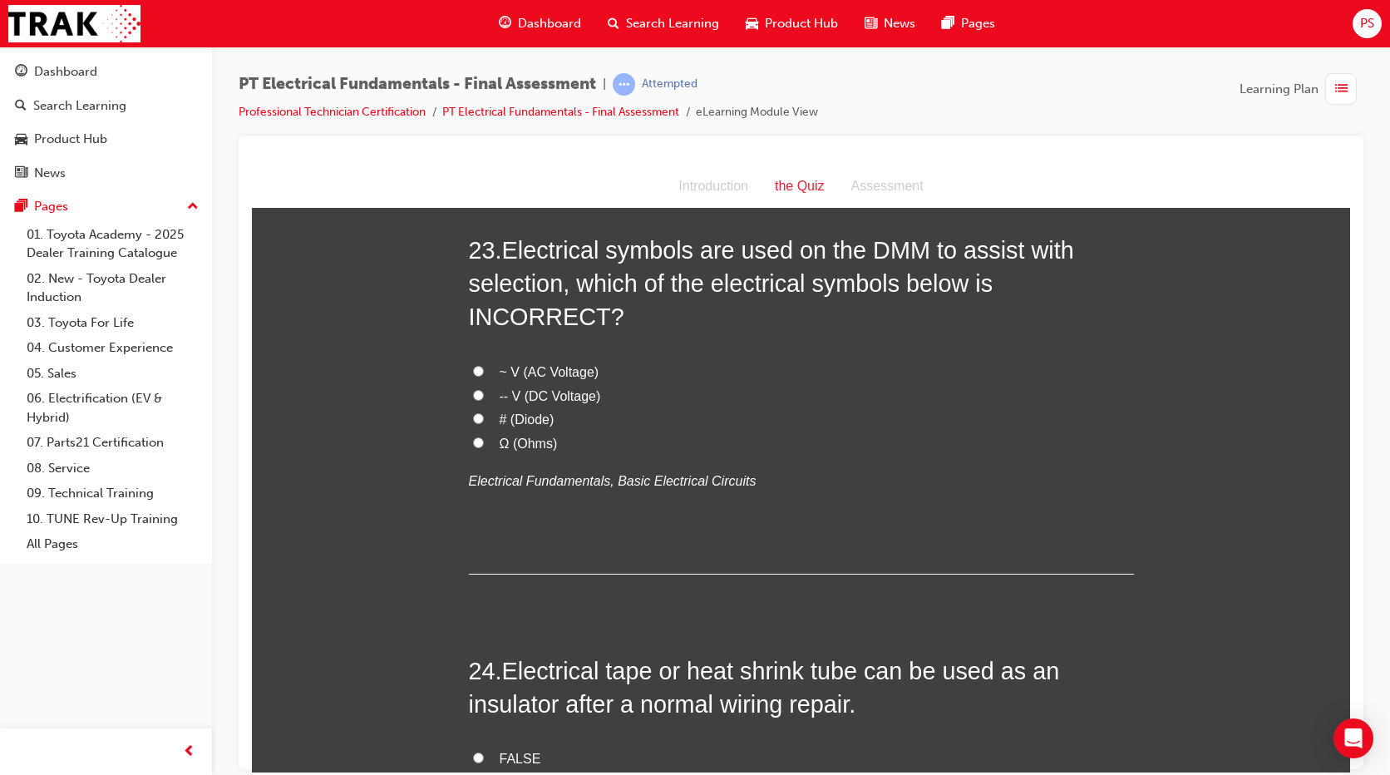
scroll to position [7980, 0]
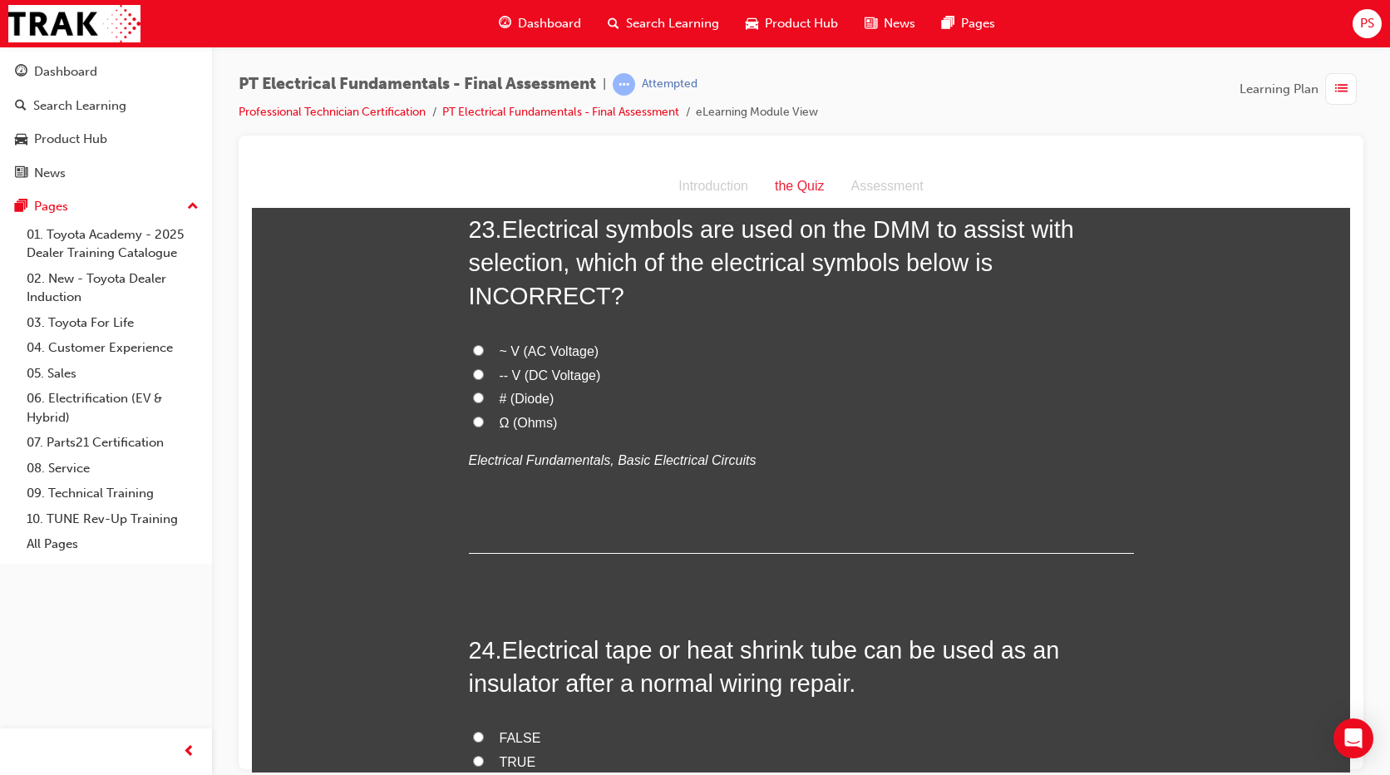
click at [500, 754] on span "TRUE" at bounding box center [518, 761] width 37 height 14
click at [484, 755] on input "TRUE" at bounding box center [478, 760] width 11 height 11
radio input "true"
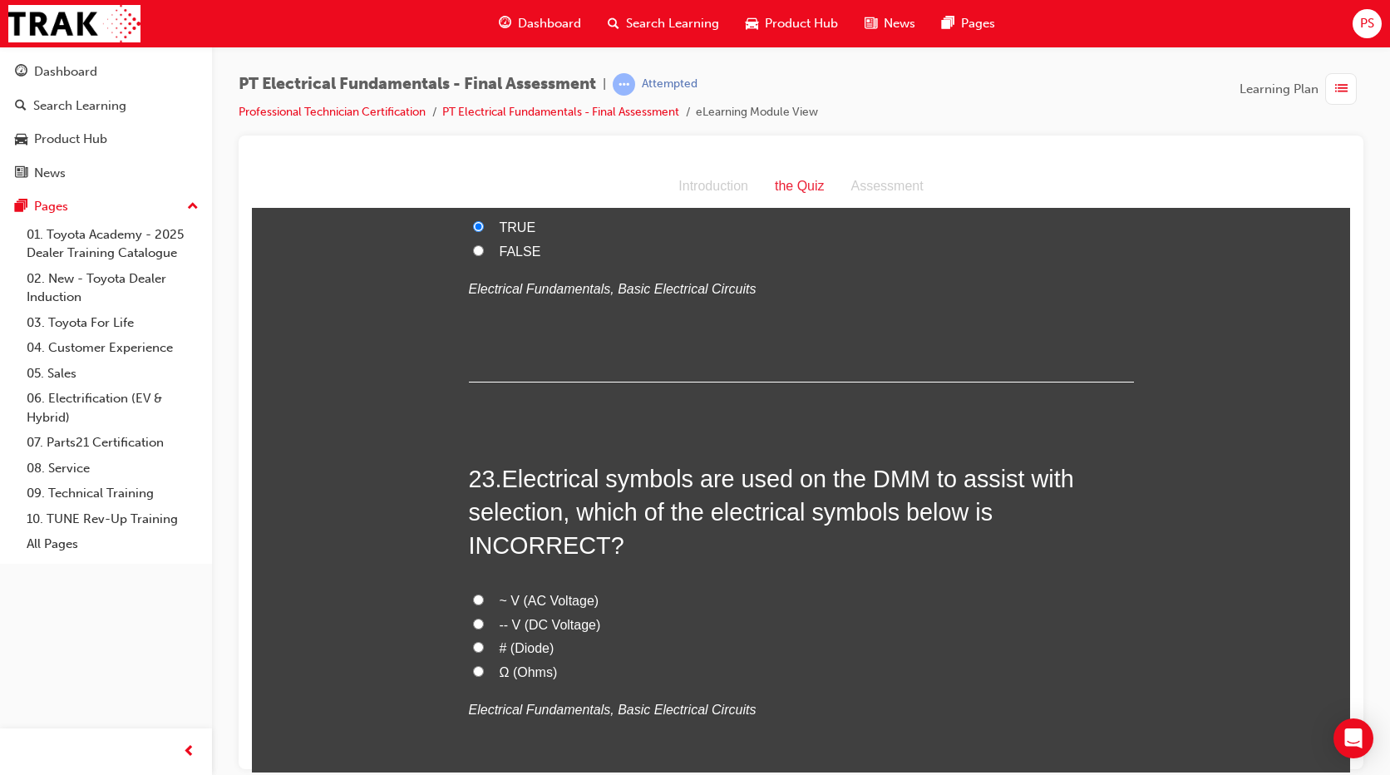
scroll to position [7689, 0]
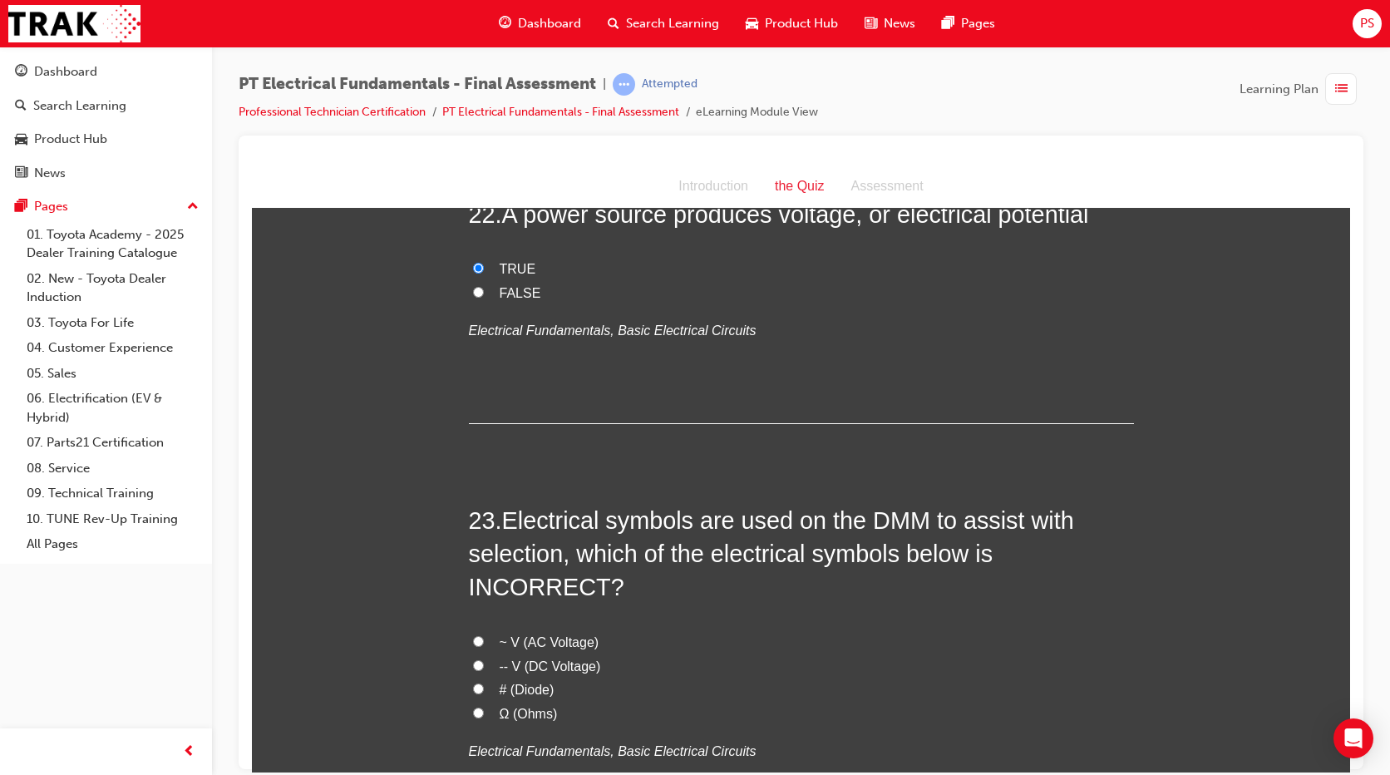
click at [503, 682] on span "# (Diode)" at bounding box center [527, 689] width 55 height 14
click at [484, 682] on input "# (Diode)" at bounding box center [478, 687] width 11 height 11
radio input "true"
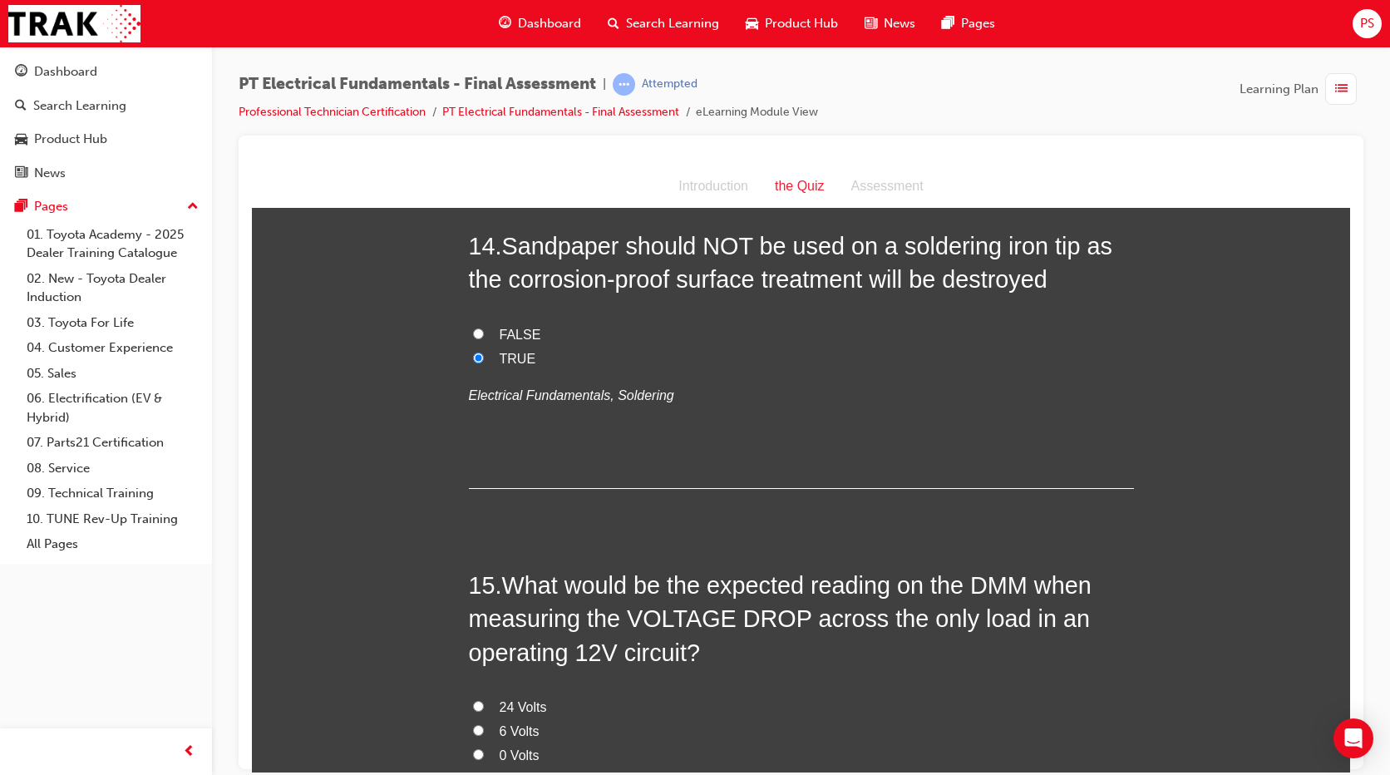
scroll to position [4987, 0]
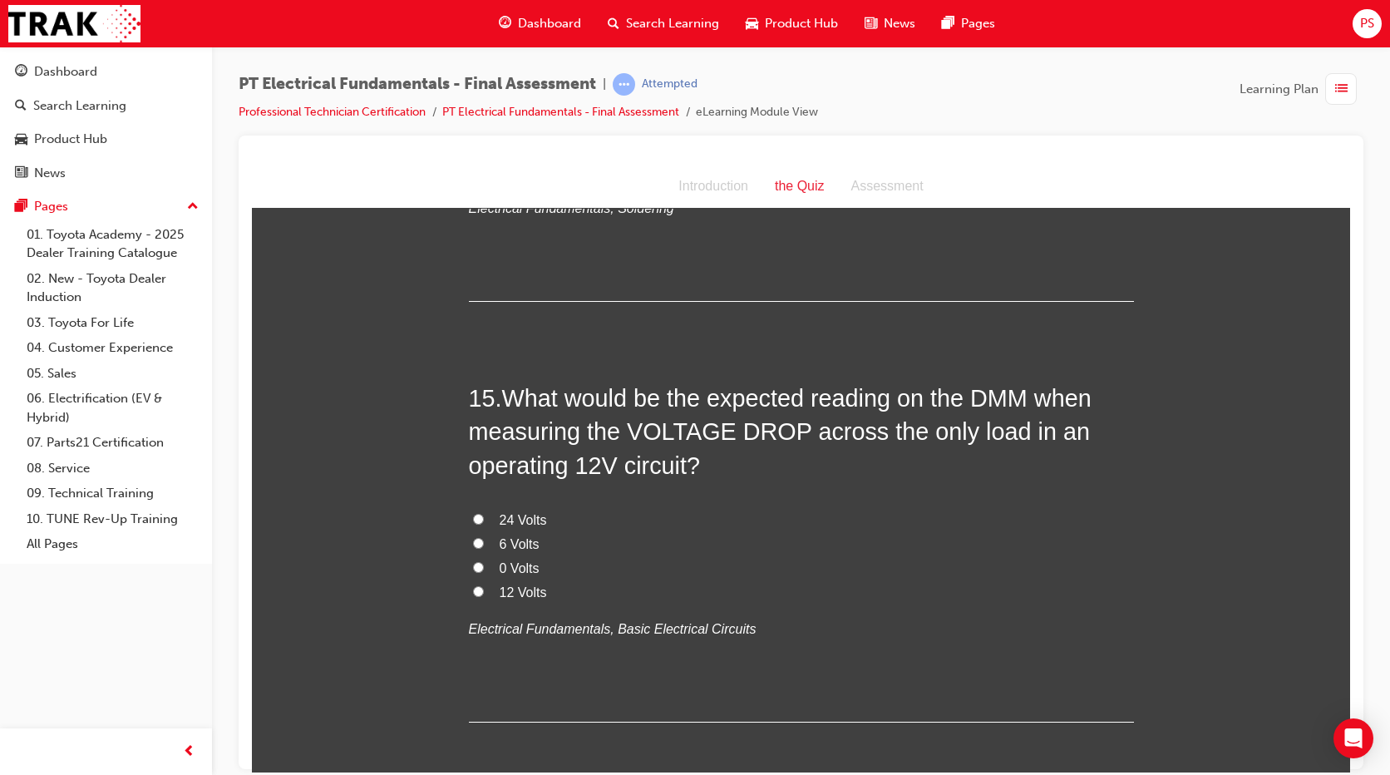
click at [527, 584] on span "12 Volts" at bounding box center [523, 591] width 47 height 14
click at [484, 585] on input "12 Volts" at bounding box center [478, 590] width 11 height 11
radio input "true"
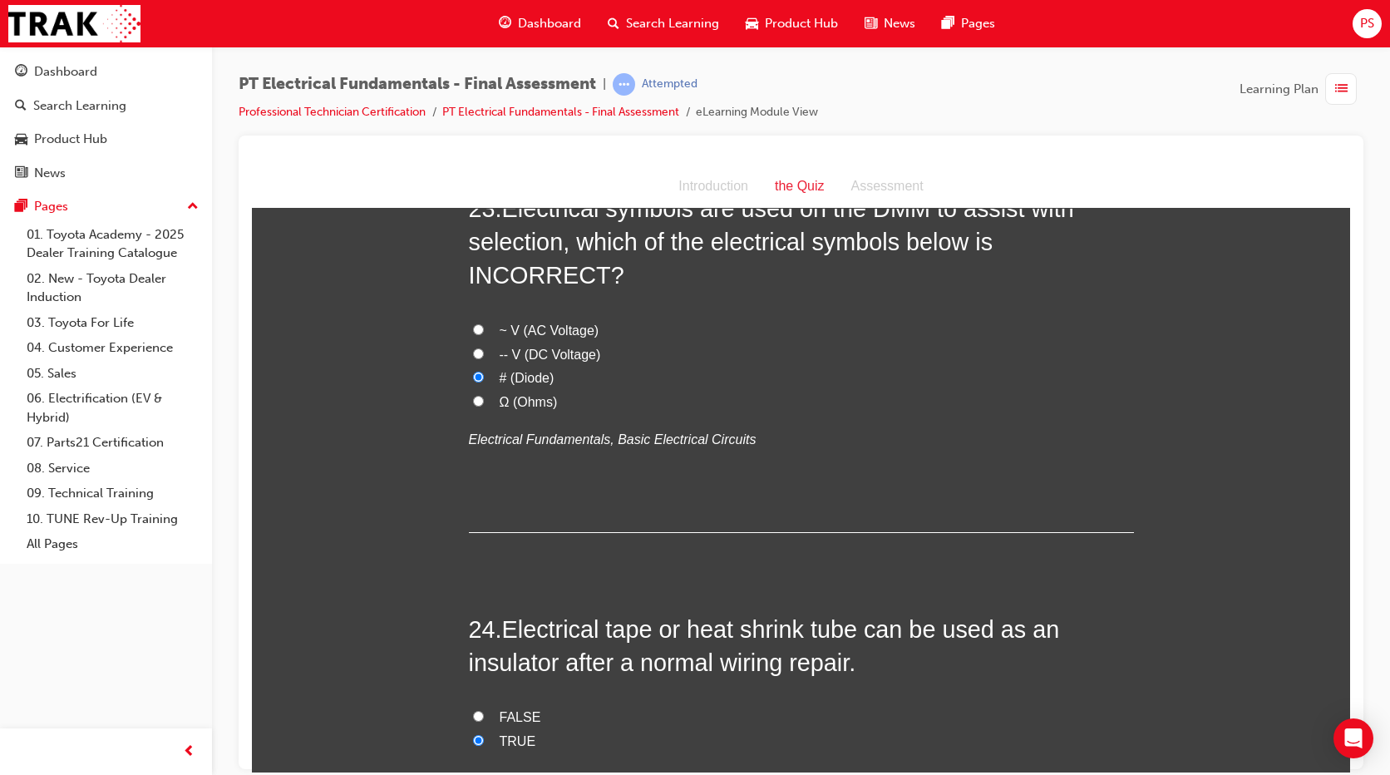
scroll to position [8125, 0]
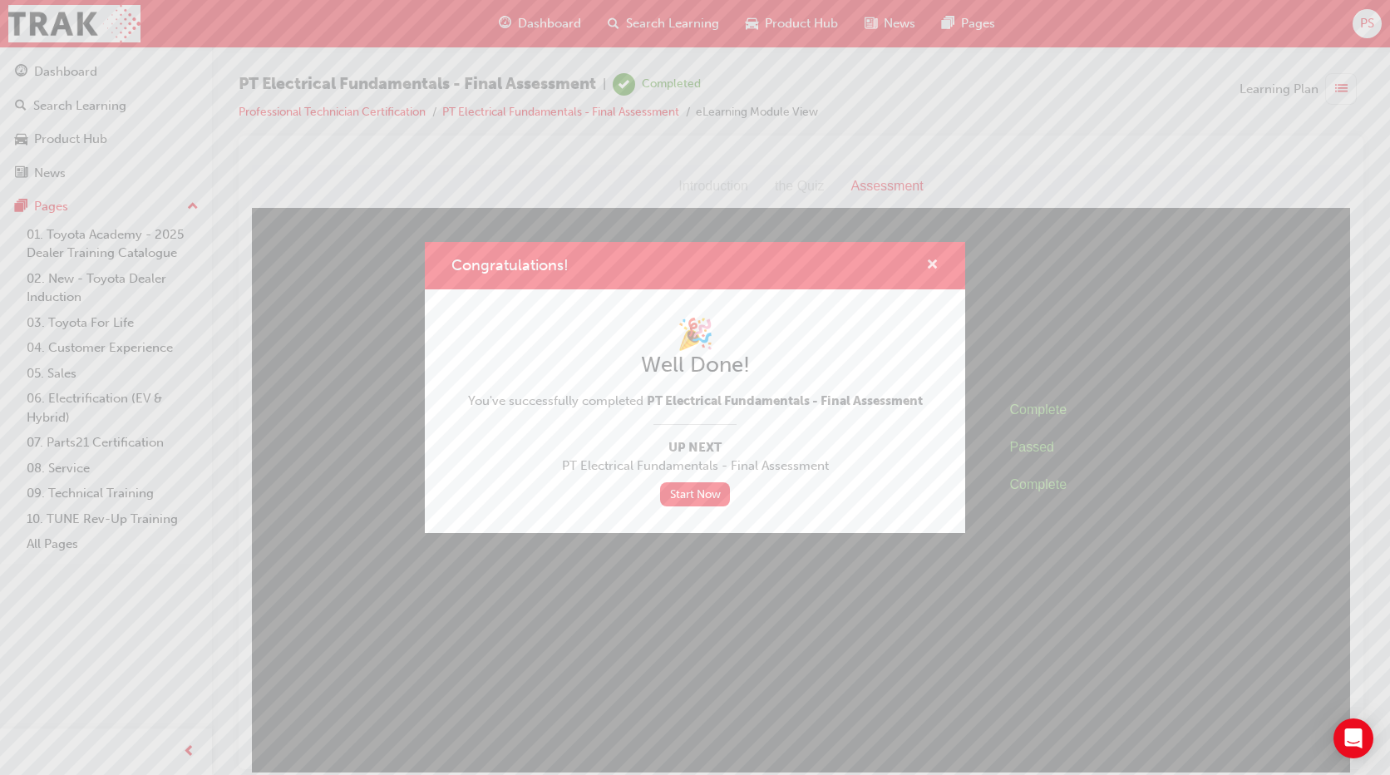
click at [936, 264] on span "cross-icon" at bounding box center [932, 266] width 12 height 15
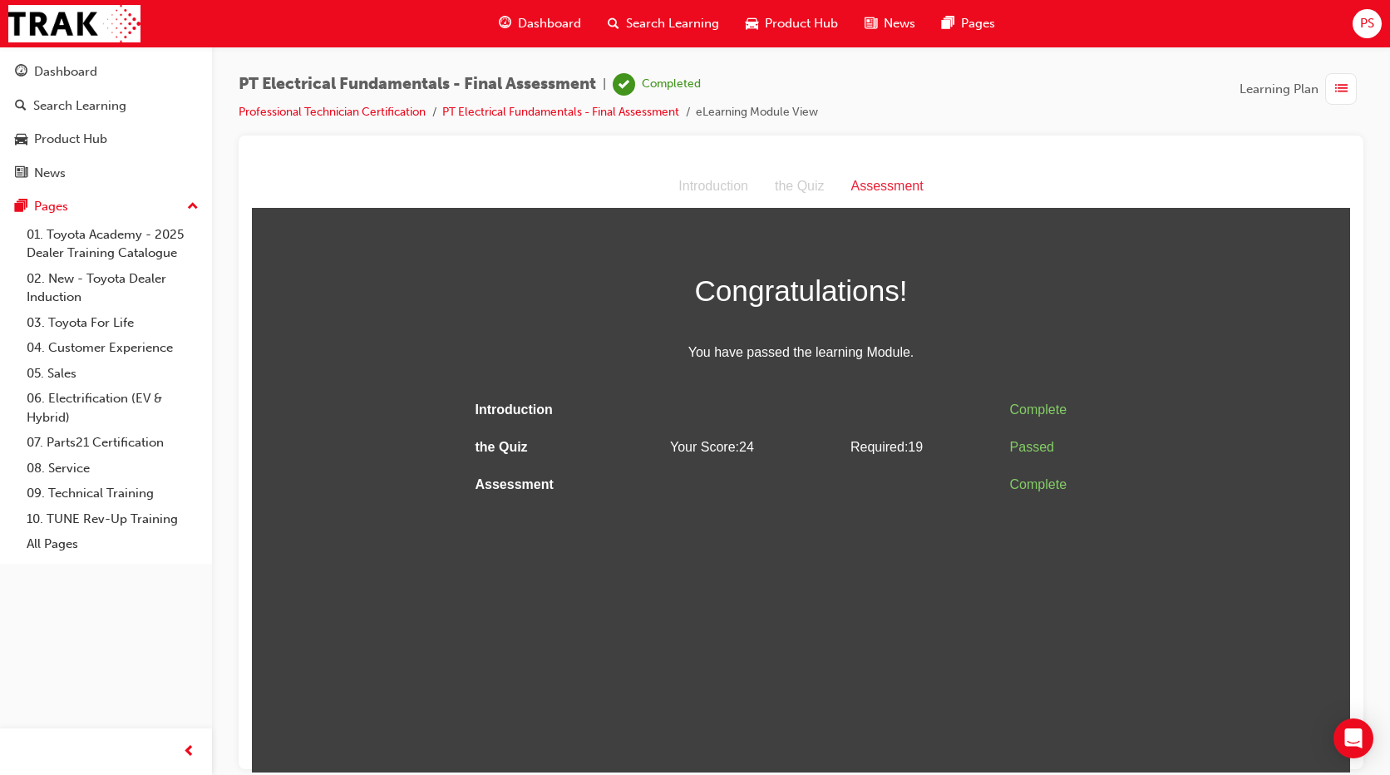
click at [1337, 89] on span "list-icon" at bounding box center [1341, 89] width 12 height 21
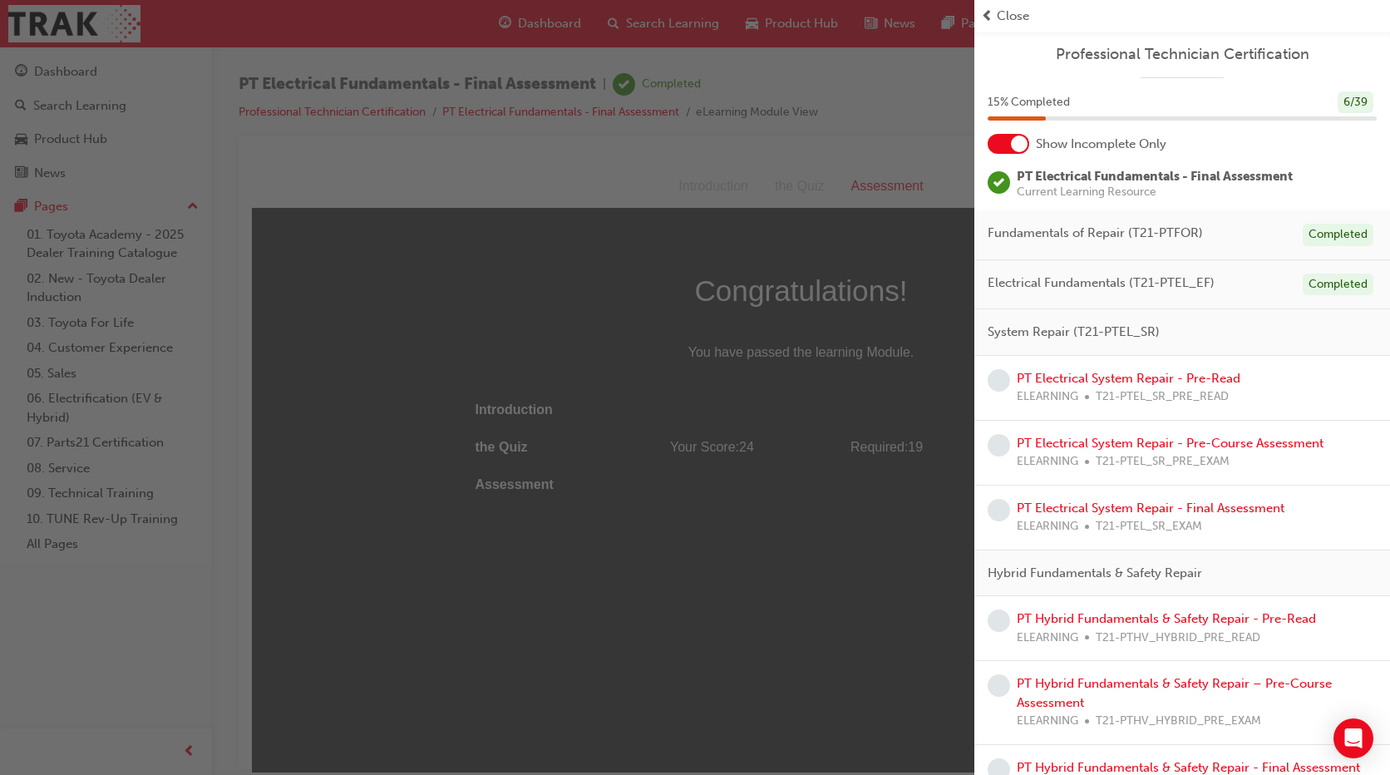
click at [1007, 146] on div at bounding box center [1009, 144] width 42 height 20
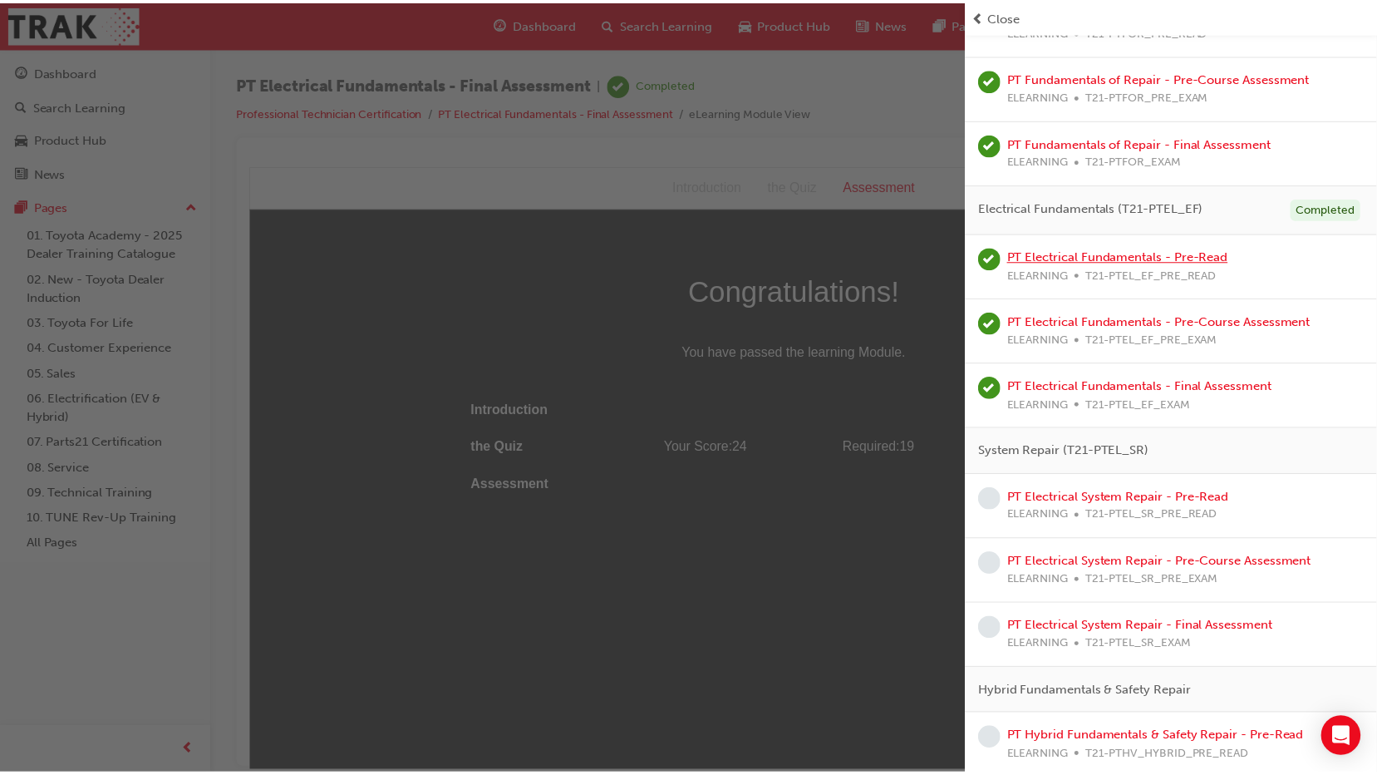
scroll to position [249, 0]
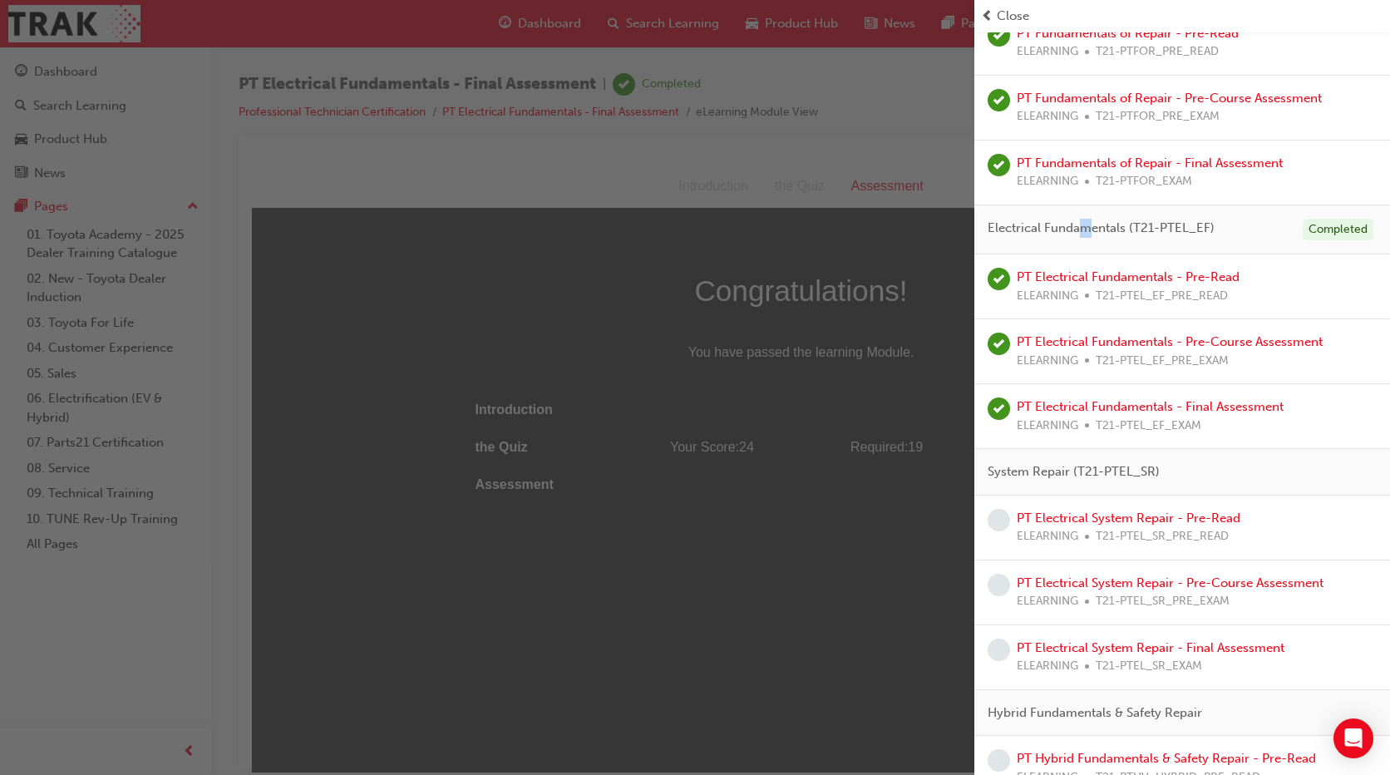
click at [1086, 229] on span "Electrical Fundamentals (T21-PTEL_EF)" at bounding box center [1101, 228] width 227 height 19
drag, startPoint x: 1086, startPoint y: 229, endPoint x: 1106, endPoint y: 278, distance: 53.3
click at [1106, 278] on link "PT Electrical Fundamentals - Pre-Read" at bounding box center [1128, 276] width 223 height 15
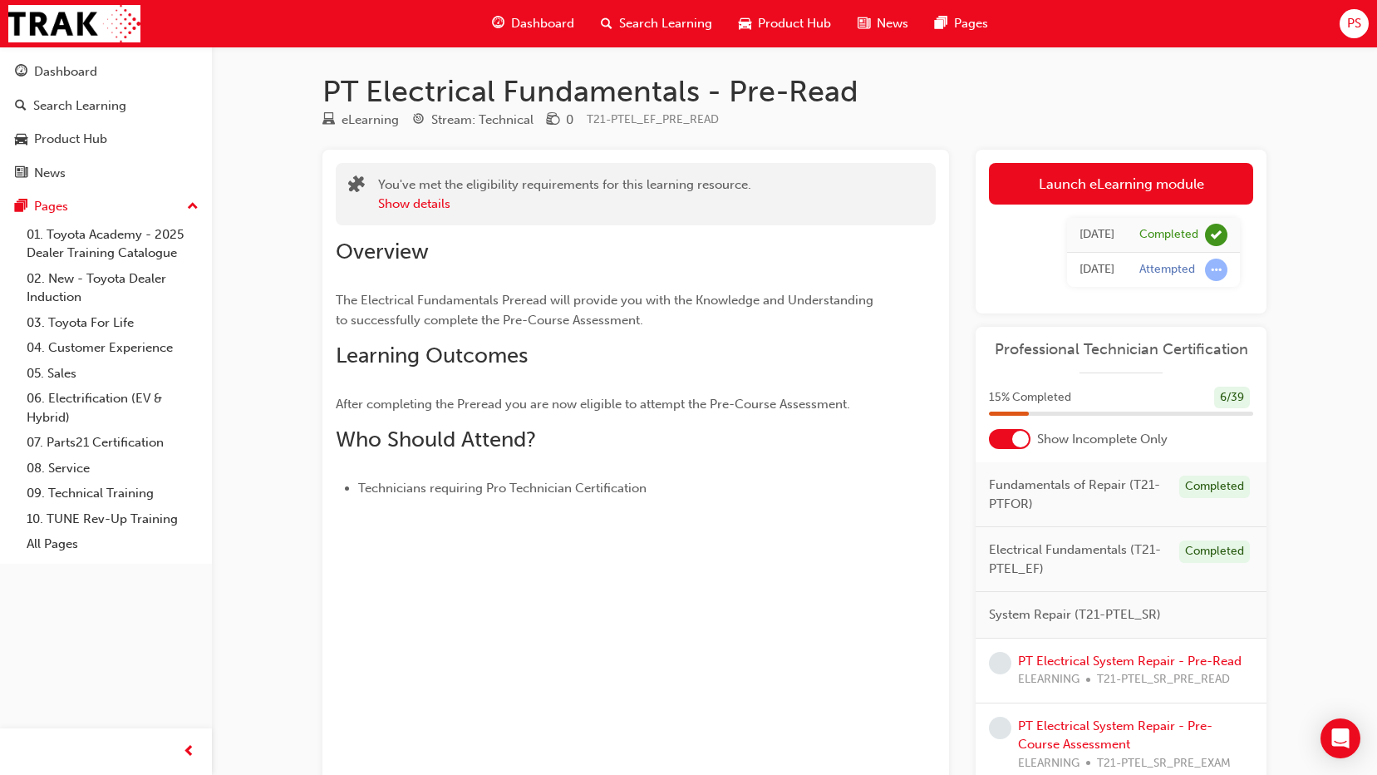
click at [1350, 22] on span "PS" at bounding box center [1354, 23] width 14 height 19
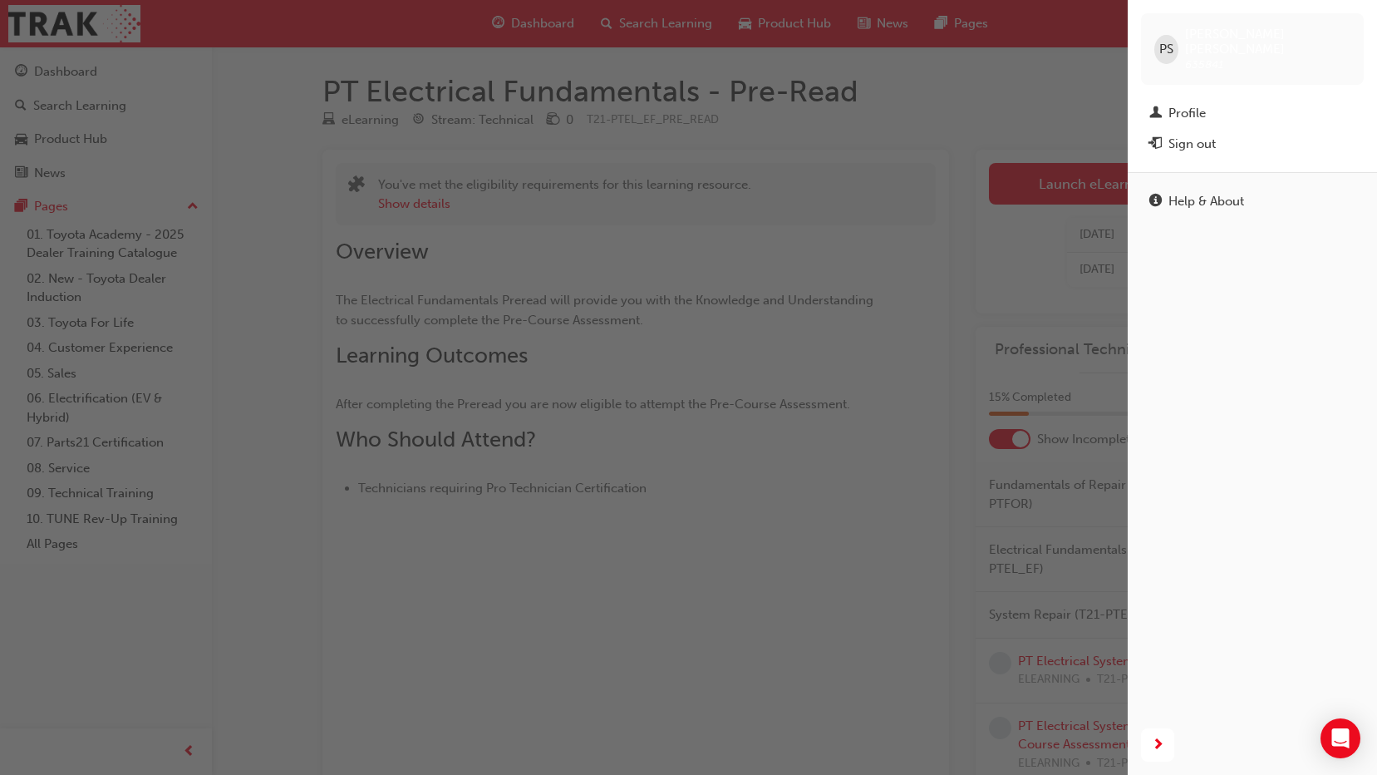
click at [1084, 92] on div "button" at bounding box center [564, 387] width 1128 height 775
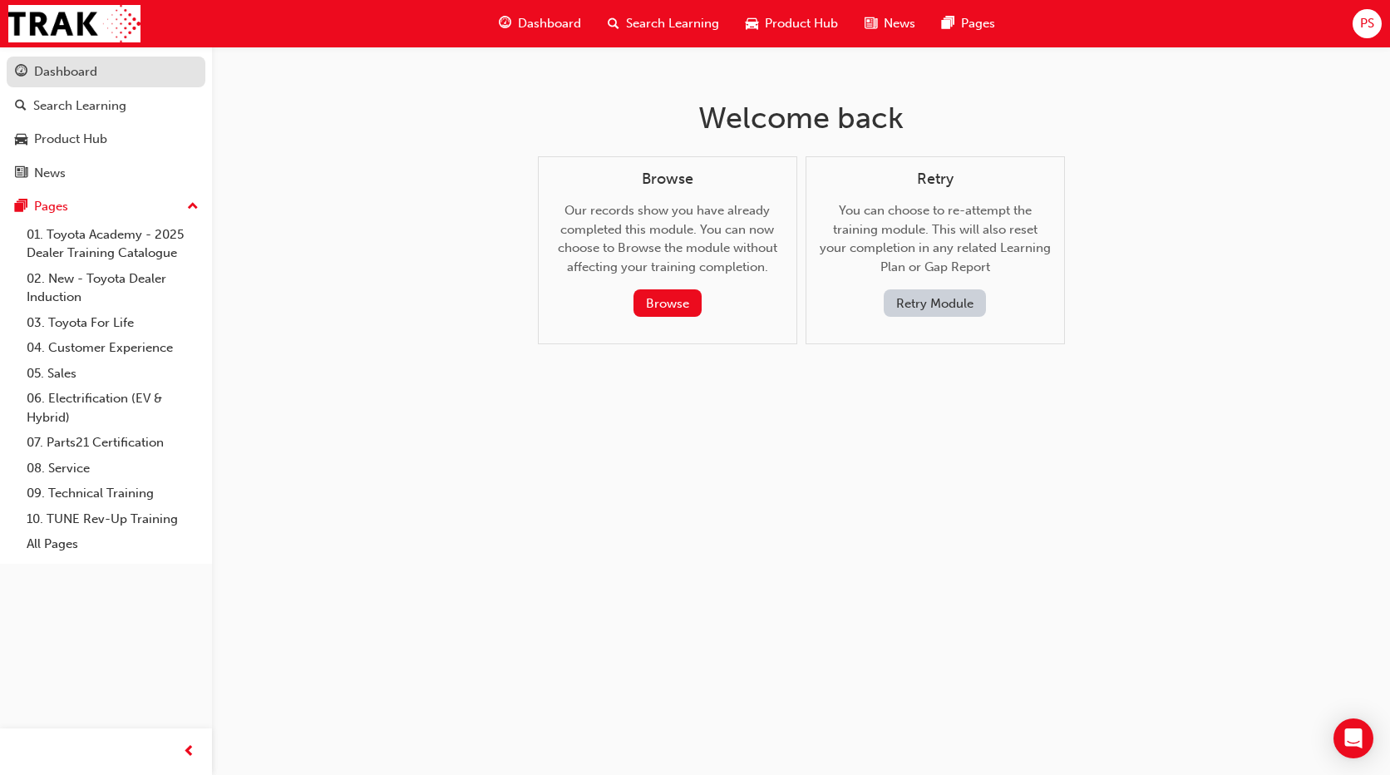
click at [43, 57] on link "Dashboard" at bounding box center [106, 72] width 199 height 31
